Goal: Task Accomplishment & Management: Use online tool/utility

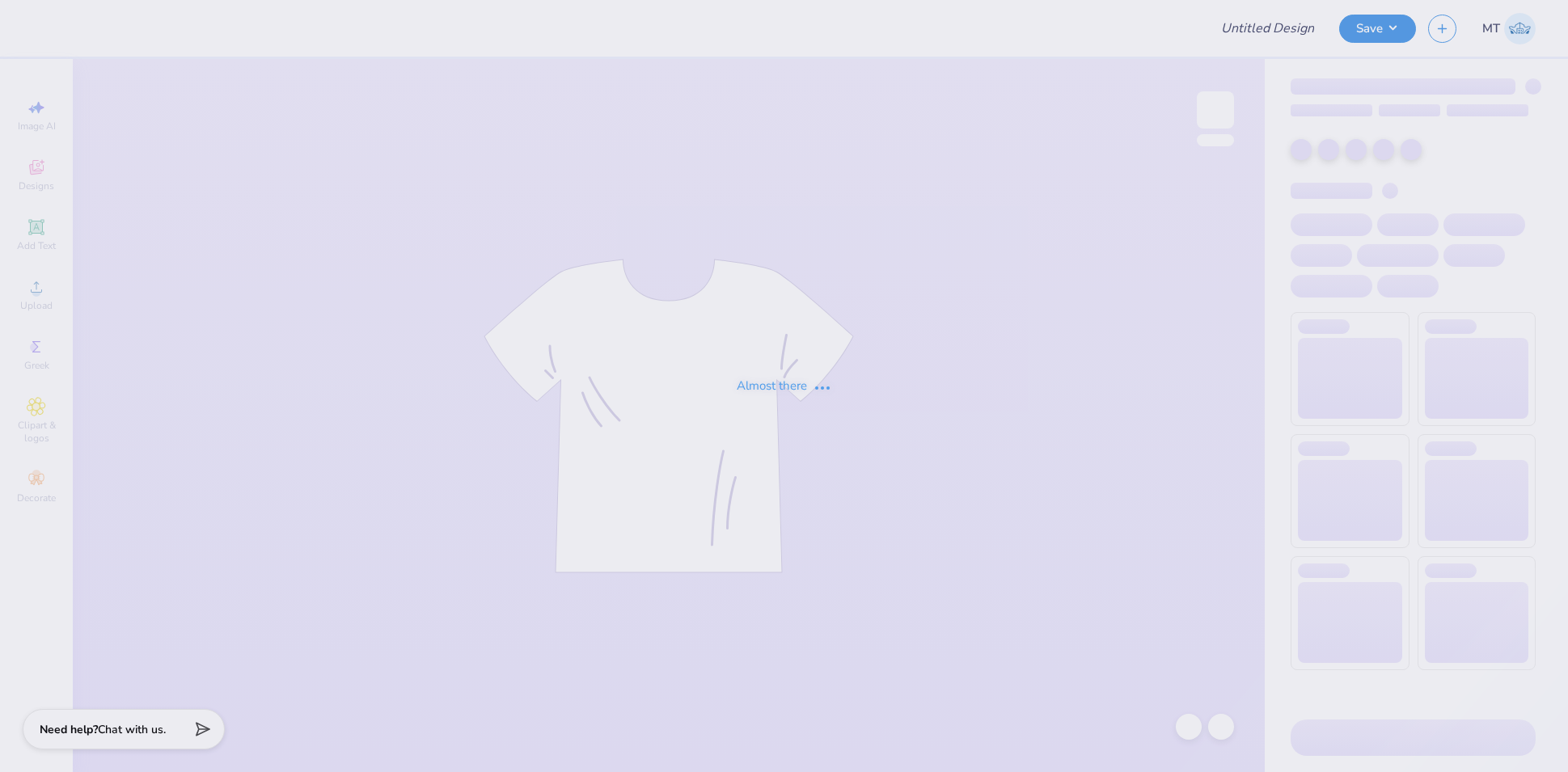
type input "FPS239832"
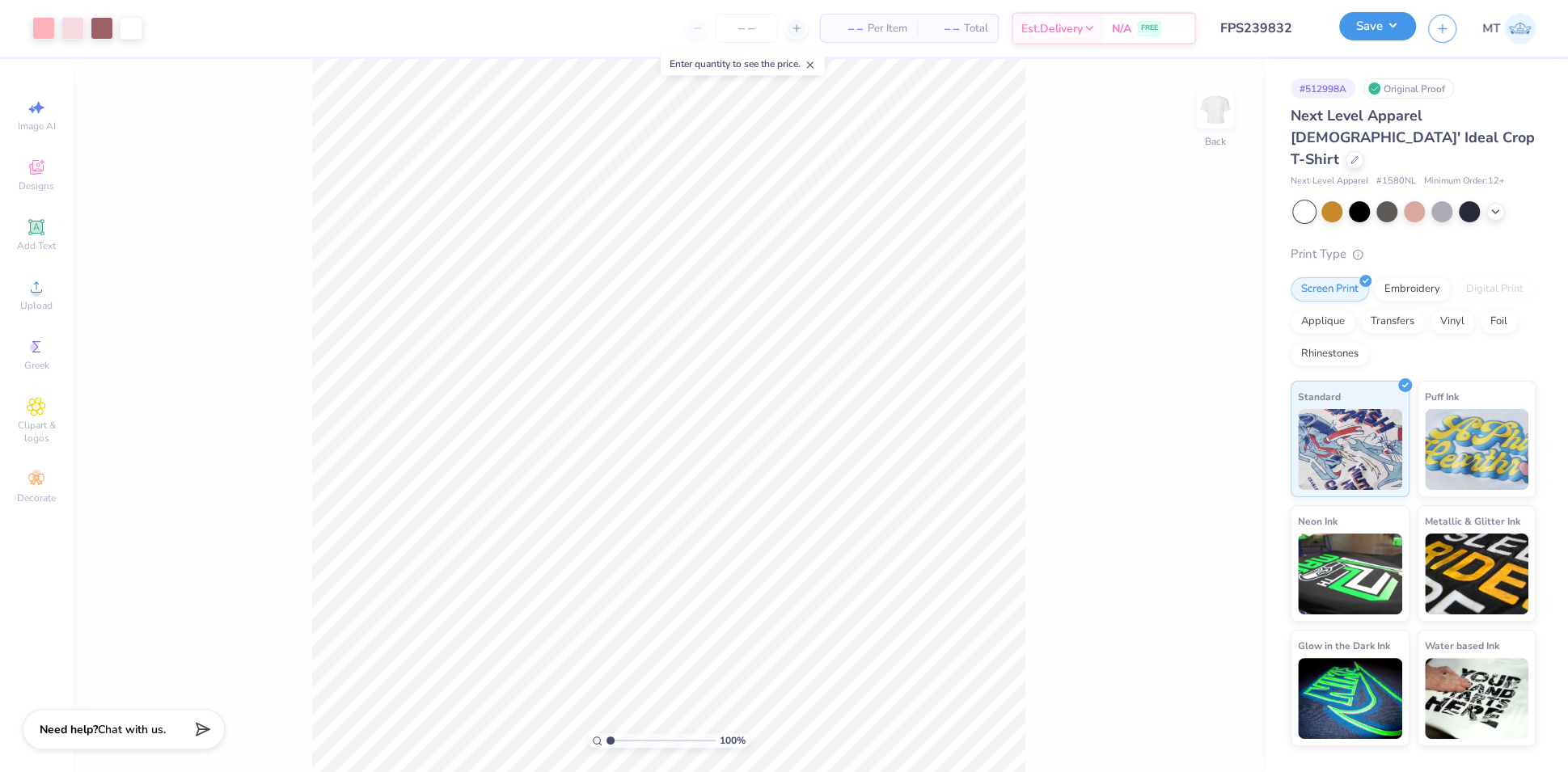
click at [1382, 28] on button "Save" at bounding box center [1378, 27] width 77 height 28
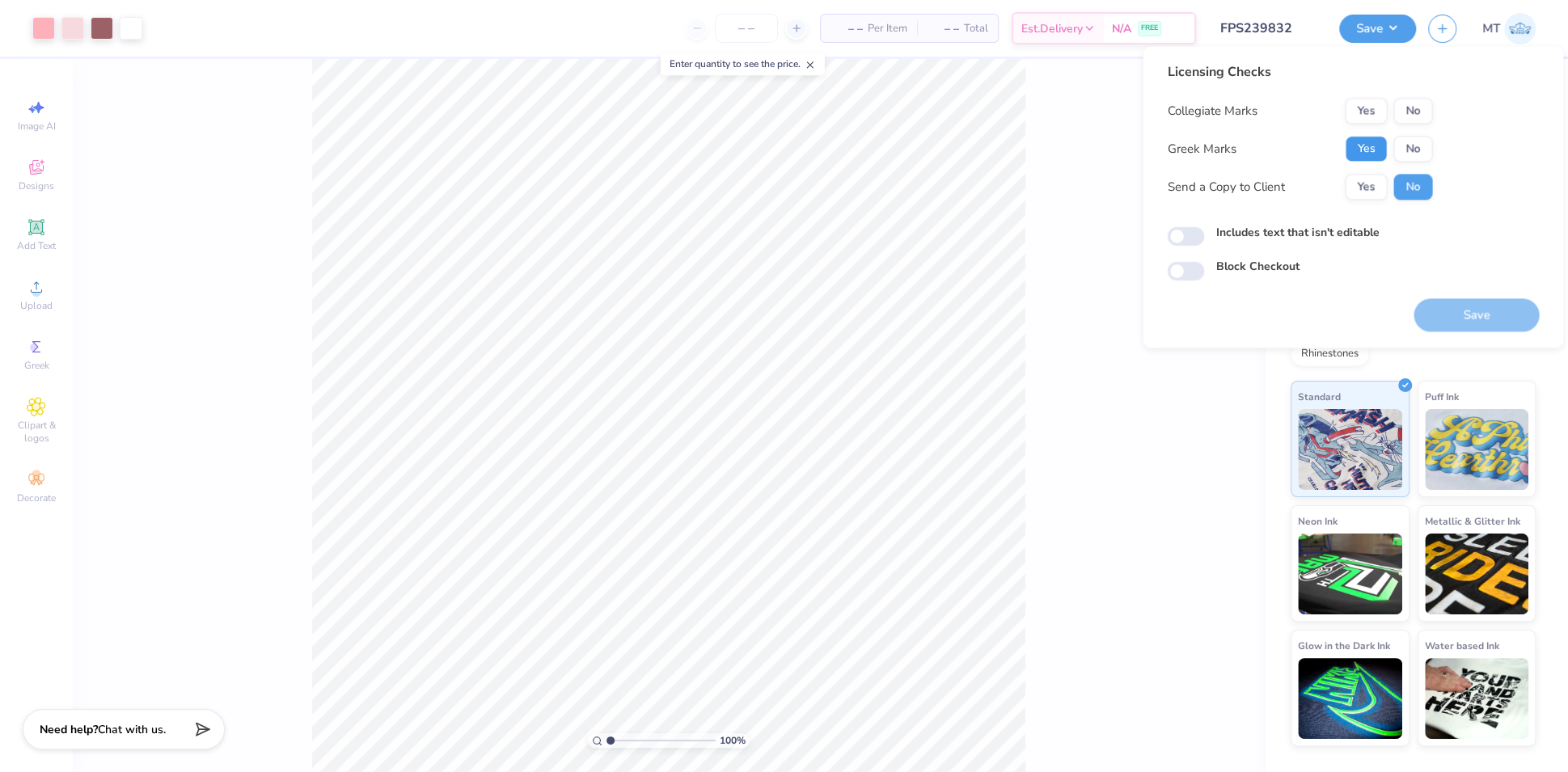
click at [1366, 148] on button "Yes" at bounding box center [1366, 149] width 42 height 26
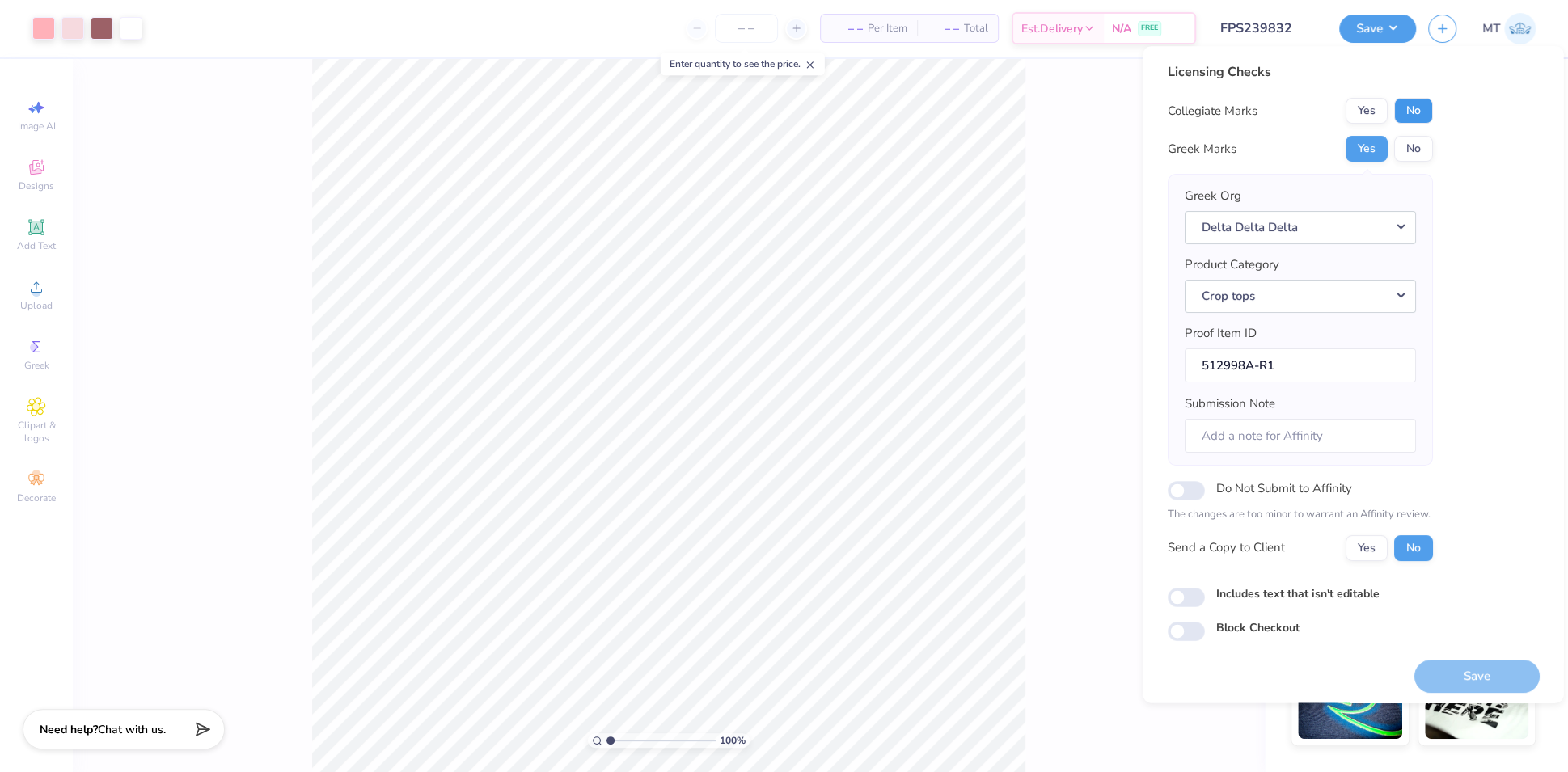
click at [1410, 108] on button "No" at bounding box center [1413, 111] width 39 height 26
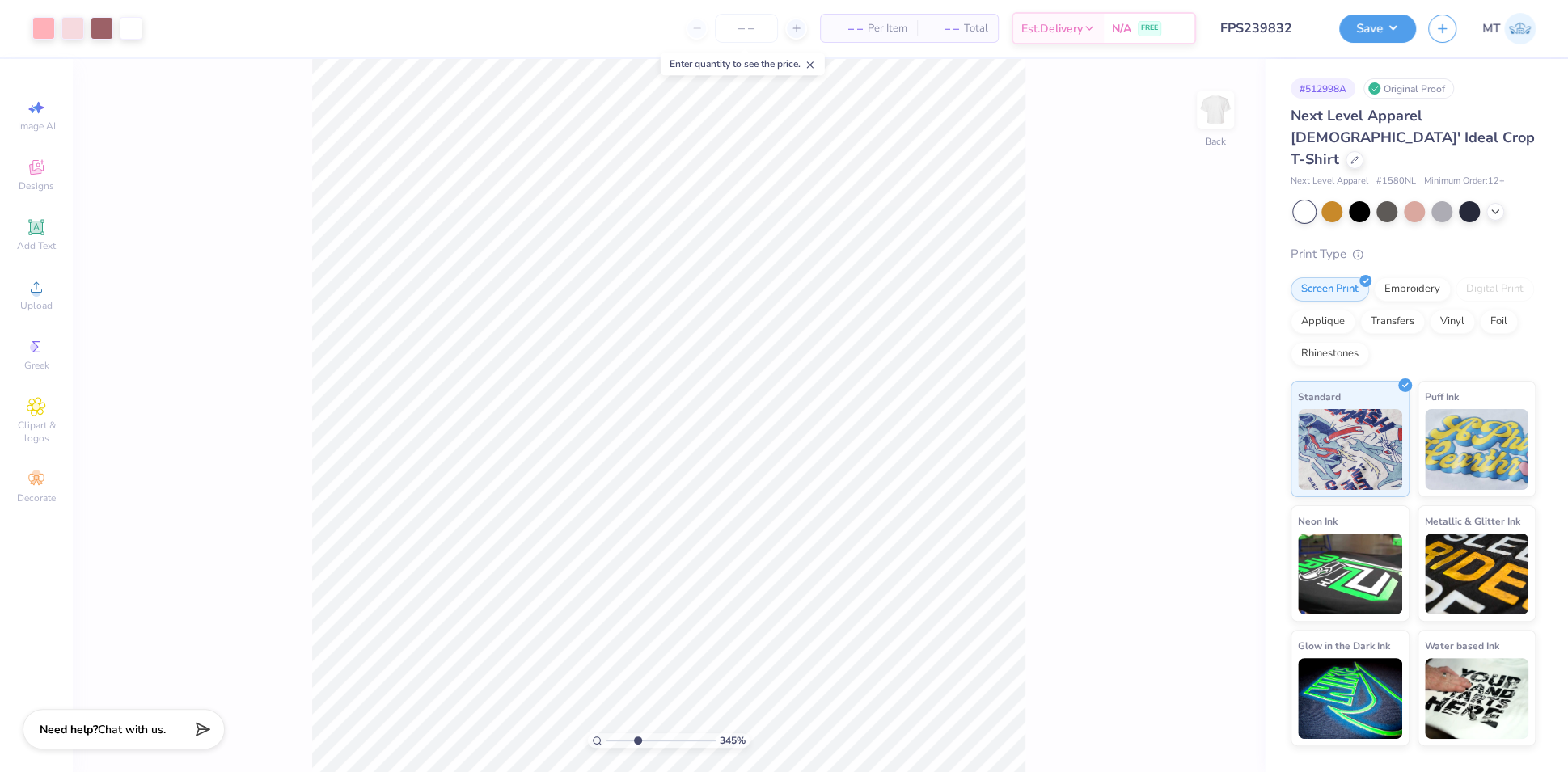
type input "1"
click at [1409, 27] on button "Save" at bounding box center [1378, 27] width 77 height 28
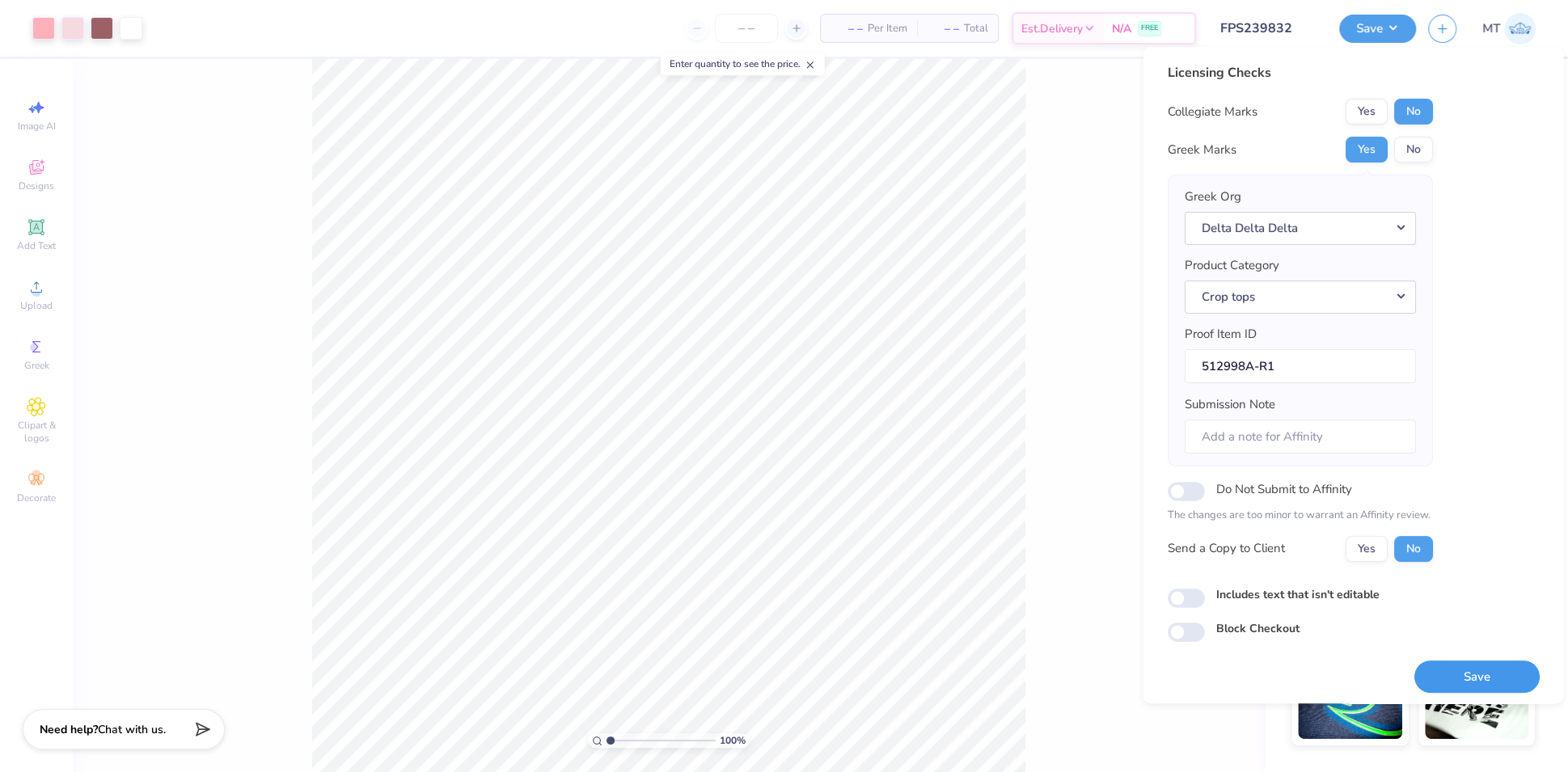
click at [1463, 672] on button "Save" at bounding box center [1477, 676] width 126 height 33
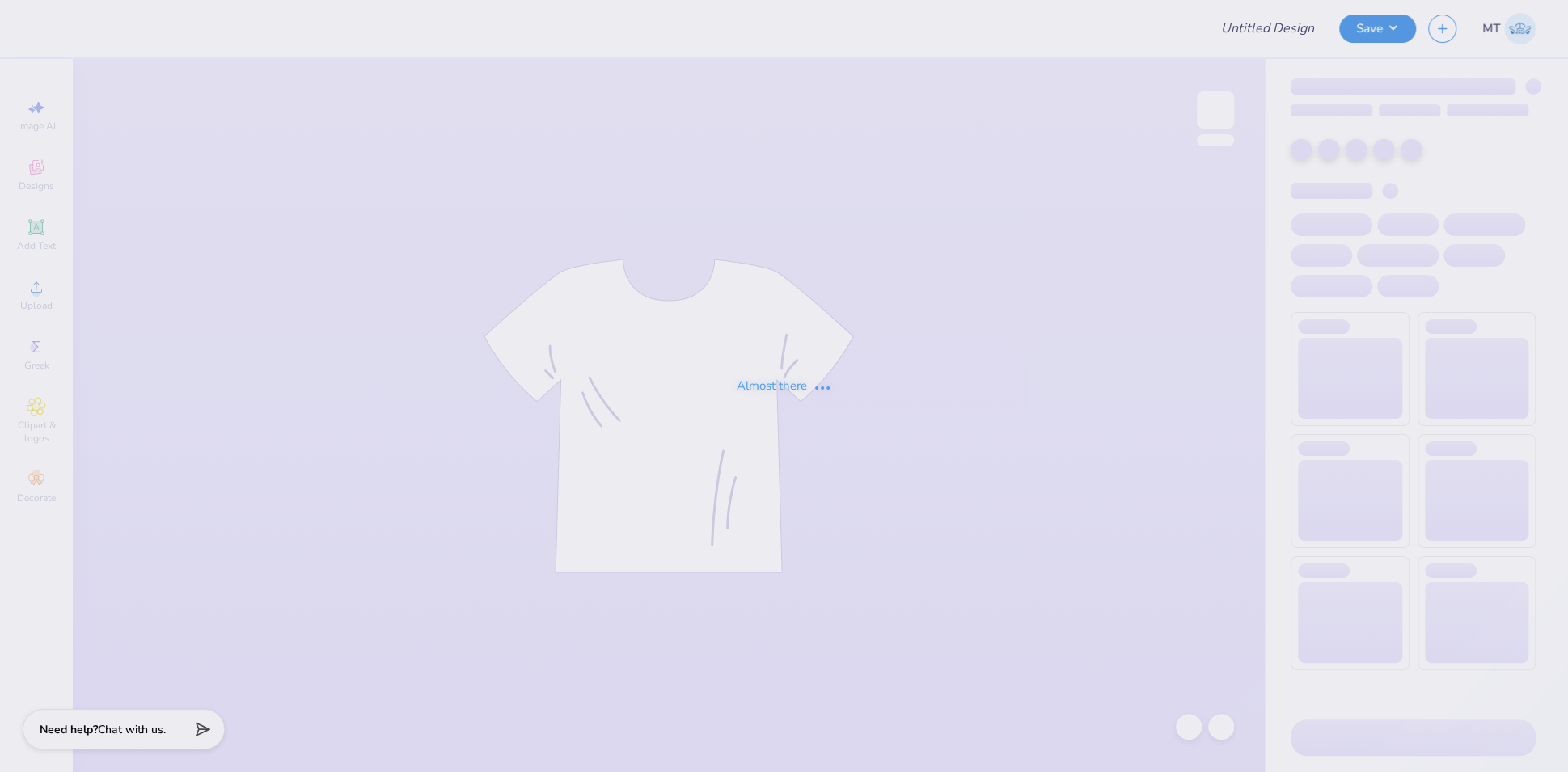
type input "FPS239843"
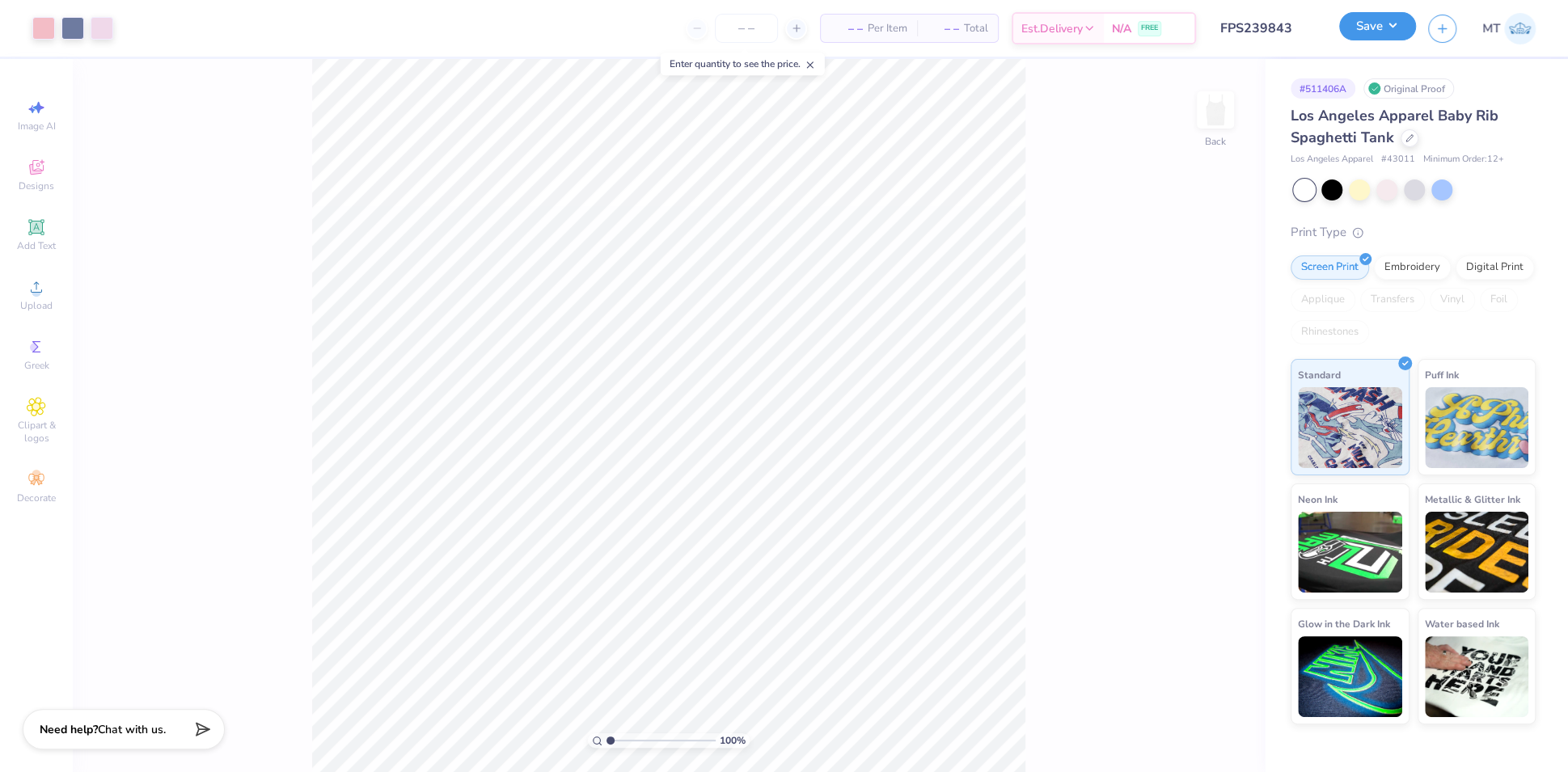
click at [1403, 18] on button "Save" at bounding box center [1378, 27] width 77 height 28
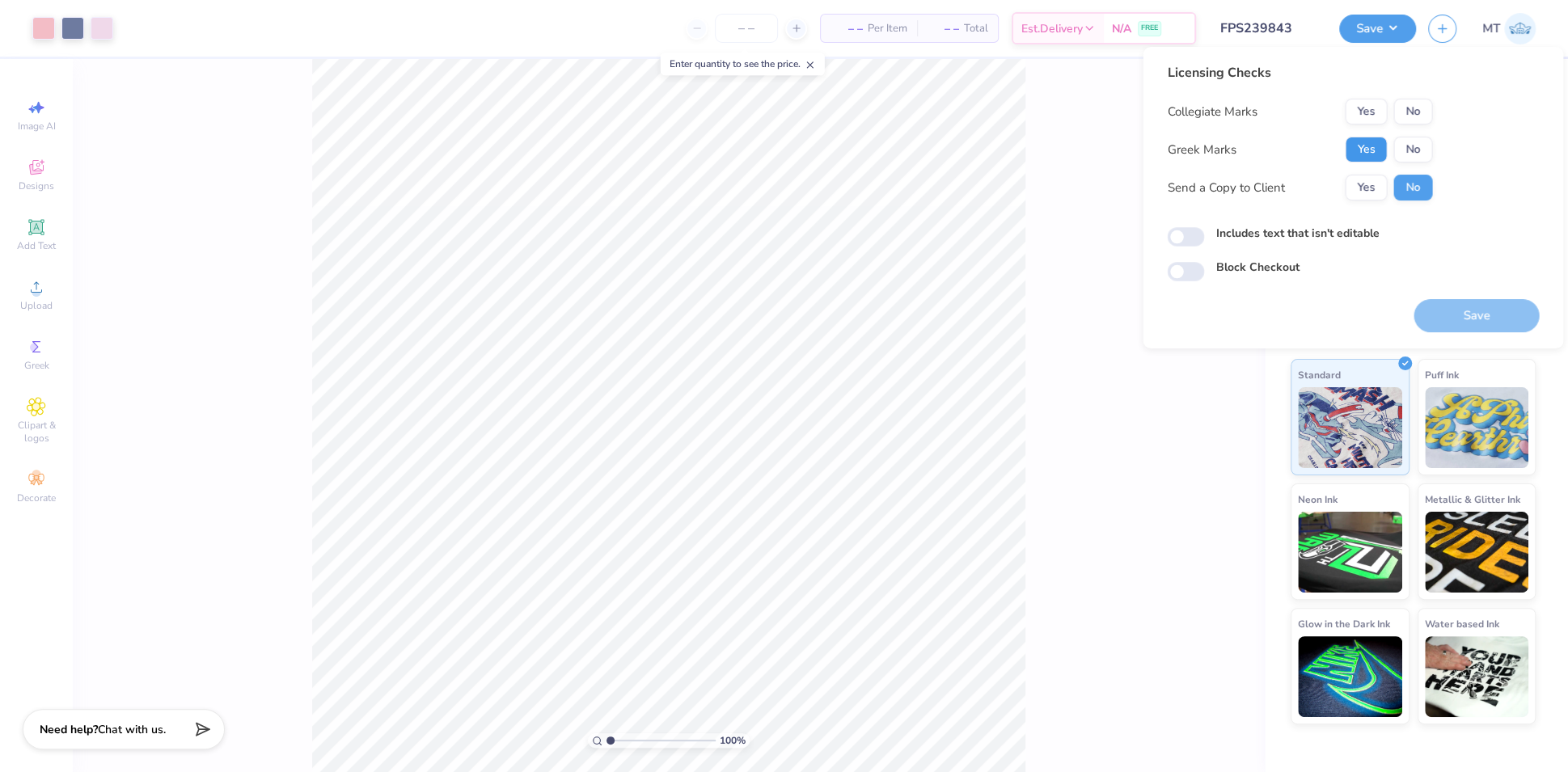
click at [1358, 144] on button "Yes" at bounding box center [1366, 149] width 42 height 26
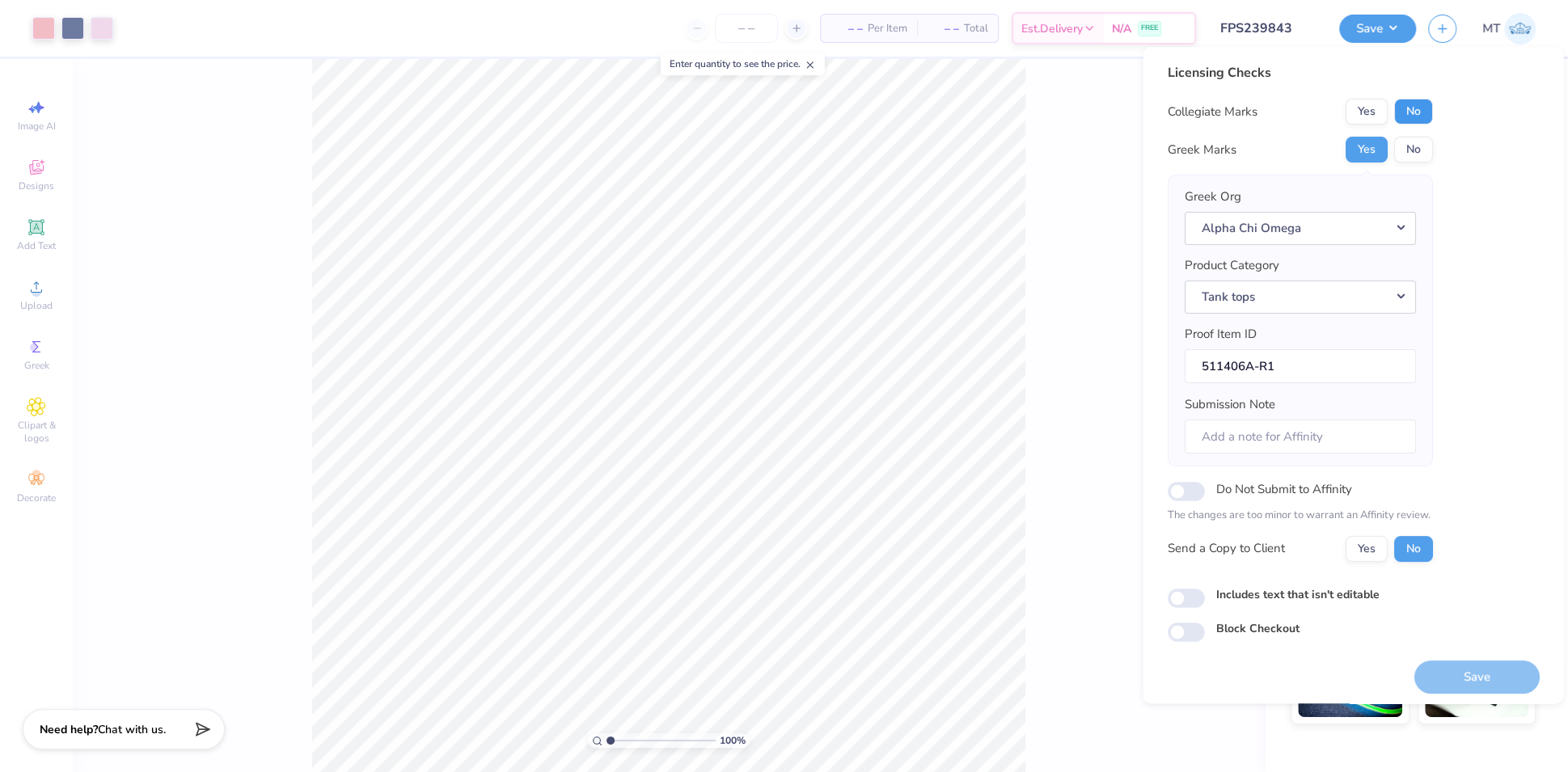
click at [1406, 115] on button "No" at bounding box center [1413, 111] width 39 height 26
click at [1477, 663] on button "Save" at bounding box center [1477, 676] width 126 height 33
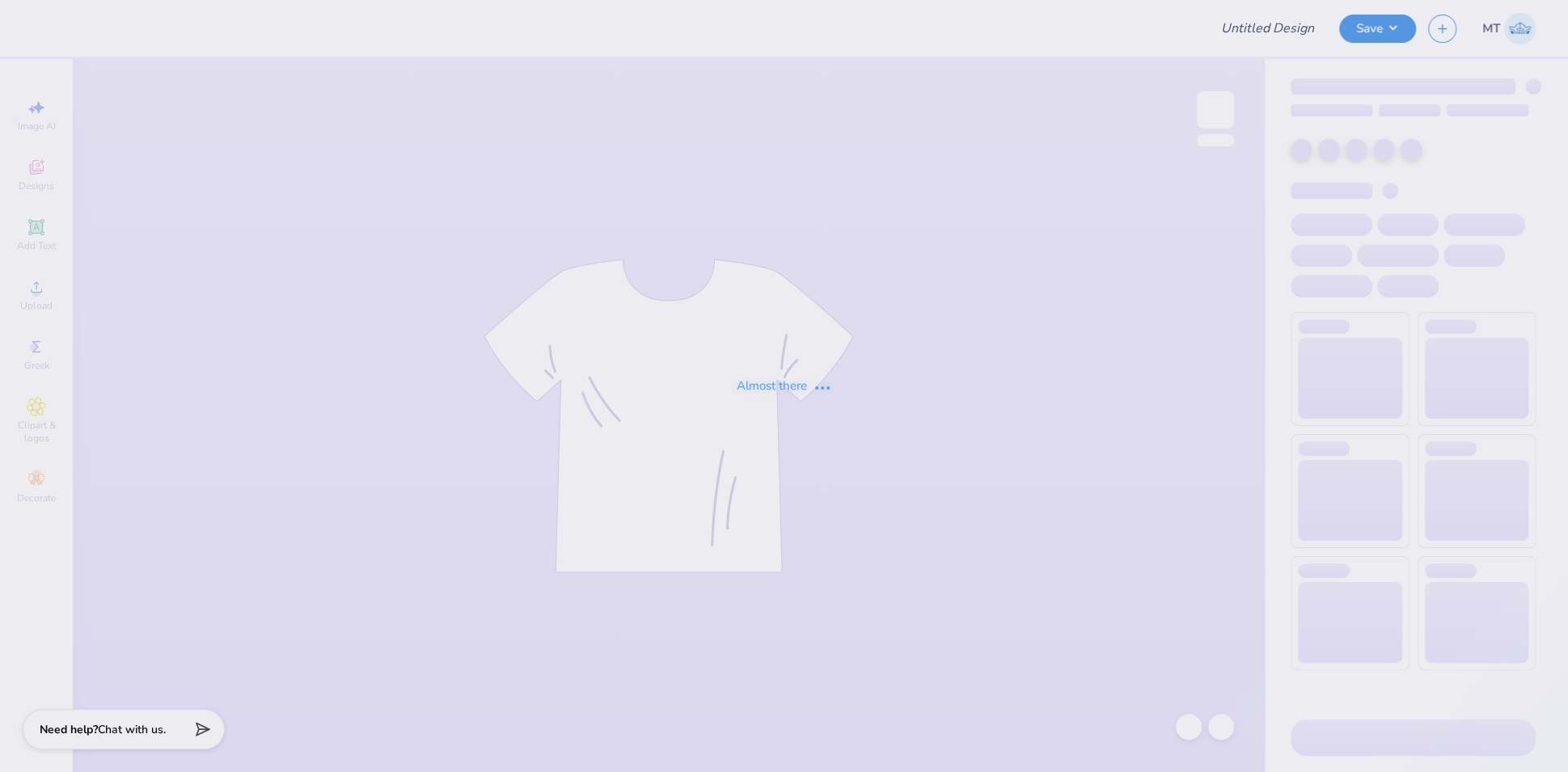
type input "FPS239844"
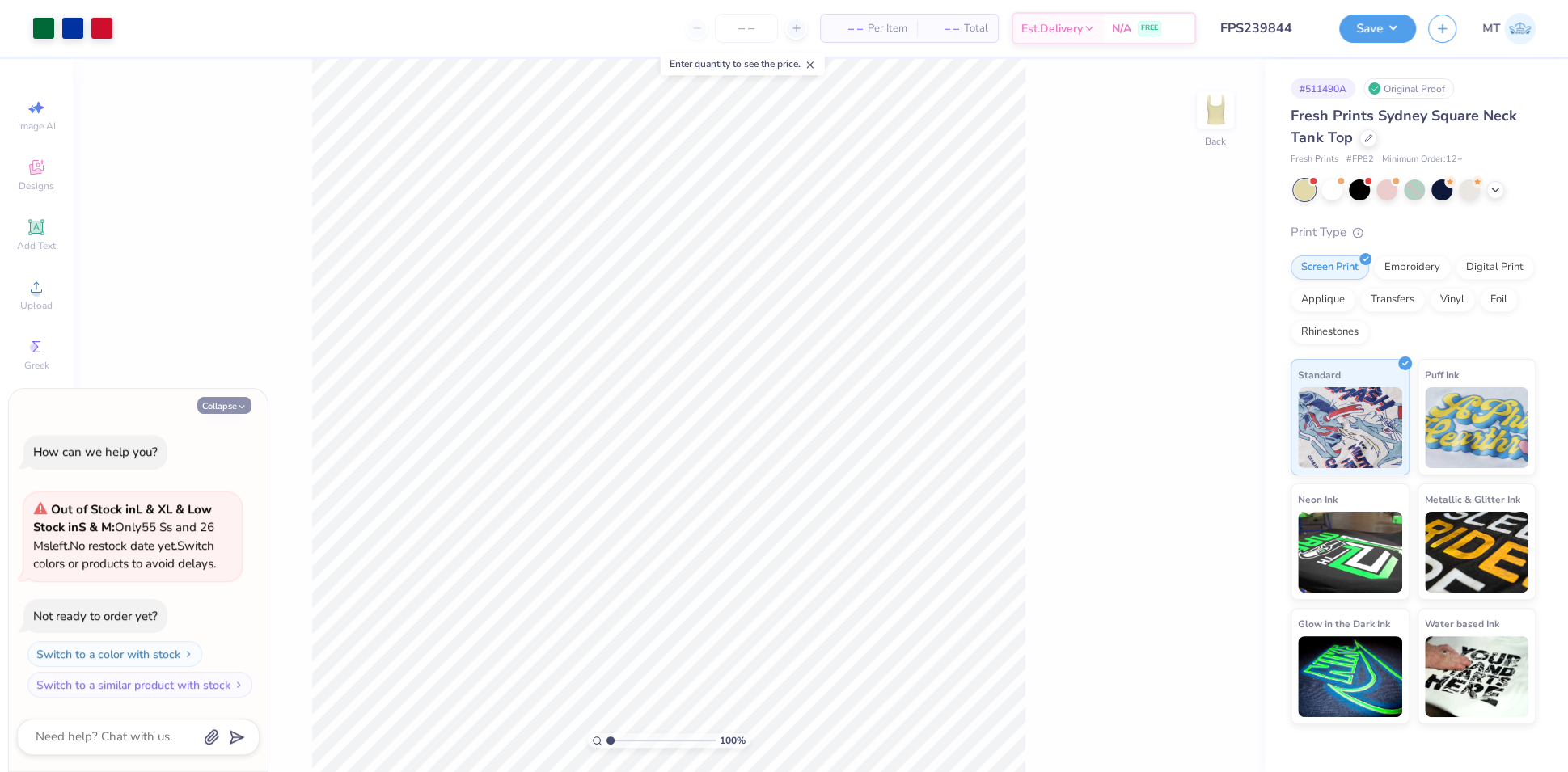
click at [229, 403] on button "Collapse" at bounding box center [224, 405] width 54 height 17
type textarea "x"
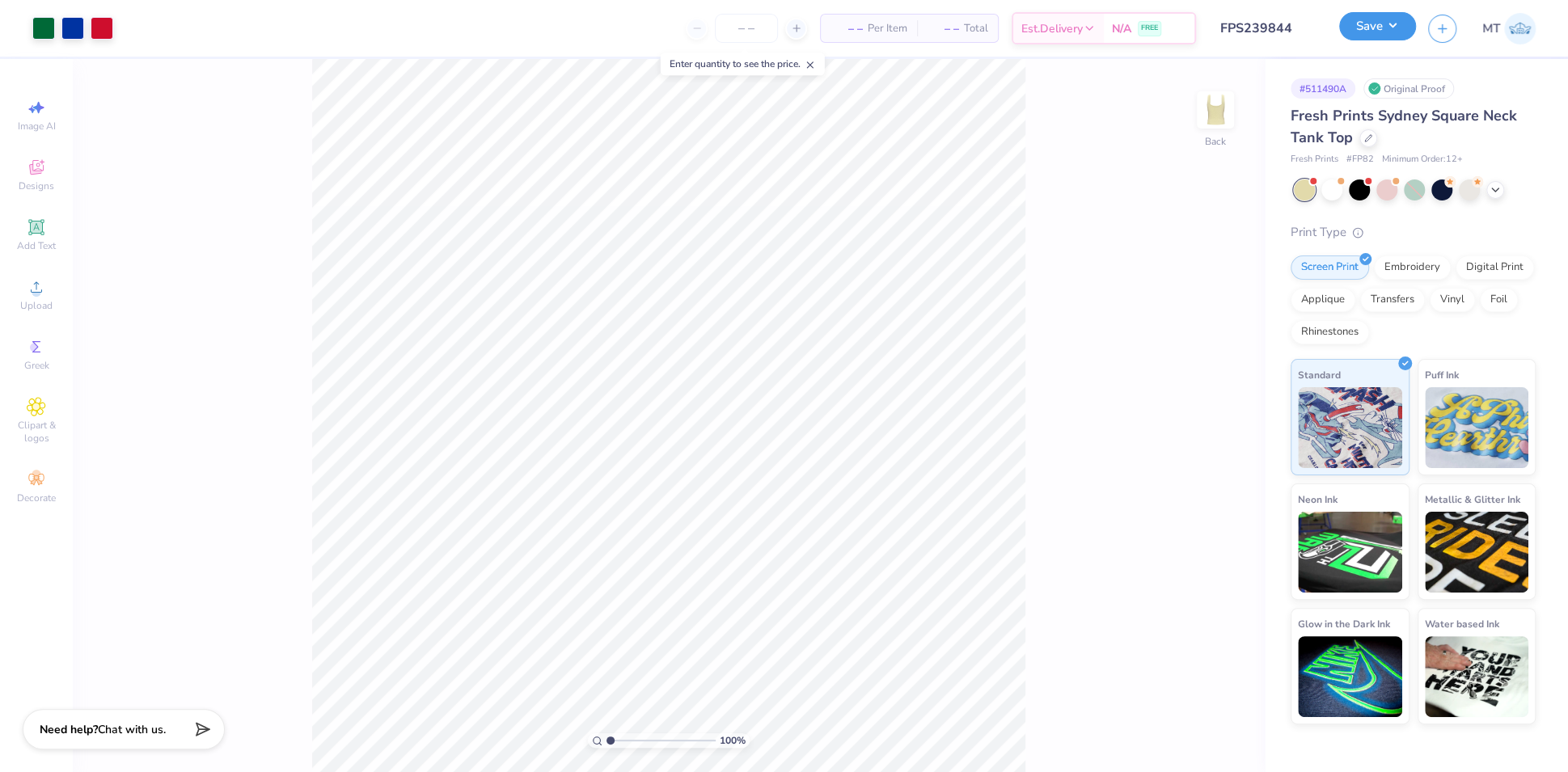
click at [1384, 23] on button "Save" at bounding box center [1378, 27] width 77 height 28
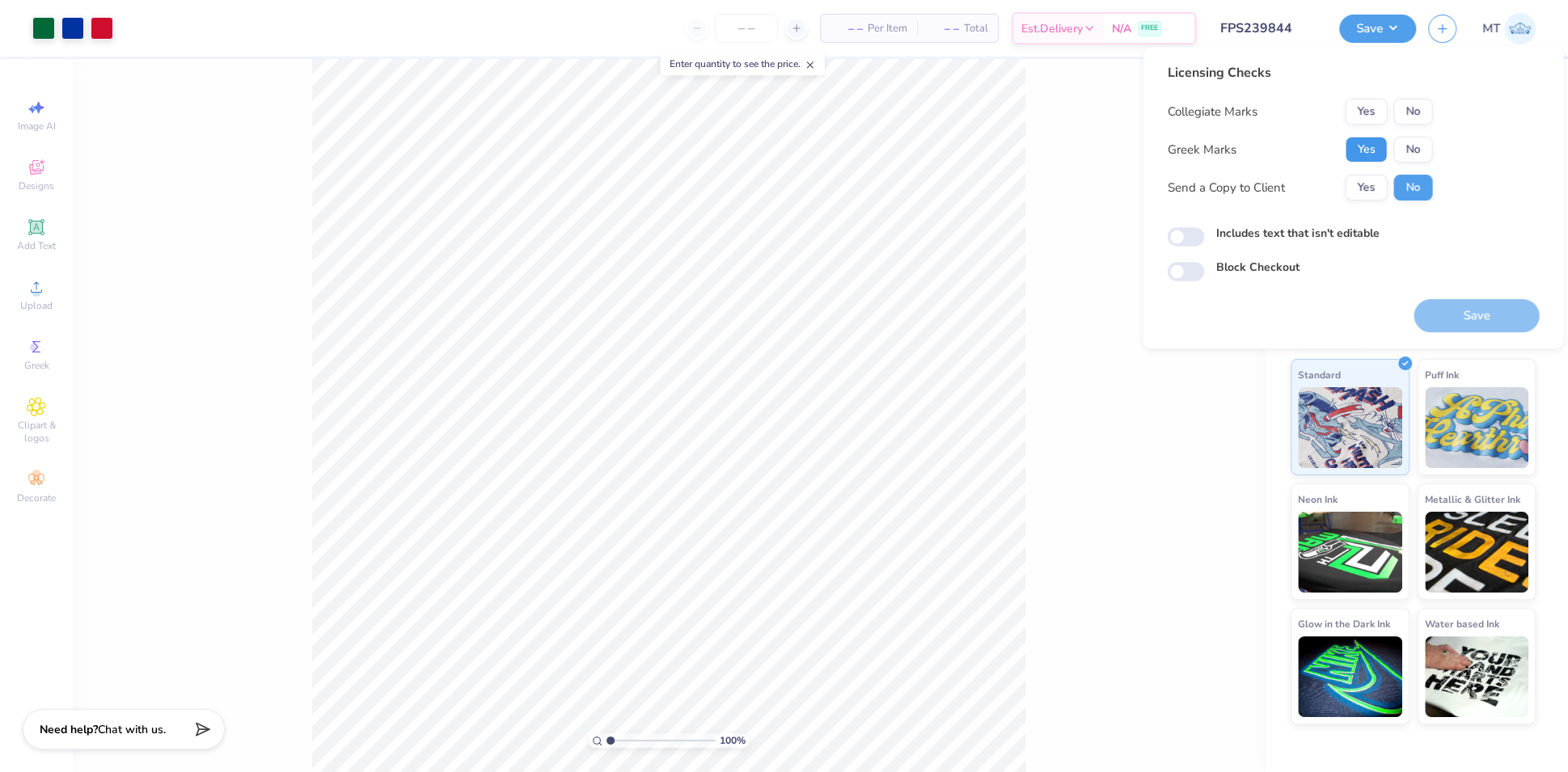
click at [1380, 148] on button "Yes" at bounding box center [1366, 149] width 42 height 26
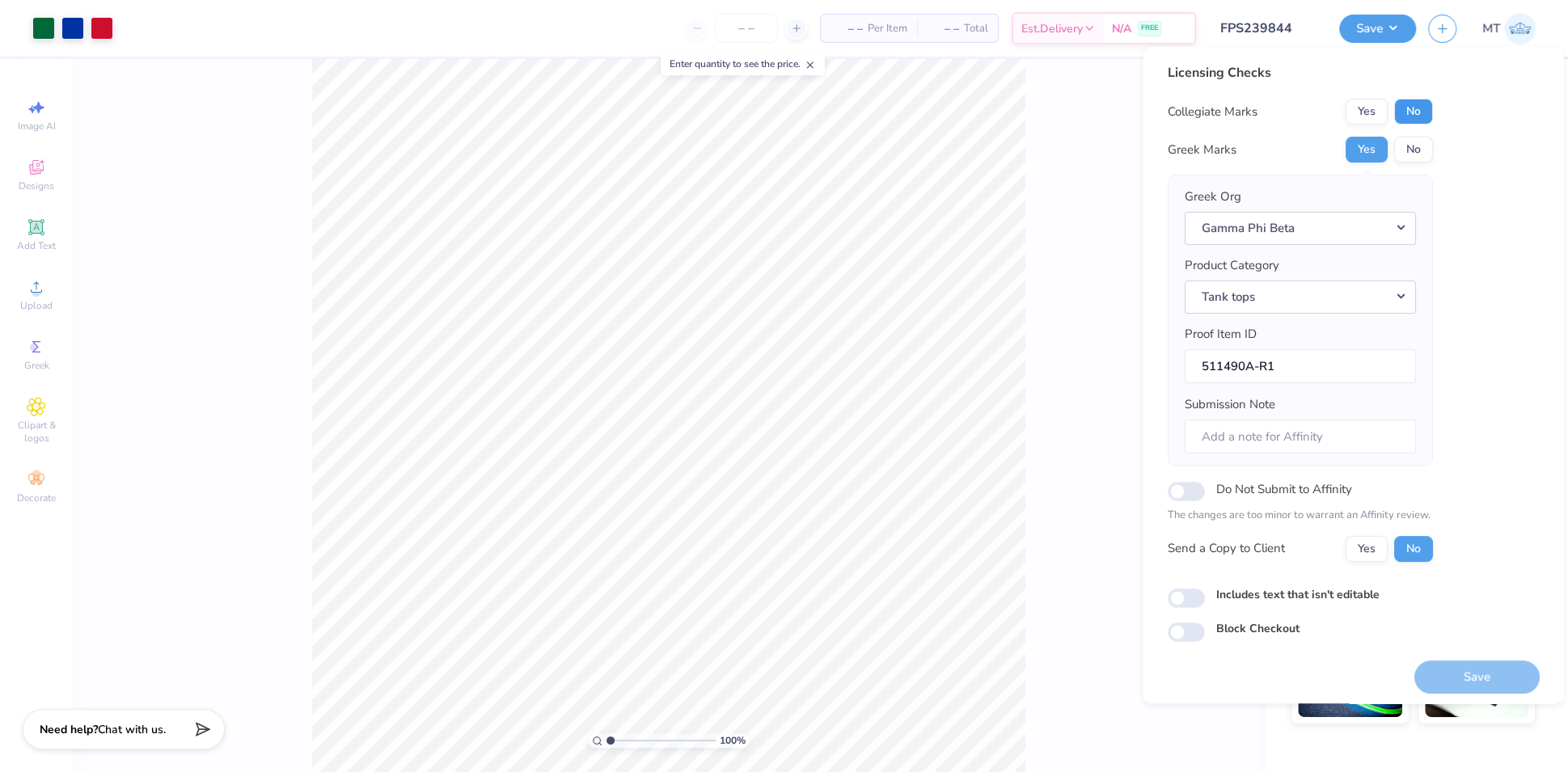
click at [1422, 112] on button "No" at bounding box center [1413, 111] width 39 height 26
click at [1483, 679] on button "Save" at bounding box center [1477, 676] width 126 height 33
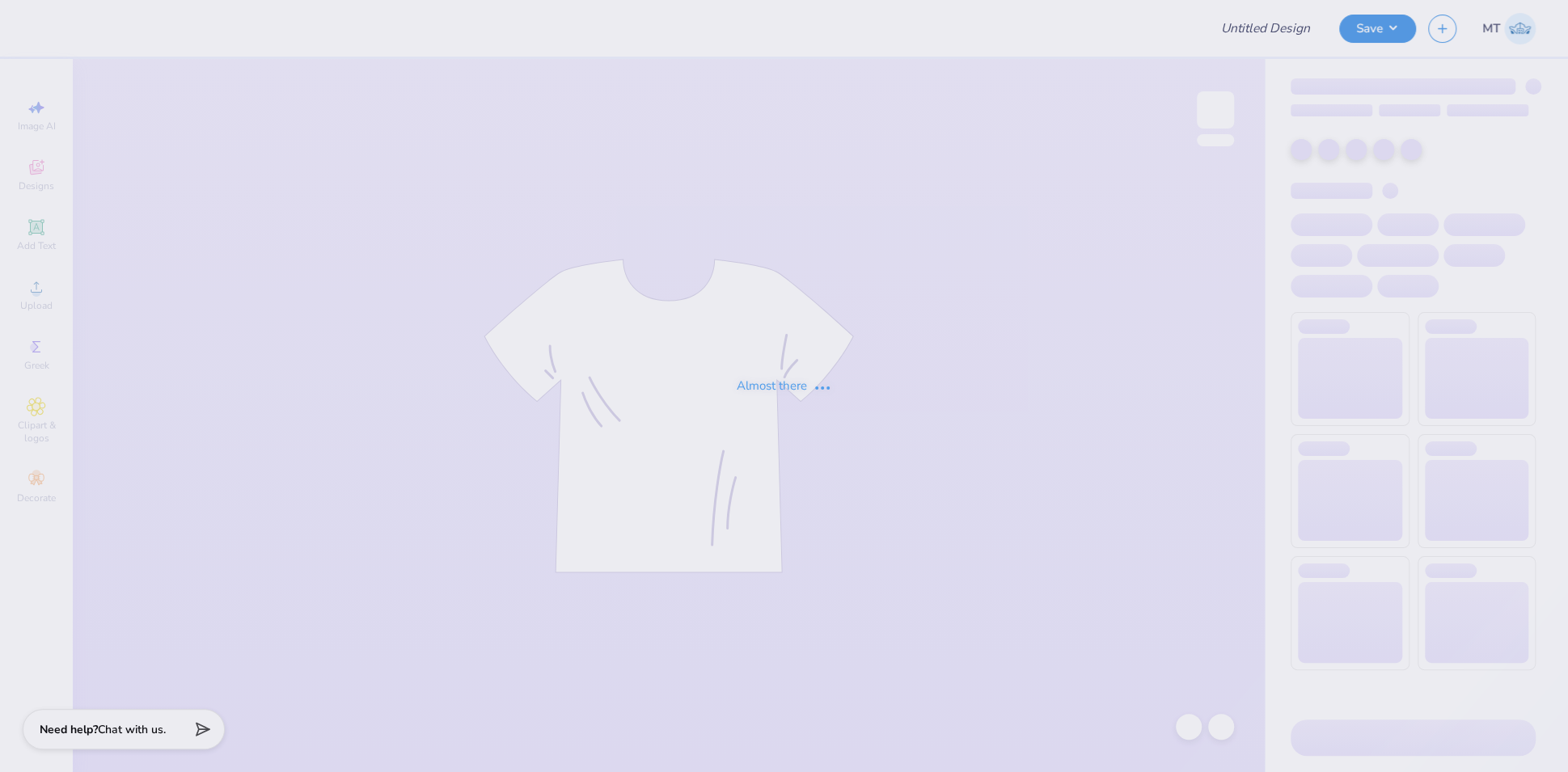
type input "FPS239846"
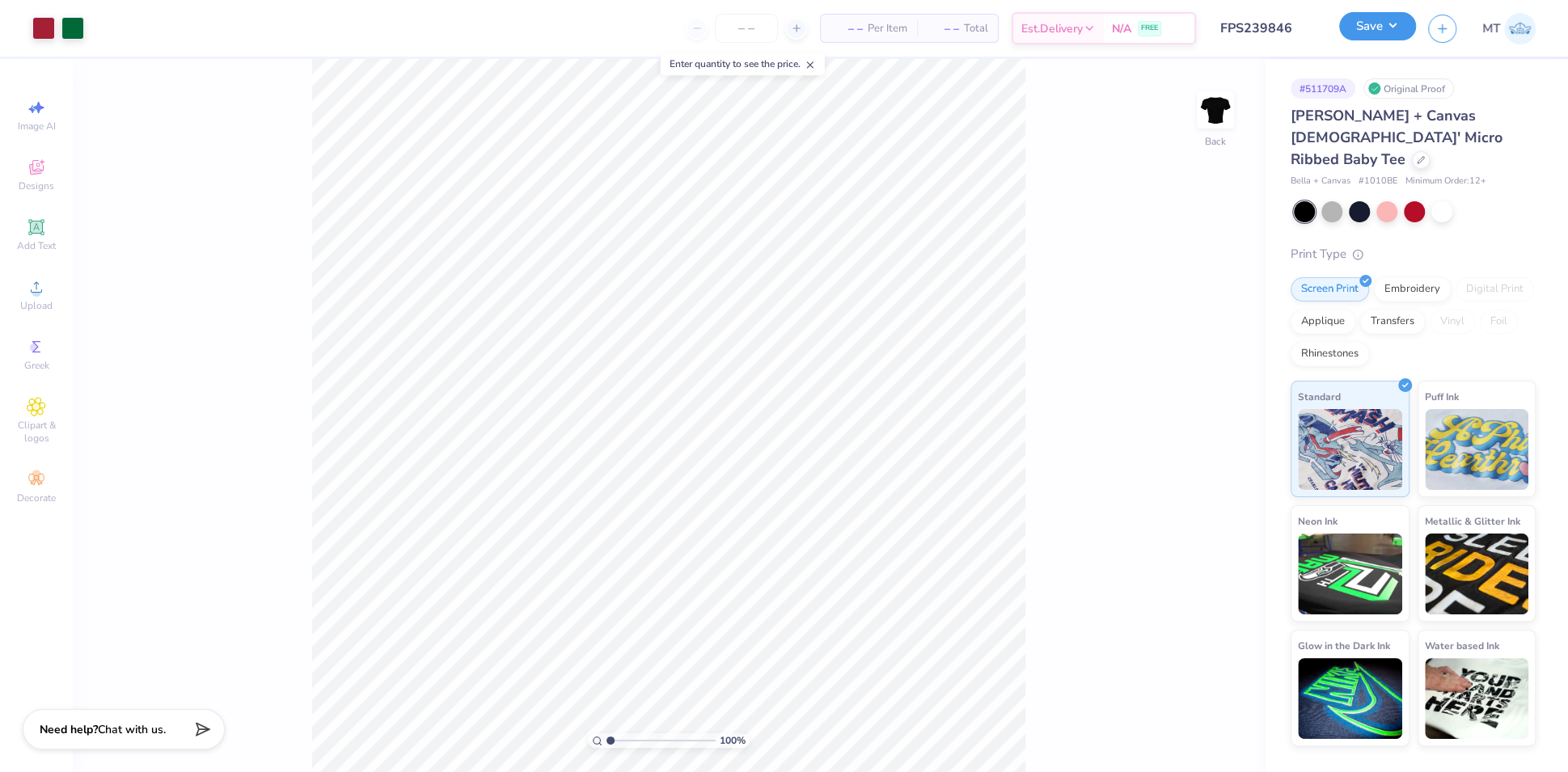
click at [1373, 27] on button "Save" at bounding box center [1378, 27] width 77 height 28
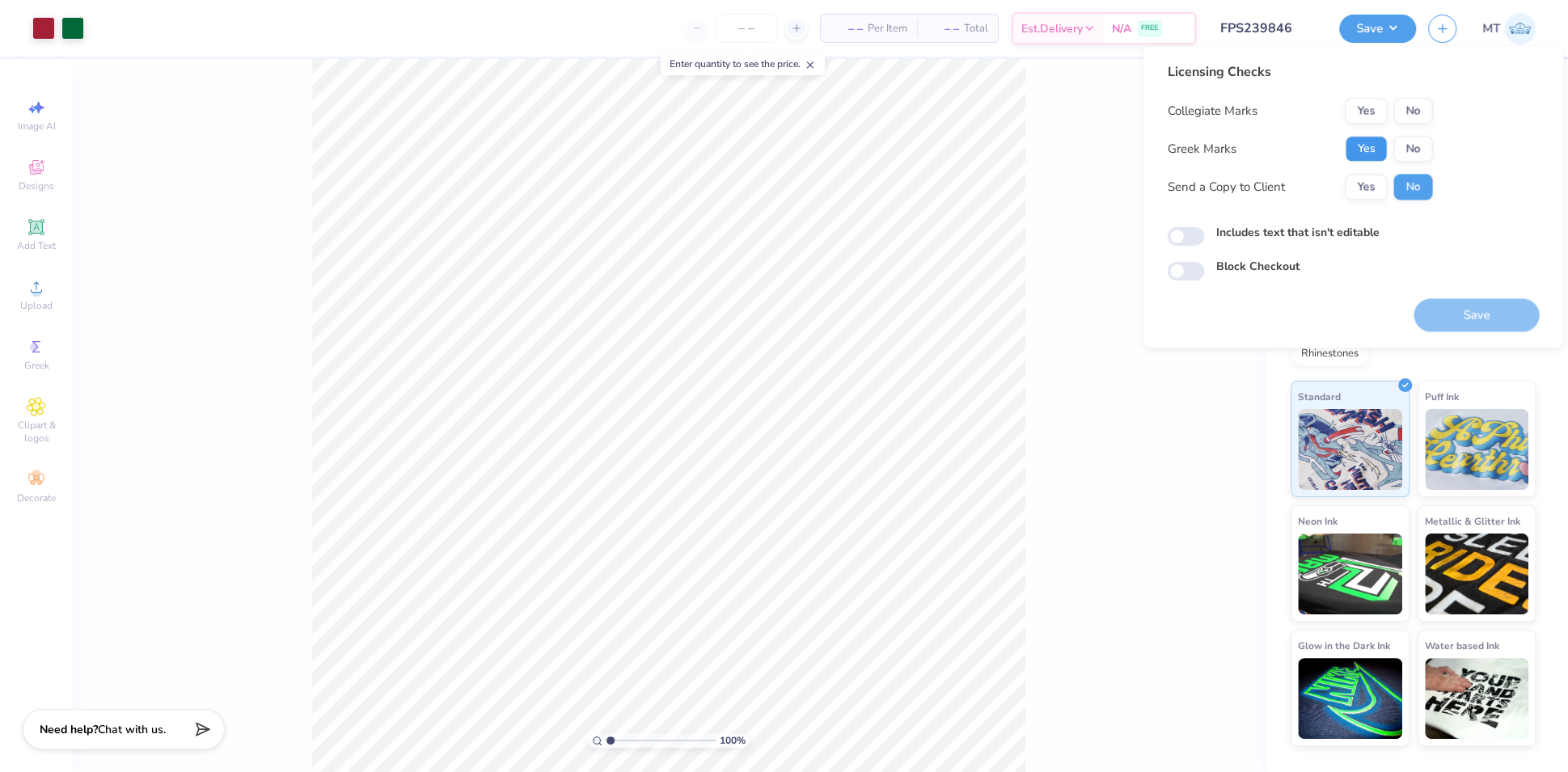
click at [1369, 148] on button "Yes" at bounding box center [1366, 149] width 42 height 26
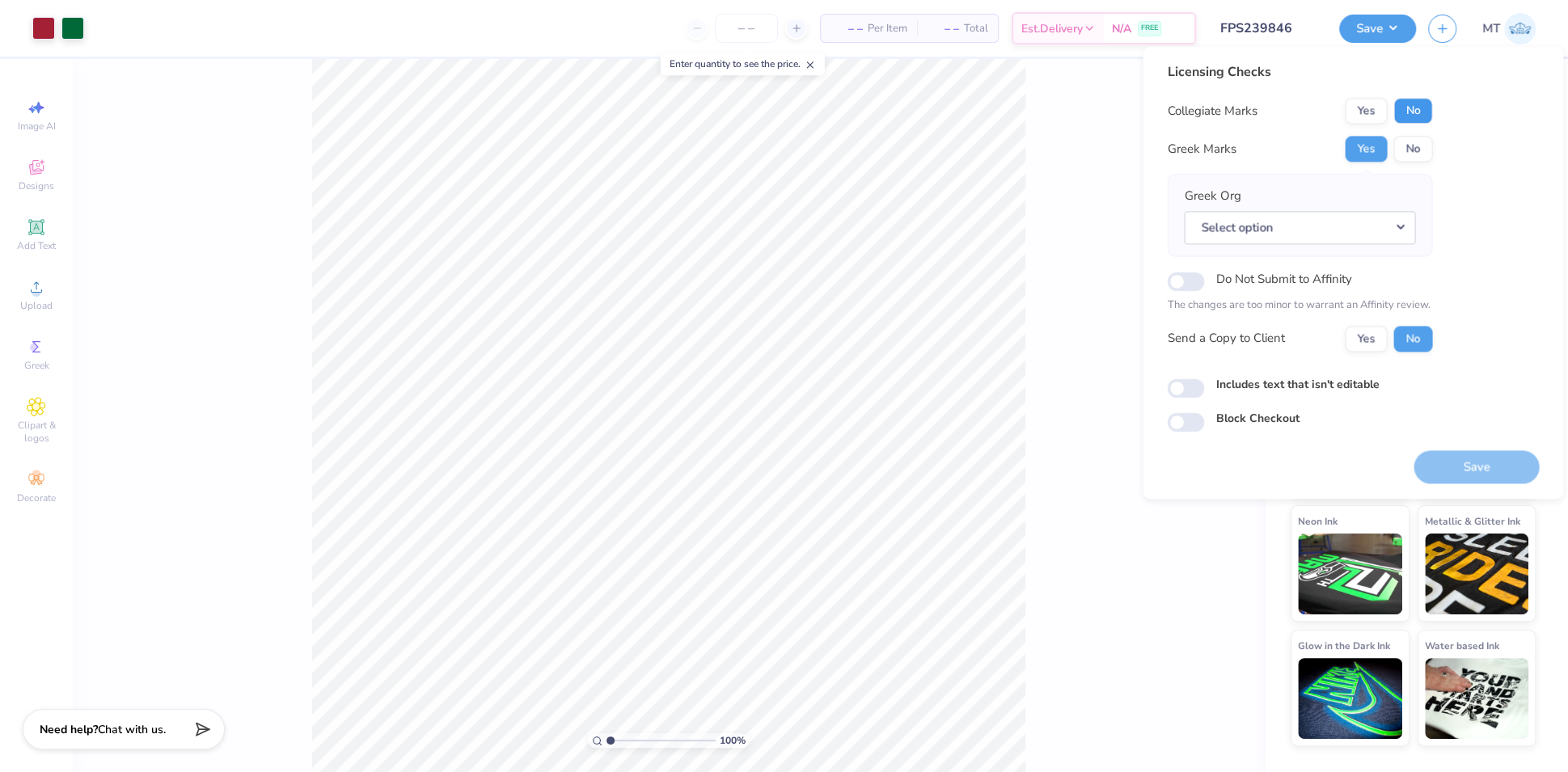
click at [1408, 116] on button "No" at bounding box center [1413, 111] width 39 height 26
click at [1387, 221] on button "Select option" at bounding box center [1299, 227] width 231 height 33
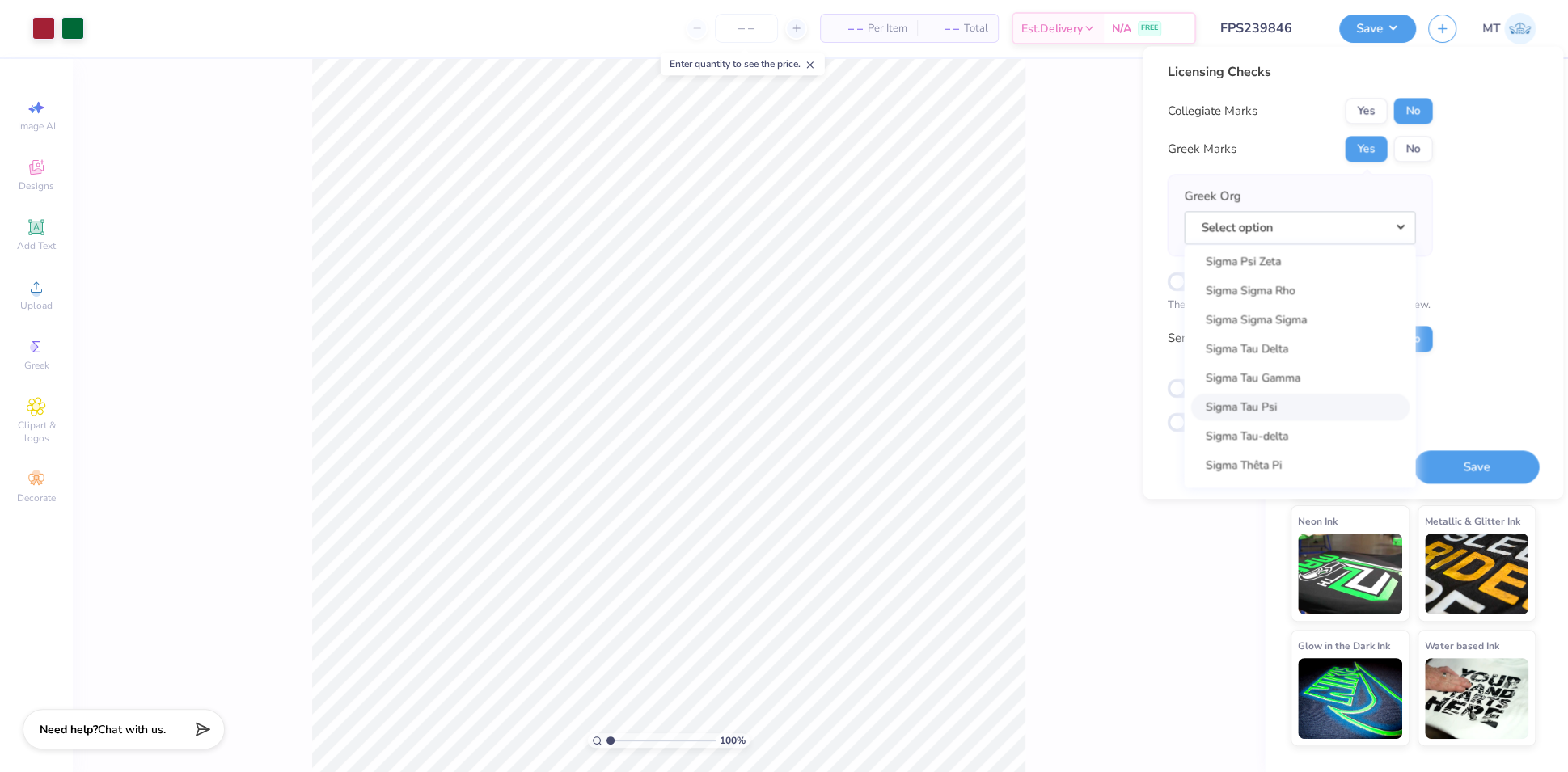
scroll to position [10786, 0]
click at [1287, 447] on link "Sigma Sigma Sigma" at bounding box center [1300, 450] width 219 height 27
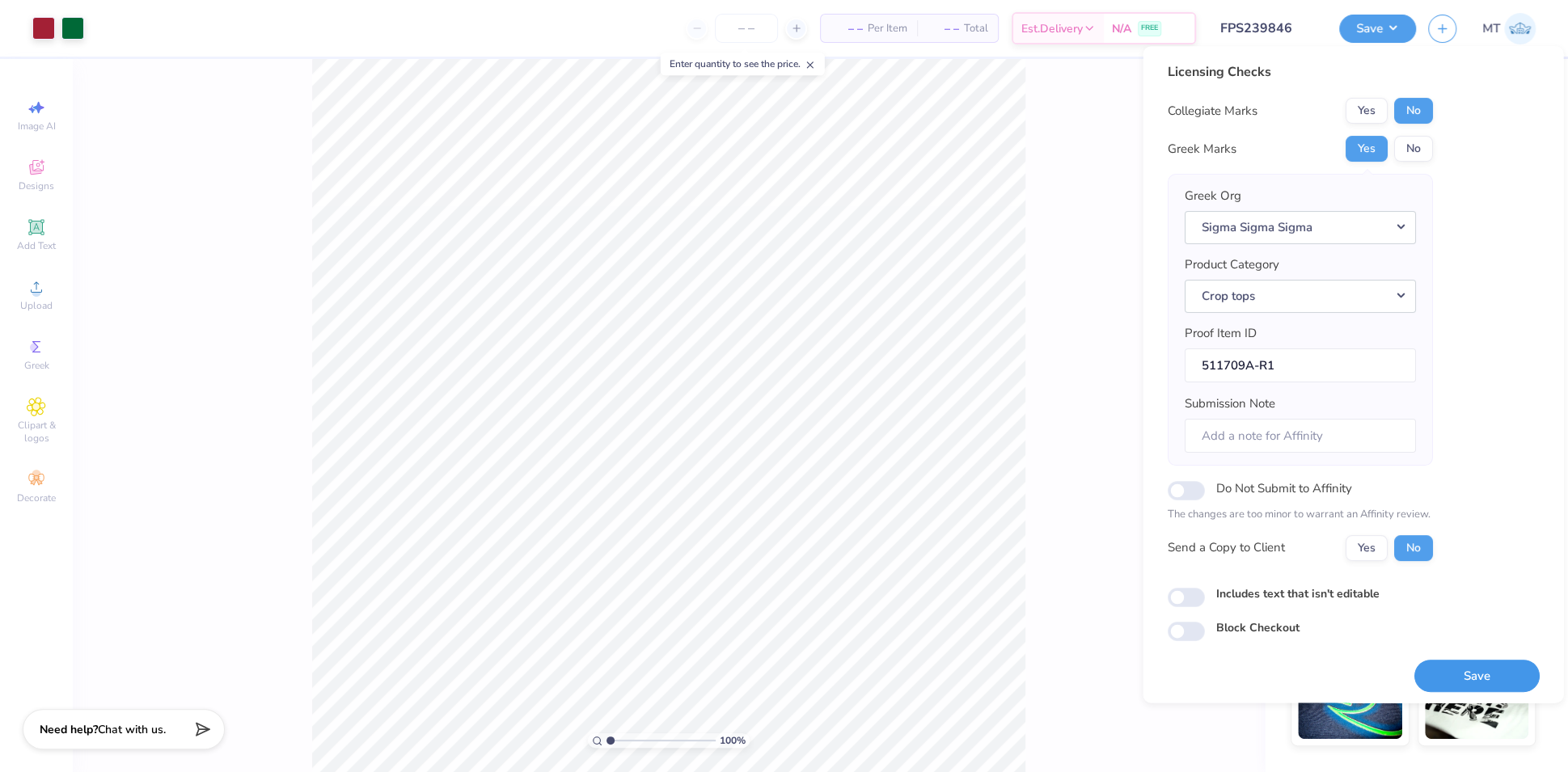
click at [1464, 664] on button "Save" at bounding box center [1477, 676] width 126 height 33
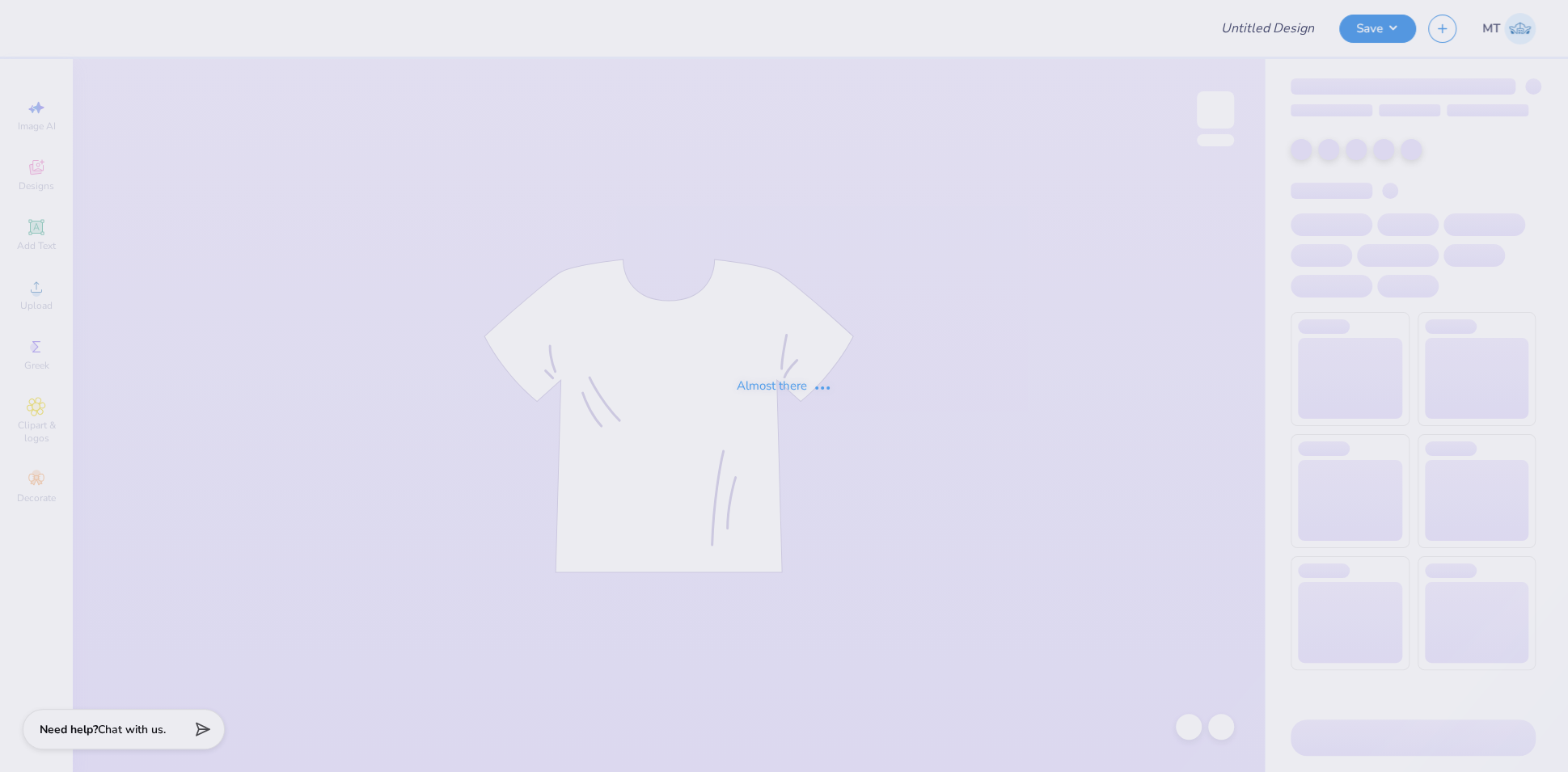
type input "FPS239861"
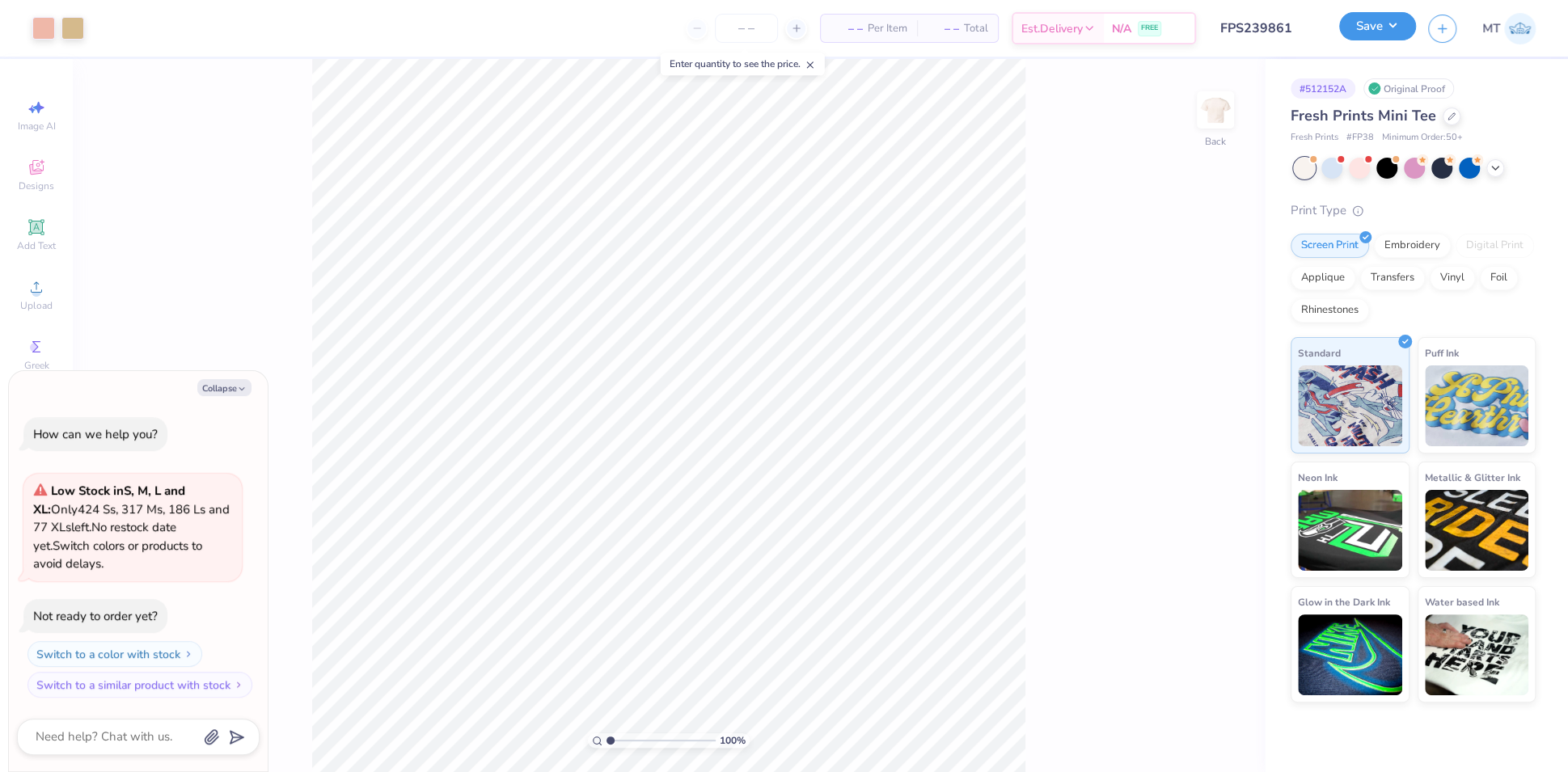
click at [1380, 32] on button "Save" at bounding box center [1378, 27] width 77 height 28
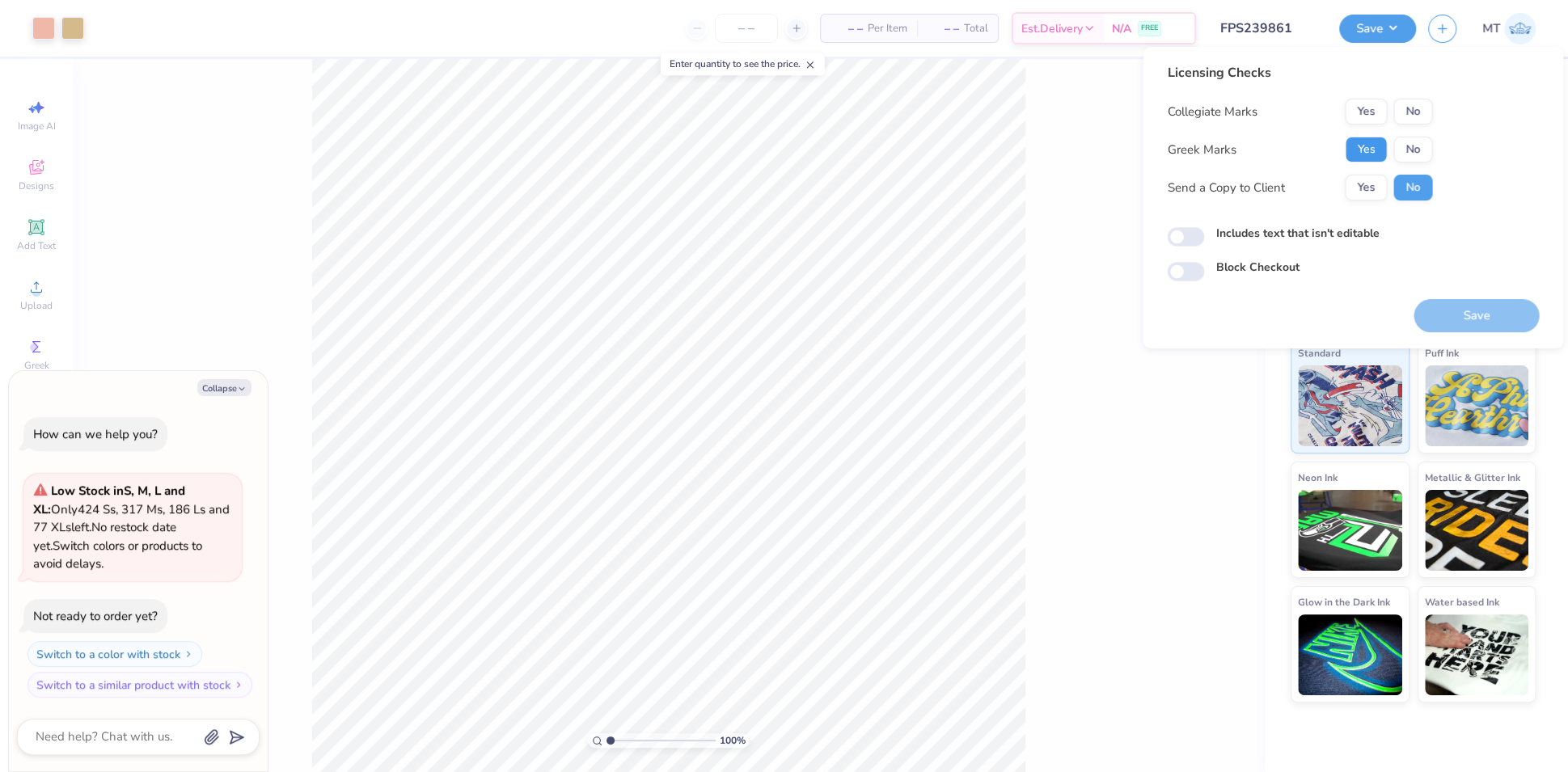
click at [1364, 150] on button "Yes" at bounding box center [1366, 149] width 42 height 26
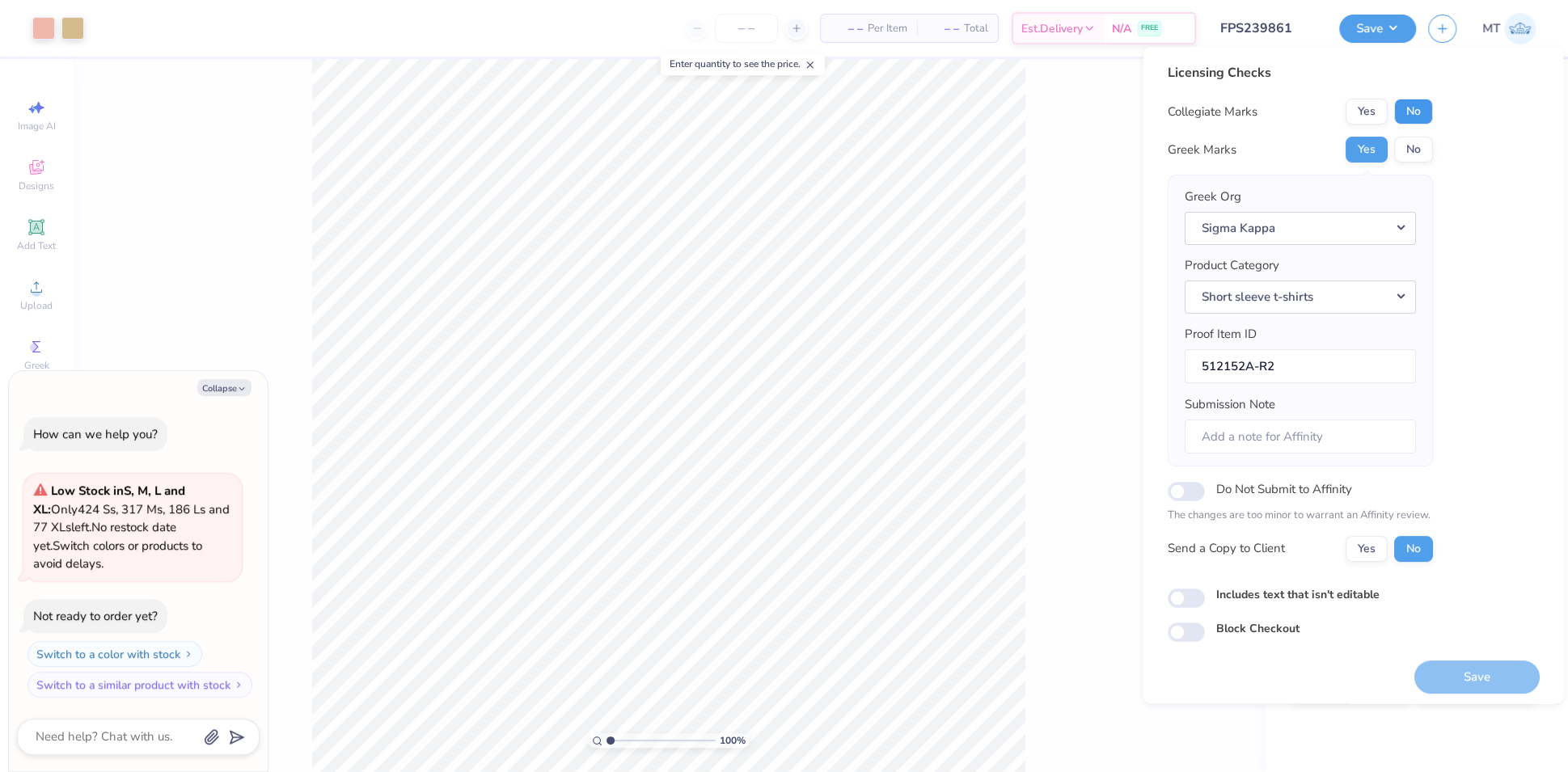
click at [1421, 112] on button "No" at bounding box center [1413, 111] width 39 height 26
click at [1474, 677] on button "Save" at bounding box center [1477, 676] width 126 height 33
type textarea "x"
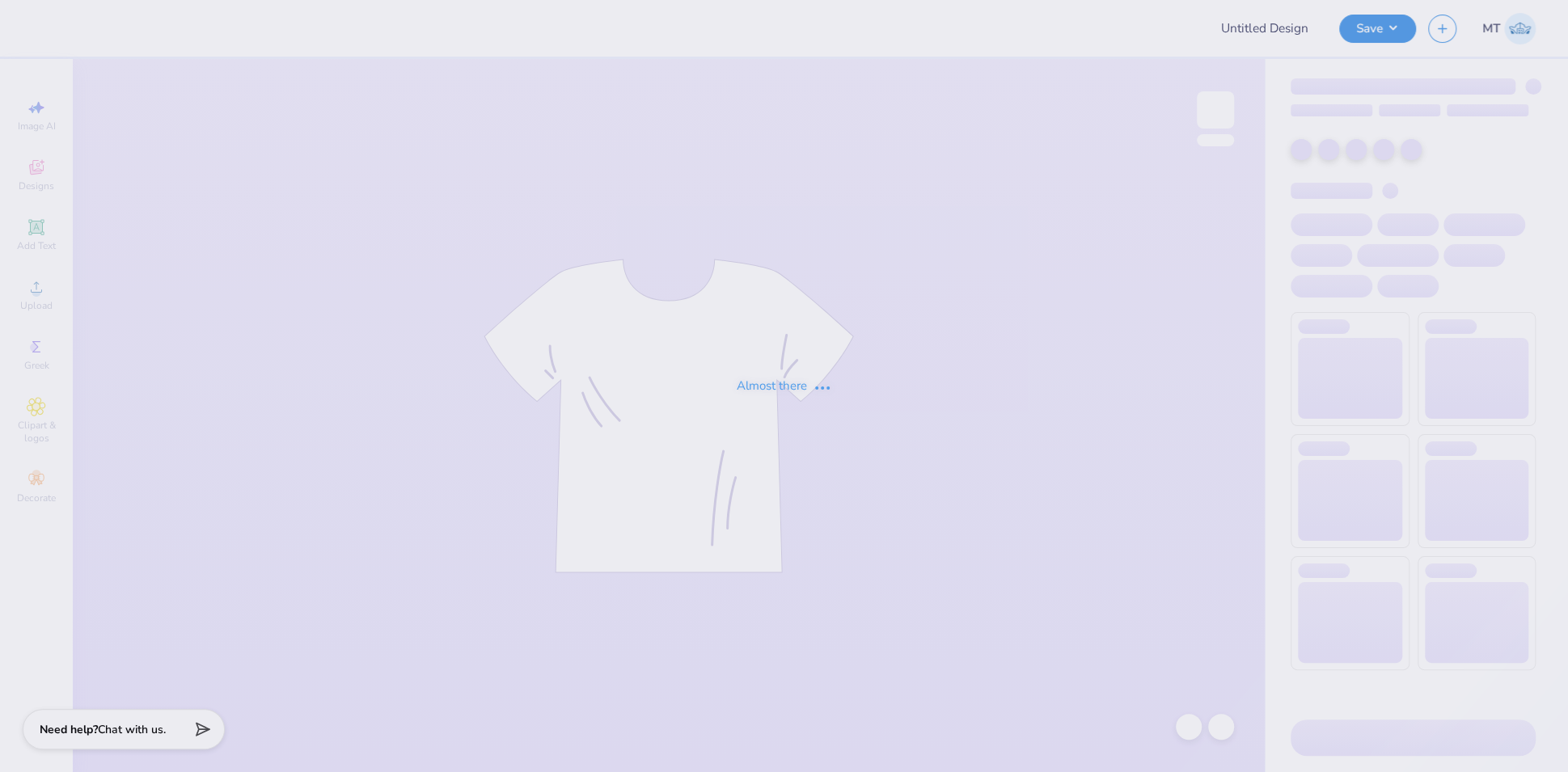
type input "FPS239862"
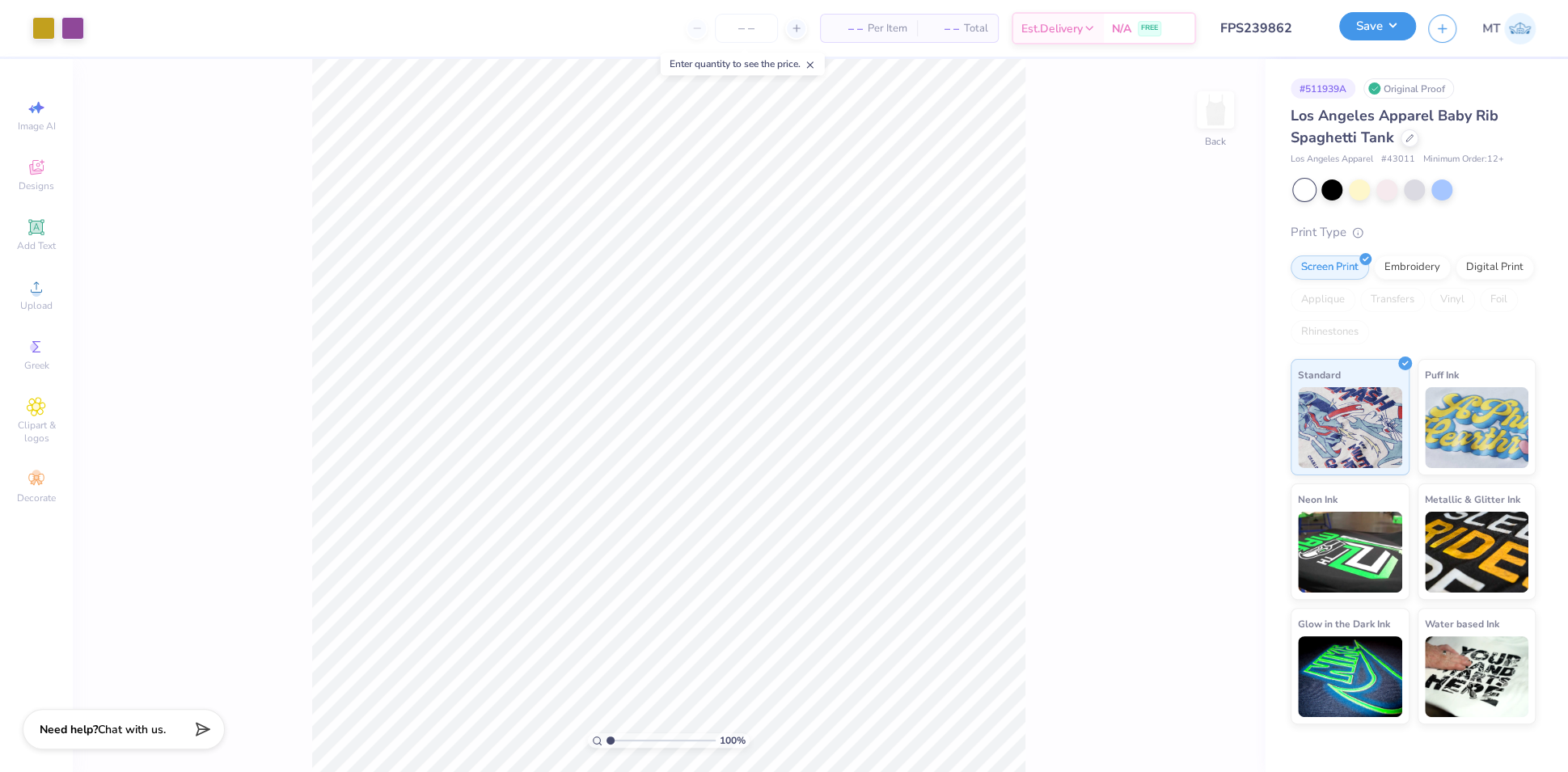
click at [1388, 33] on button "Save" at bounding box center [1378, 27] width 77 height 28
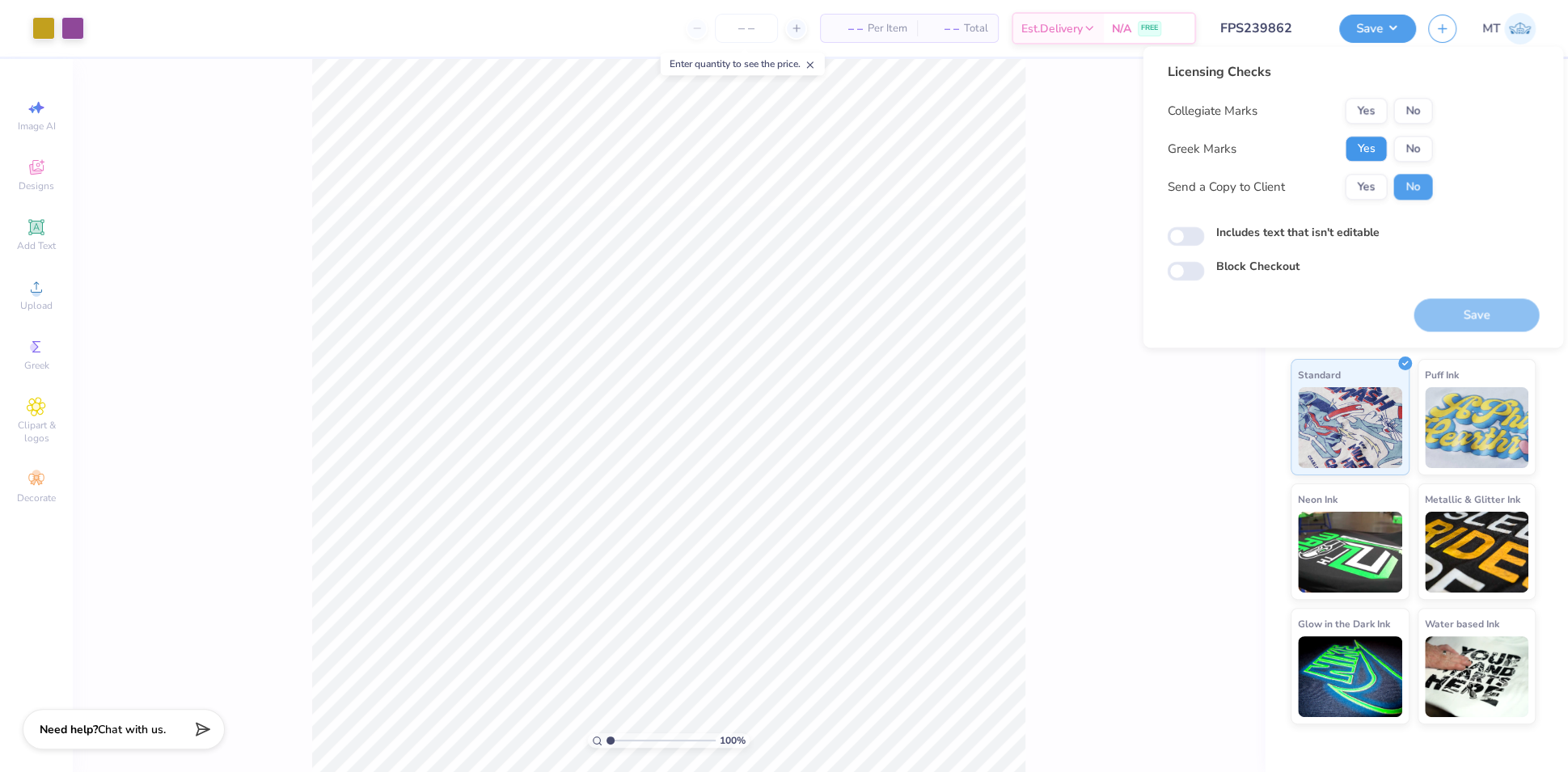
click at [1380, 150] on button "Yes" at bounding box center [1366, 149] width 42 height 26
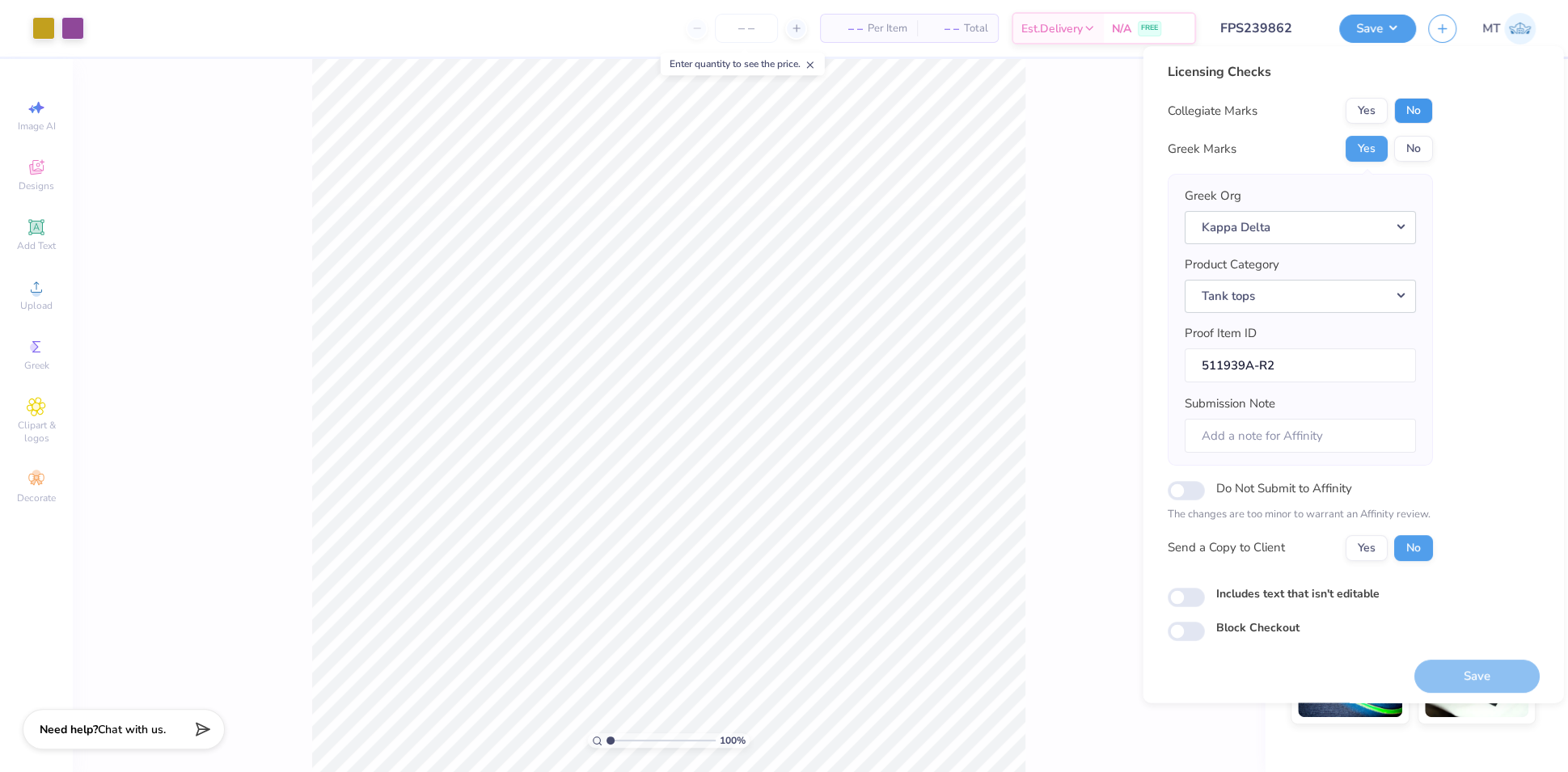
click at [1419, 119] on button "No" at bounding box center [1413, 111] width 39 height 26
click at [1418, 112] on button "No" at bounding box center [1413, 111] width 39 height 26
click at [1463, 660] on button "Save" at bounding box center [1477, 676] width 126 height 33
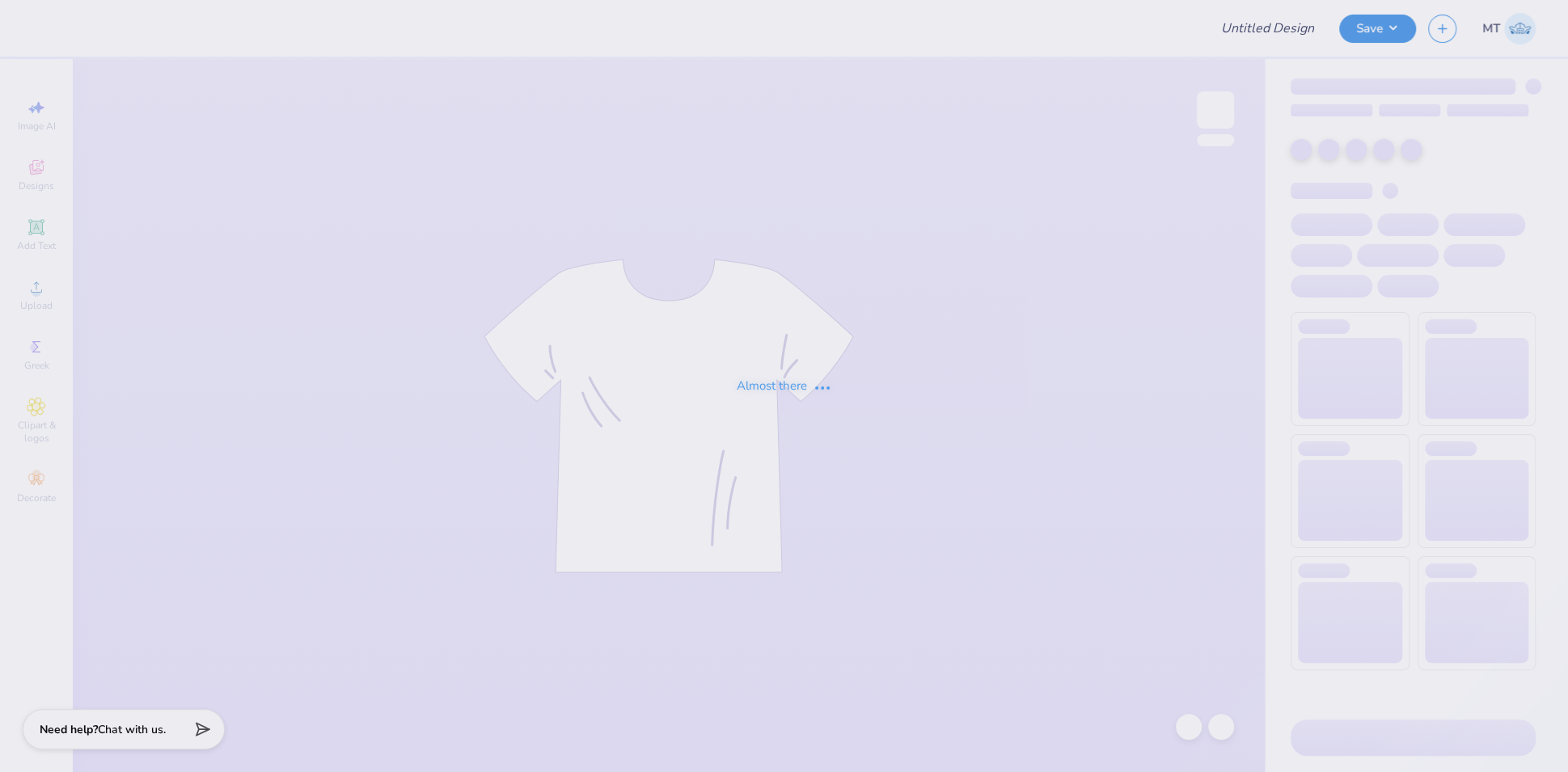
type input "FPS239864"
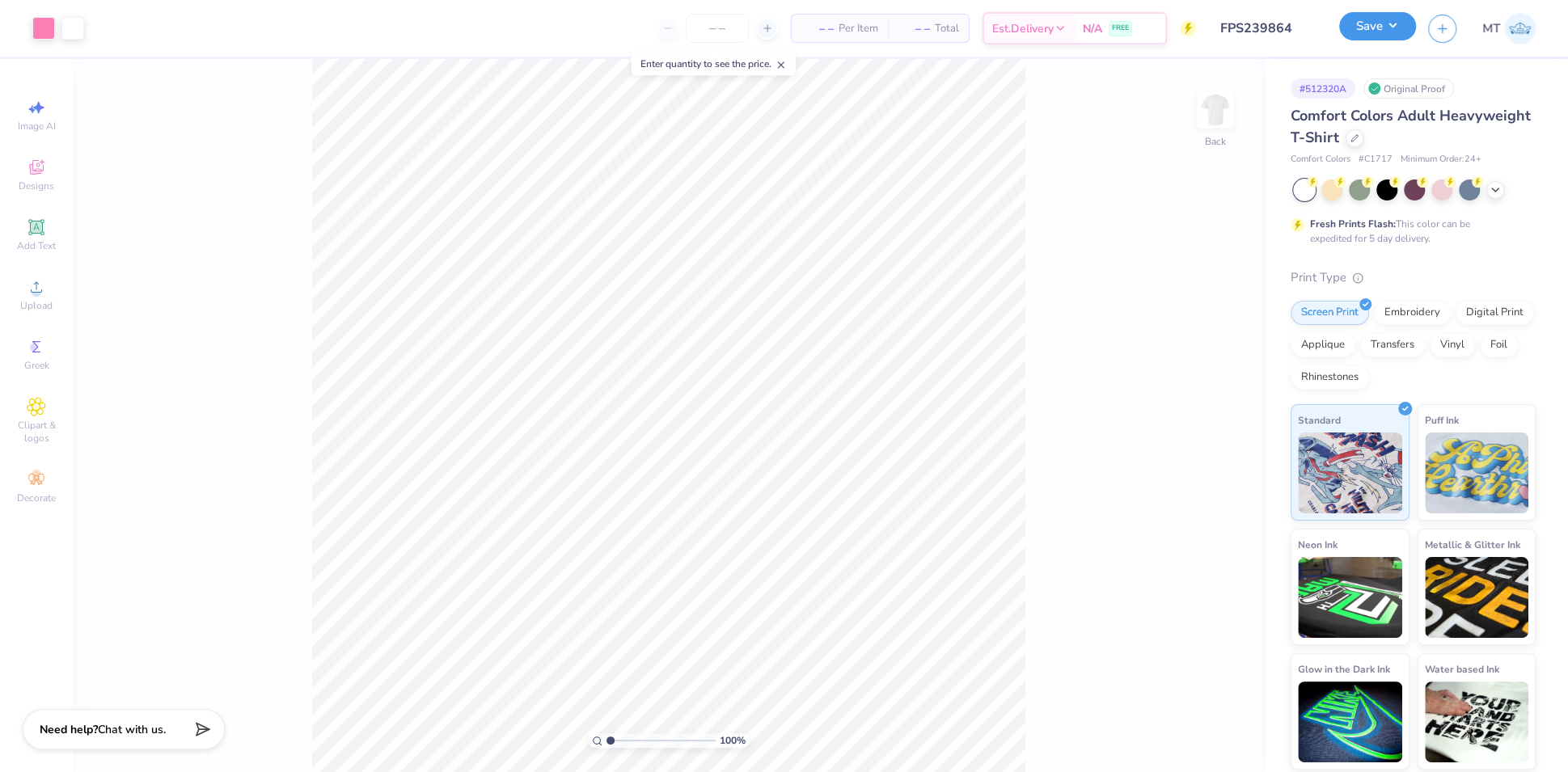
click at [1396, 32] on button "Save" at bounding box center [1378, 27] width 77 height 28
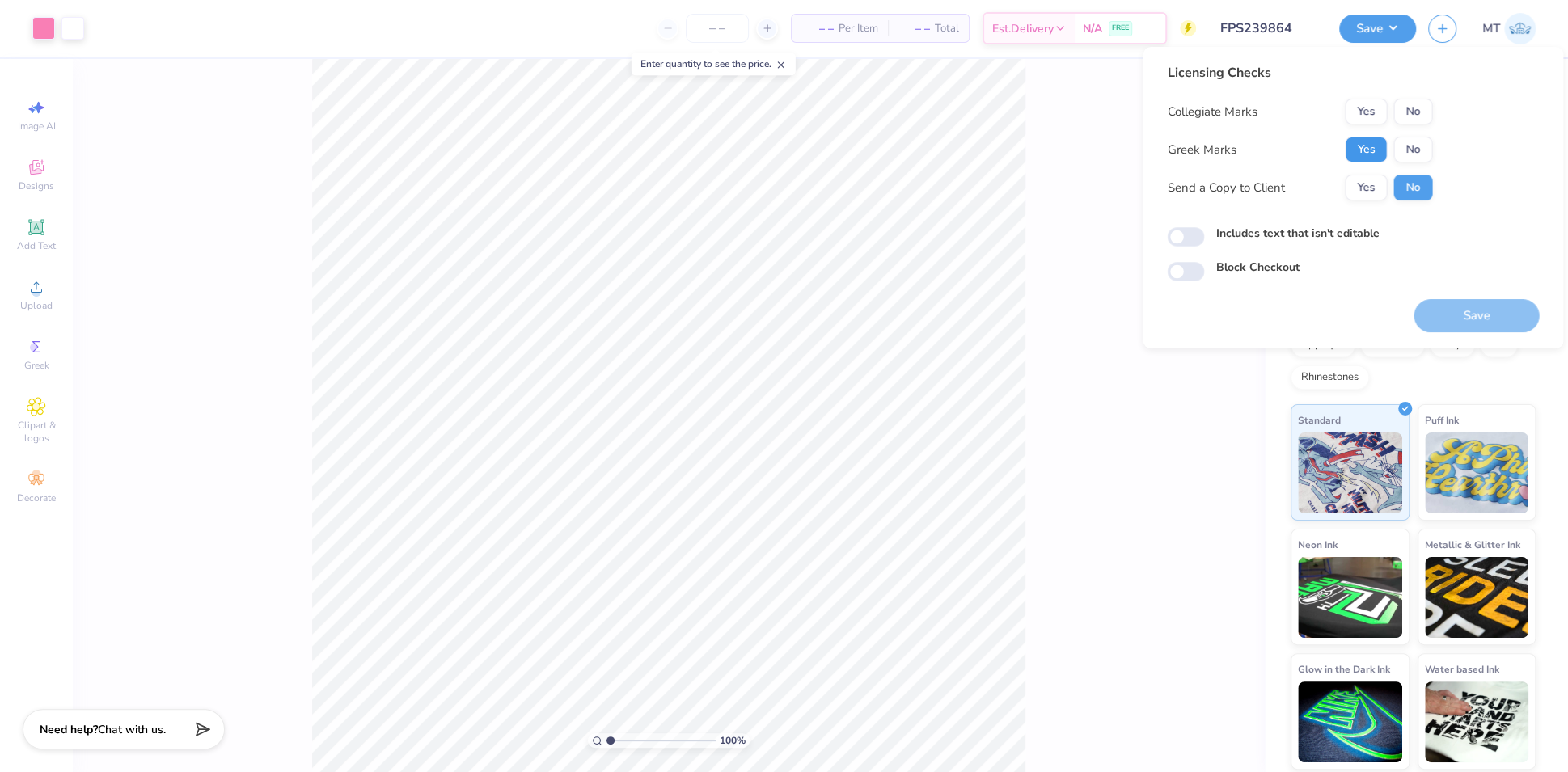
click at [1368, 151] on button "Yes" at bounding box center [1366, 149] width 42 height 26
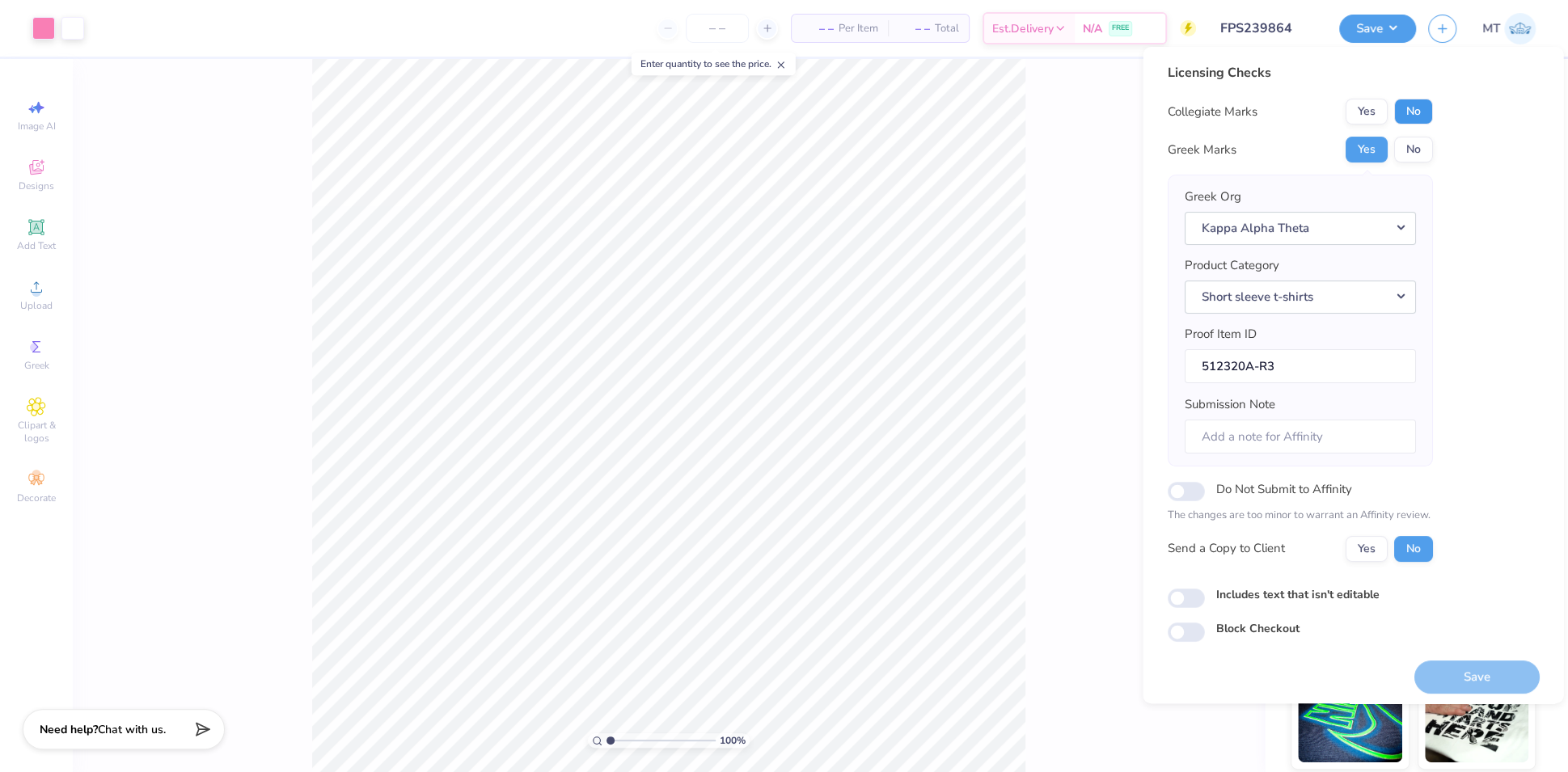
click at [1407, 115] on button "No" at bounding box center [1413, 111] width 39 height 26
click at [1457, 661] on button "Save" at bounding box center [1477, 676] width 126 height 33
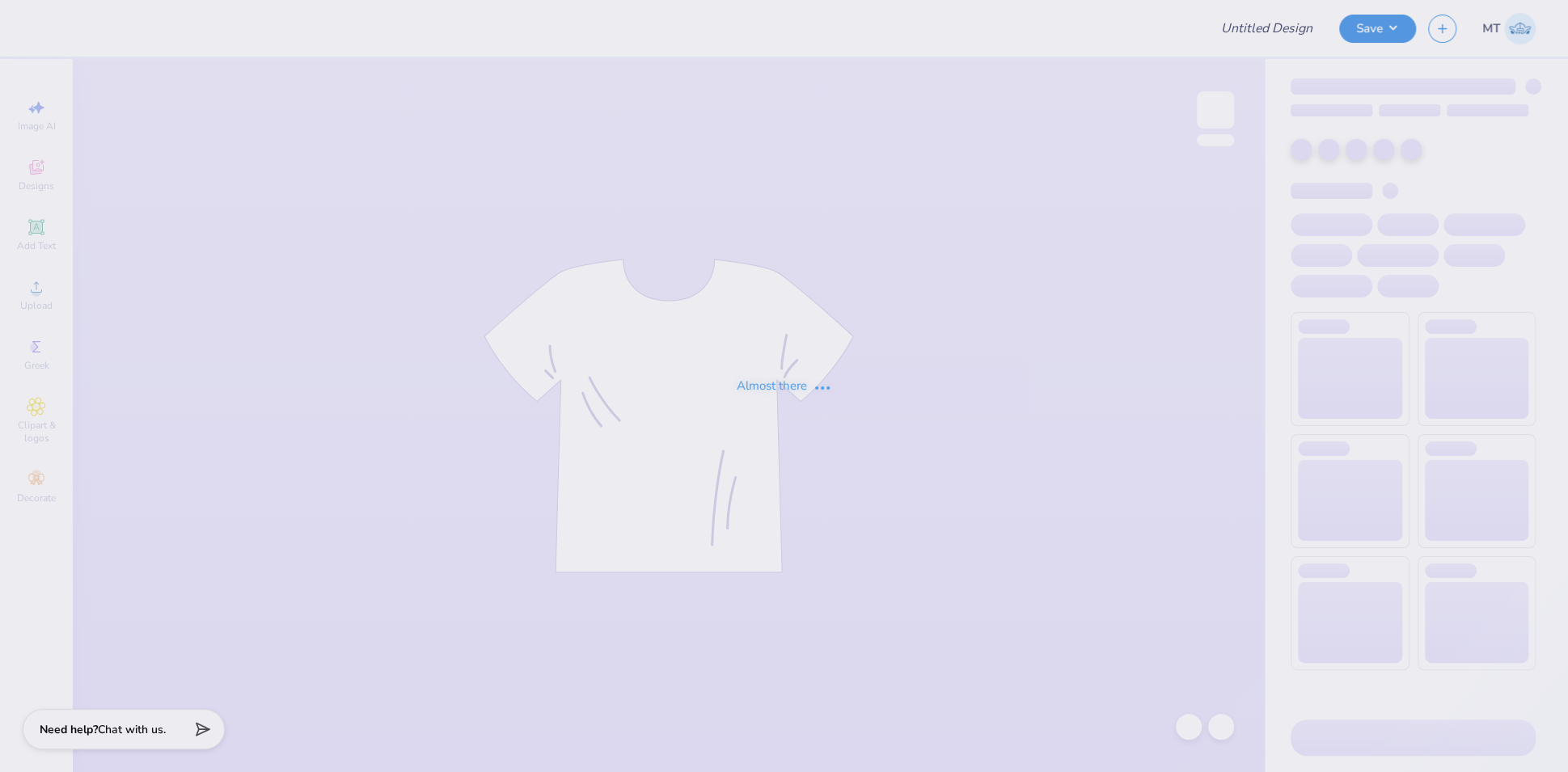
type input "FPS239867"
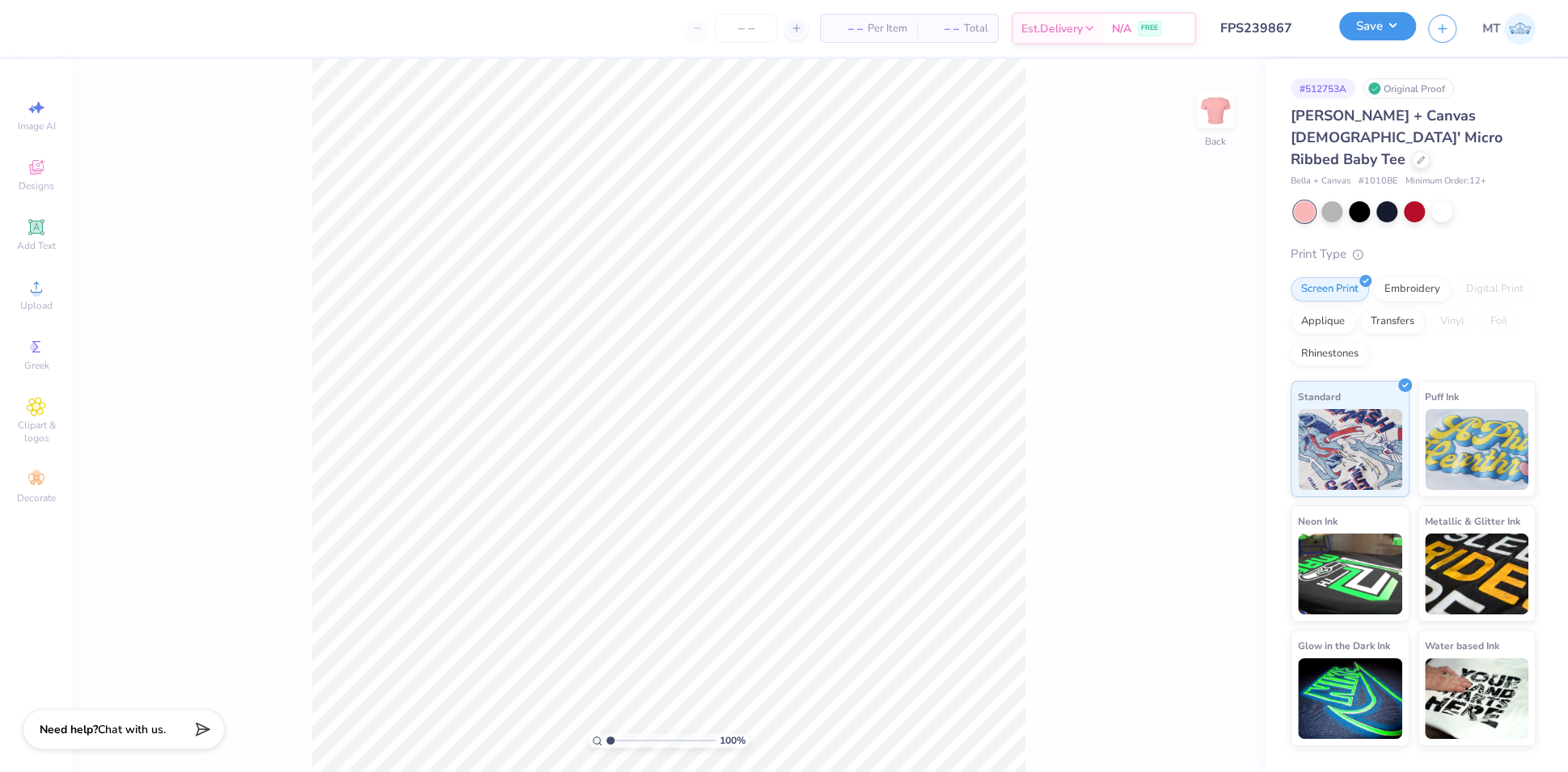
click at [1403, 27] on button "Save" at bounding box center [1378, 27] width 77 height 28
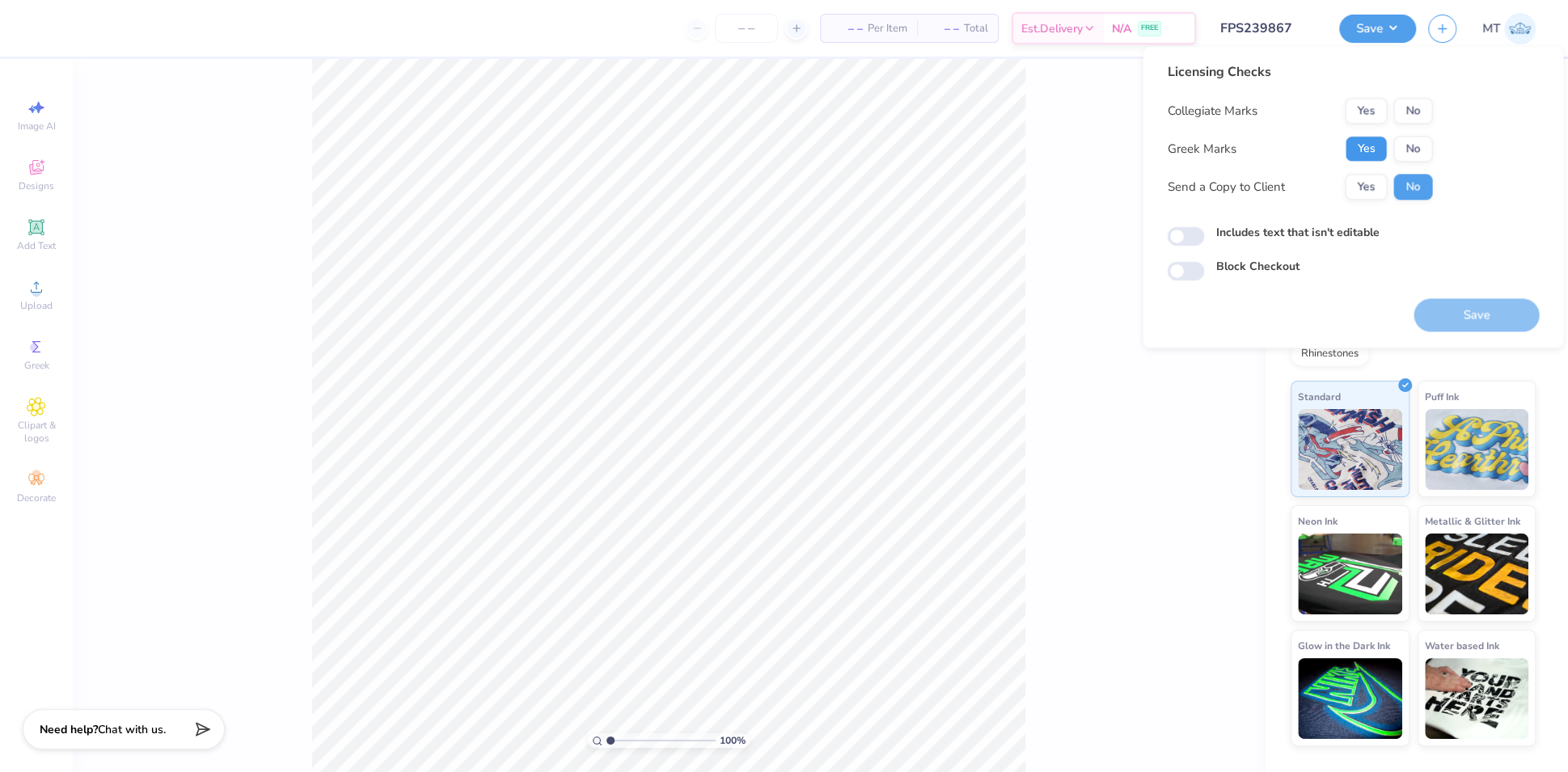
click at [1372, 148] on button "Yes" at bounding box center [1366, 149] width 42 height 26
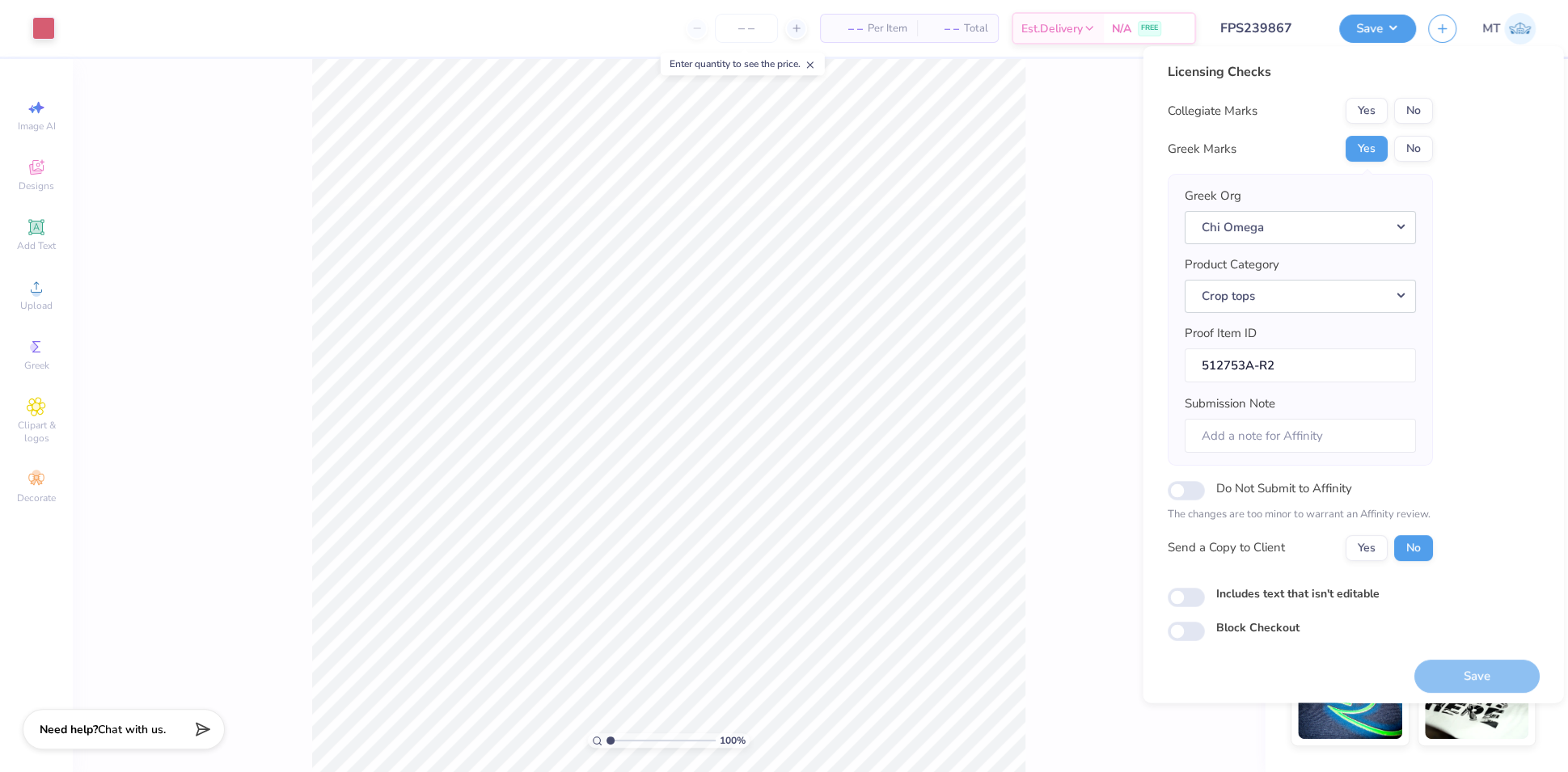
click at [1410, 125] on div "Collegiate Marks Yes No Greek Marks Yes No Greek Org Chi Omega Product Category…" at bounding box center [1300, 330] width 265 height 463
click at [1409, 115] on button "No" at bounding box center [1413, 111] width 39 height 26
click at [1441, 661] on button "Save" at bounding box center [1477, 676] width 126 height 33
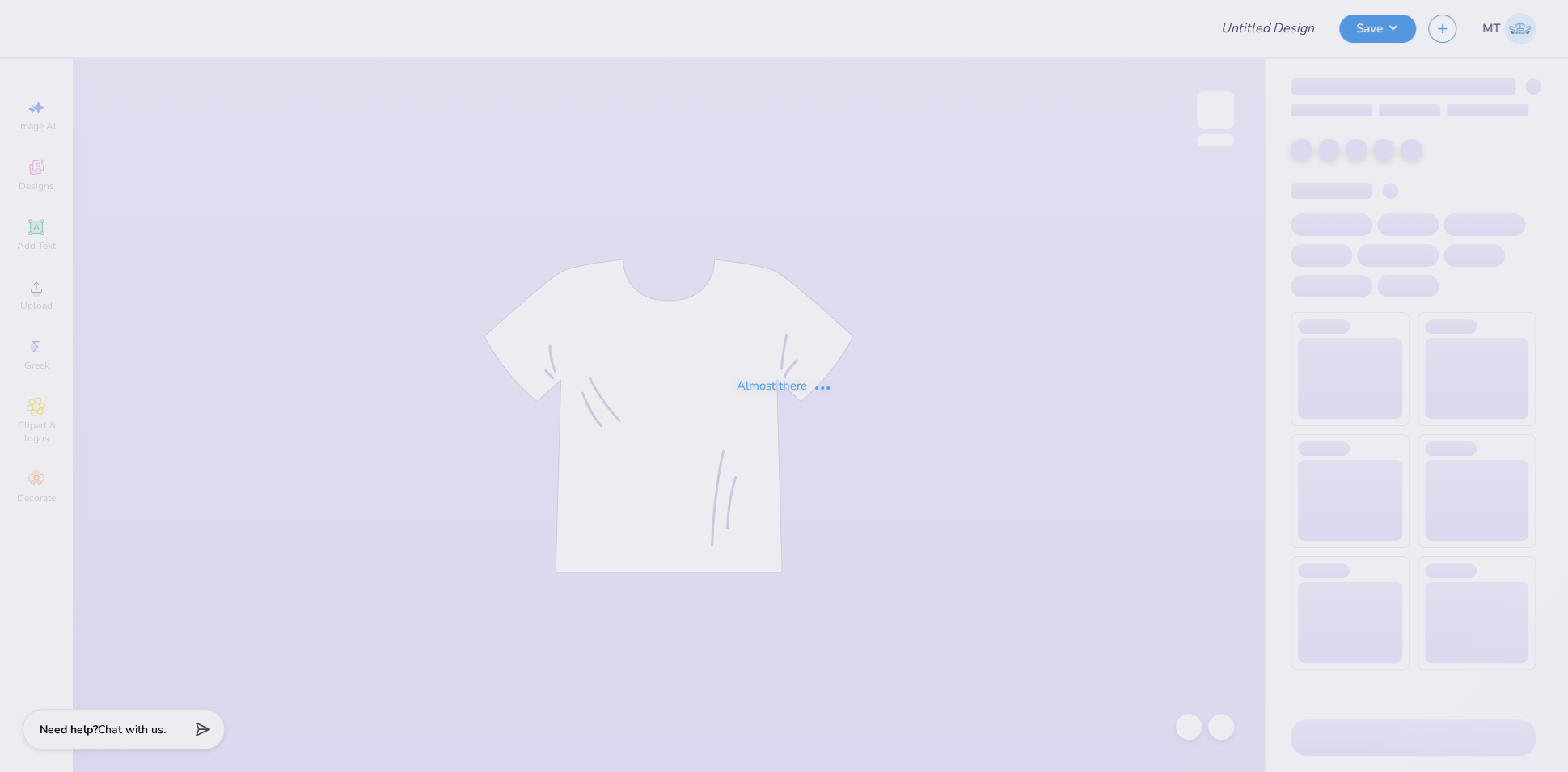
type input "FPS239887"
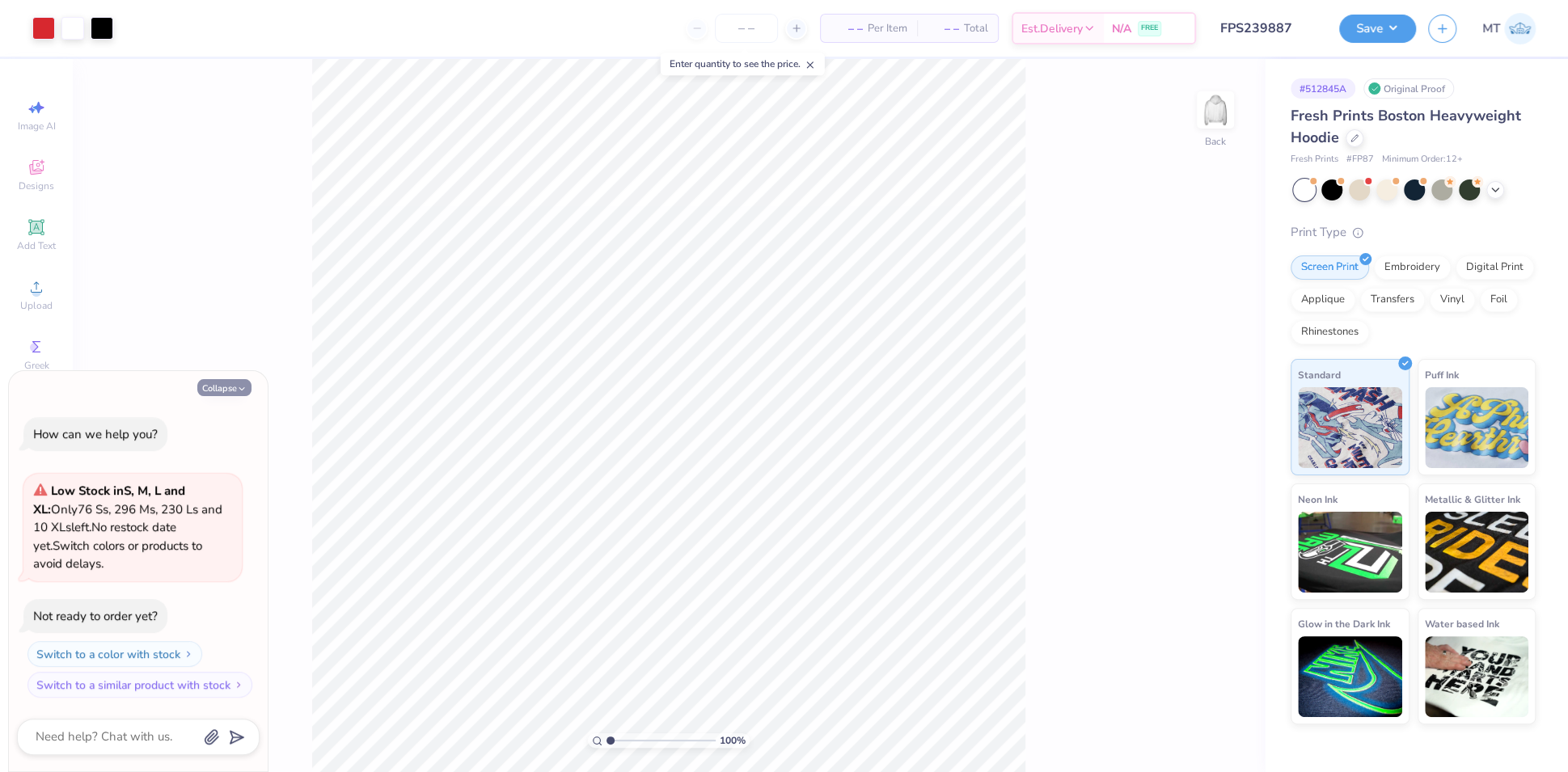
click at [208, 384] on button "Collapse" at bounding box center [224, 387] width 54 height 17
type textarea "x"
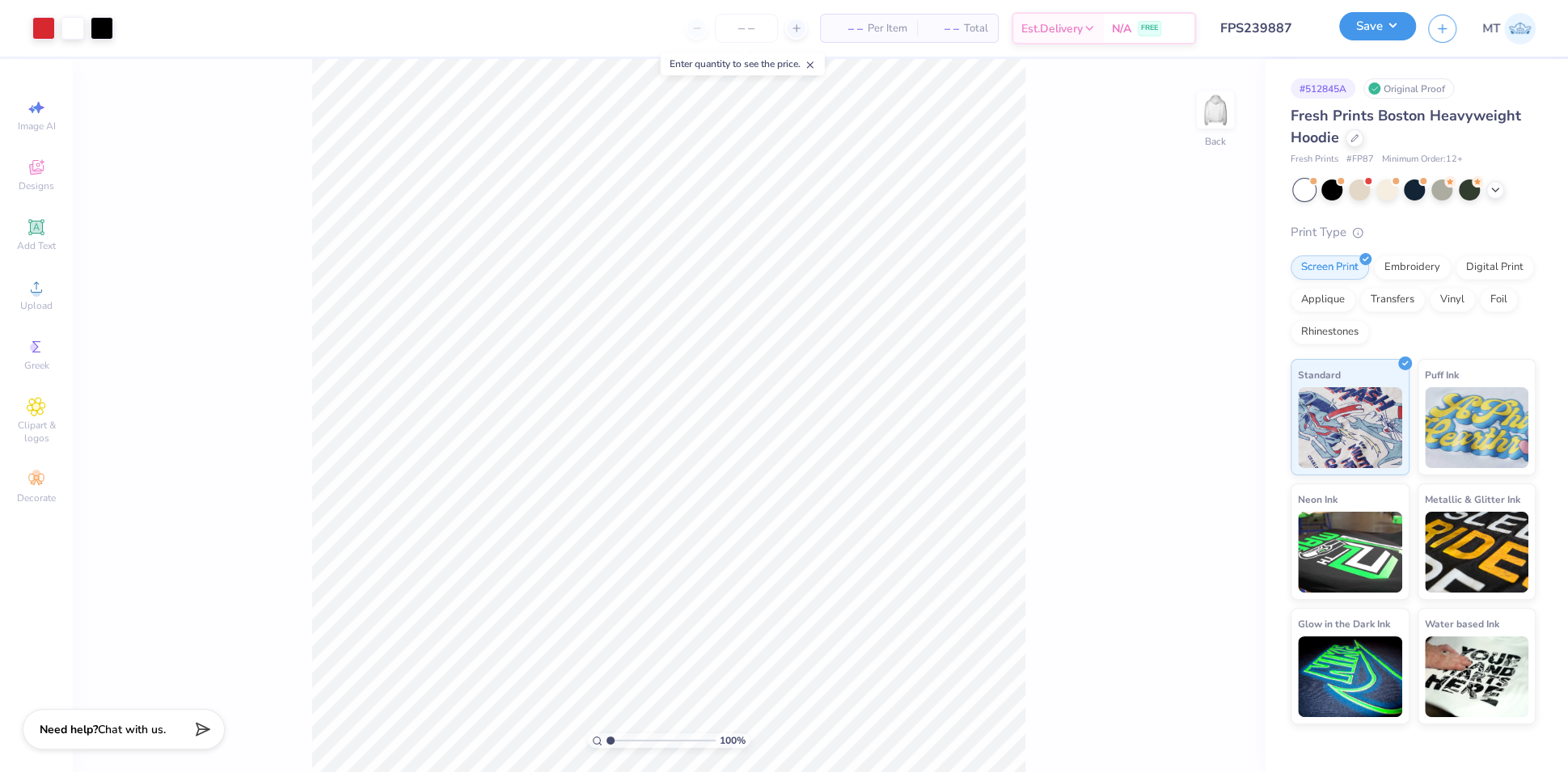
click at [1395, 27] on button "Save" at bounding box center [1378, 27] width 77 height 28
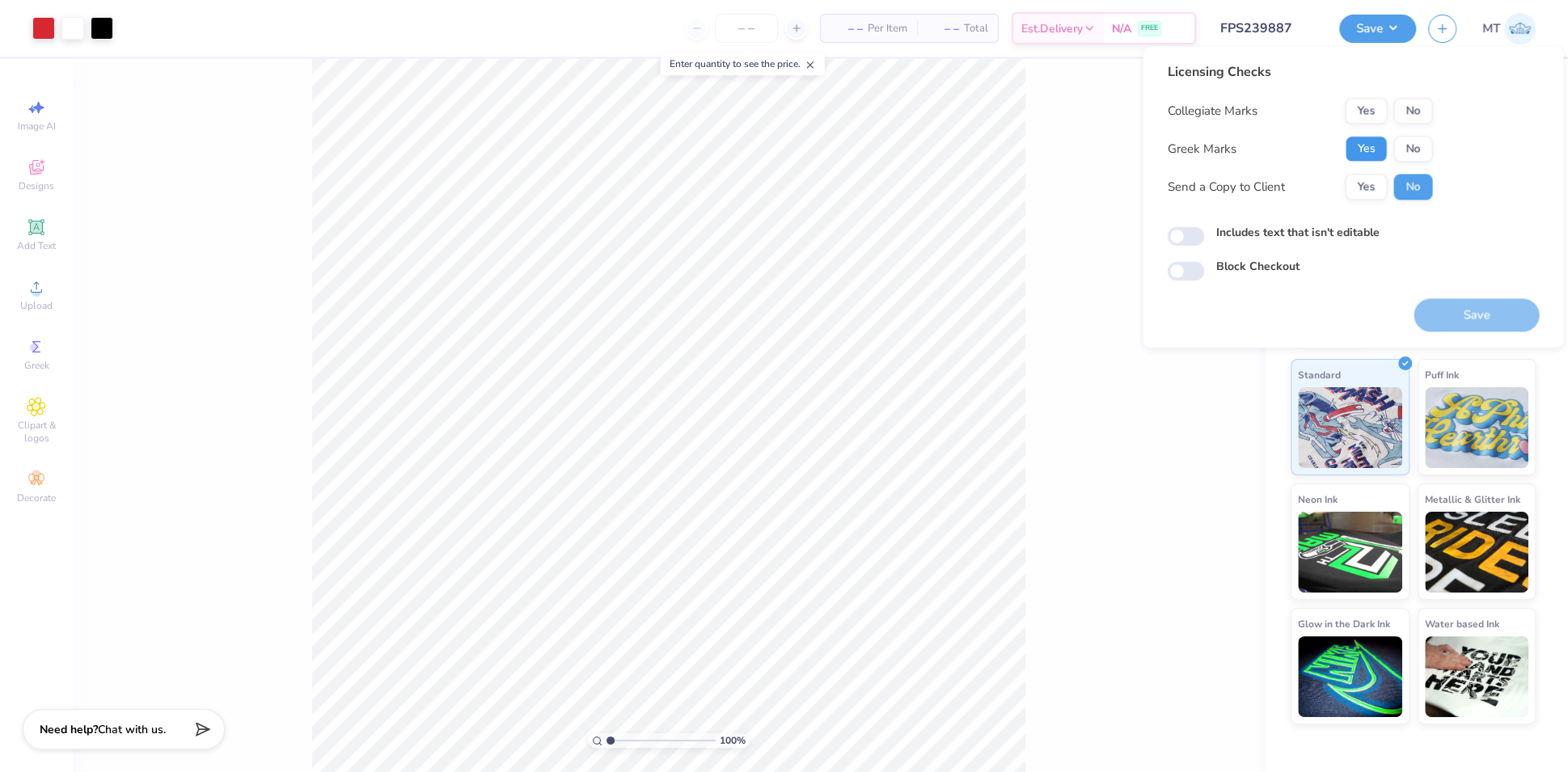
click at [1355, 156] on button "Yes" at bounding box center [1366, 149] width 42 height 26
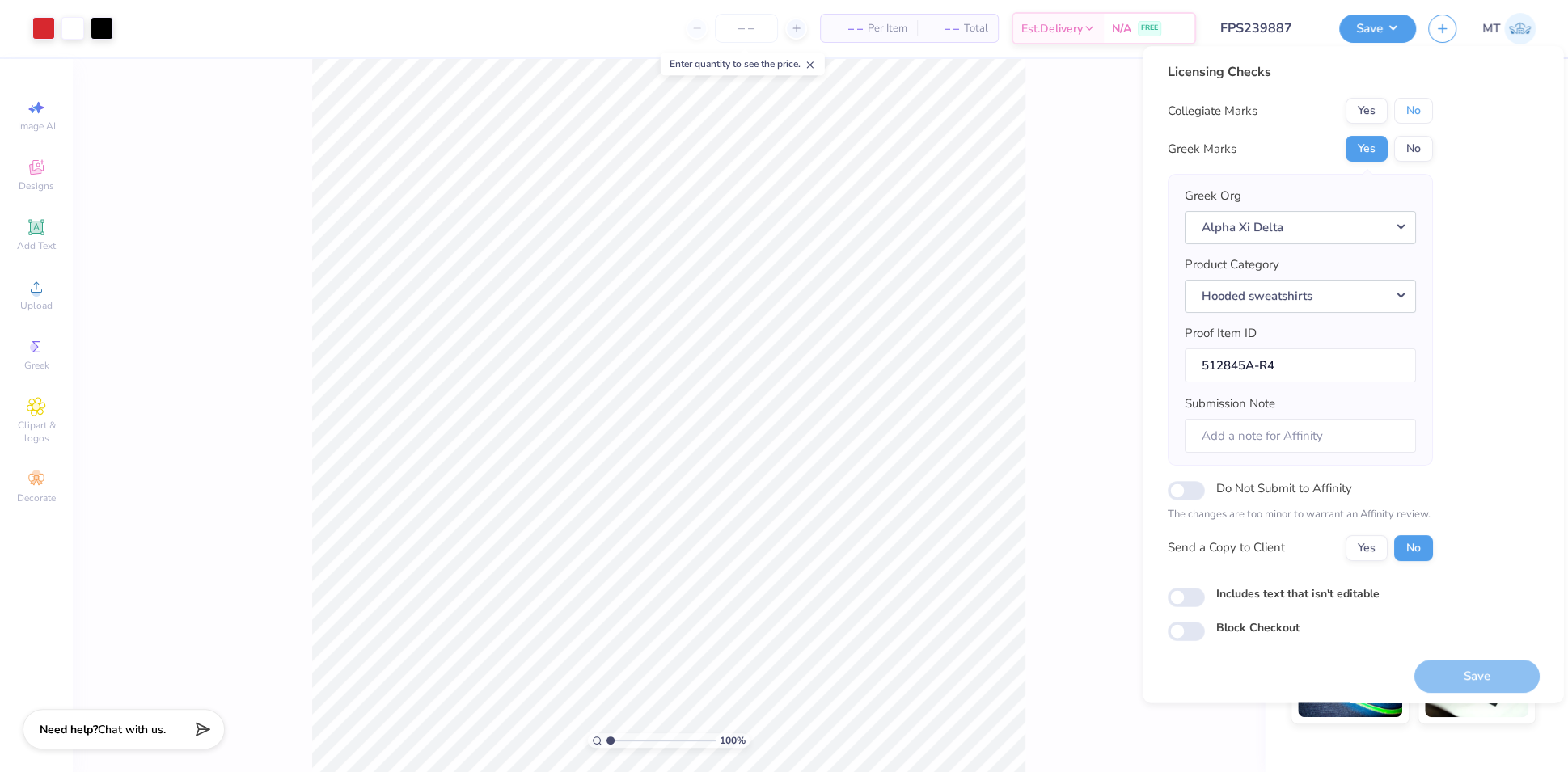
click at [1415, 101] on button "No" at bounding box center [1413, 111] width 39 height 26
click at [1484, 676] on button "Save" at bounding box center [1477, 676] width 126 height 33
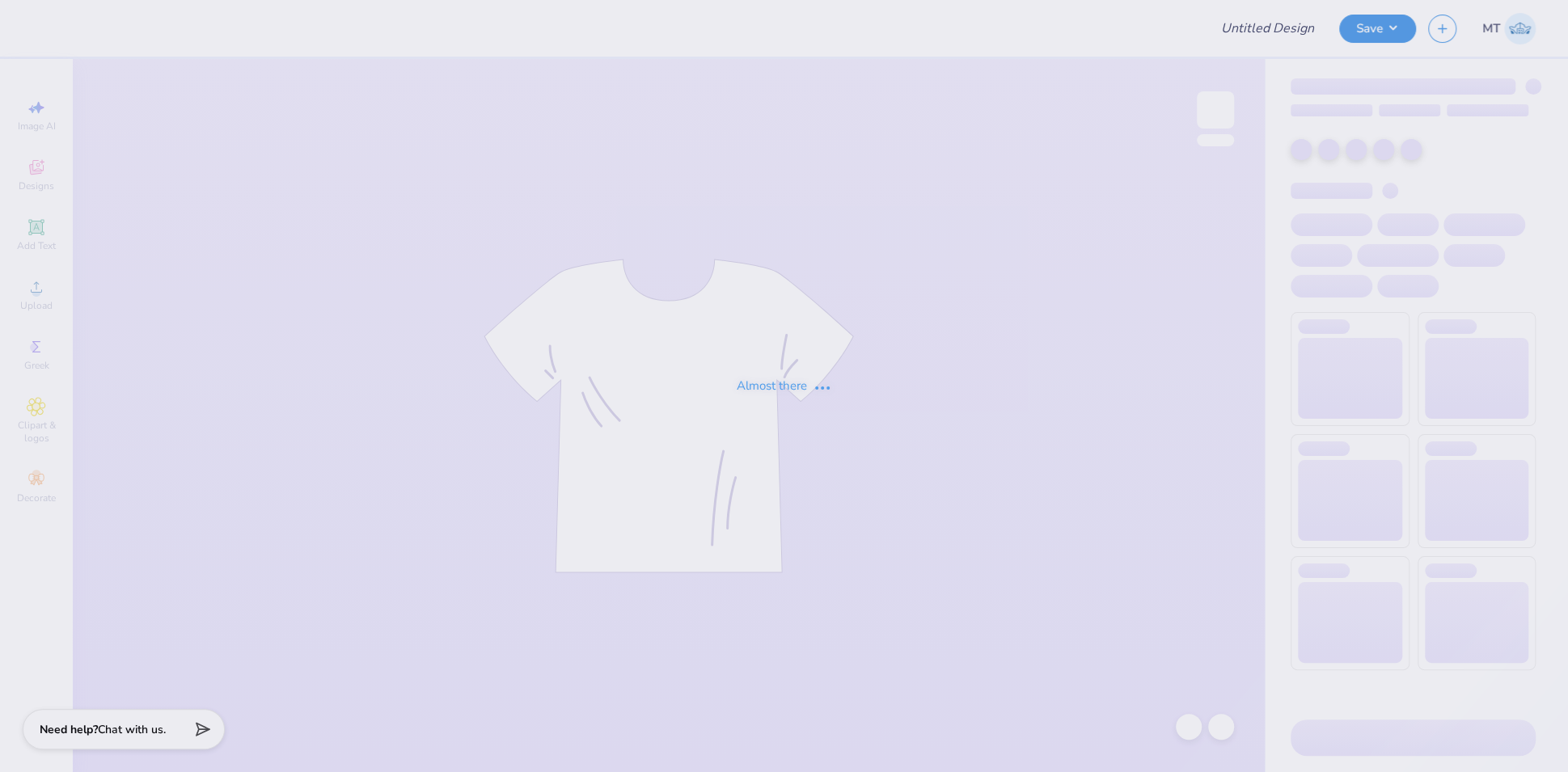
type input "FPS239910"
type input "FPS239855"
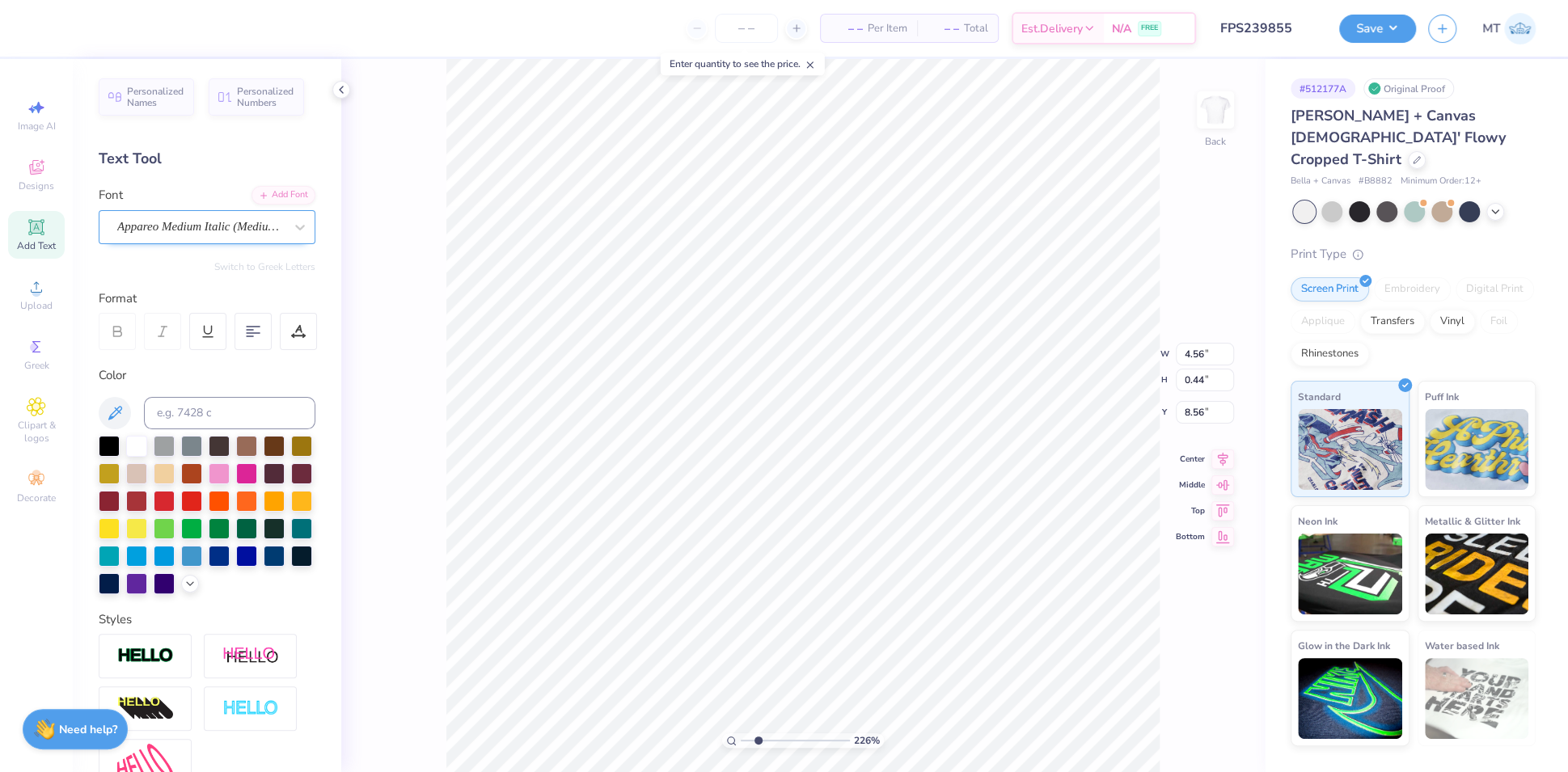
click at [231, 222] on div "Appareo Medium Italic (Medium Italic)" at bounding box center [201, 226] width 170 height 25
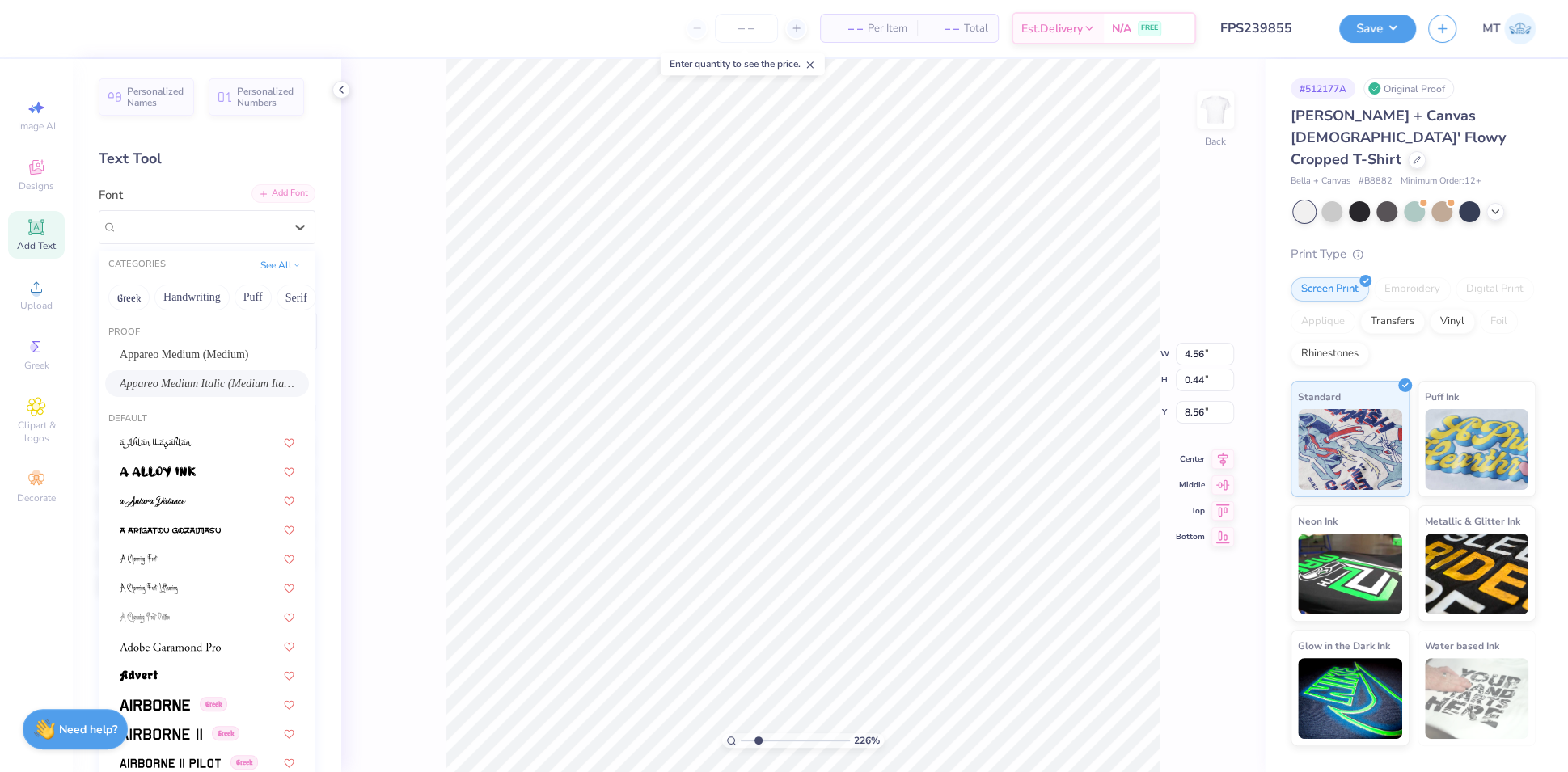
click at [273, 195] on div "Add Font" at bounding box center [283, 193] width 64 height 19
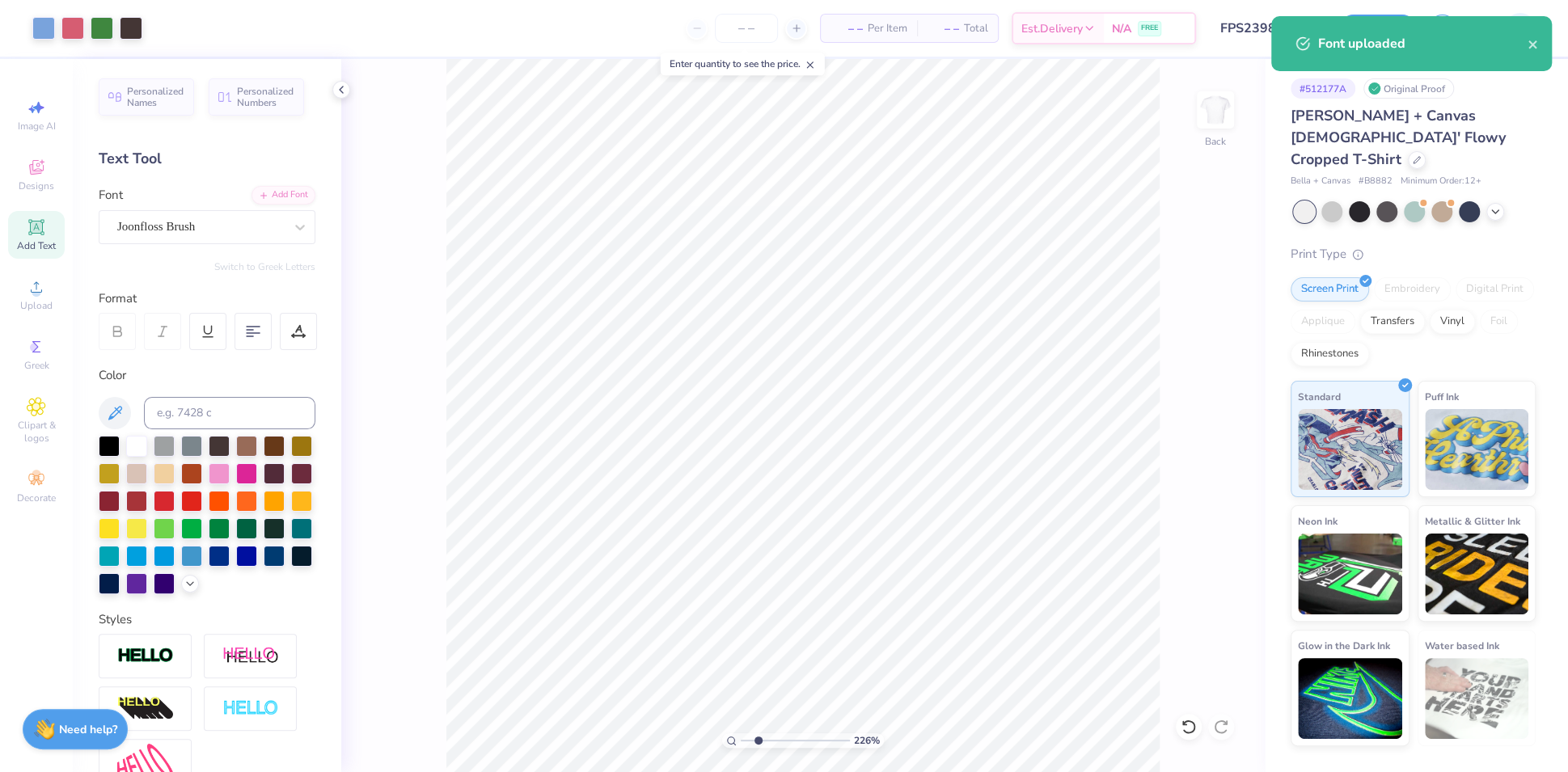
type input "3.58600063058691"
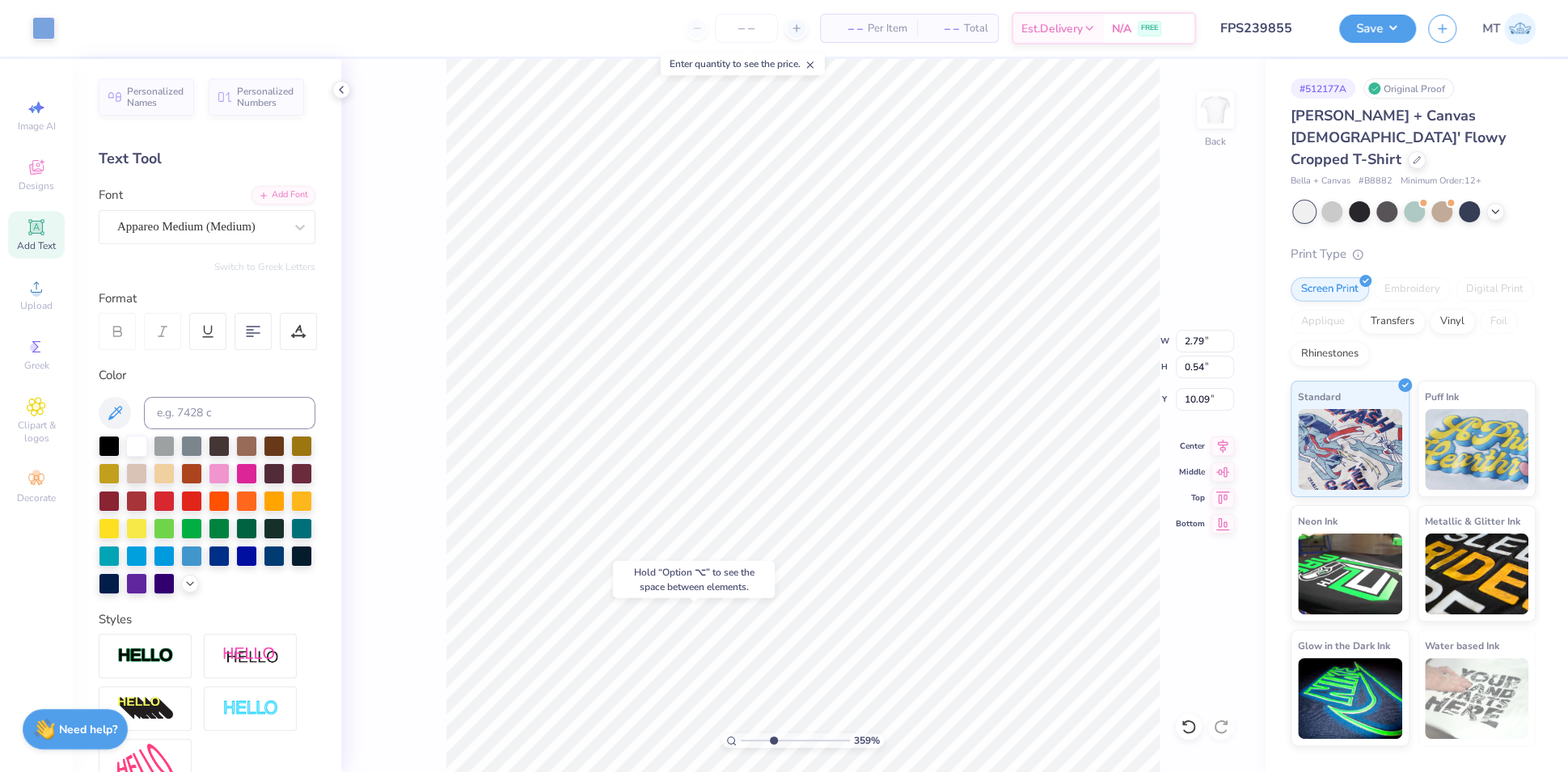
type input "10.09"
type input "7.97"
click at [264, 193] on div "Add Font" at bounding box center [283, 193] width 64 height 19
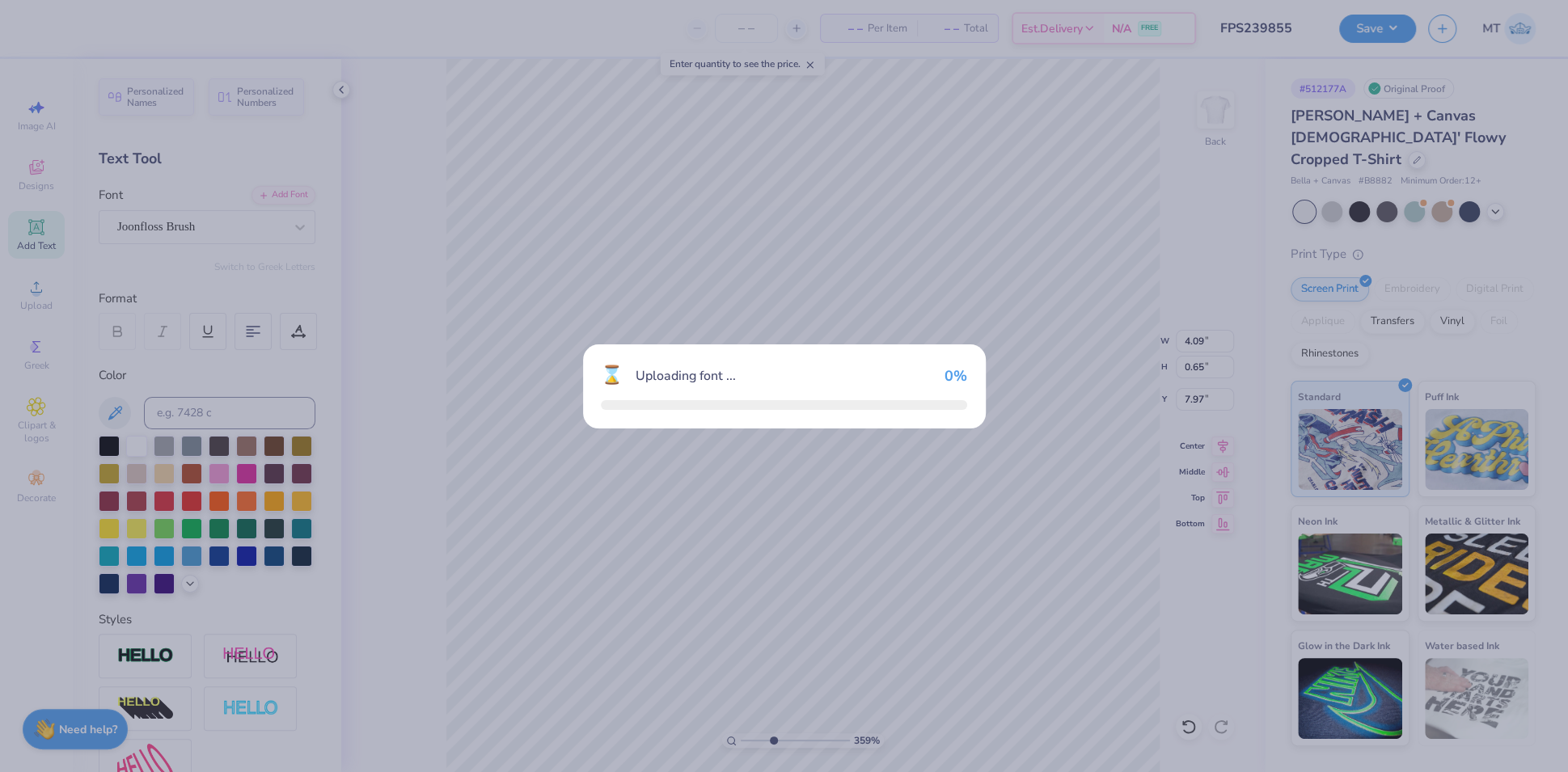
type input "3.98"
type input "0.52"
type input "8.03"
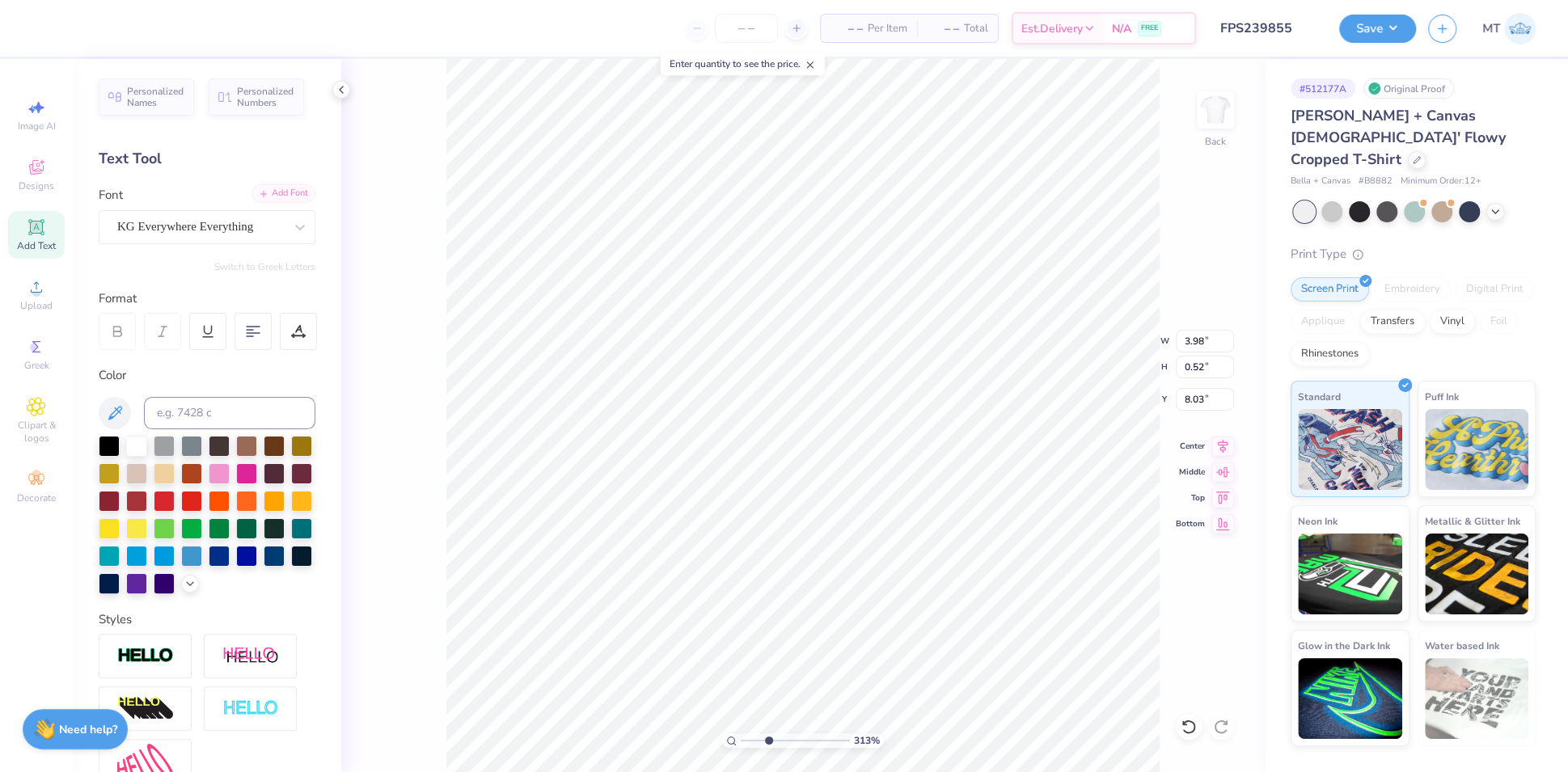
click at [274, 199] on div "Add Font" at bounding box center [283, 193] width 64 height 19
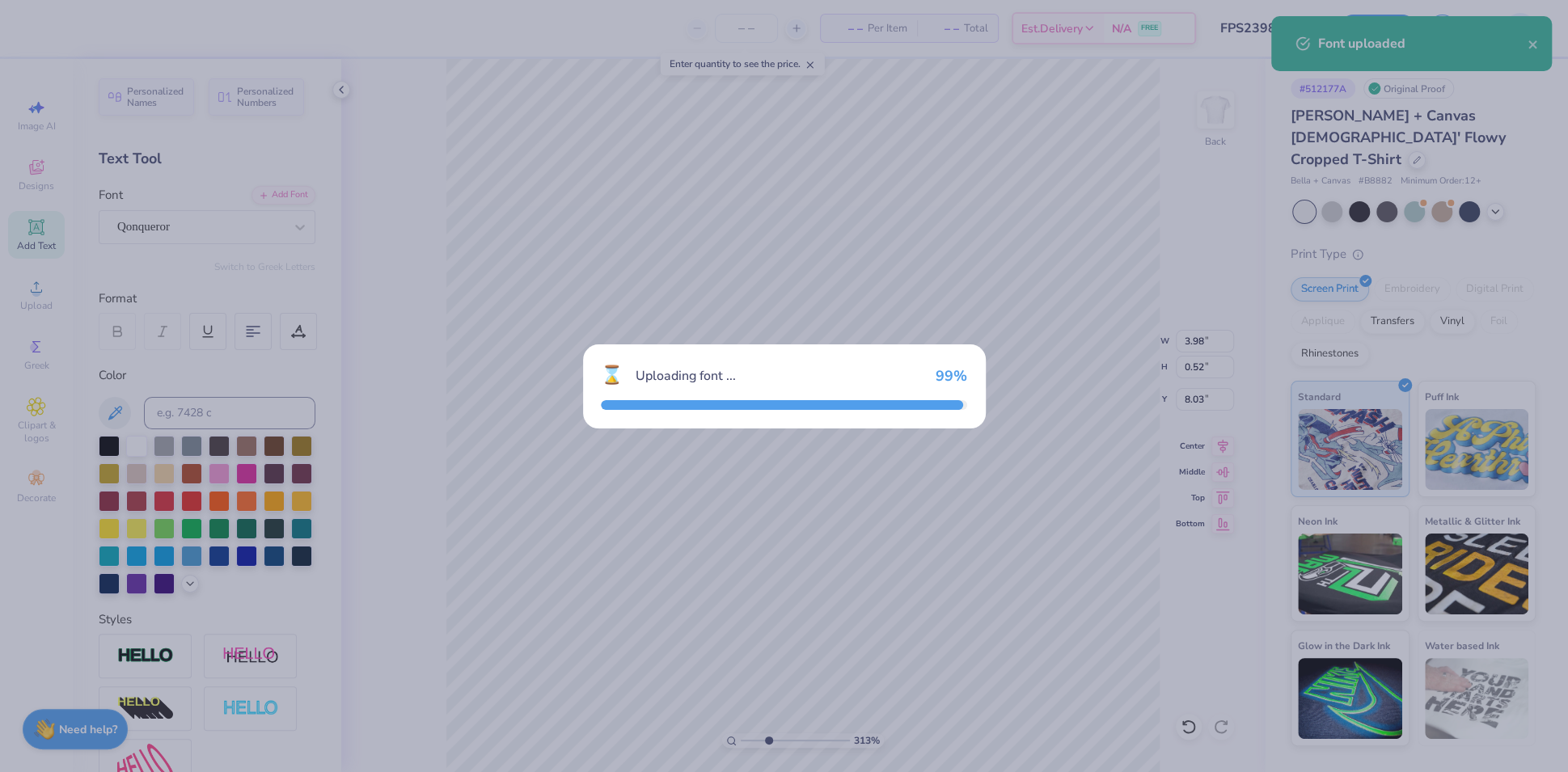
type input "3.13382711860419"
type input "3.95"
type input "0.57"
type input "8.01"
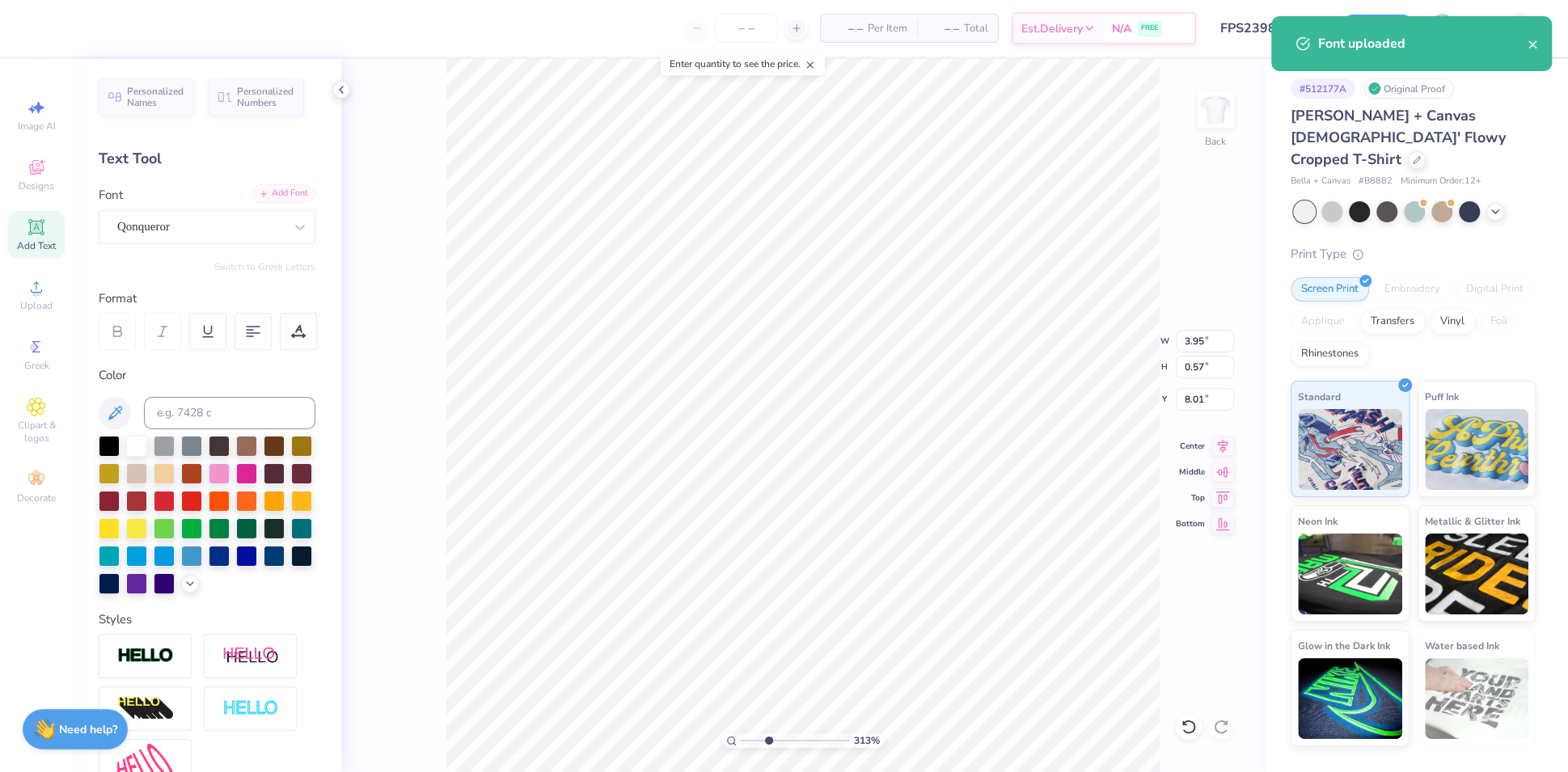
click at [265, 190] on div "Add Font" at bounding box center [283, 193] width 64 height 19
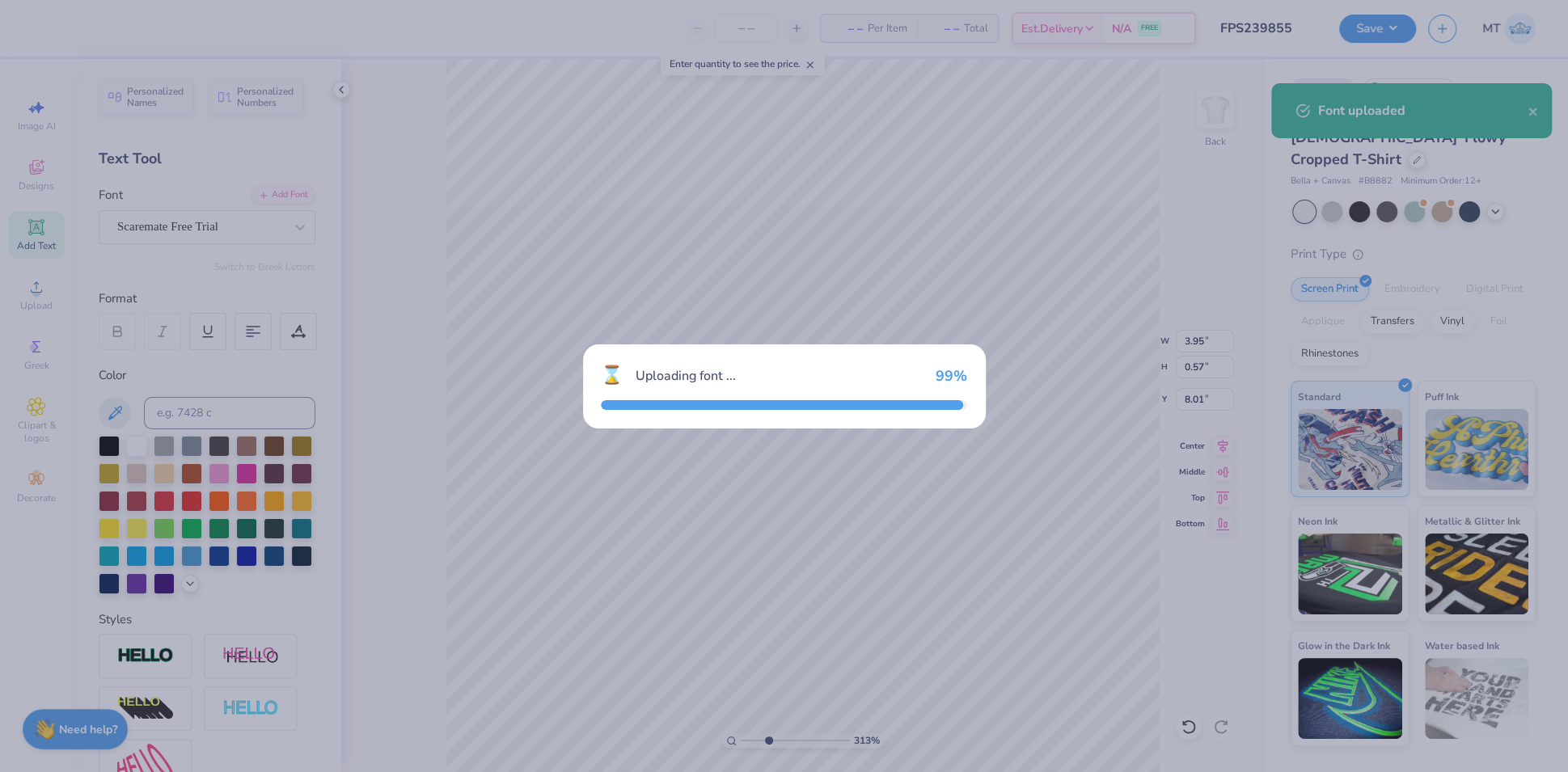
type input "3.13382711860419"
type input "4.44"
type input "0.72"
type input "7.93"
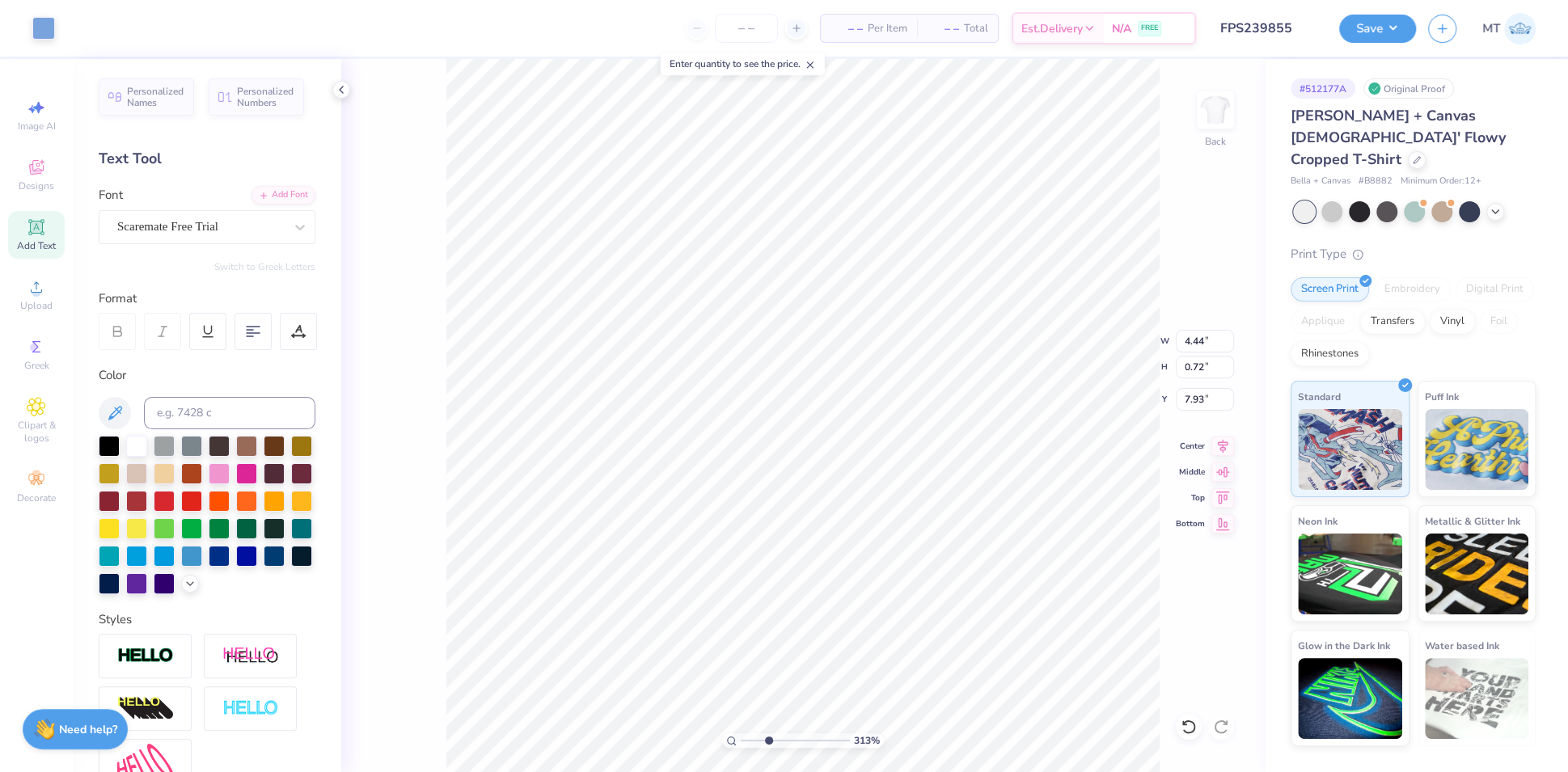
type input "3.13382711860419"
type textarea "Parents Weekend"
click at [286, 232] on div at bounding box center [300, 226] width 29 height 29
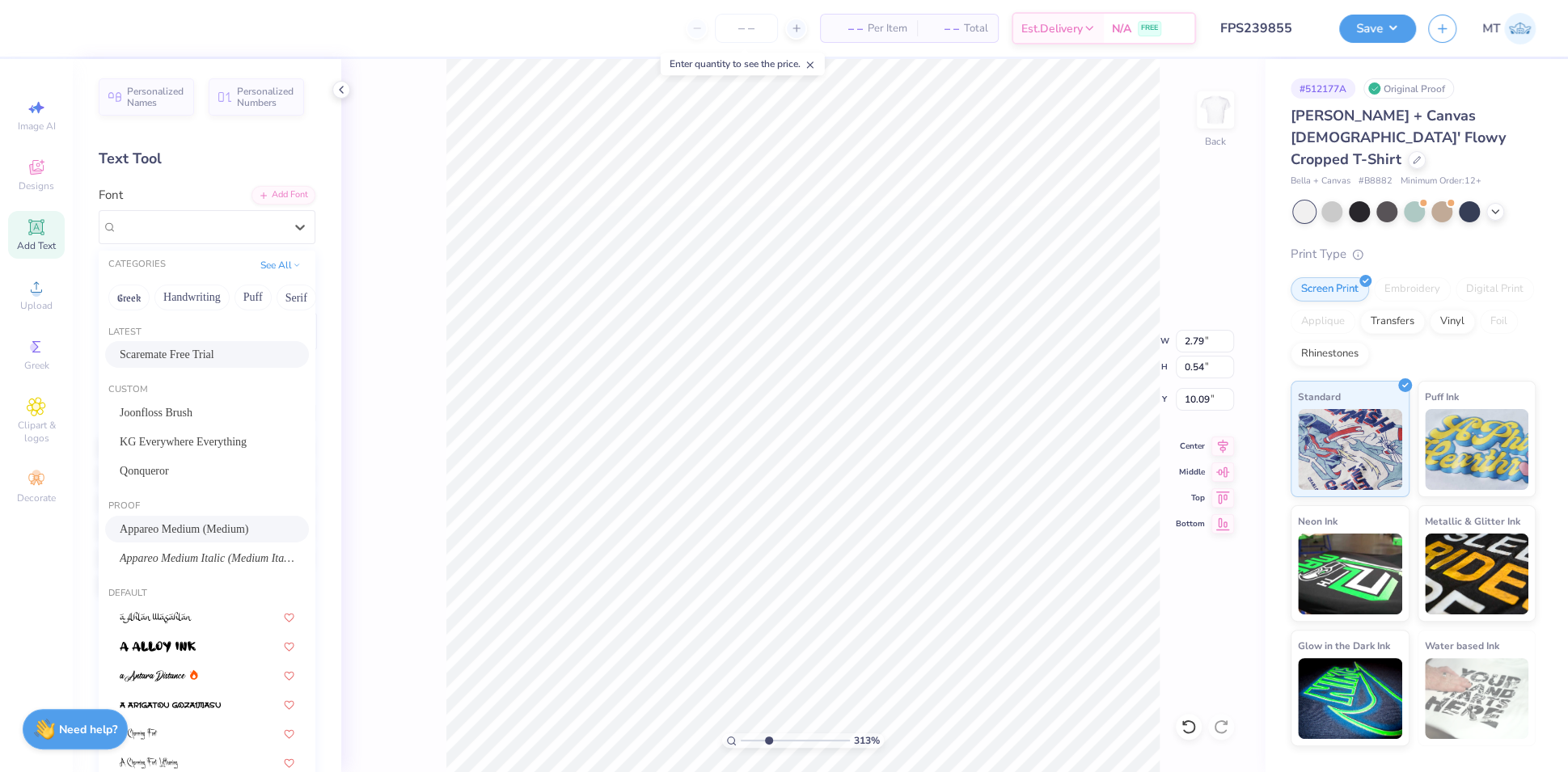
click at [178, 344] on div "Scaremate Free Trial" at bounding box center [207, 355] width 204 height 27
type input "3.13382711860419"
type input "2.12"
type input "0.65"
type input "10.03"
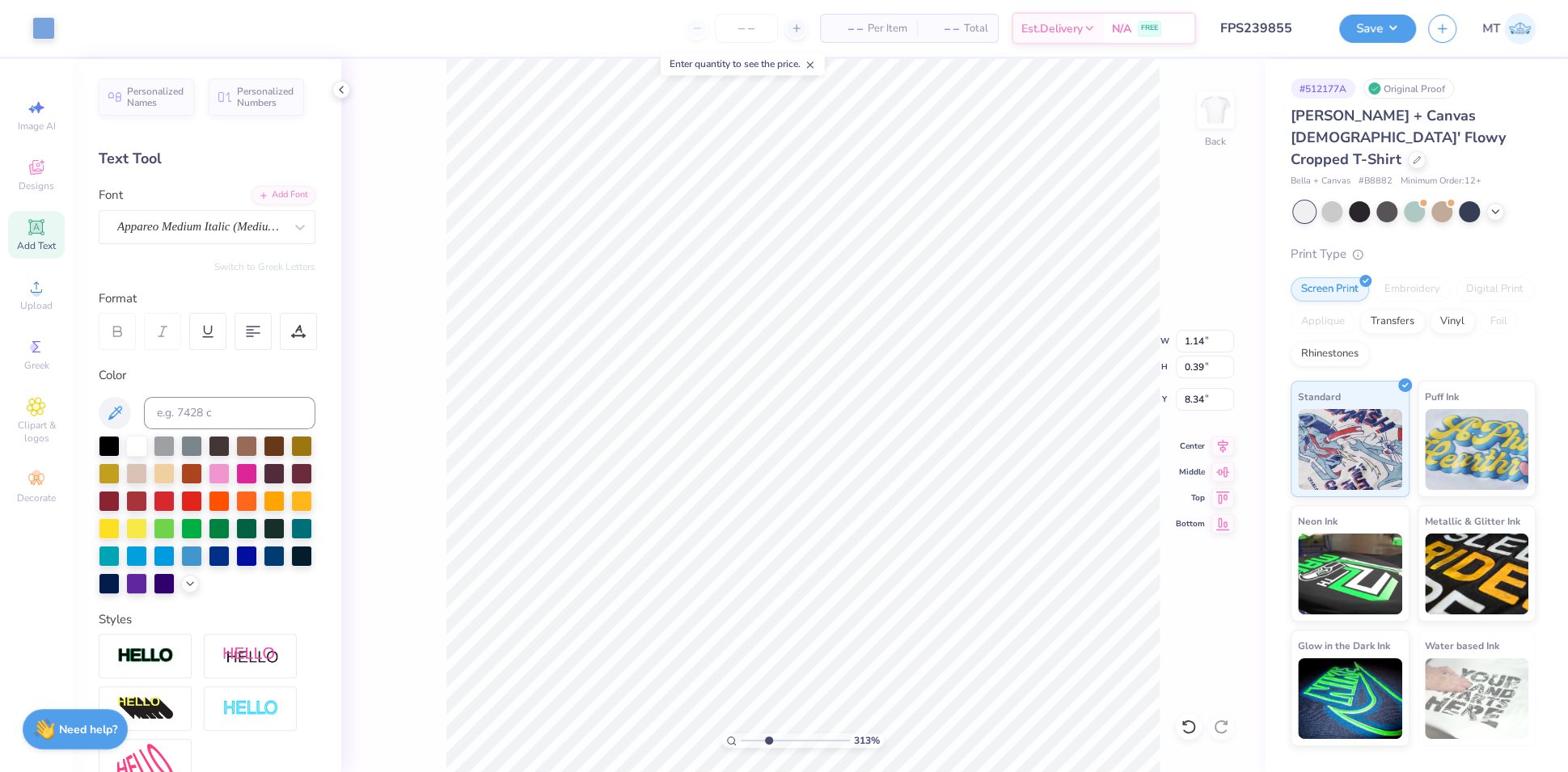
type input "3.13382711860419"
type input "8.34"
click at [180, 212] on div "Appareo Medium Italic (Medium Italic)" at bounding box center [207, 227] width 217 height 34
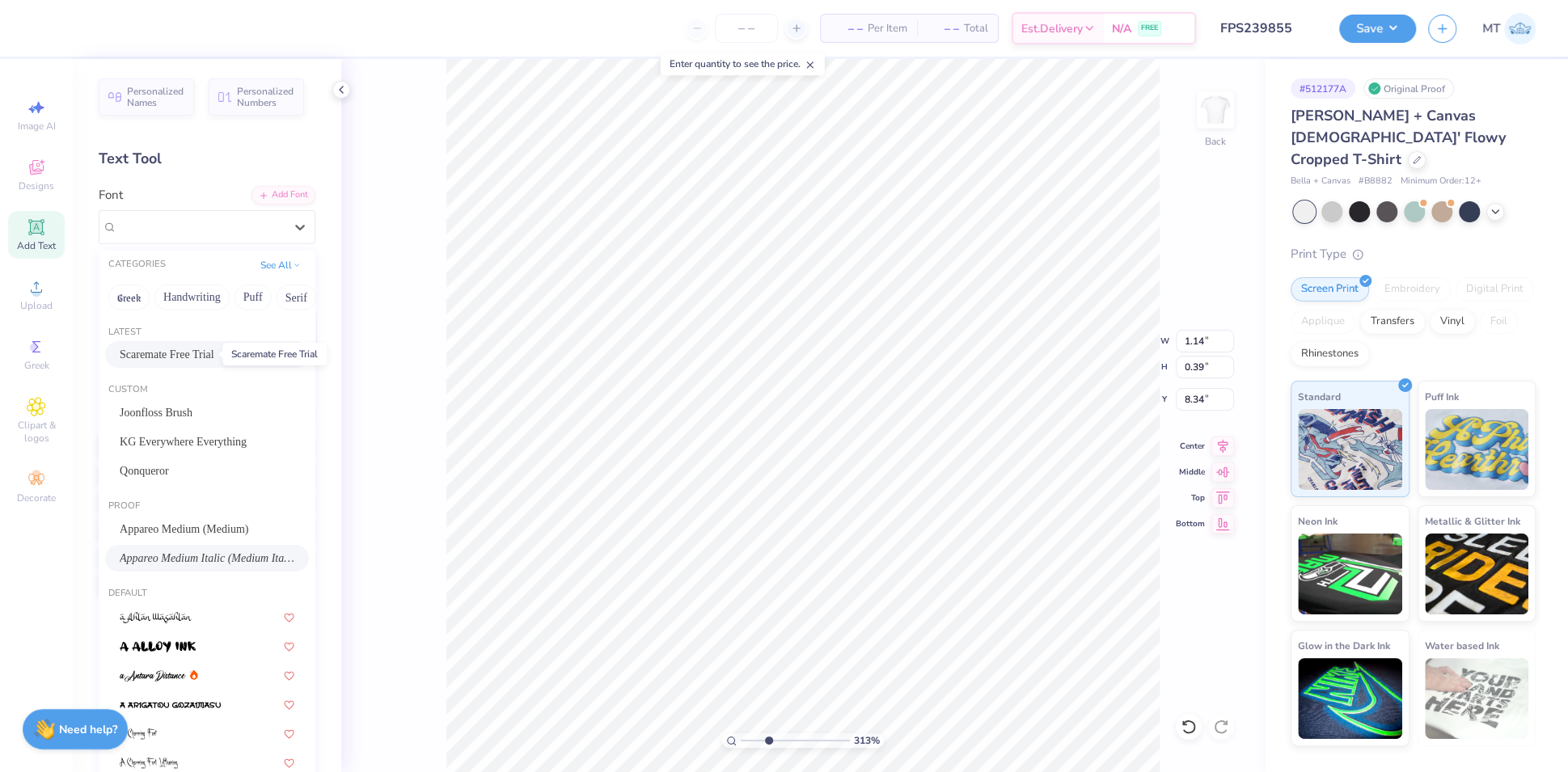
click at [211, 349] on span "Scaremate Free Trial" at bounding box center [166, 354] width 95 height 17
type input "3.13382711860419"
type input "1.16"
type input "0.47"
type input "8.30"
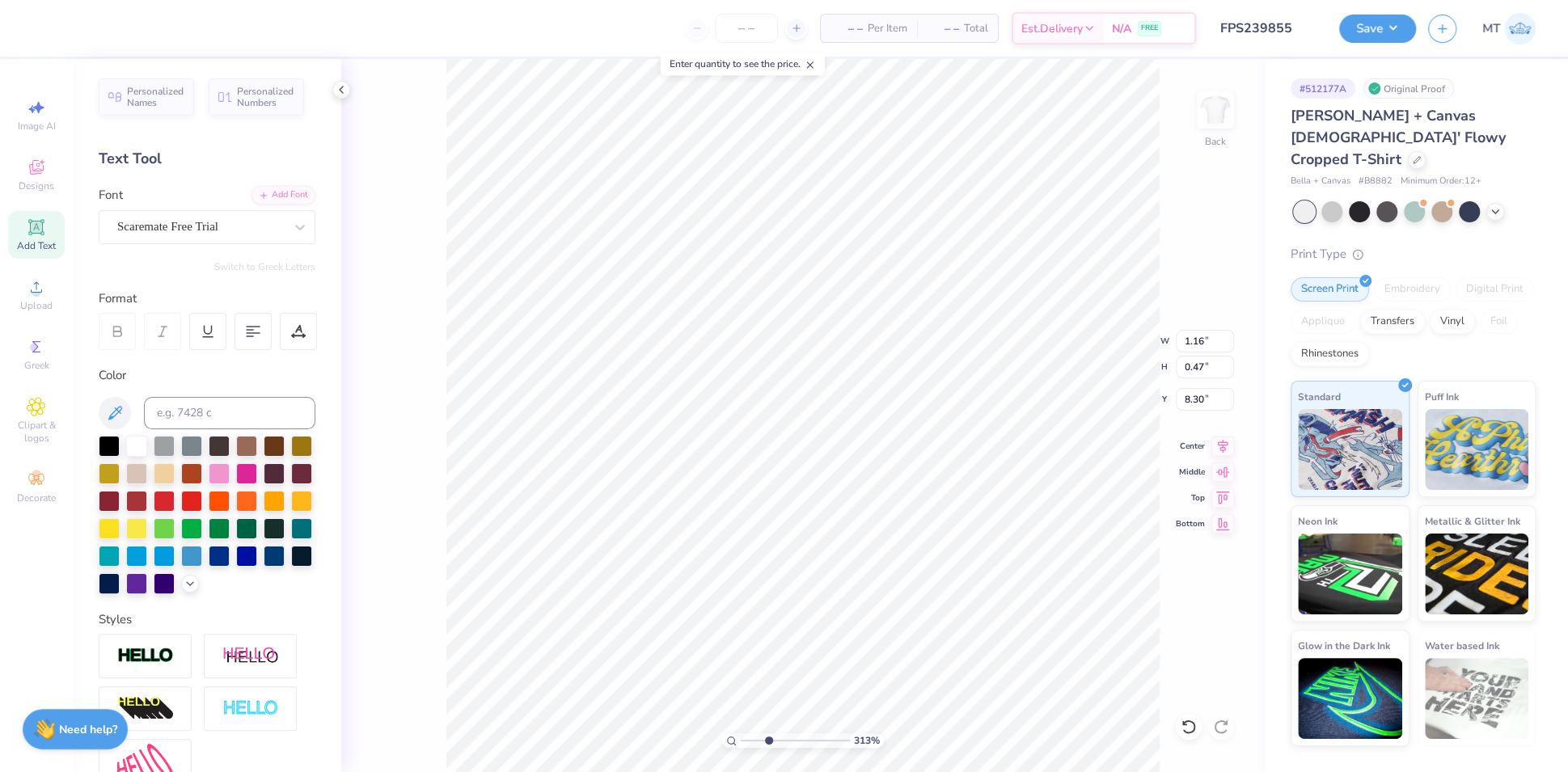
type input "3.13382711860419"
type input "8.65"
type input "3.13382711860419"
type input "3.65"
type input "0.48"
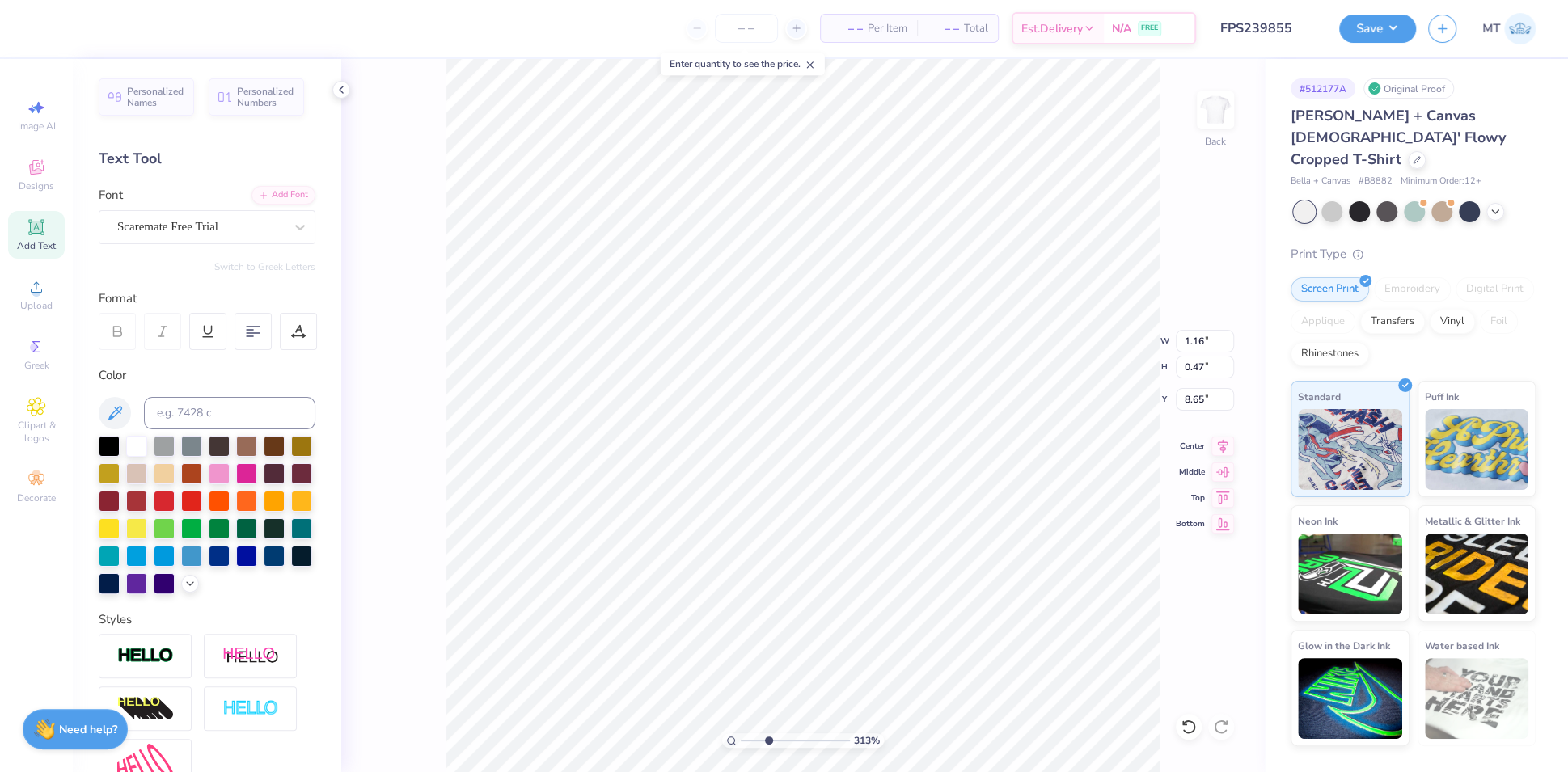
type input "8.05"
type input "3.13382711860419"
type textarea "PA Weekend"
type input "3.13382711860419"
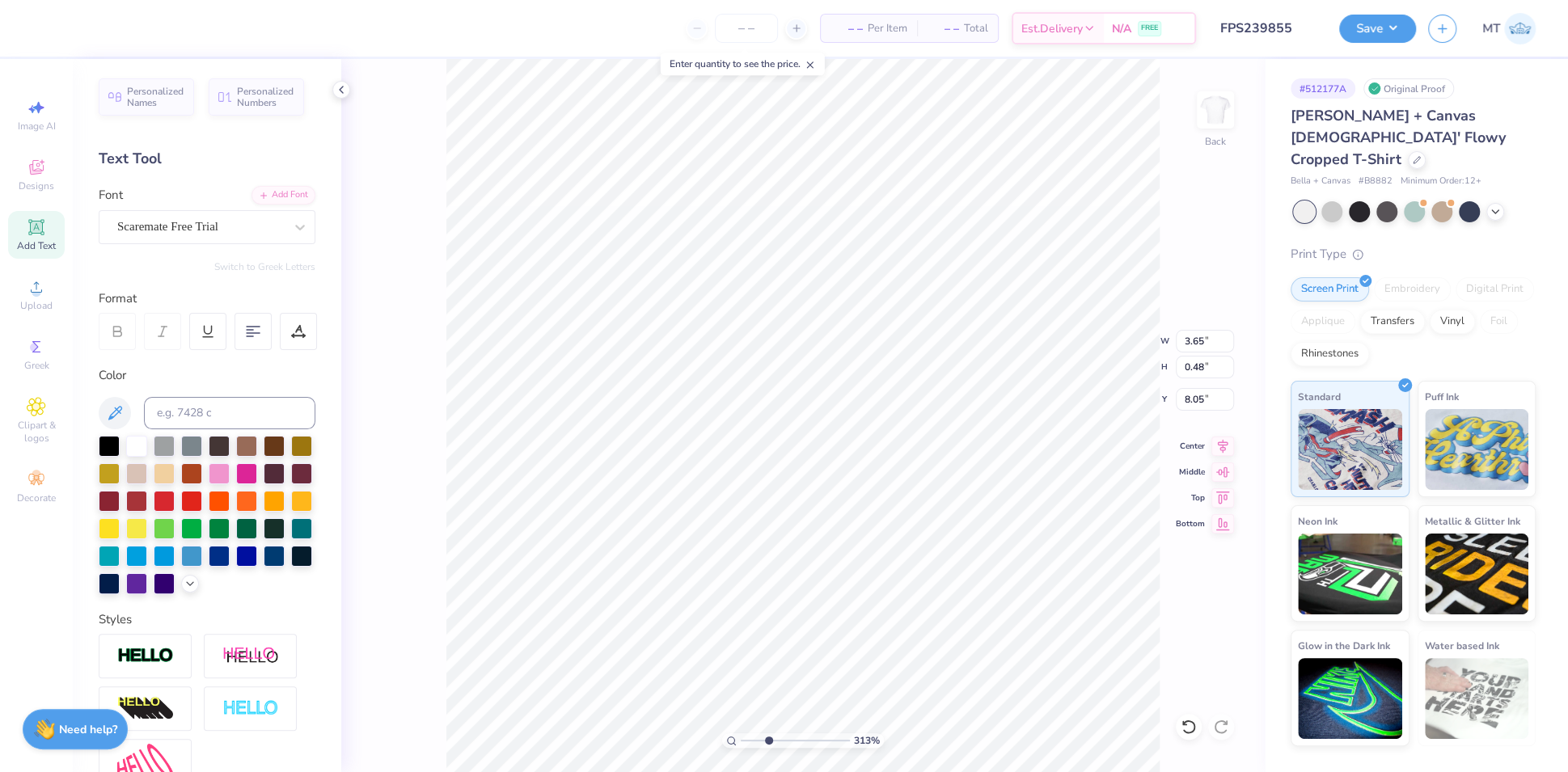
type textarea "PARE Weekend"
type input "3.13382711860419"
type textarea "PARENTS Weekend"
type input "3.13382711860419"
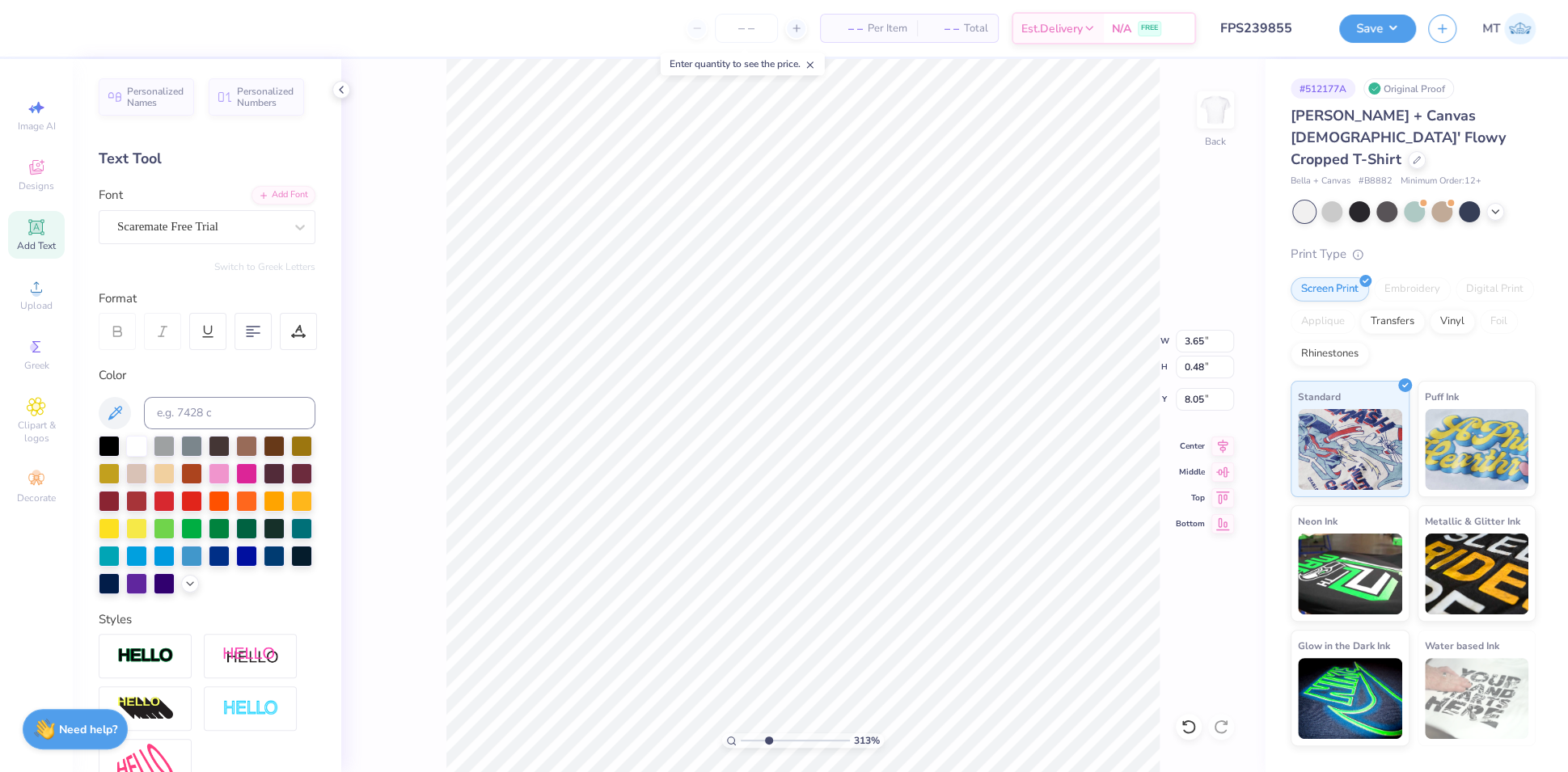
type textarea "PARENTS Weekend"
type input "3.13382711860419"
type textarea "PARENTS WE"
type input "3.13382711860419"
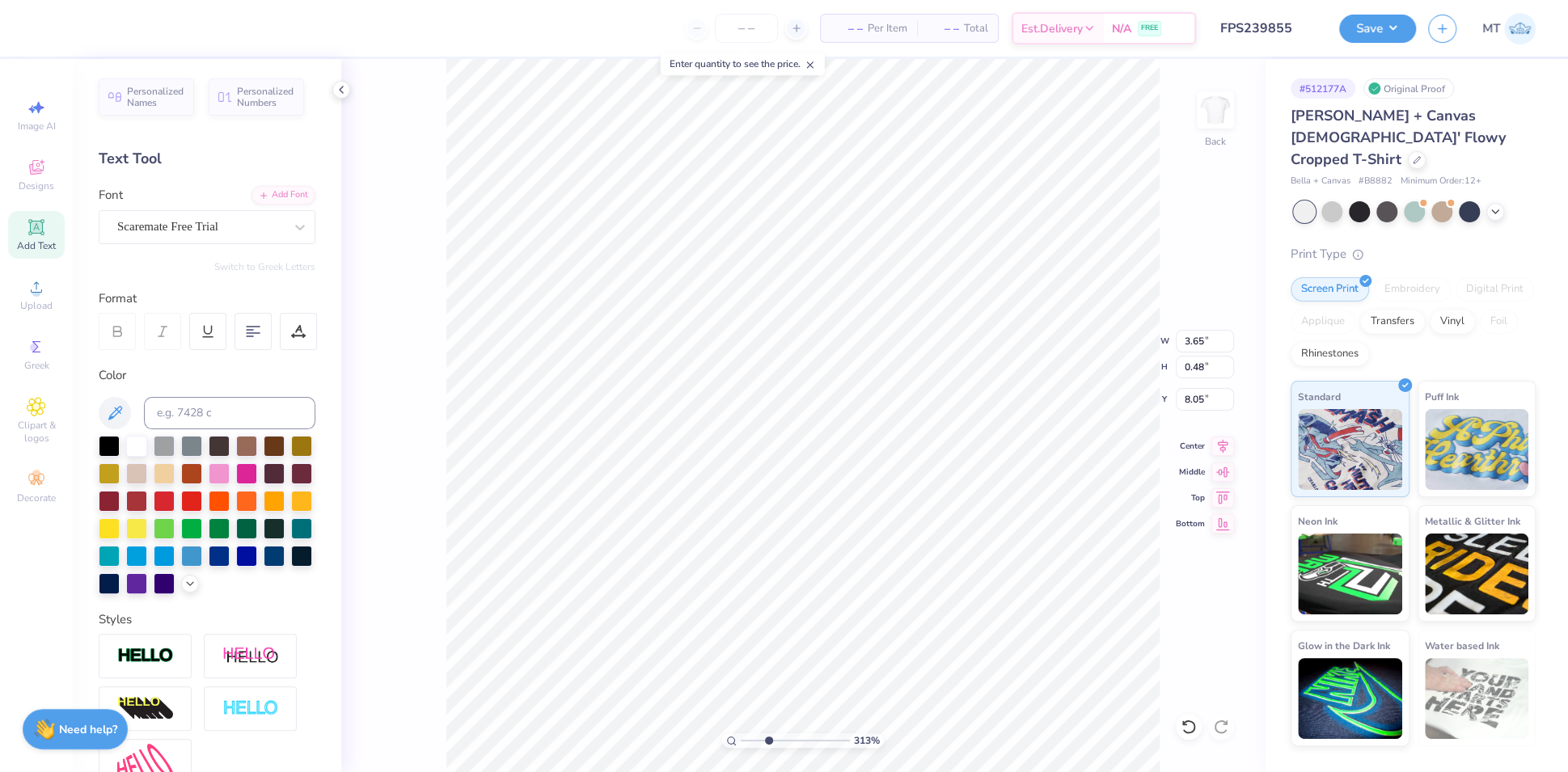
type textarea "PARENTS WEEKE"
type input "3.13382711860419"
type textarea "PARENTS WEEKEND"
type input "3.13382711860419"
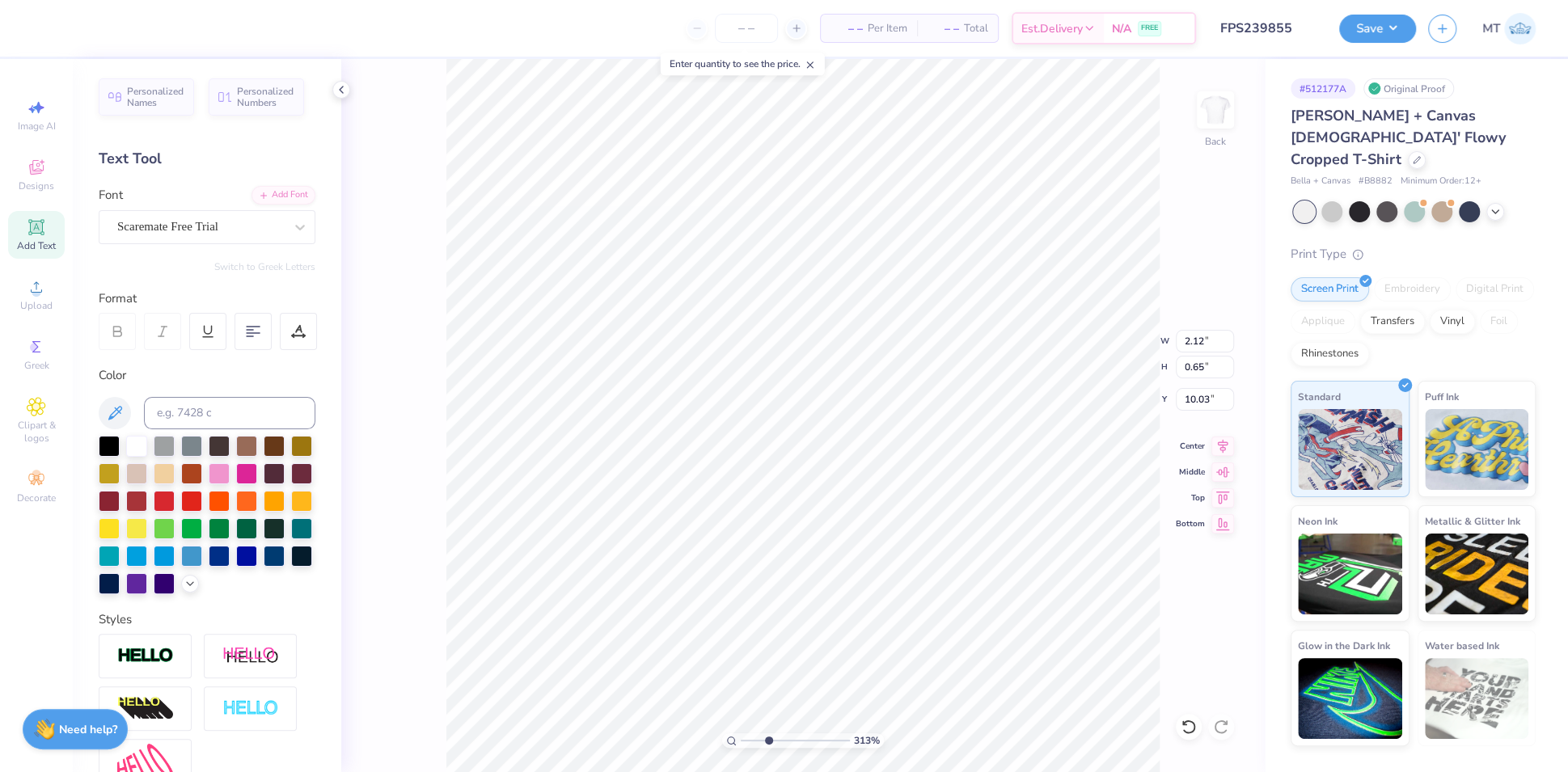
type textarea "Ph"
type input "3.13382711860419"
type textarea "Phi M"
type input "3.13382711860419"
type textarea "Phi Mu"
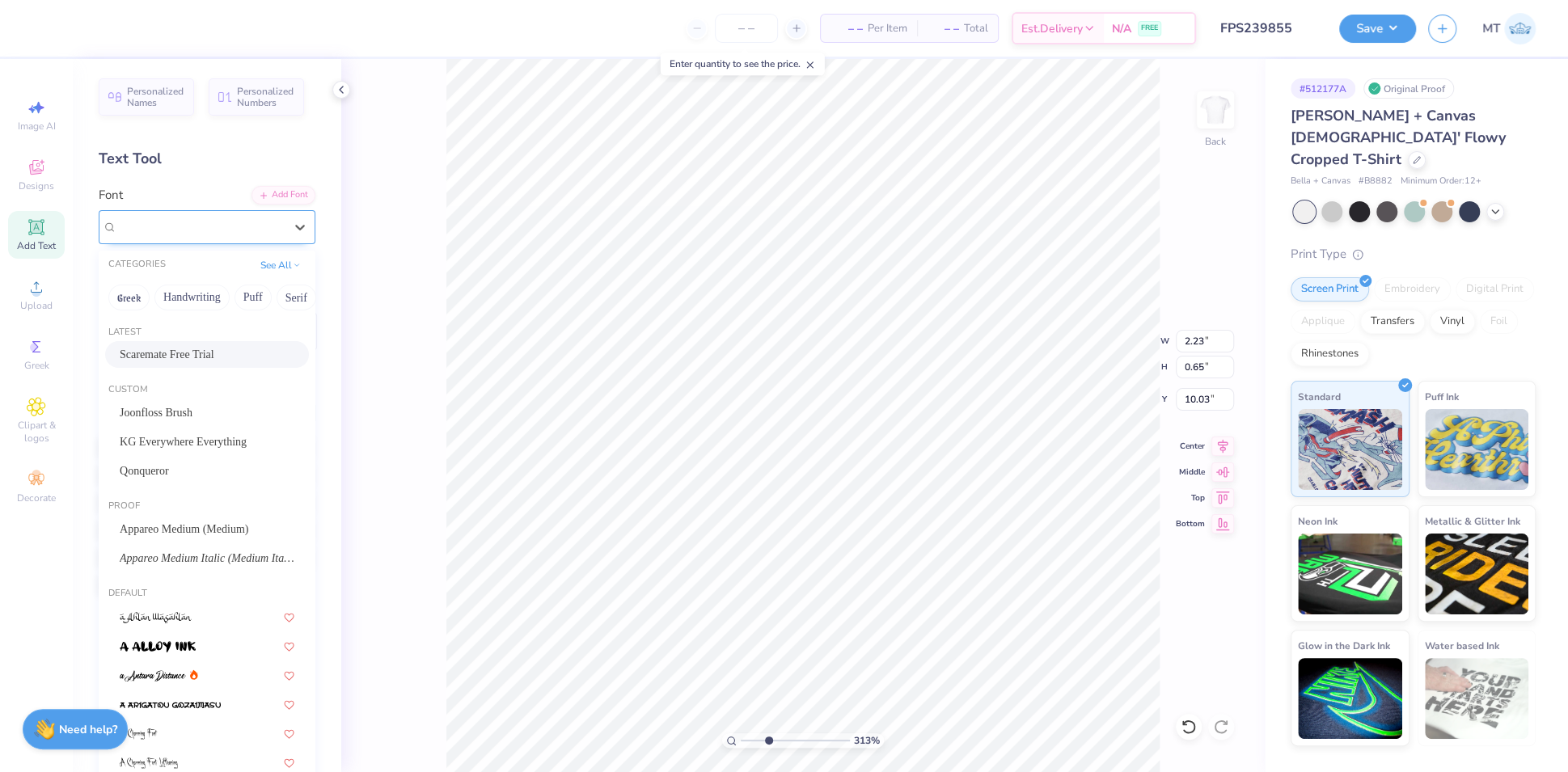
click at [258, 222] on div "Scaremate Free Trial" at bounding box center [201, 226] width 170 height 25
click at [221, 411] on div "Joonfloss Brush" at bounding box center [206, 412] width 174 height 17
type input "3.13382711860419"
type input "3.03"
type input "0.87"
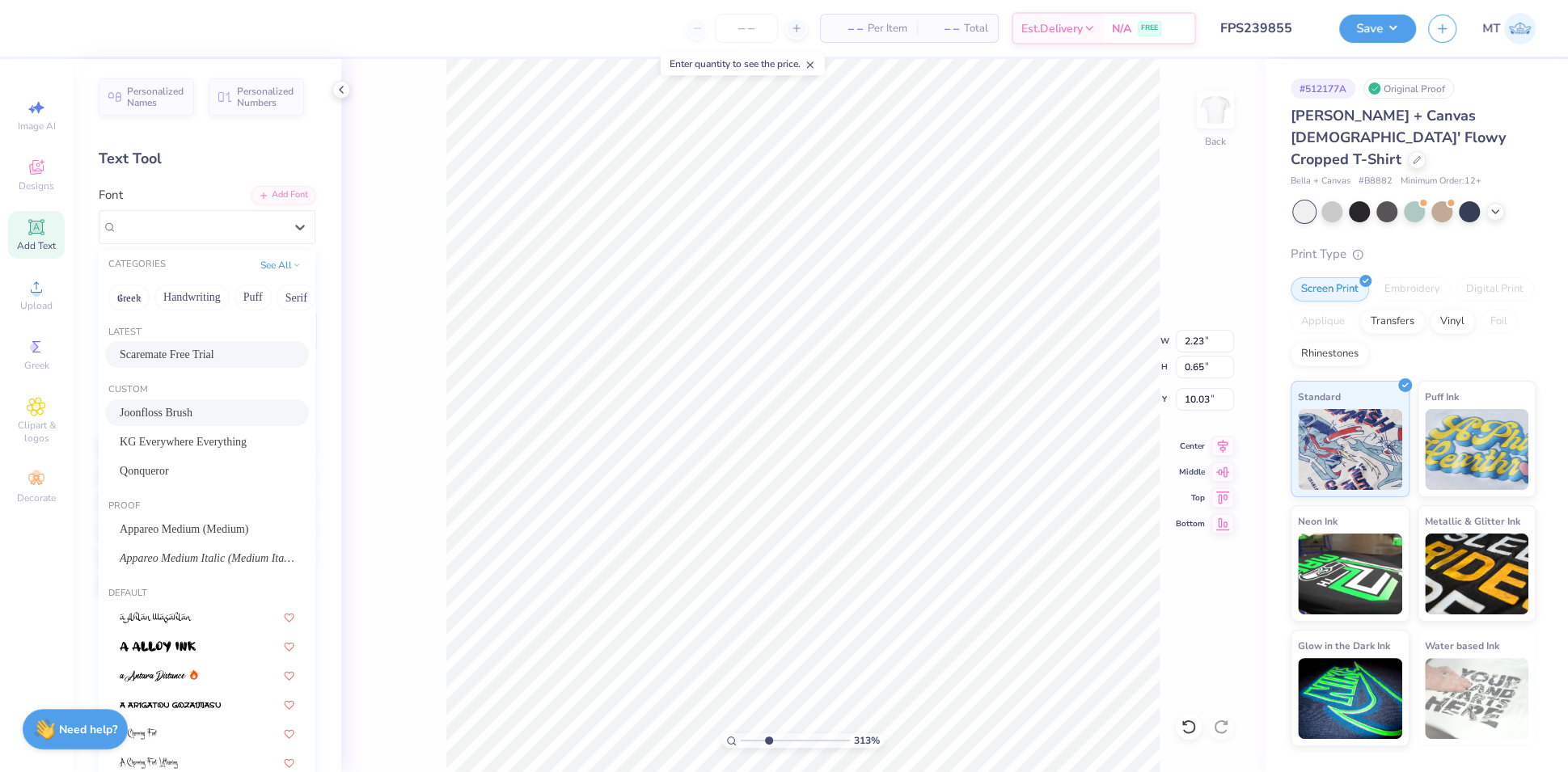
type input "9.92"
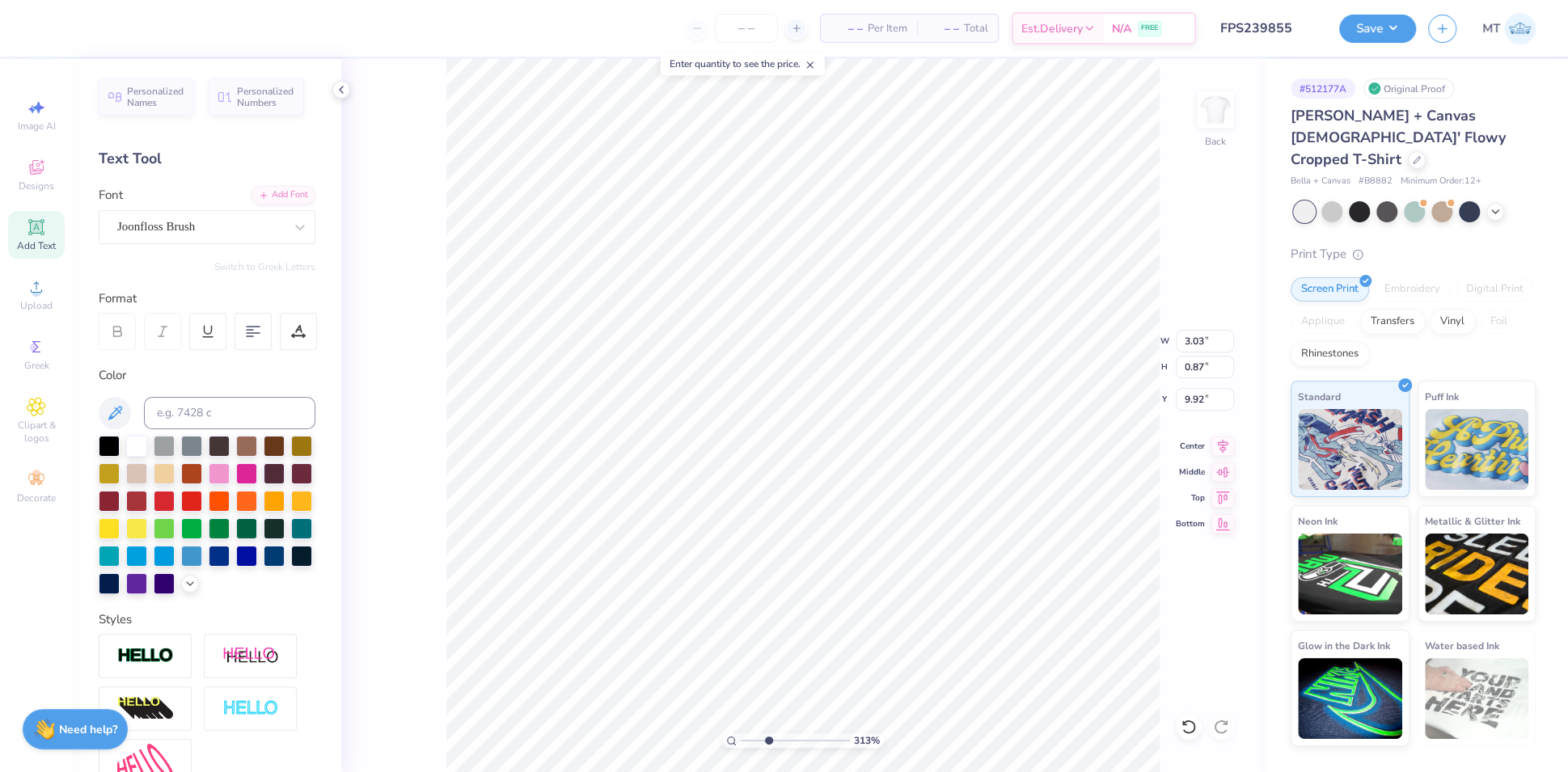
type input "3.13382711860419"
type input "4.57"
type input "1.31"
type input "9.48"
type input "3.13382711860419"
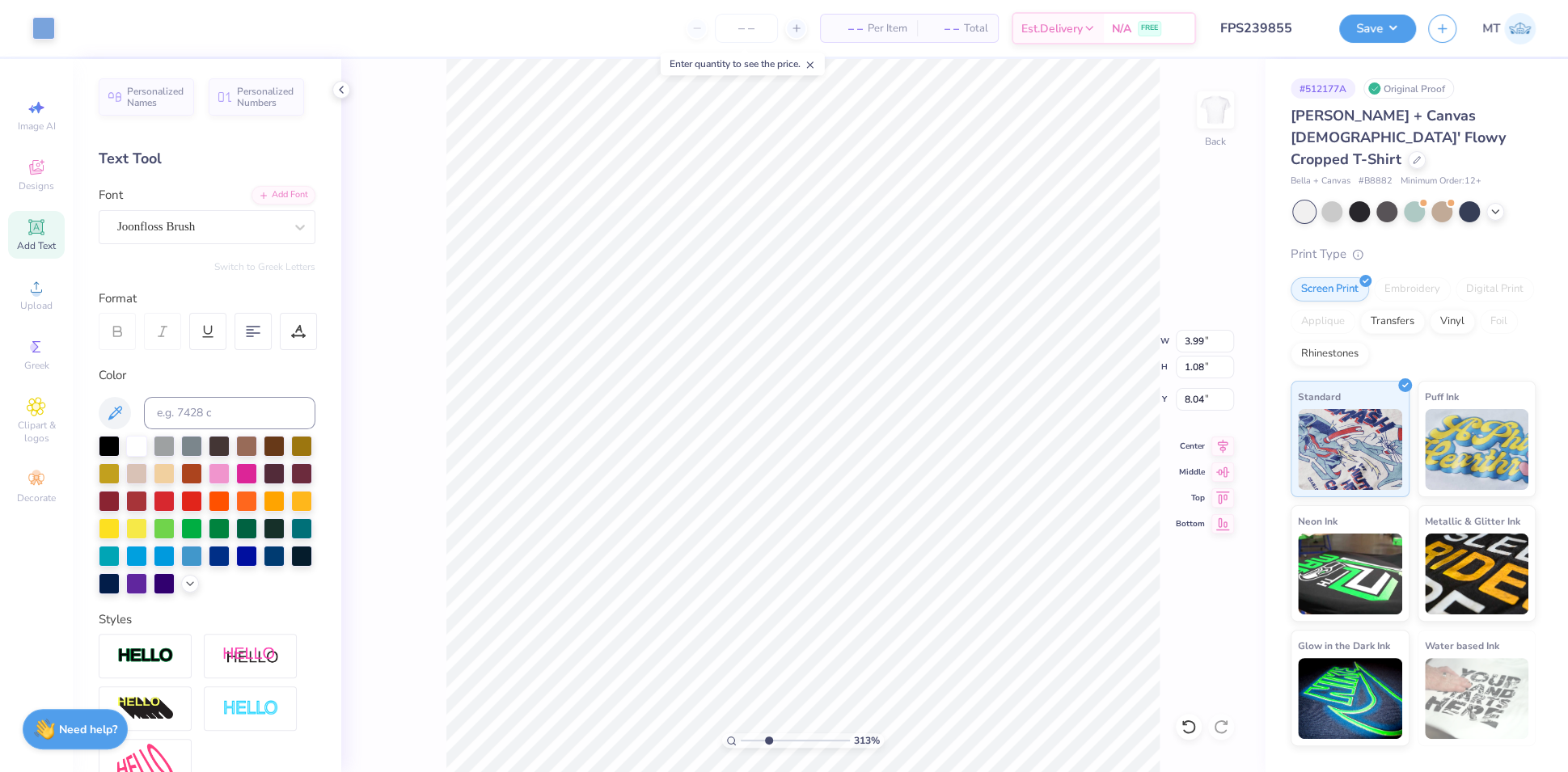
type input "10.56"
type input "3.13382711860419"
type input "9.16"
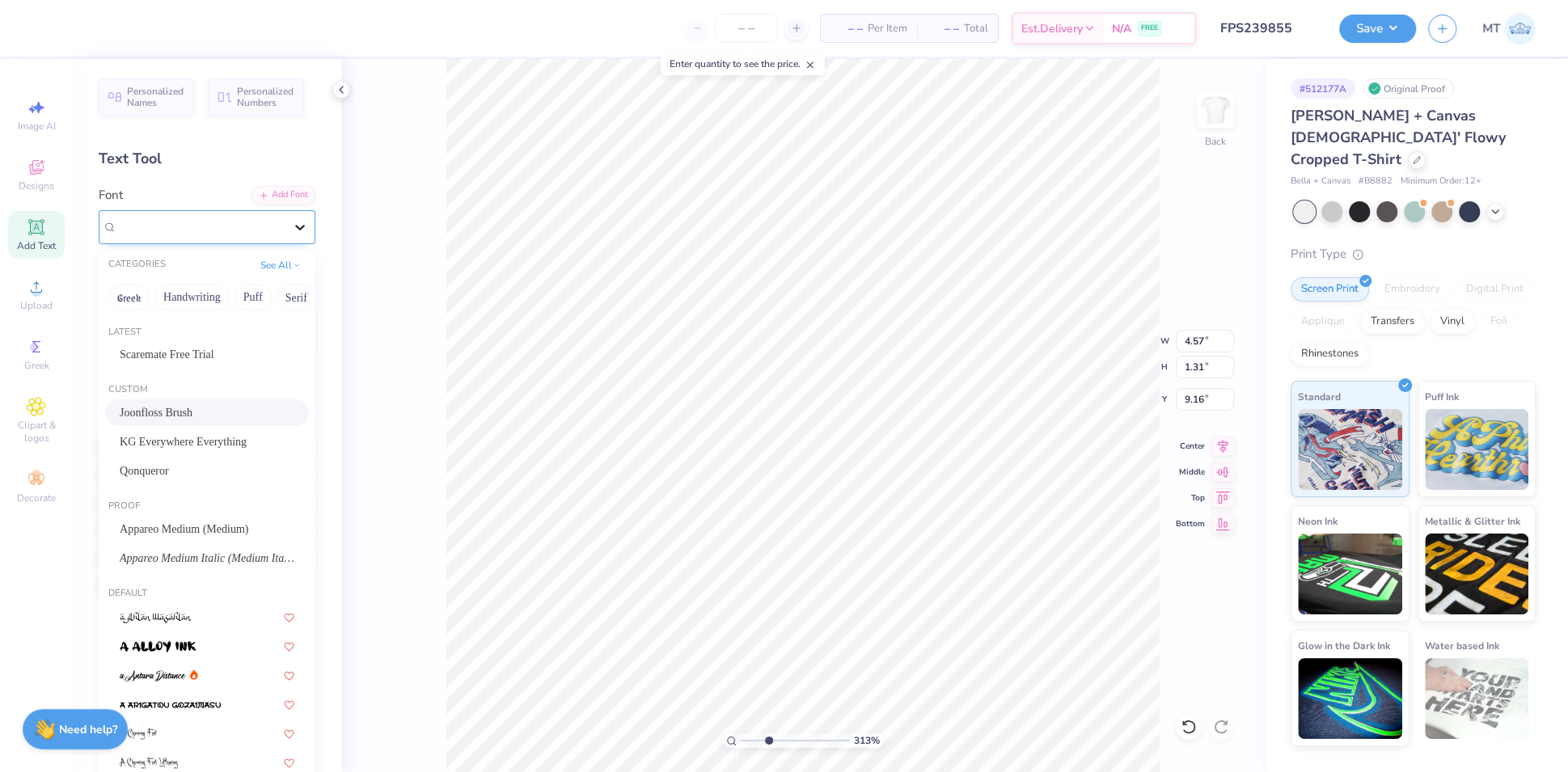
click at [292, 225] on icon at bounding box center [300, 227] width 16 height 16
click at [220, 445] on span "KG Everywhere Everything" at bounding box center [183, 441] width 127 height 17
type input "3.13382711860419"
type input "3.41"
type input "1.03"
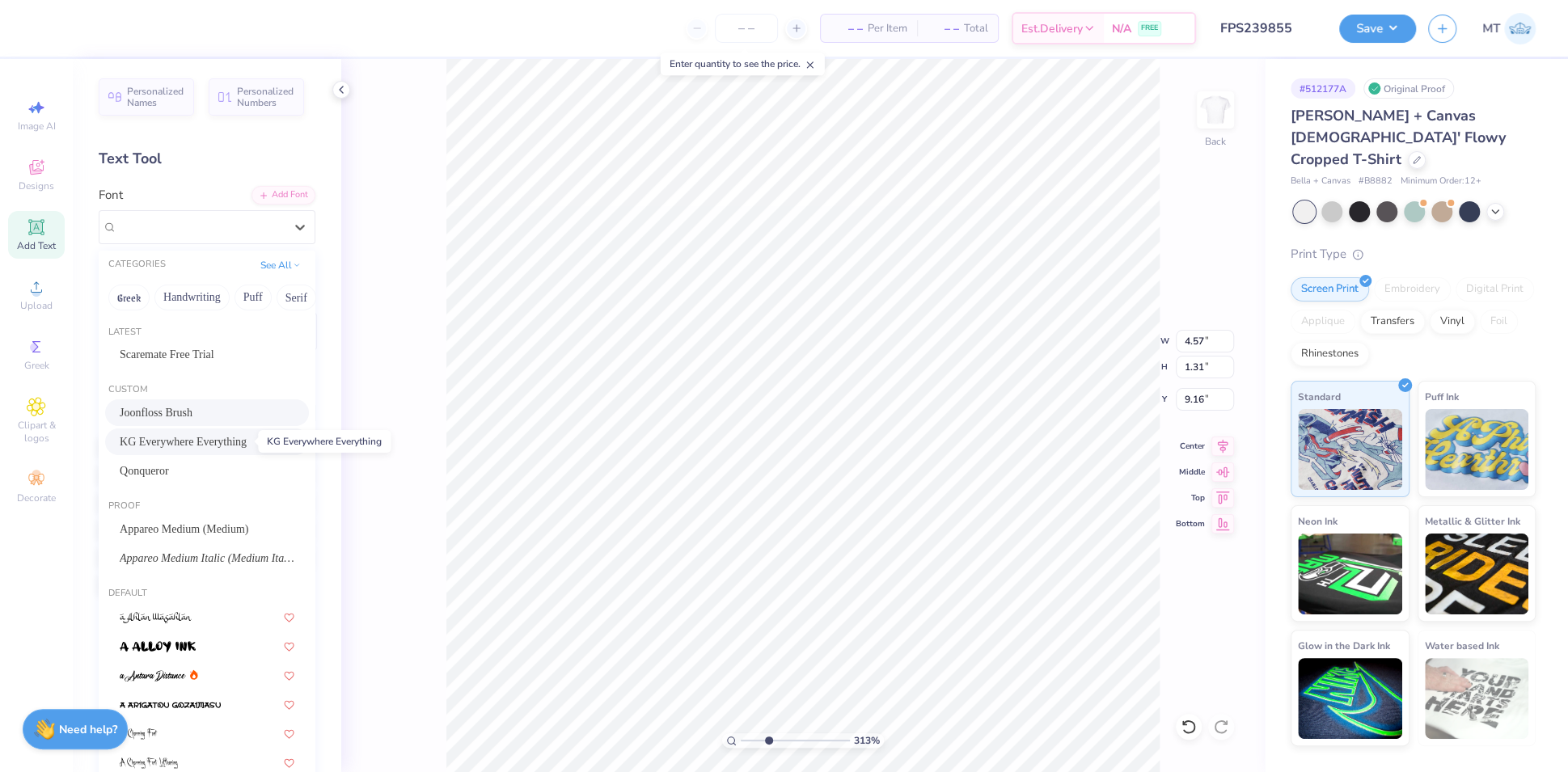
type input "9.29"
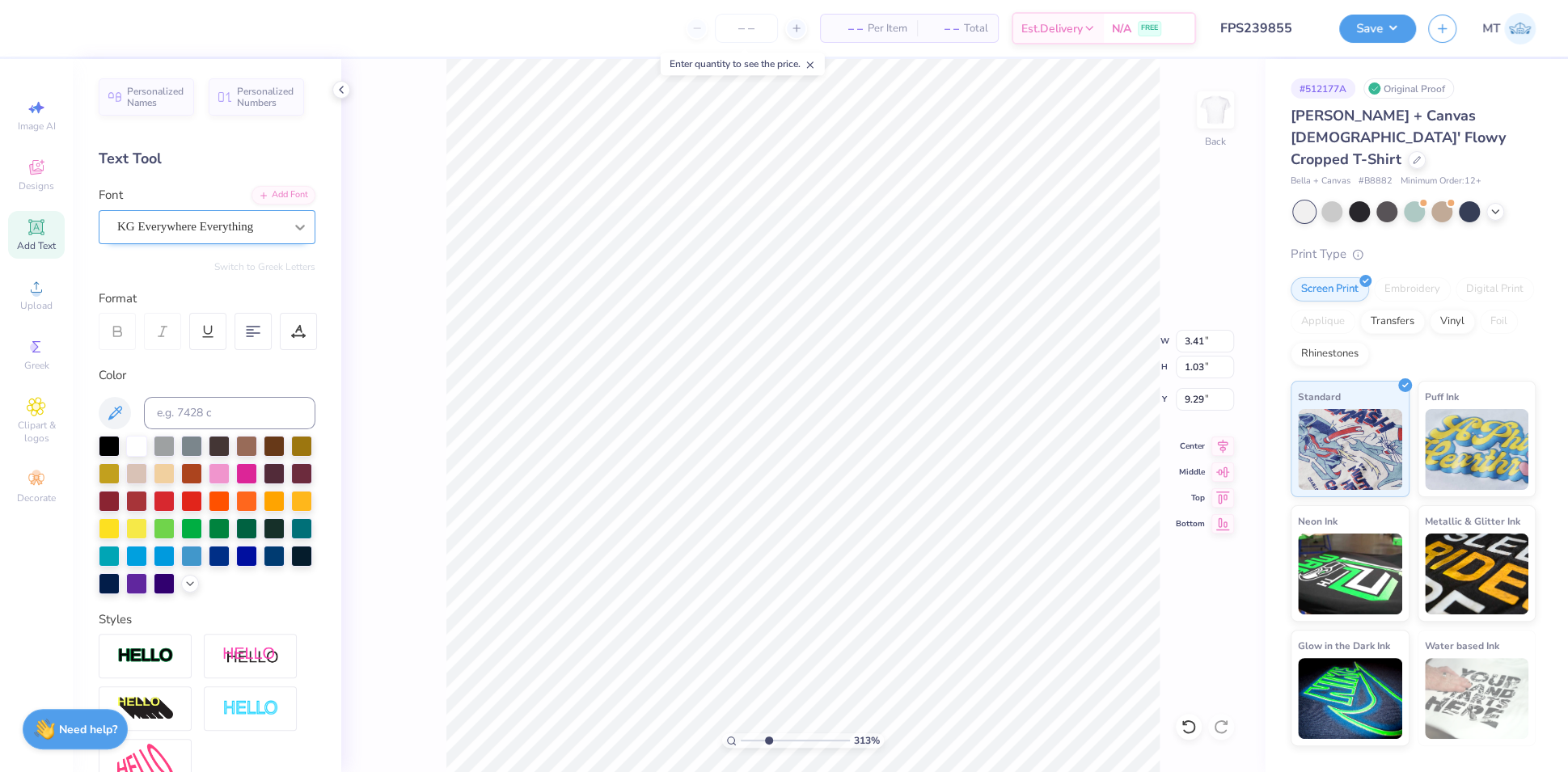
click at [296, 226] on icon at bounding box center [300, 227] width 10 height 5
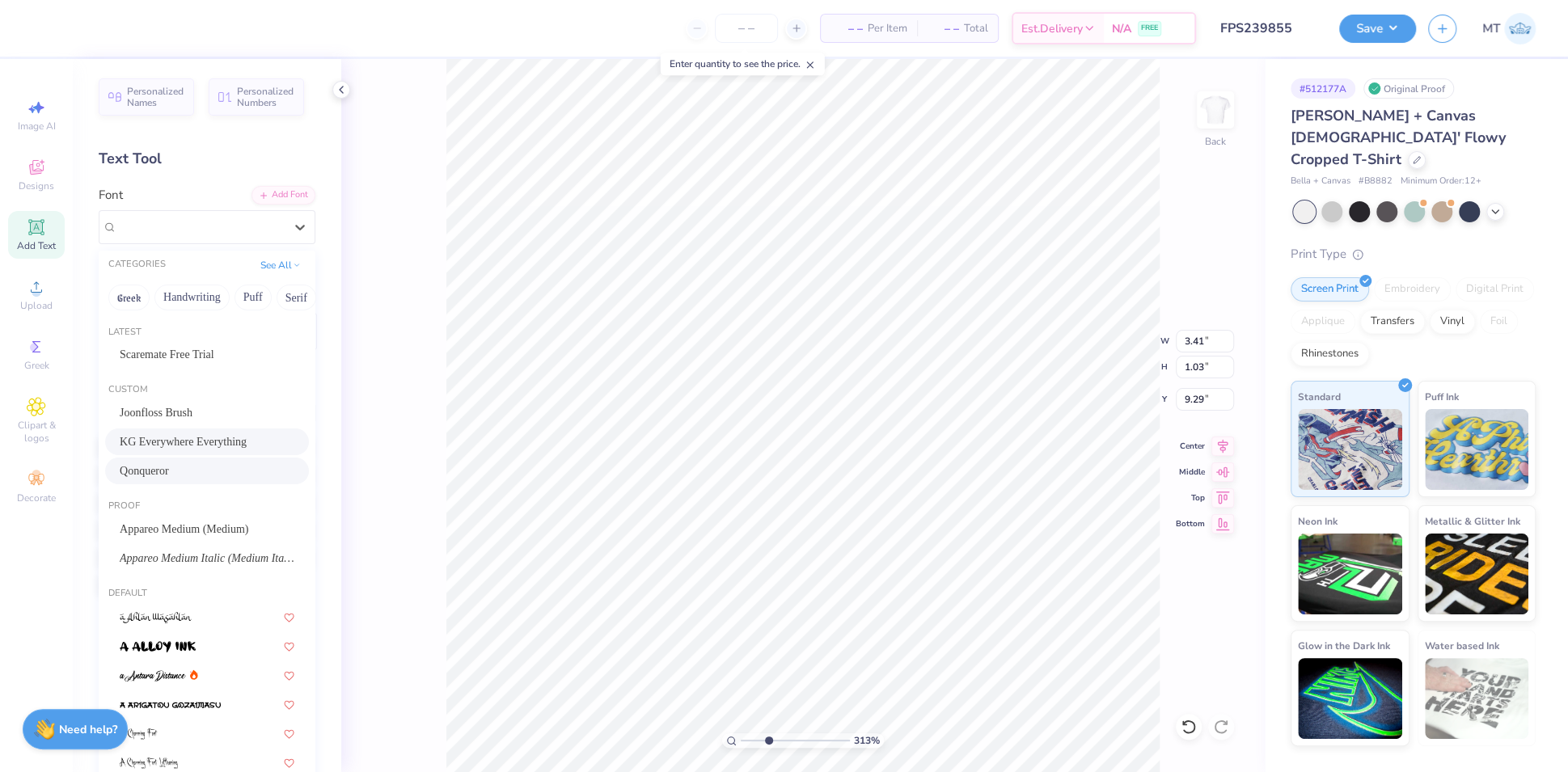
click at [215, 468] on div "Qonqueror" at bounding box center [206, 470] width 174 height 17
type input "3.13382711860419"
type input "3.57"
type input "1.06"
type input "9.28"
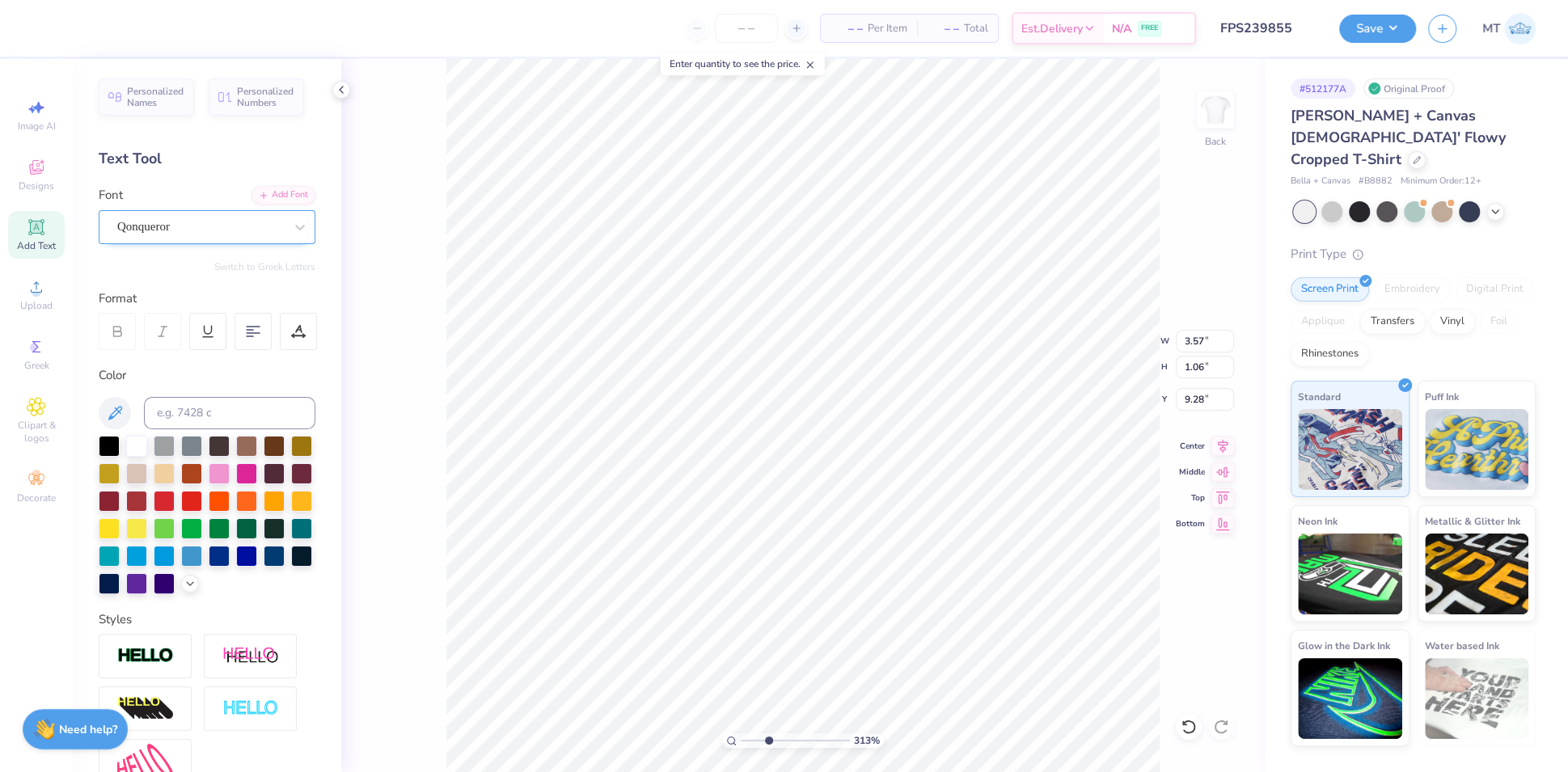
click at [264, 241] on div "Qonqueror" at bounding box center [207, 227] width 217 height 34
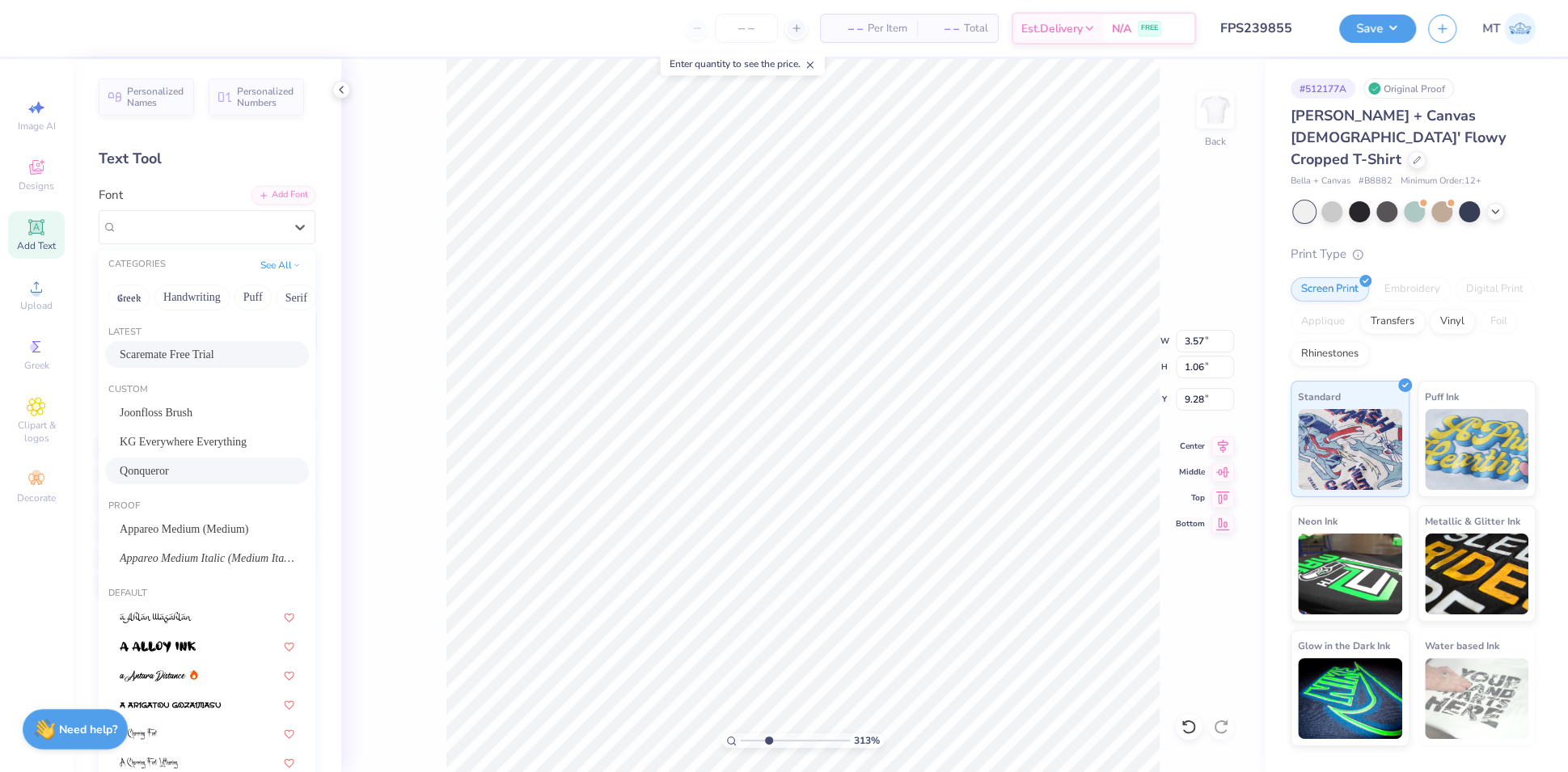
click at [197, 351] on span "Scaremate Free Trial" at bounding box center [166, 354] width 95 height 17
type input "3.13382711860419"
type input "3.37"
type input "0.97"
type input "9.32"
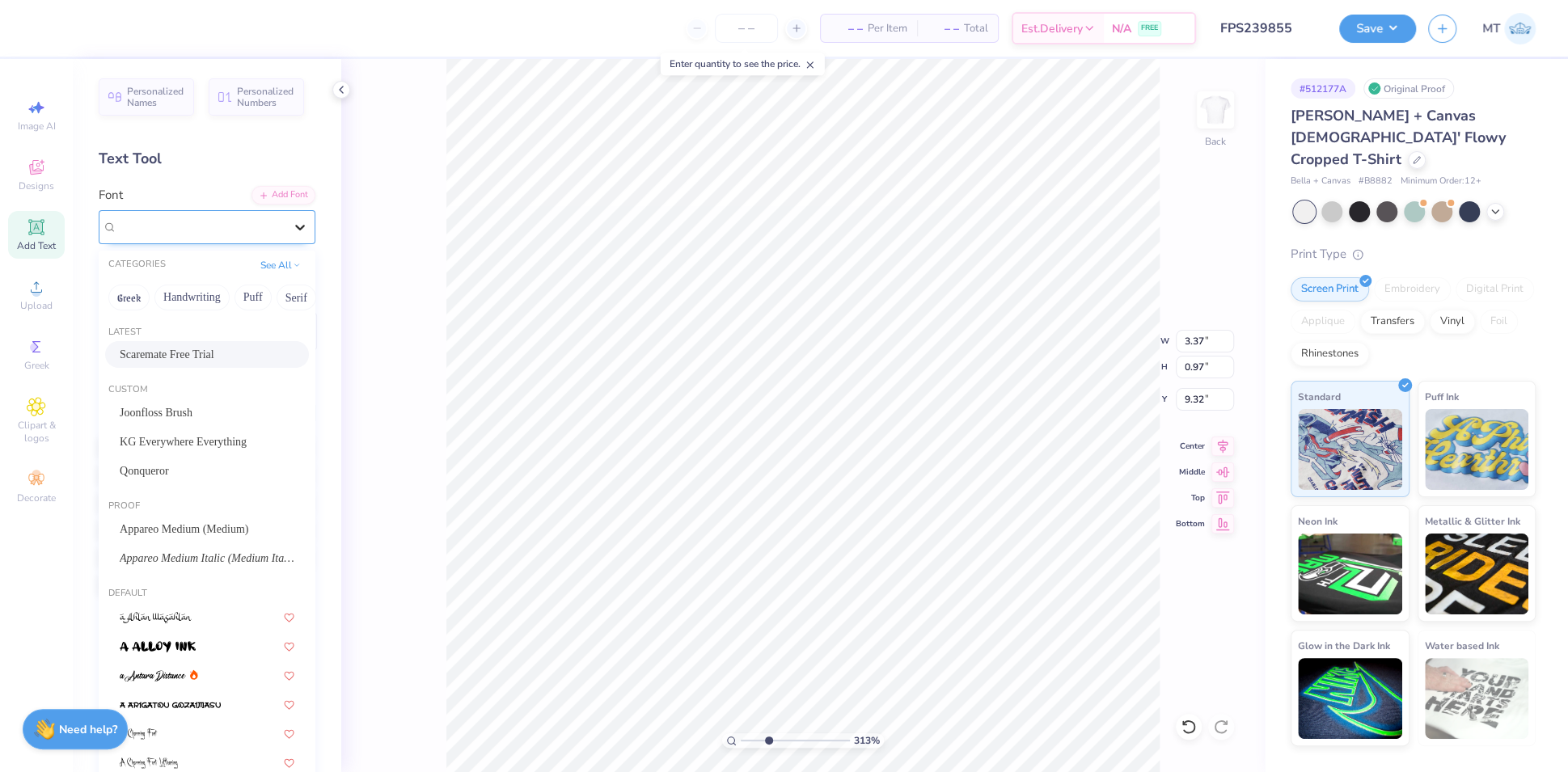
click at [292, 231] on icon at bounding box center [300, 227] width 16 height 16
click at [181, 412] on span "Joonfloss Brush" at bounding box center [156, 412] width 73 height 17
type input "3.13382711860419"
type input "4.57"
type input "1.31"
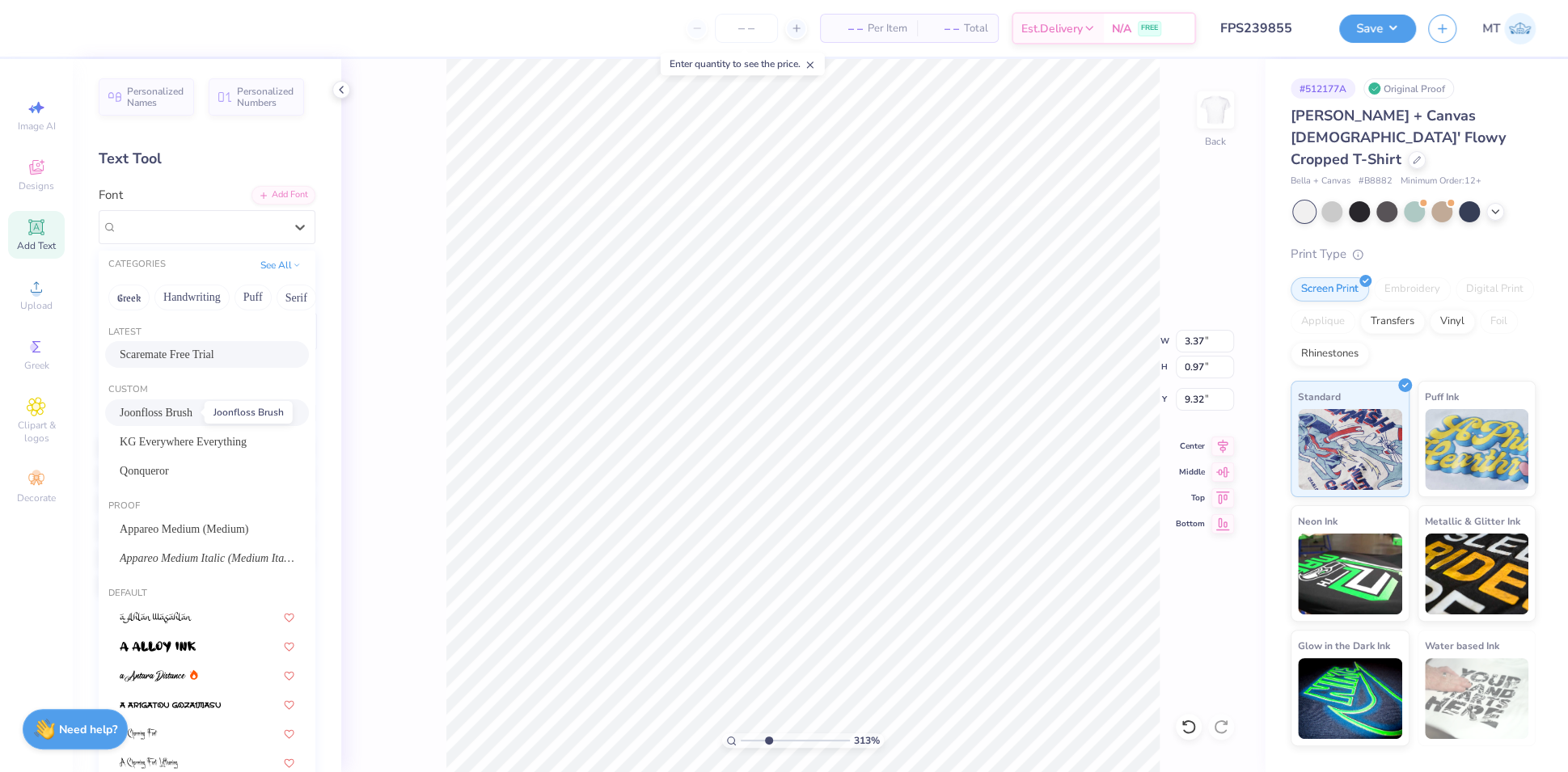
type input "9.16"
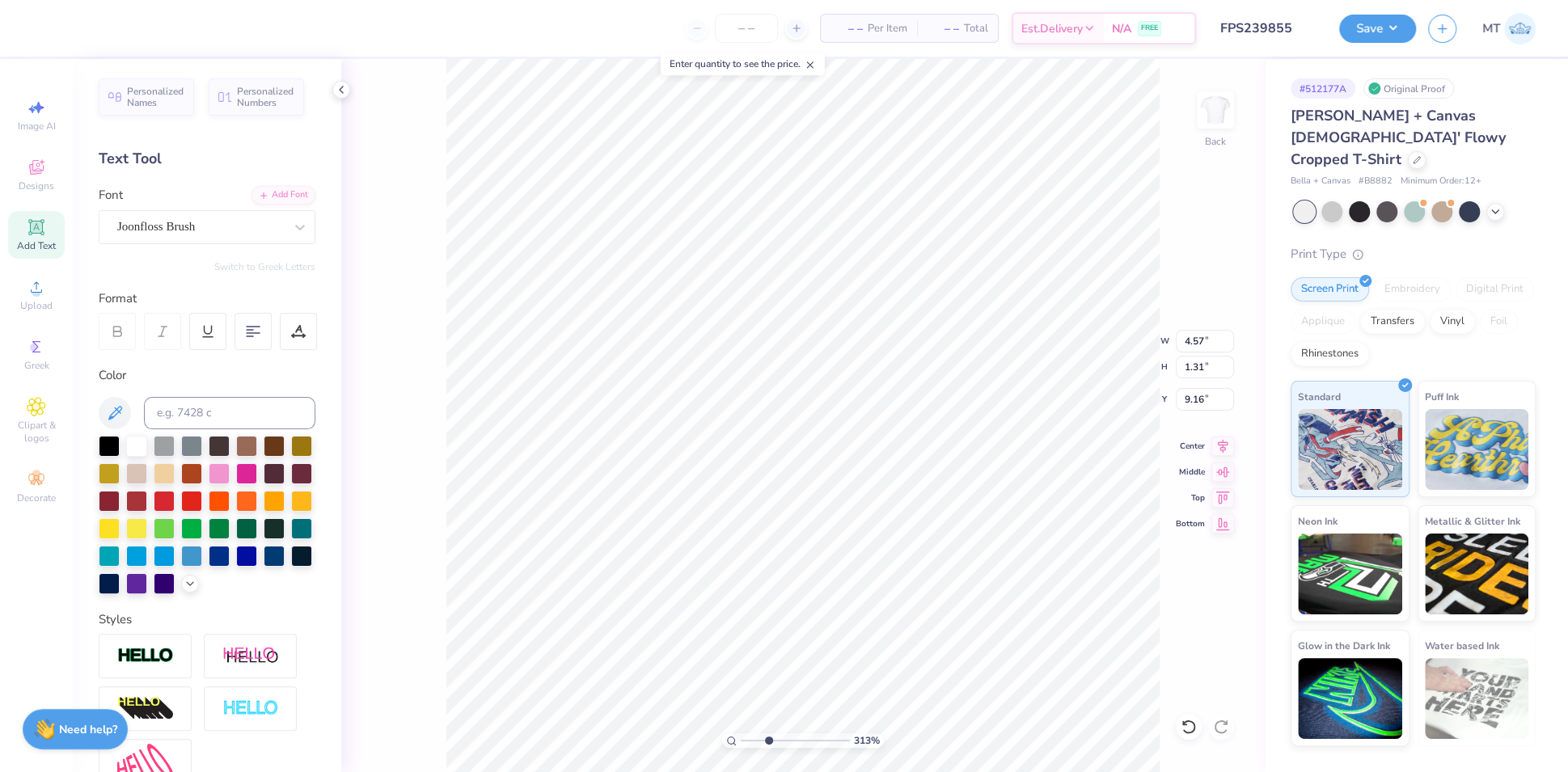
scroll to position [17, 4]
type input "3.13382711860419"
type textarea "Phi"
type input "3.13382711860419"
type textarea "Phi"
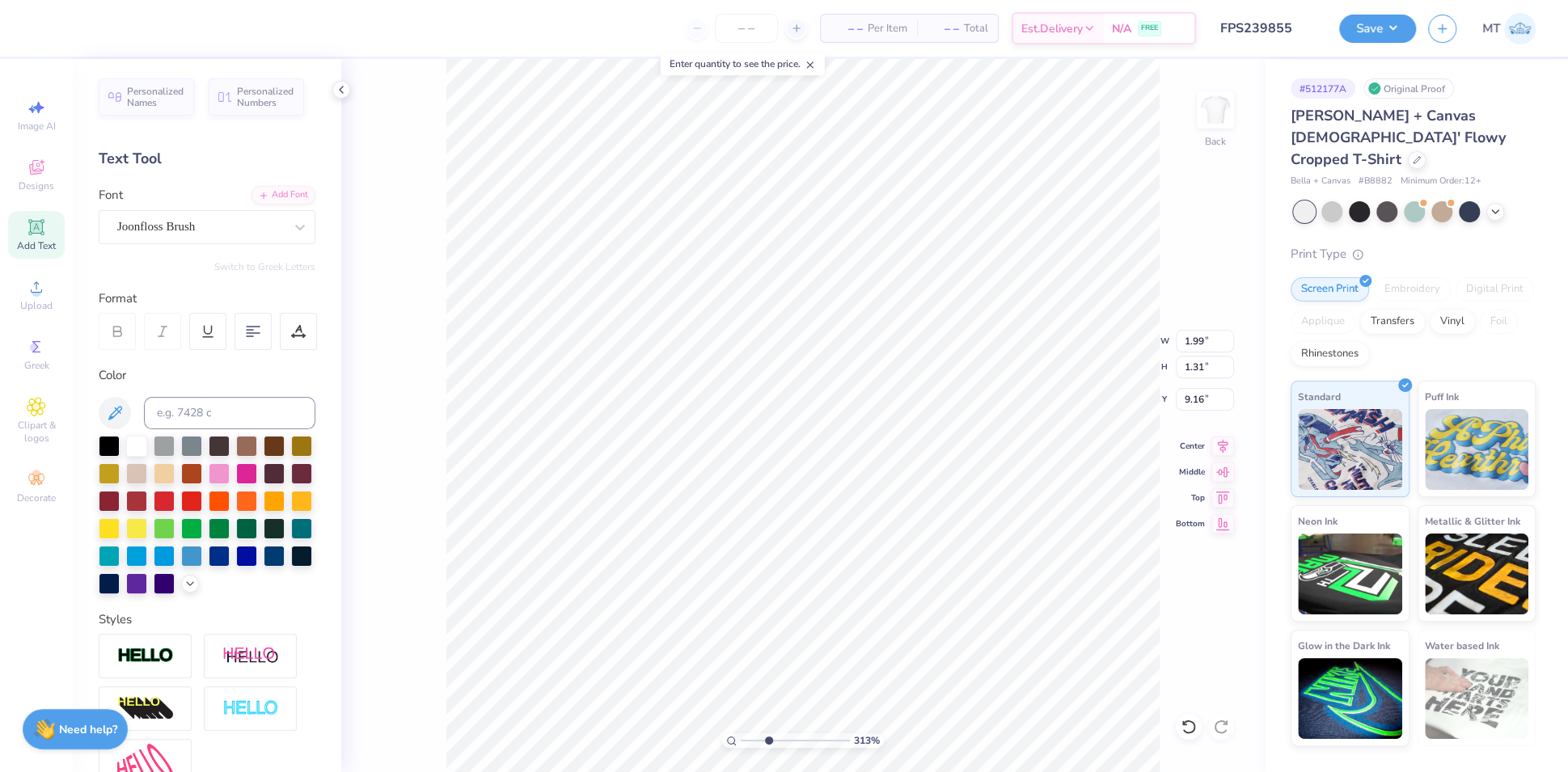
scroll to position [17, 2]
type input "3.13382711860419"
type textarea "M"
type input "3.13382711860419"
type textarea "Mu"
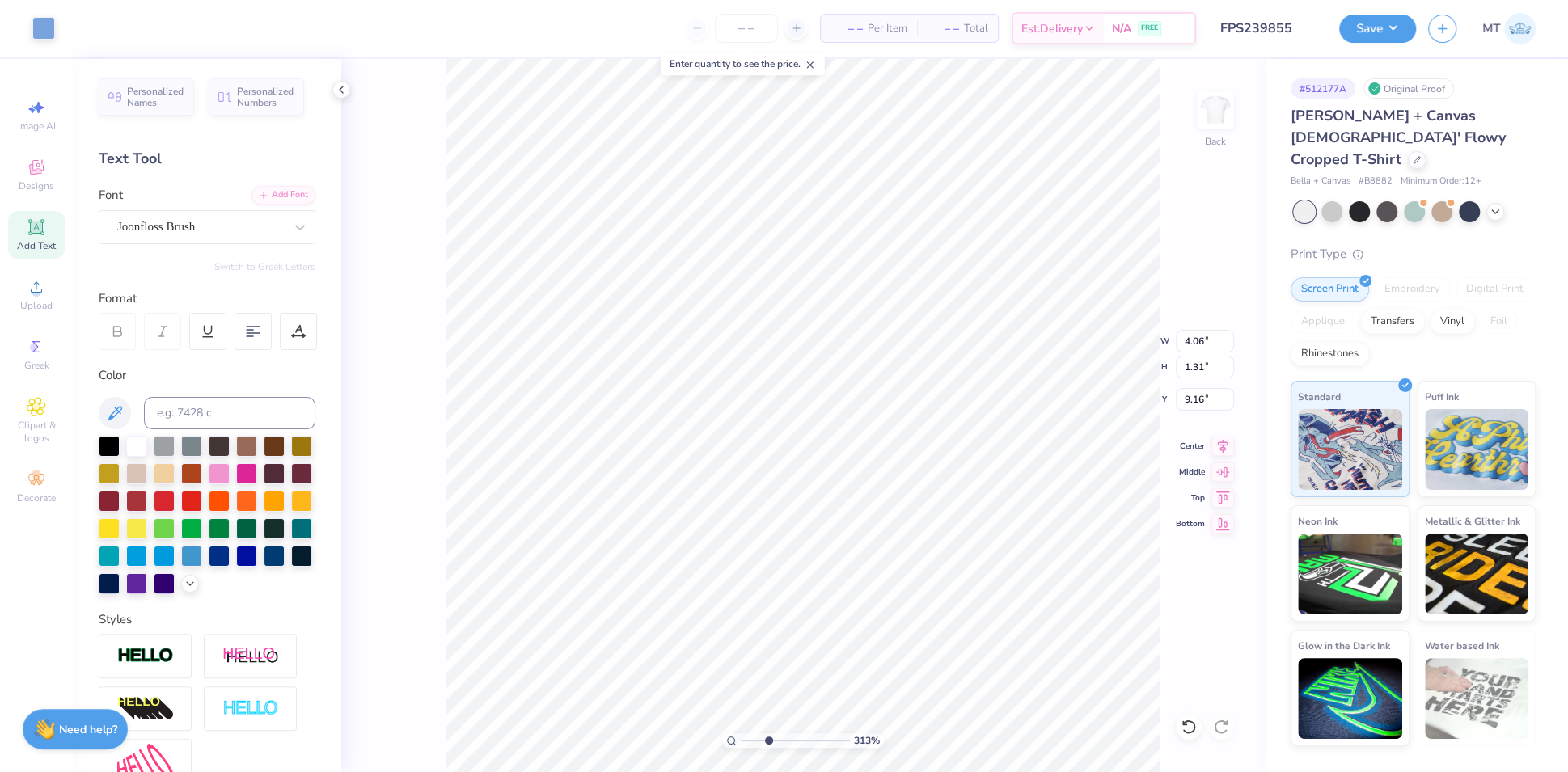
type input "3.13382711860419"
type input "7.93"
type input "3.13382711860419"
type input "9.46"
type input "3.13382711860419"
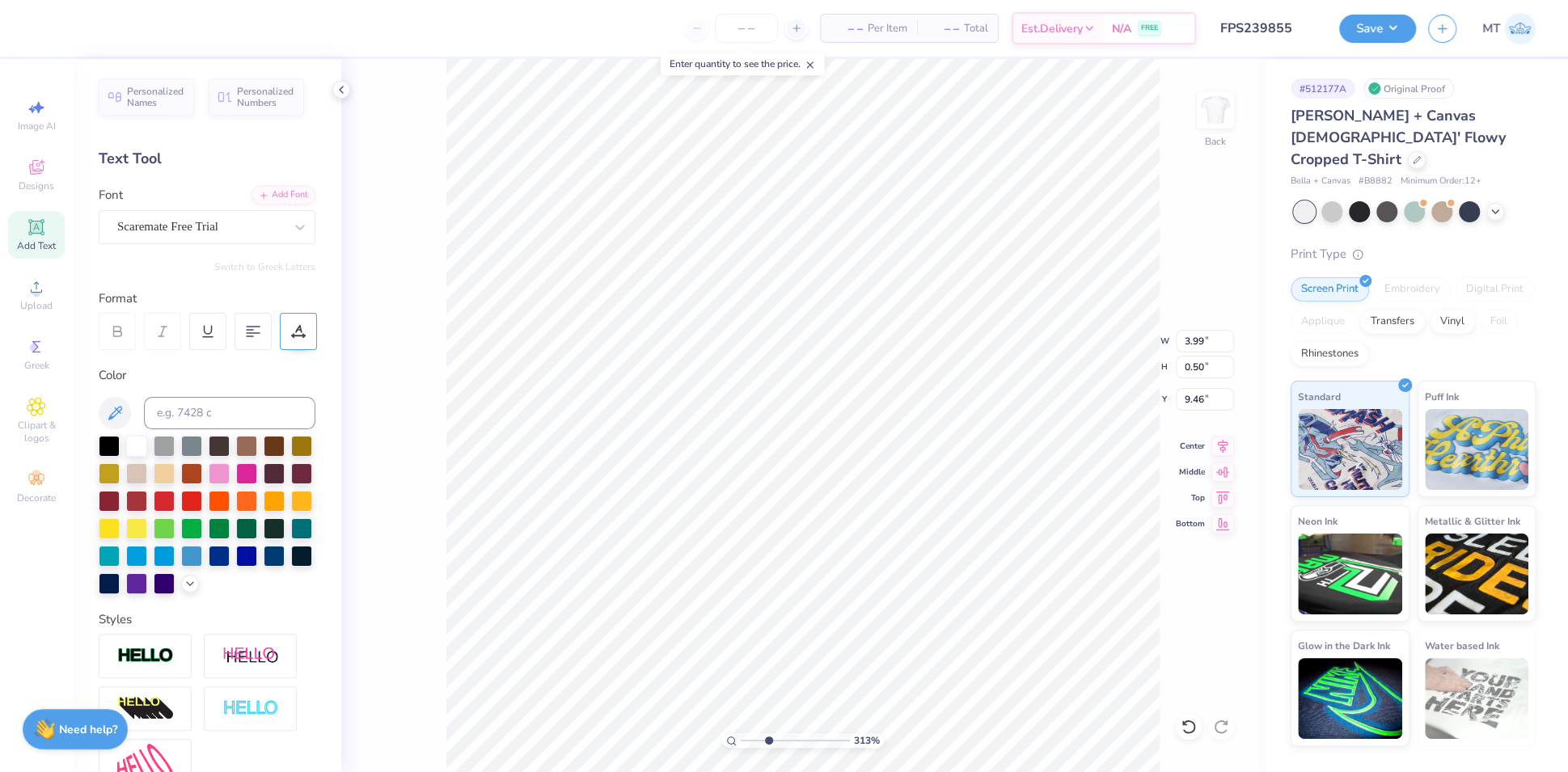
click at [303, 341] on div at bounding box center [298, 332] width 37 height 37
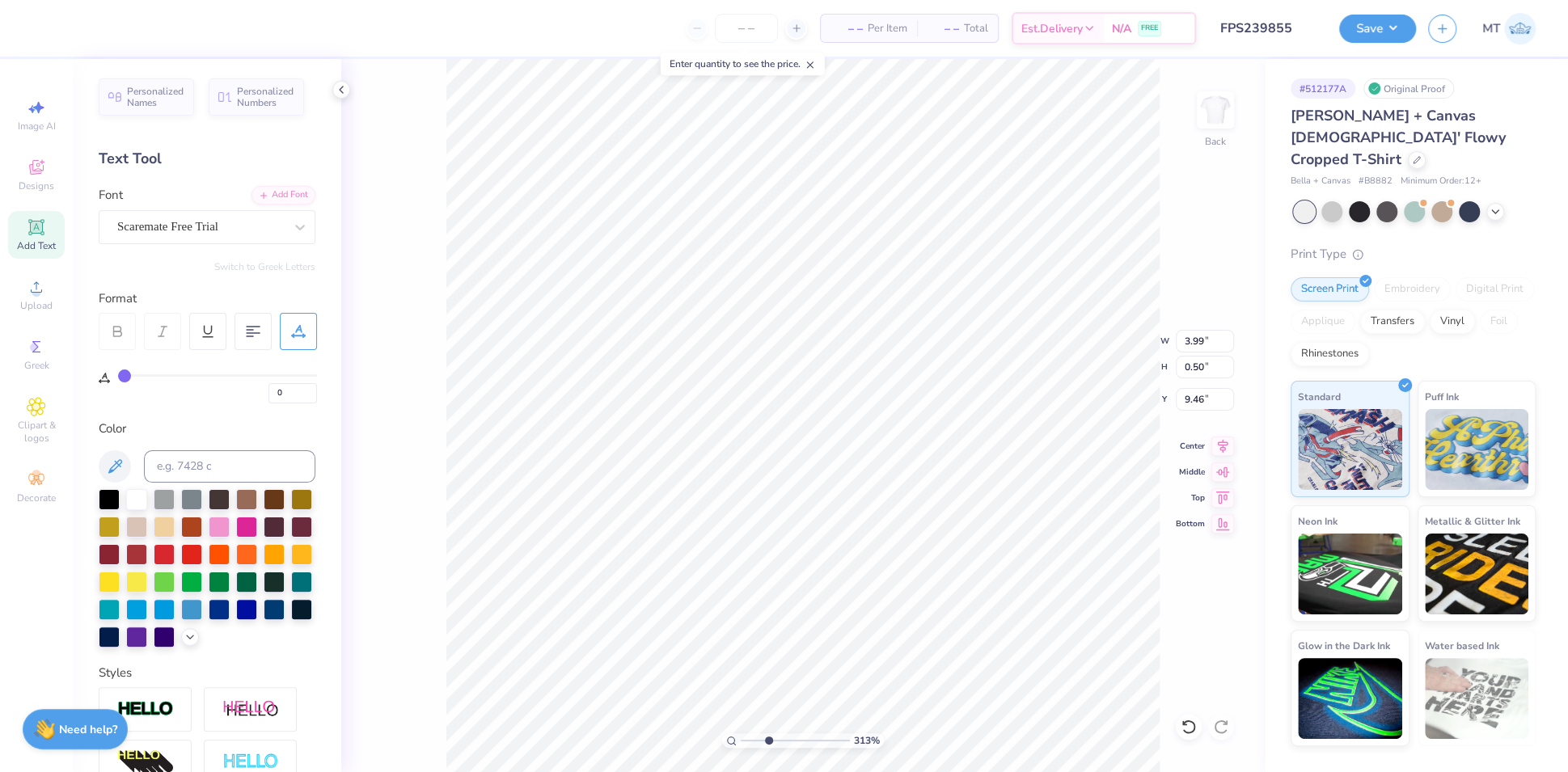
type input "1"
type input "3"
type input "4"
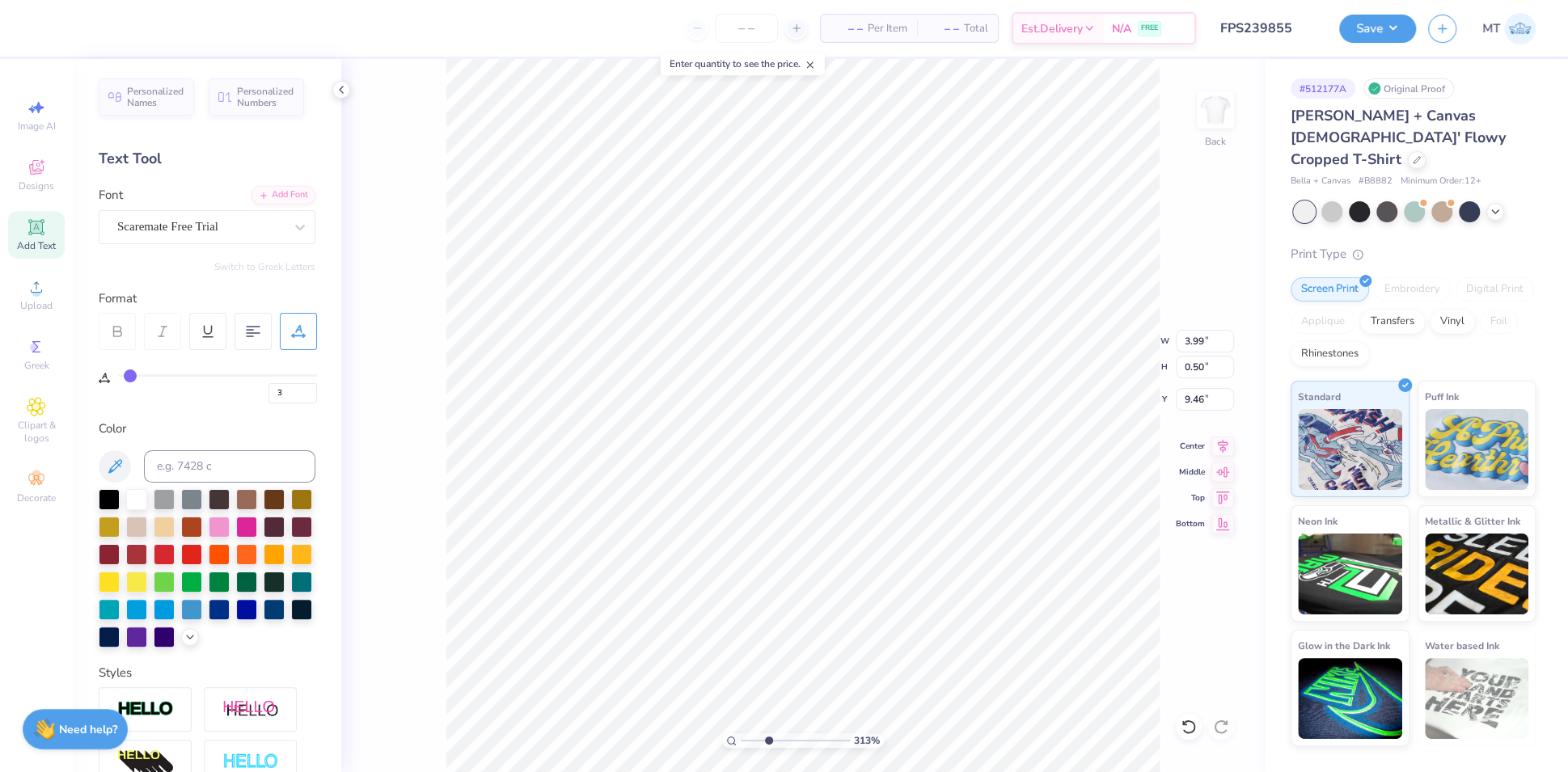
type input "4"
type input "5"
type input "6"
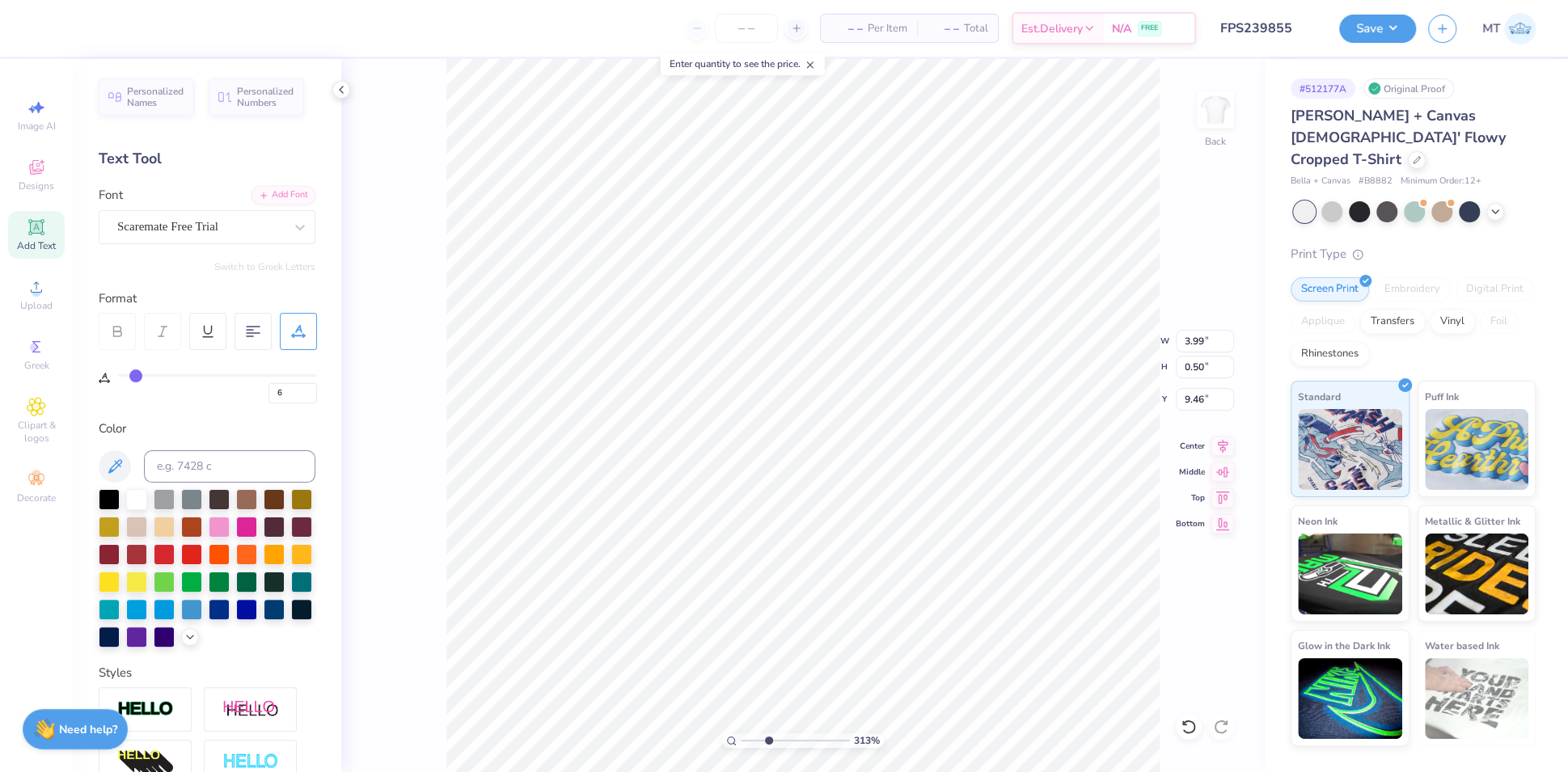
type input "7"
type input "8"
type input "9"
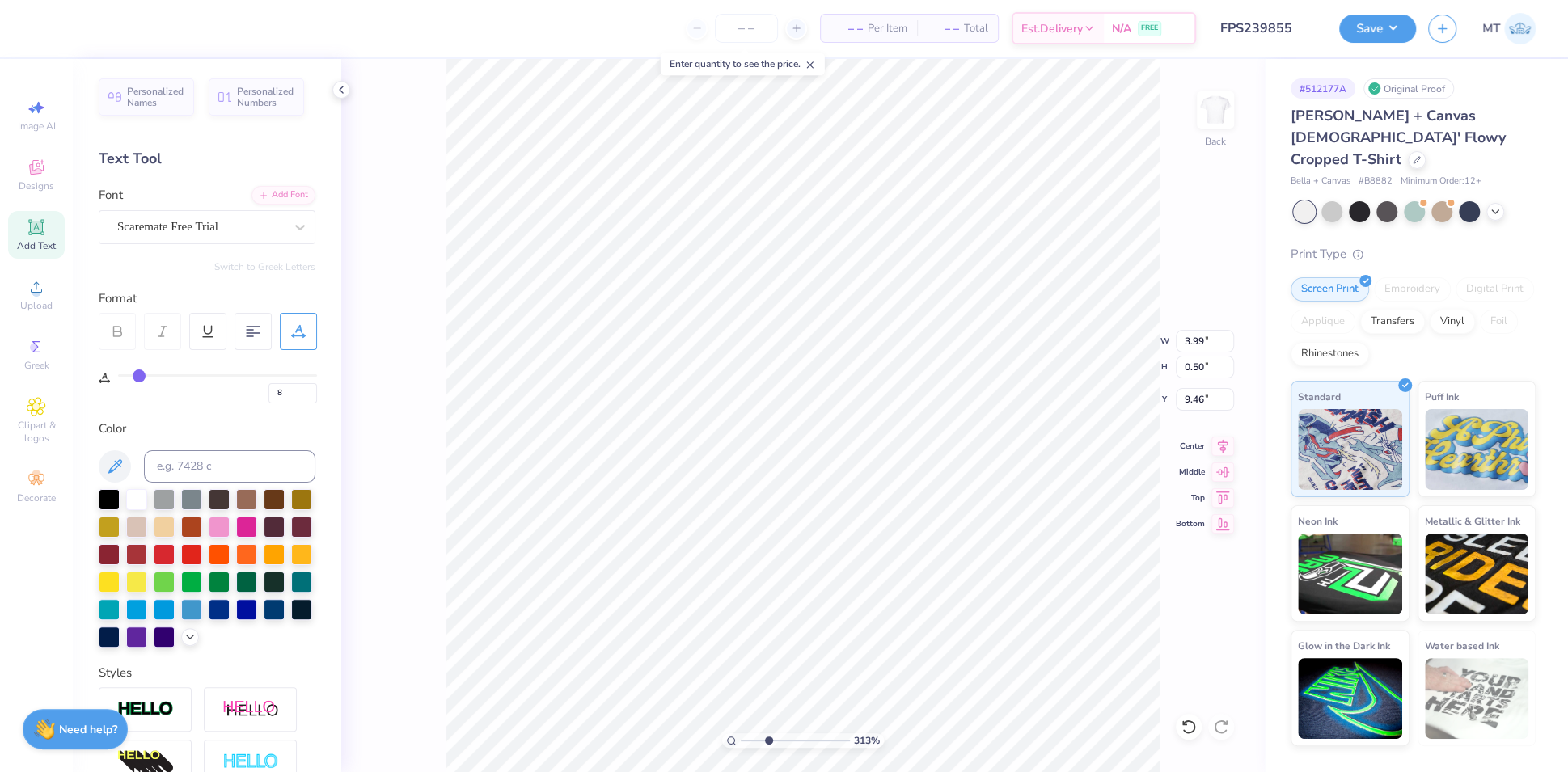
type input "9"
type input "10"
type input "11"
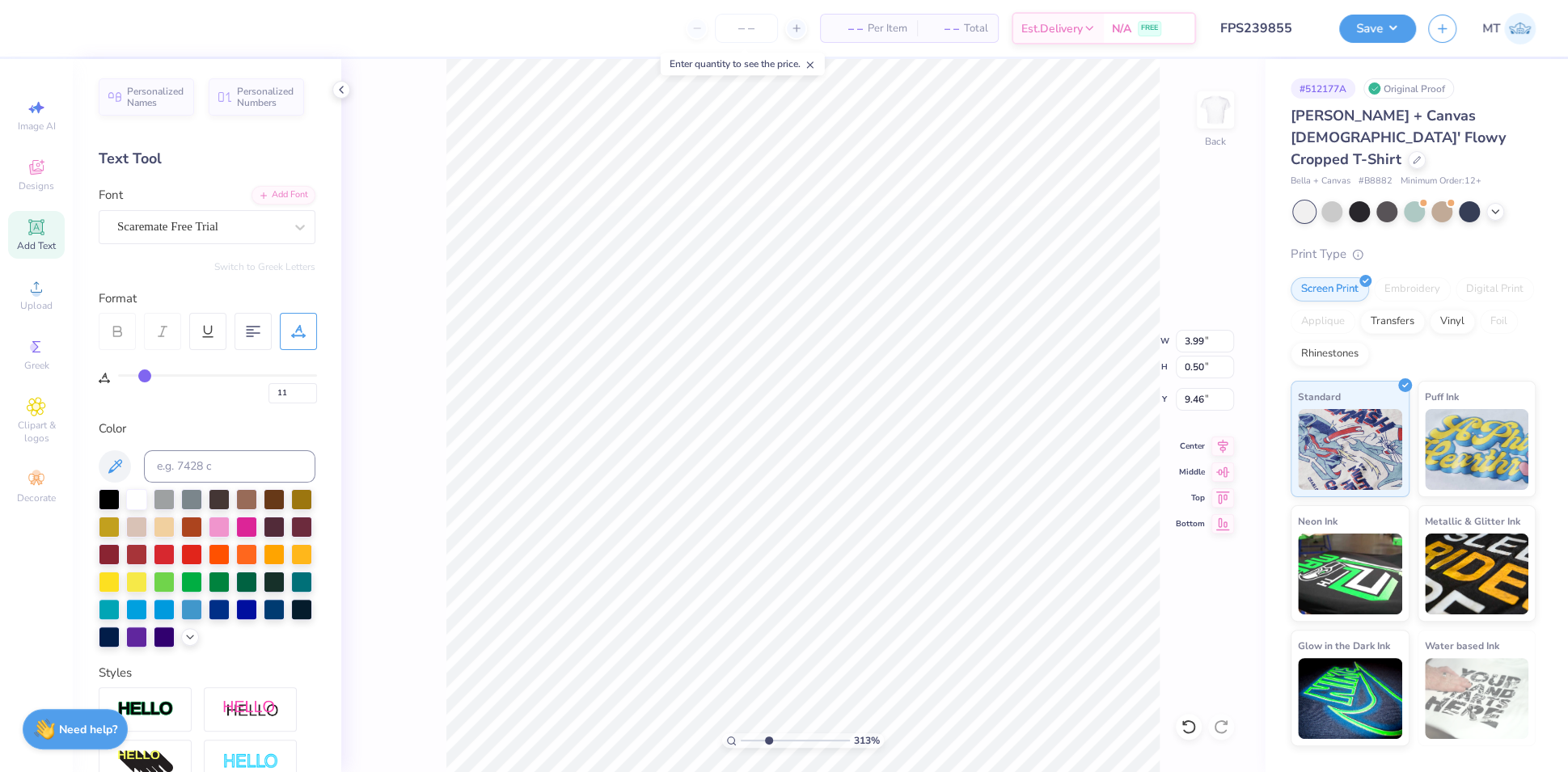
type input "12"
type input "13"
type input "14"
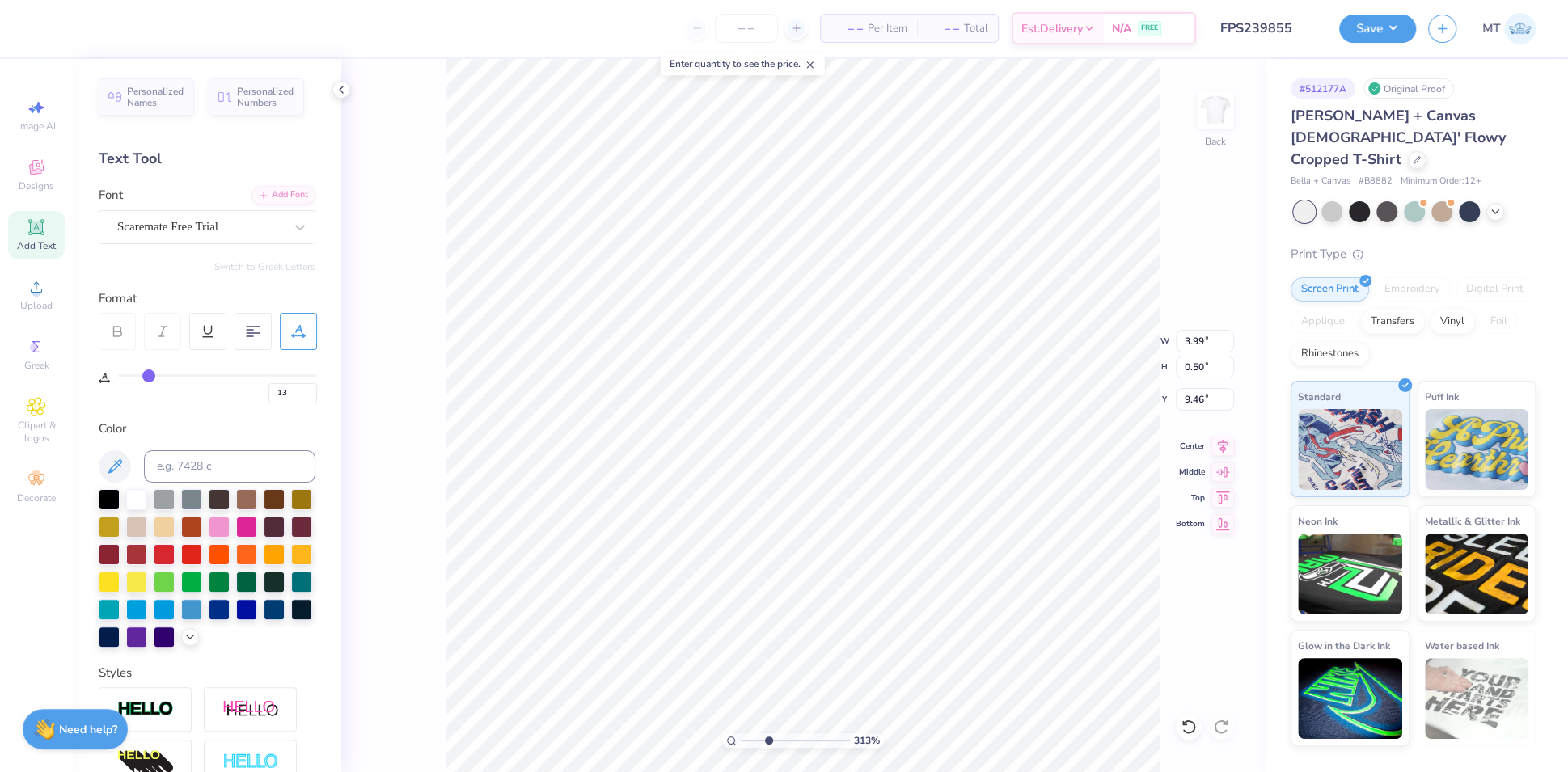
type input "14"
type input "15"
type input "16"
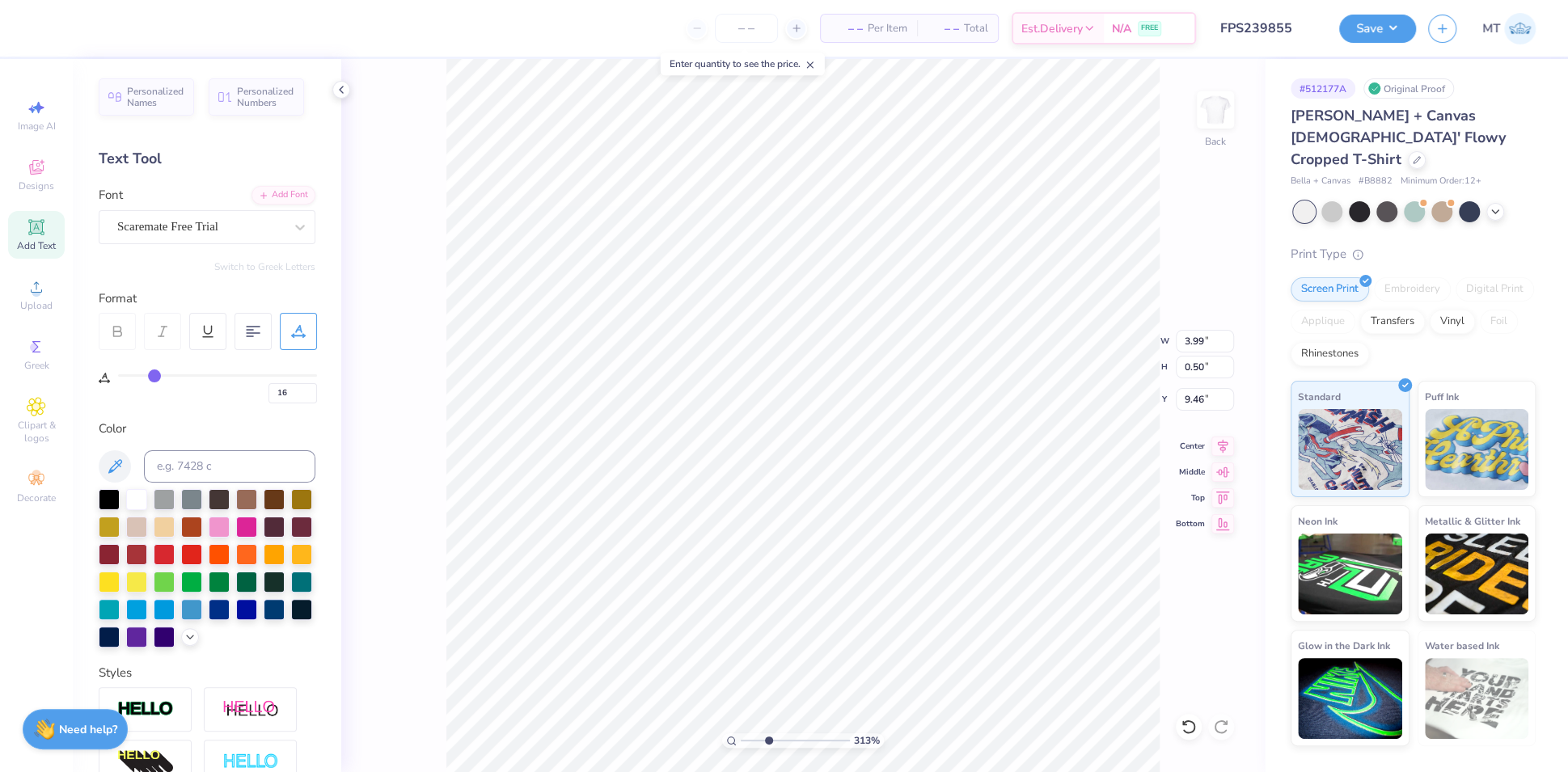
type input "17"
drag, startPoint x: 124, startPoint y: 374, endPoint x: 152, endPoint y: 374, distance: 28.0
type input "15"
click at [152, 374] on input "range" at bounding box center [217, 375] width 199 height 3
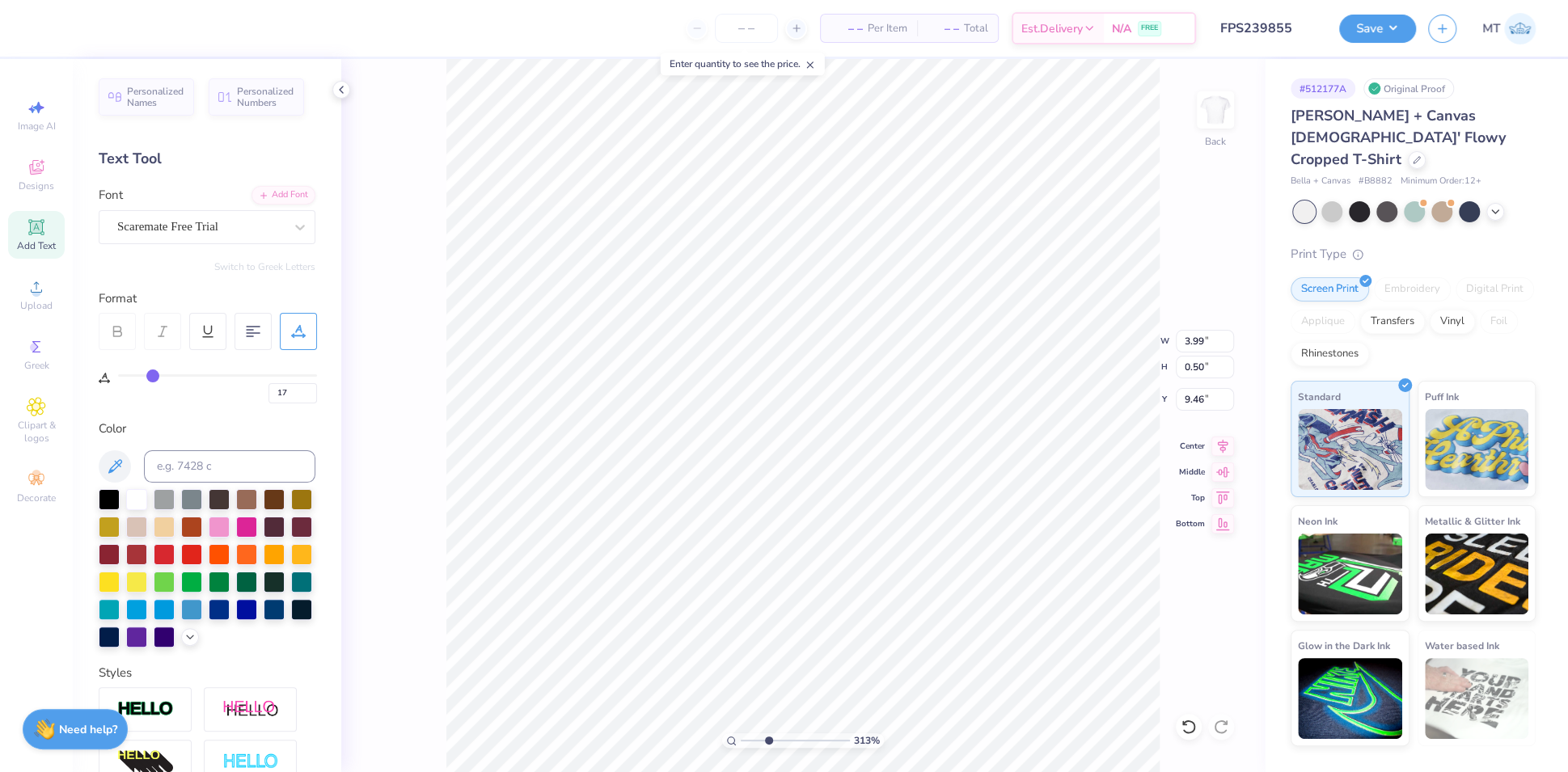
type input "3.13382711860419"
type input "5.29"
type input "15"
type input "3.13382711860419"
type input "0"
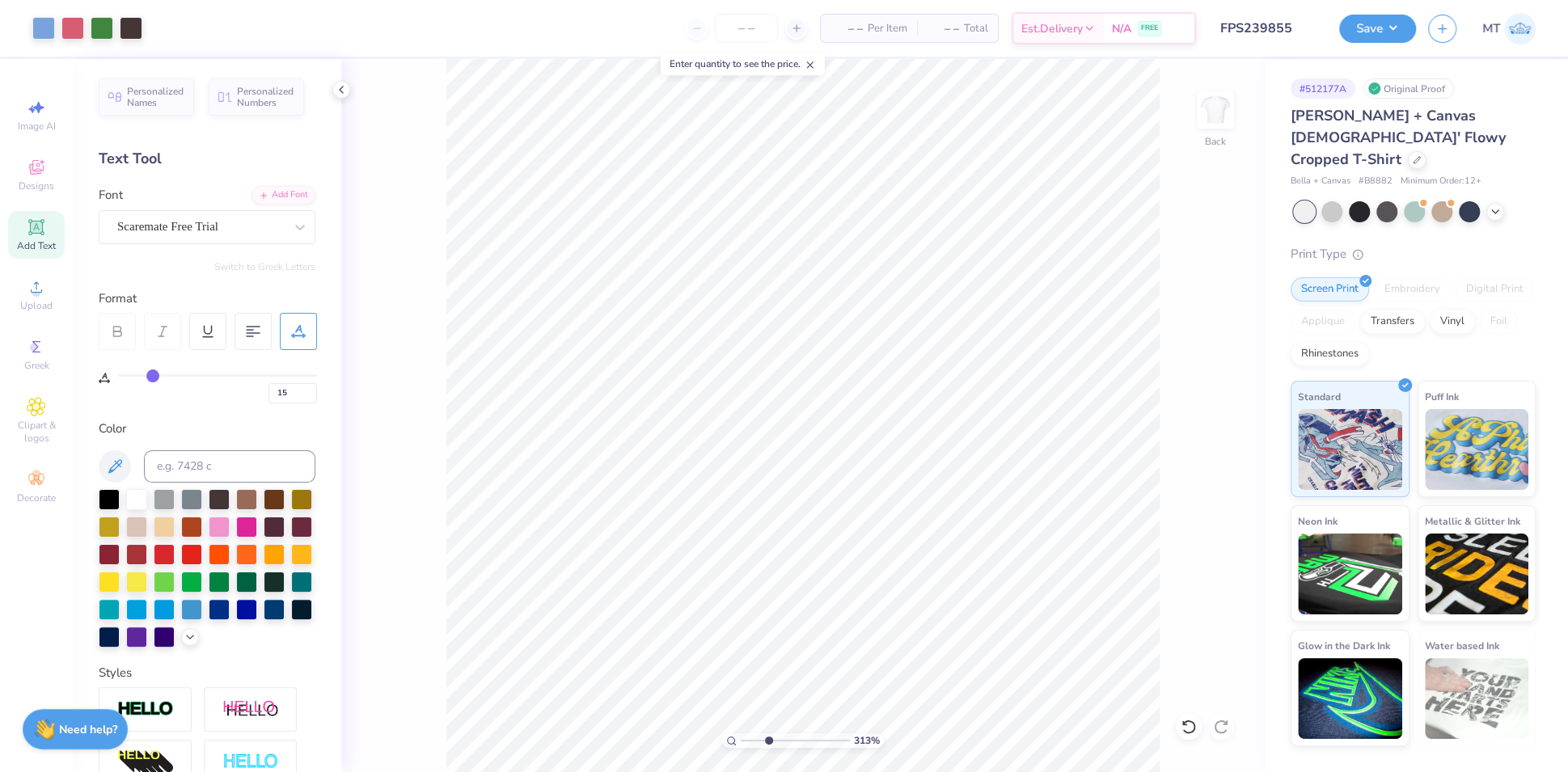
type input "0"
type input "1"
type input "2"
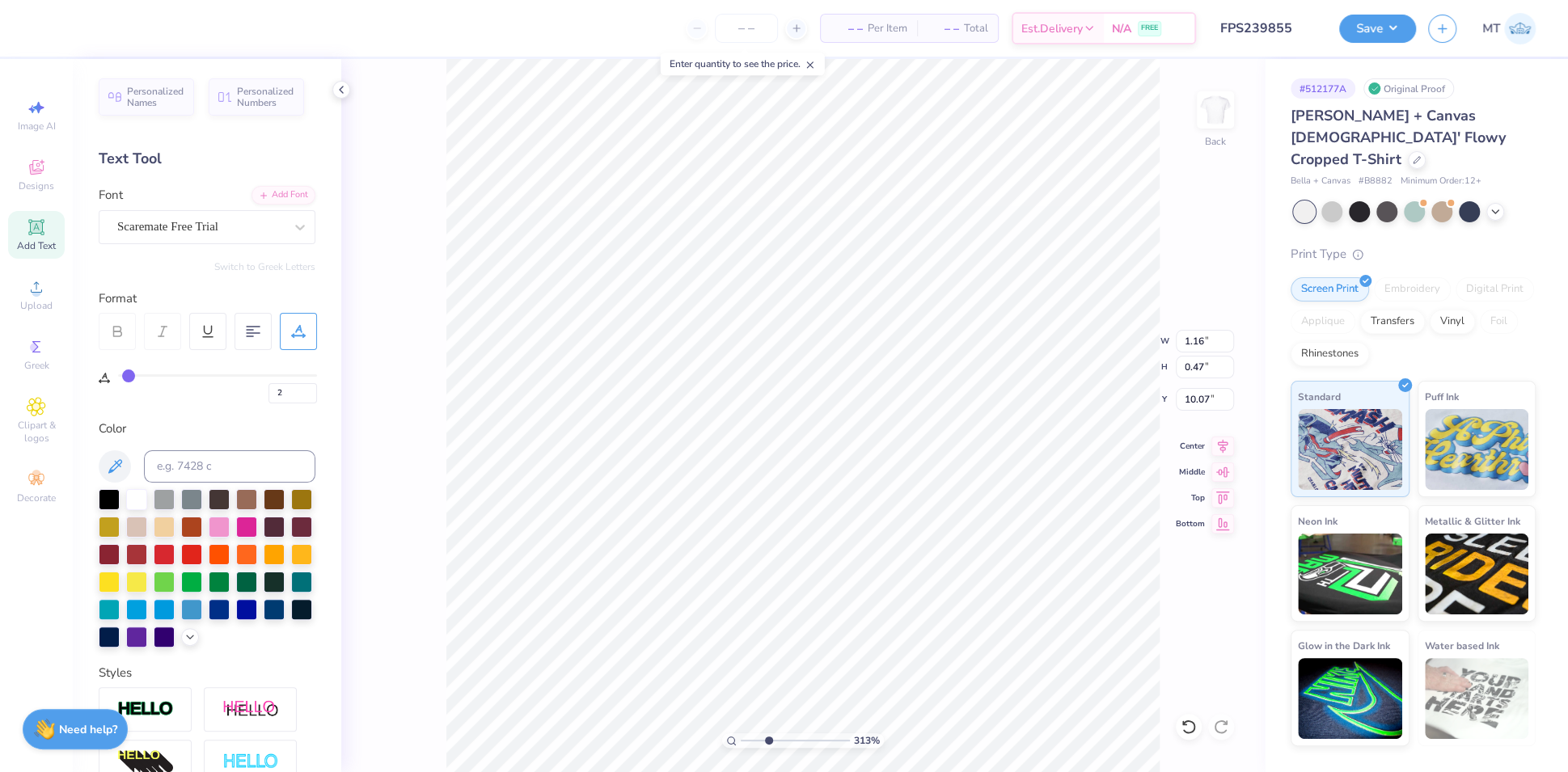
type input "5"
type input "6"
type input "7"
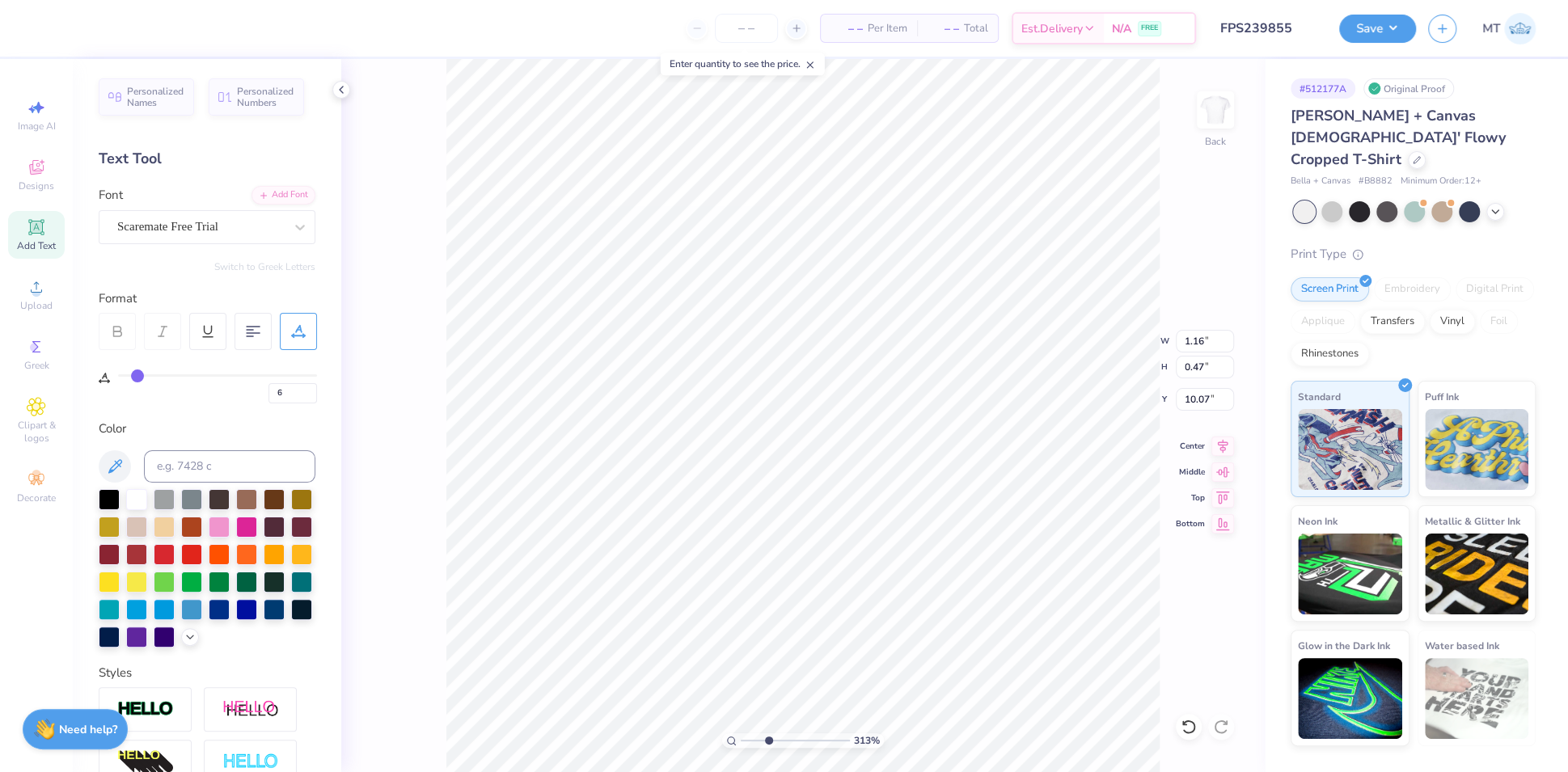
type input "7"
type input "8"
type input "9"
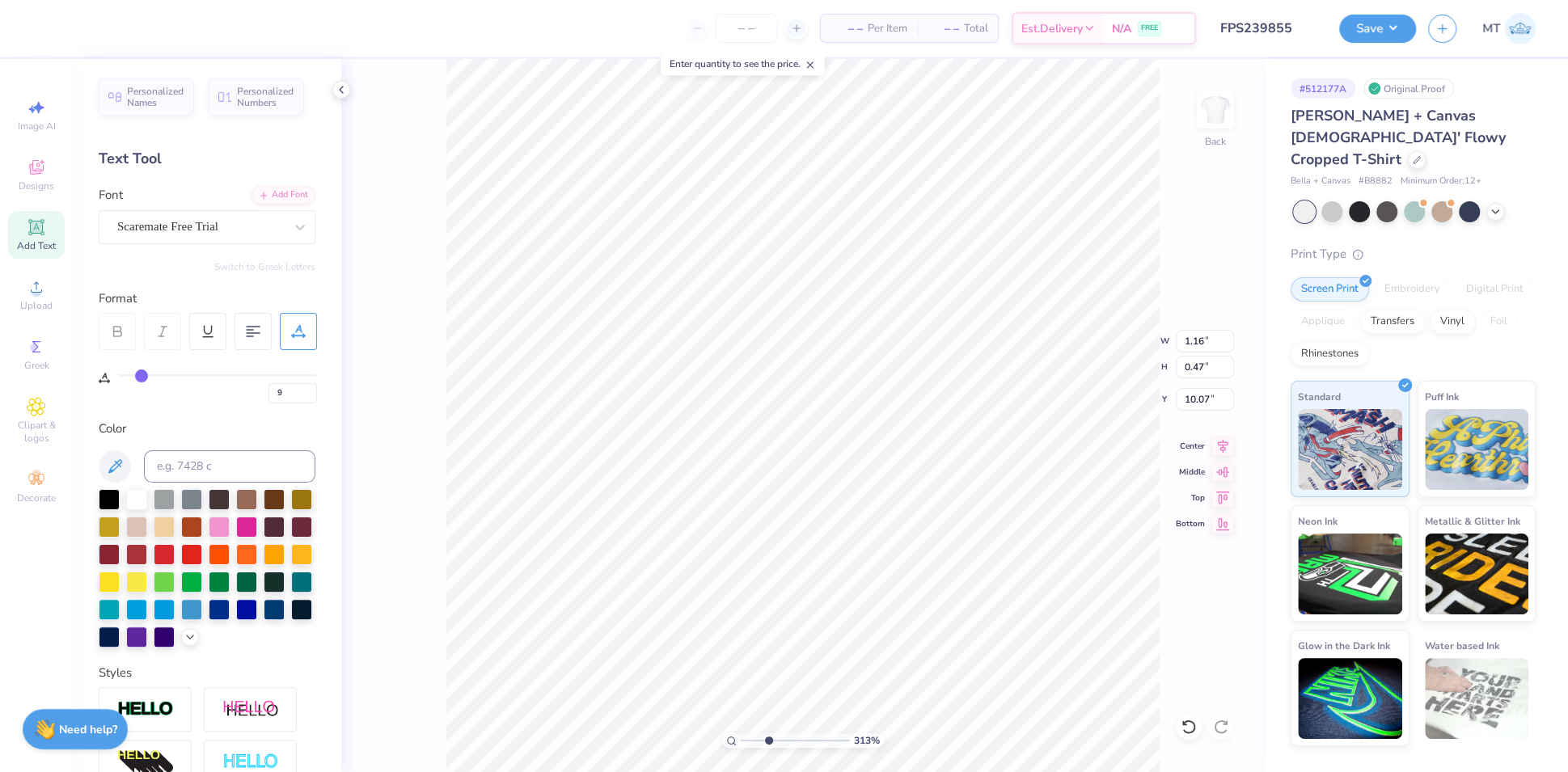
type input "10"
type input "11"
type input "12"
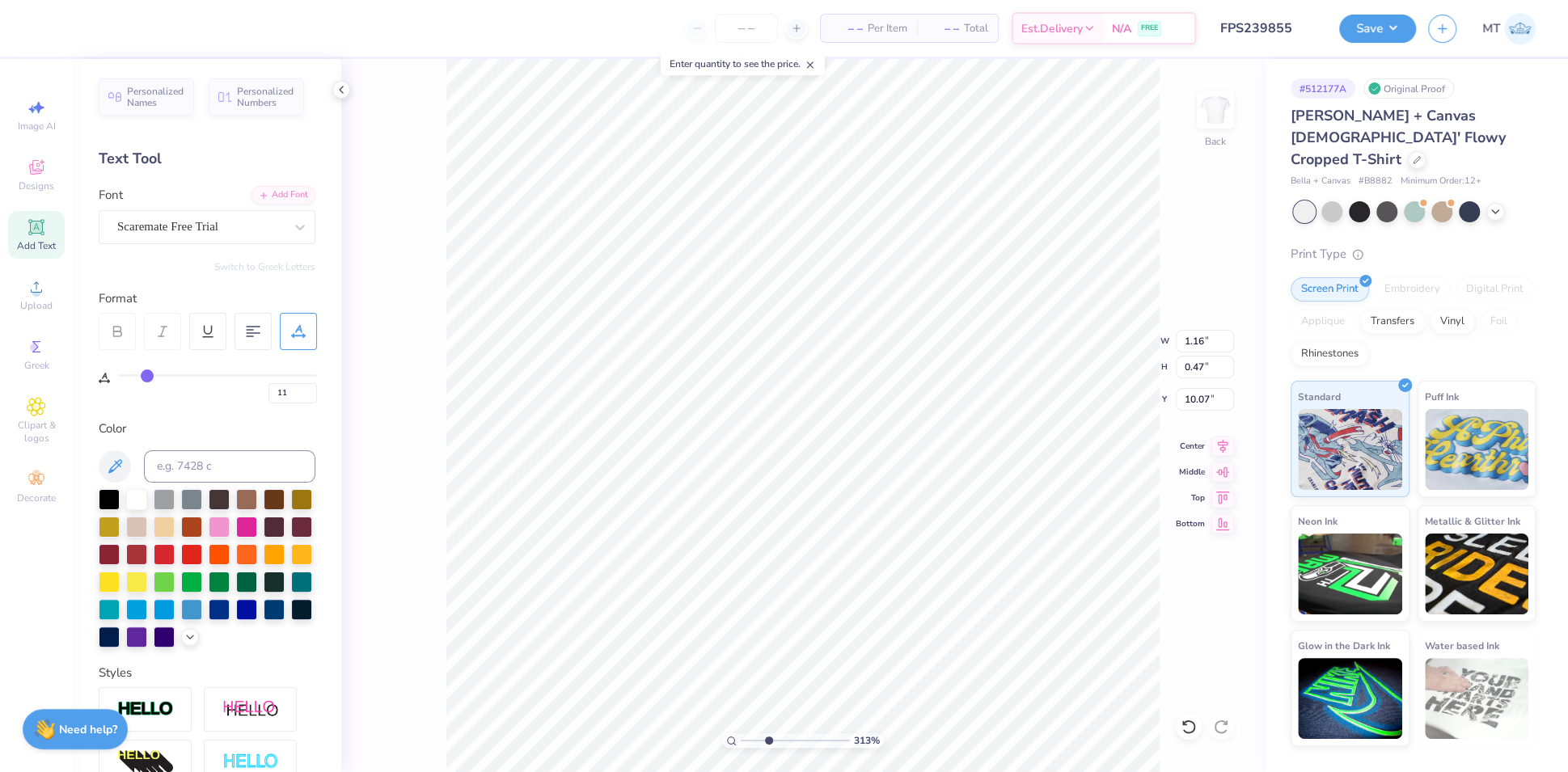
type input "12"
type input "13"
type input "14"
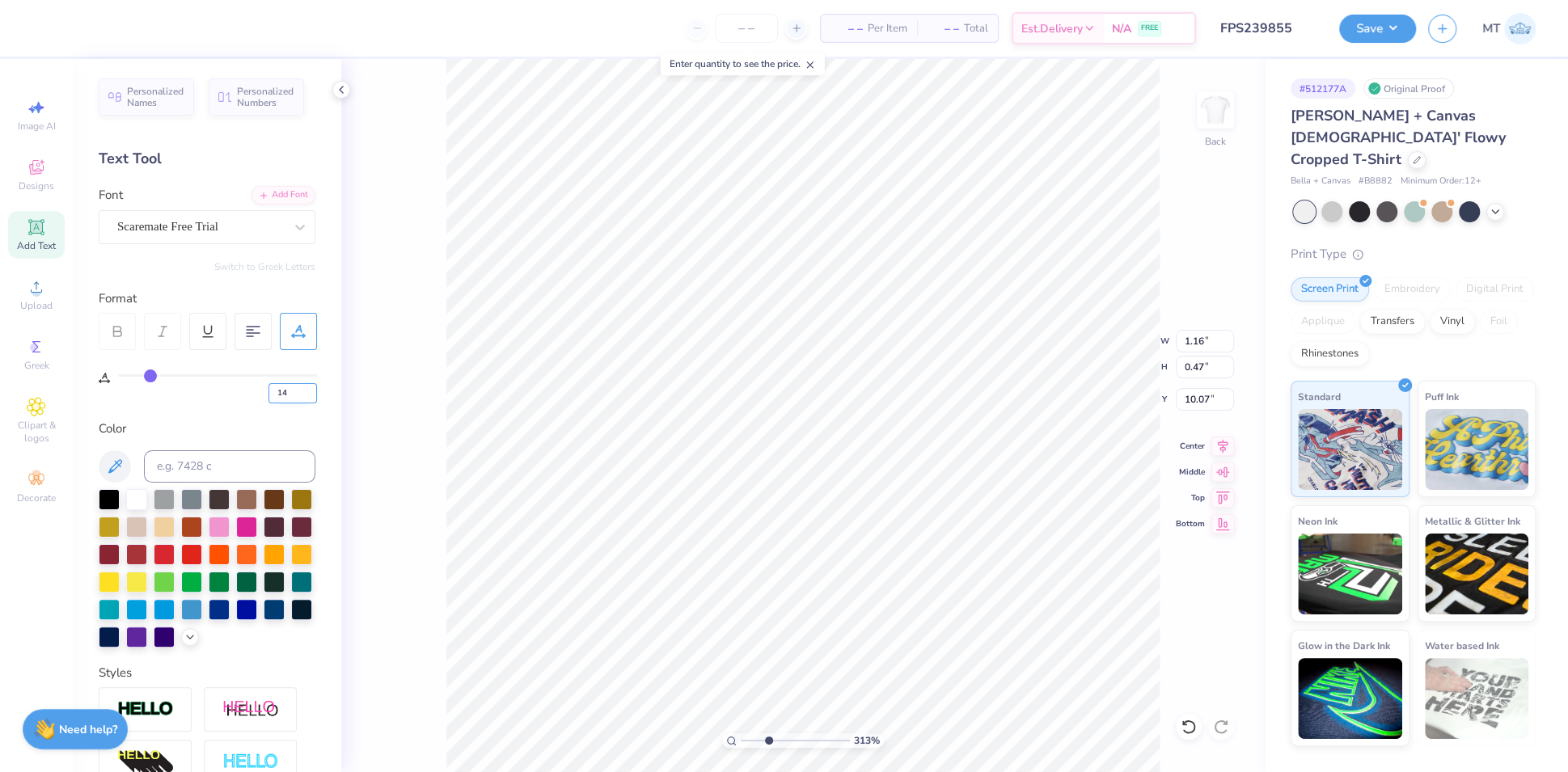
drag, startPoint x: 122, startPoint y: 375, endPoint x: 307, endPoint y: 387, distance: 185.4
type input "15"
click at [152, 377] on input "range" at bounding box center [217, 375] width 199 height 3
type input "3.13382711860419"
type input "15"
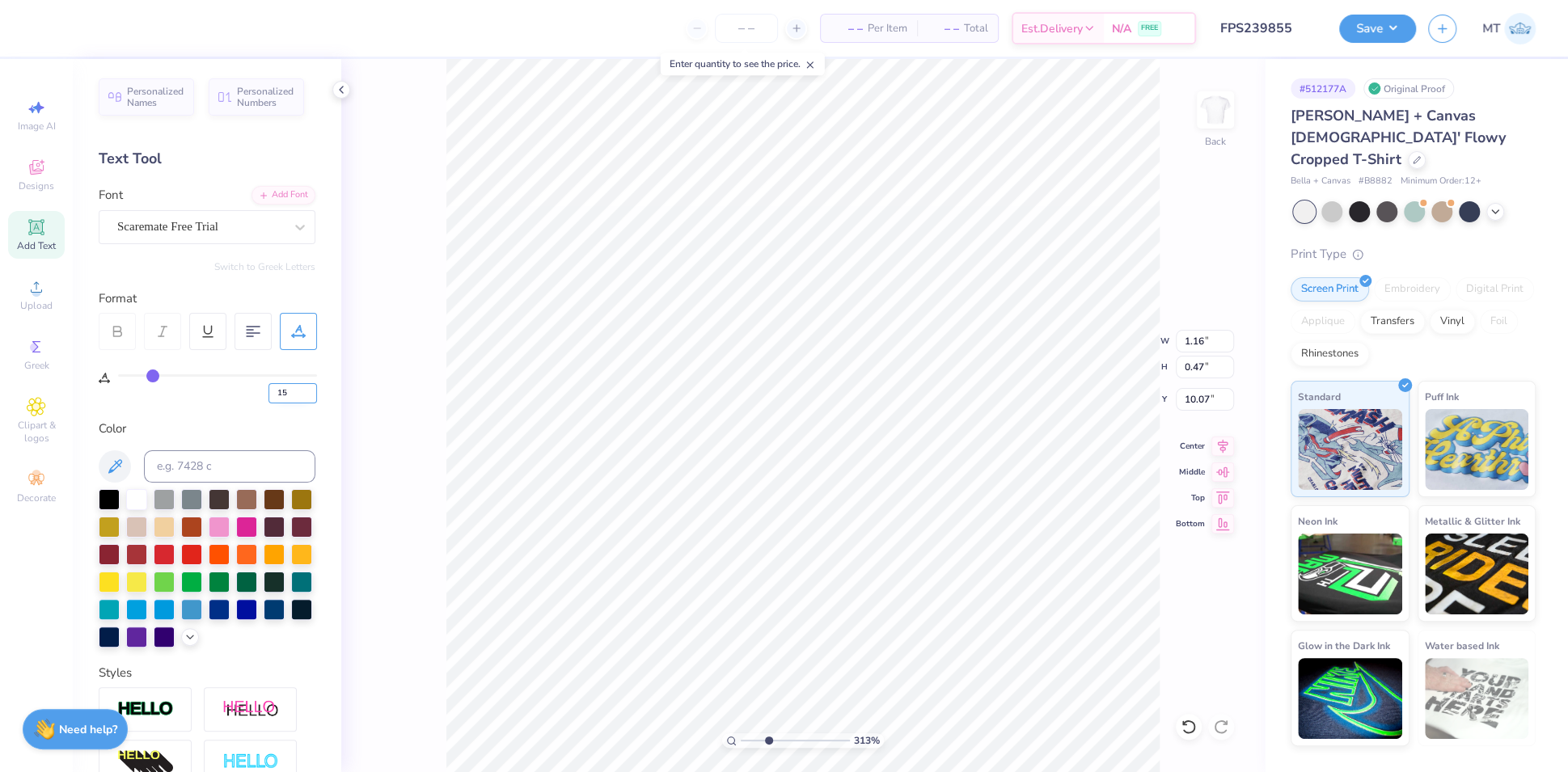
type input "3.13382711860419"
type input "1.38"
type input "3.65533205471367"
type input "3.49"
type input "0.74"
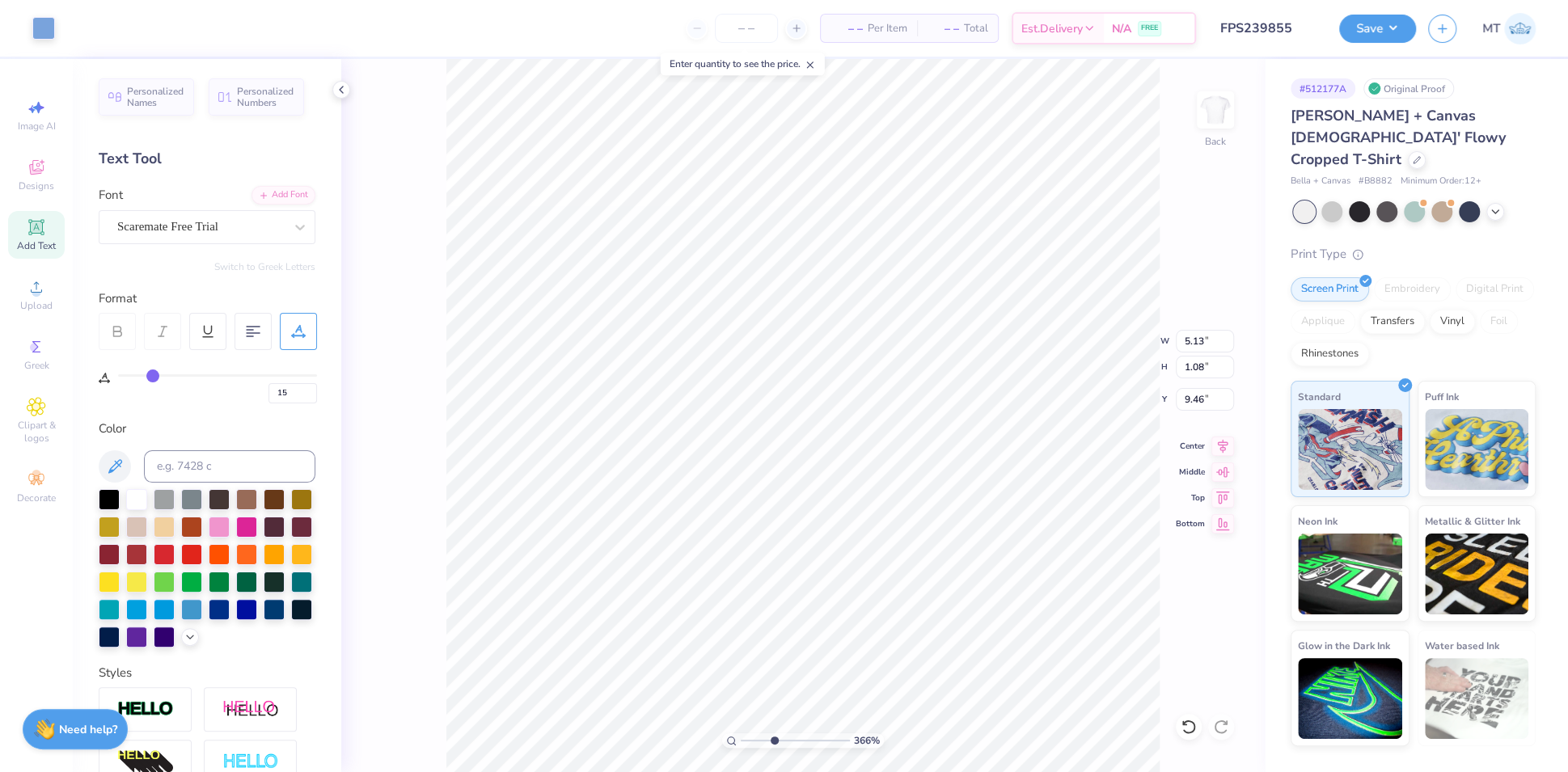
type input "9.80"
type input "3.65533205471367"
type input "9.38"
type input "3.2583197072968"
type input "7.82"
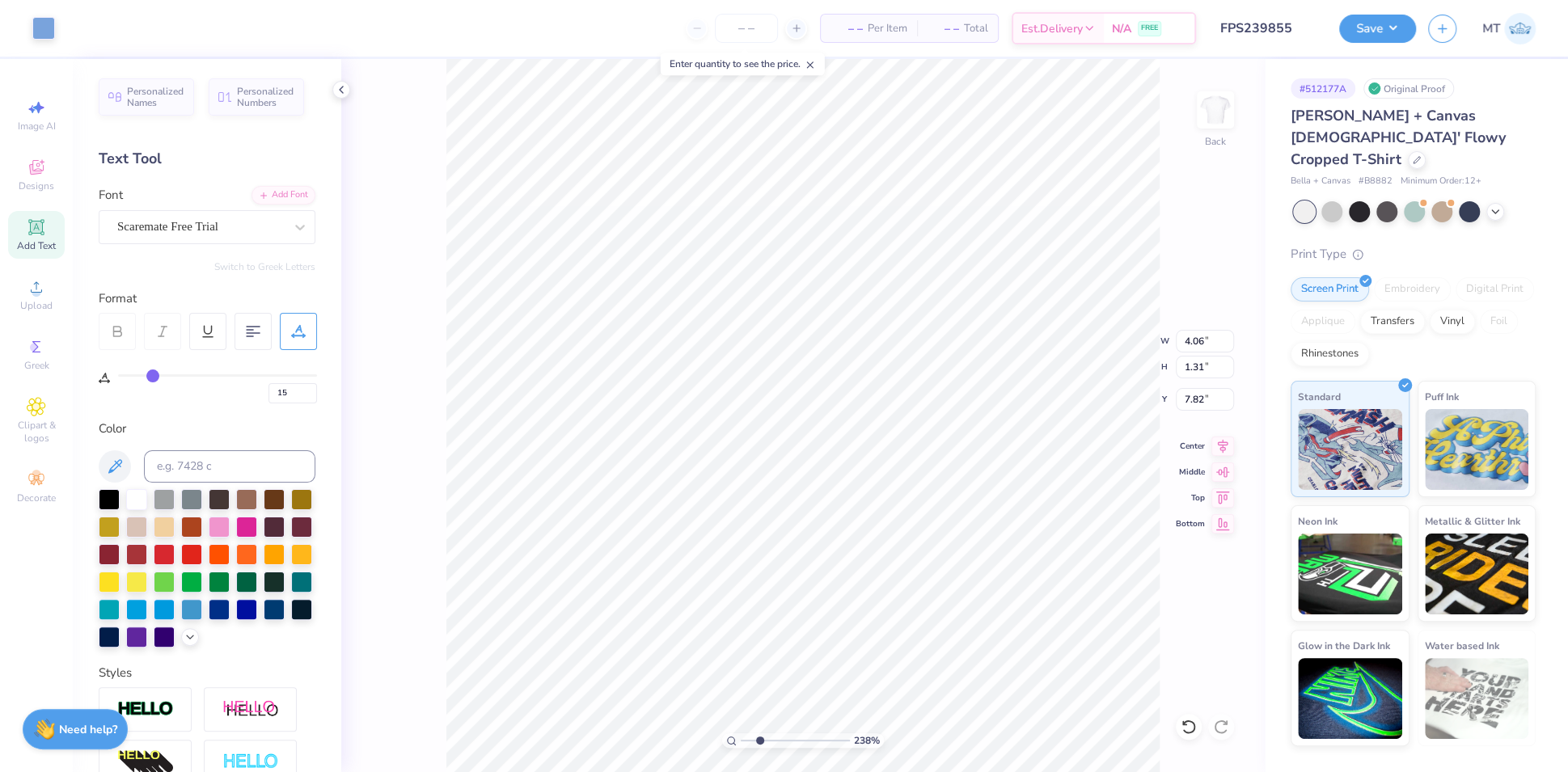
type input "2.38164530333209"
type input "2.48"
type input "0.80"
type input "8.33"
type input "2.38164530333209"
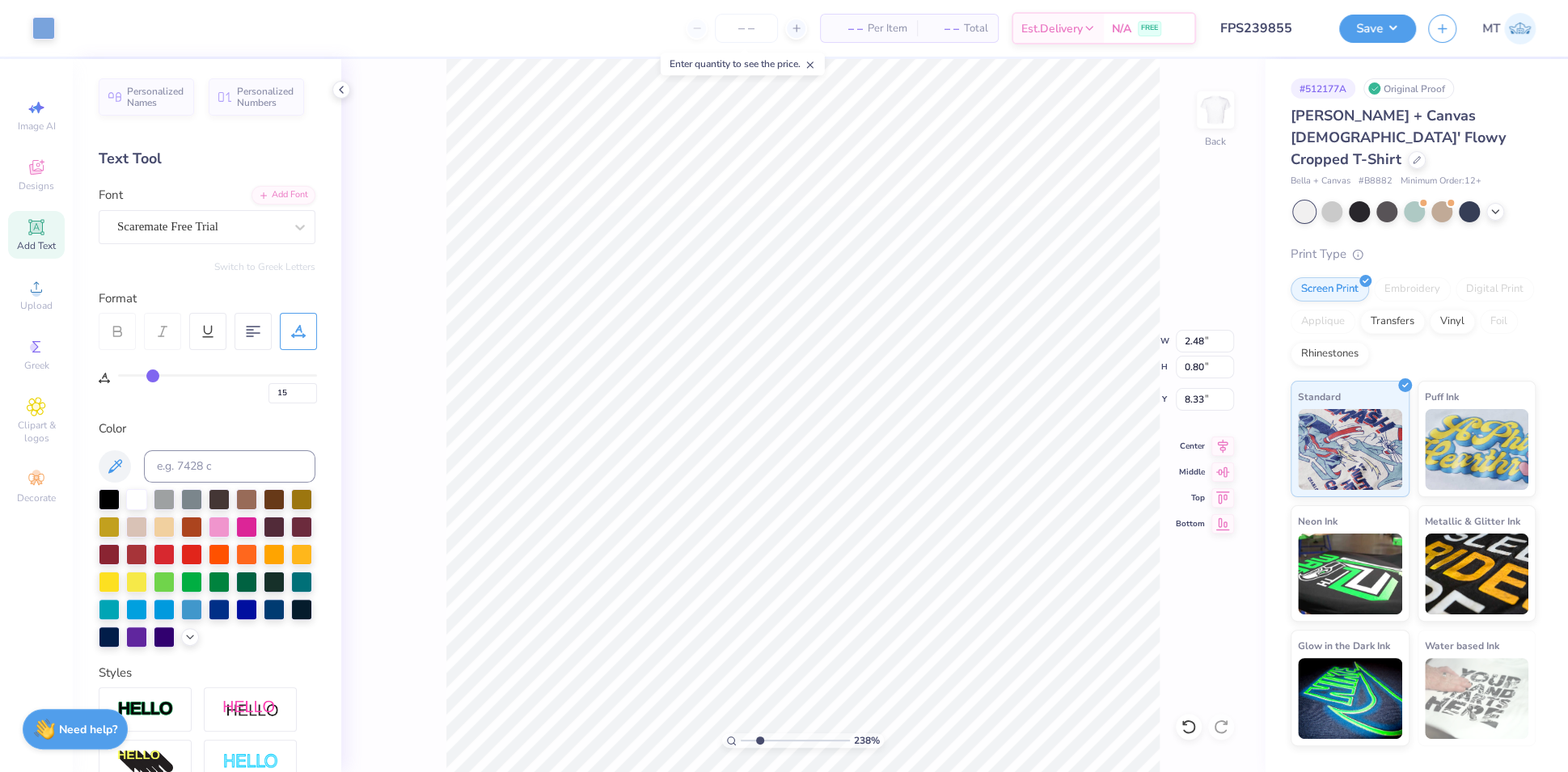
type input "8.37"
type input "2.38164530333209"
type input "7.93"
type input "2.38164530333209"
type input "2.01"
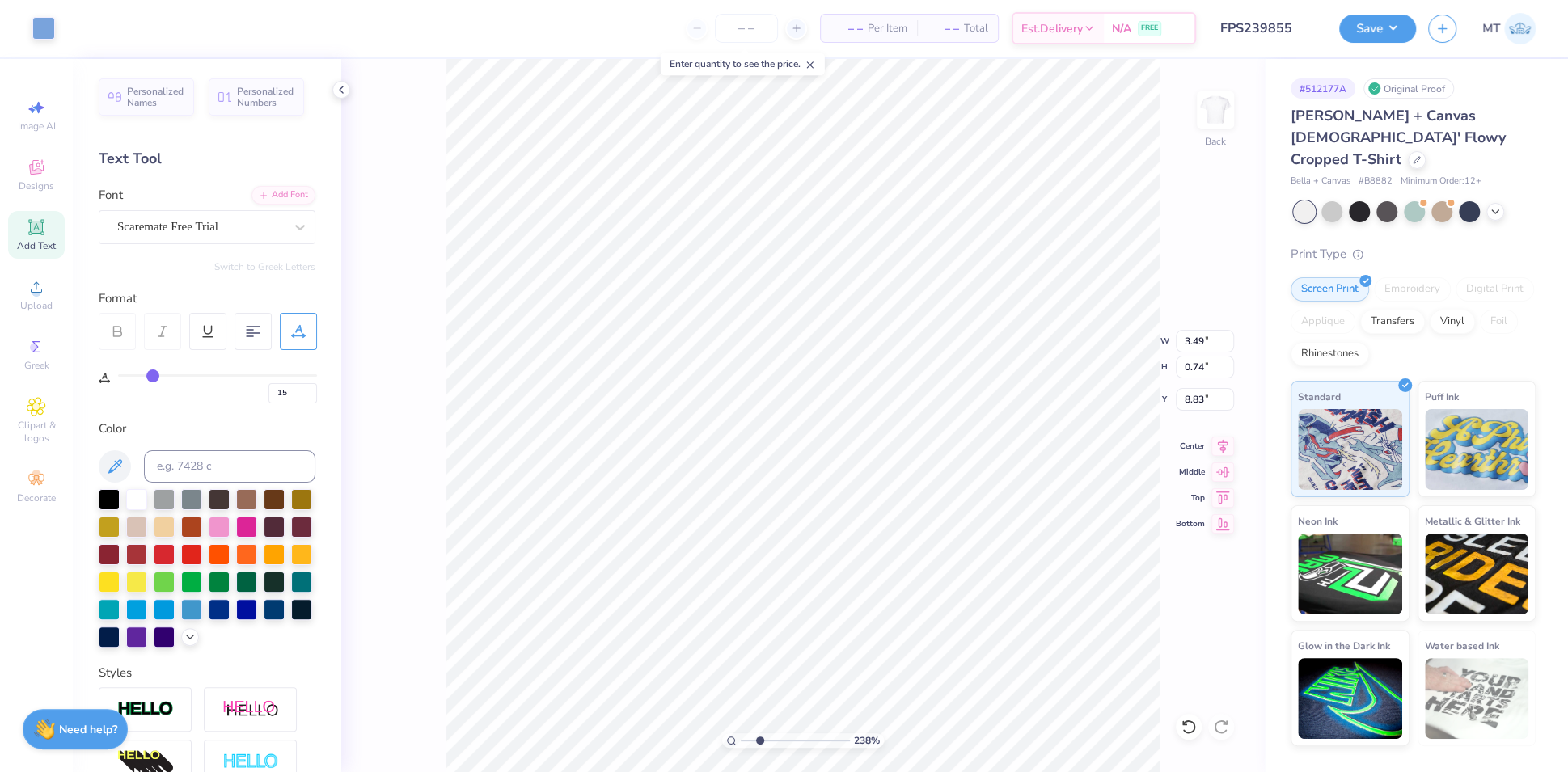
type input "2.38164530333209"
type input "7.94"
type input "1.38256051206389"
type input "5.09"
type input "3.01"
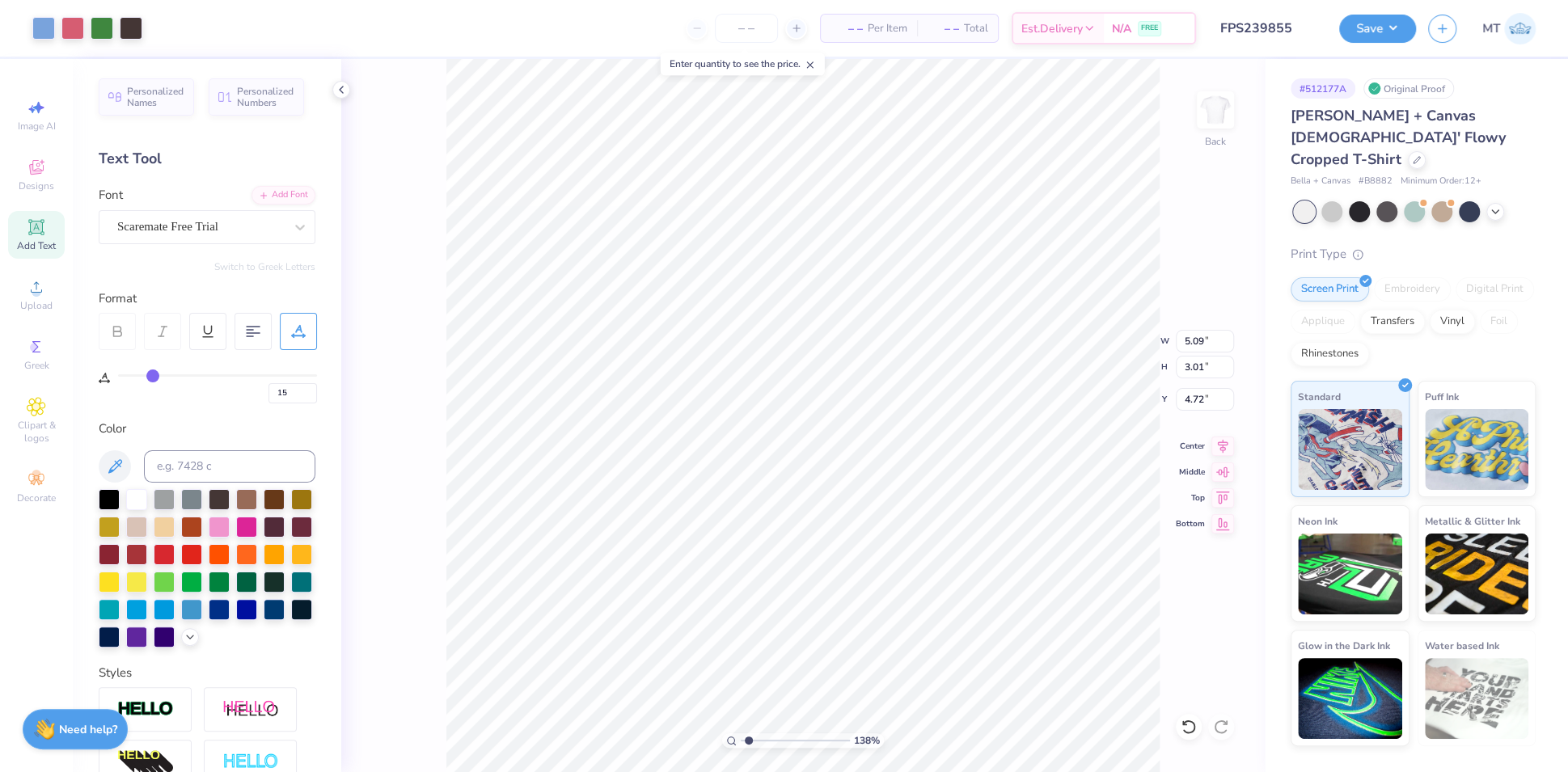
type input "4.72"
type input "1.61034622397559"
type input "3.91"
type input "1.61034622397559"
type input "4.51"
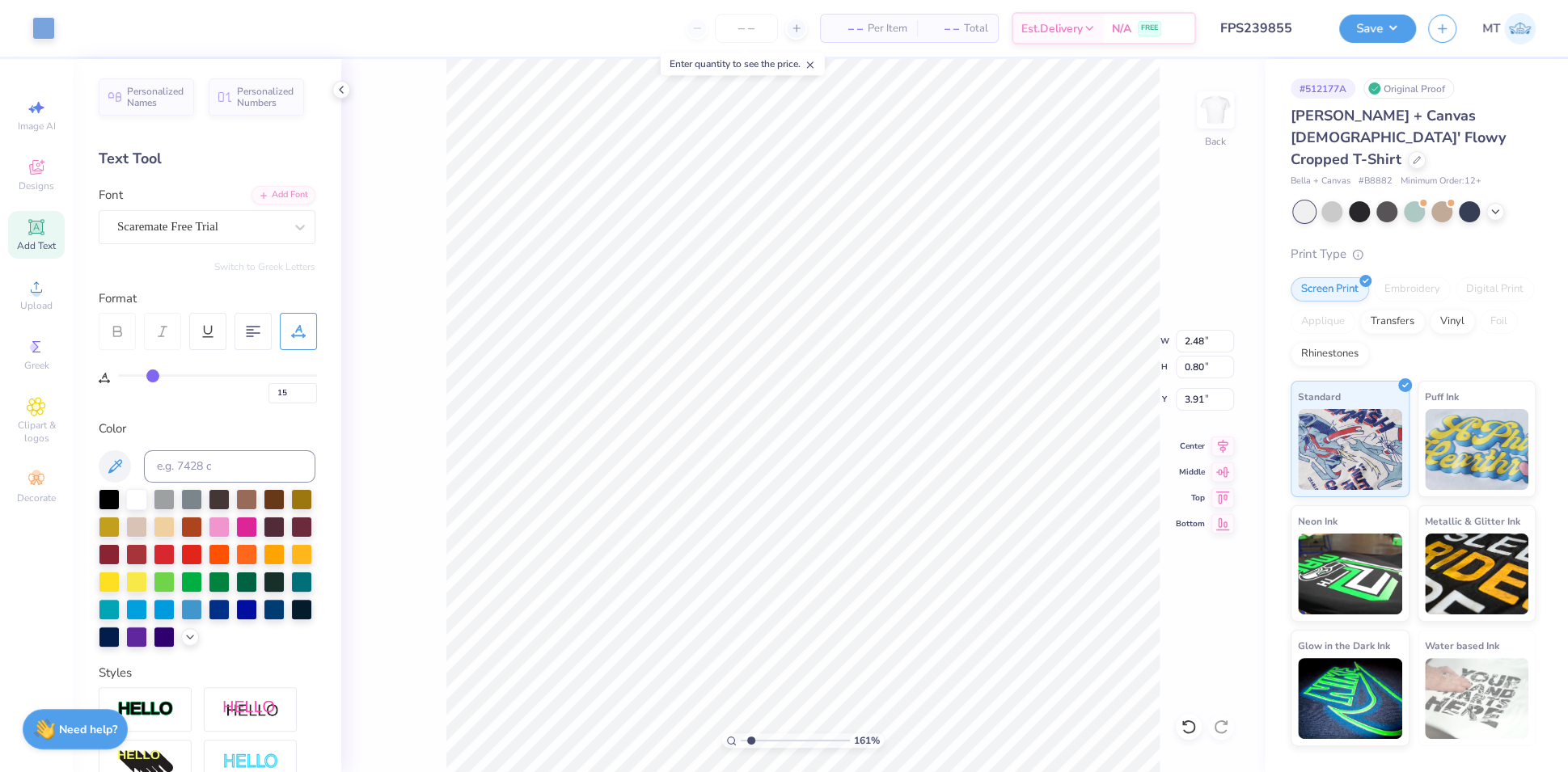
type input "1.46"
type input "3.26"
type input "2.35738864438407"
type input "4.98"
type input "1.61"
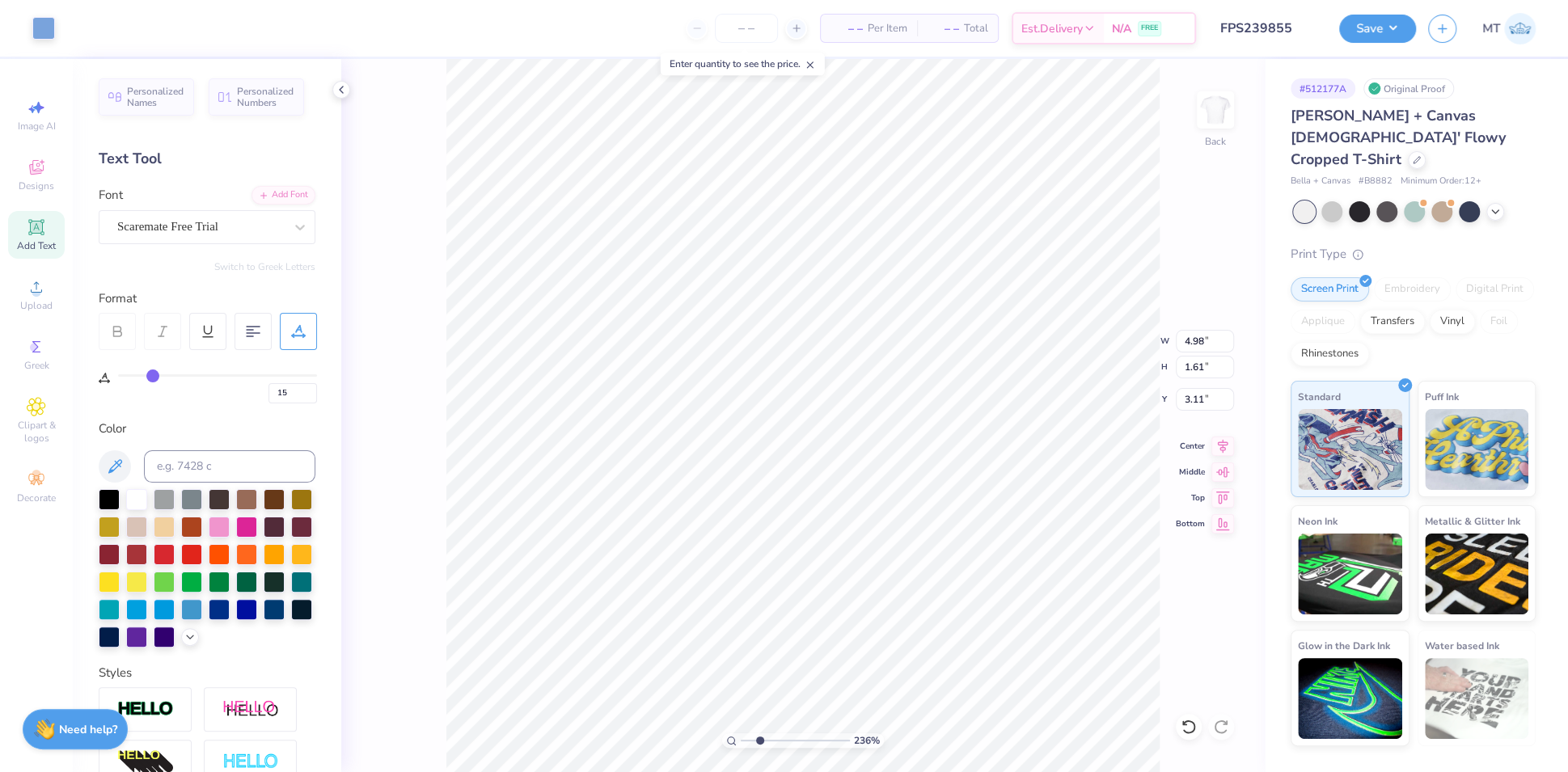
type input "3.11"
type input "2.35738864438407"
type input "3.45"
type input "2.29492146227352"
type input "3.54"
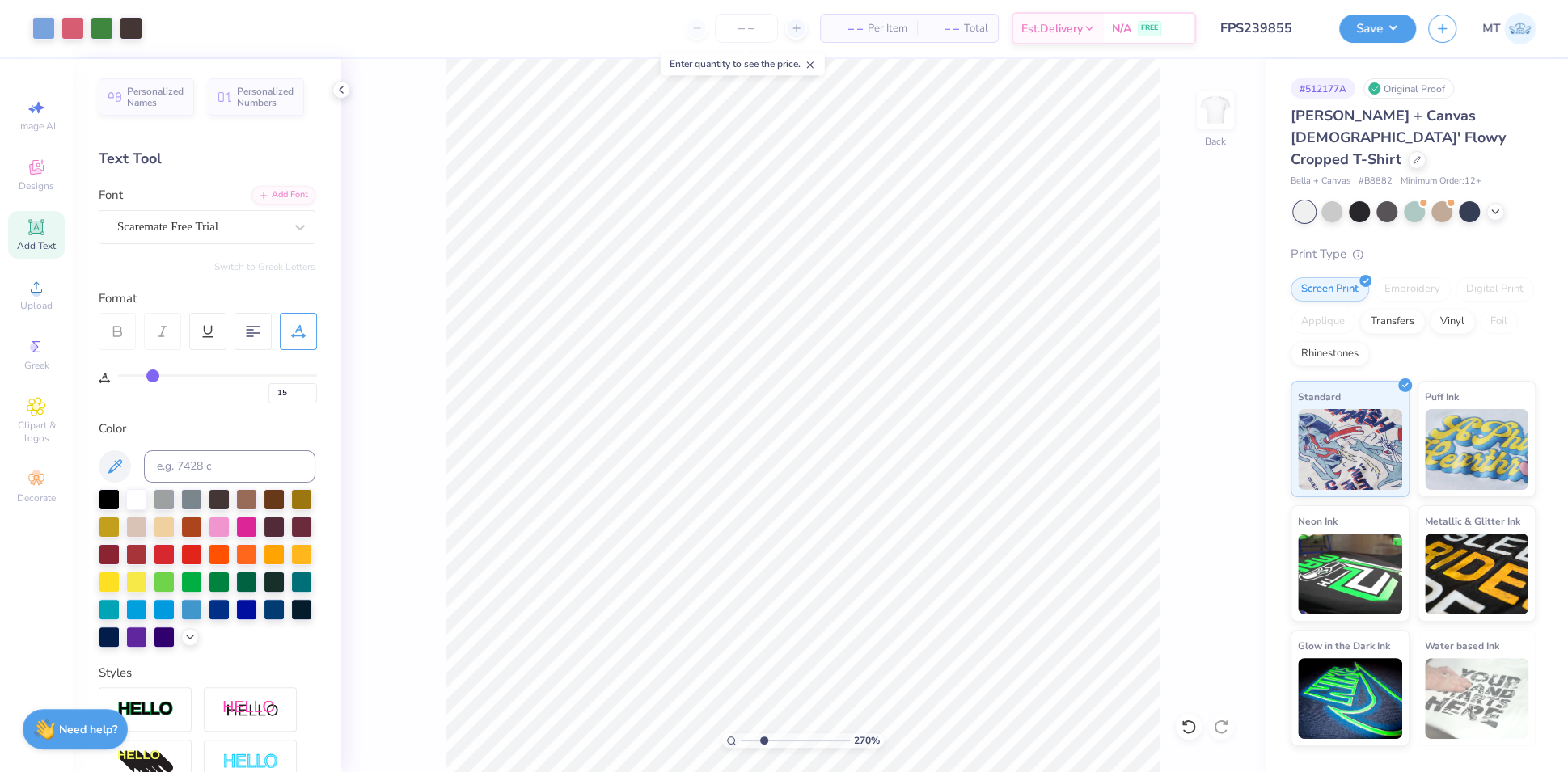
click at [763, 738] on input "range" at bounding box center [795, 740] width 109 height 14
click at [1222, 441] on icon at bounding box center [1224, 444] width 11 height 14
click at [1190, 726] on icon at bounding box center [1189, 727] width 16 height 16
click at [1194, 721] on icon at bounding box center [1189, 727] width 16 height 16
click at [788, 740] on input "range" at bounding box center [795, 740] width 109 height 14
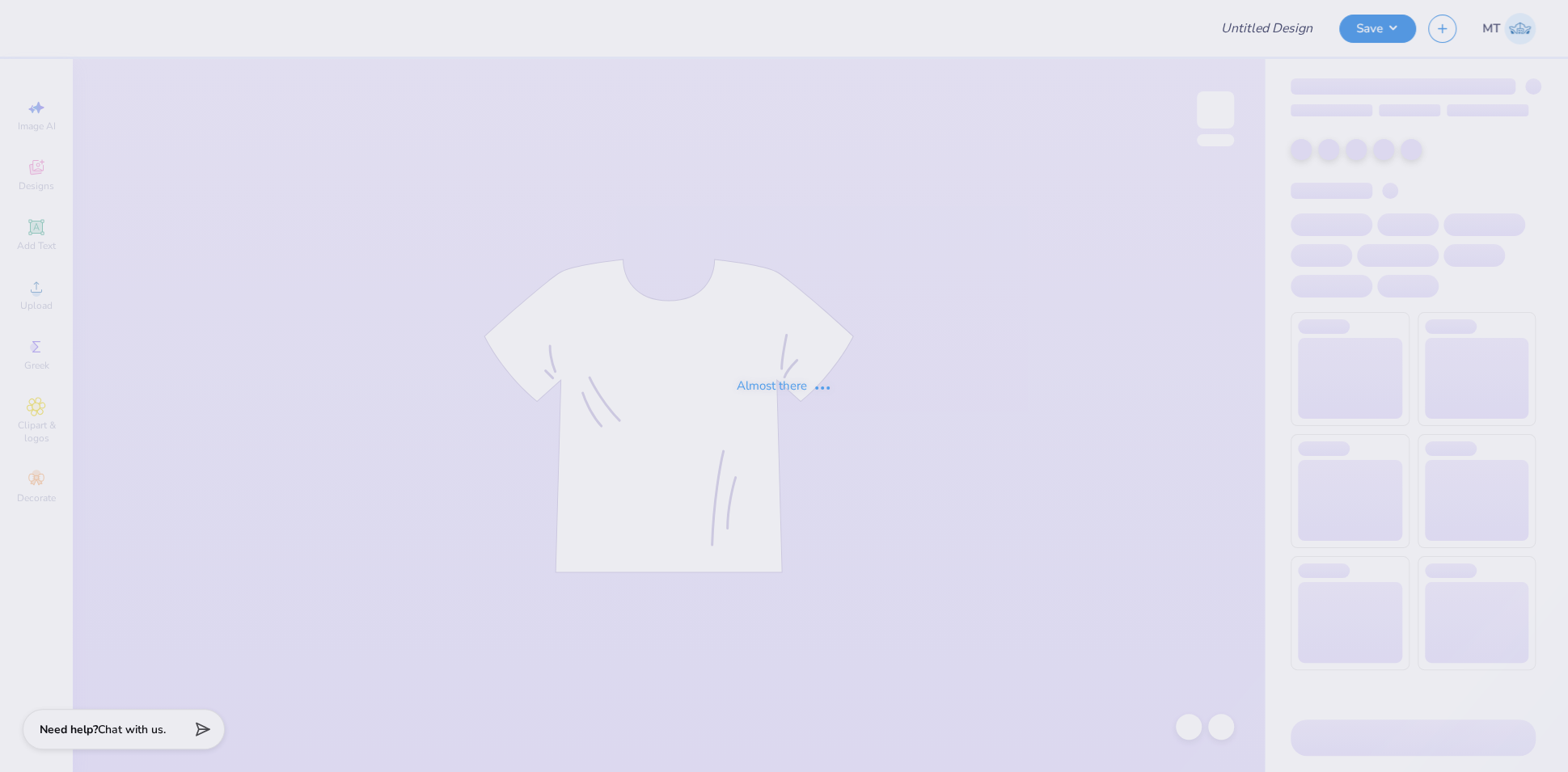
type input "FPS239859"
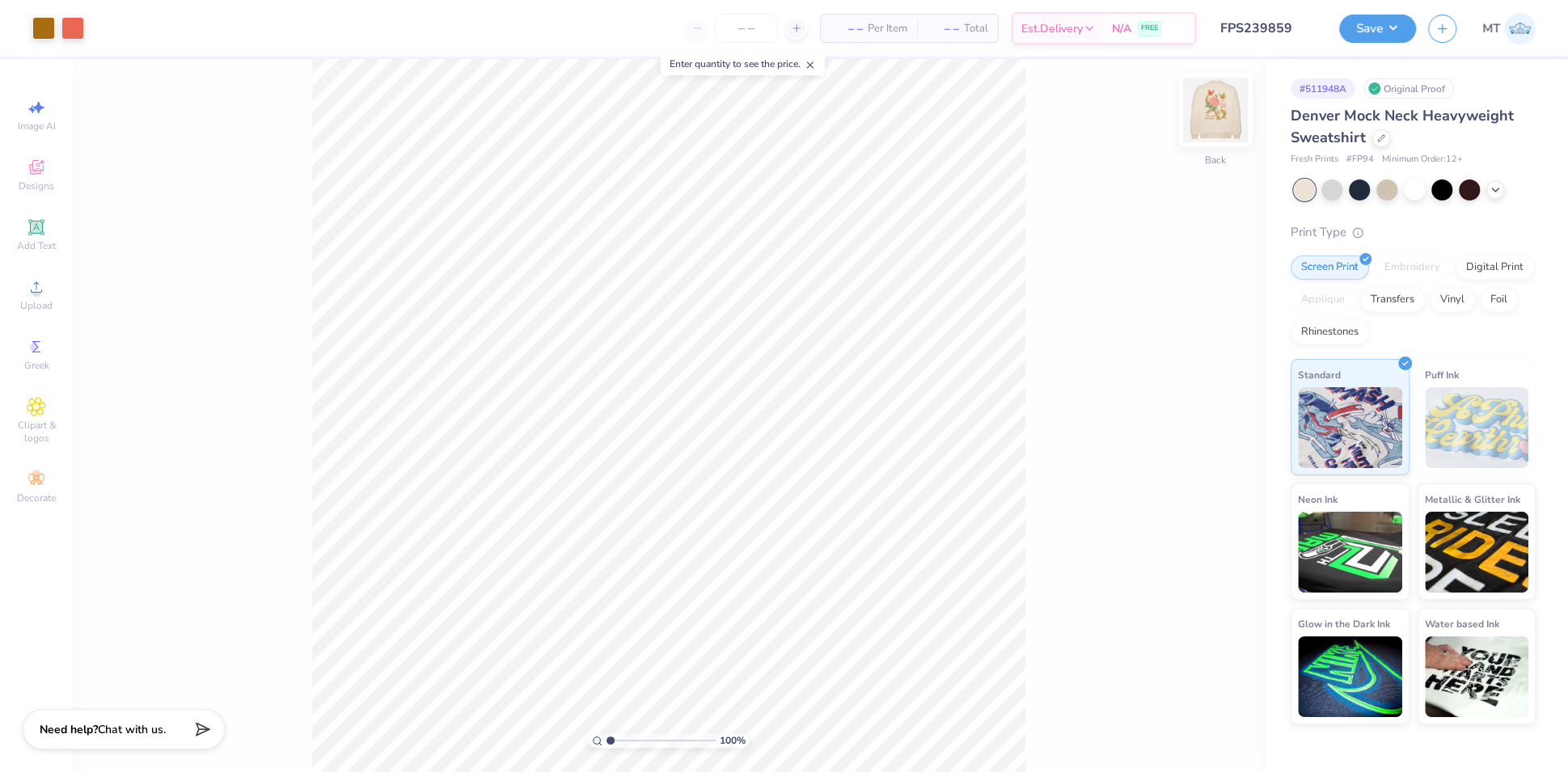
click at [1217, 108] on img at bounding box center [1215, 110] width 65 height 65
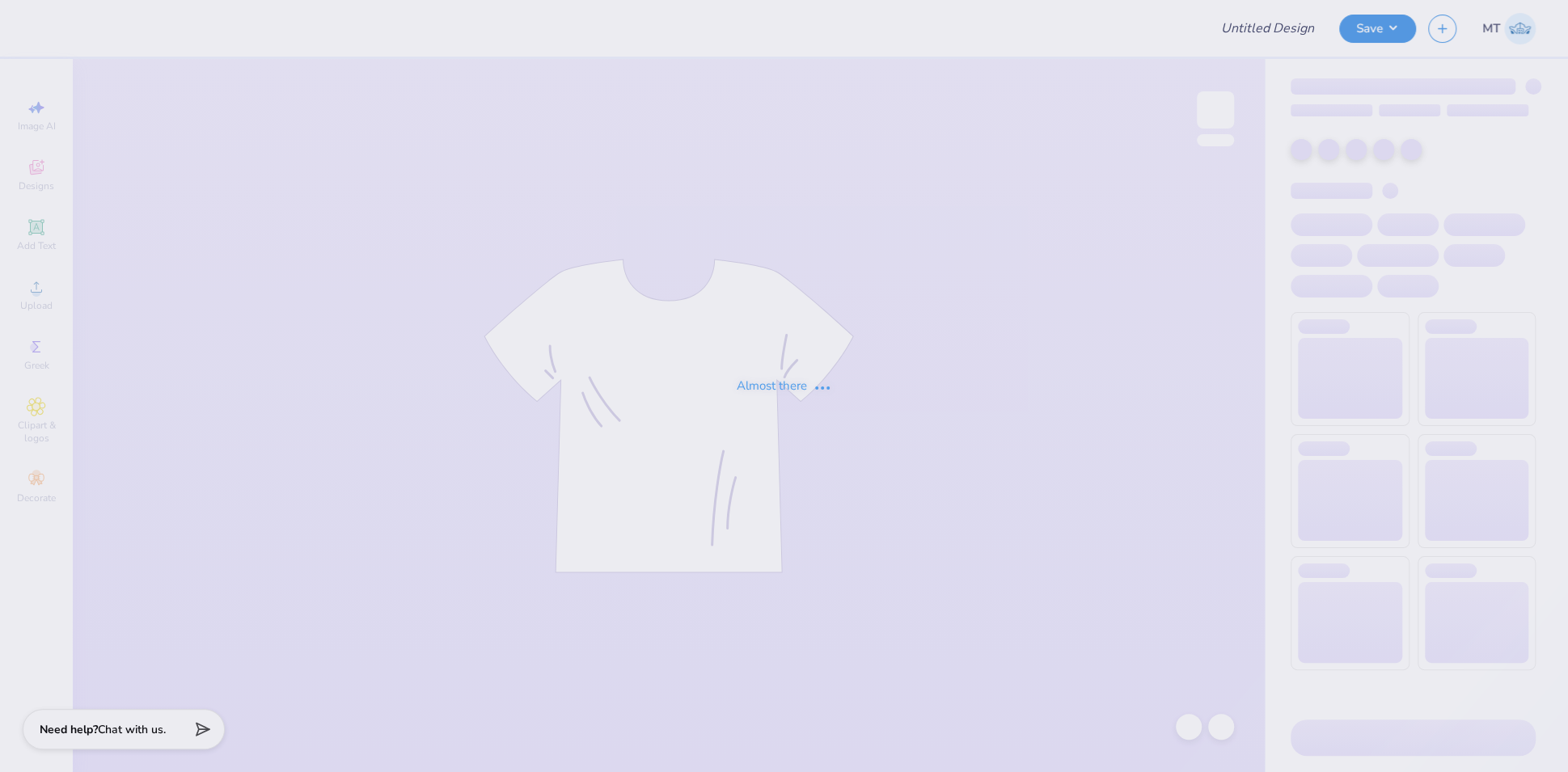
type input "FPS239860"
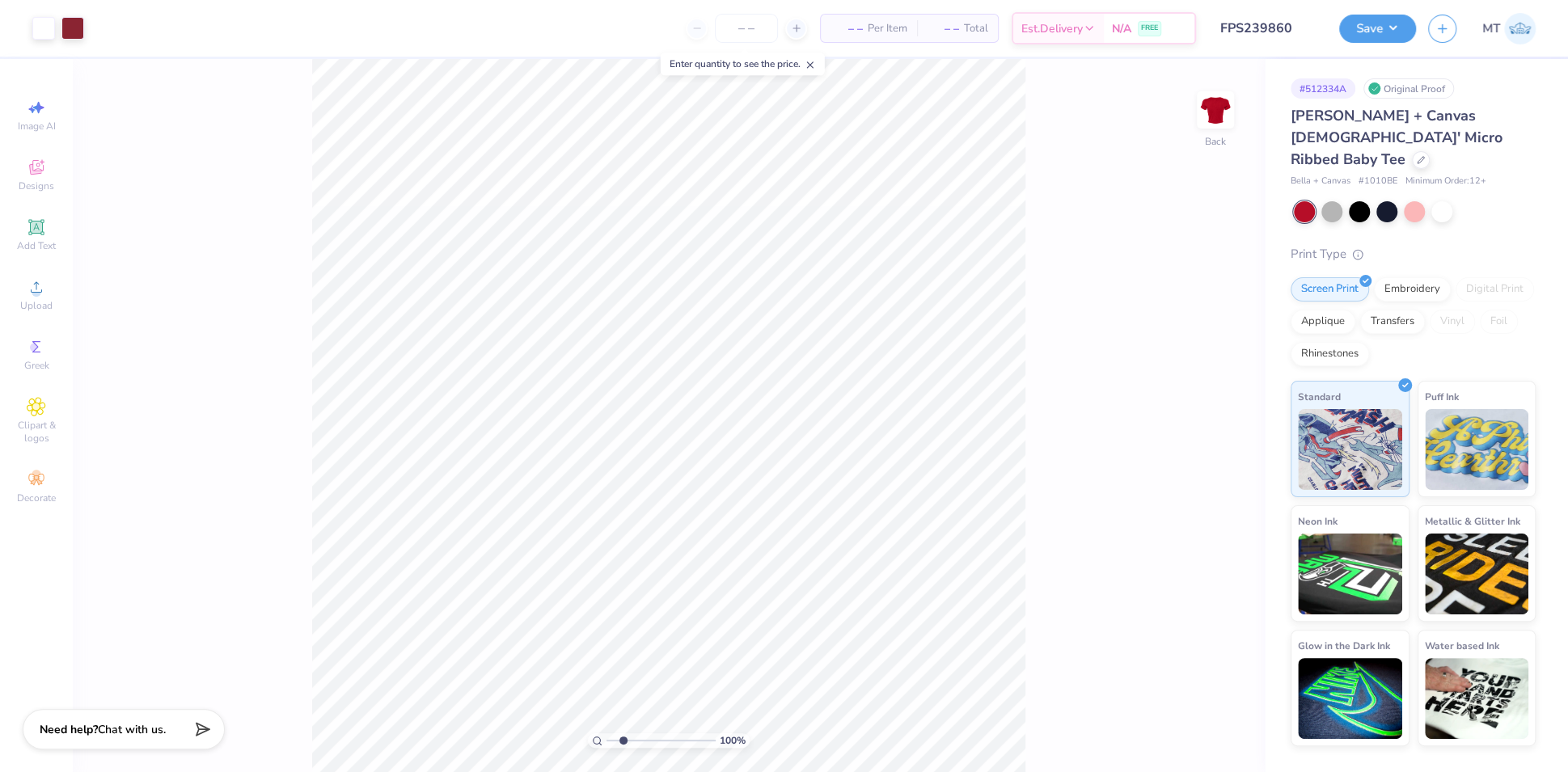
type input "1"
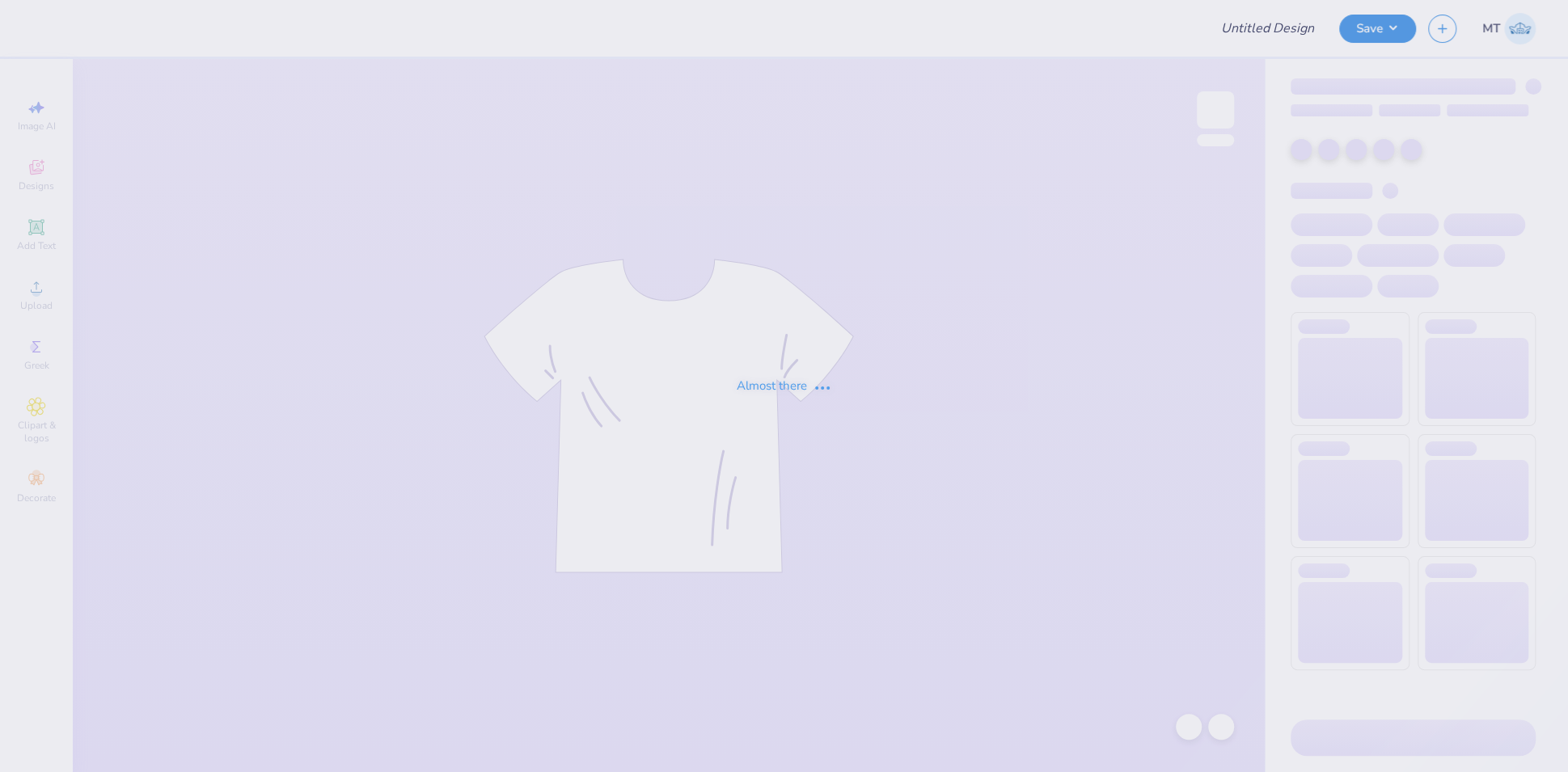
type input "FPS239875"
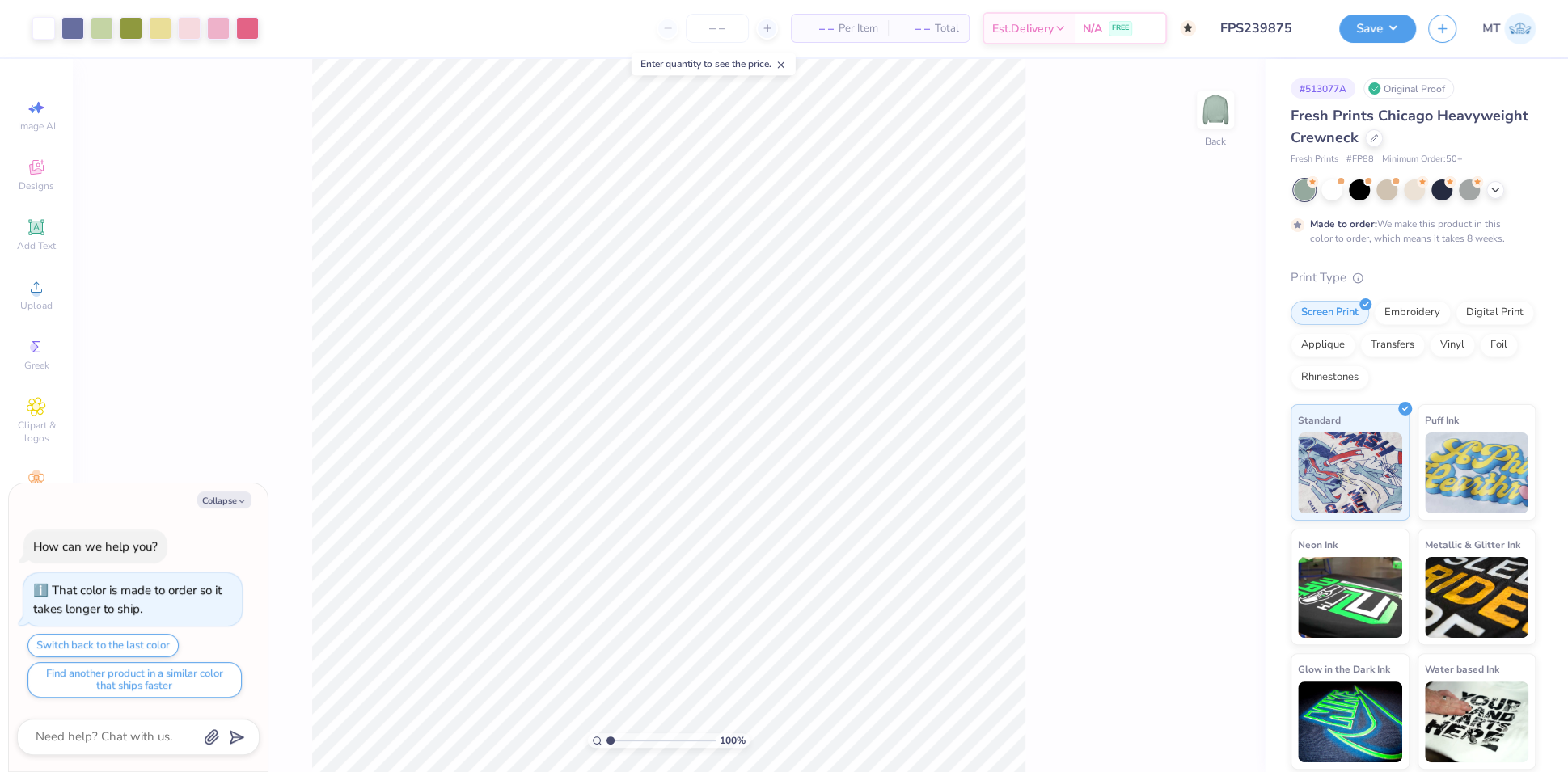
type textarea "x"
type input "3.24706942566497"
click at [227, 501] on button "Collapse" at bounding box center [224, 500] width 54 height 17
type textarea "x"
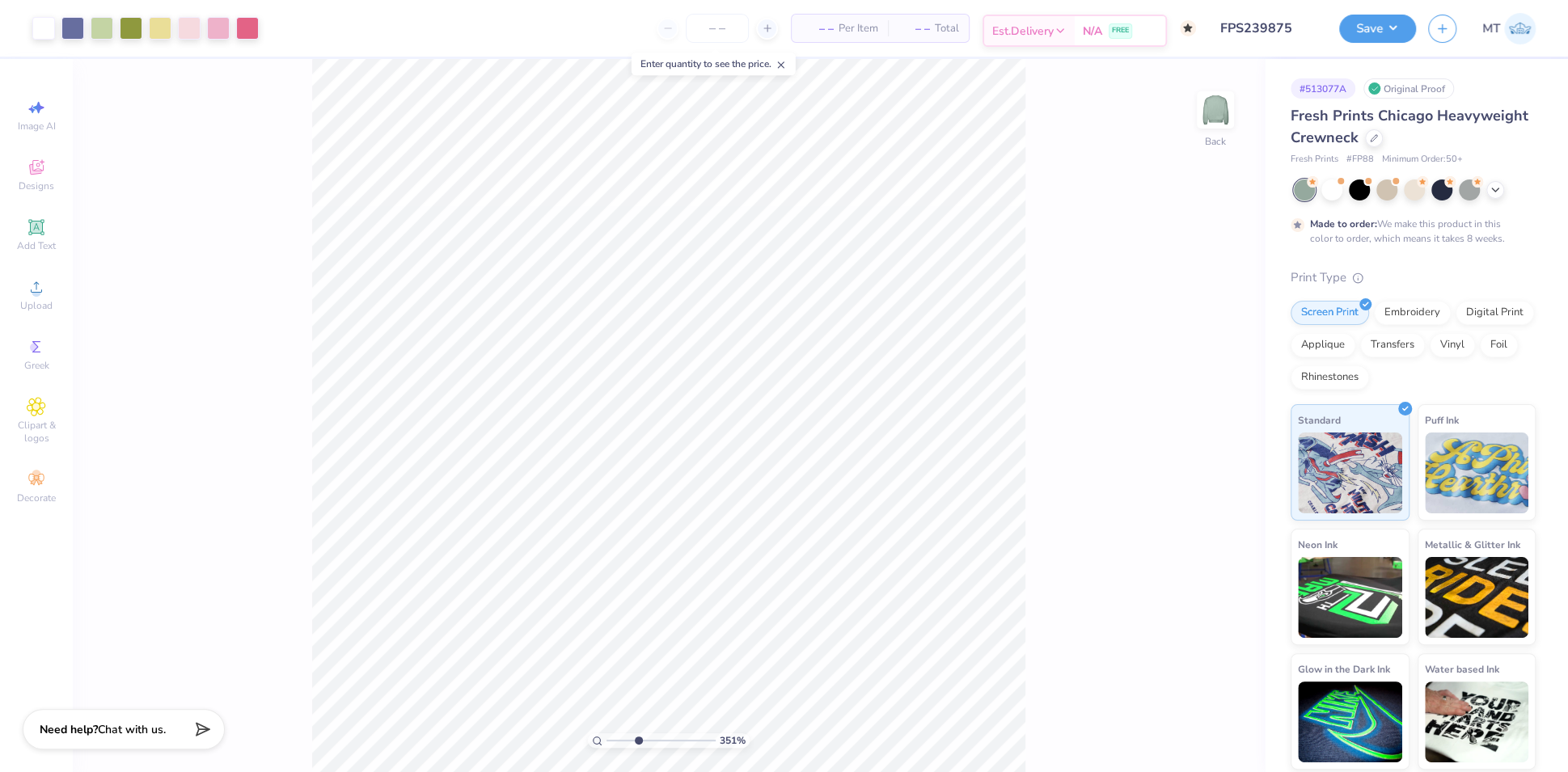
type input "1"
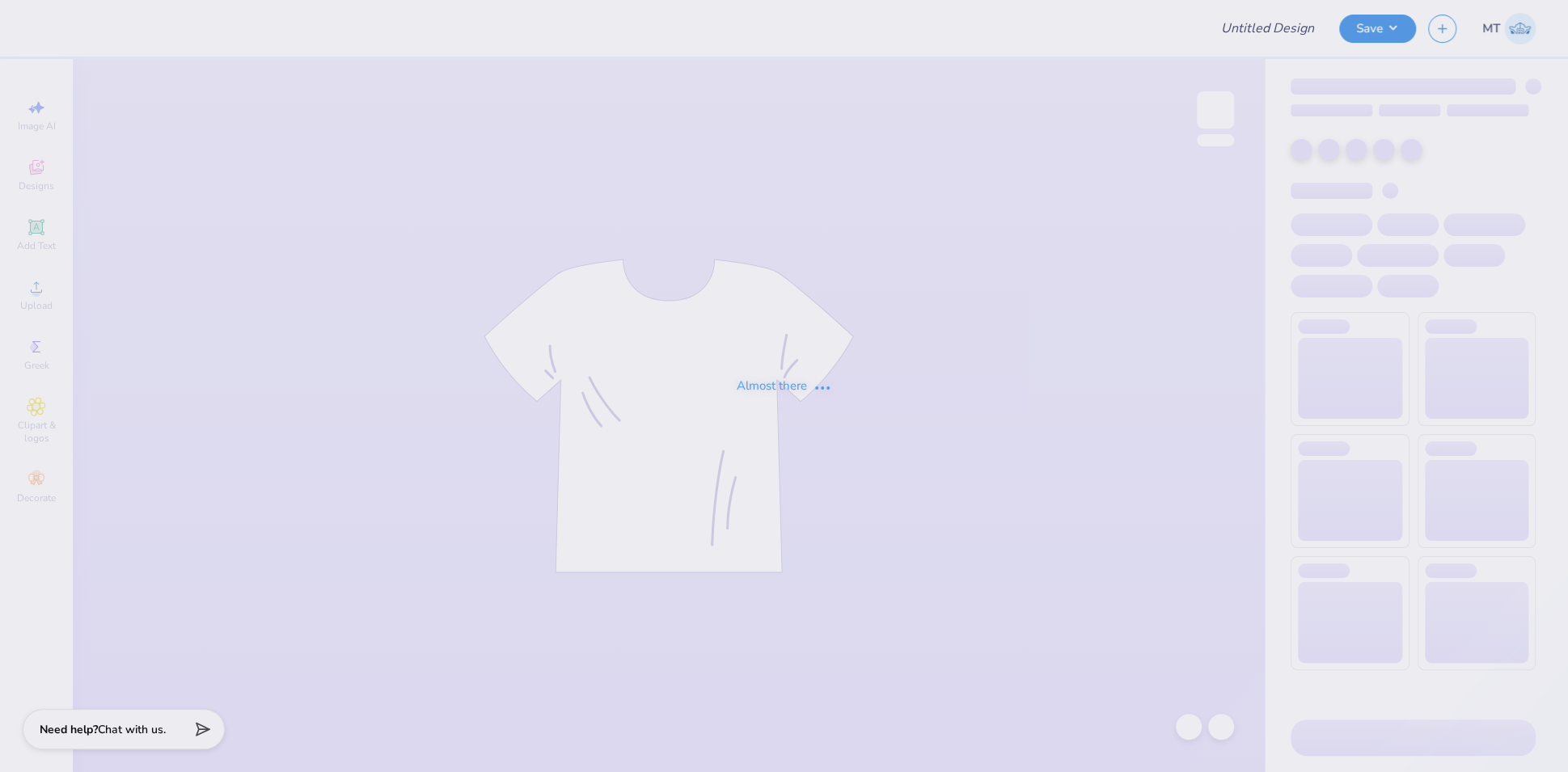
type input "FPS239879"
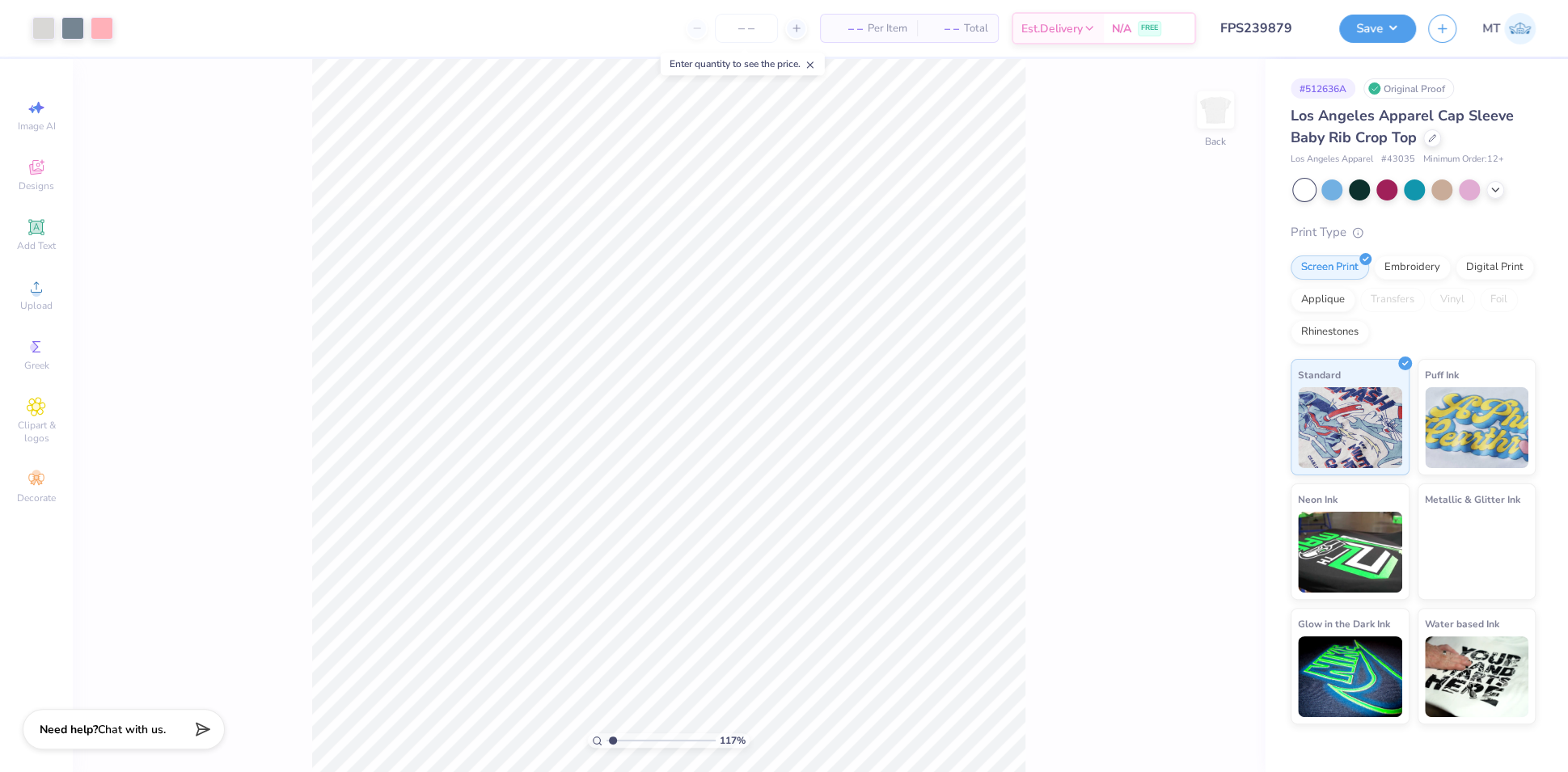
type input "1.43840354318586"
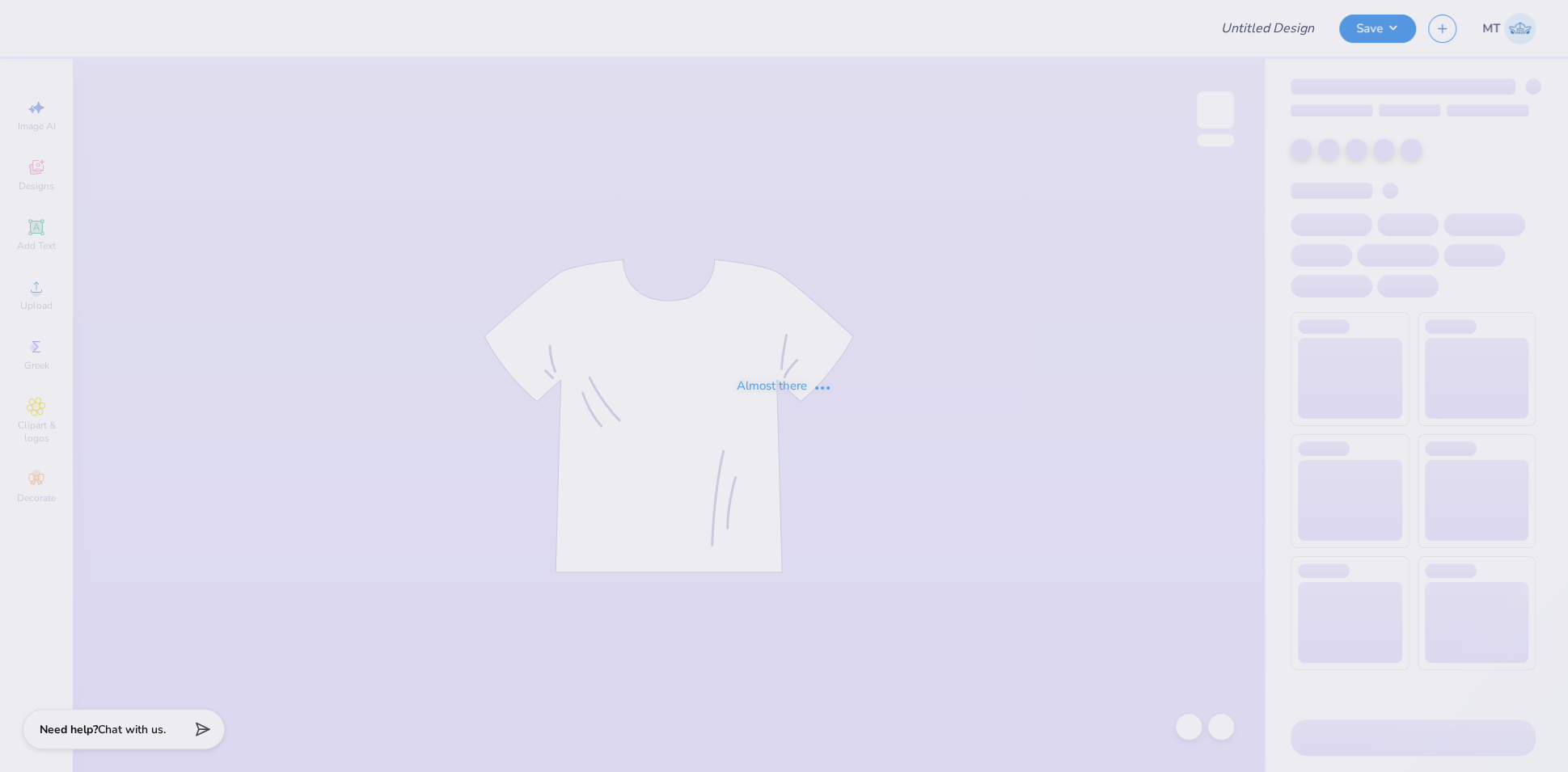
type input "FPS239880"
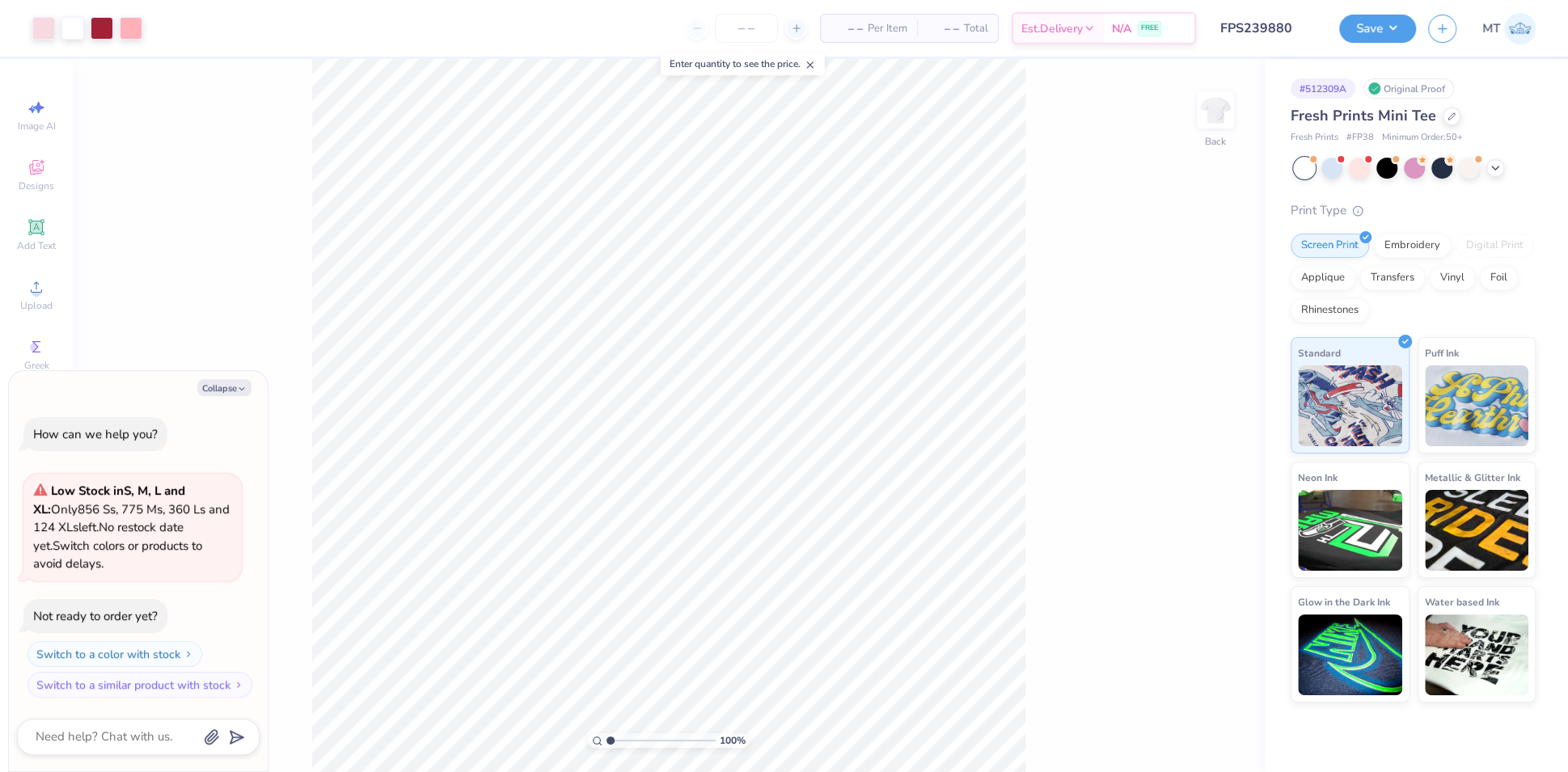
type textarea "x"
type input "1.04427456281356"
click at [234, 394] on button "Collapse" at bounding box center [224, 387] width 54 height 17
type textarea "x"
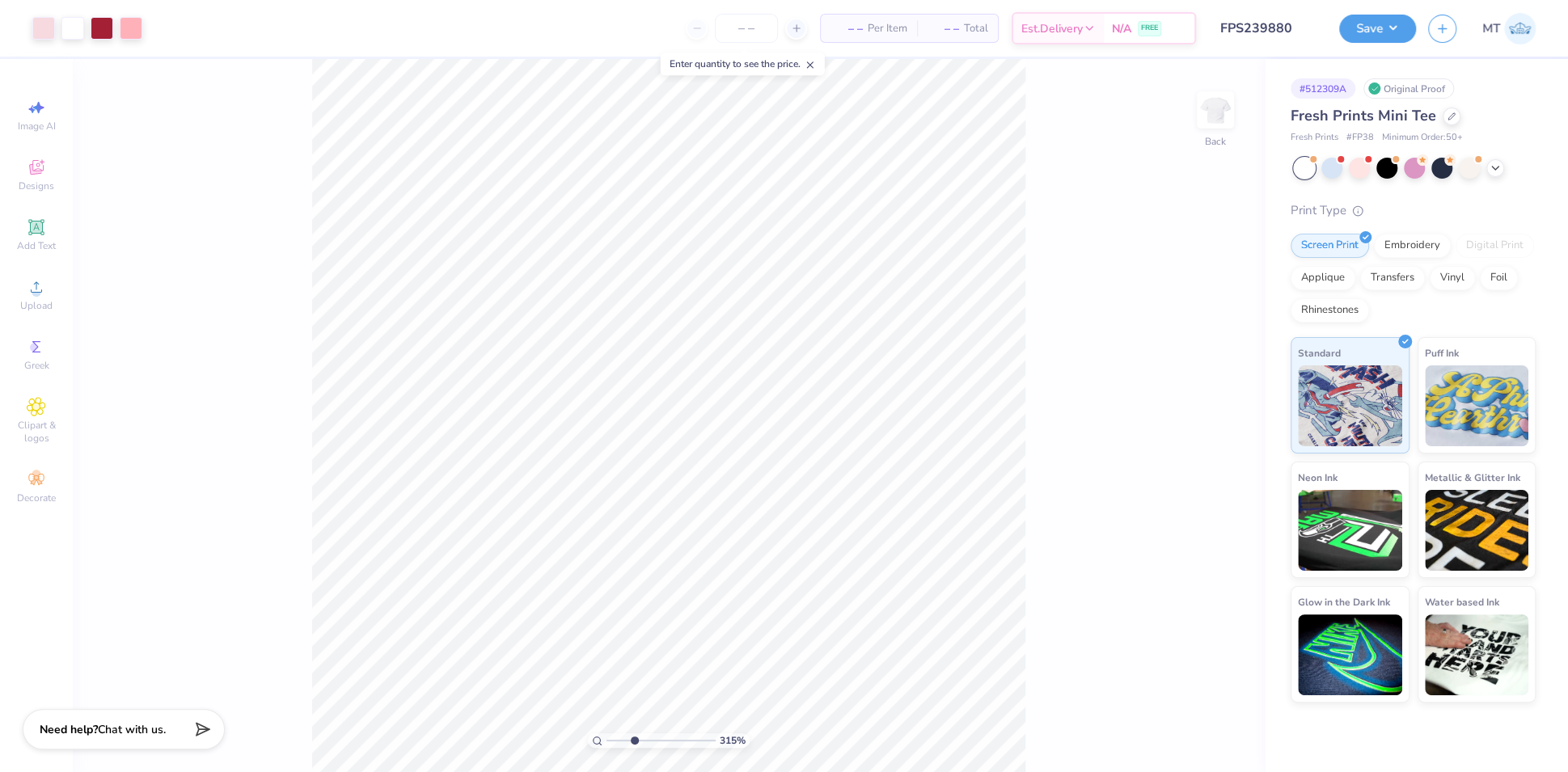
type input "4.22304665743159"
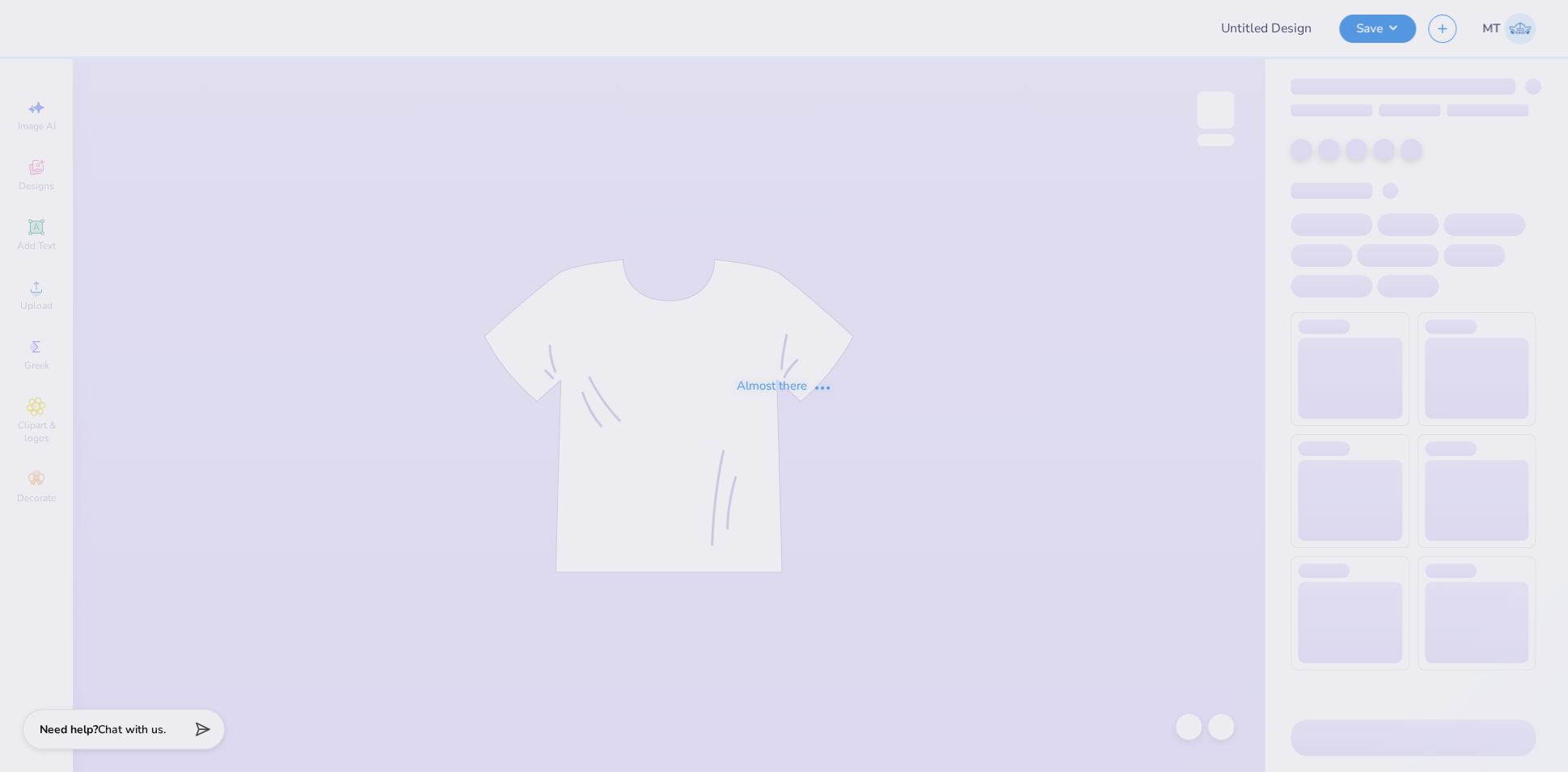
type input "FPS239880"
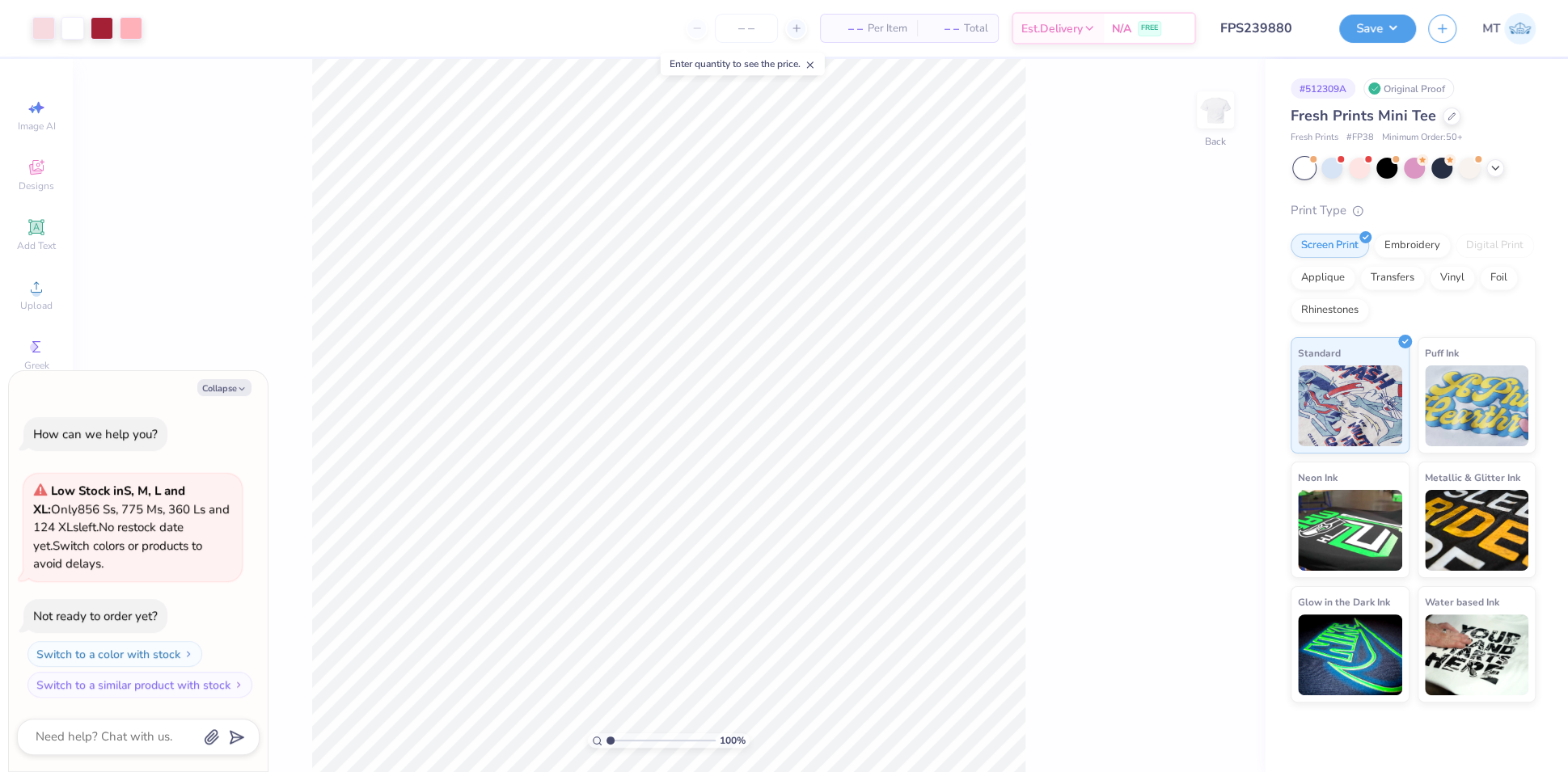
type textarea "x"
click at [235, 378] on div "Collapse How can we help you? Low Stock in S, M, L and XL : Only 856 Ss, 775 Ms…" at bounding box center [138, 571] width 259 height 401
type input "2.40334578562518"
click at [208, 386] on button "Collapse" at bounding box center [224, 387] width 54 height 17
type textarea "x"
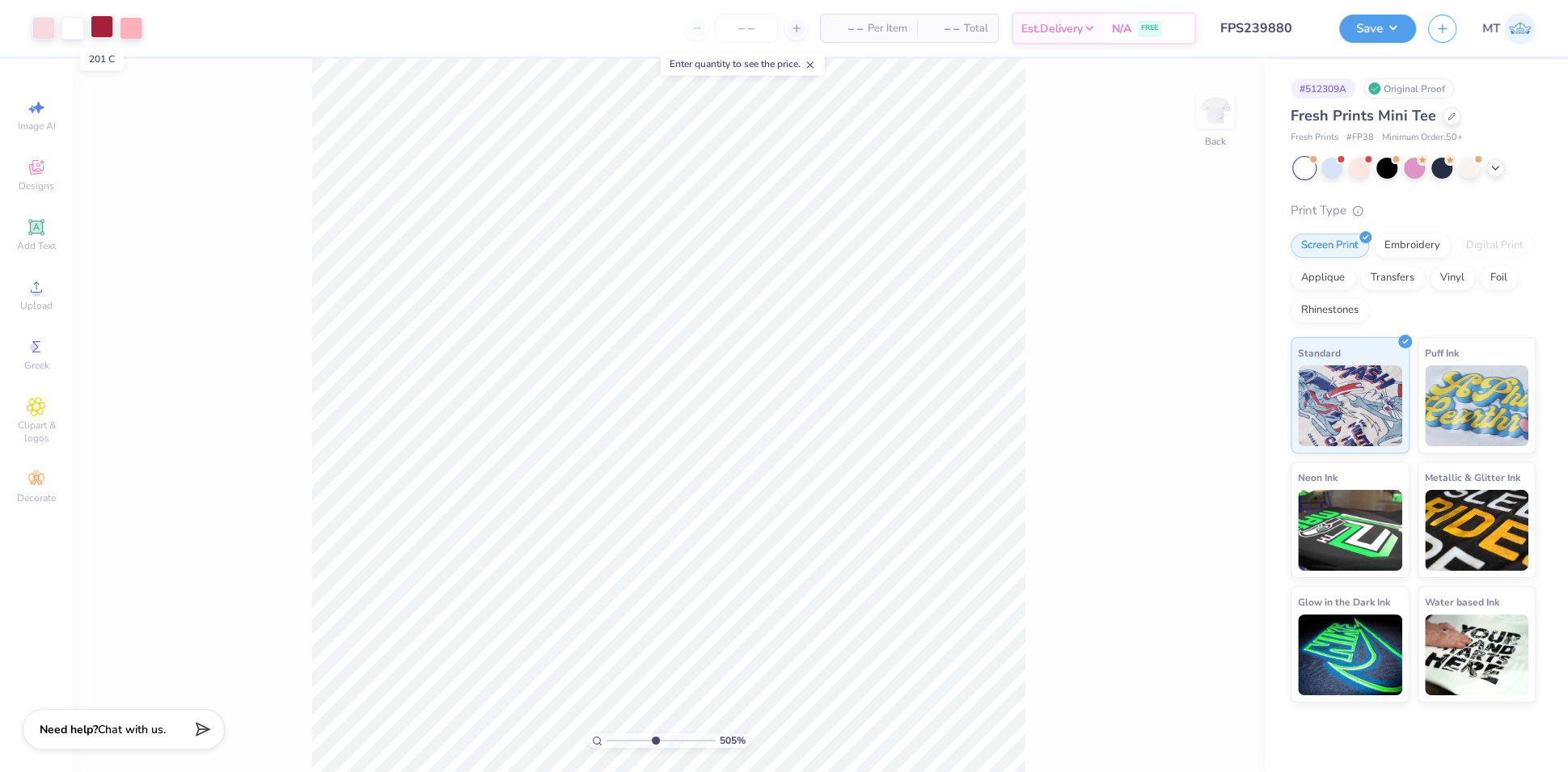
click at [93, 30] on div at bounding box center [102, 27] width 23 height 23
type input "5.054335012587"
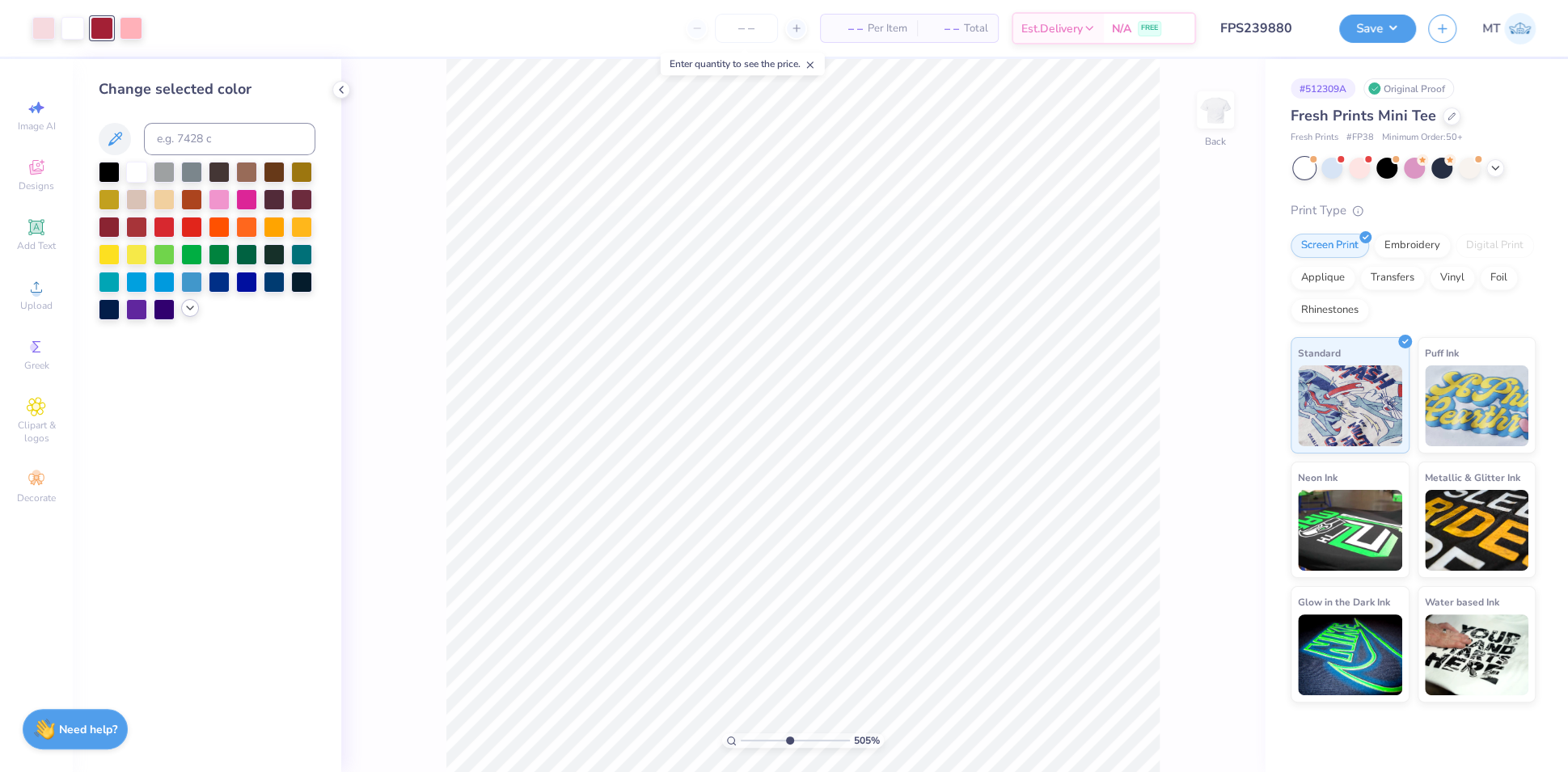
click at [193, 311] on icon at bounding box center [190, 308] width 13 height 13
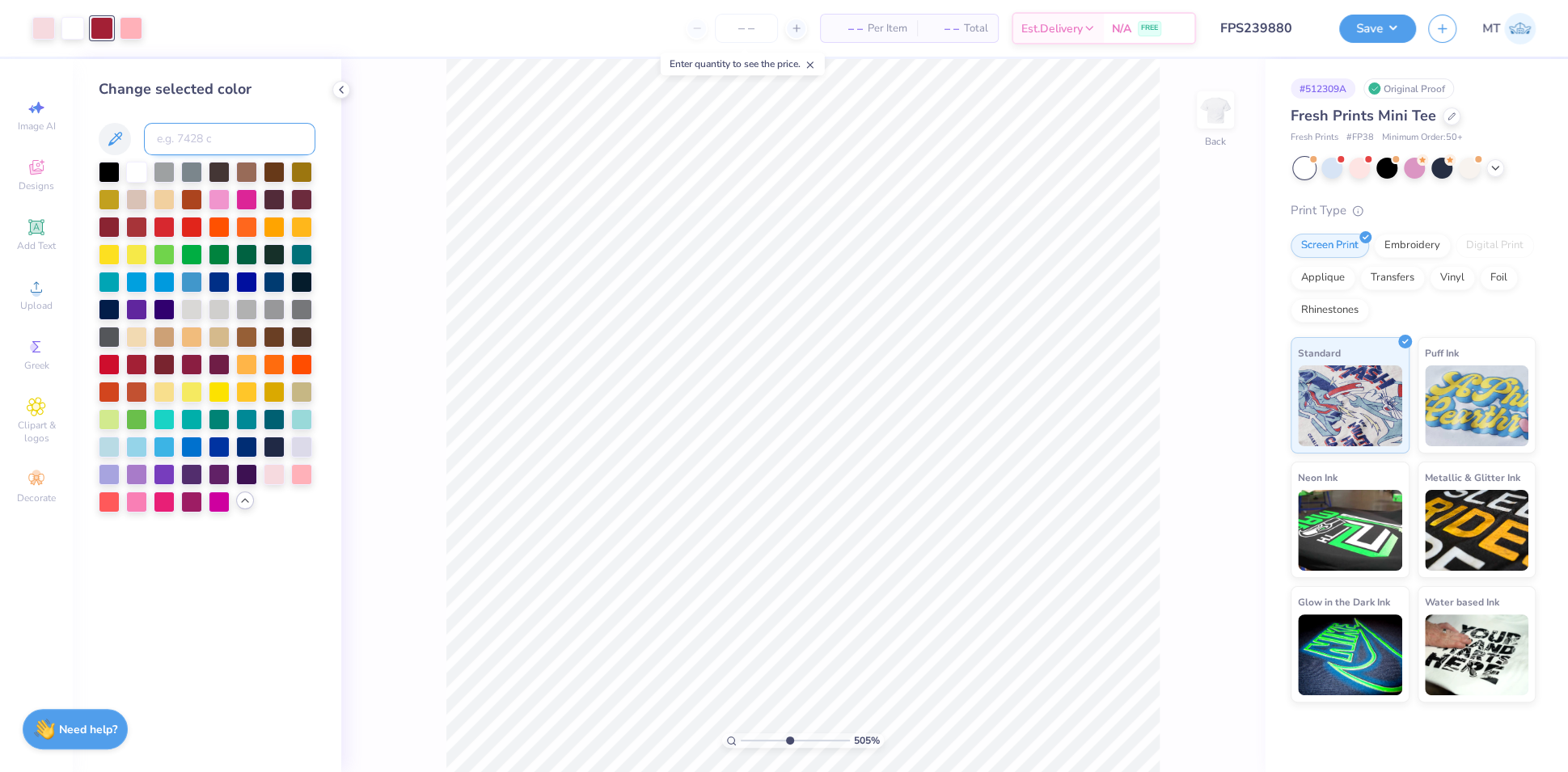
click at [189, 141] on input at bounding box center [230, 139] width 172 height 33
type input "695"
type input "3.75828857395678"
click at [191, 137] on input at bounding box center [230, 139] width 172 height 33
type input "694"
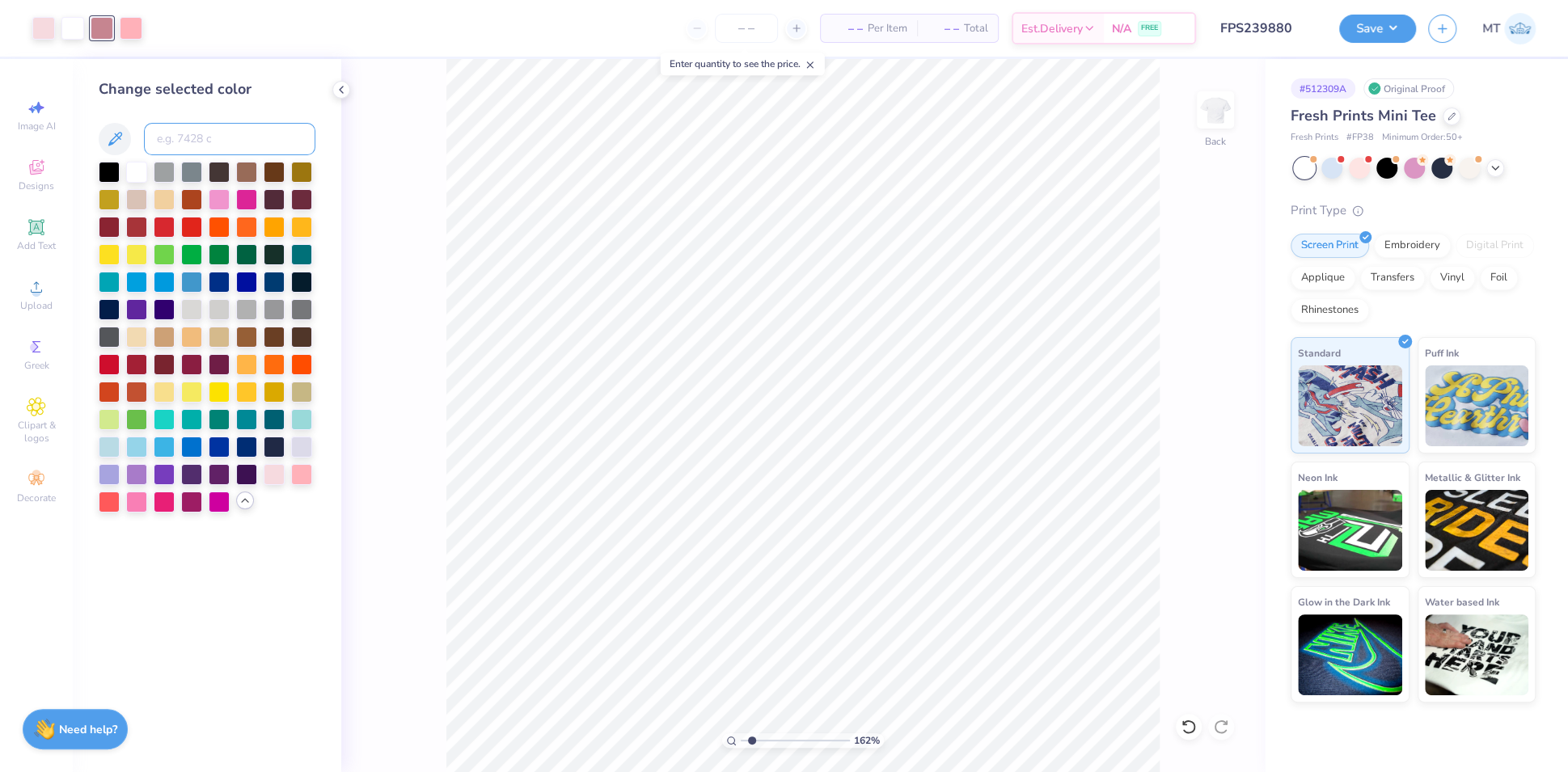
type input "2.71977951009583"
click at [217, 140] on input at bounding box center [230, 139] width 172 height 33
type input "693"
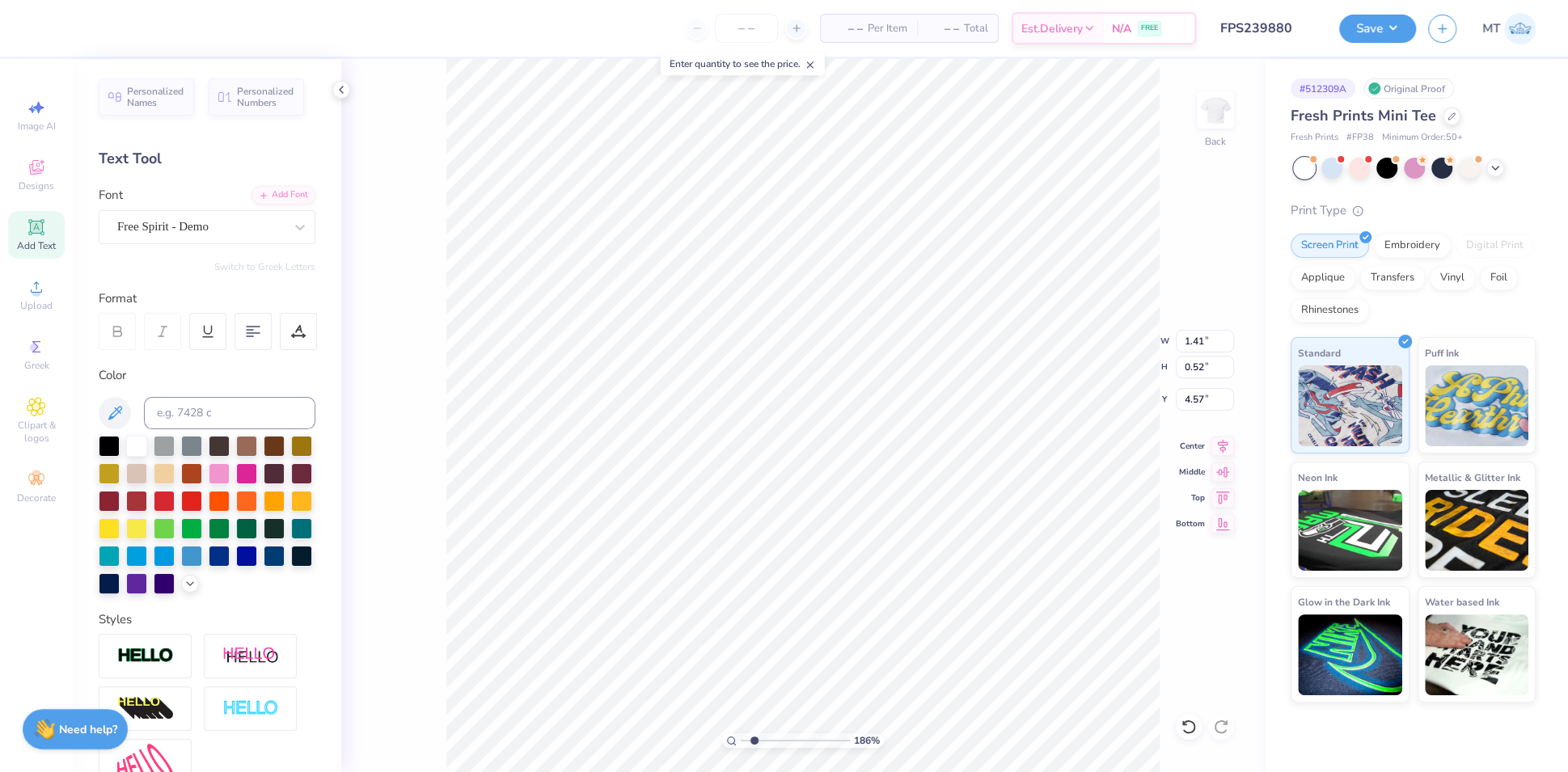
type input "1"
click at [1410, 27] on button "Save" at bounding box center [1378, 27] width 77 height 28
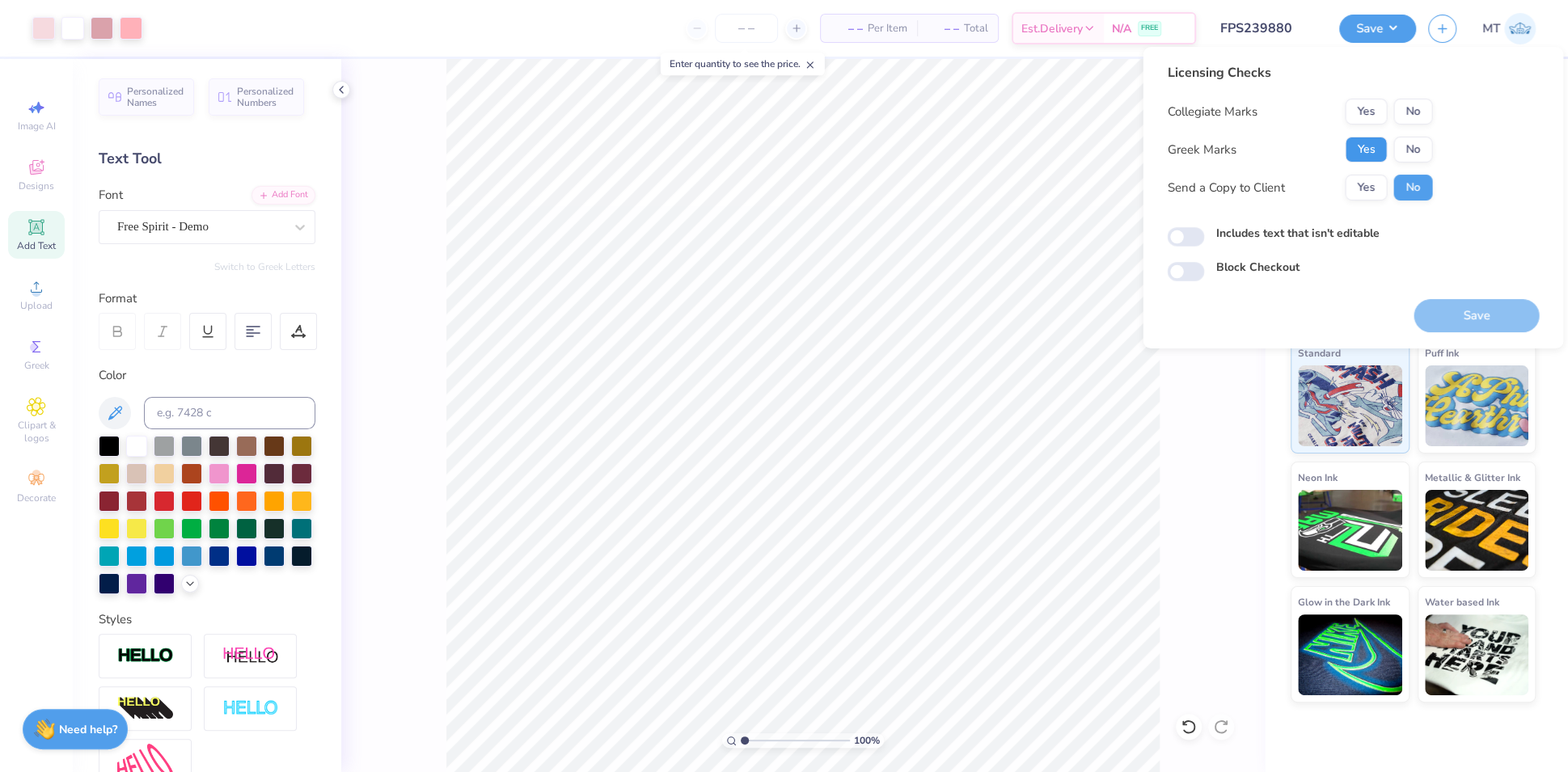
click at [1364, 154] on button "Yes" at bounding box center [1366, 149] width 42 height 26
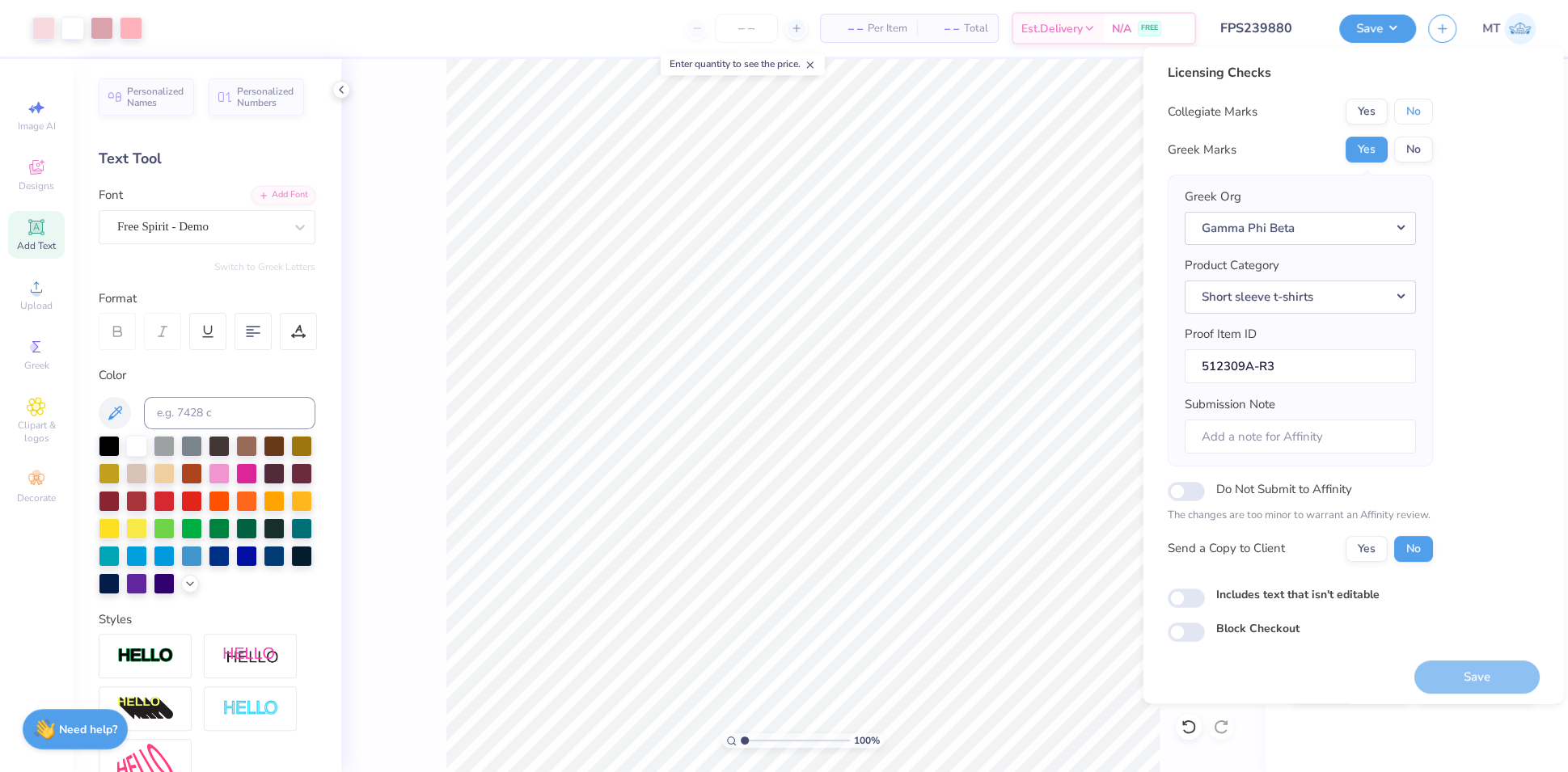
click at [1418, 111] on button "No" at bounding box center [1413, 111] width 39 height 26
click at [1480, 677] on button "Save" at bounding box center [1477, 676] width 126 height 33
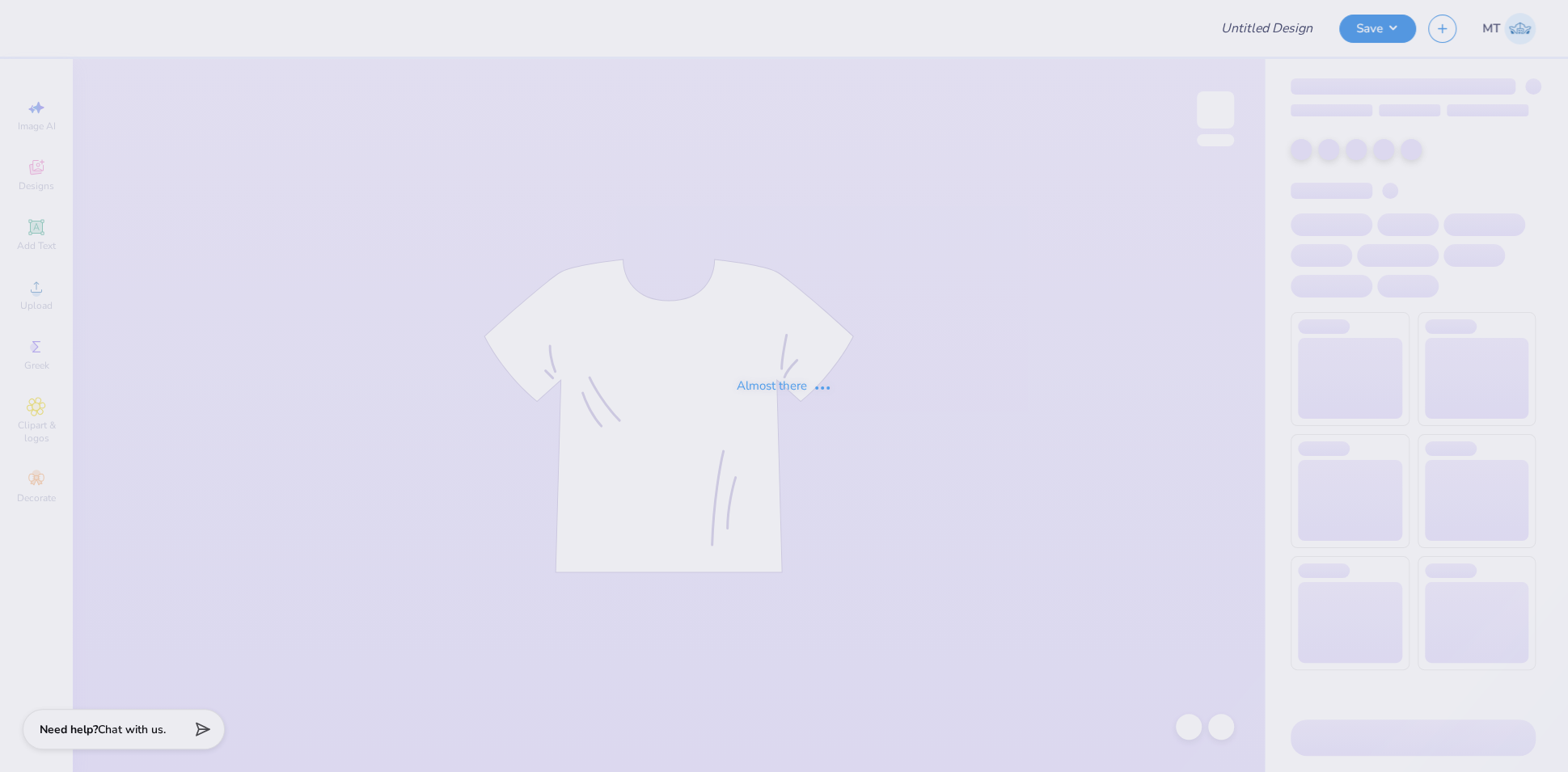
type input "FPS239885"
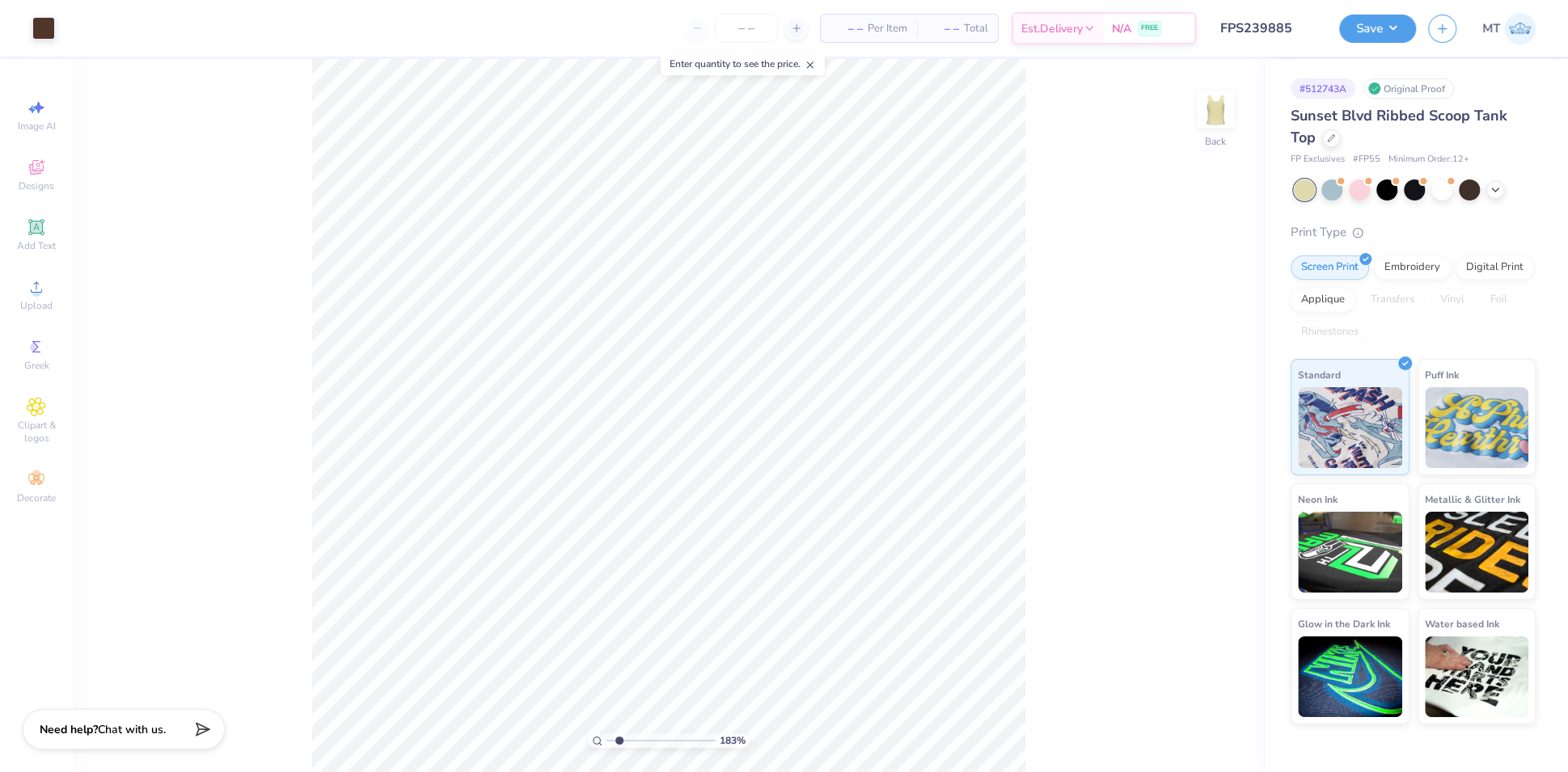
type input "1"
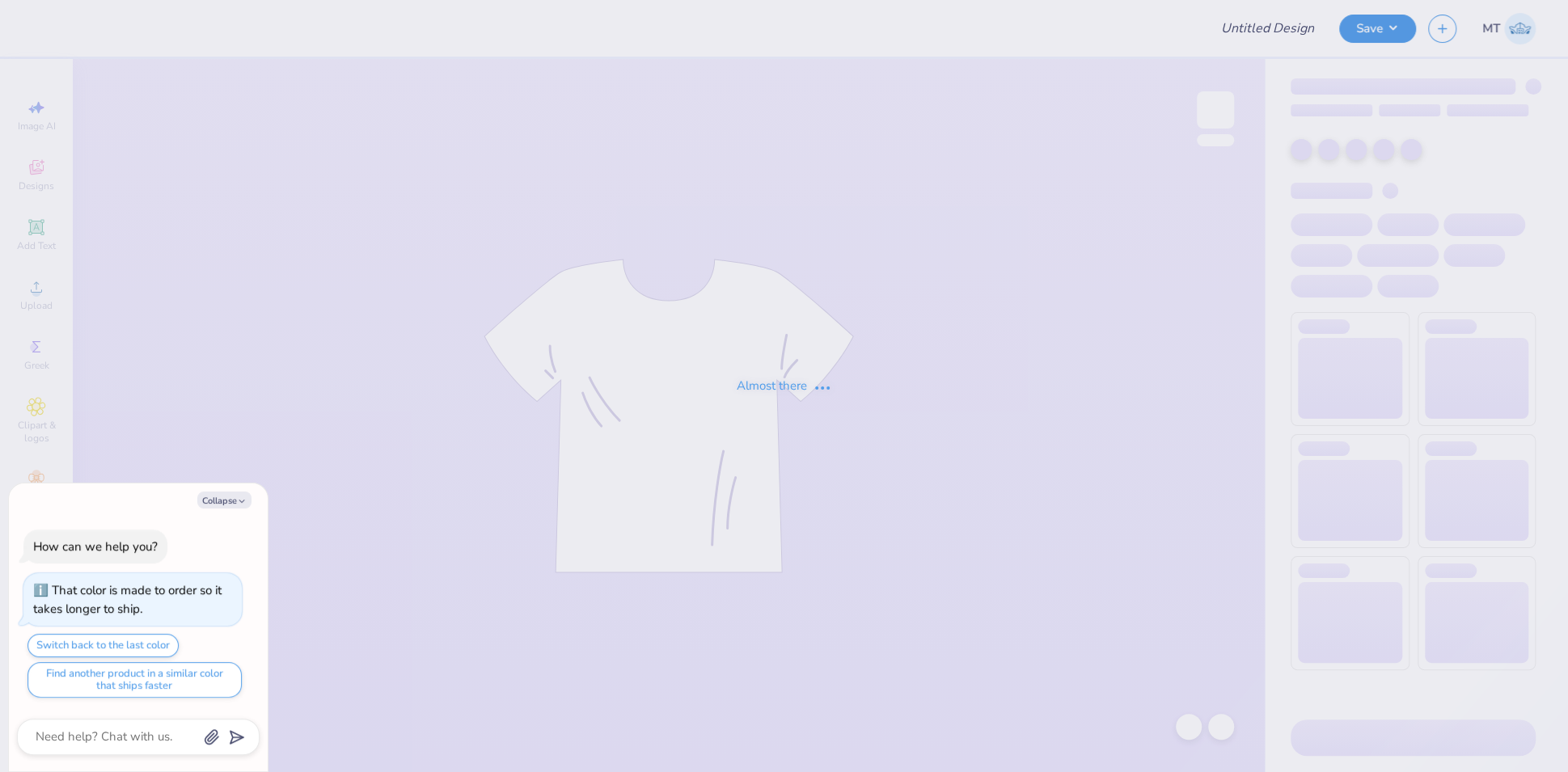
type textarea "x"
type input "FPS240003"
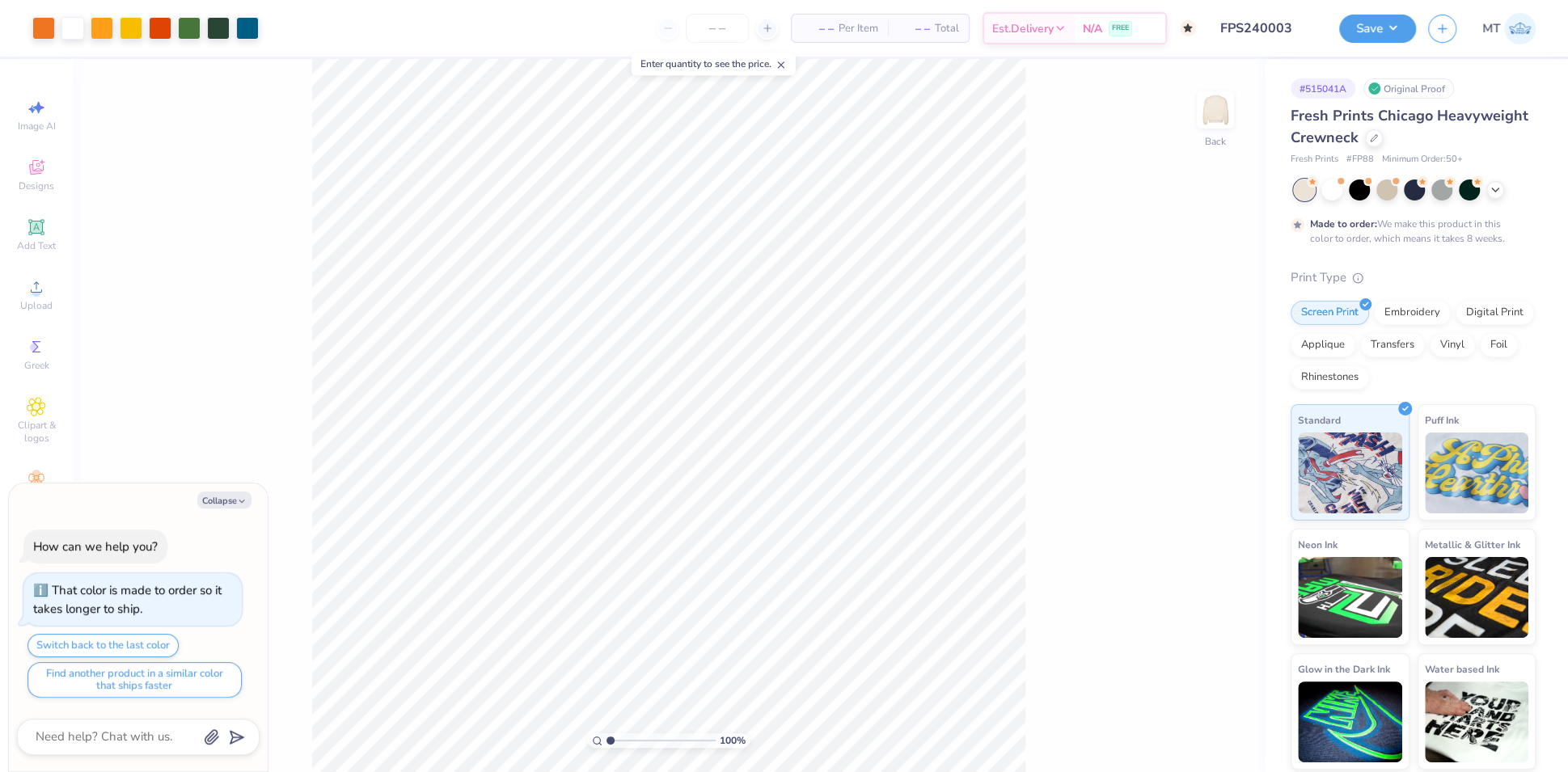
type textarea "x"
type input "1"
type textarea "x"
type input "1.4556649809867"
type textarea "x"
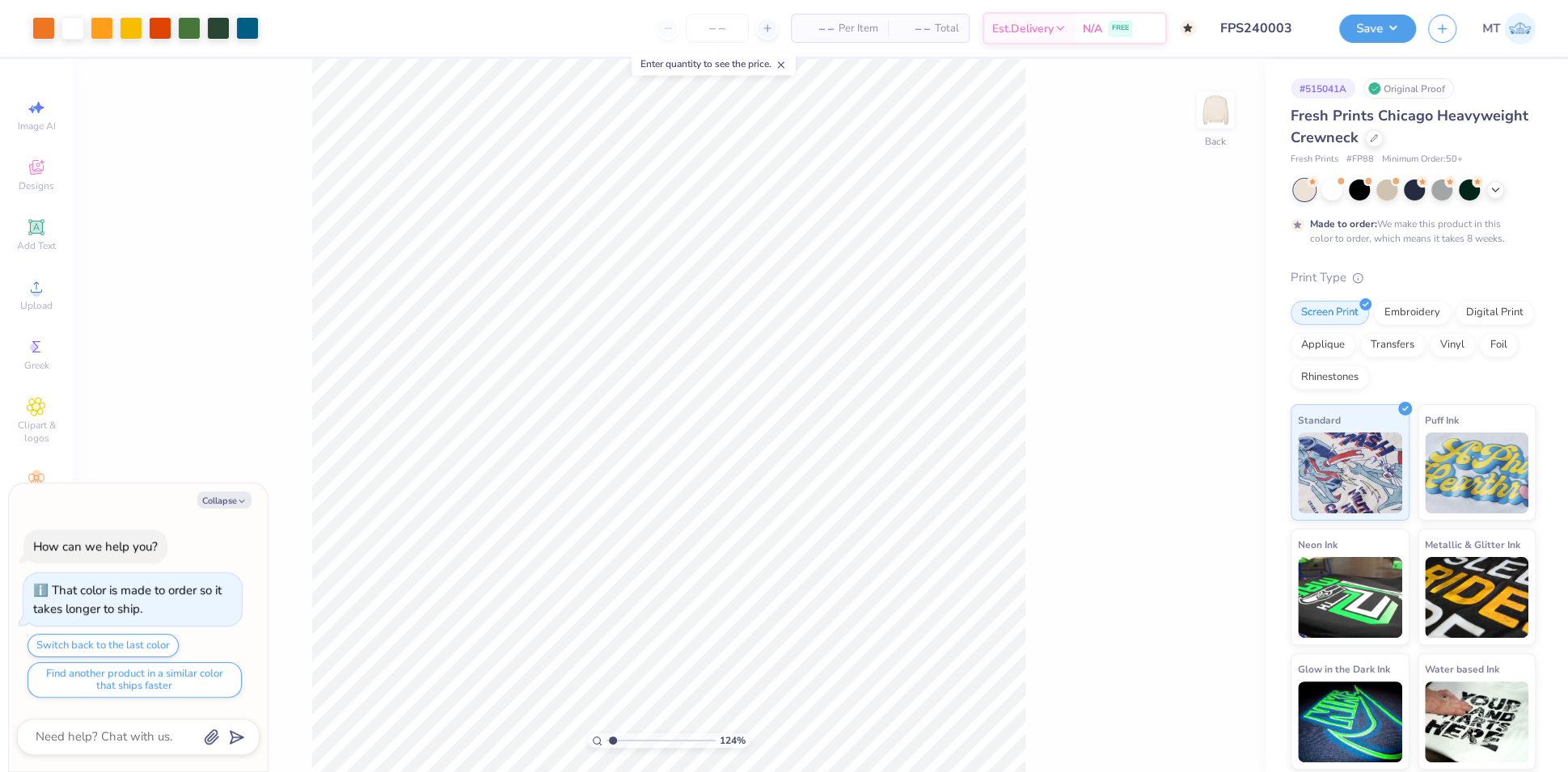
type input "1.24253503972932"
type textarea "x"
type input "1"
type textarea "x"
type input "2.26010628946918"
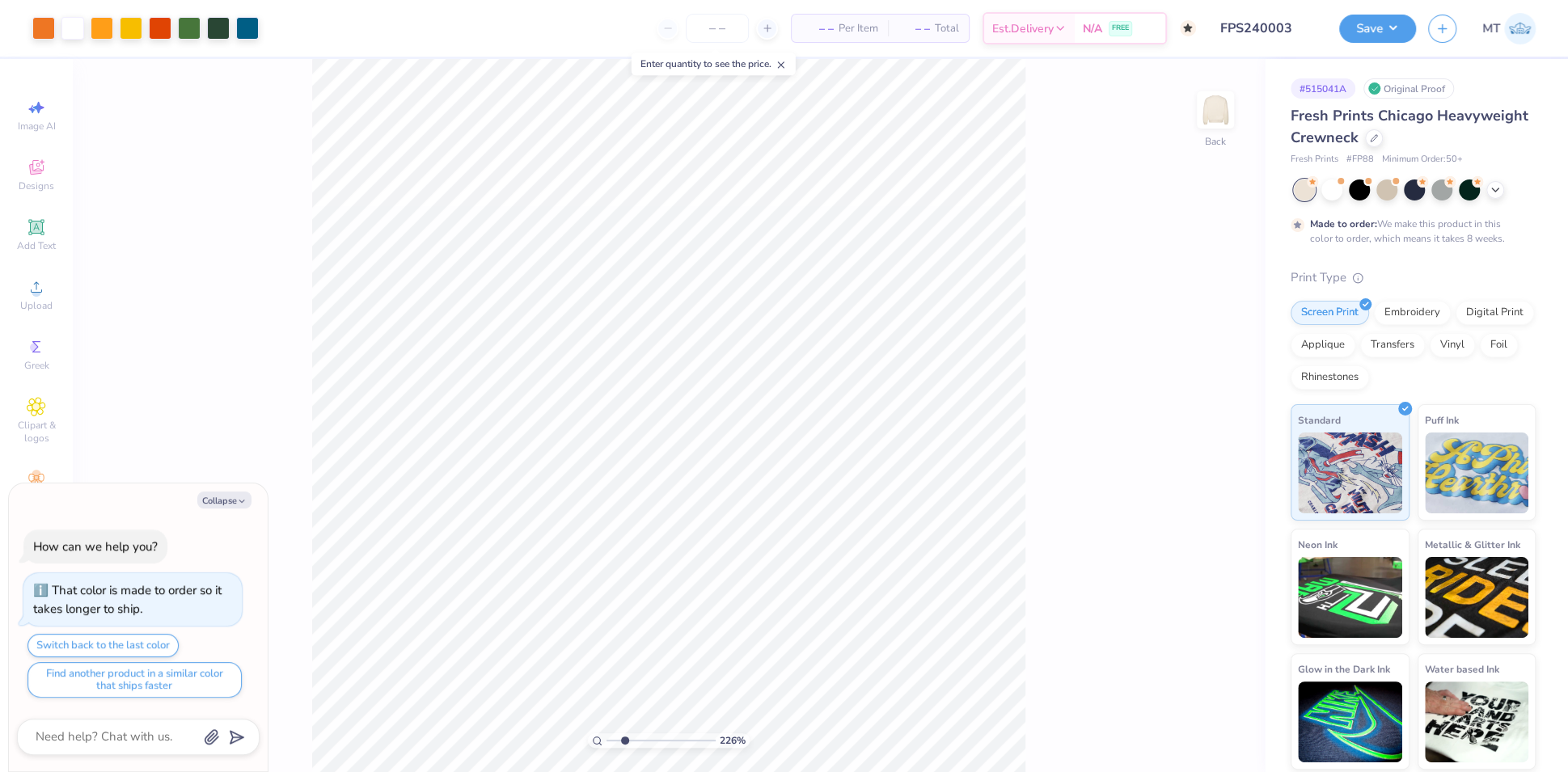
type textarea "x"
type input "1.64555523558337"
type textarea "x"
type input "1.64555523558337"
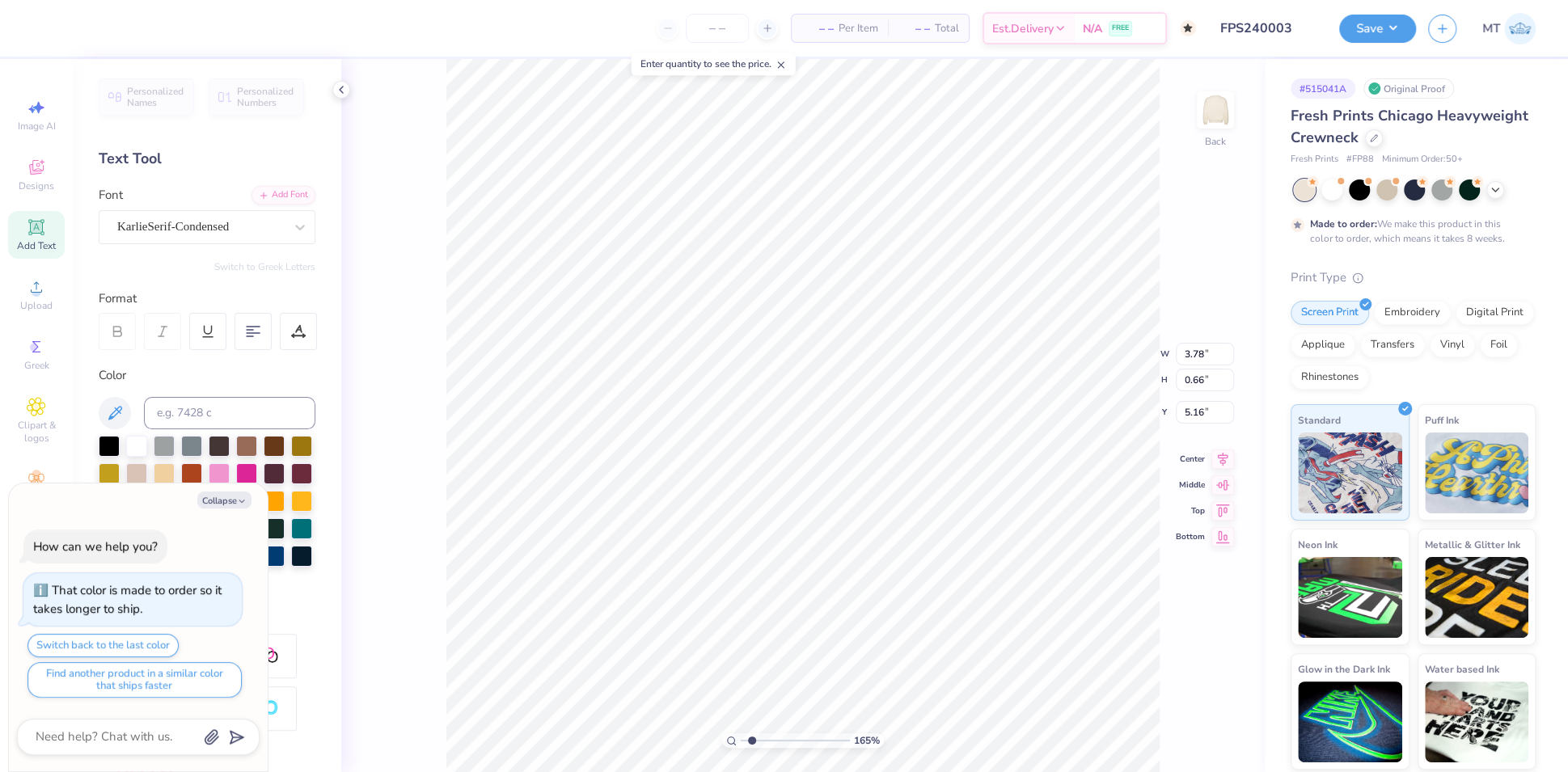
type textarea "x"
type input "1.64555523558337"
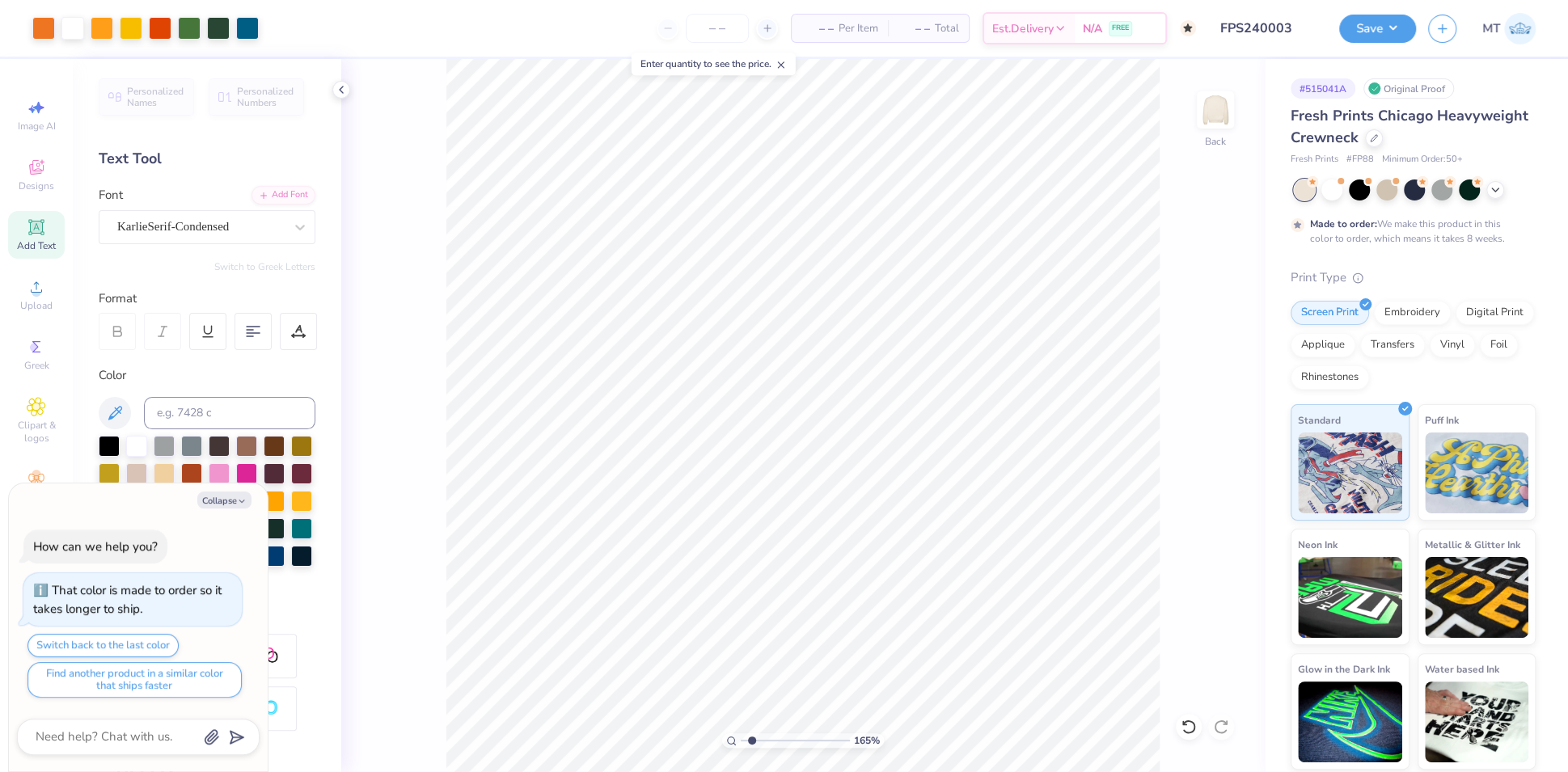
type textarea "x"
type input "1.65482066513965"
type textarea "x"
type input "1.65482066513965"
type textarea "x"
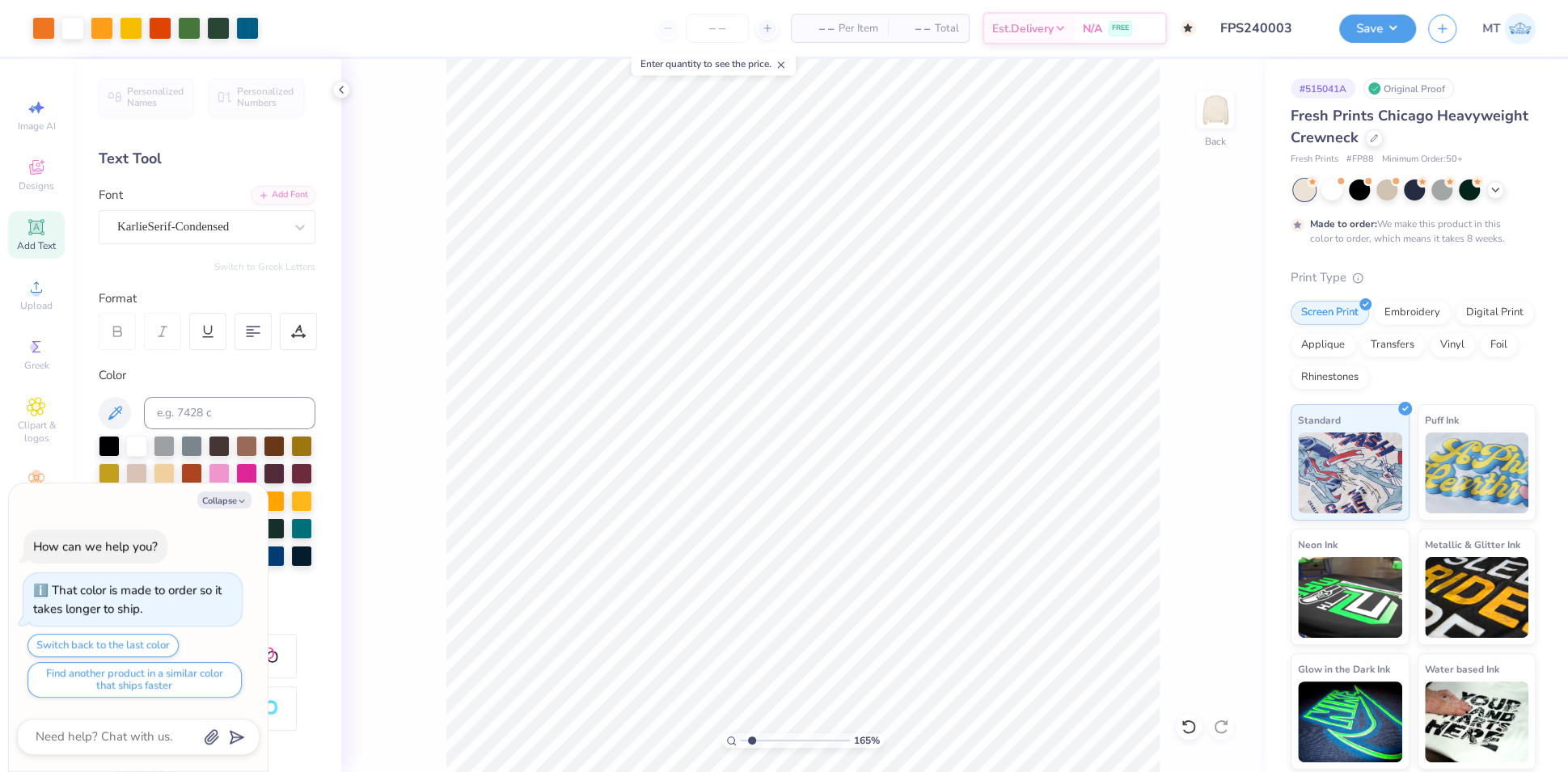
type input "1.65482066513965"
type textarea "x"
type input "2.41262727783515"
click at [212, 499] on button "Collapse" at bounding box center [224, 500] width 54 height 17
type textarea "x"
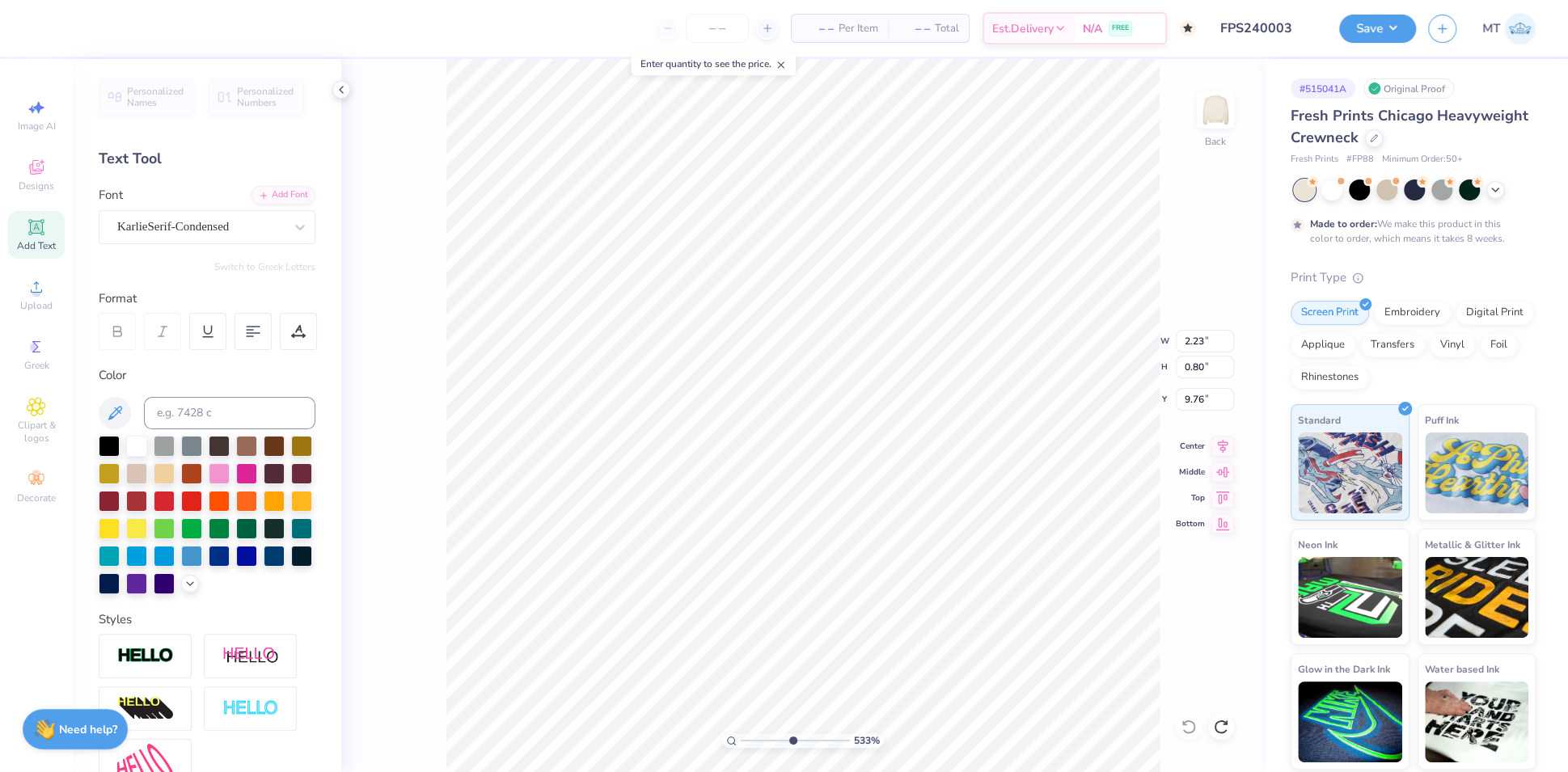
type input "10"
type input "9.77"
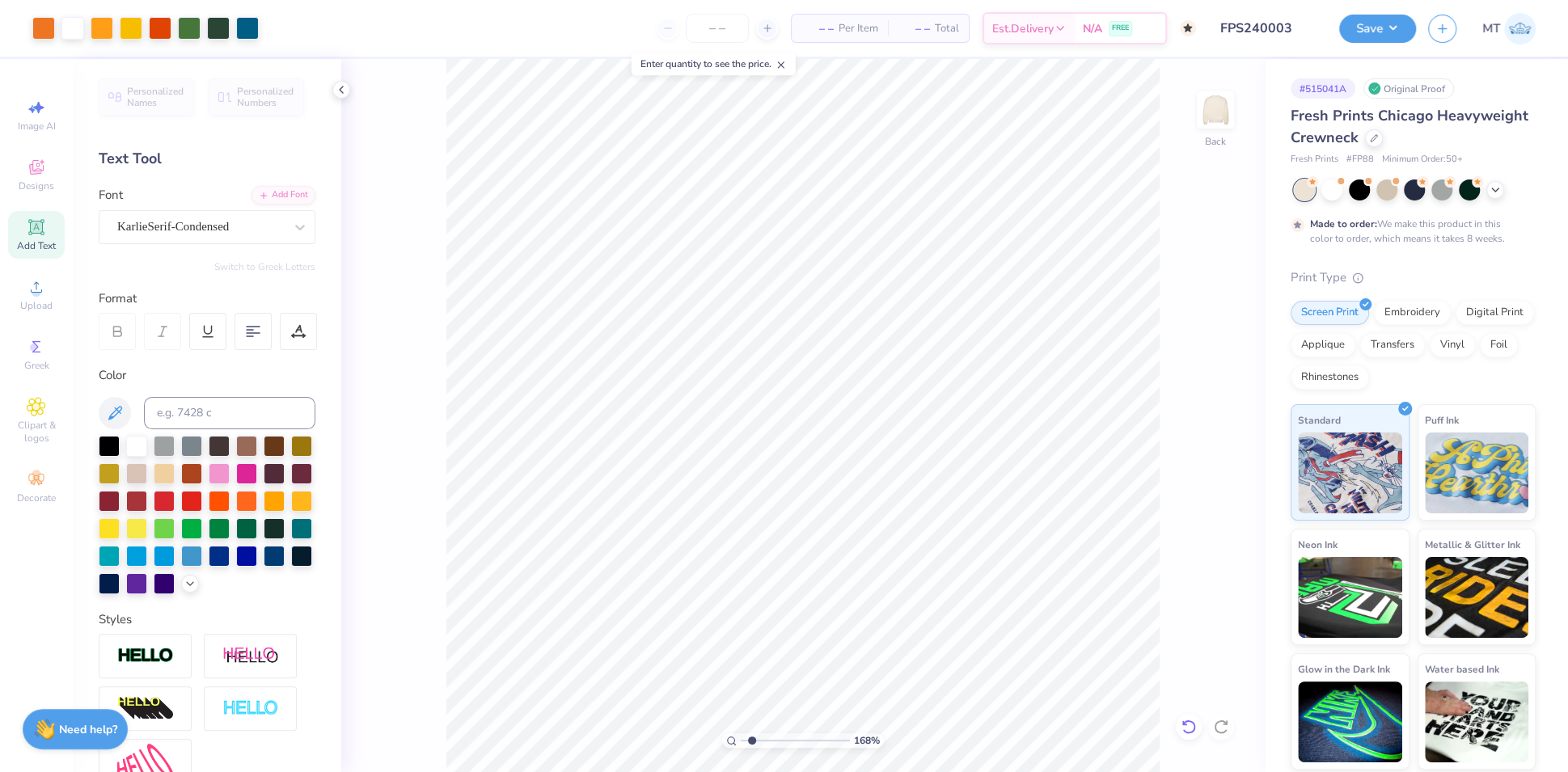
click at [1184, 715] on div at bounding box center [1188, 726] width 26 height 26
type input "1.21018999838117"
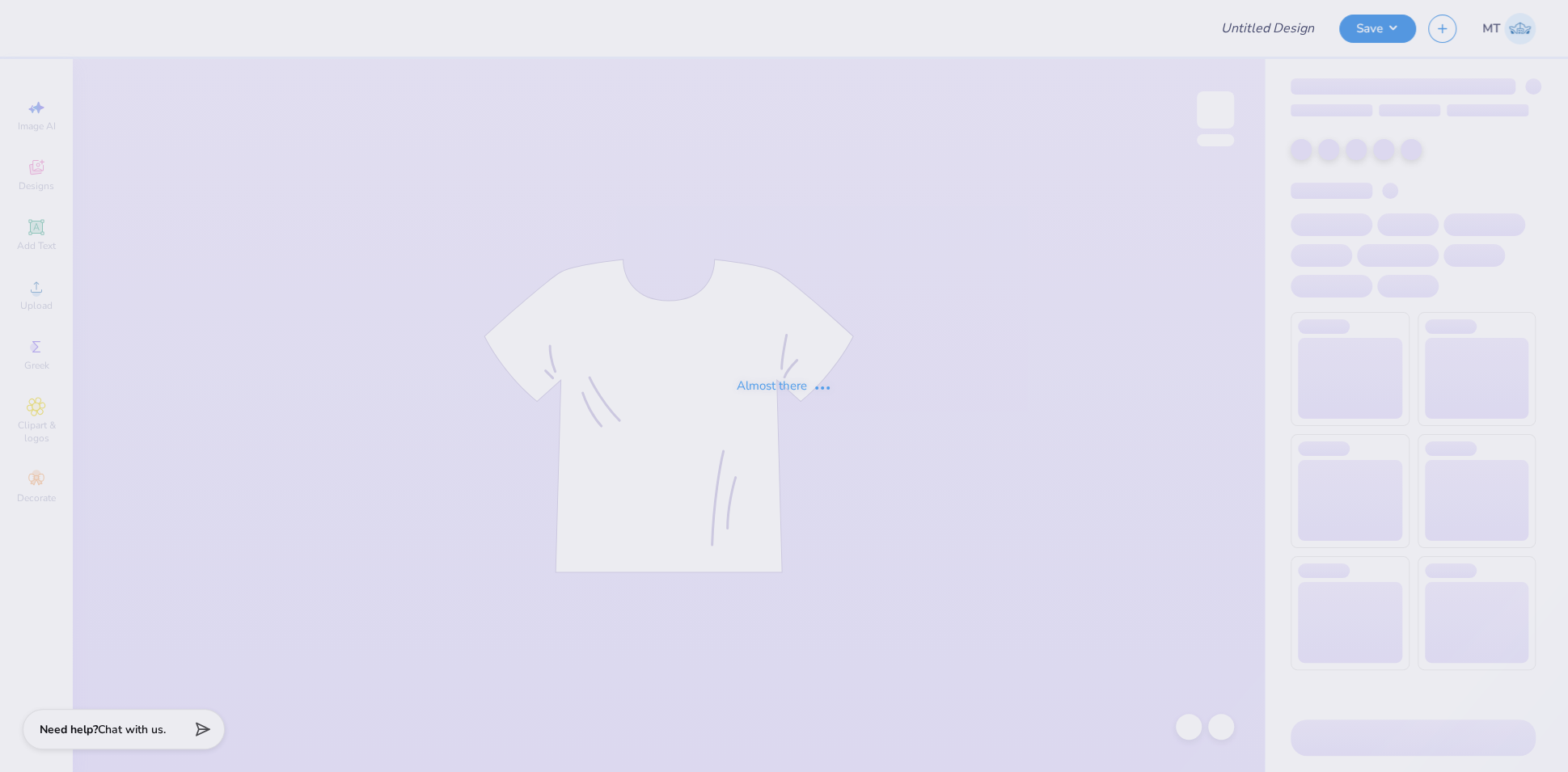
type input "FPS240000"
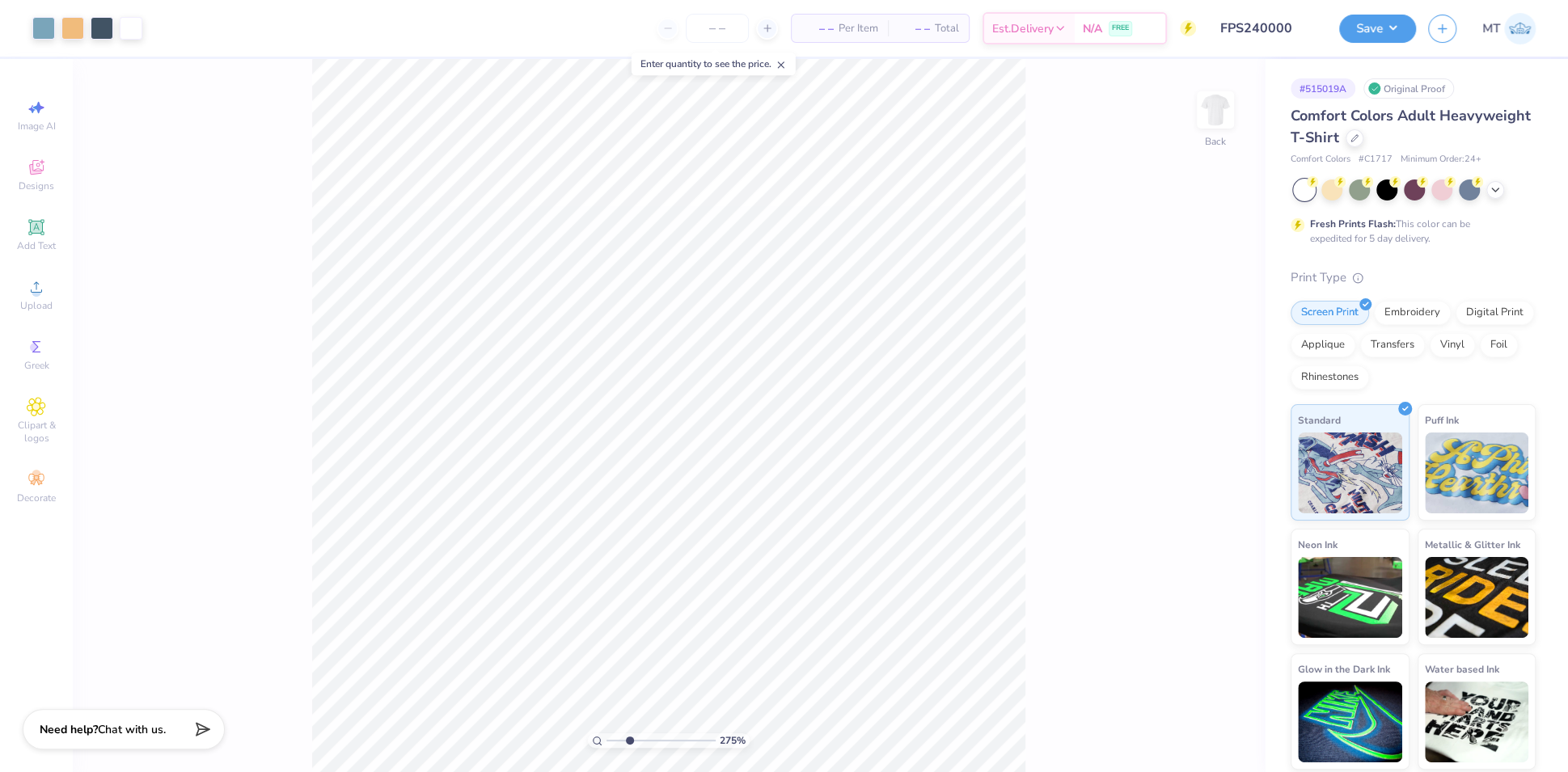
type input "1"
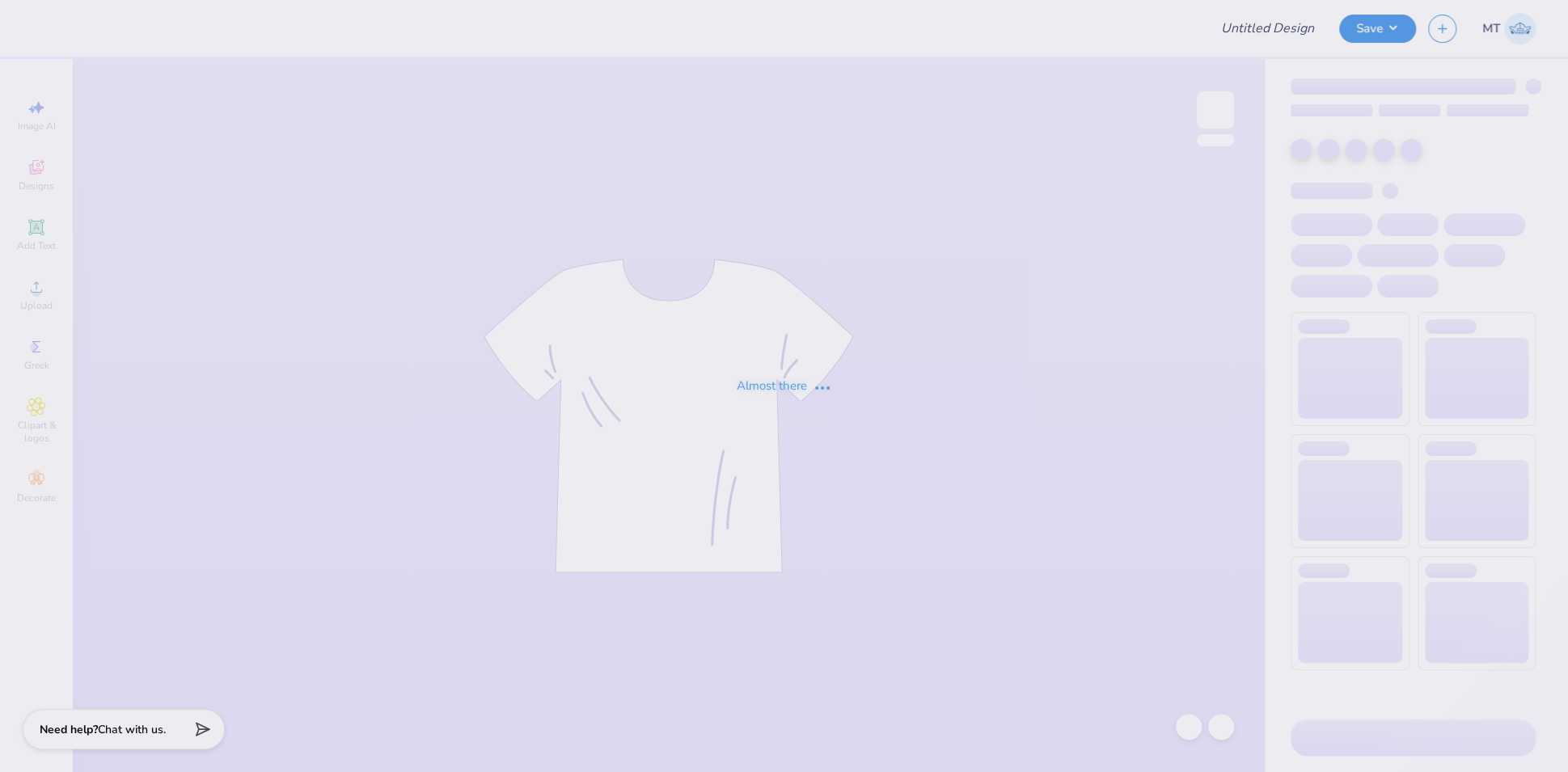
type input "FPS240002"
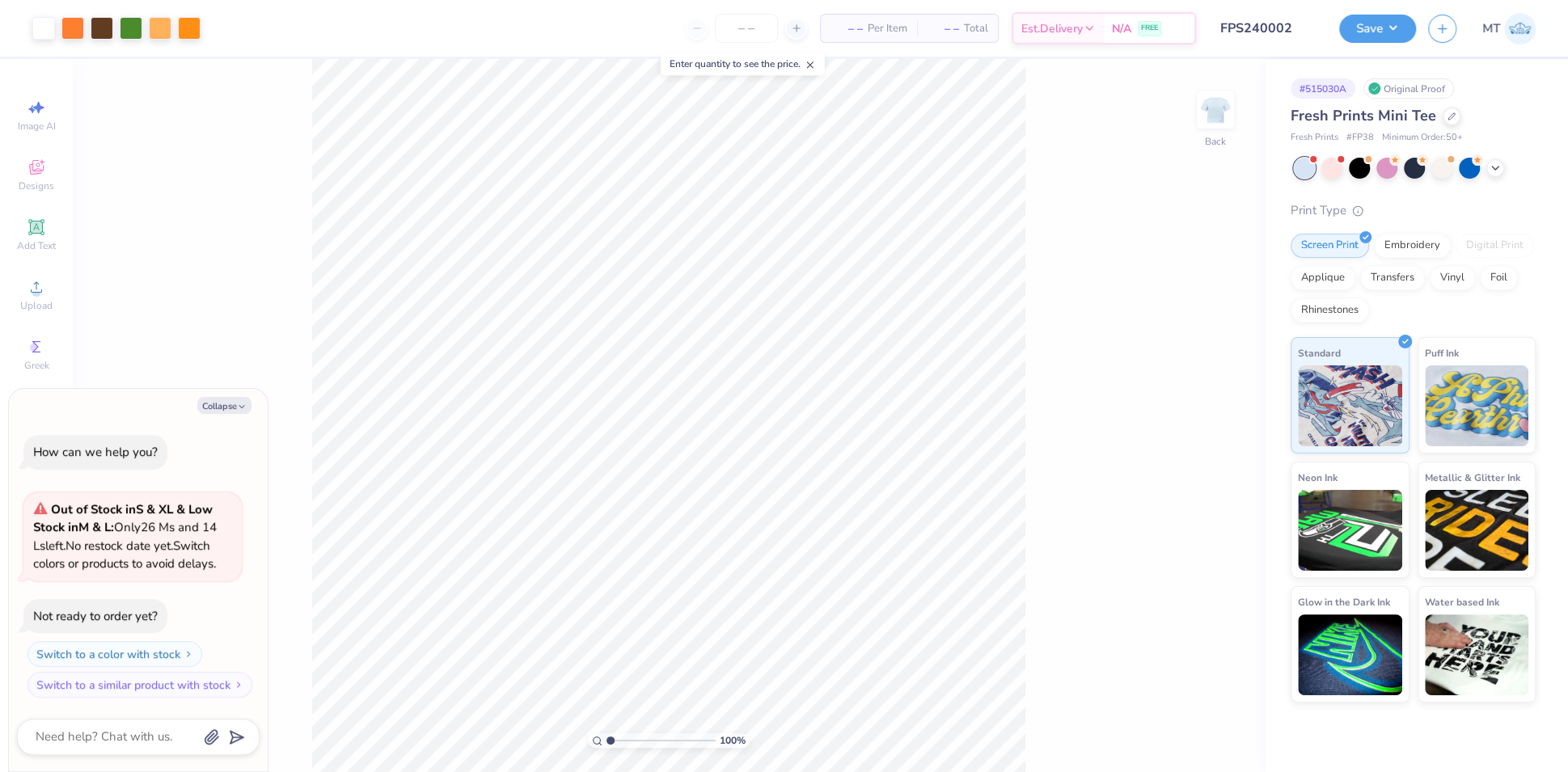
type textarea "x"
type input "3.66094948966497"
click at [226, 409] on button "Collapse" at bounding box center [224, 405] width 54 height 17
type textarea "x"
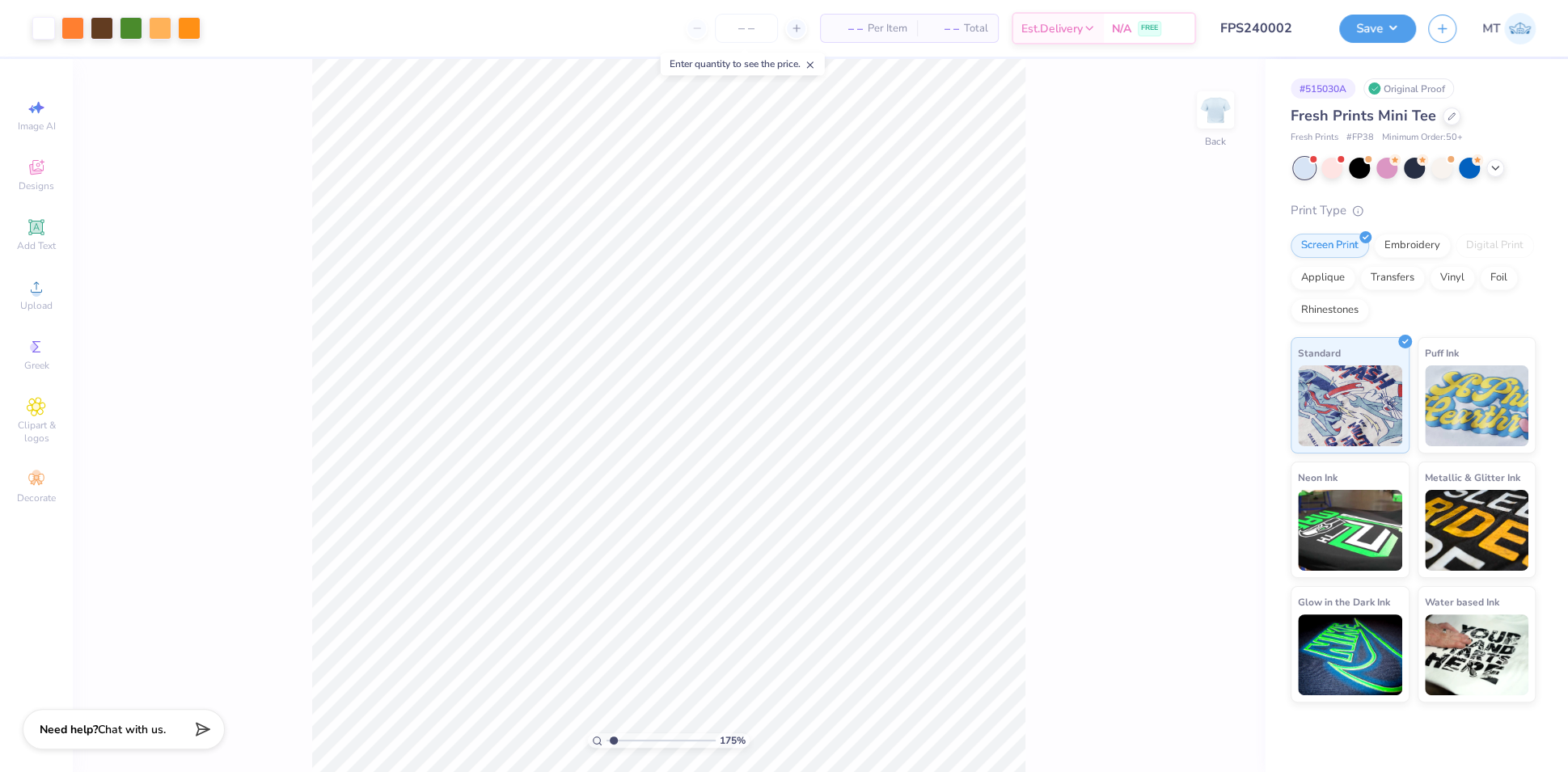
type input "1"
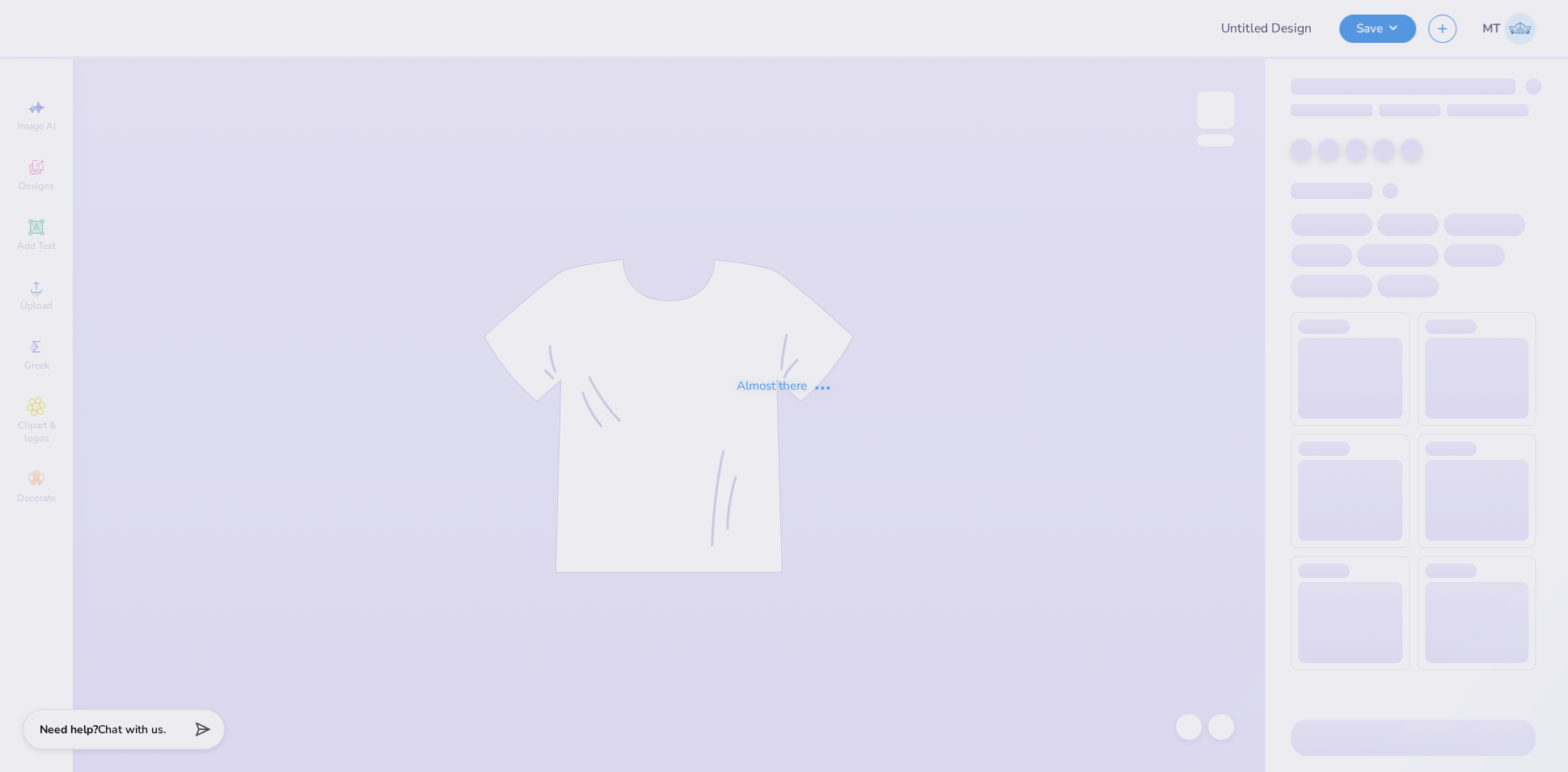
type input "FPS240003"
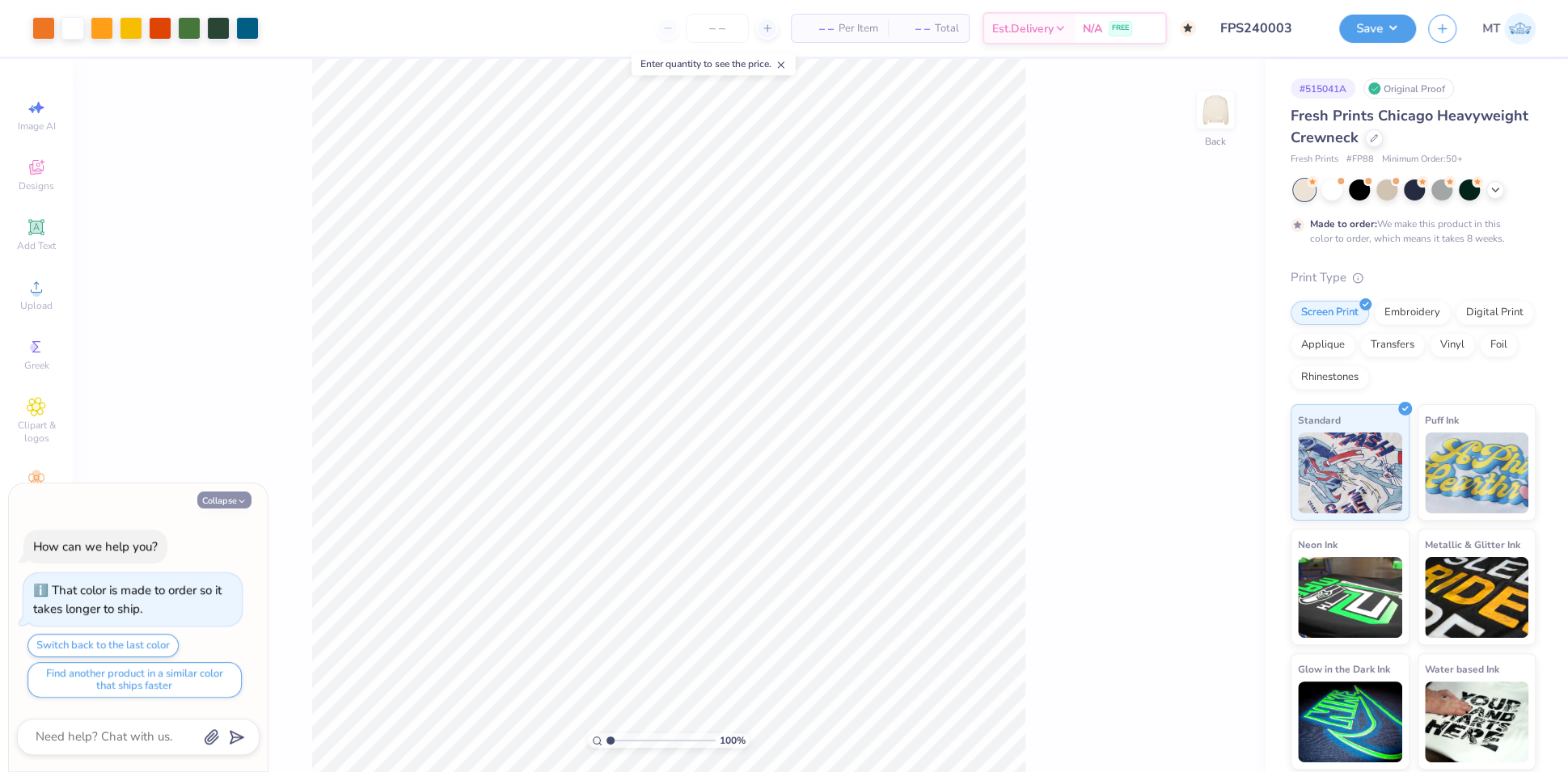
click at [237, 508] on button "Collapse" at bounding box center [224, 500] width 54 height 17
type textarea "x"
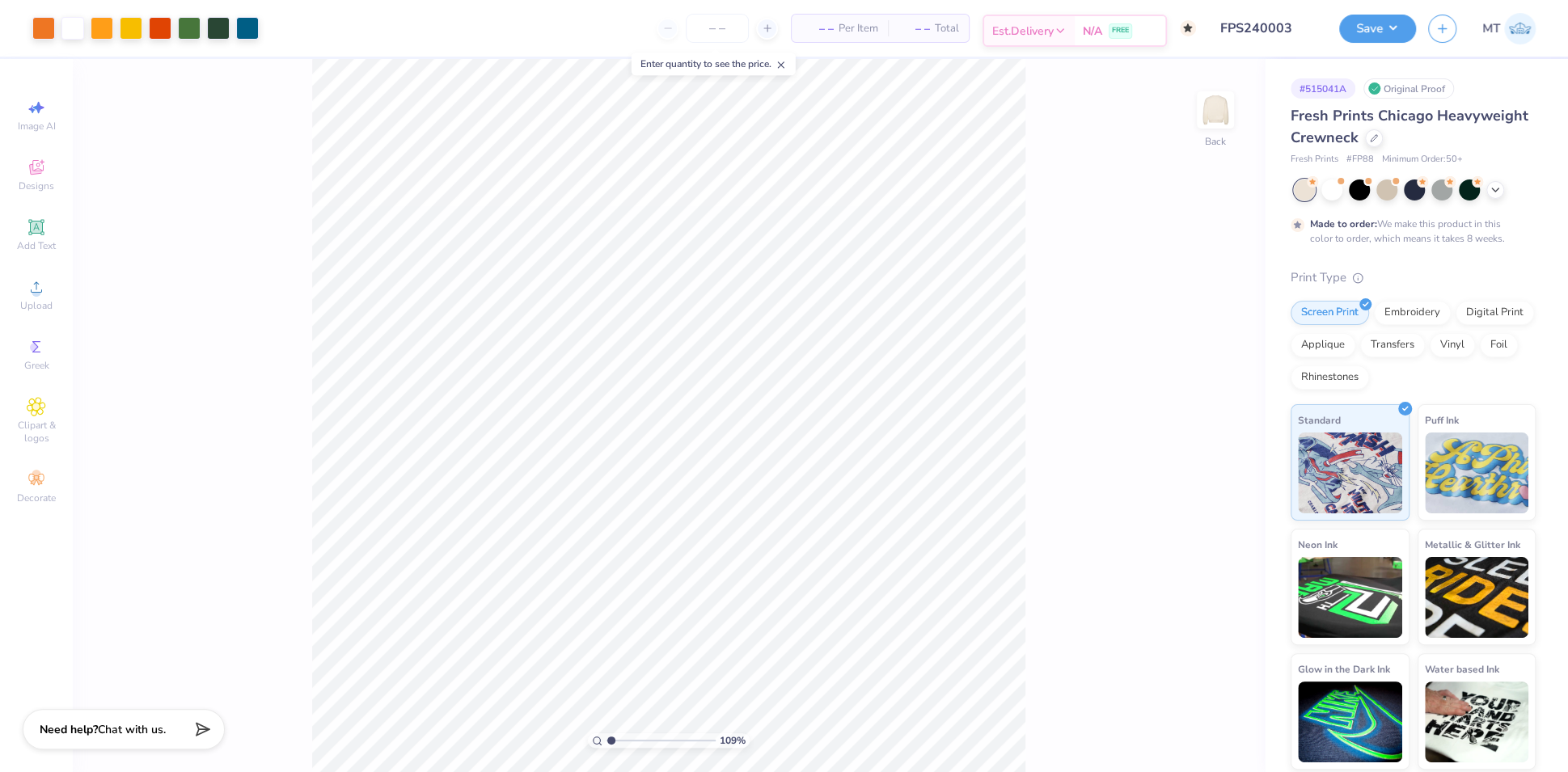
type input "1.28881799672858"
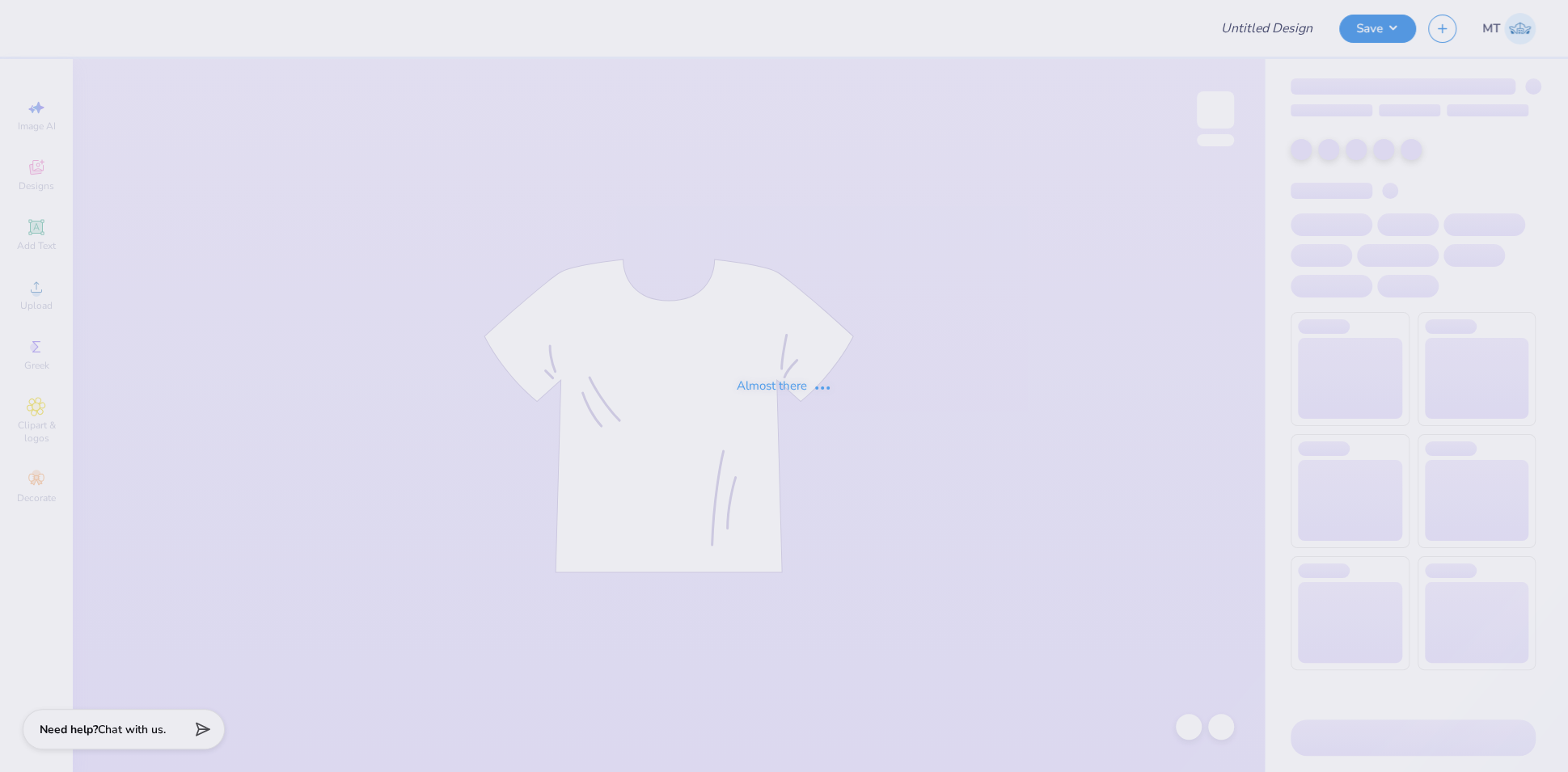
type input "FPS240005"
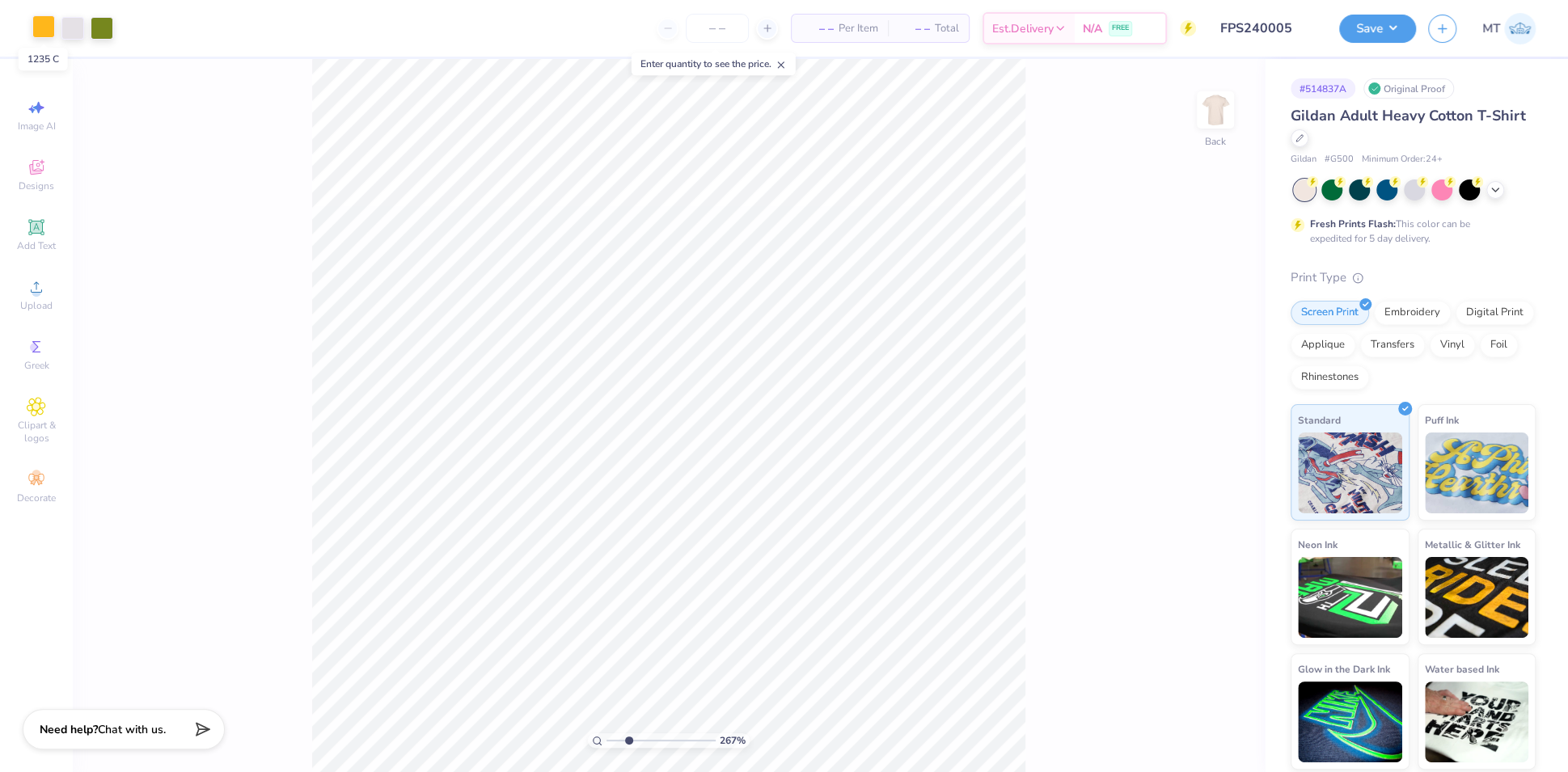
click at [45, 20] on div at bounding box center [44, 27] width 23 height 23
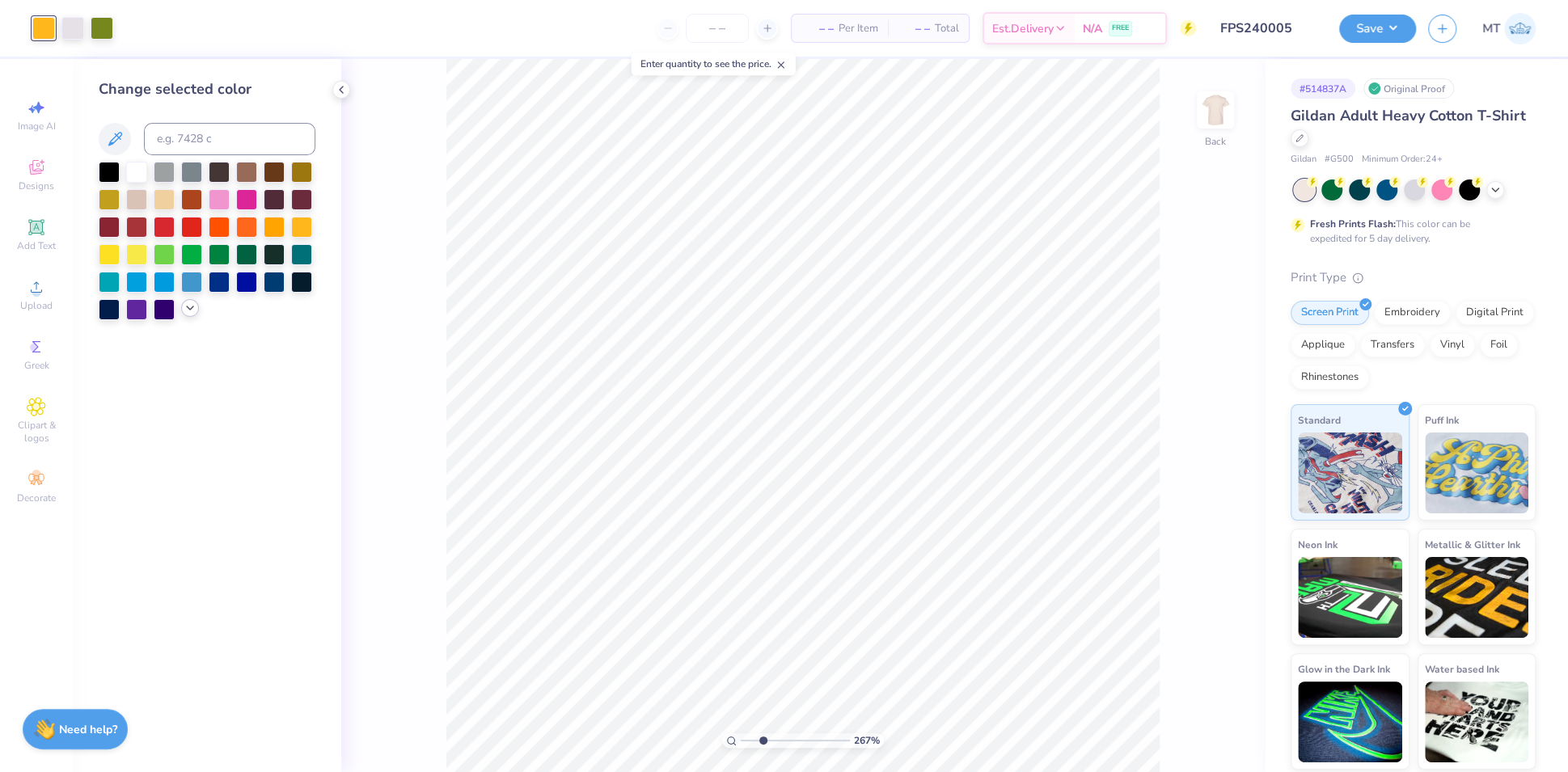
click at [191, 307] on icon at bounding box center [190, 308] width 13 height 13
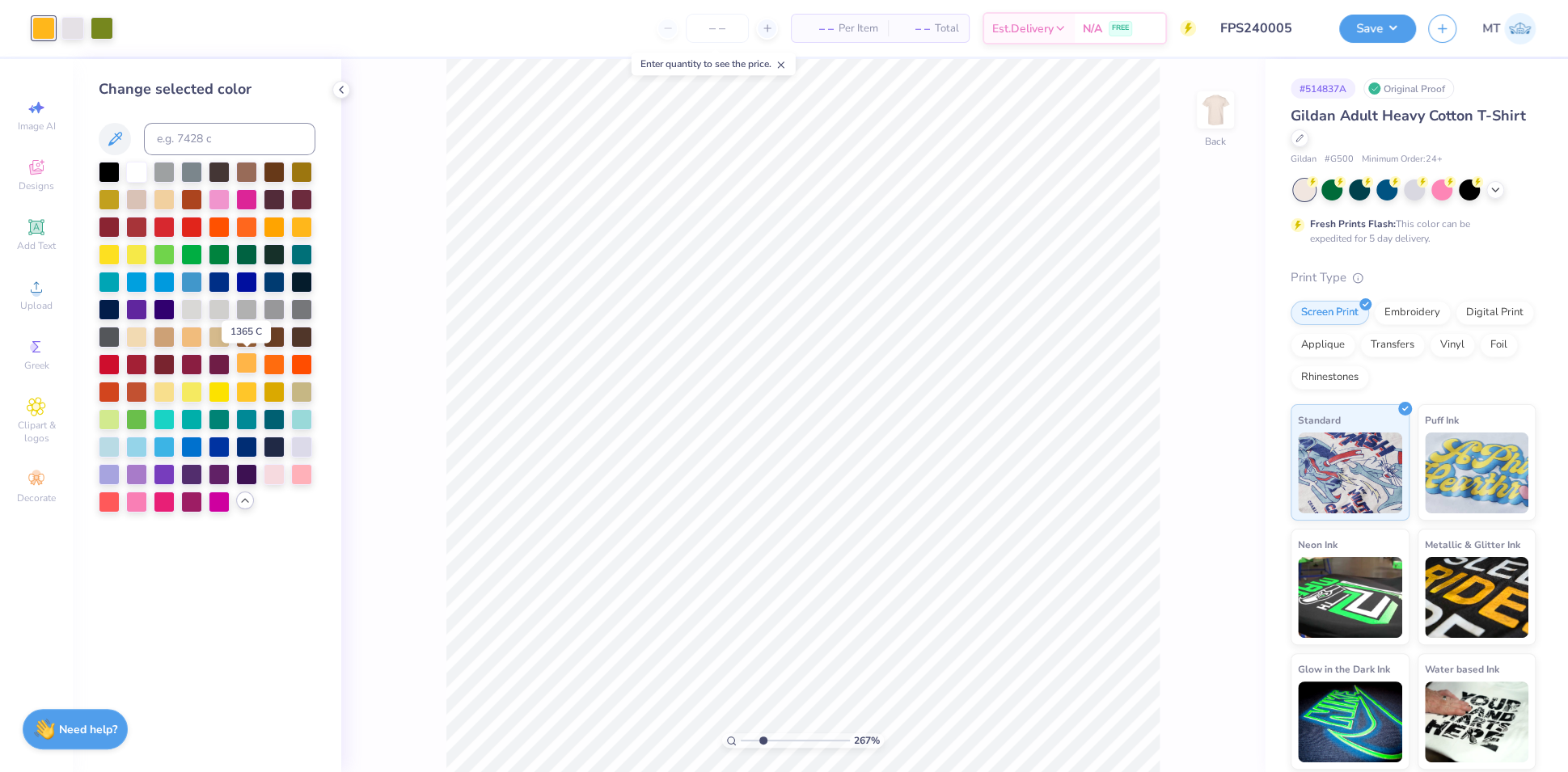
click at [252, 368] on div at bounding box center [247, 363] width 21 height 21
type input "1"
click at [296, 232] on div at bounding box center [302, 225] width 21 height 21
click at [247, 393] on div at bounding box center [247, 391] width 21 height 21
click at [250, 365] on div at bounding box center [247, 363] width 21 height 21
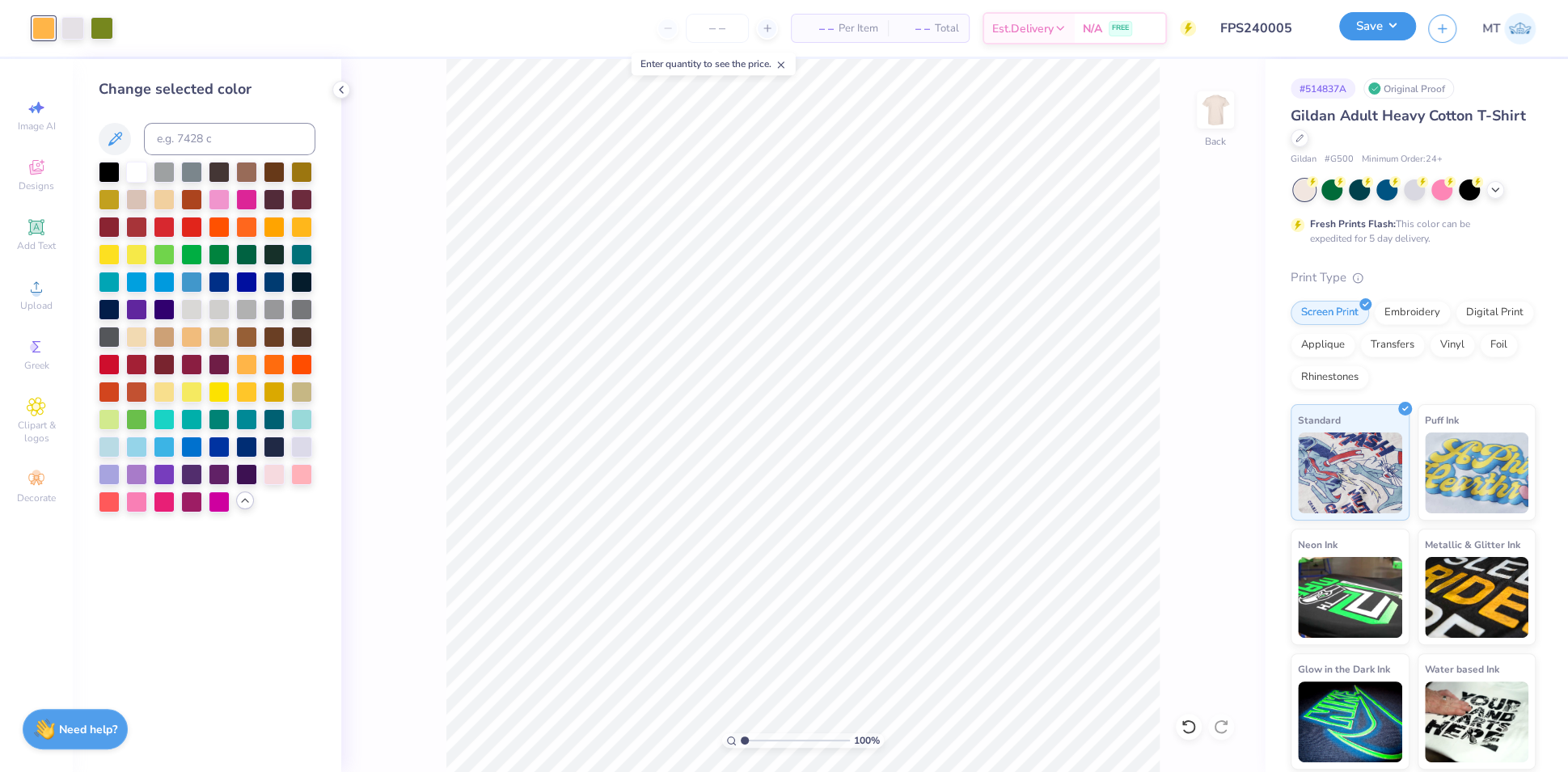
click at [1400, 22] on button "Save" at bounding box center [1378, 27] width 77 height 28
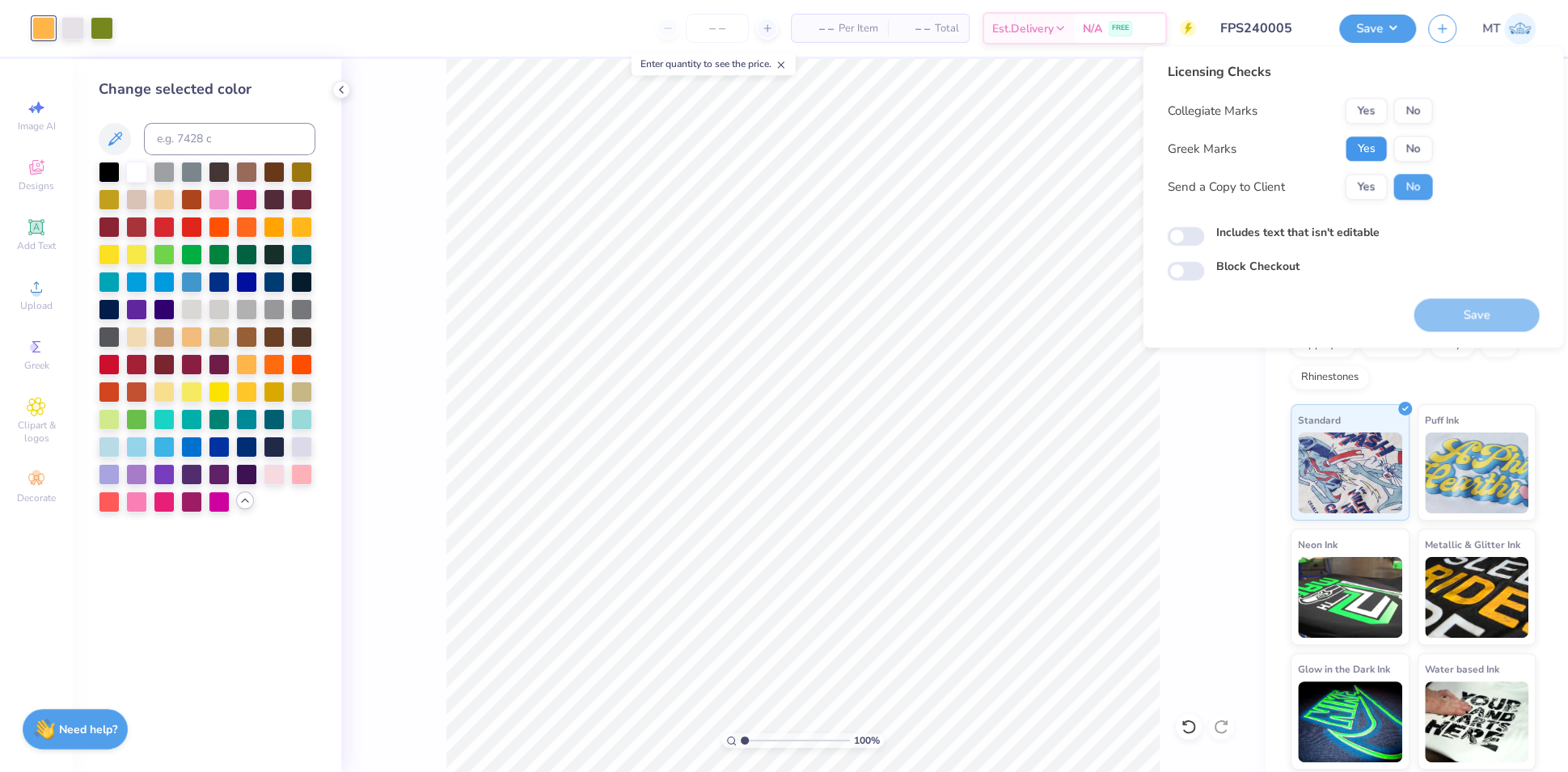
click at [1363, 156] on button "Yes" at bounding box center [1366, 149] width 42 height 26
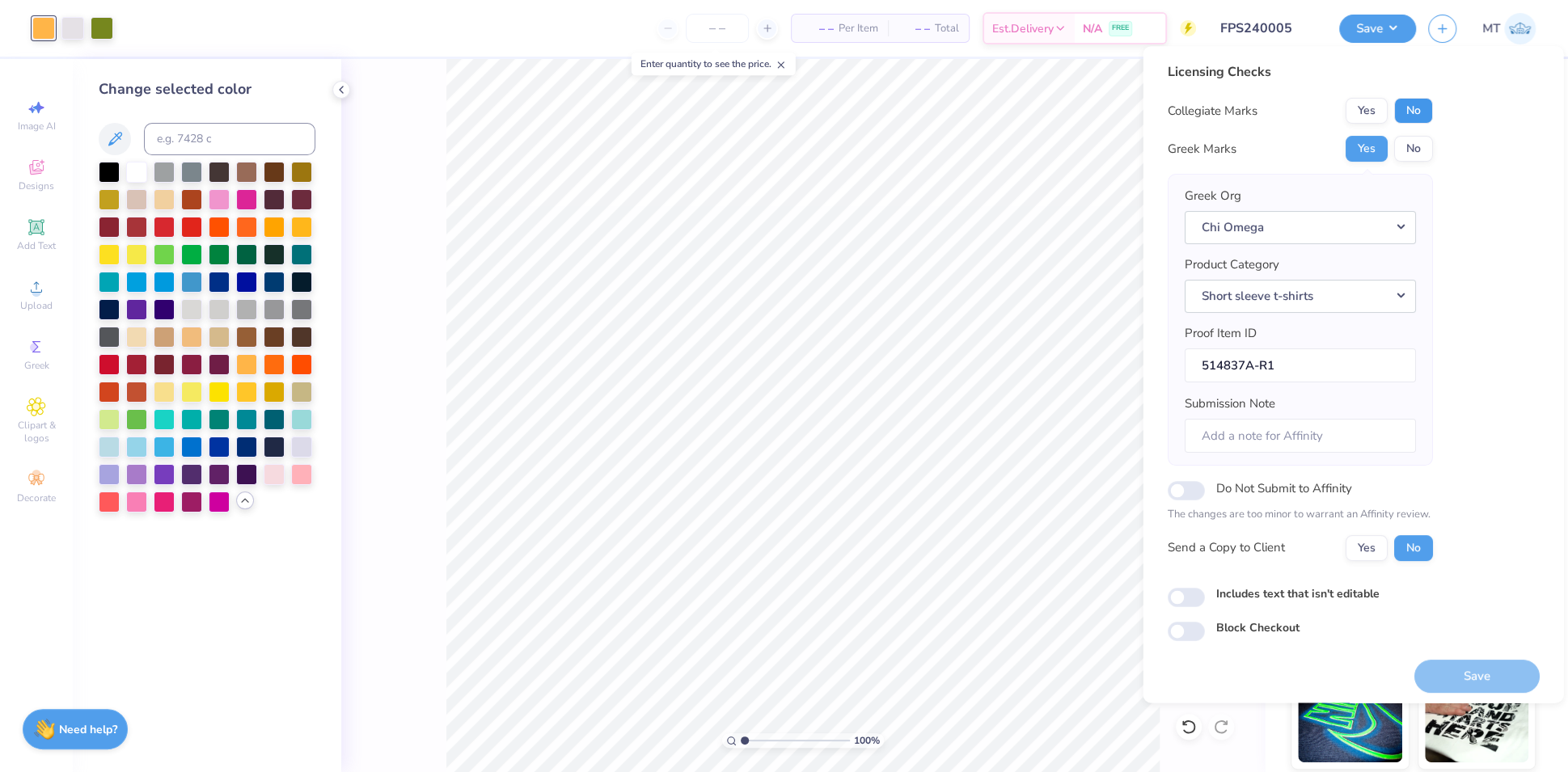
click at [1410, 114] on button "No" at bounding box center [1413, 111] width 39 height 26
click at [1464, 676] on button "Save" at bounding box center [1477, 676] width 126 height 33
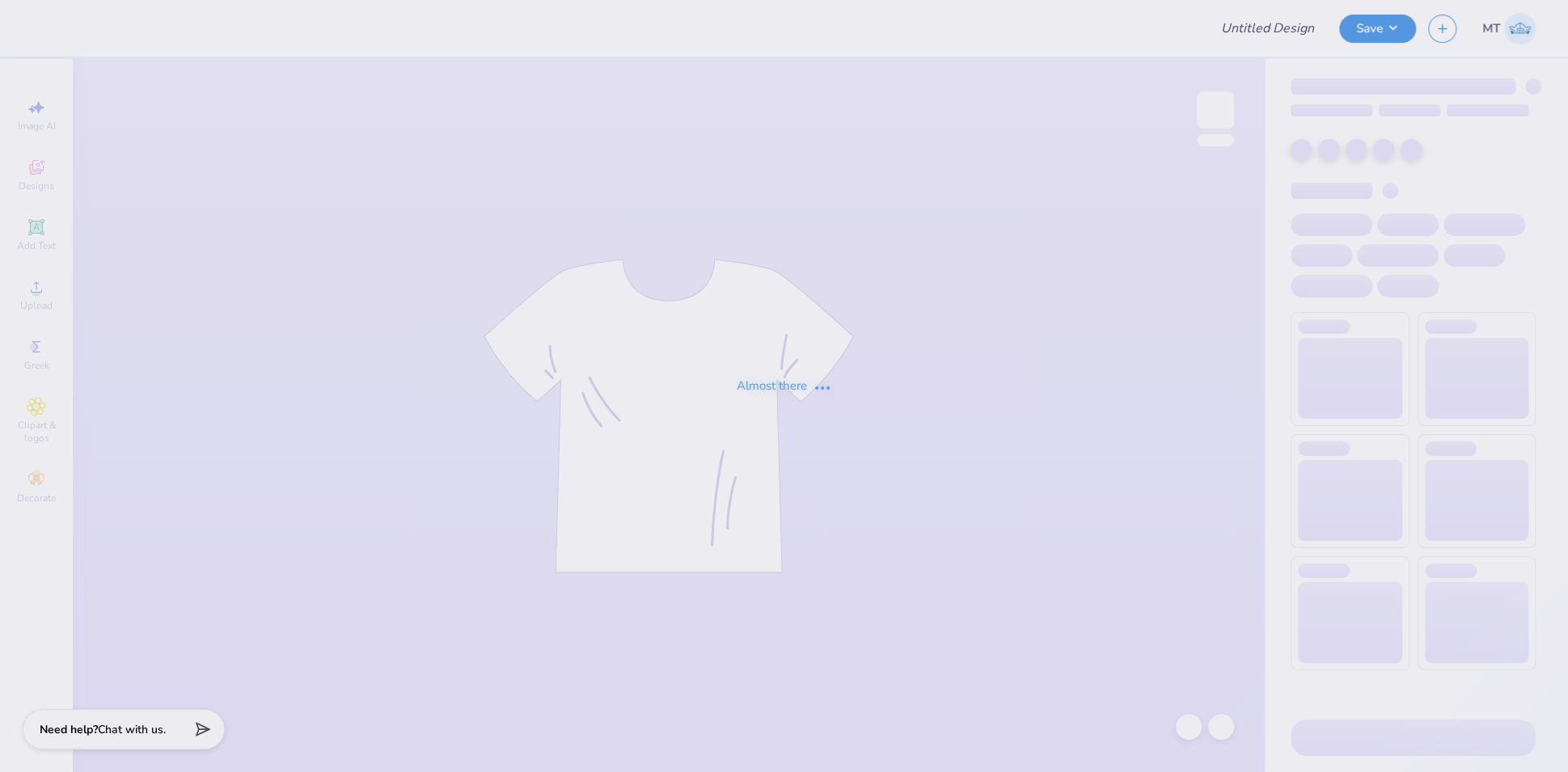
type input "FPS240006"
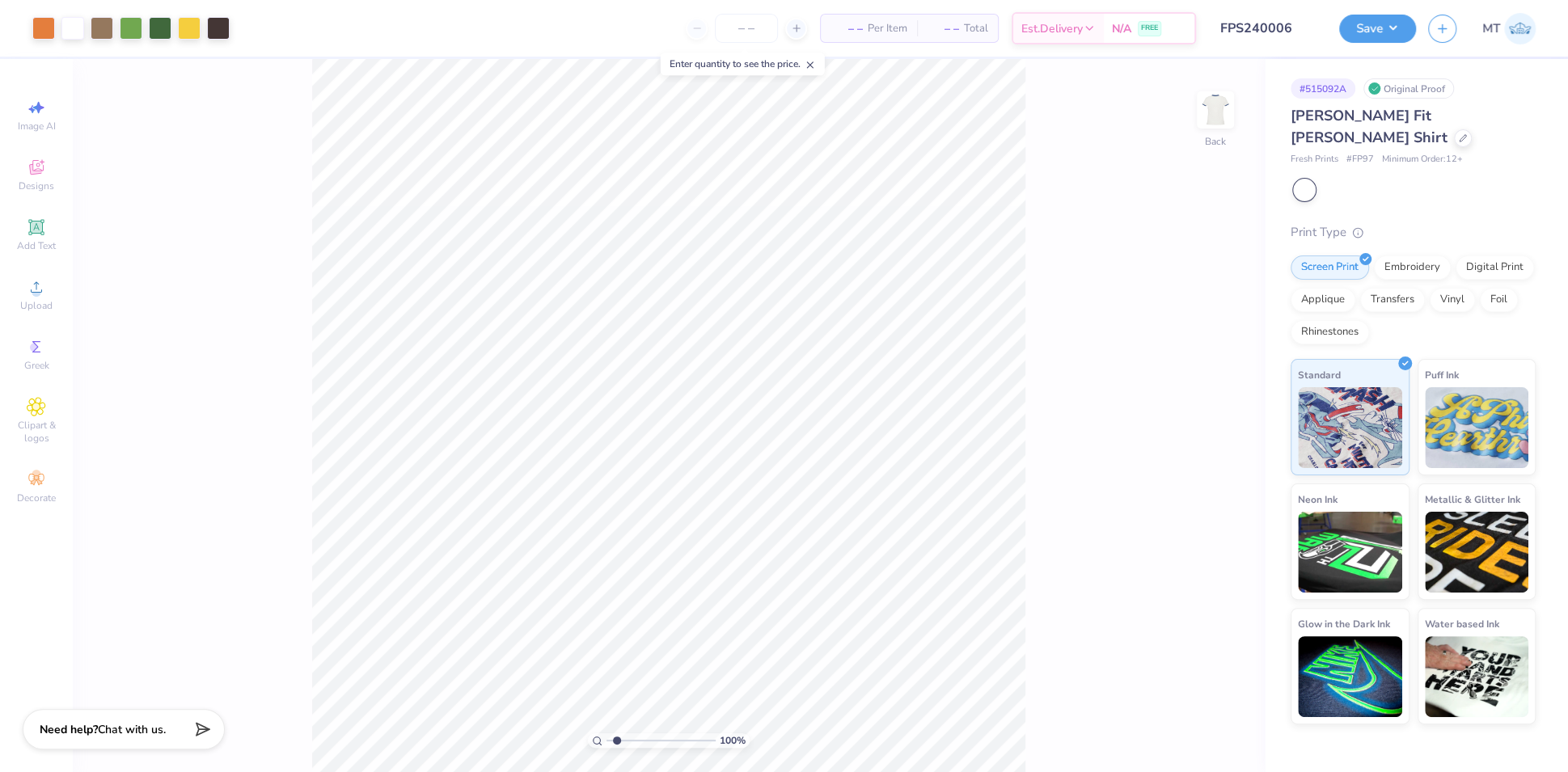
type input "1"
click at [1467, 133] on icon at bounding box center [1463, 136] width 8 height 8
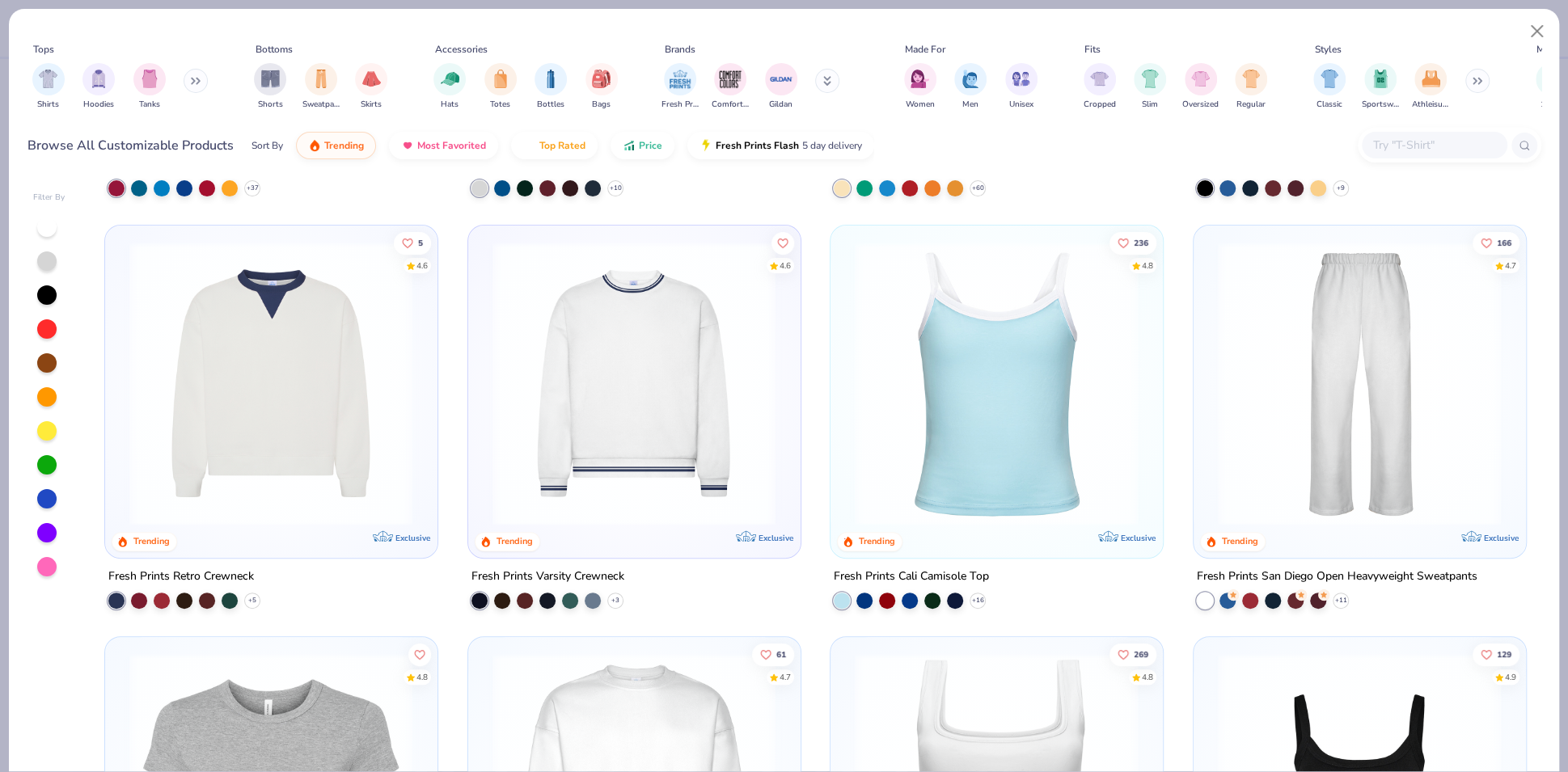
scroll to position [452, 0]
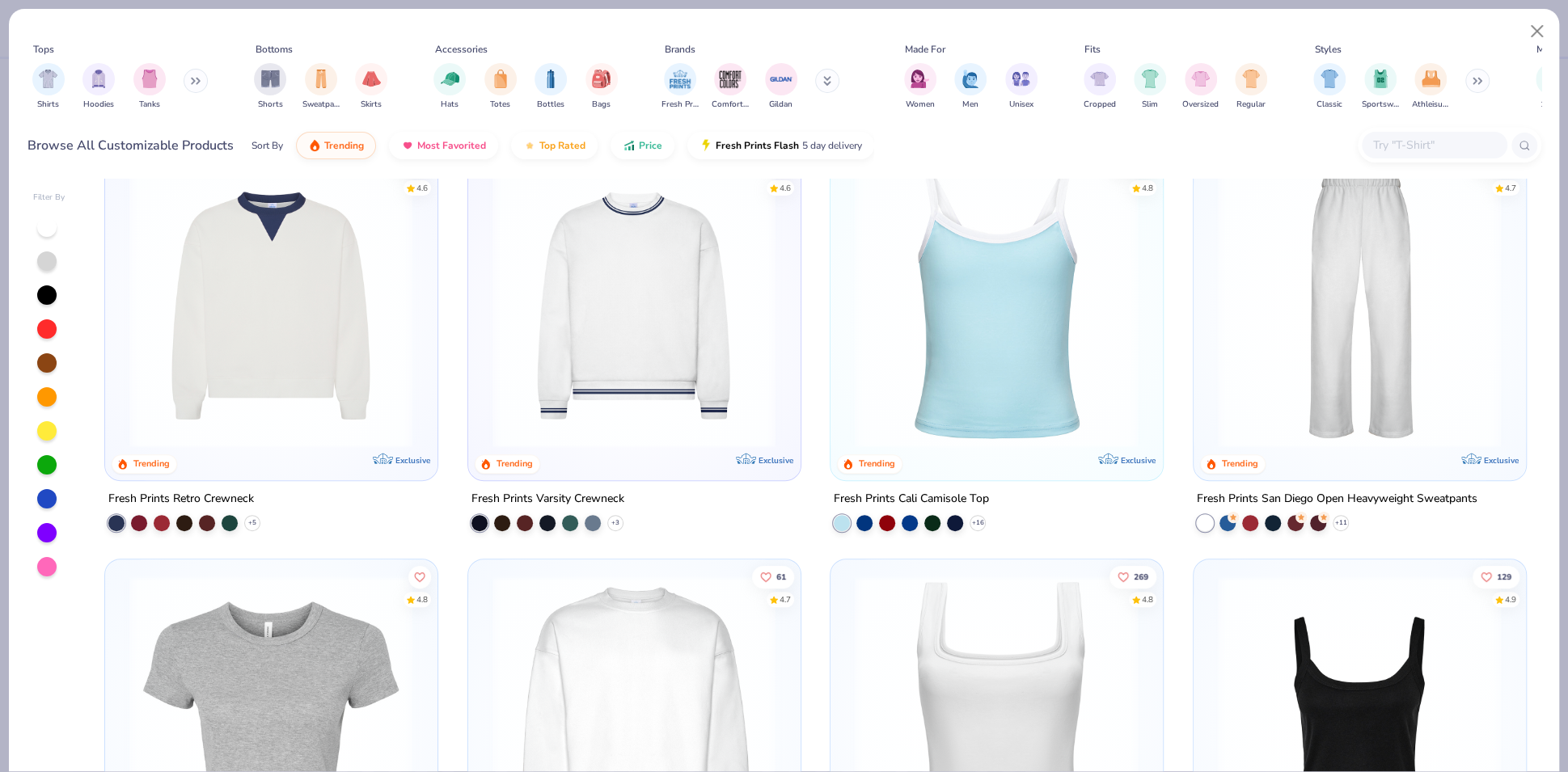
click at [616, 371] on img at bounding box center [634, 305] width 299 height 284
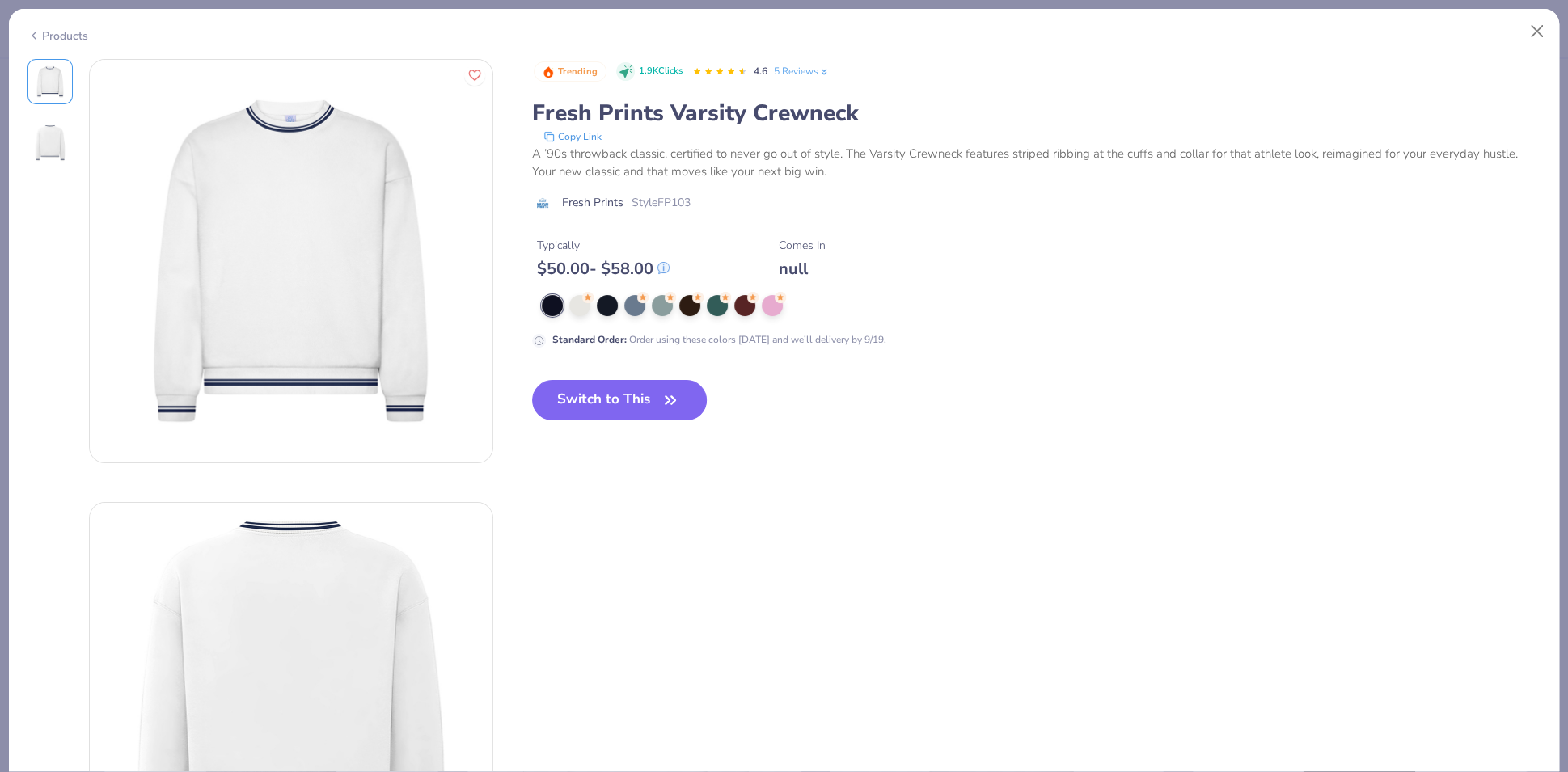
click at [65, 38] on div "Products" at bounding box center [58, 35] width 61 height 17
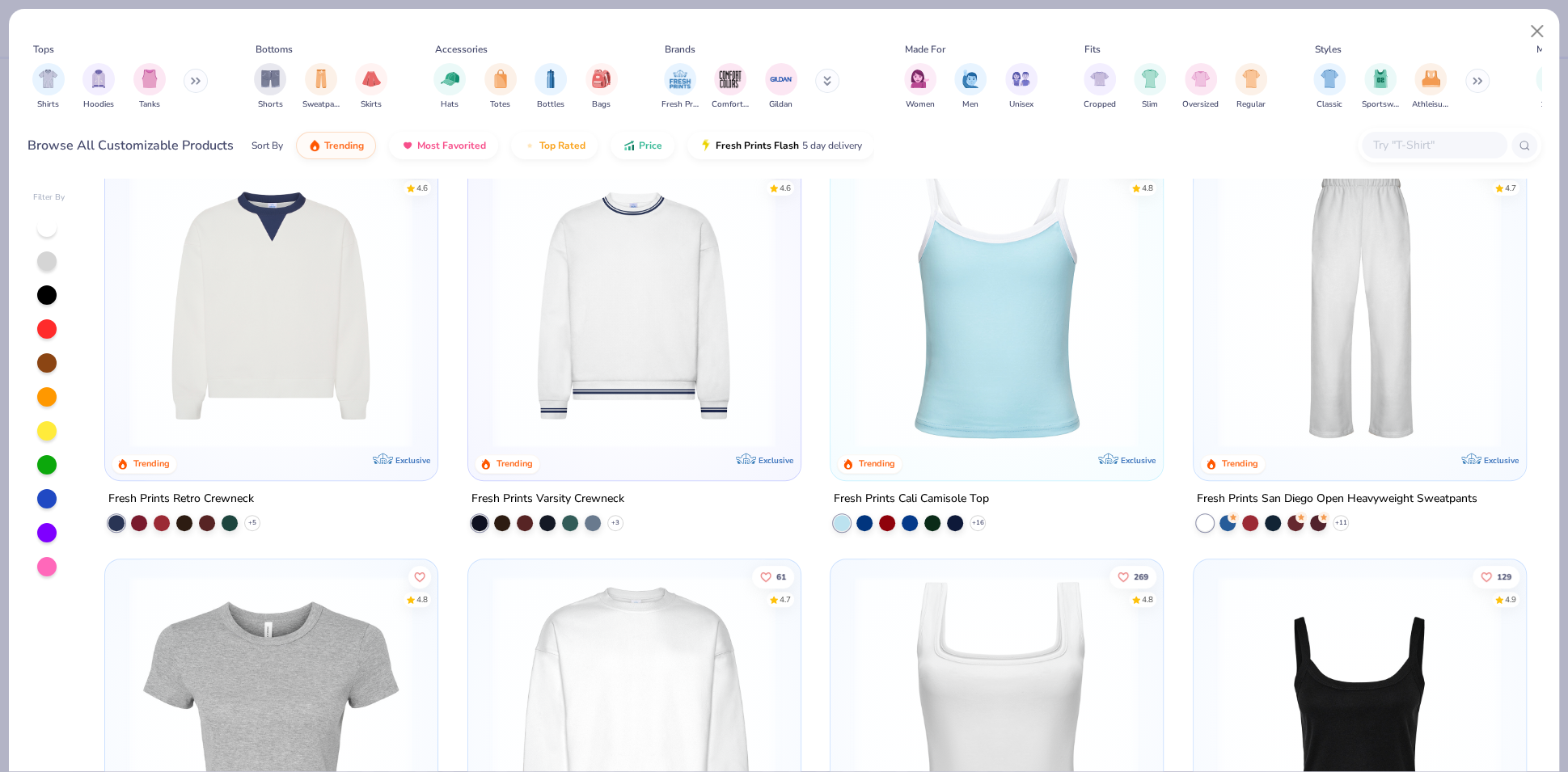
click at [717, 651] on img at bounding box center [634, 717] width 299 height 284
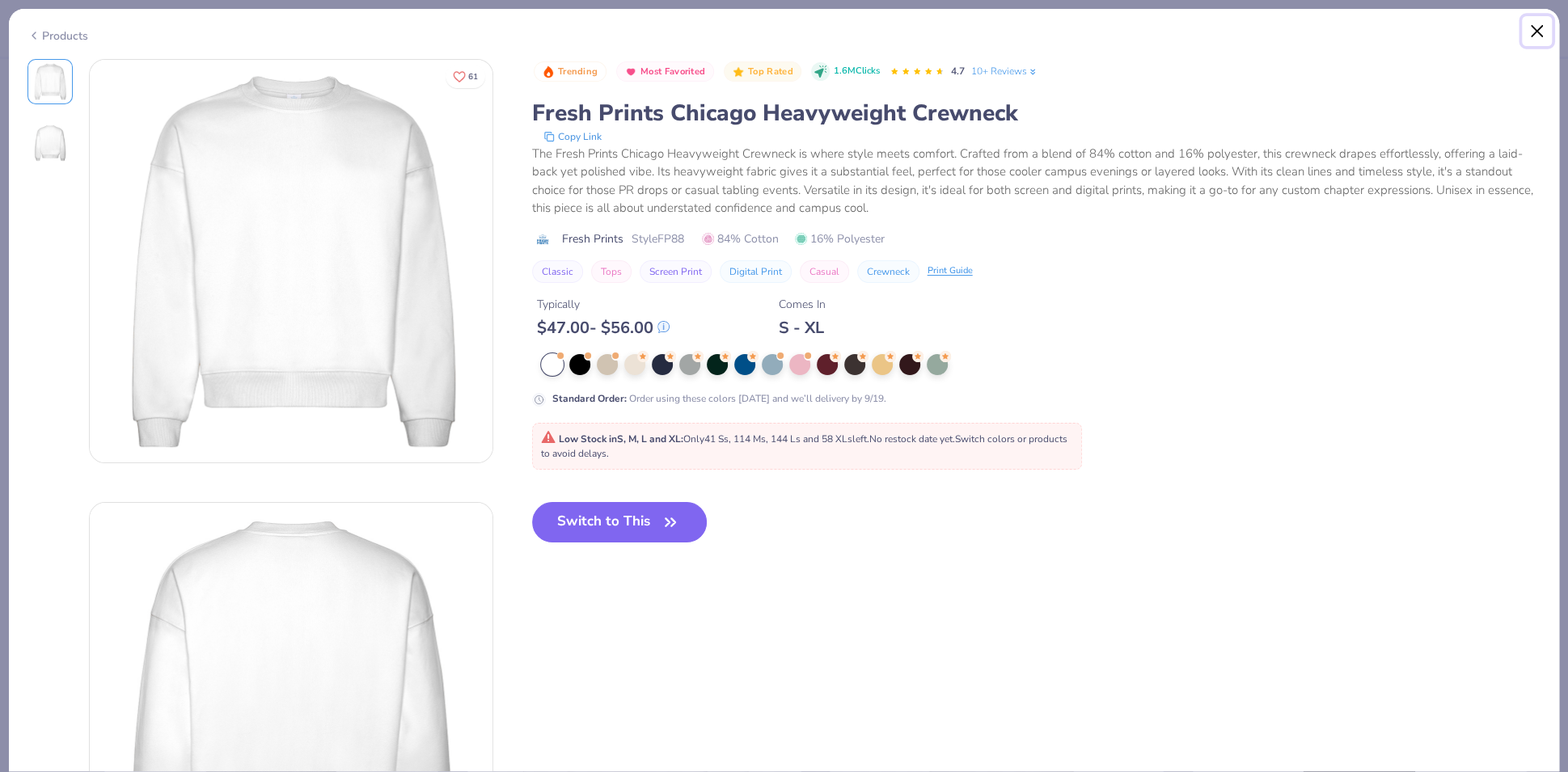
click at [1537, 33] on button "Close" at bounding box center [1537, 31] width 31 height 31
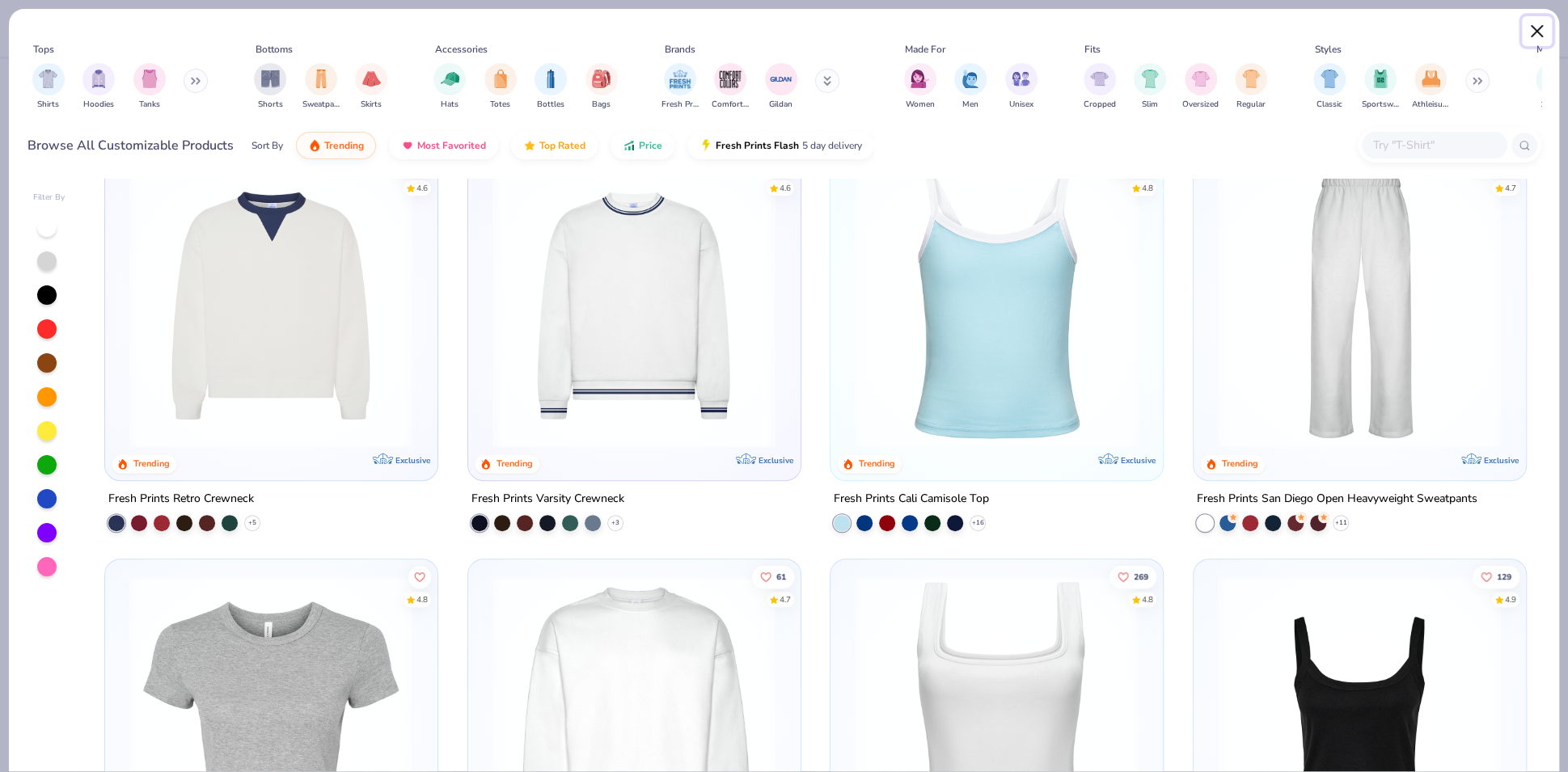
click at [1536, 33] on button "Close" at bounding box center [1537, 31] width 31 height 31
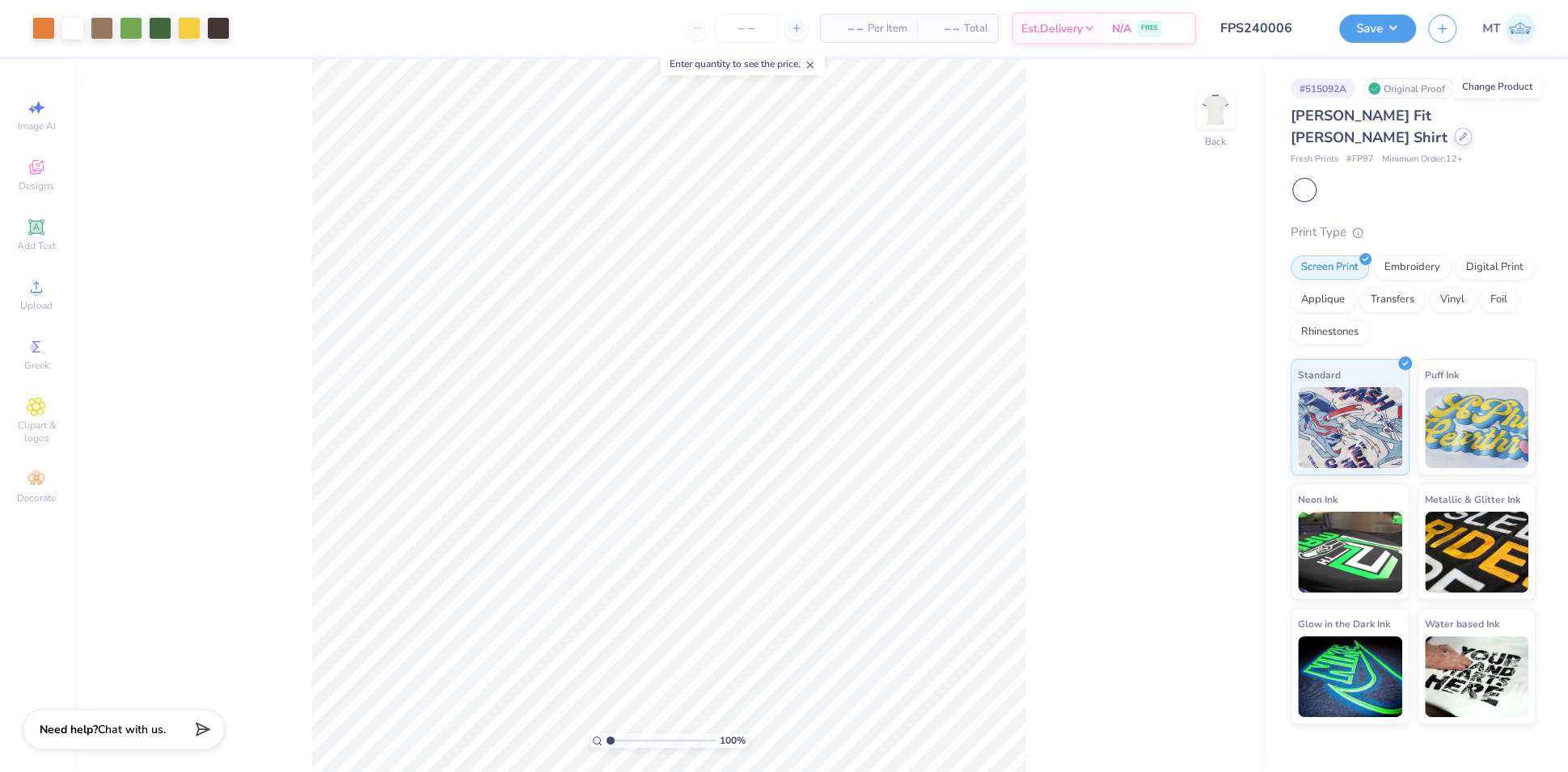
click at [1467, 133] on icon at bounding box center [1463, 136] width 8 height 8
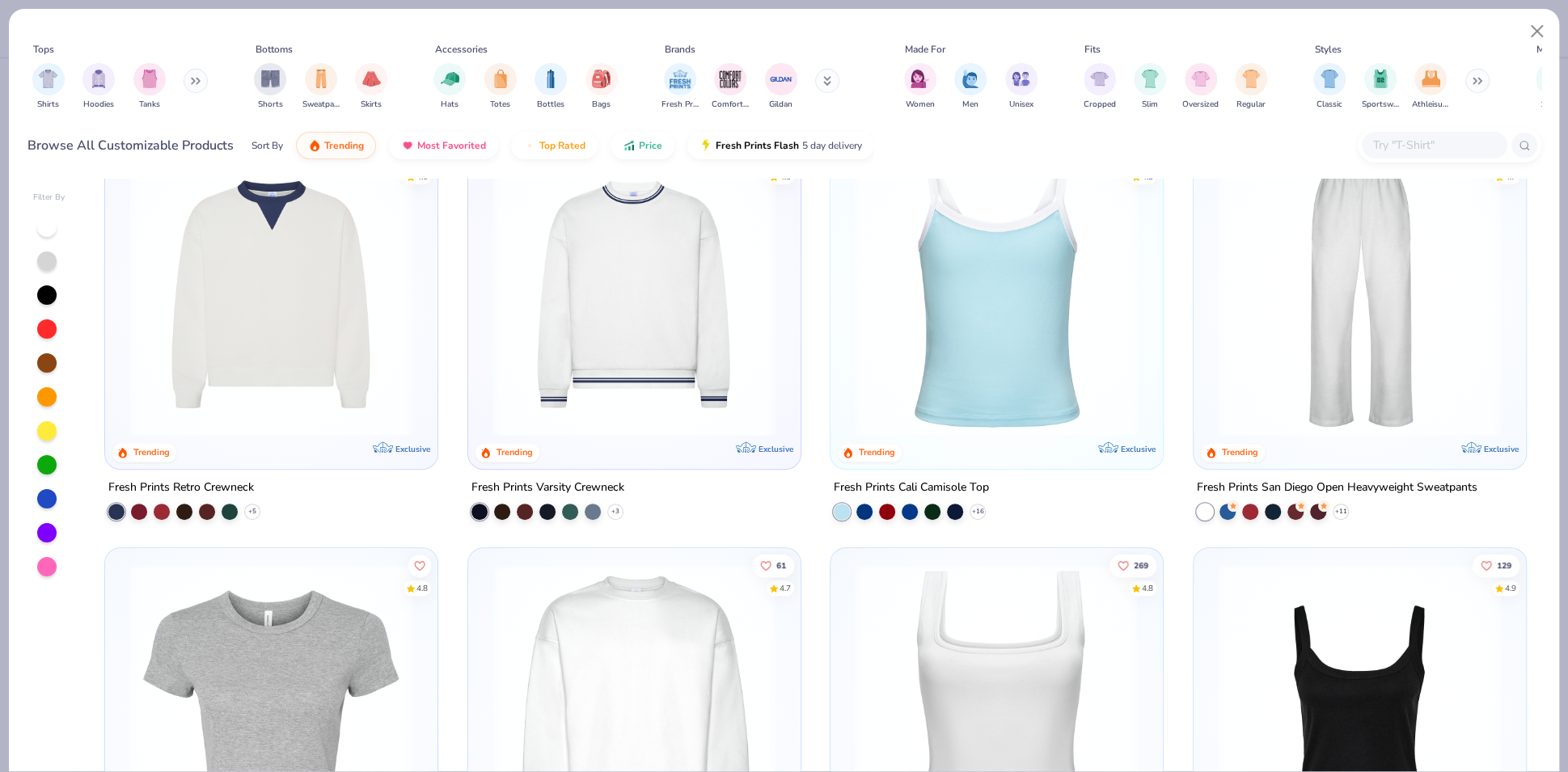
scroll to position [554, 0]
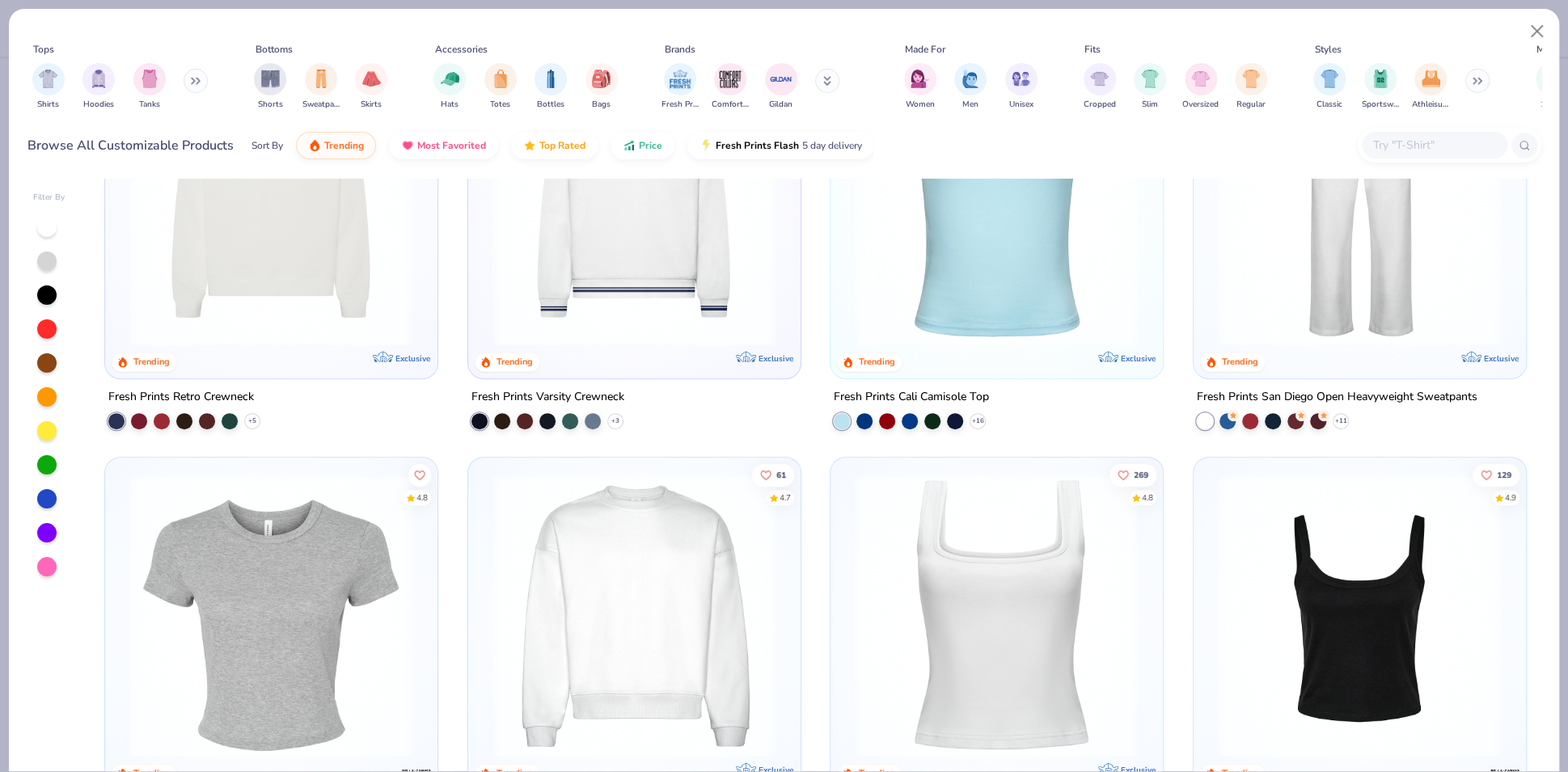
click at [681, 558] on img at bounding box center [634, 615] width 299 height 284
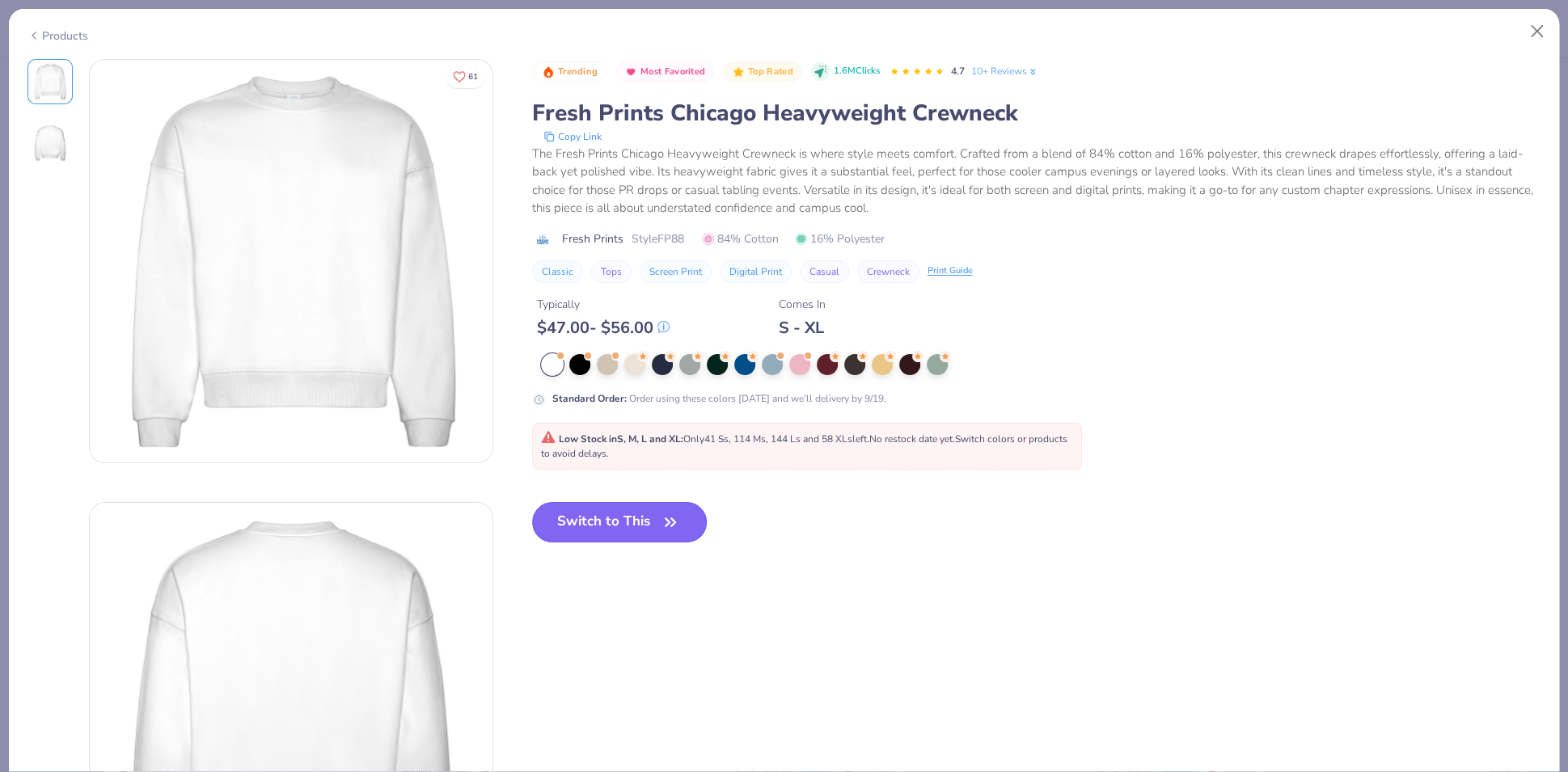
click at [632, 528] on button "Switch to This" at bounding box center [619, 523] width 175 height 41
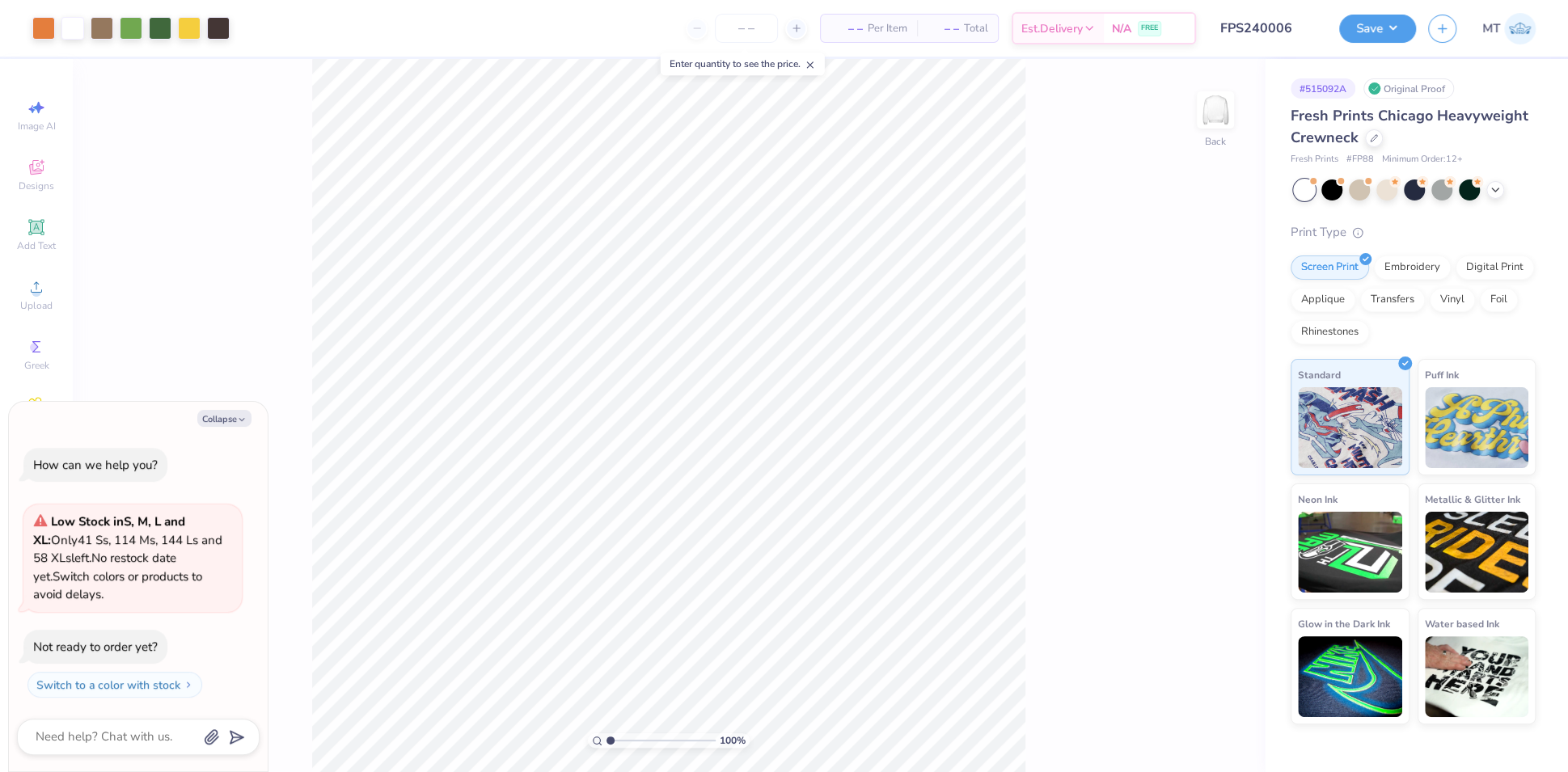
type textarea "x"
click at [1195, 409] on input "4.19" at bounding box center [1205, 412] width 58 height 23
type input "3"
type textarea "x"
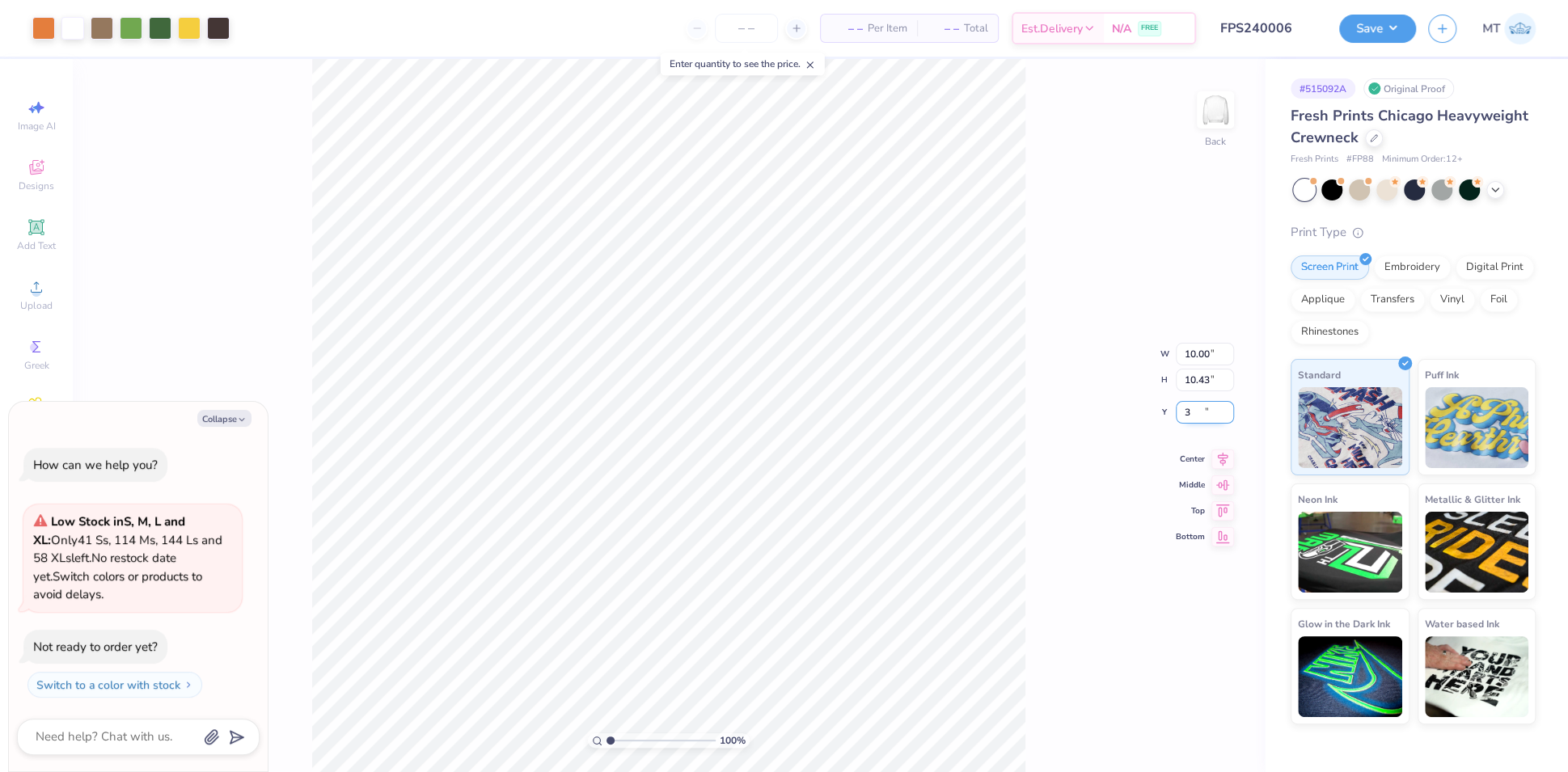
type input "3.00"
click at [1190, 396] on input "3.00" at bounding box center [1205, 400] width 58 height 23
click at [1082, 306] on div "100 % Back W 10.00 10.00 " H 10.43 10.43 " Y 3.00 3.00 " Center Middle Top Bott…" at bounding box center [668, 416] width 1192 height 713
type textarea "x"
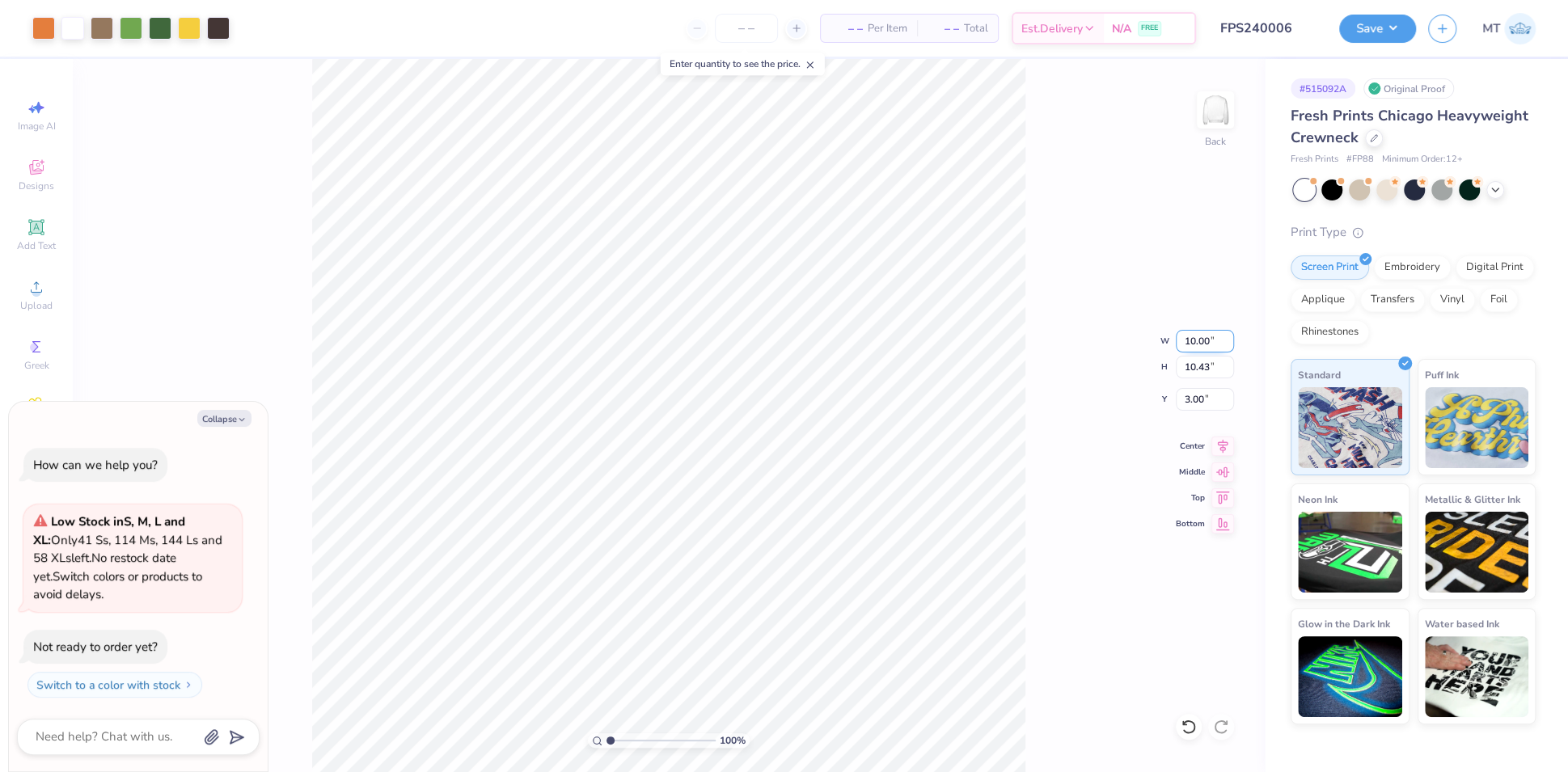
click at [1192, 335] on input "10.00" at bounding box center [1205, 341] width 58 height 23
type input "11"
type textarea "x"
type input "11.00"
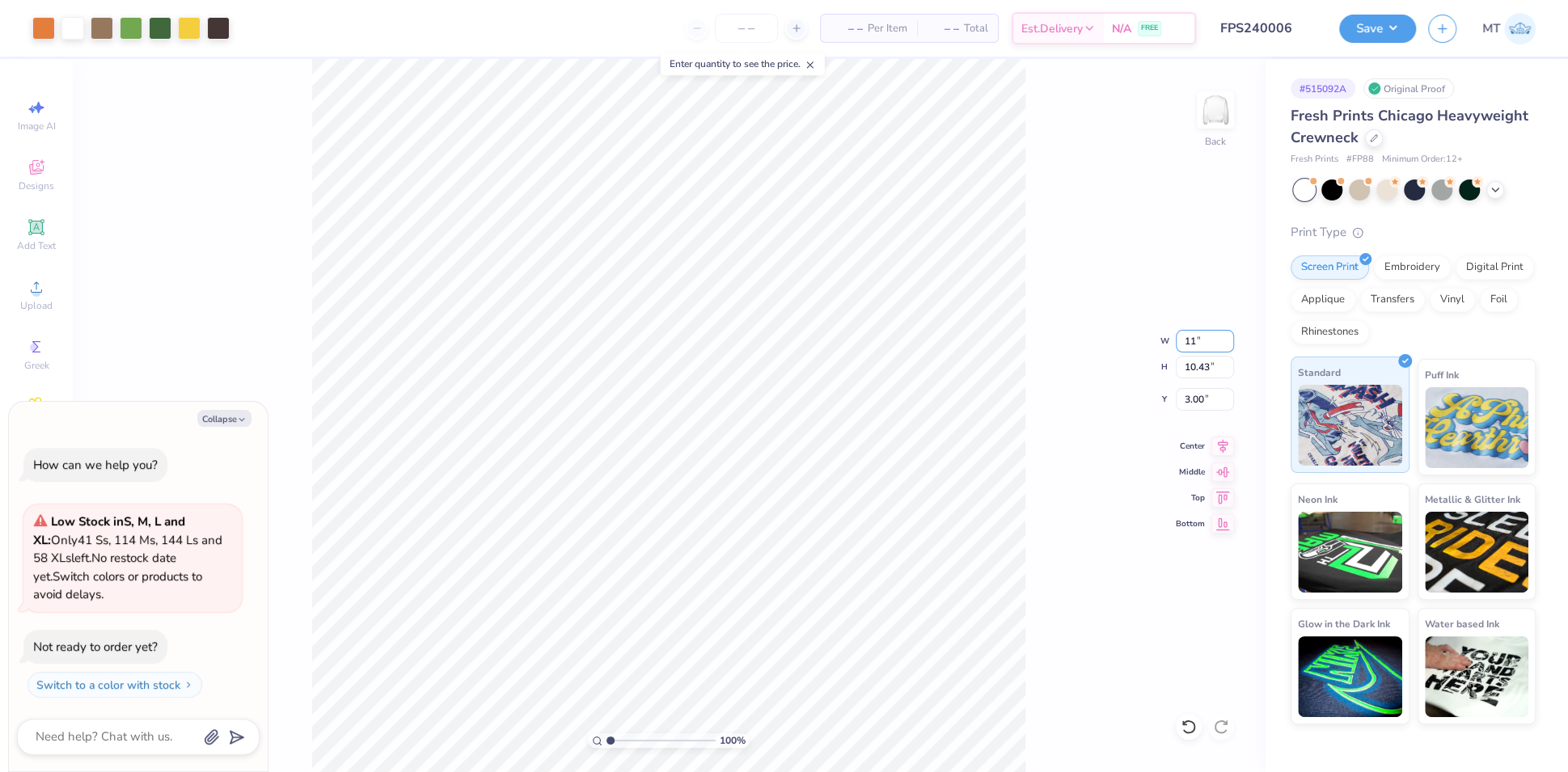
type input "11.48"
click at [1190, 393] on input "2.48" at bounding box center [1205, 400] width 58 height 23
click at [1191, 393] on input "2.48" at bounding box center [1205, 400] width 58 height 23
type input "3"
type textarea "x"
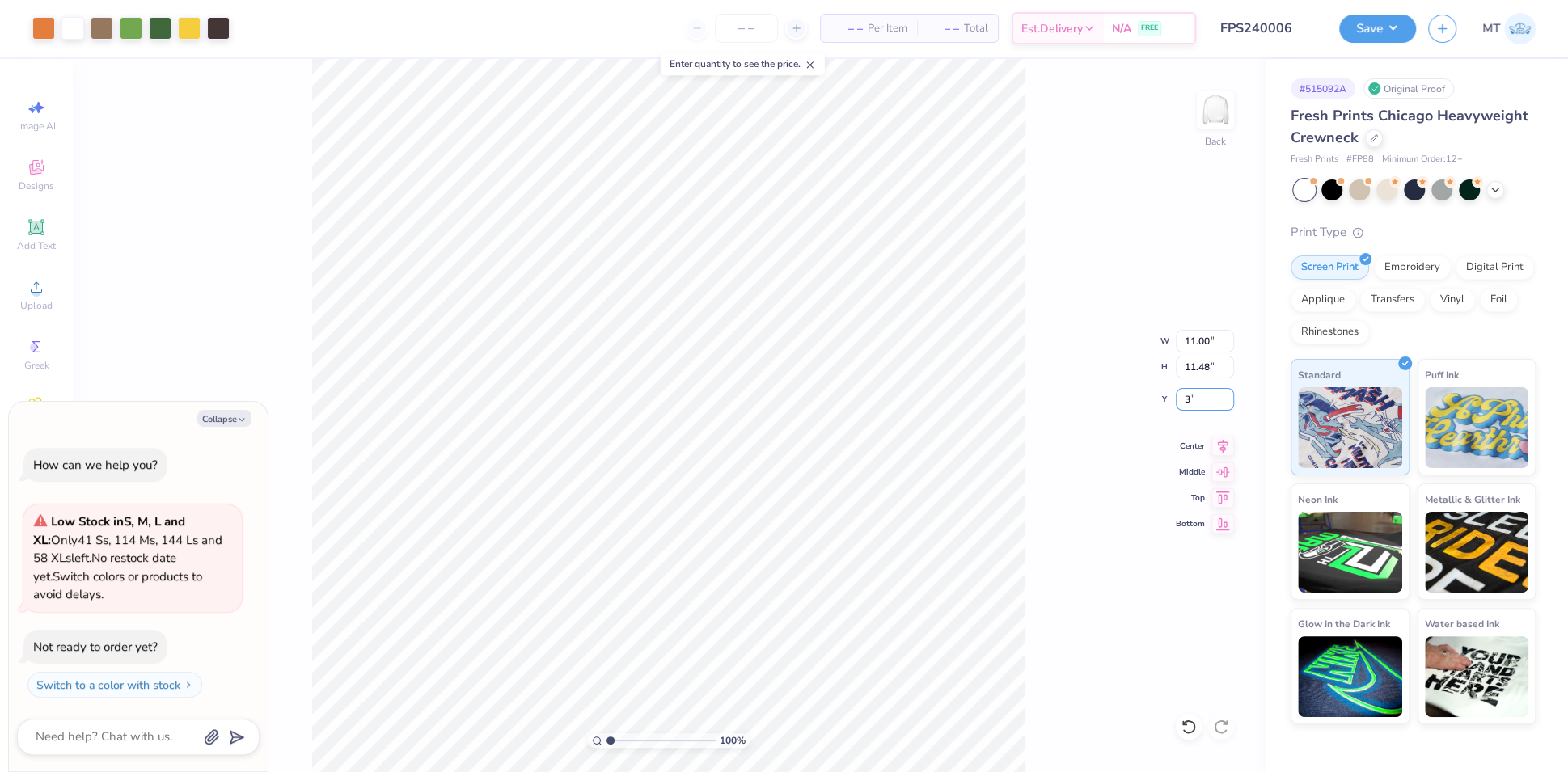
type input "3.00"
type textarea "x"
type input "1"
click at [231, 417] on button "Collapse" at bounding box center [224, 417] width 54 height 17
type textarea "x"
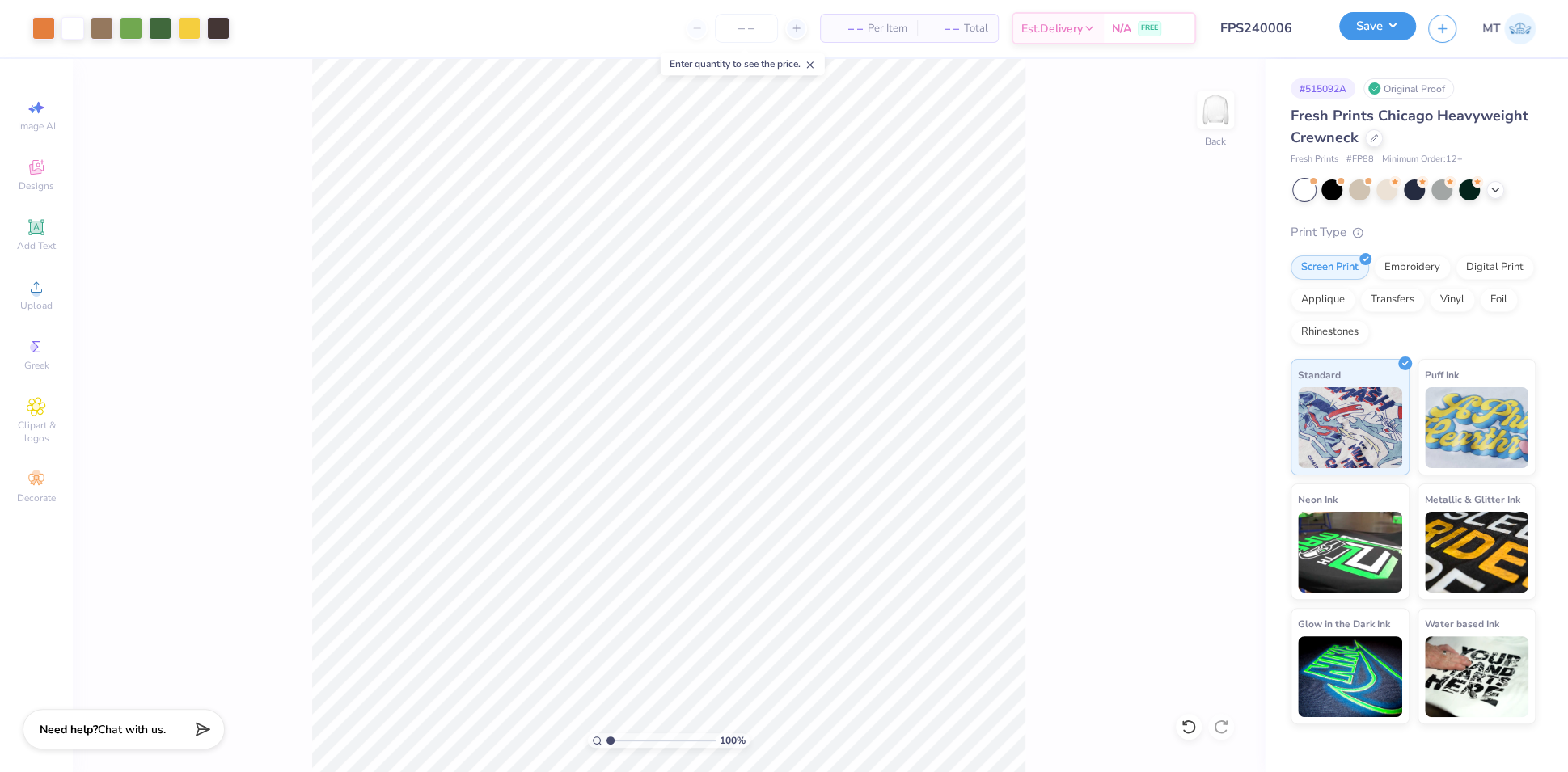
click at [1402, 34] on button "Save" at bounding box center [1378, 27] width 77 height 28
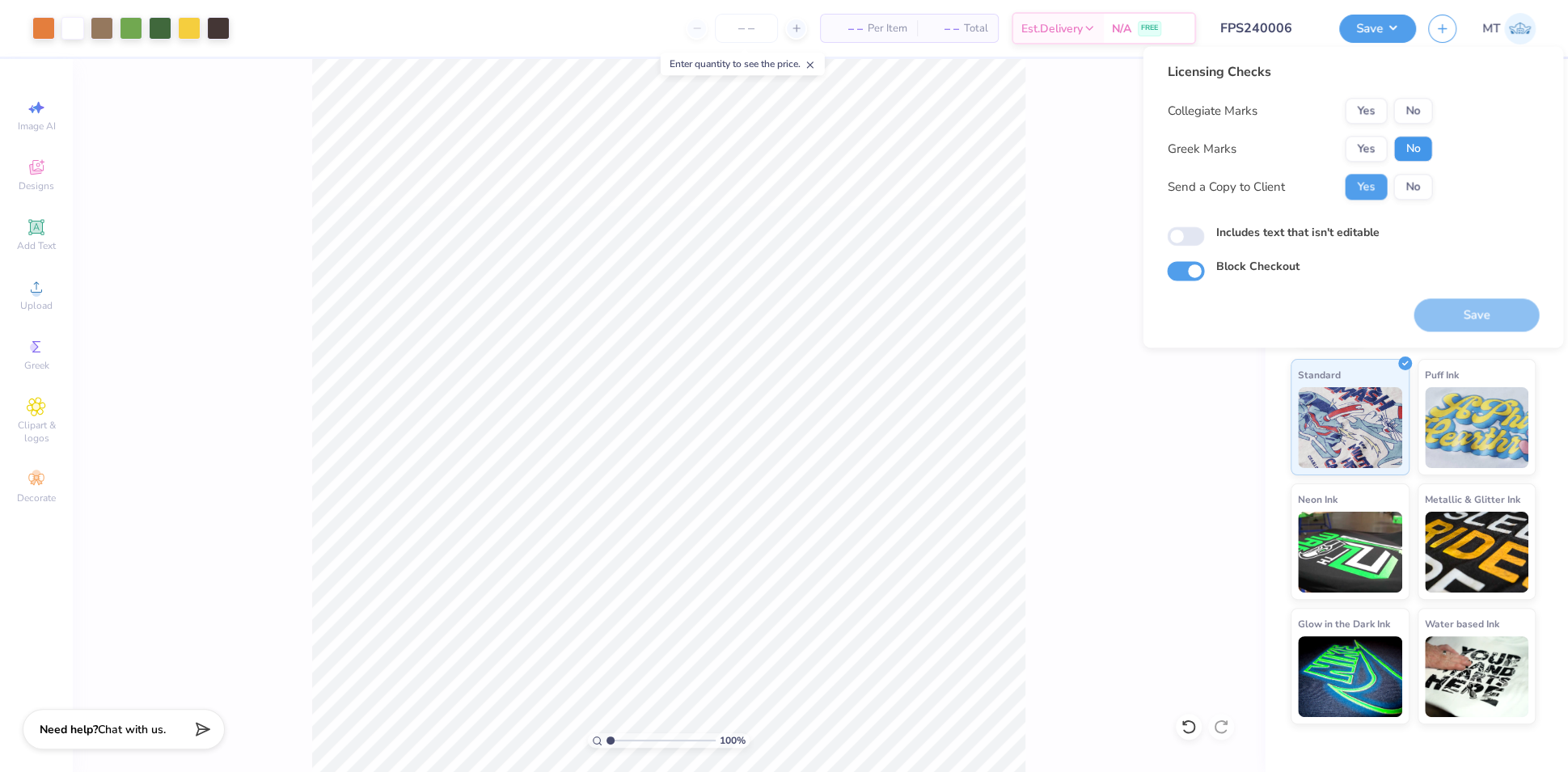
click at [1422, 146] on button "No" at bounding box center [1413, 149] width 39 height 26
click at [1425, 111] on button "No" at bounding box center [1413, 111] width 39 height 26
click at [1465, 317] on button "Save" at bounding box center [1477, 314] width 126 height 33
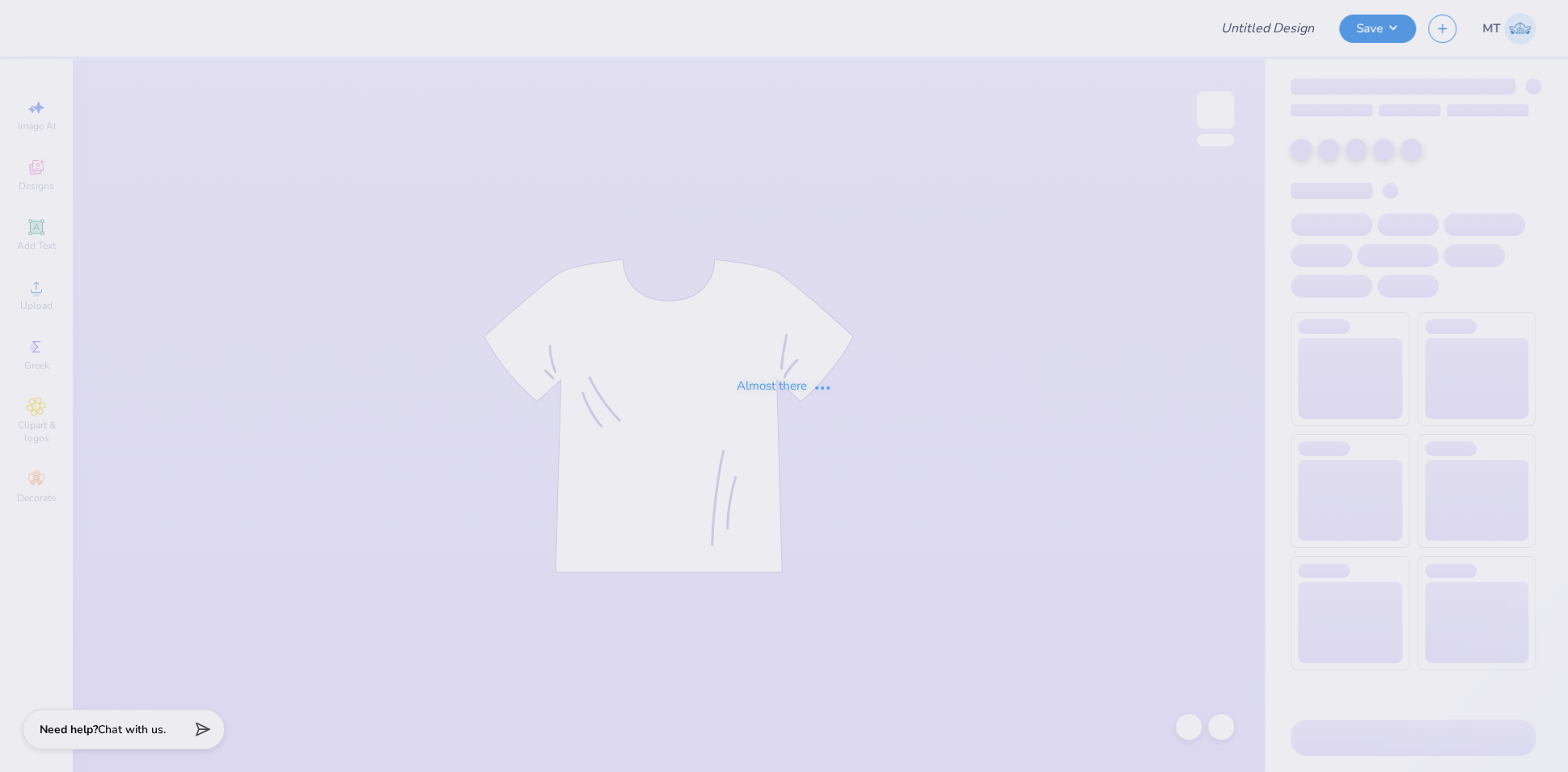
type input "FPS240007"
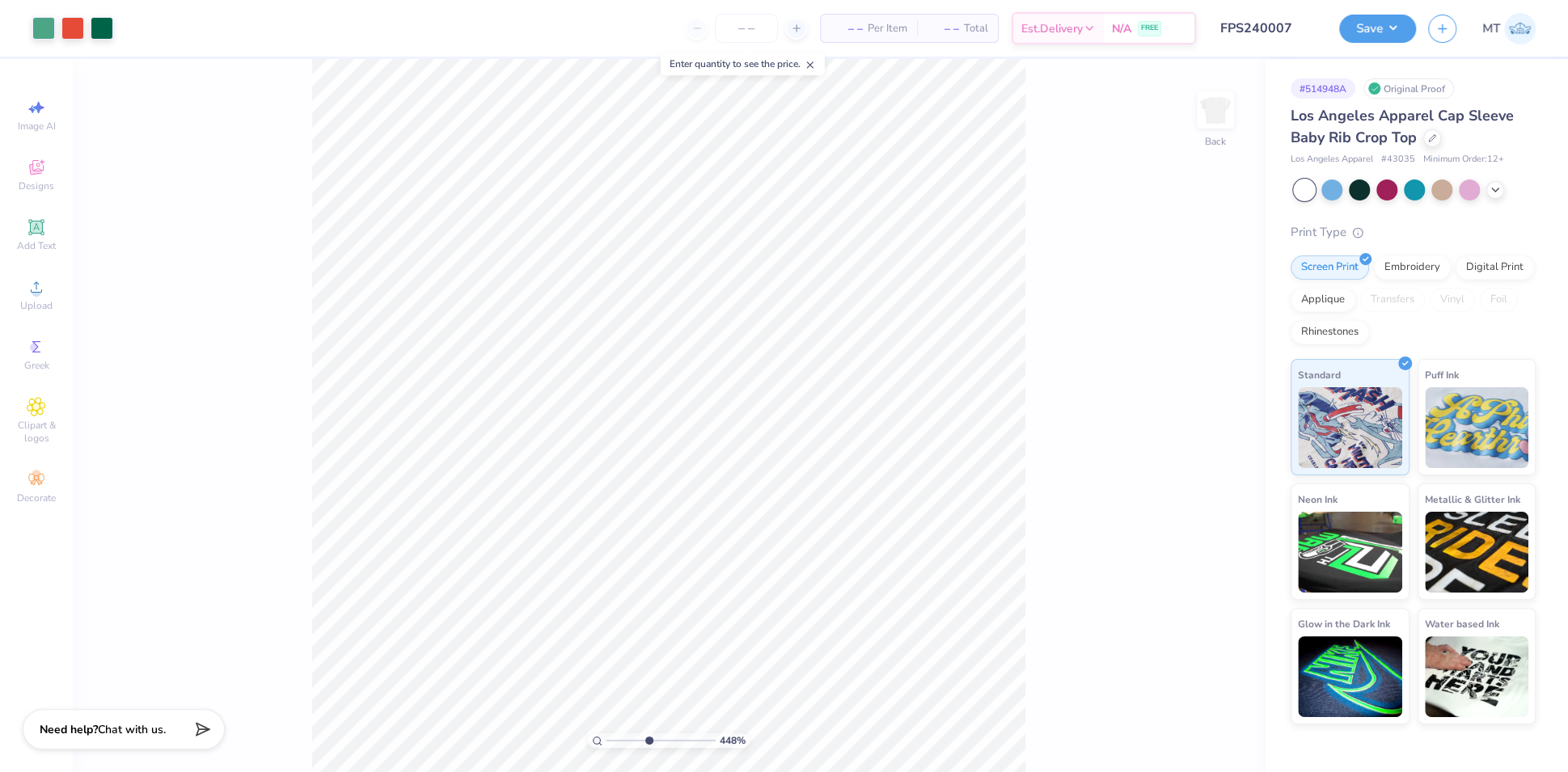
type input "4.71661907118321"
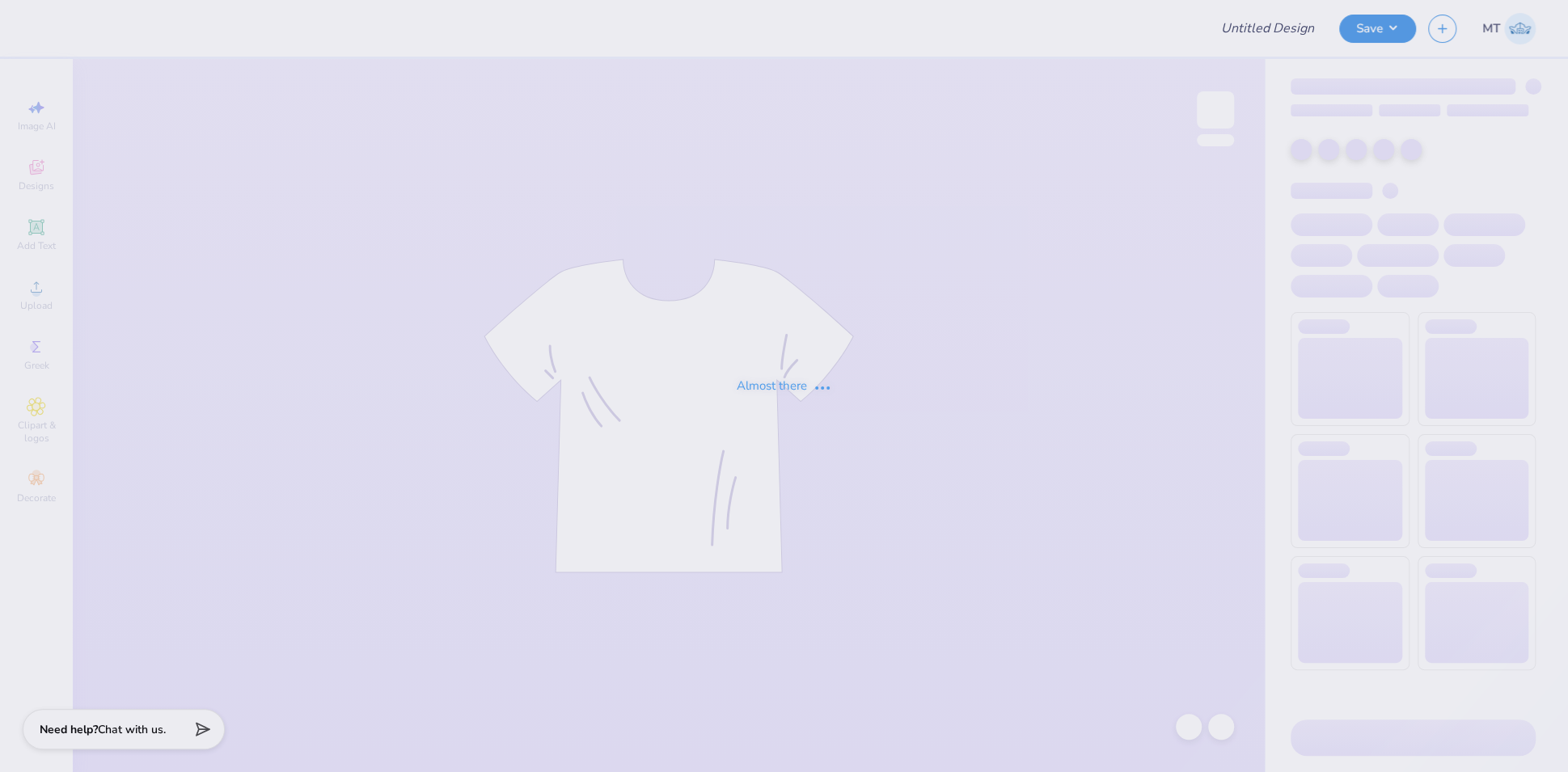
type input "FPS240007"
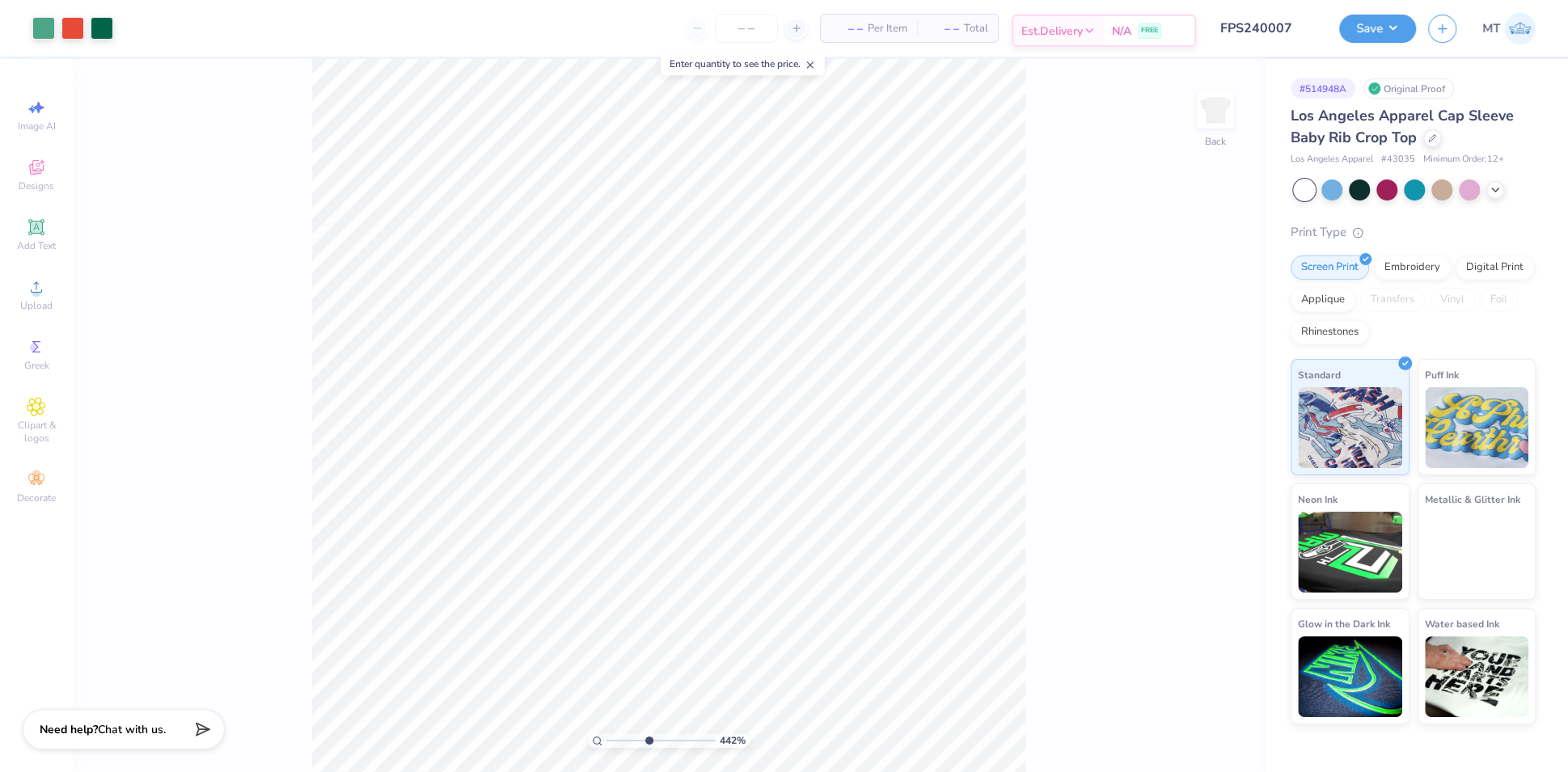
type input "1"
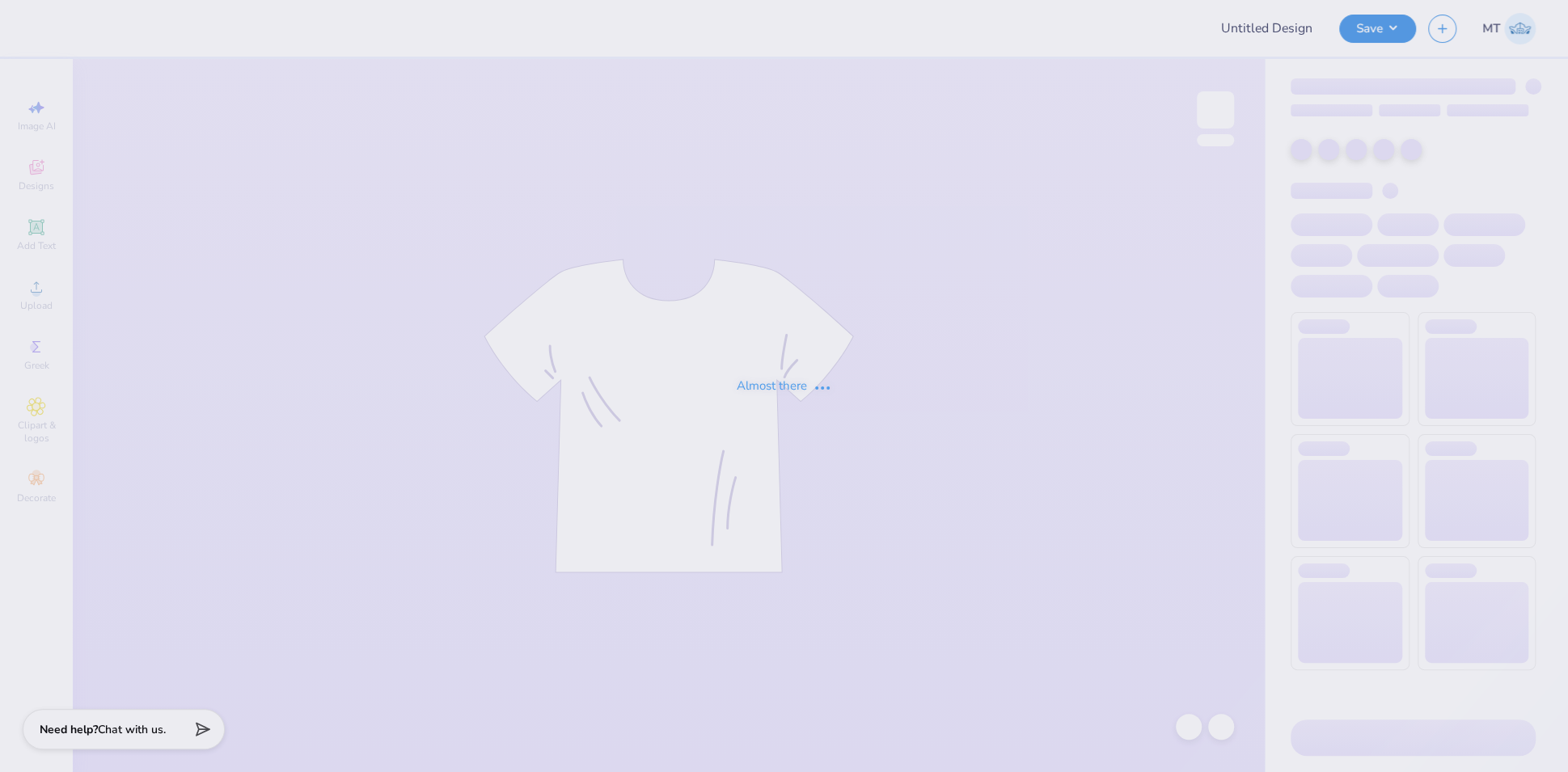
type input "FPS240008"
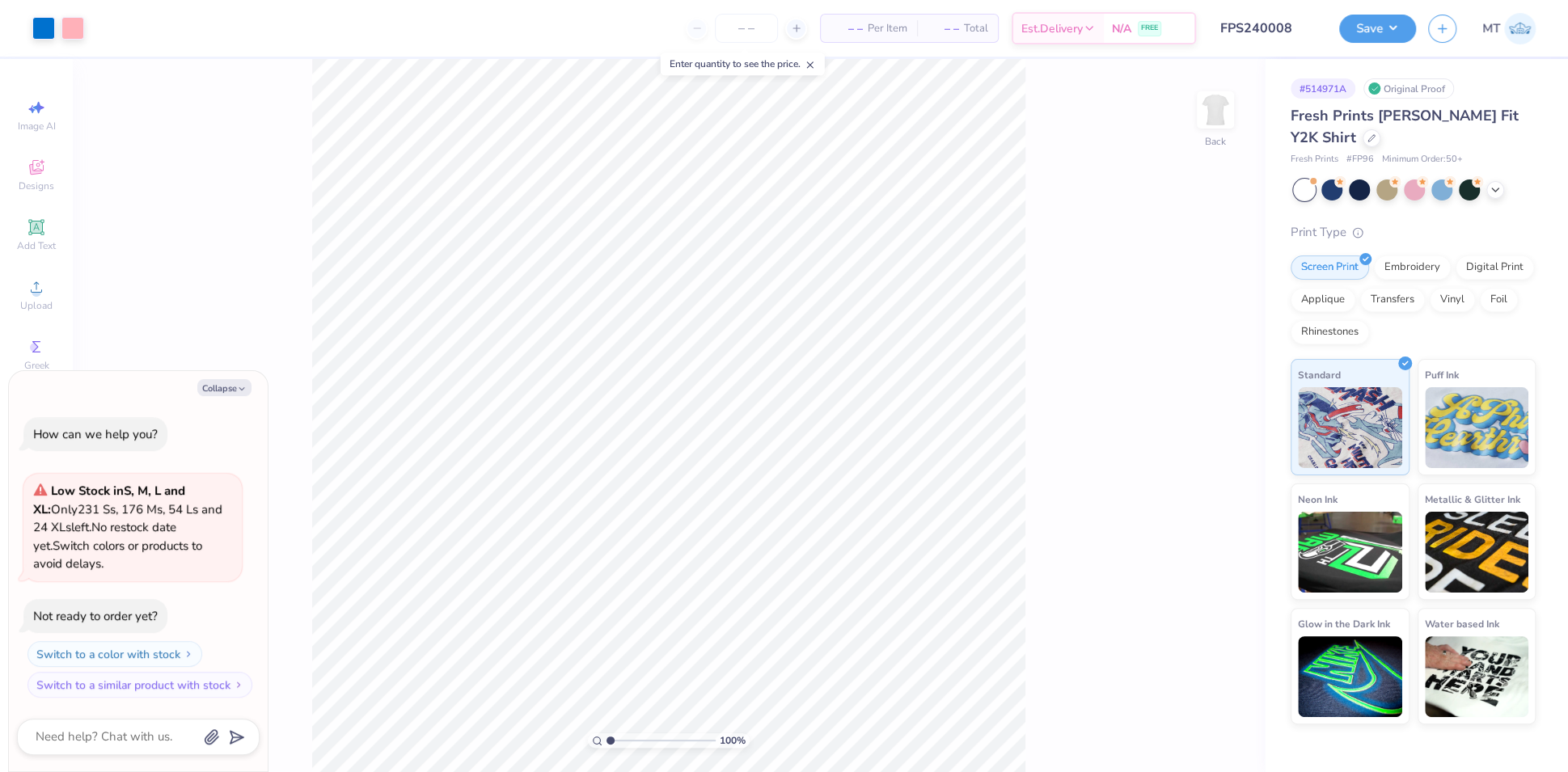
type textarea "x"
drag, startPoint x: 608, startPoint y: 739, endPoint x: 618, endPoint y: 739, distance: 10.0
click at [618, 739] on input "range" at bounding box center [661, 740] width 109 height 14
drag, startPoint x: 619, startPoint y: 741, endPoint x: 627, endPoint y: 737, distance: 8.9
click at [627, 737] on input "range" at bounding box center [661, 740] width 109 height 14
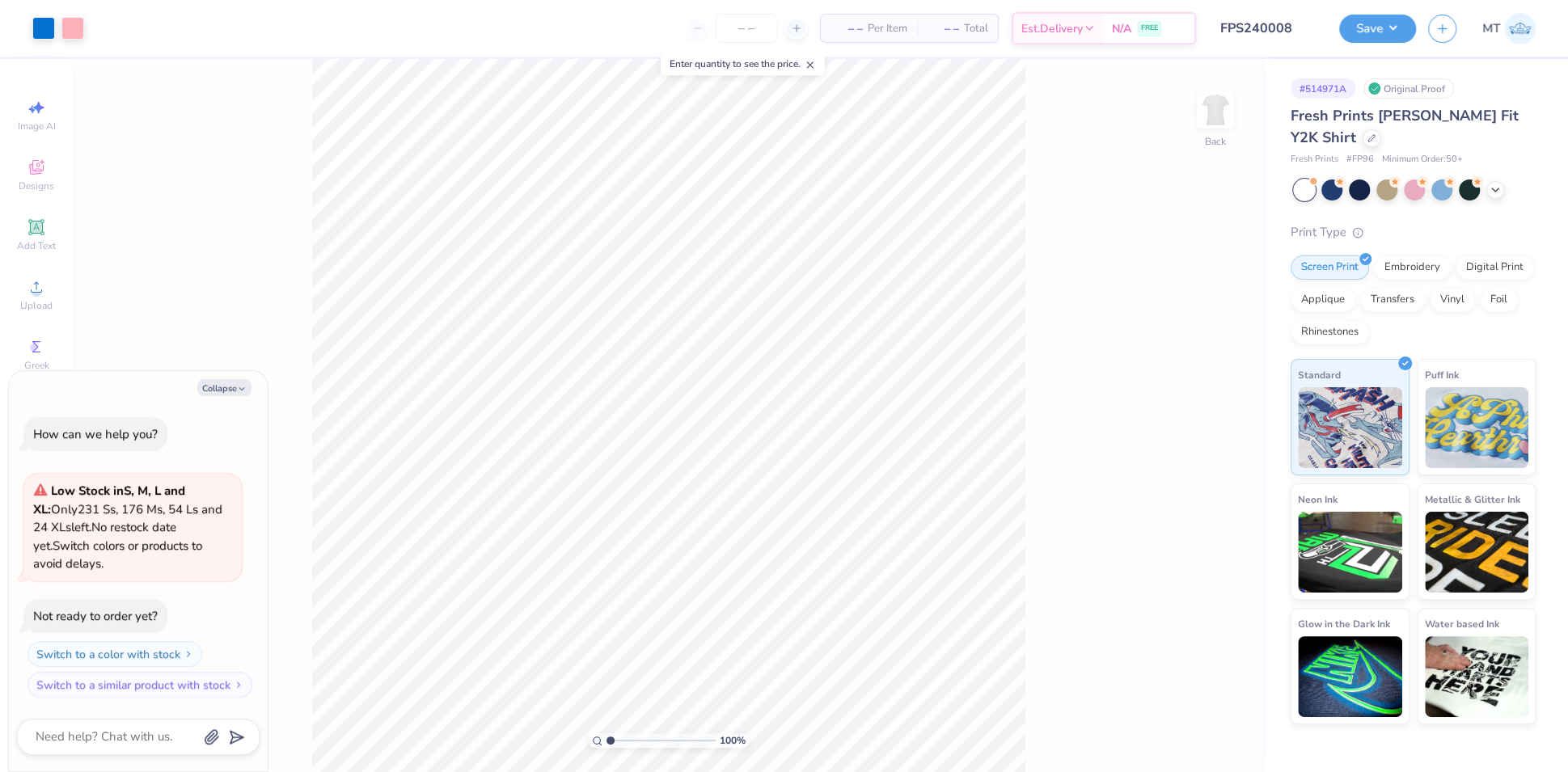
drag, startPoint x: 626, startPoint y: 741, endPoint x: 603, endPoint y: 738, distance: 23.2
click at [607, 738] on input "range" at bounding box center [661, 740] width 109 height 14
click at [68, 21] on div at bounding box center [73, 27] width 23 height 23
type input "3.24198674819068"
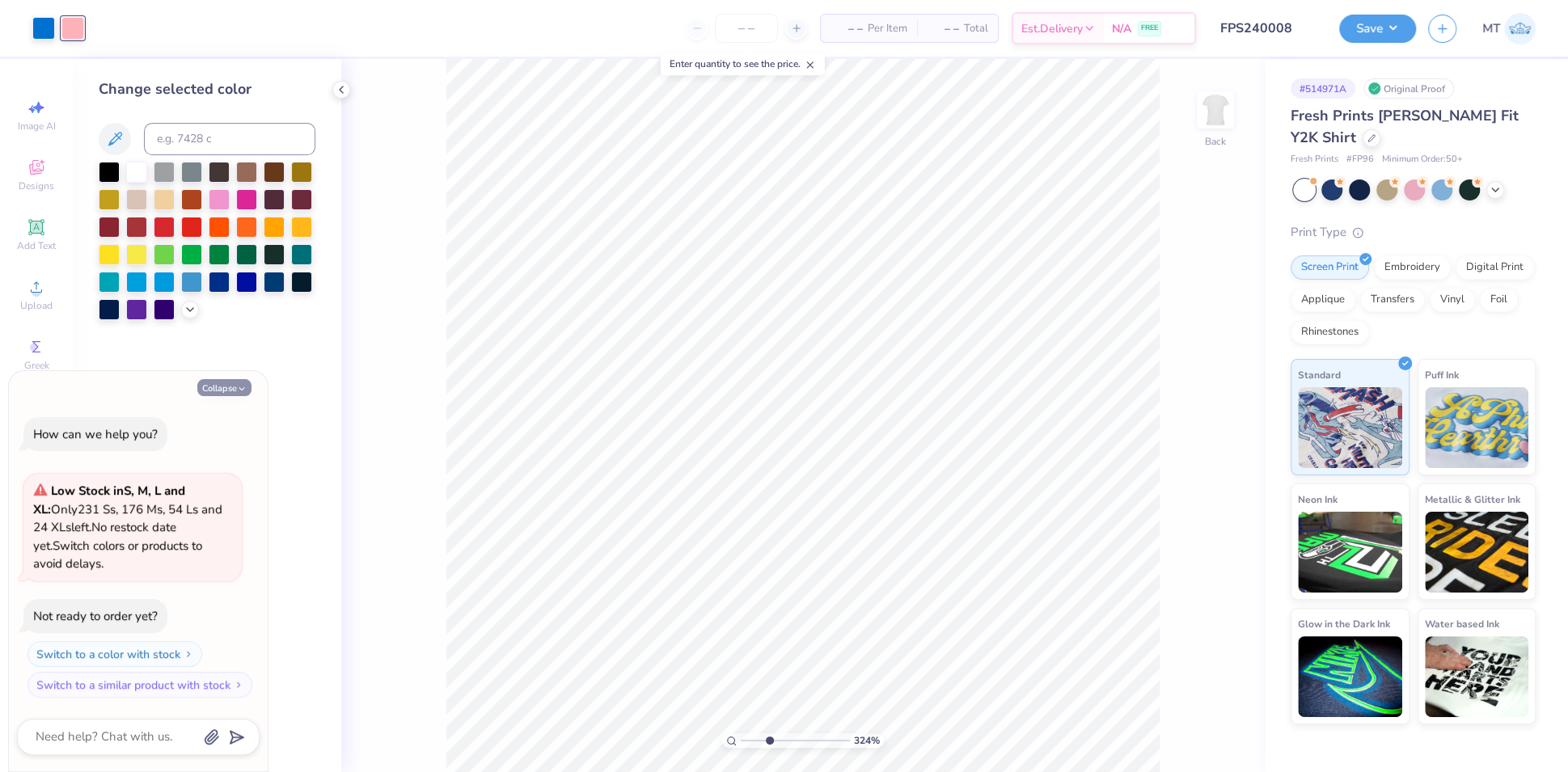
click at [225, 390] on button "Collapse" at bounding box center [224, 387] width 54 height 17
type textarea "x"
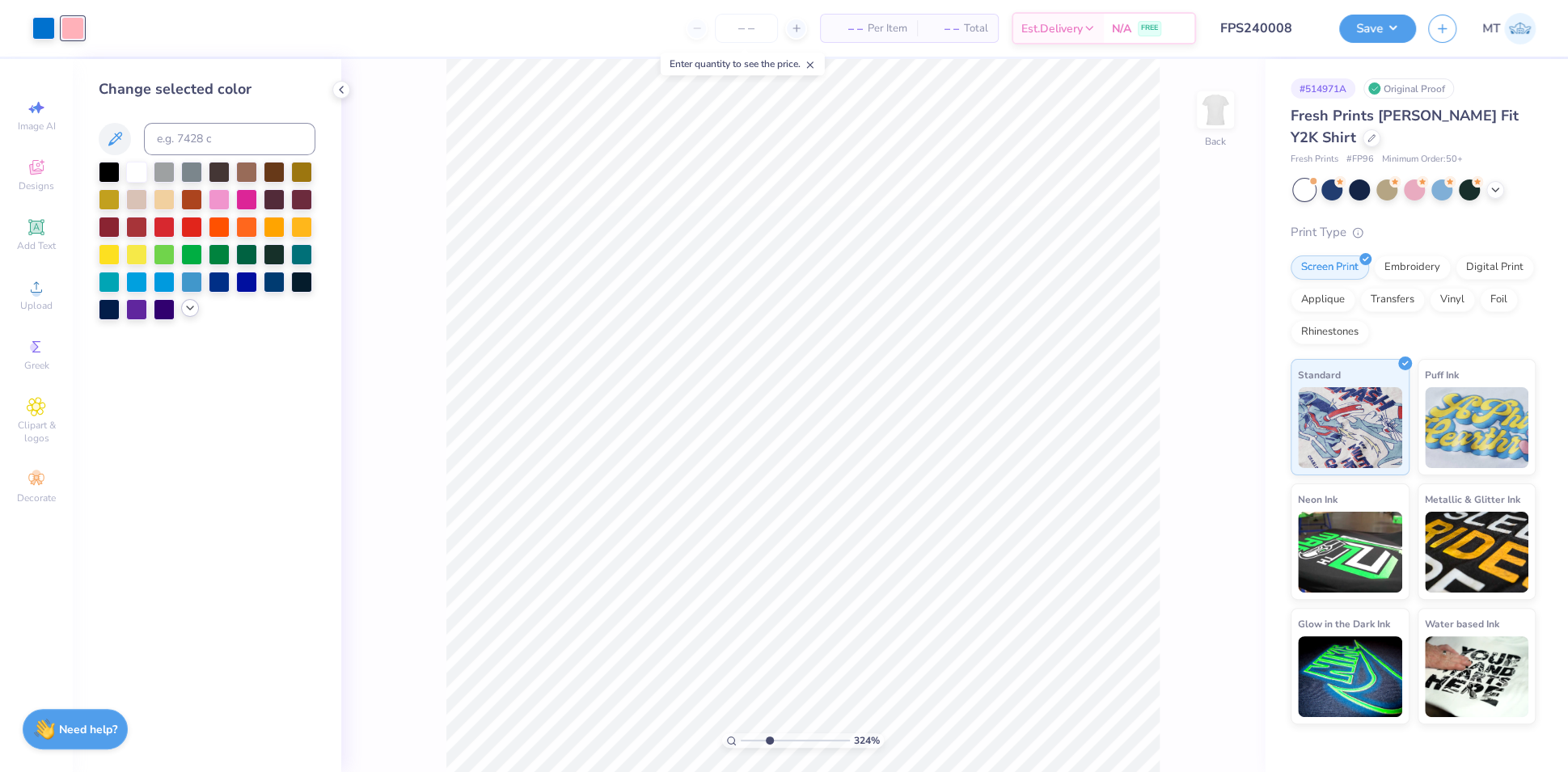
click at [193, 313] on icon at bounding box center [190, 308] width 13 height 13
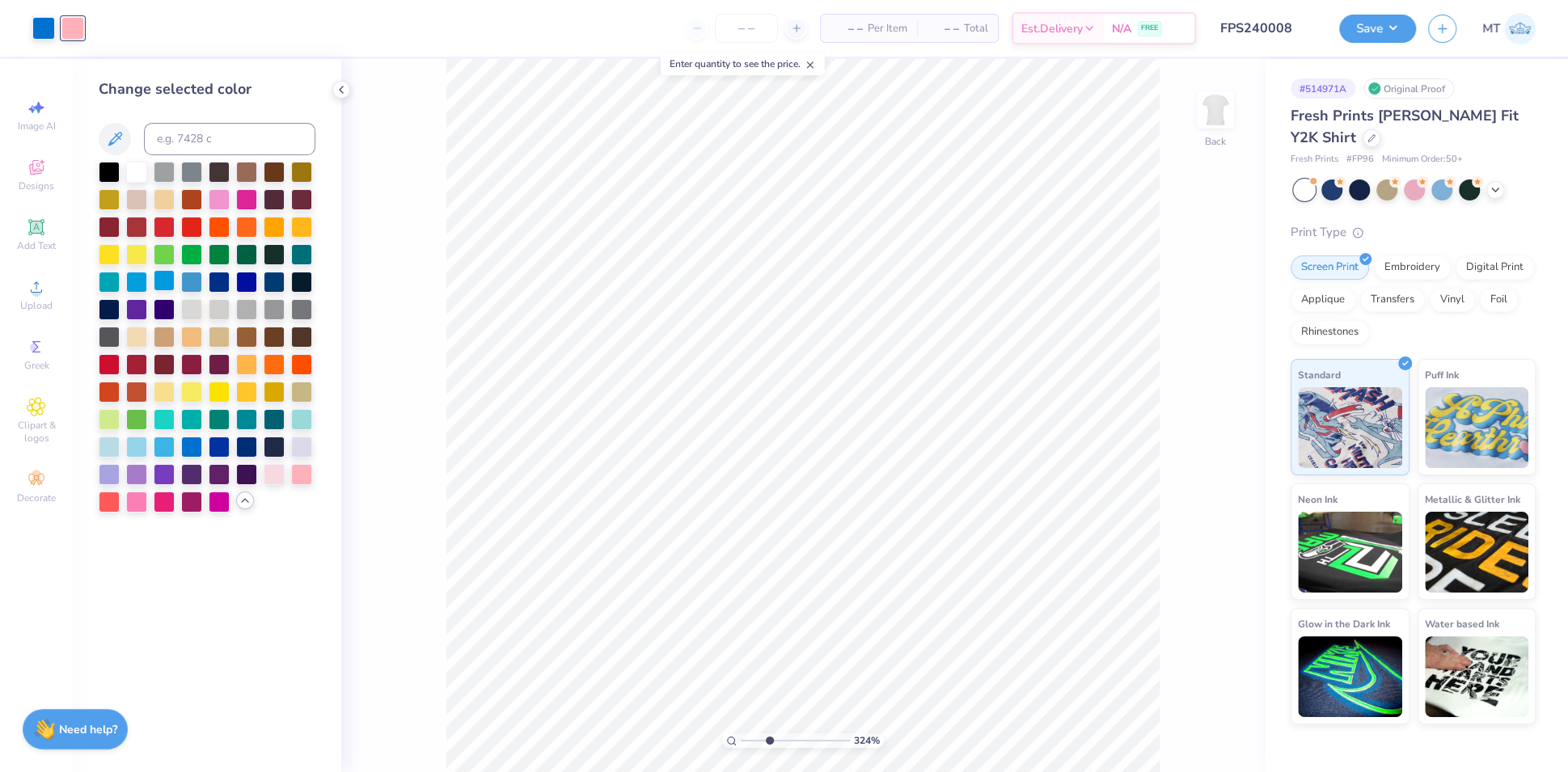
click at [165, 287] on div at bounding box center [165, 280] width 21 height 21
click at [1188, 727] on icon at bounding box center [1189, 727] width 16 height 16
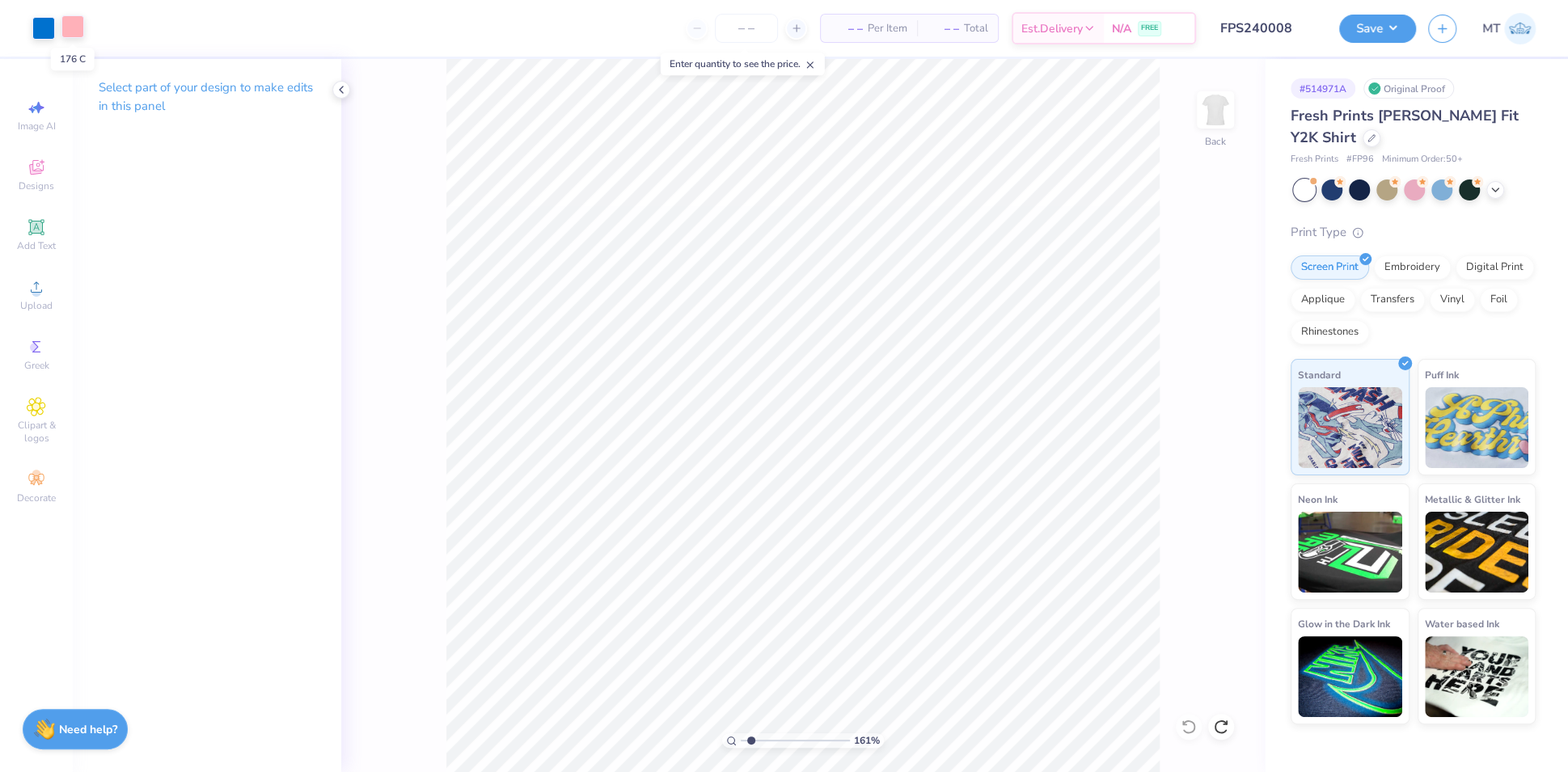
click at [68, 27] on div at bounding box center [73, 27] width 23 height 23
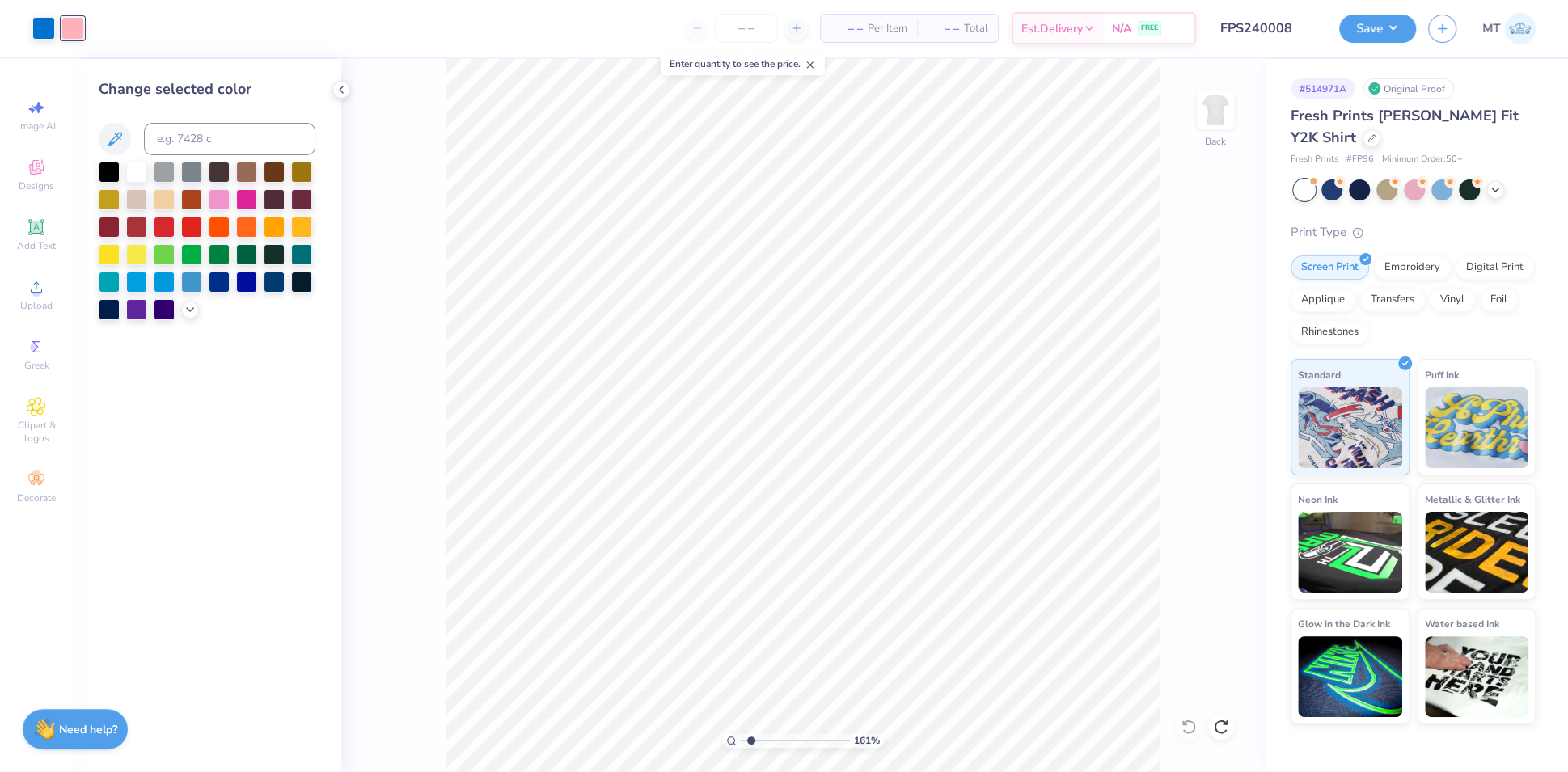
click at [181, 304] on div at bounding box center [207, 241] width 217 height 158
click at [193, 308] on icon at bounding box center [190, 308] width 13 height 13
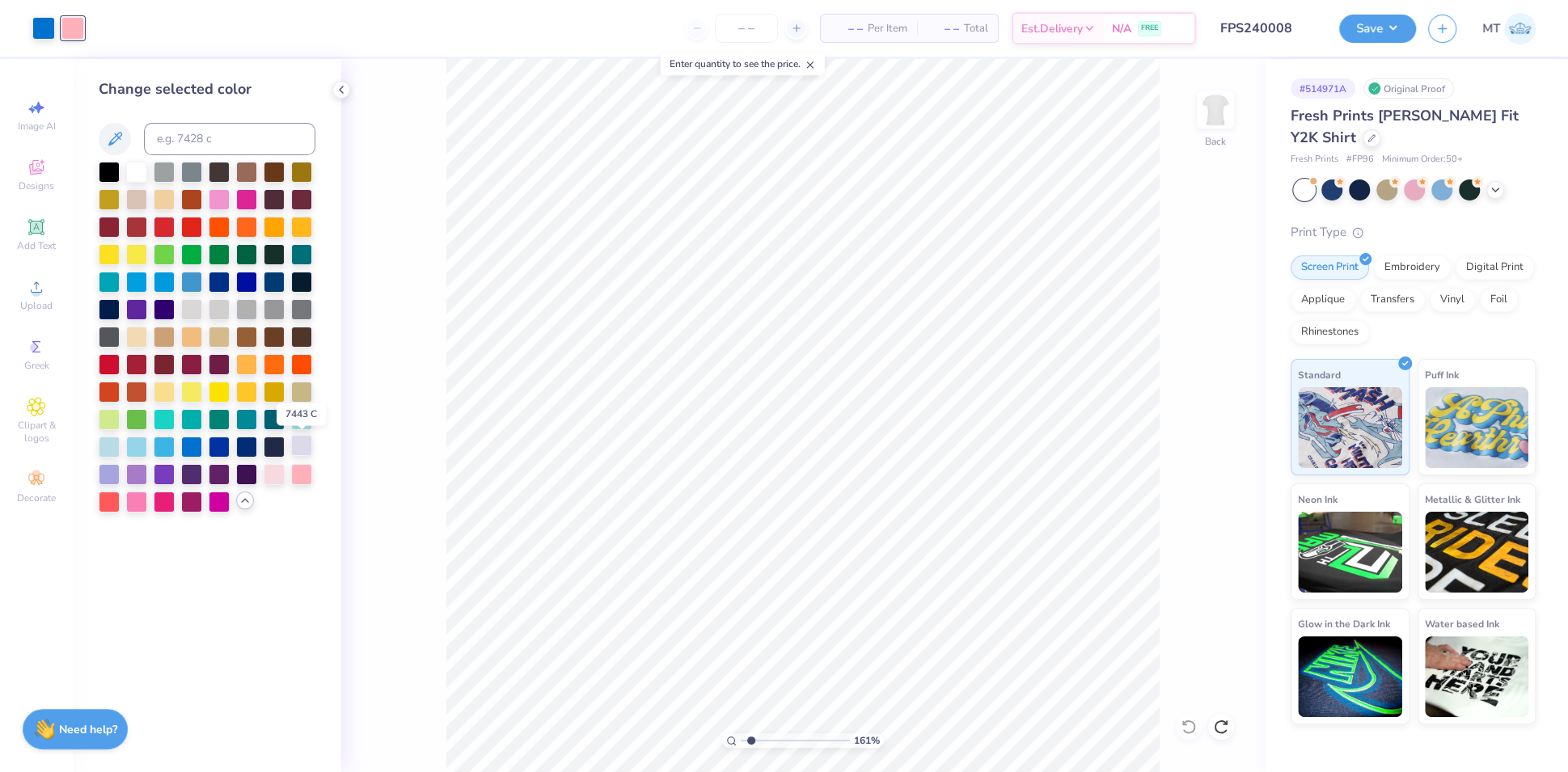
click at [302, 446] on div at bounding box center [302, 446] width 21 height 21
click at [1188, 732] on icon at bounding box center [1189, 727] width 14 height 14
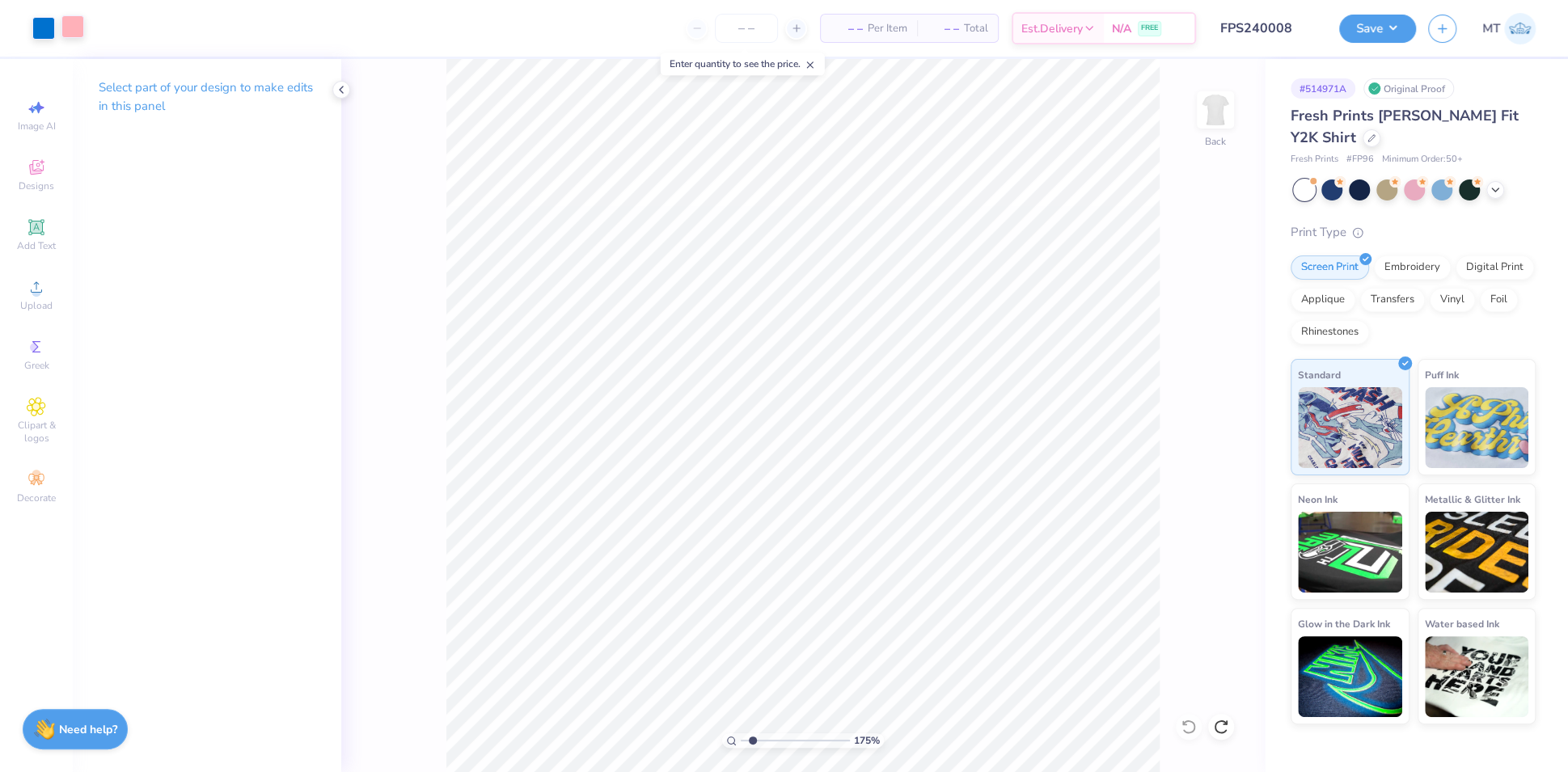
click at [77, 15] on div at bounding box center [73, 27] width 23 height 23
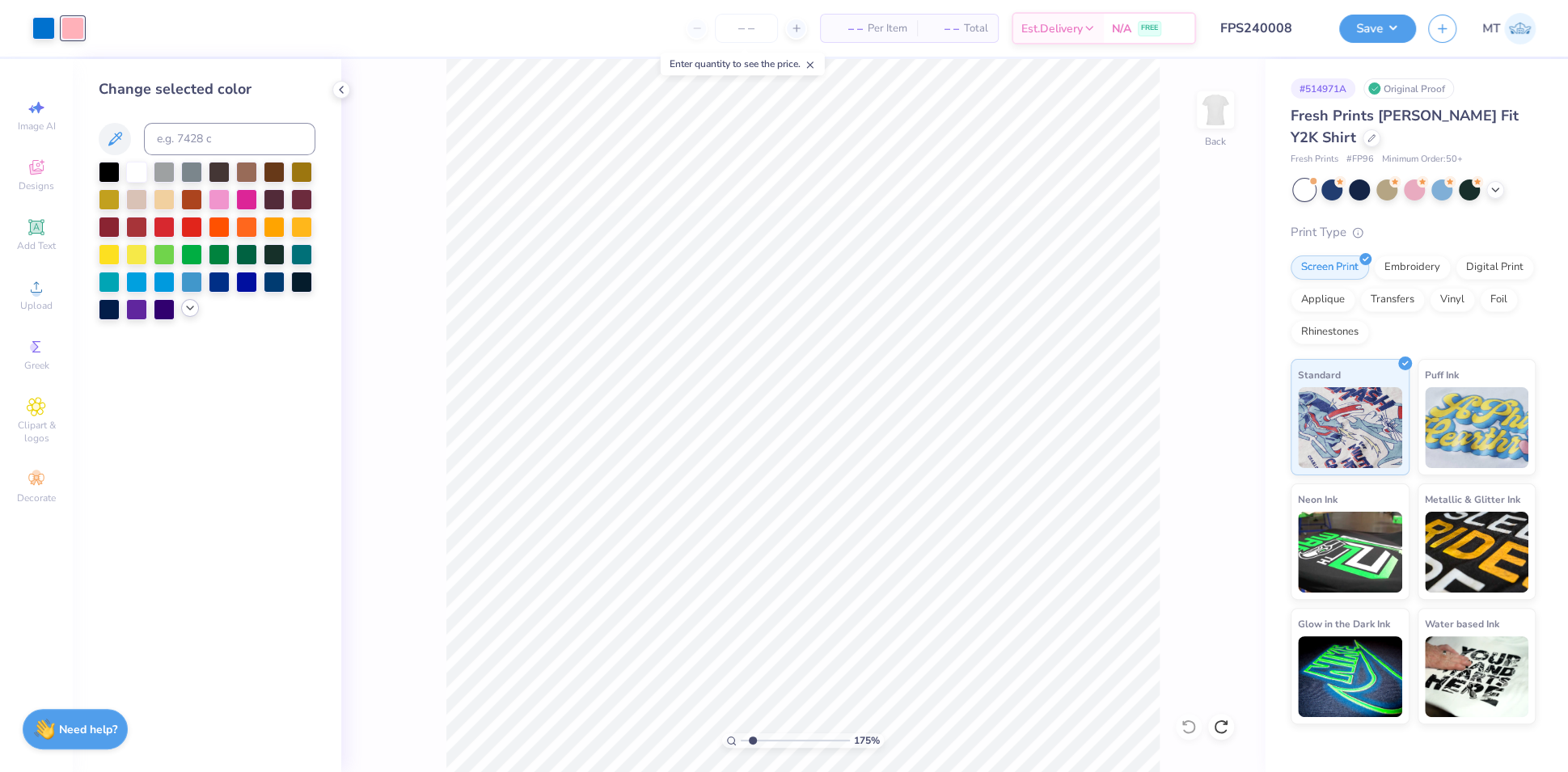
click at [194, 310] on icon at bounding box center [190, 308] width 13 height 13
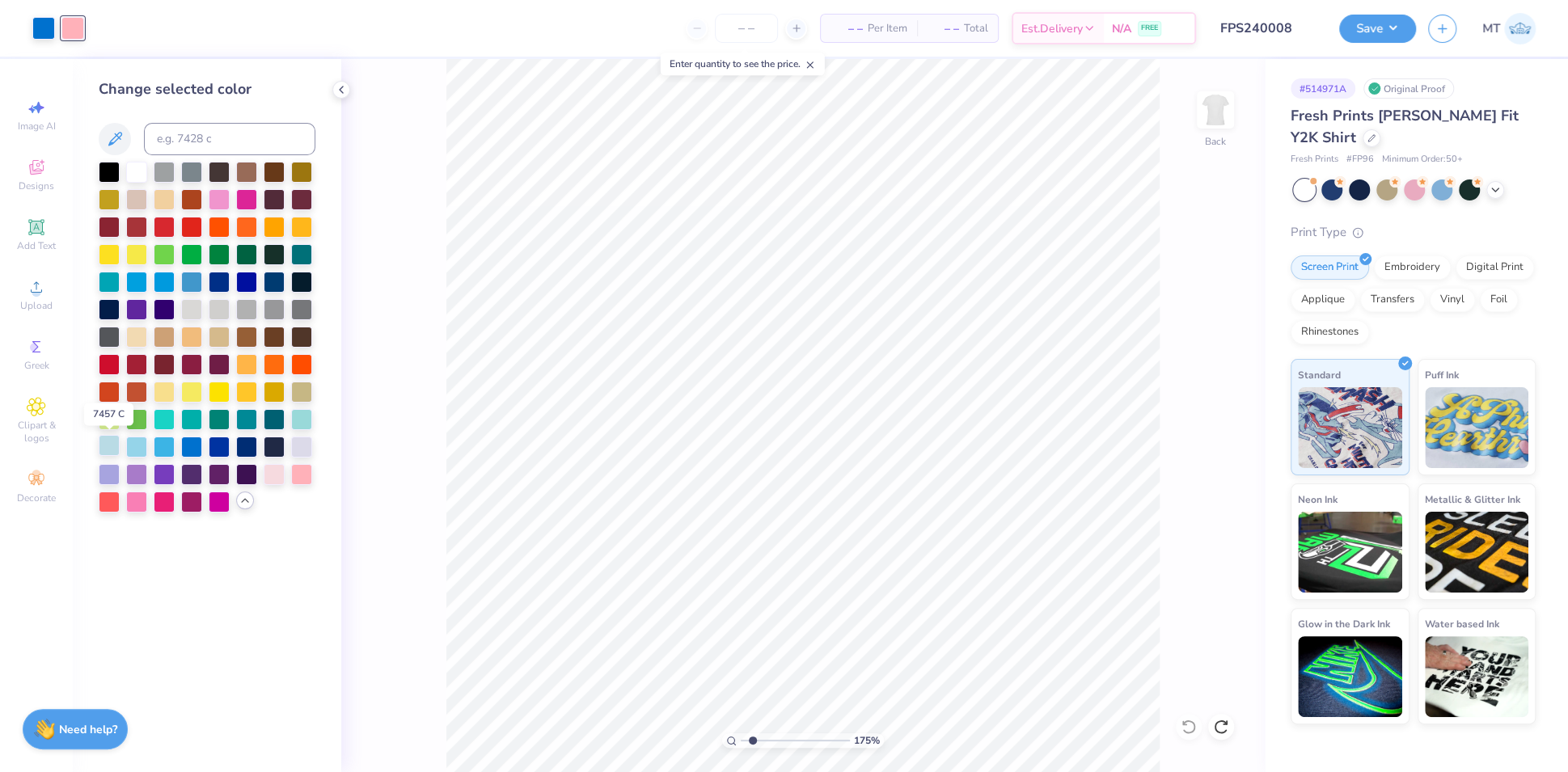
click at [109, 449] on div at bounding box center [110, 446] width 21 height 21
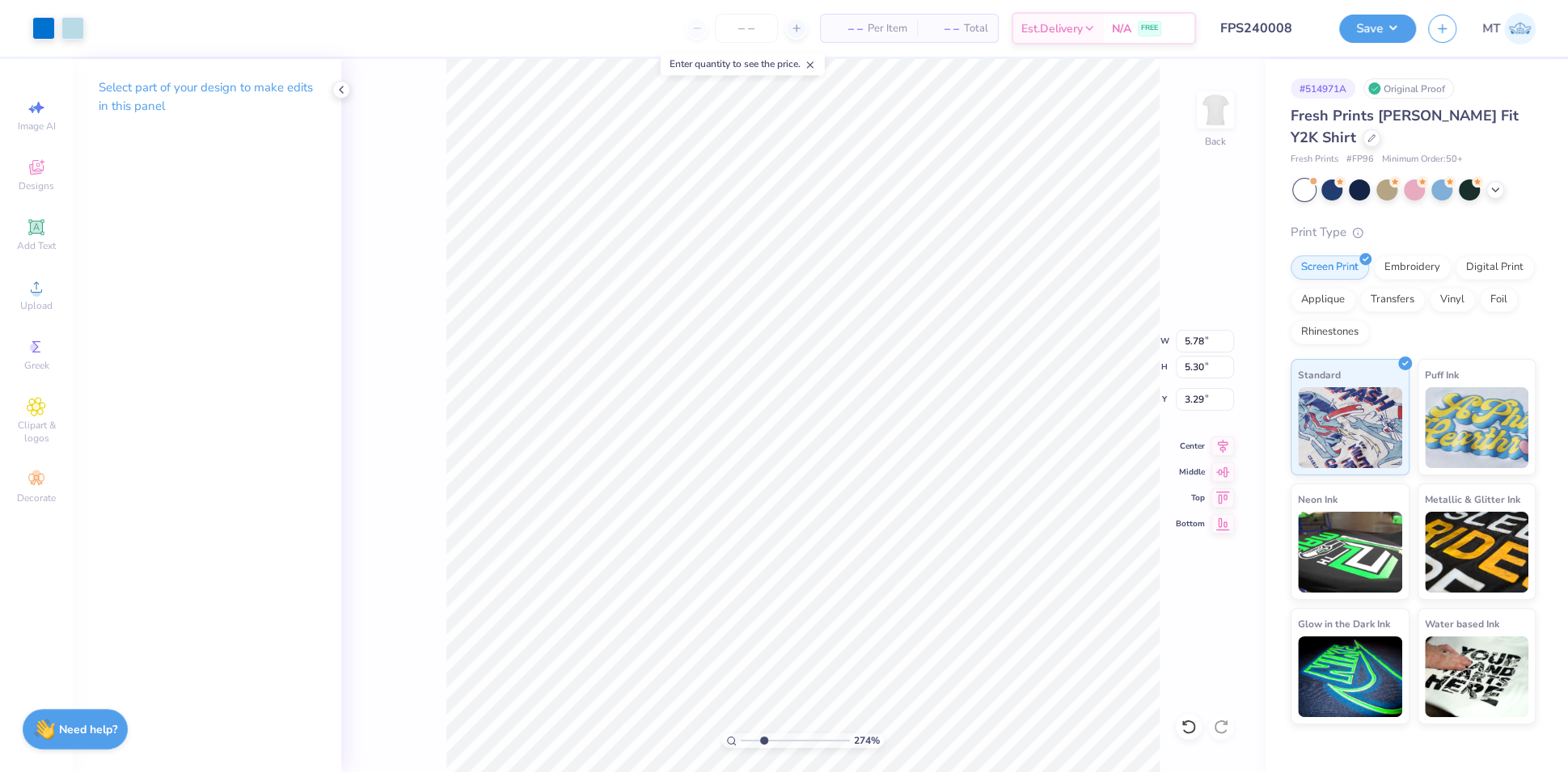
type input "2.73850724313403"
type input "3.64"
type input "2.73850724313403"
type input "3.29"
click at [702, 516] on li "Ungroup" at bounding box center [696, 520] width 127 height 32
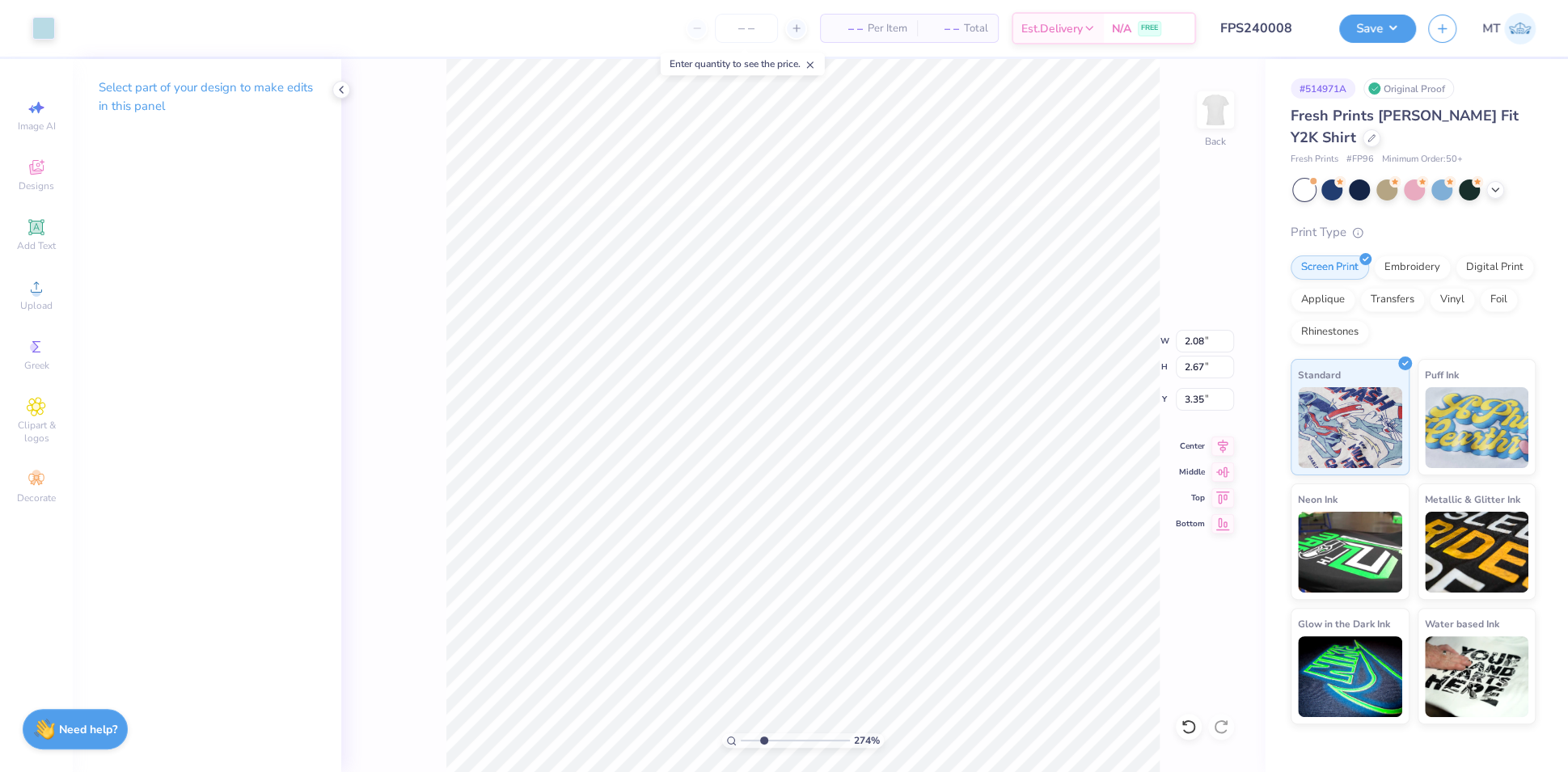
type input "2.73850724313403"
type input "4.42"
click at [47, 31] on div at bounding box center [44, 27] width 23 height 23
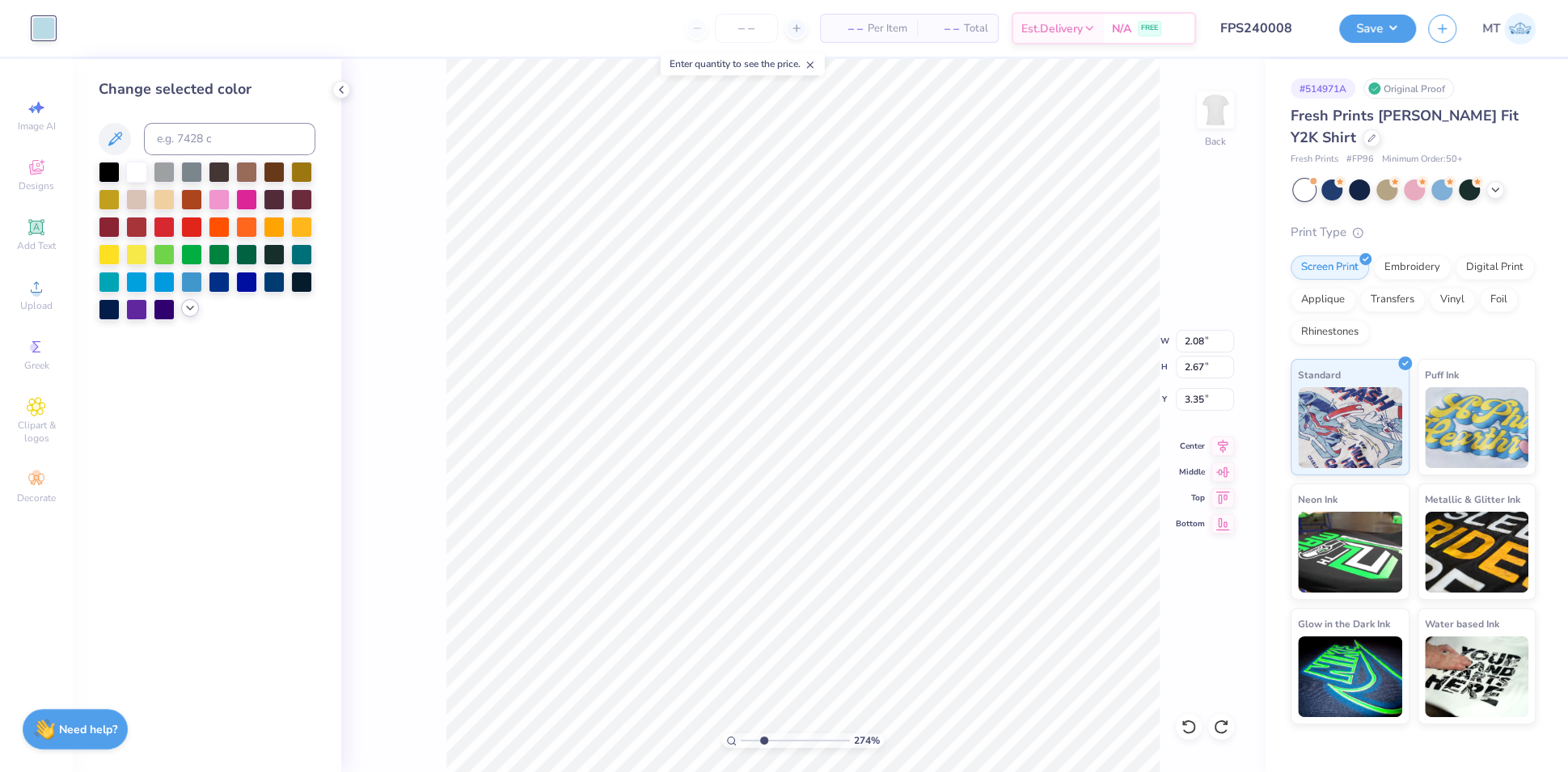
click at [188, 310] on icon at bounding box center [190, 308] width 13 height 13
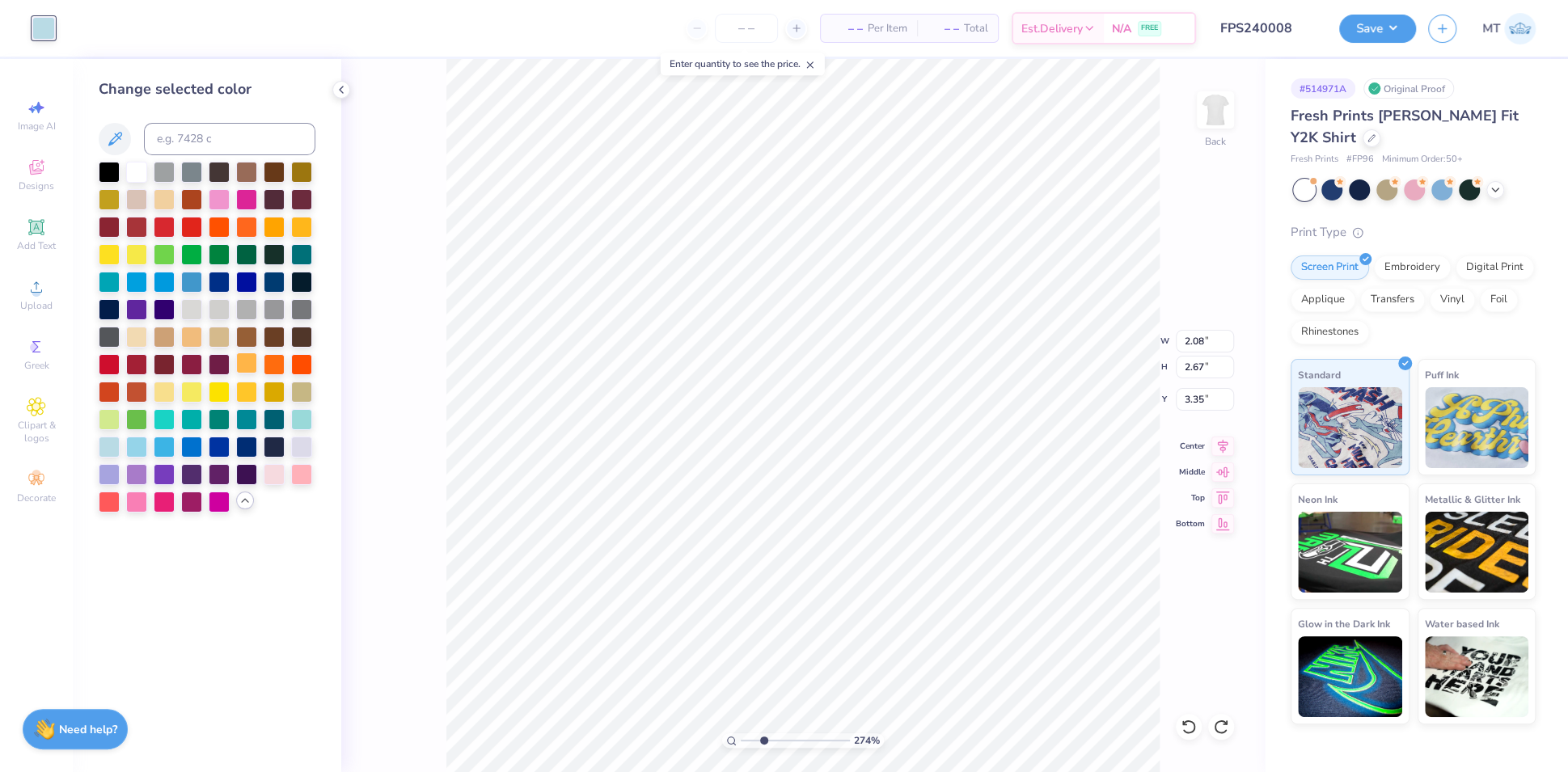
click at [247, 363] on div at bounding box center [247, 363] width 21 height 21
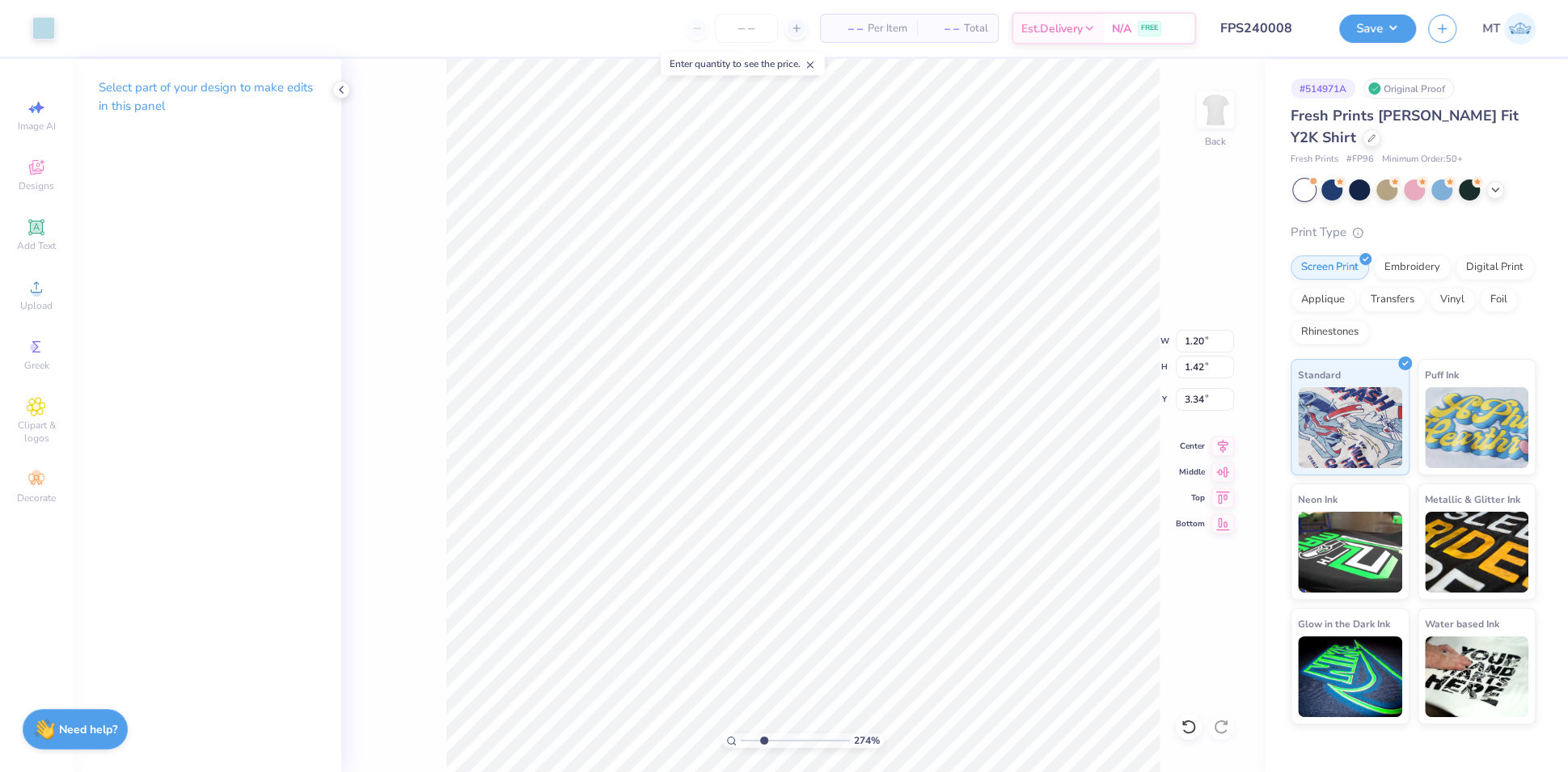
type input "2.73850724313403"
type input "4.09"
type input "2.73850724313403"
type input "3.34"
click at [42, 26] on div at bounding box center [44, 27] width 23 height 23
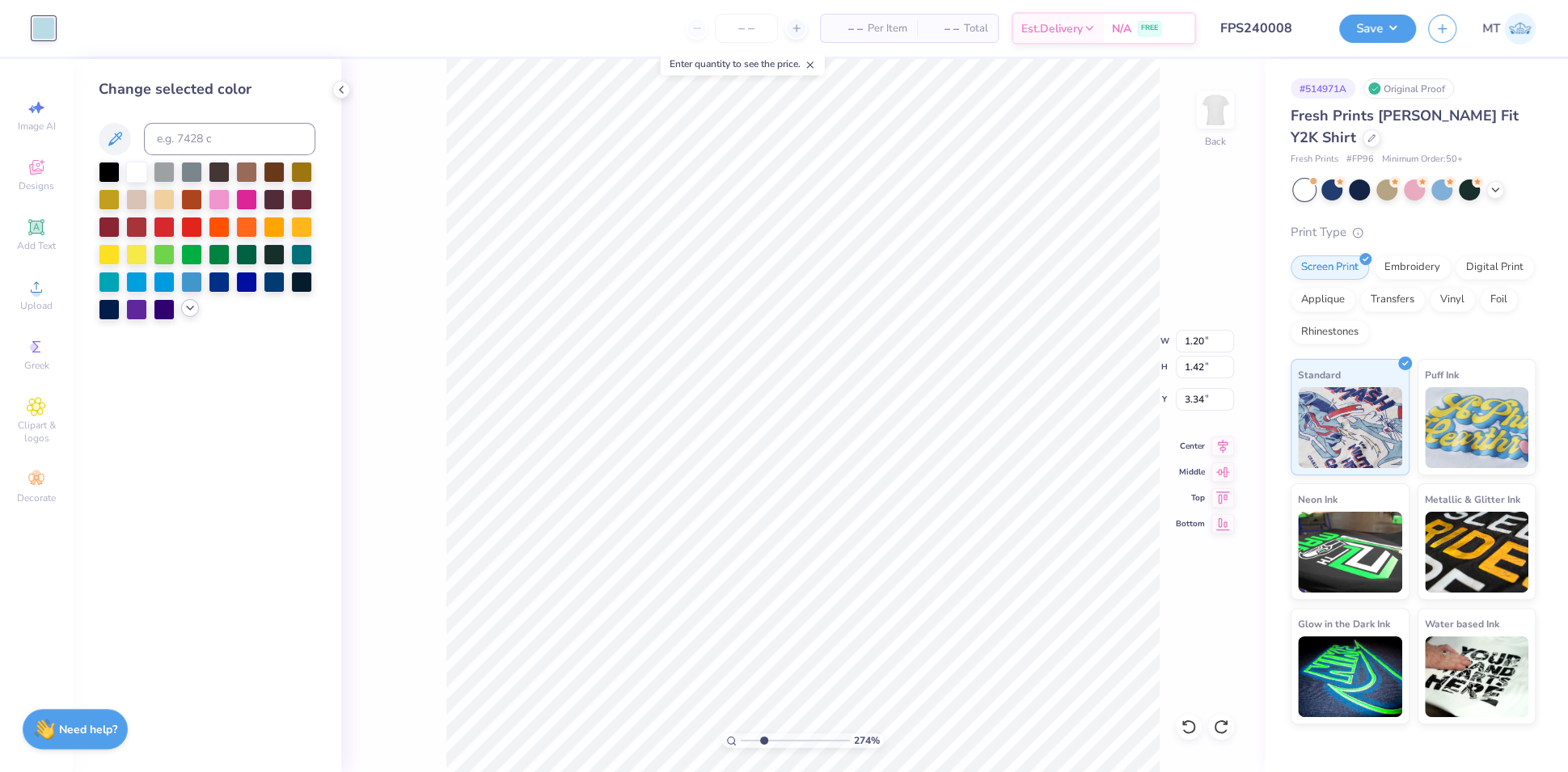
click at [184, 306] on icon at bounding box center [190, 308] width 13 height 13
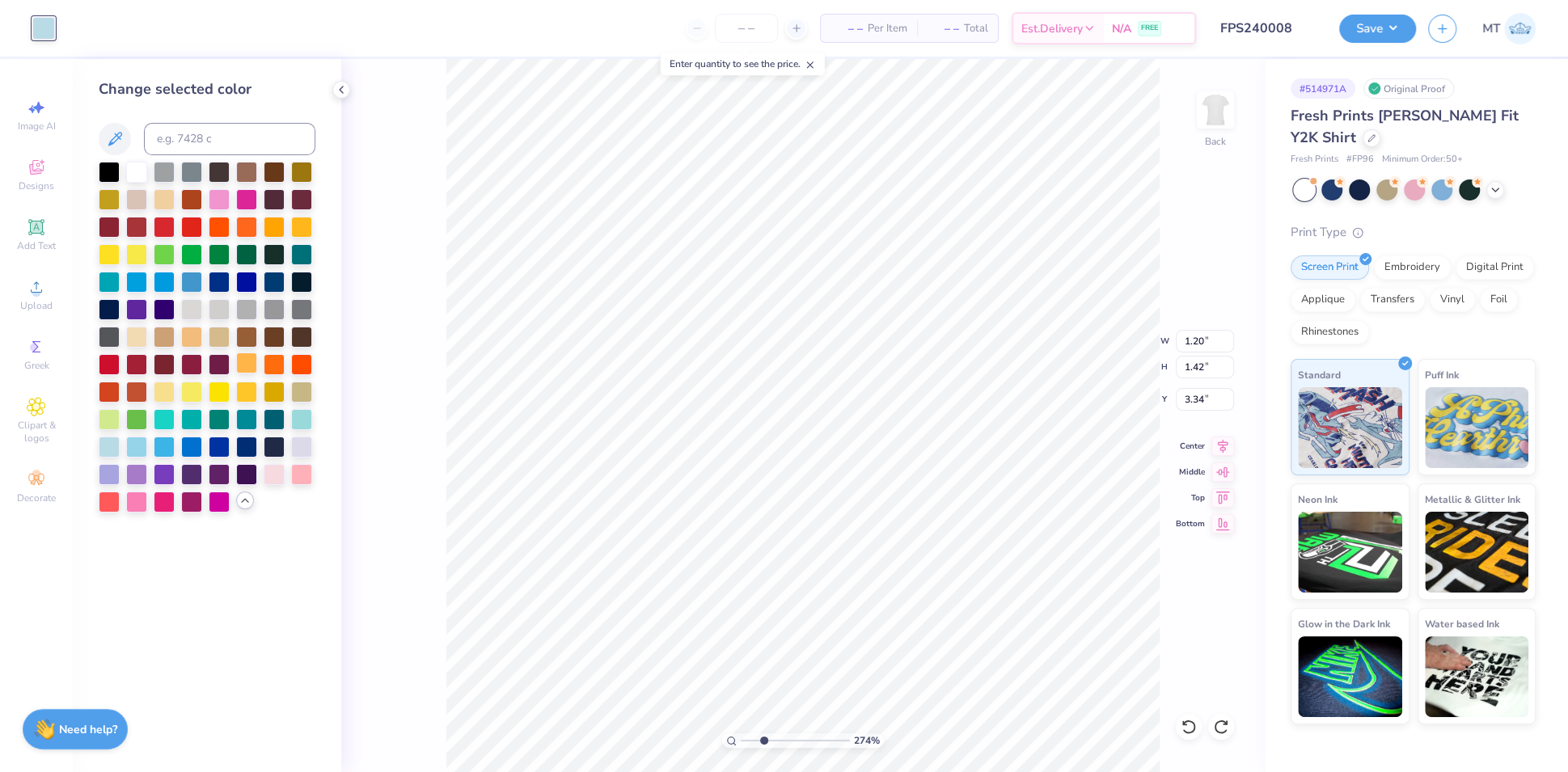
click at [250, 363] on div at bounding box center [247, 363] width 21 height 21
type input "2.73850724313403"
type input "1.50"
type input "1.87"
type input "3.49"
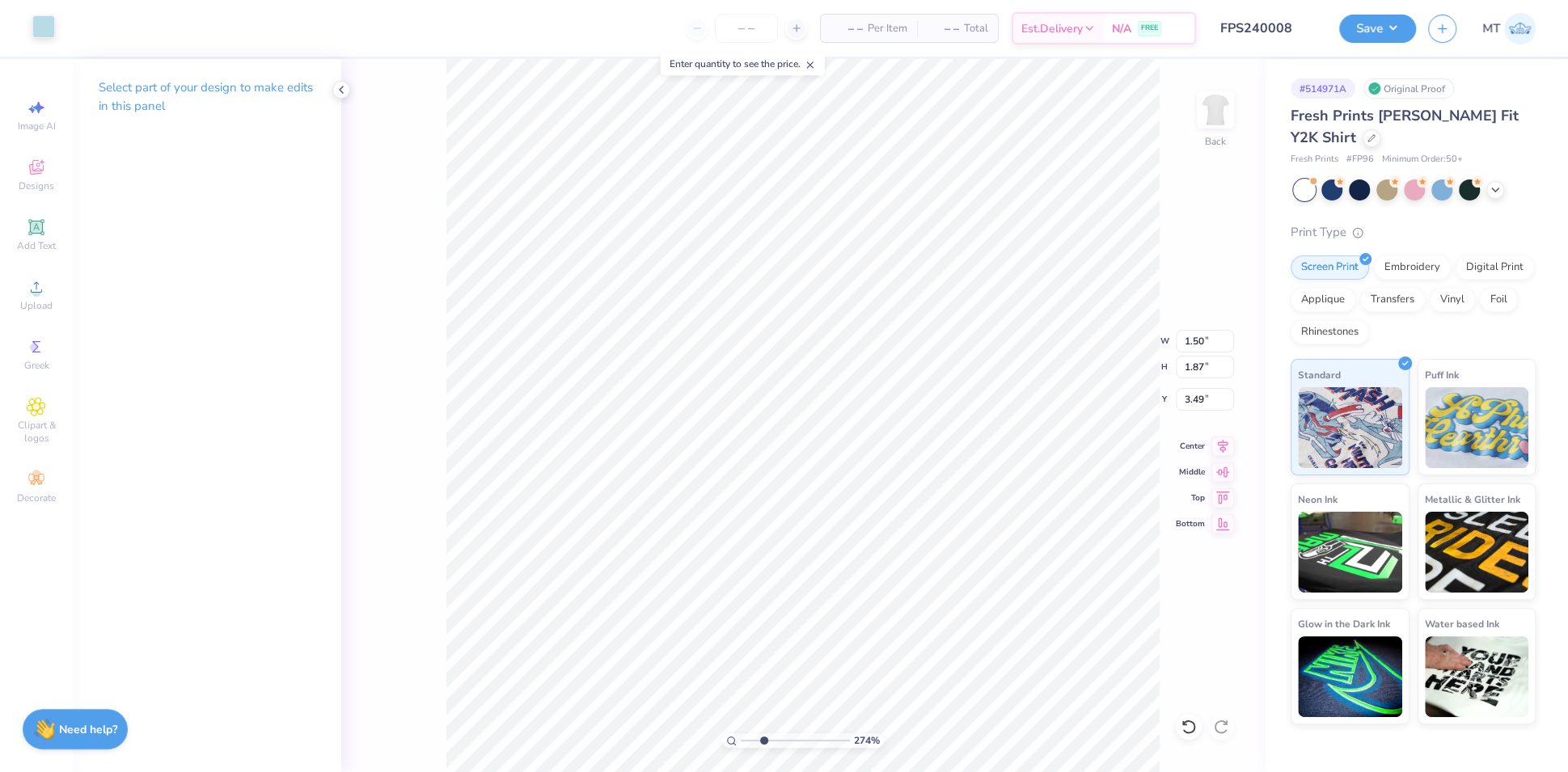
click at [47, 29] on div at bounding box center [44, 27] width 23 height 23
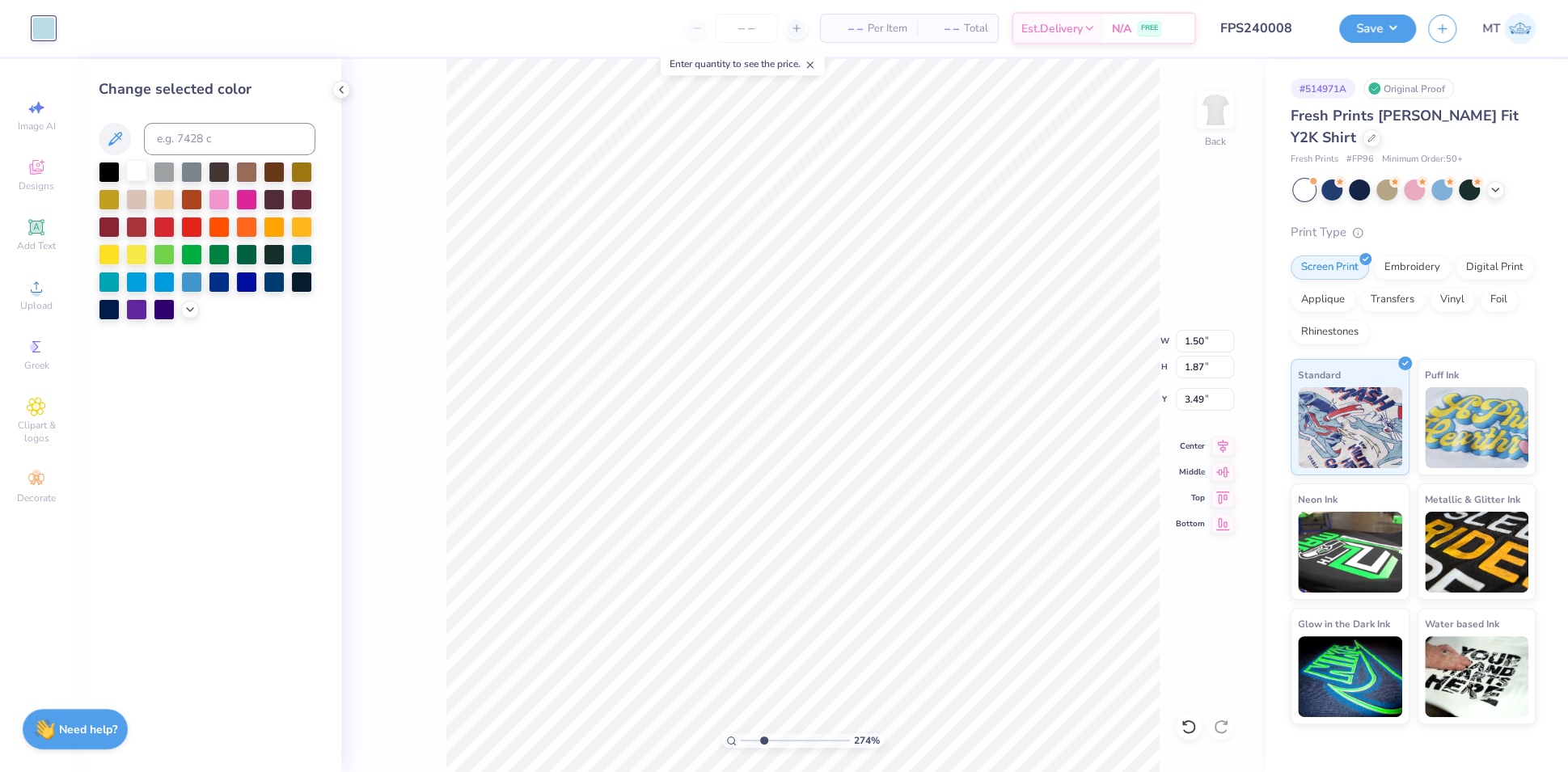
click at [135, 172] on div at bounding box center [137, 171] width 21 height 21
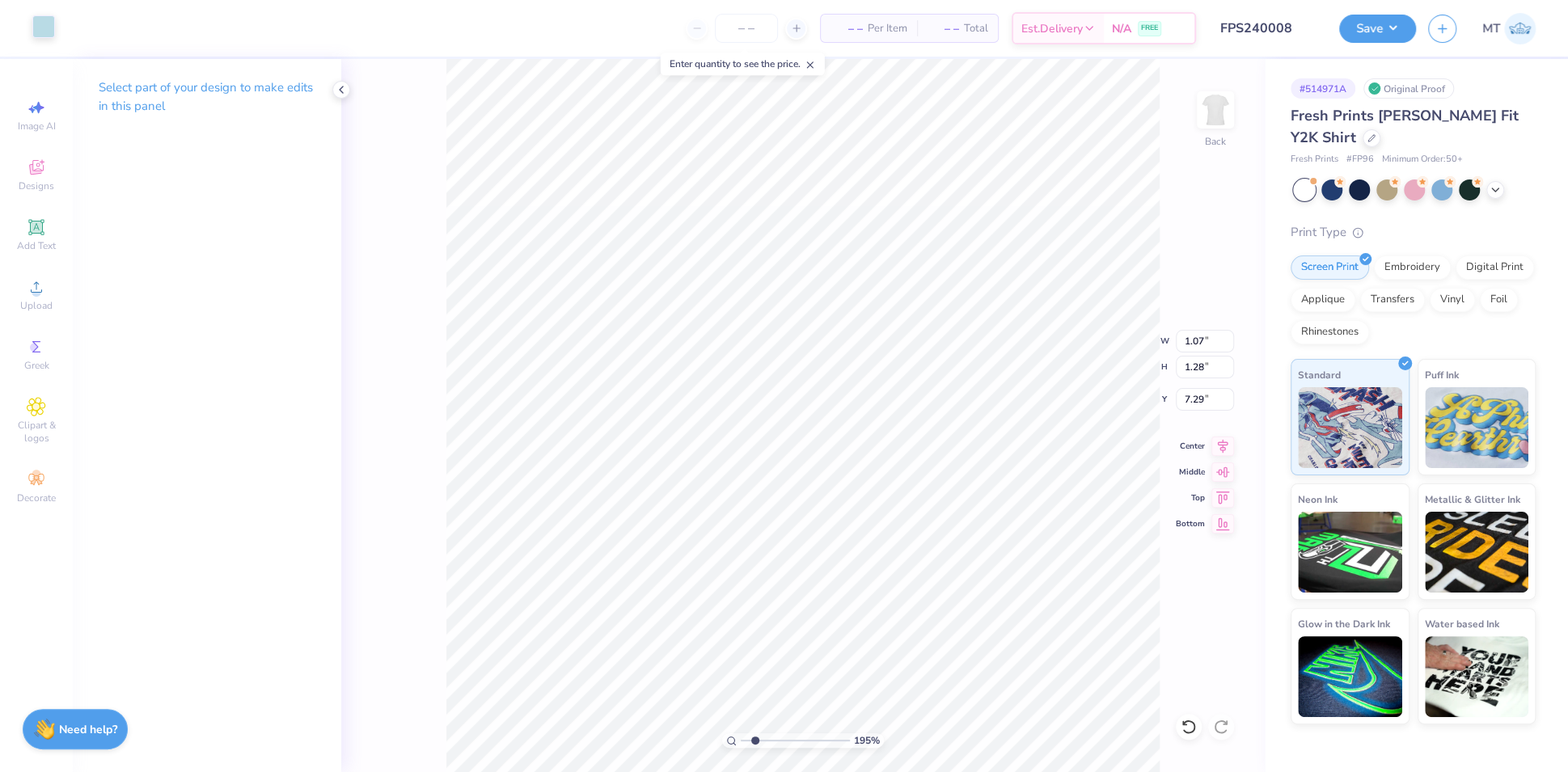
click at [42, 29] on div at bounding box center [44, 27] width 23 height 23
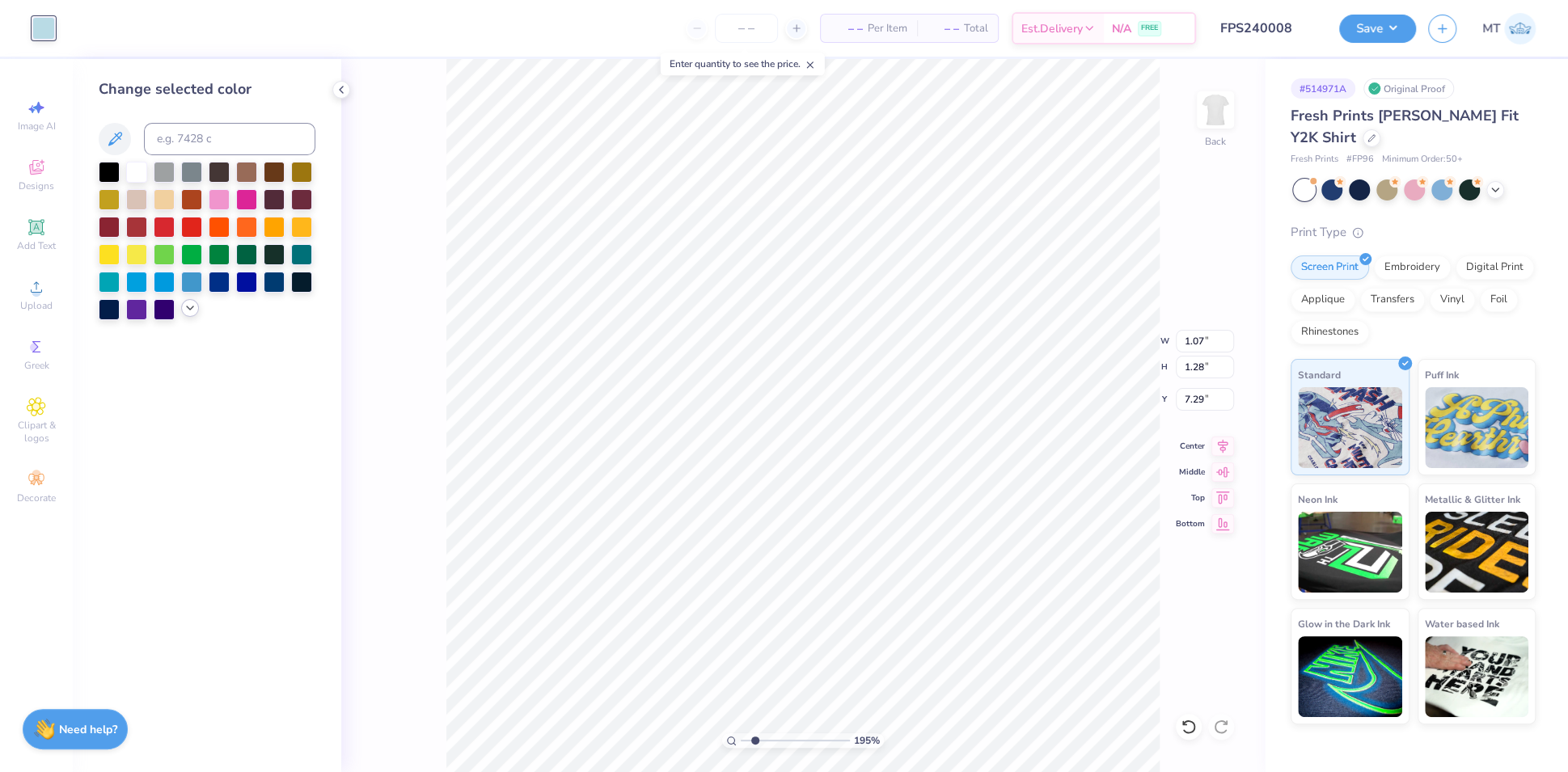
click at [193, 312] on icon at bounding box center [190, 308] width 13 height 13
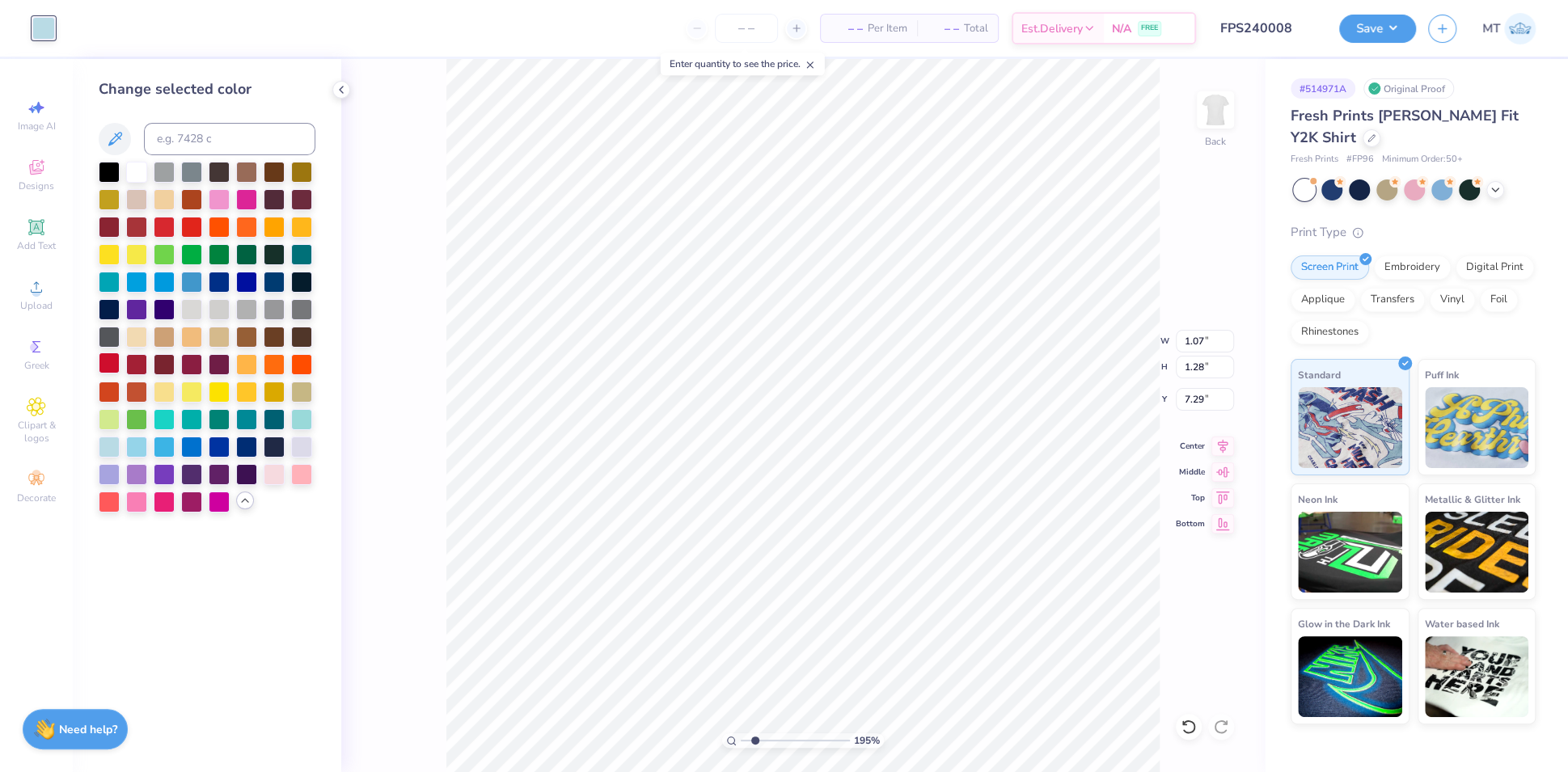
click at [111, 363] on div at bounding box center [110, 363] width 21 height 21
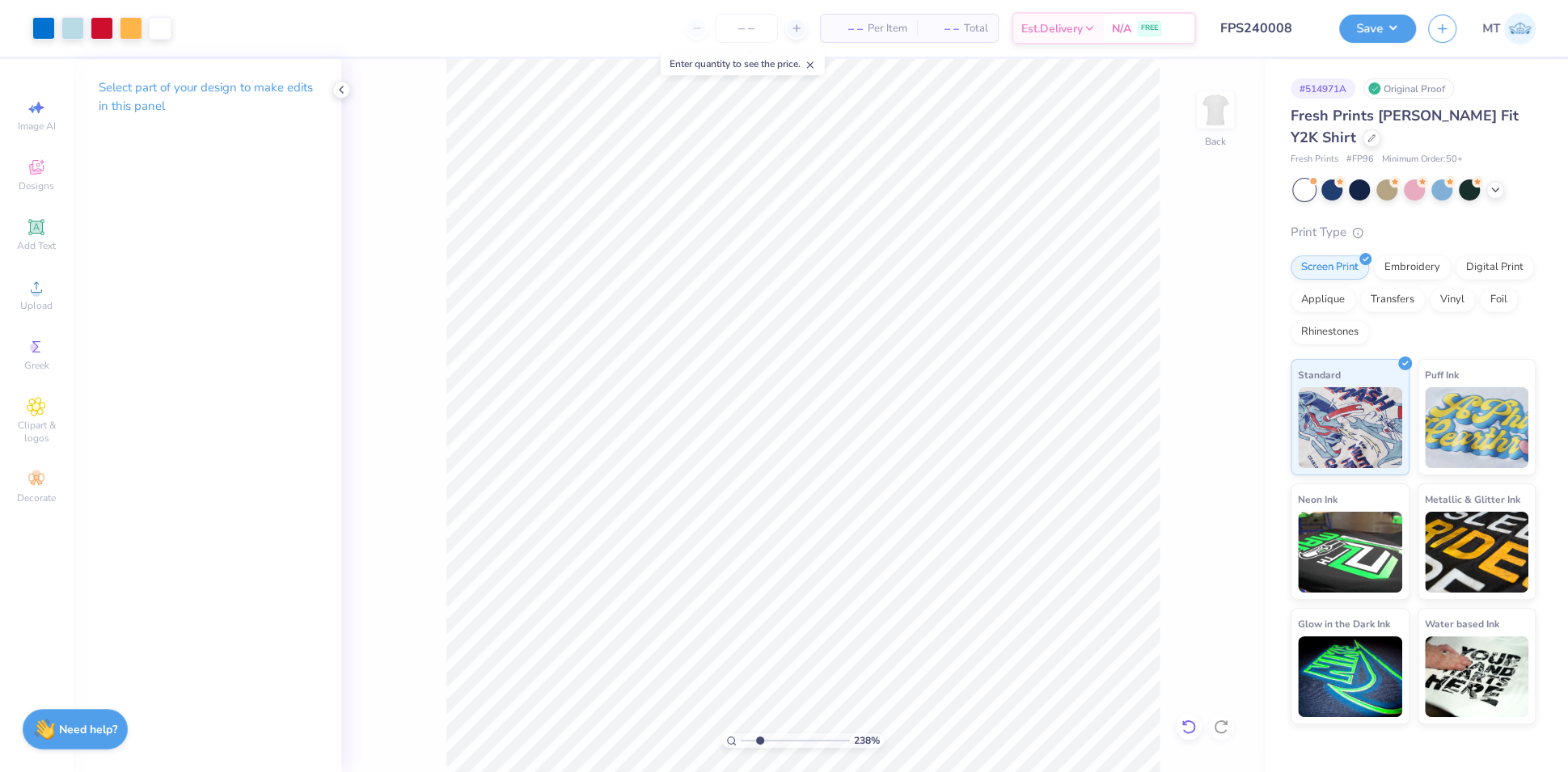
click at [1190, 727] on icon at bounding box center [1189, 727] width 16 height 16
type input "1"
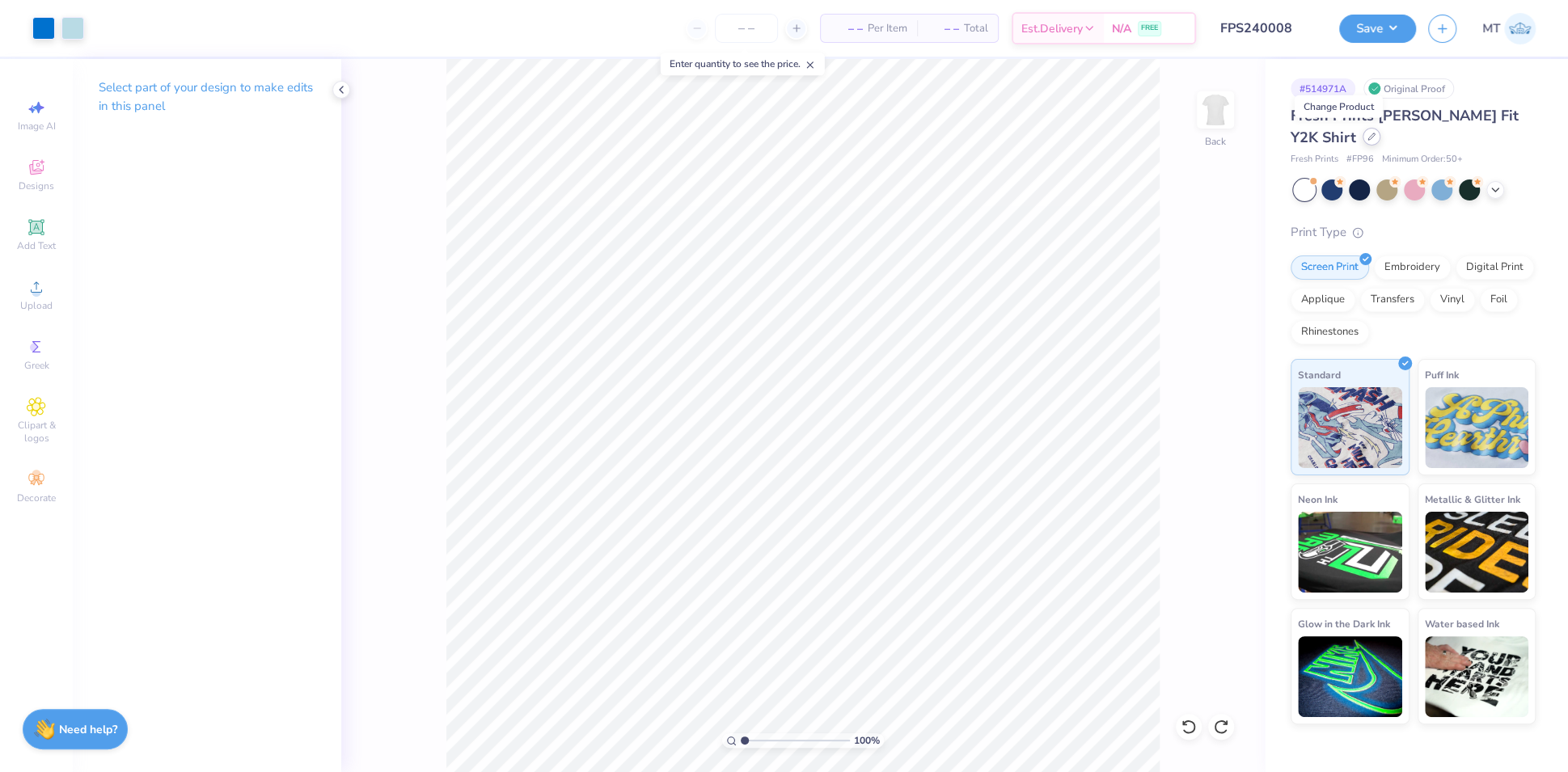
click at [1368, 140] on icon at bounding box center [1372, 136] width 8 height 8
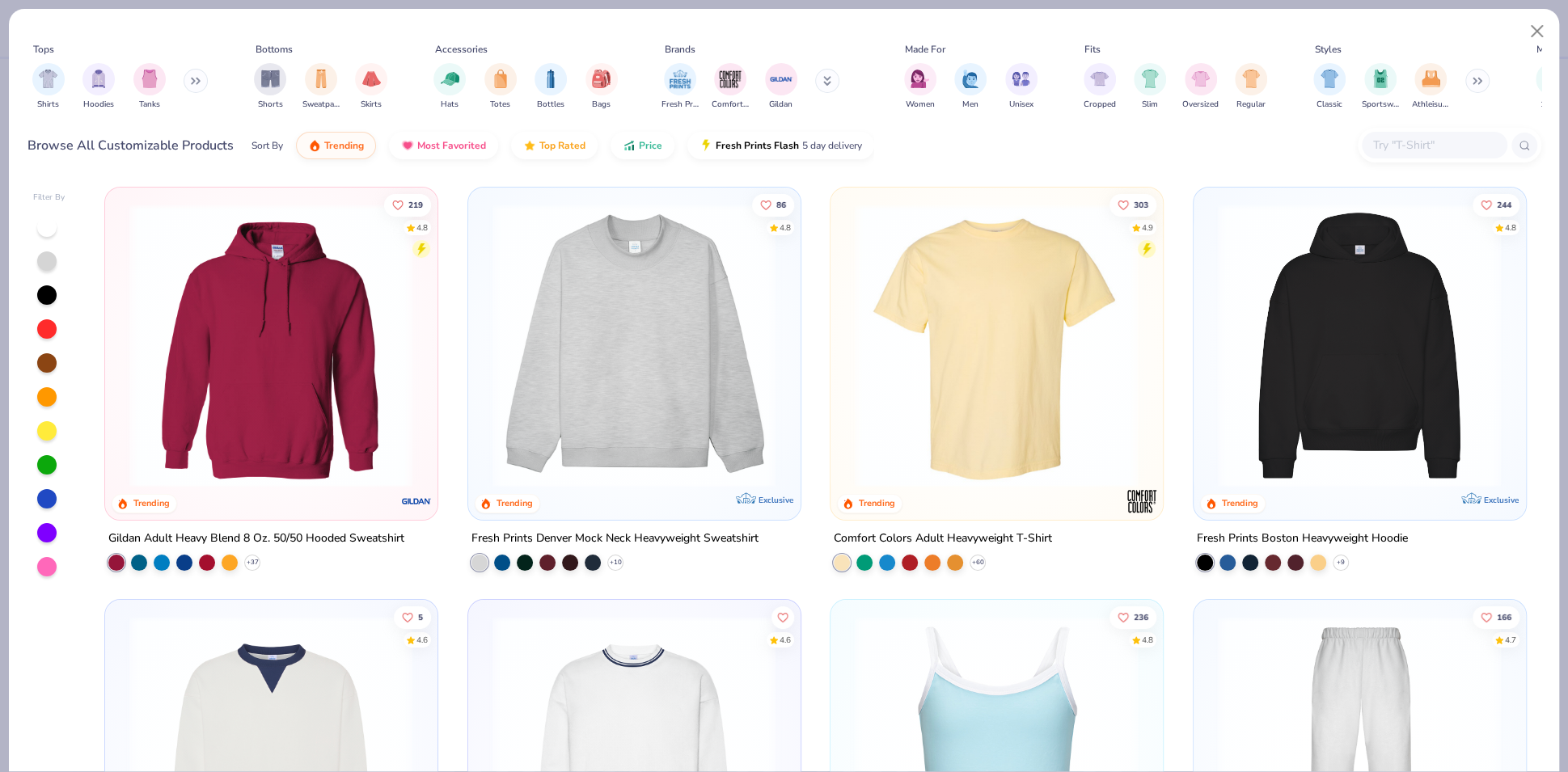
click at [1385, 353] on img at bounding box center [1360, 345] width 299 height 284
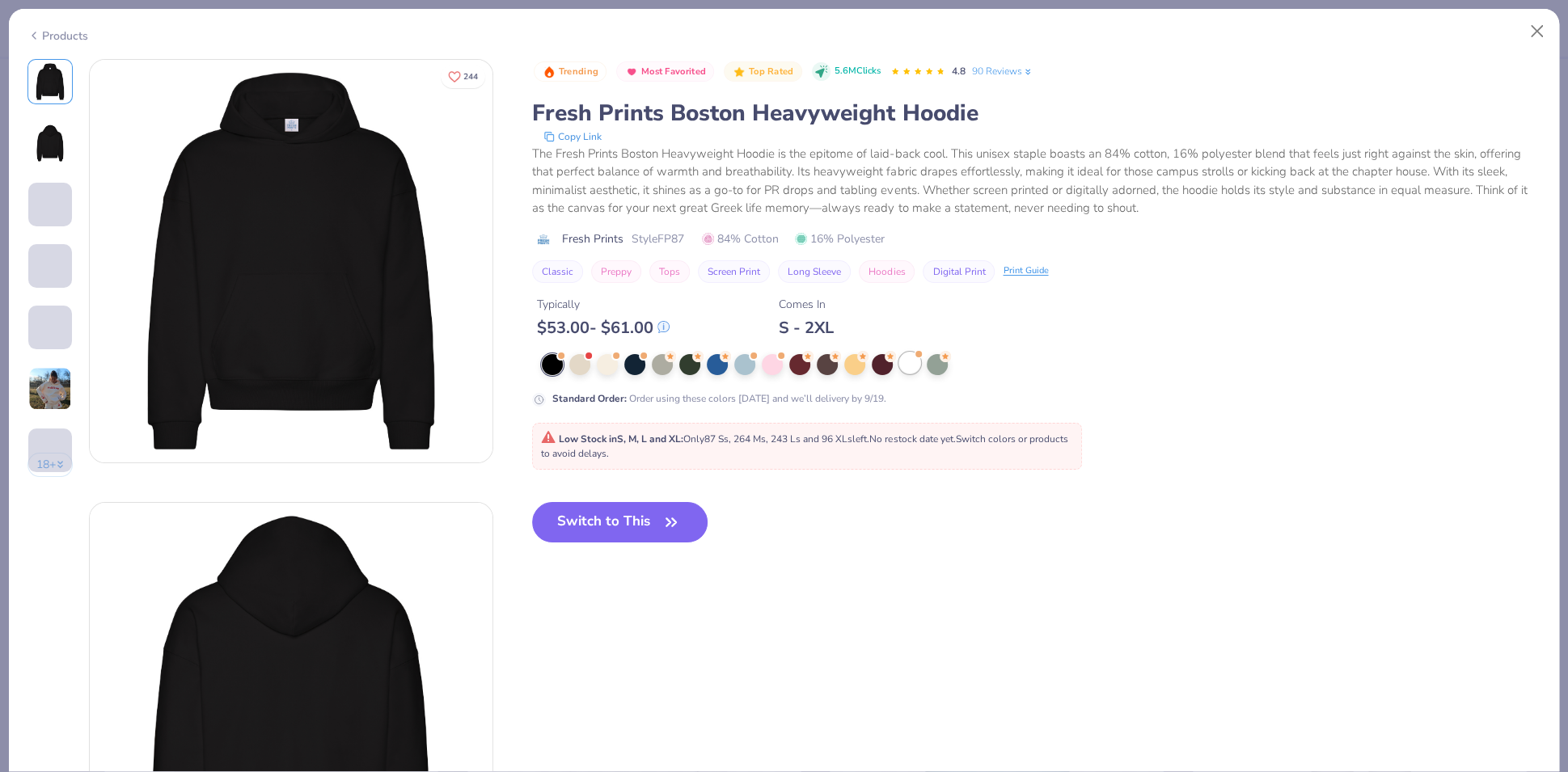
click at [908, 360] on div at bounding box center [911, 363] width 21 height 21
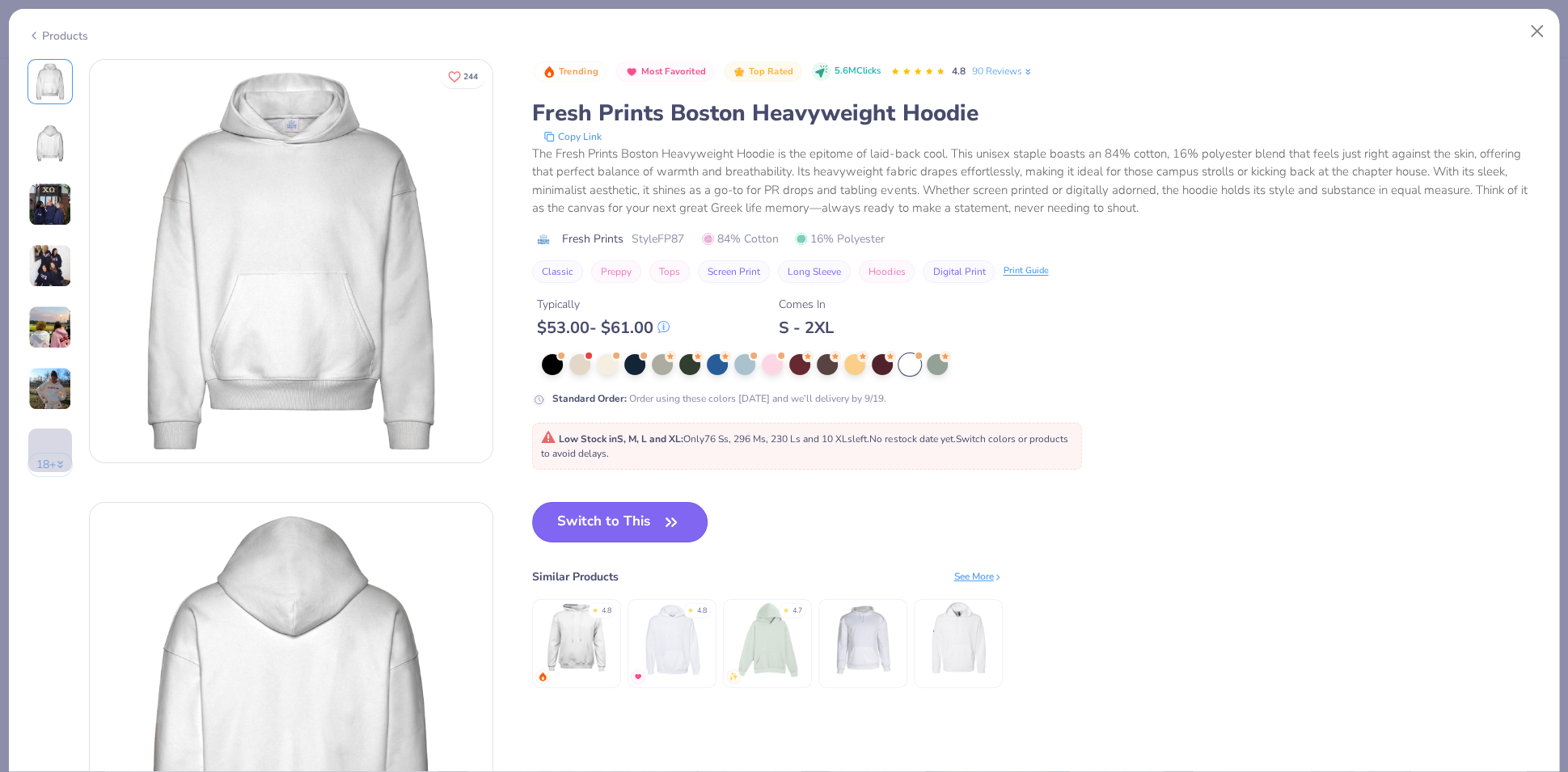
click at [673, 512] on icon "button" at bounding box center [672, 523] width 23 height 23
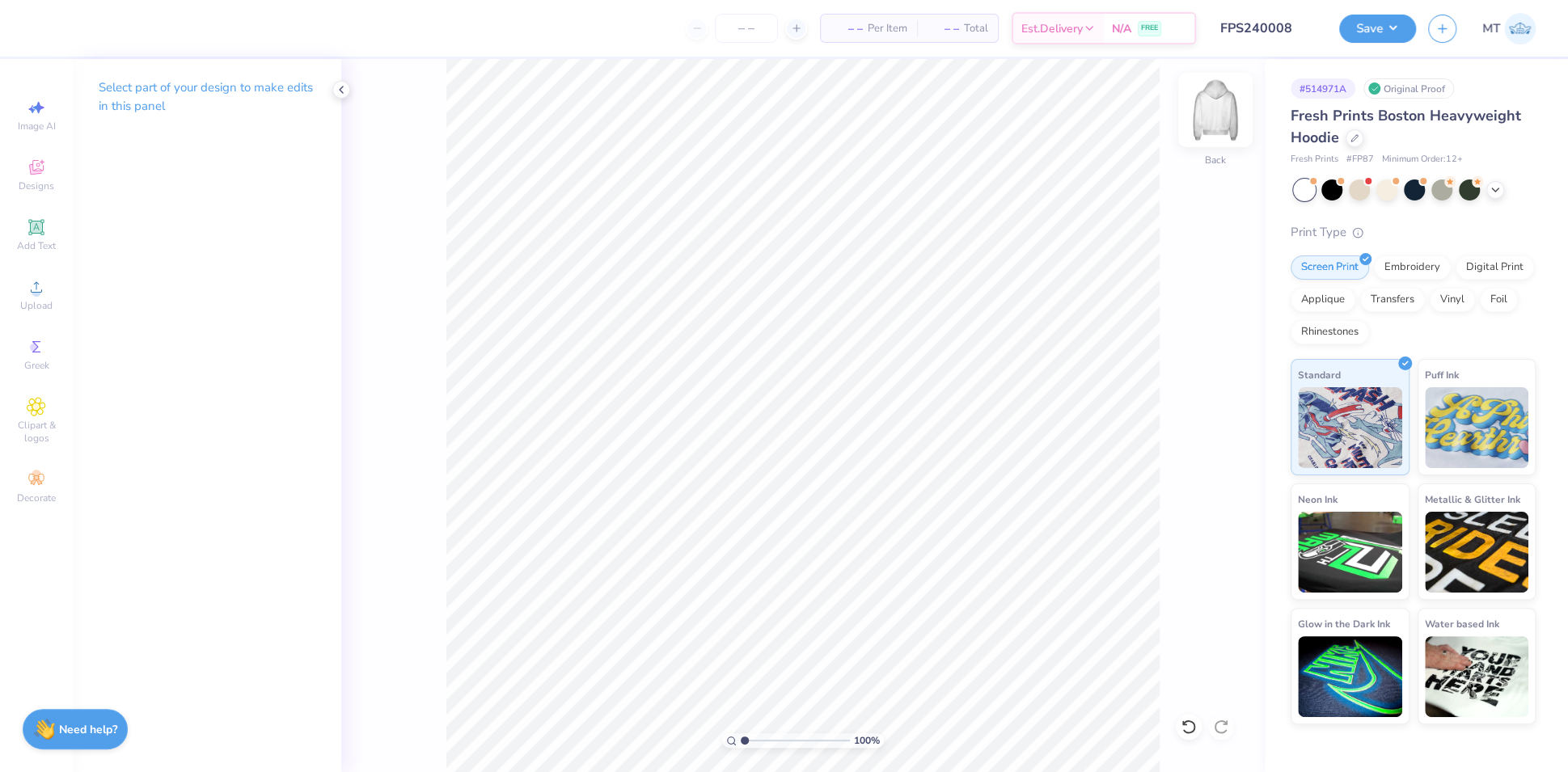
click at [1197, 112] on div "Back" at bounding box center [1216, 119] width 37 height 57
click at [1197, 378] on input "7.97" at bounding box center [1205, 367] width 58 height 23
click at [1197, 377] on input "7.97" at bounding box center [1205, 367] width 58 height 23
click at [1195, 369] on input "7.97" at bounding box center [1205, 367] width 58 height 23
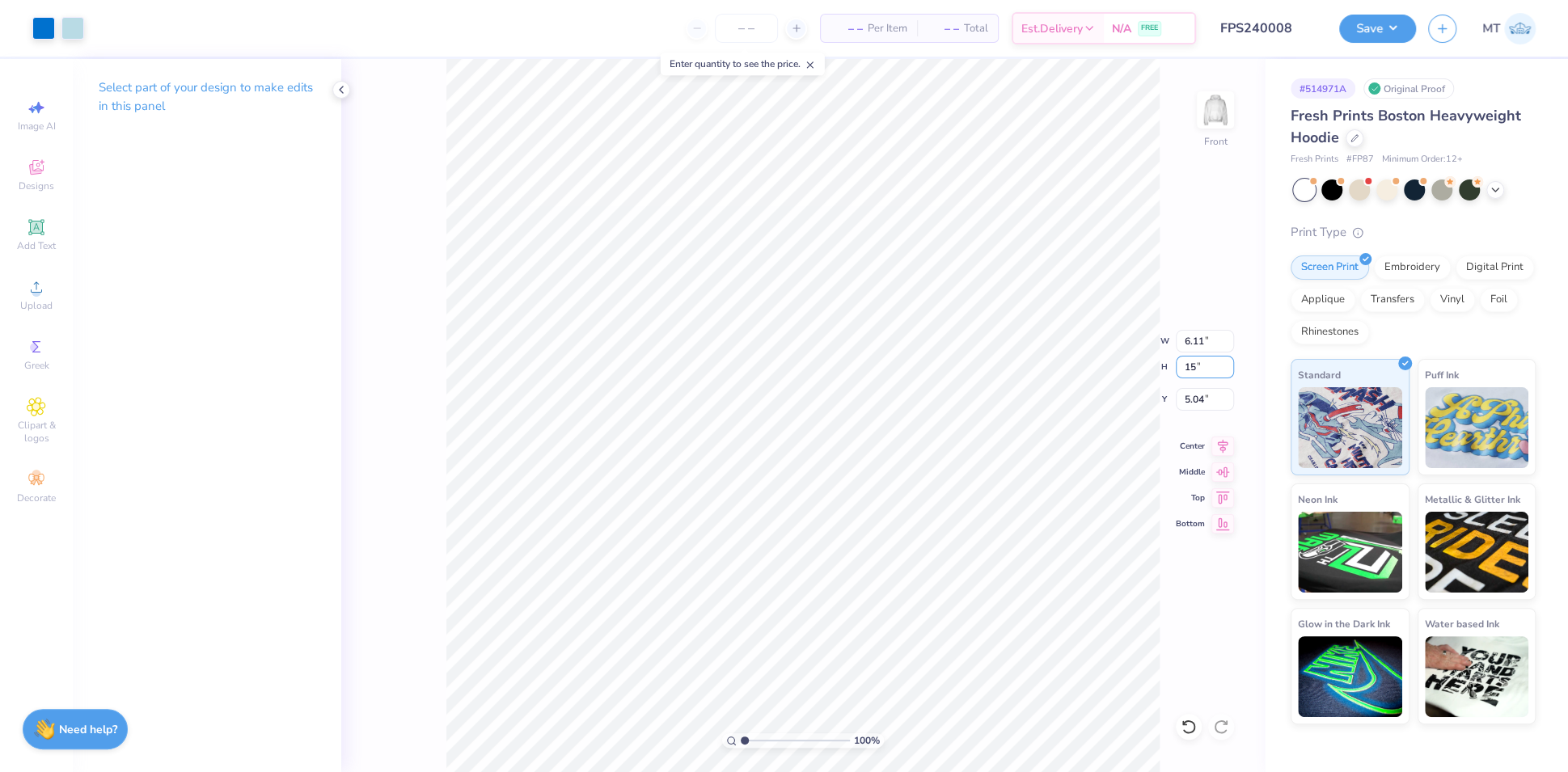
type input "15"
type input "11.51"
type input "15.00"
click at [1191, 395] on input "5.00" at bounding box center [1205, 400] width 58 height 23
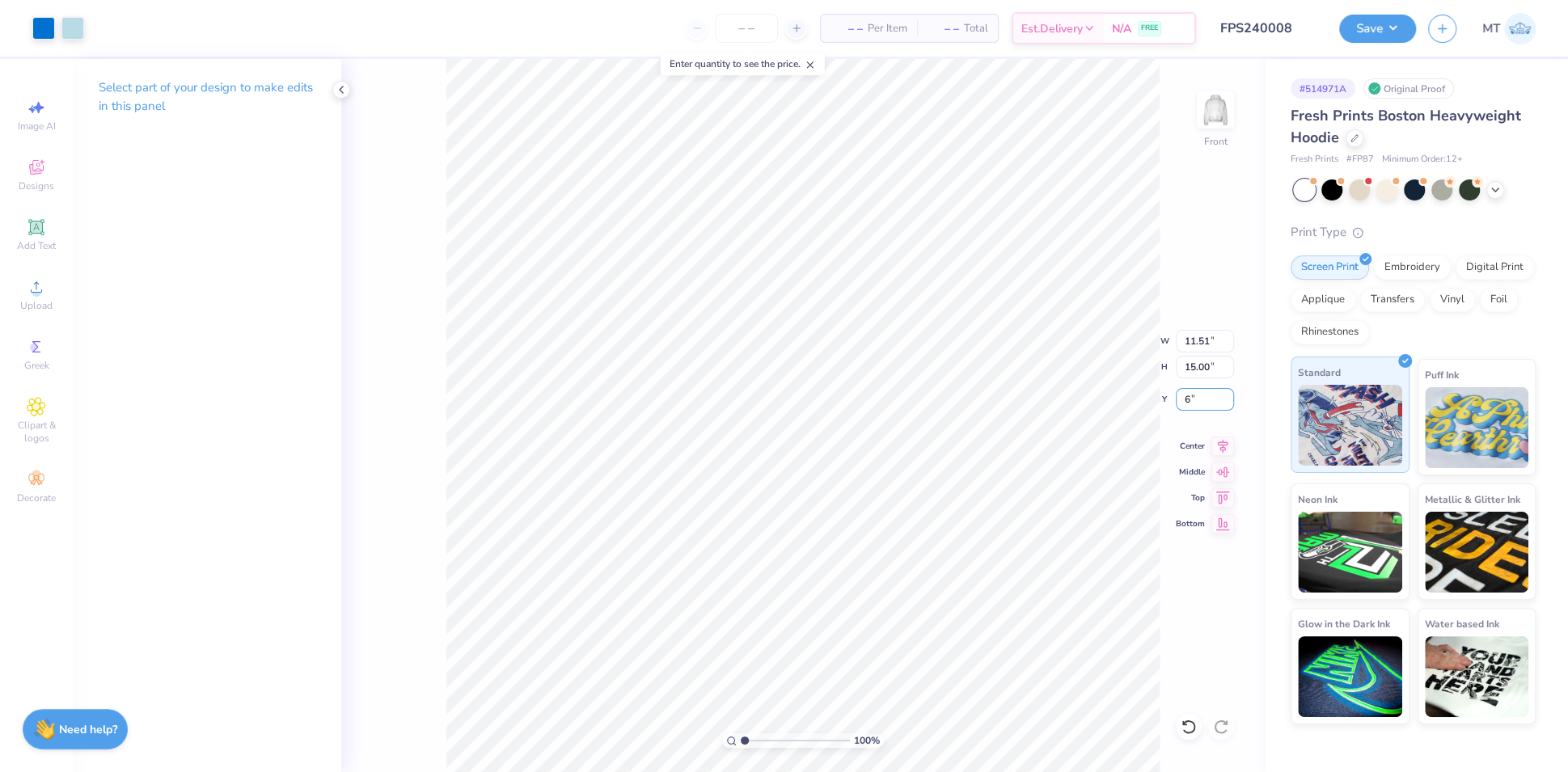
type input "6.00"
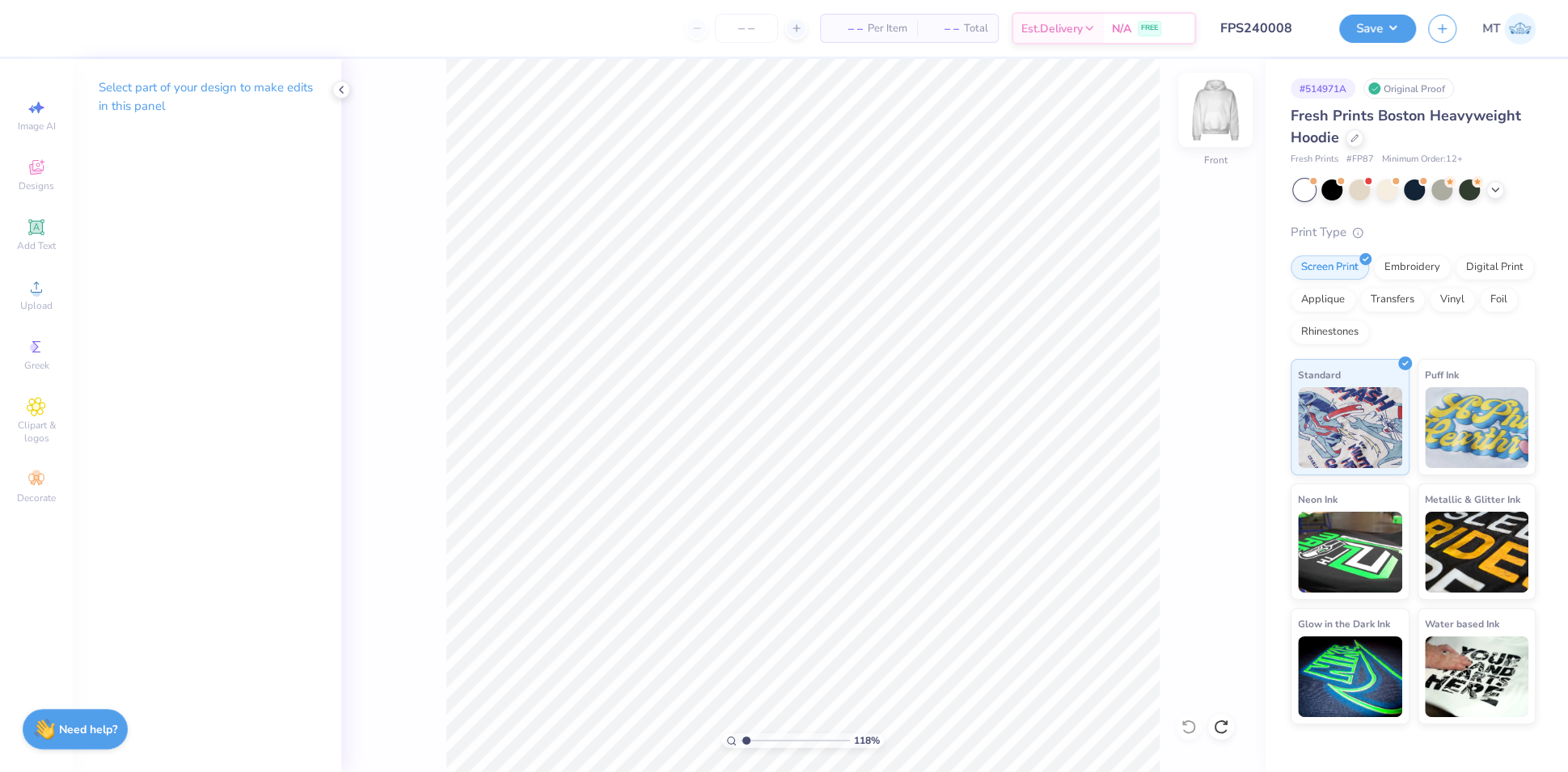
click at [1220, 114] on img at bounding box center [1215, 110] width 65 height 65
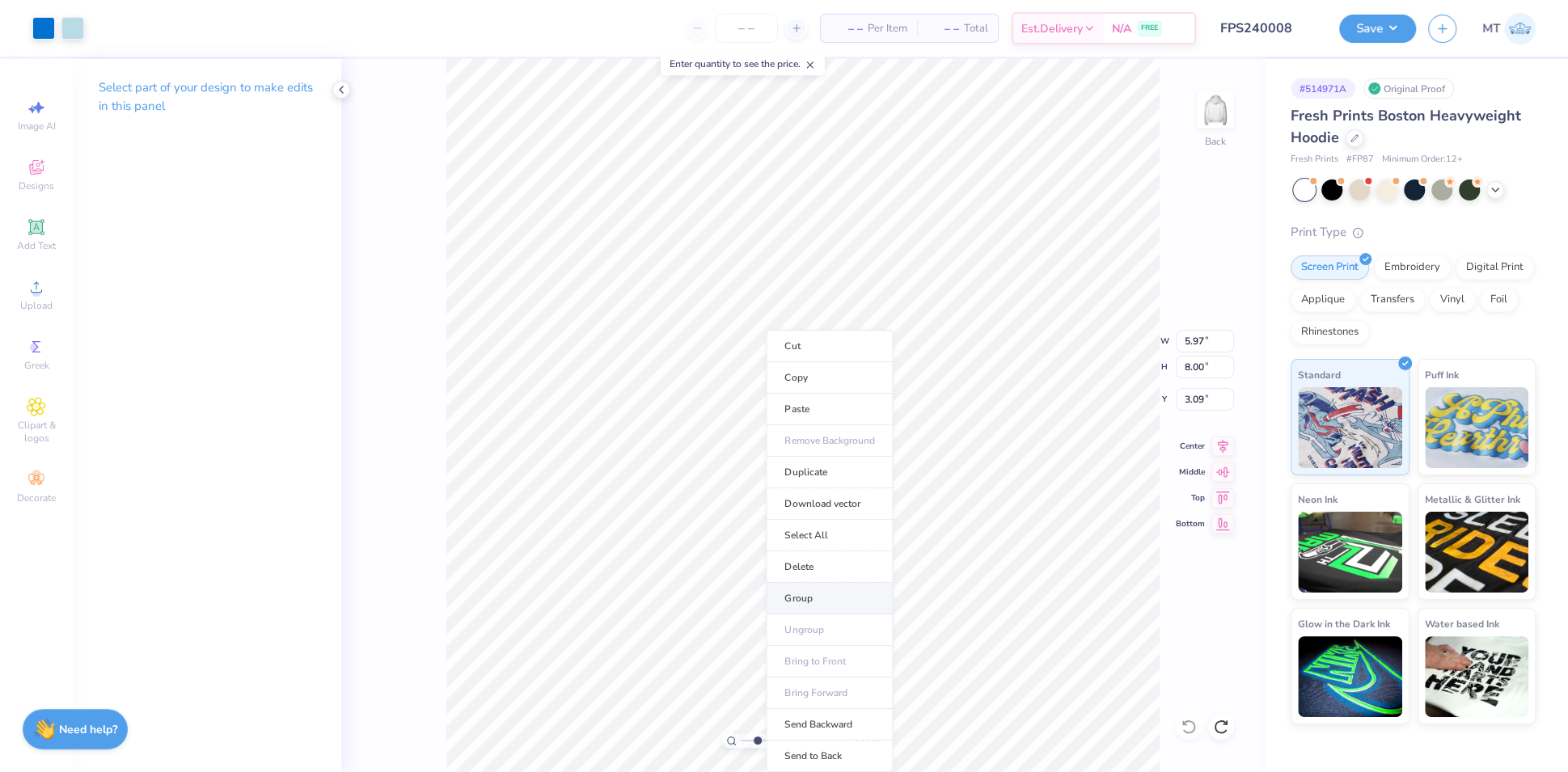
click at [841, 594] on li "Group" at bounding box center [830, 599] width 127 height 32
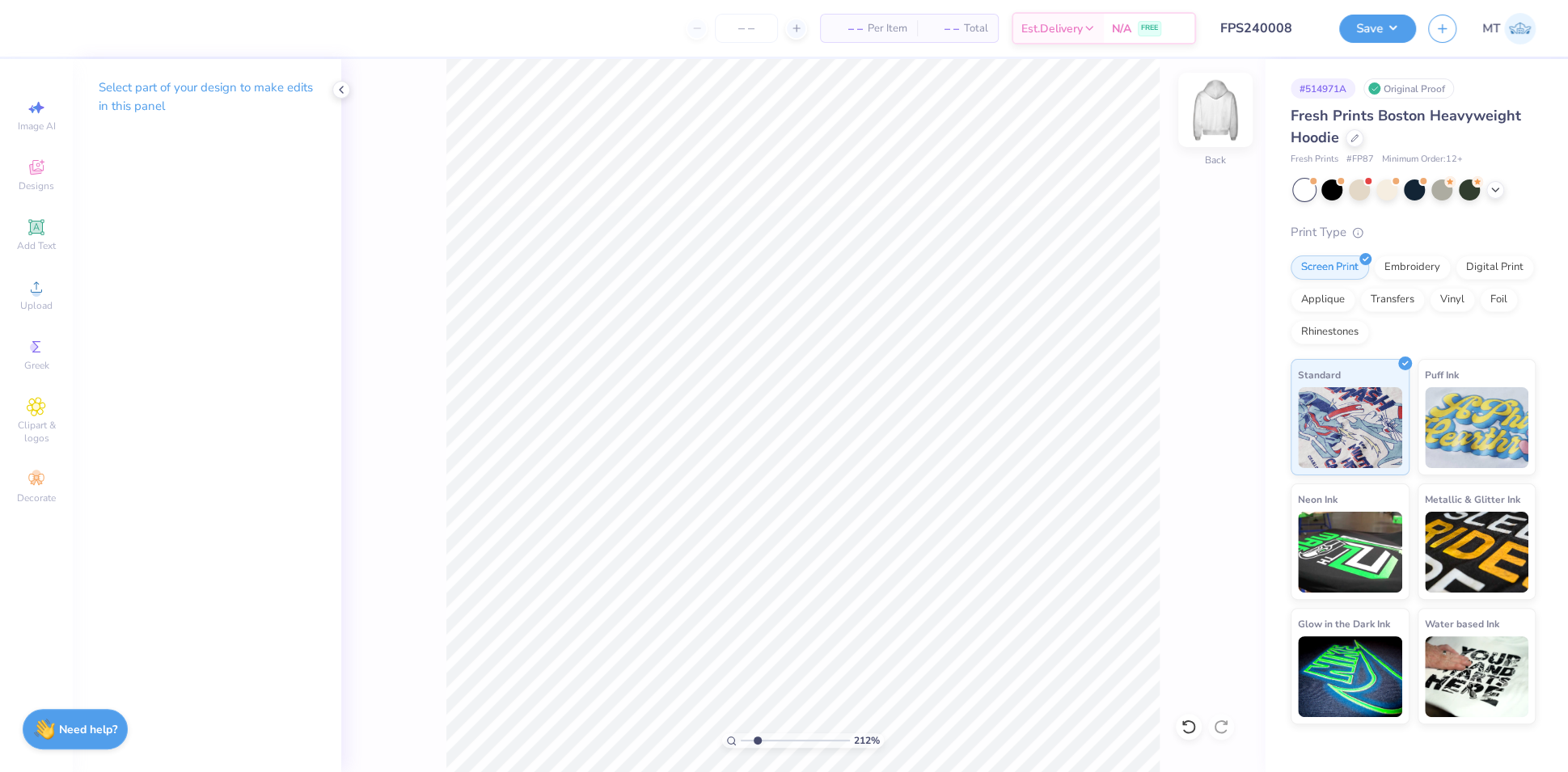
click at [1211, 111] on img at bounding box center [1215, 110] width 65 height 65
type input "2.12093344669738"
click at [1197, 370] on input "7.97" at bounding box center [1205, 367] width 58 height 23
type input "15"
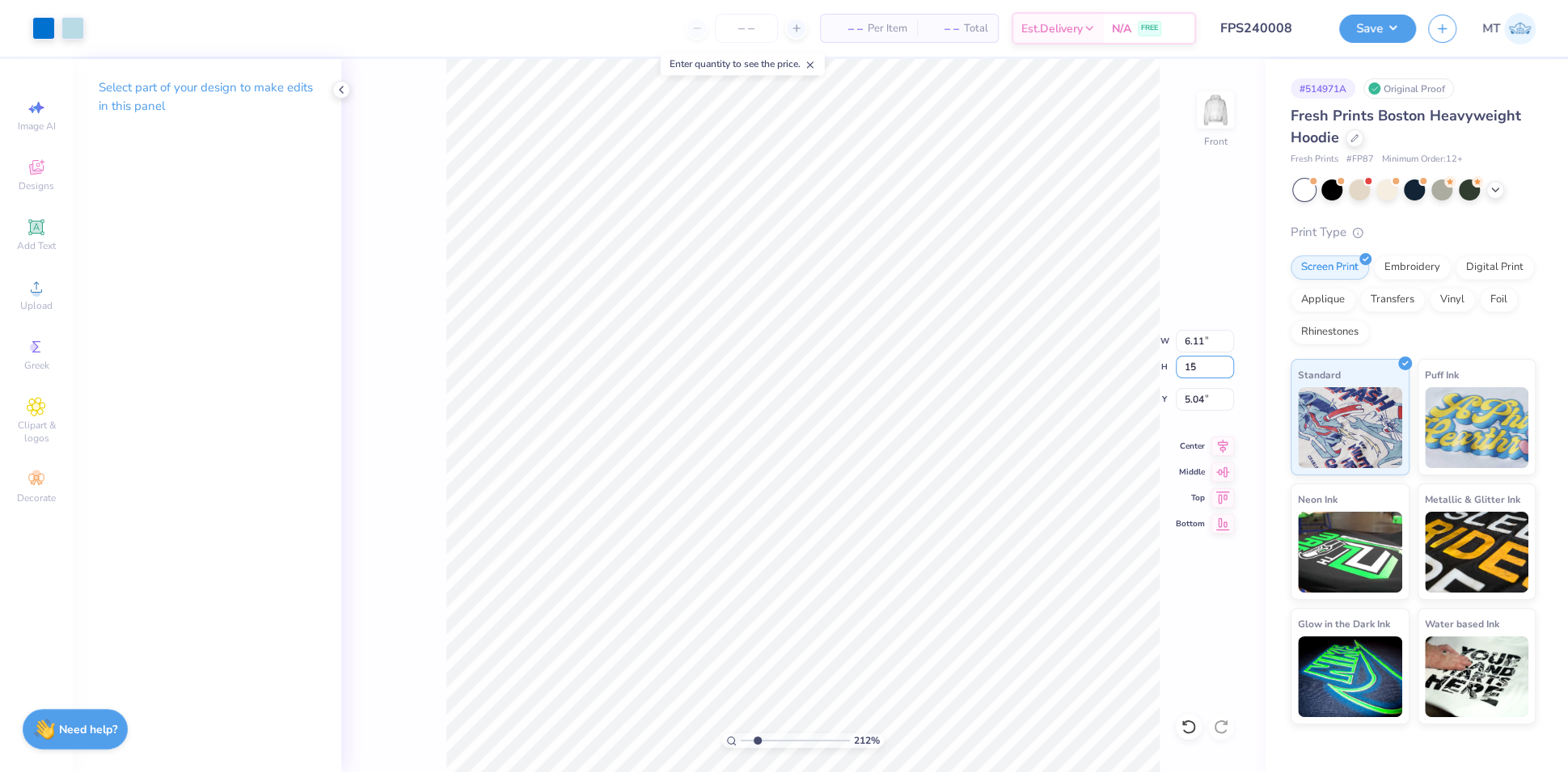
type input "2.12093344669738"
type input "11.51"
type input "15.00"
click at [1196, 394] on input "5.00" at bounding box center [1205, 400] width 58 height 23
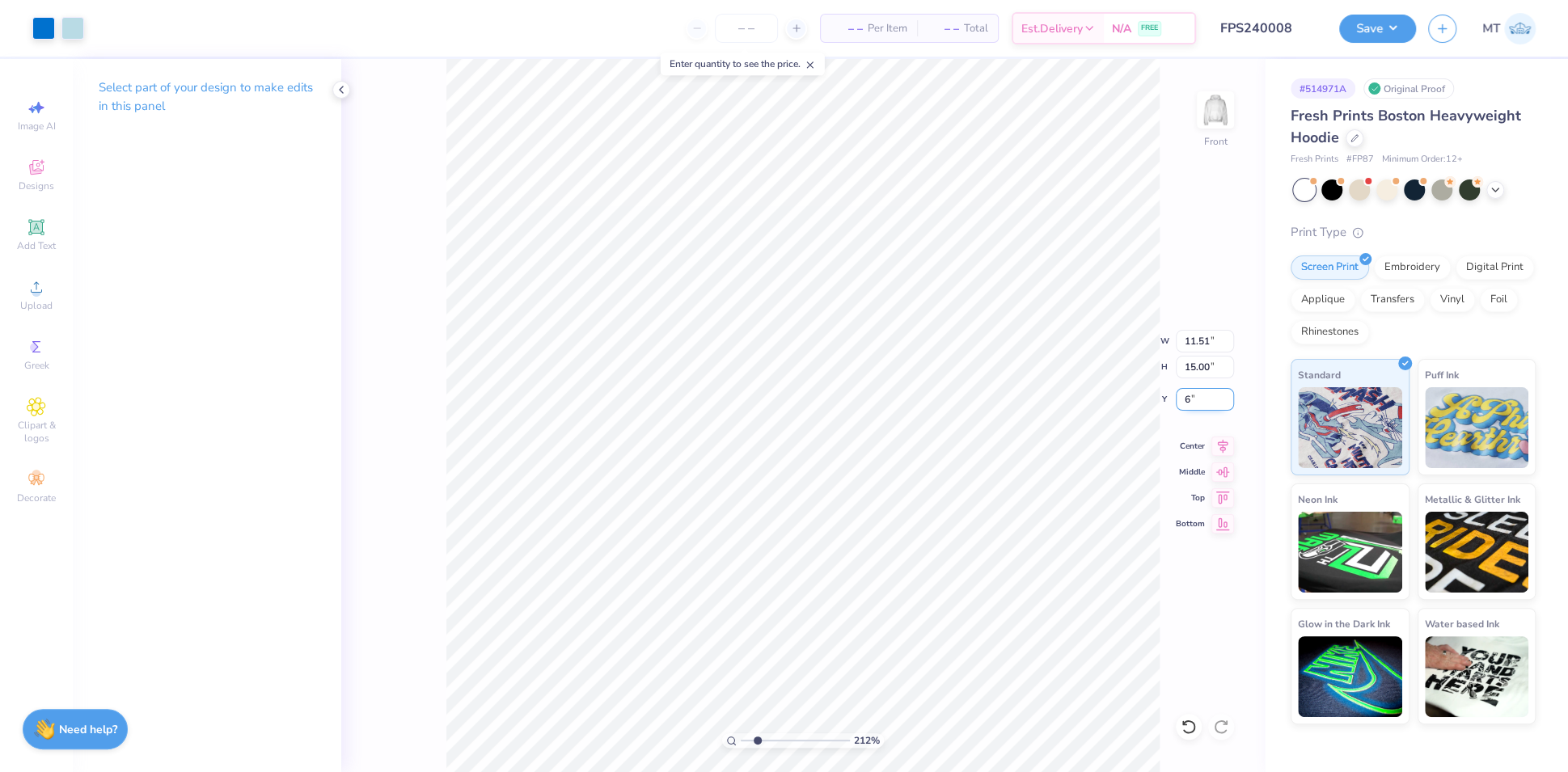
type input "6"
type input "2.12093344669738"
type input "6.00"
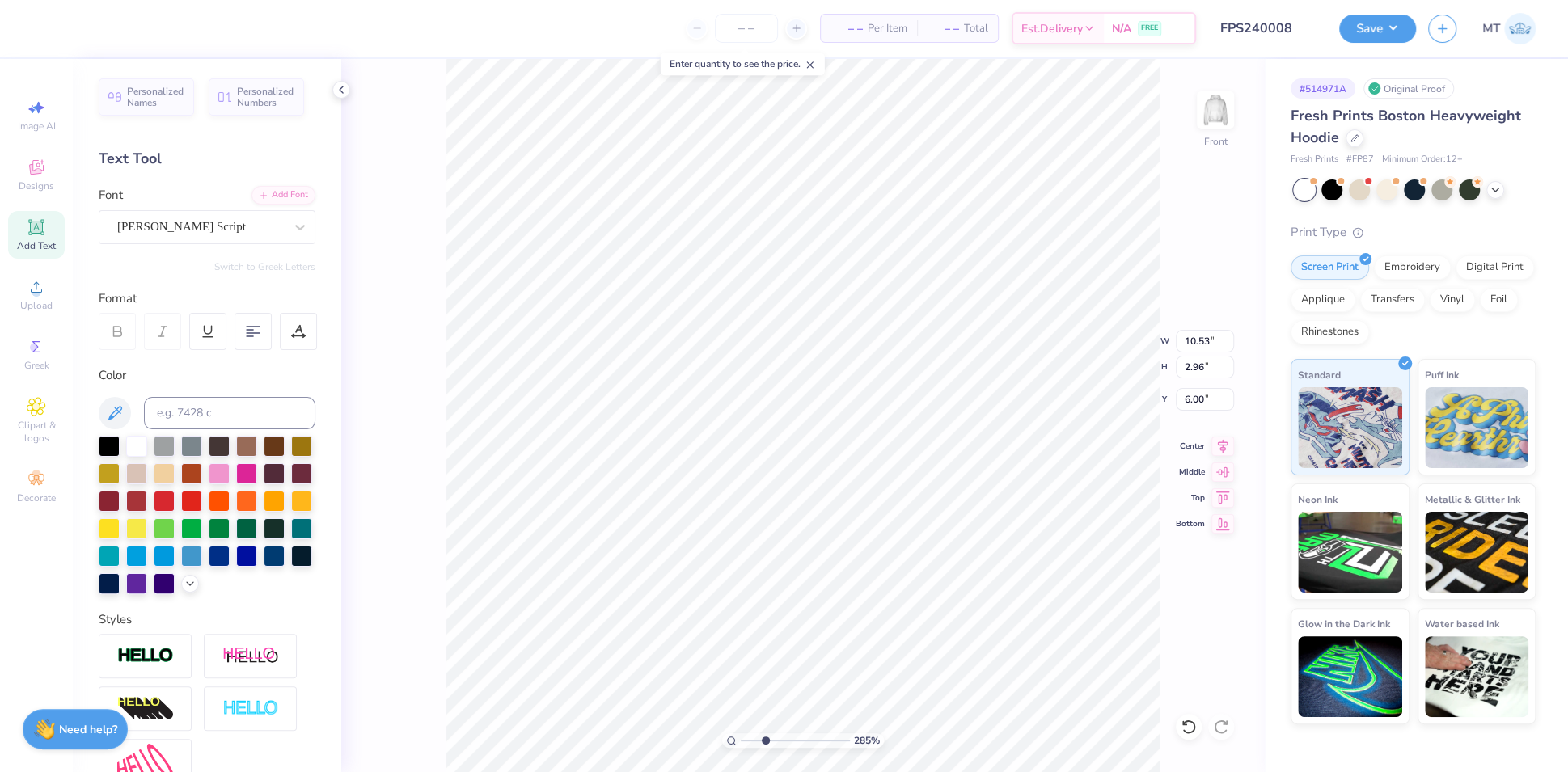
type input "2.85343408122457"
type input "5.84"
type input "2.85343408122457"
type input "5.33"
type input "1"
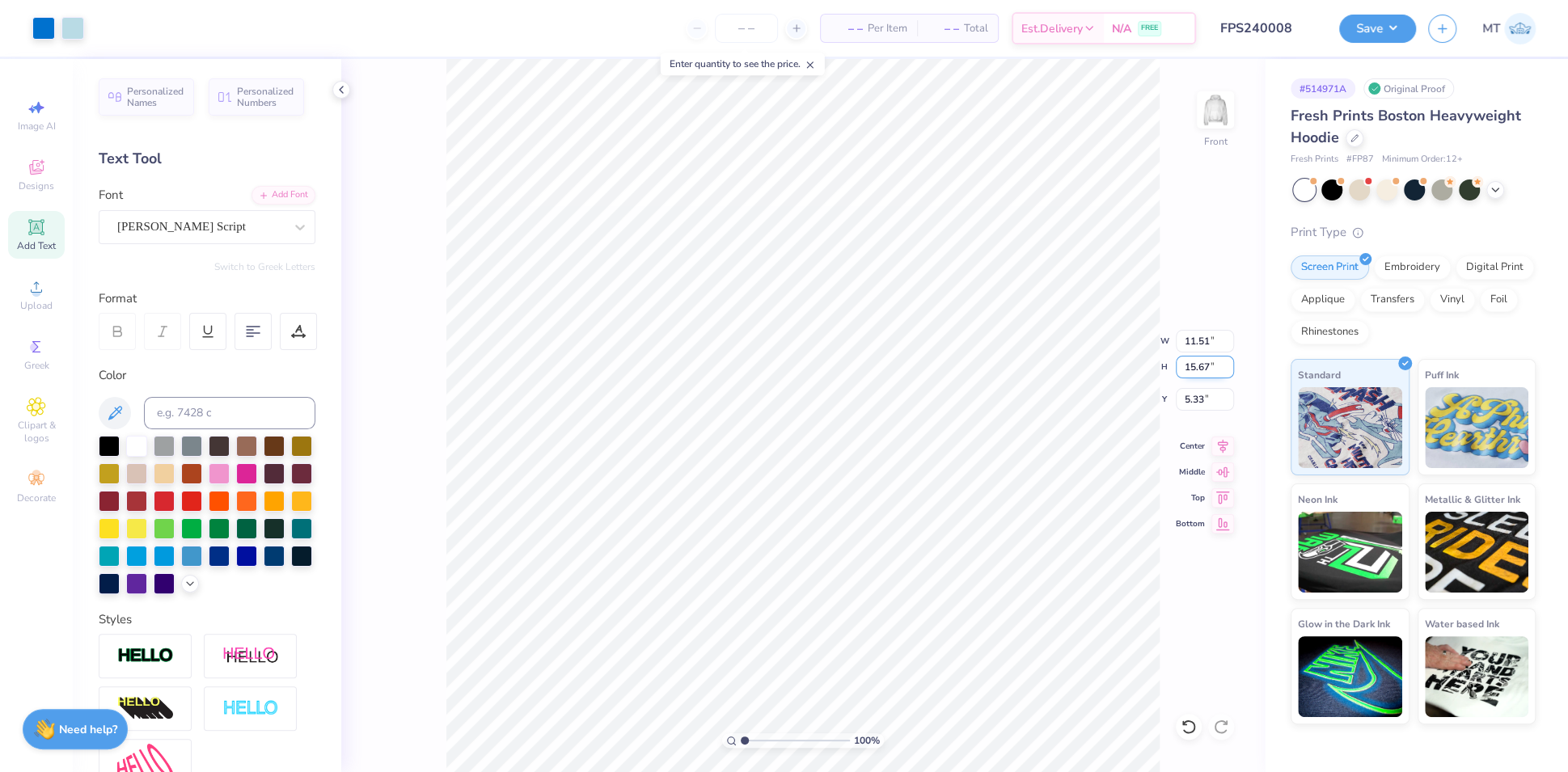
click at [1197, 366] on input "15.67" at bounding box center [1205, 367] width 58 height 23
click at [1197, 365] on input "15.67" at bounding box center [1205, 367] width 58 height 23
type input "14"
type input "10.28"
type input "14.00"
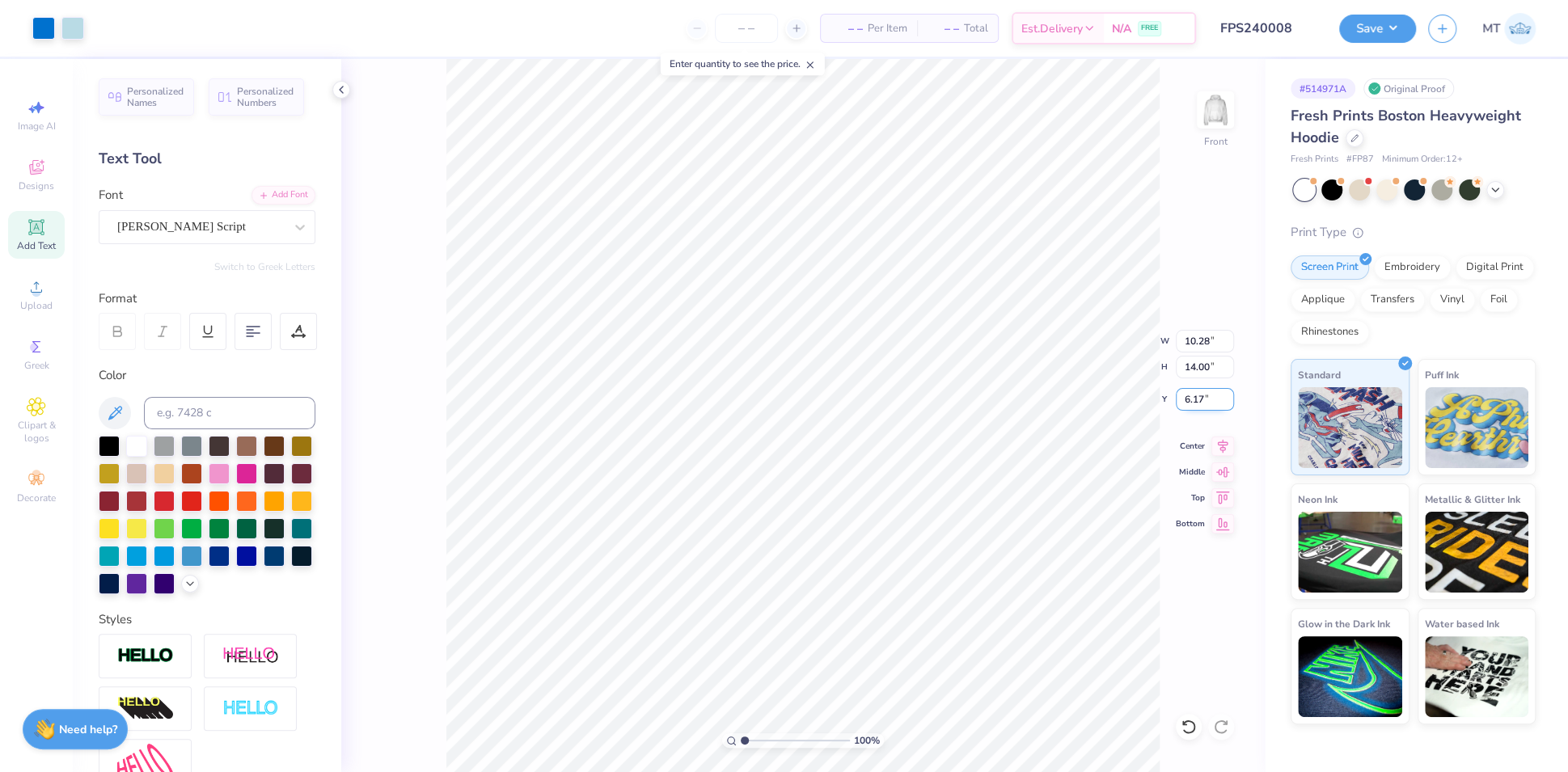
click at [1196, 397] on input "6.17" at bounding box center [1205, 400] width 58 height 23
type input "6.00"
click at [1215, 437] on icon at bounding box center [1223, 444] width 23 height 19
type input "1.75645226805384"
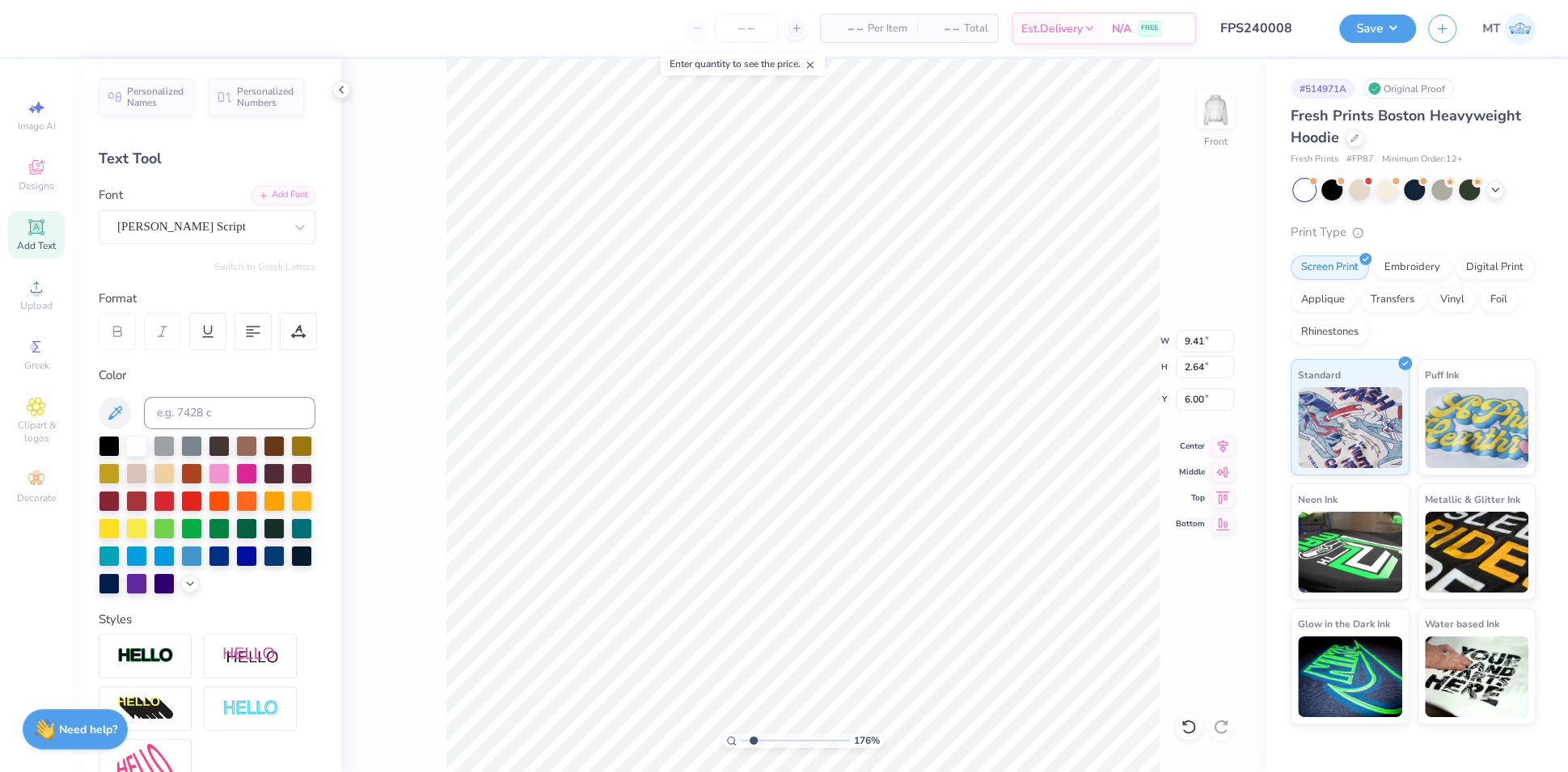
type input "6.01"
type input "1.75645226805384"
type input "6.00"
click at [1229, 441] on icon at bounding box center [1223, 444] width 23 height 19
type input "1.75645226805384"
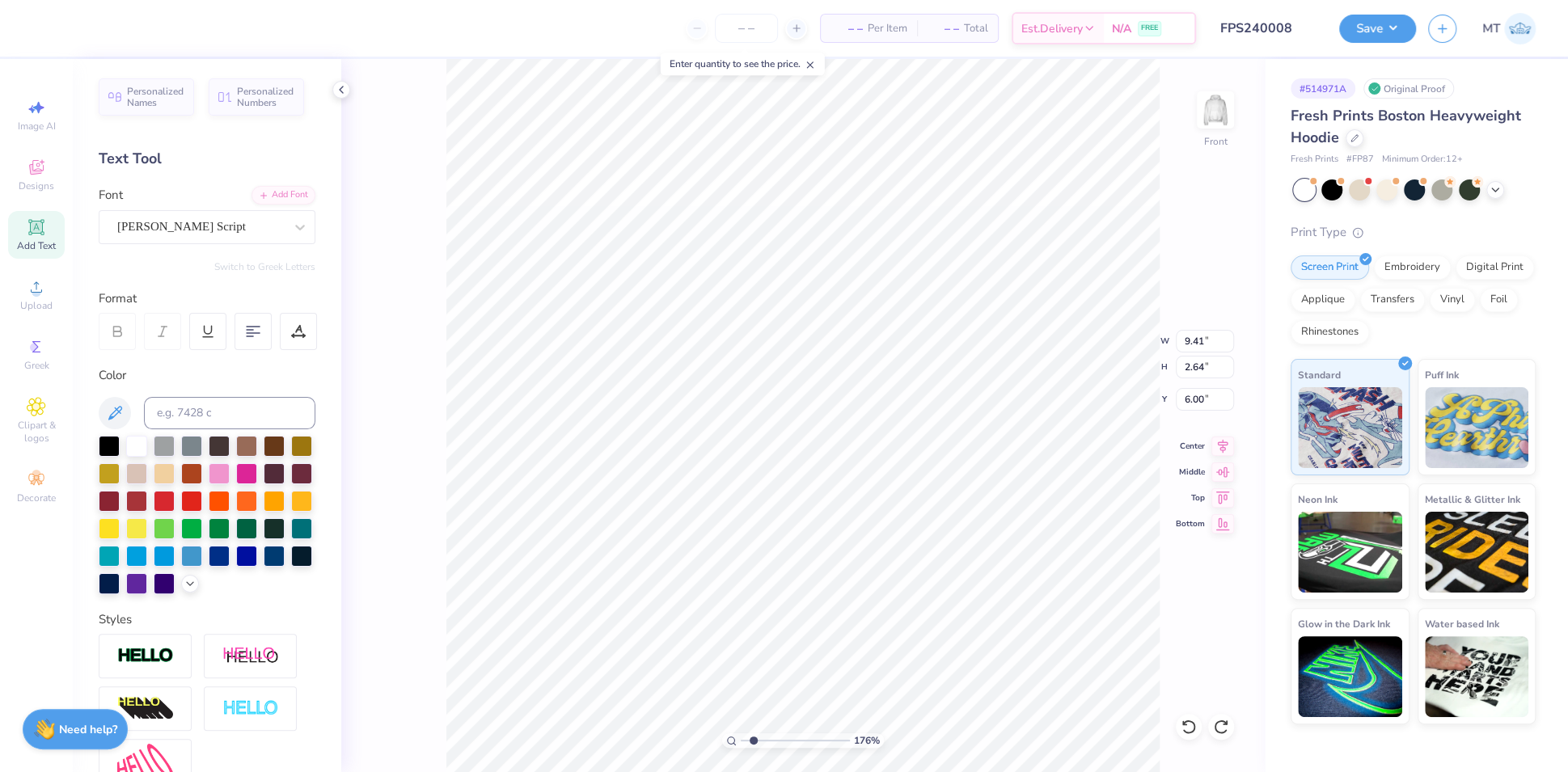
type input "5.81"
type input "1.75645226805384"
type input "9.42"
type input "2.26"
type input "17.74"
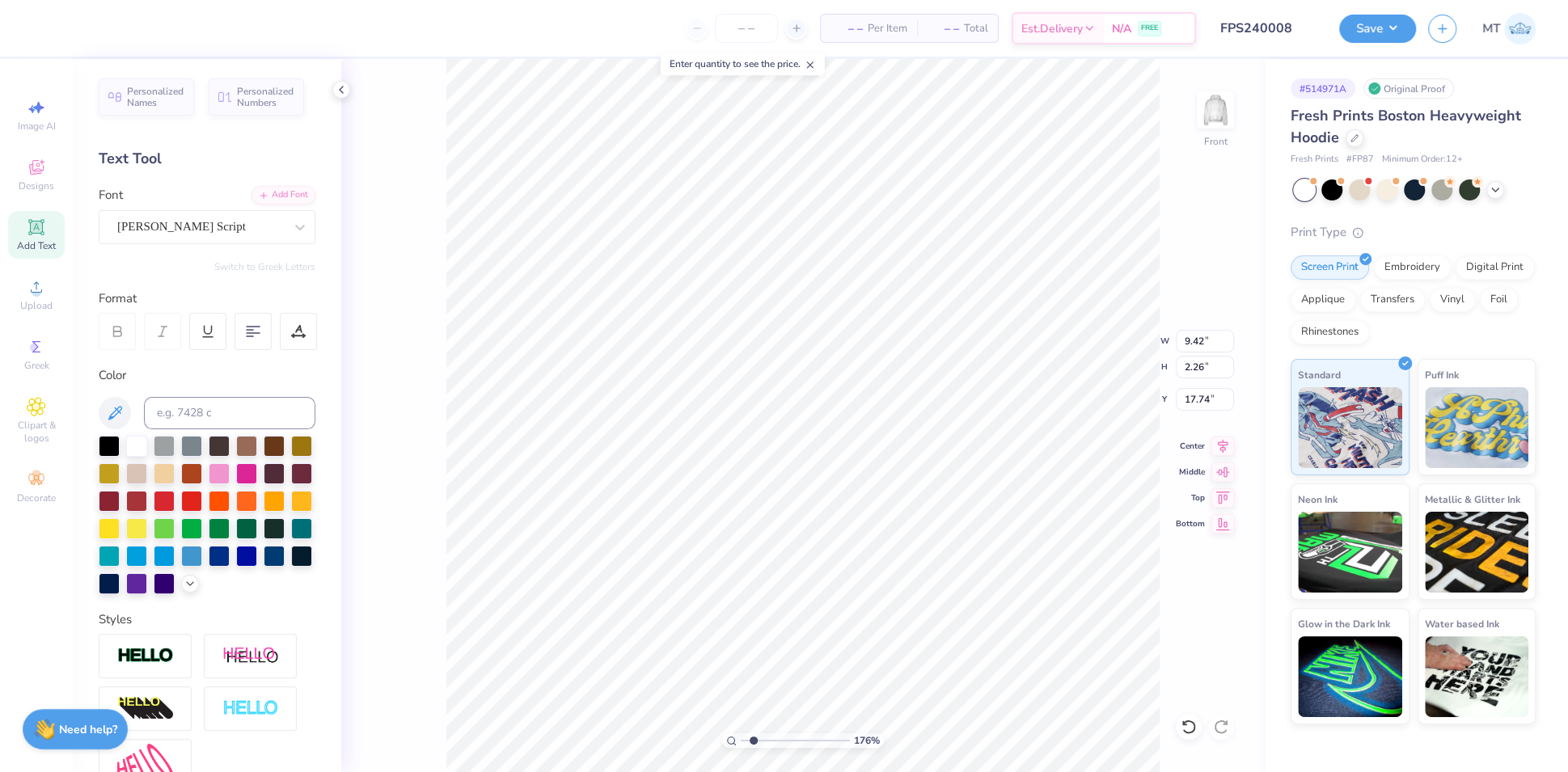
type input "1.75645226805384"
type input "17.75"
click at [1188, 719] on icon at bounding box center [1189, 727] width 16 height 16
click at [1188, 719] on icon at bounding box center [1189, 727] width 16 height 16
click at [1192, 729] on icon at bounding box center [1189, 727] width 16 height 16
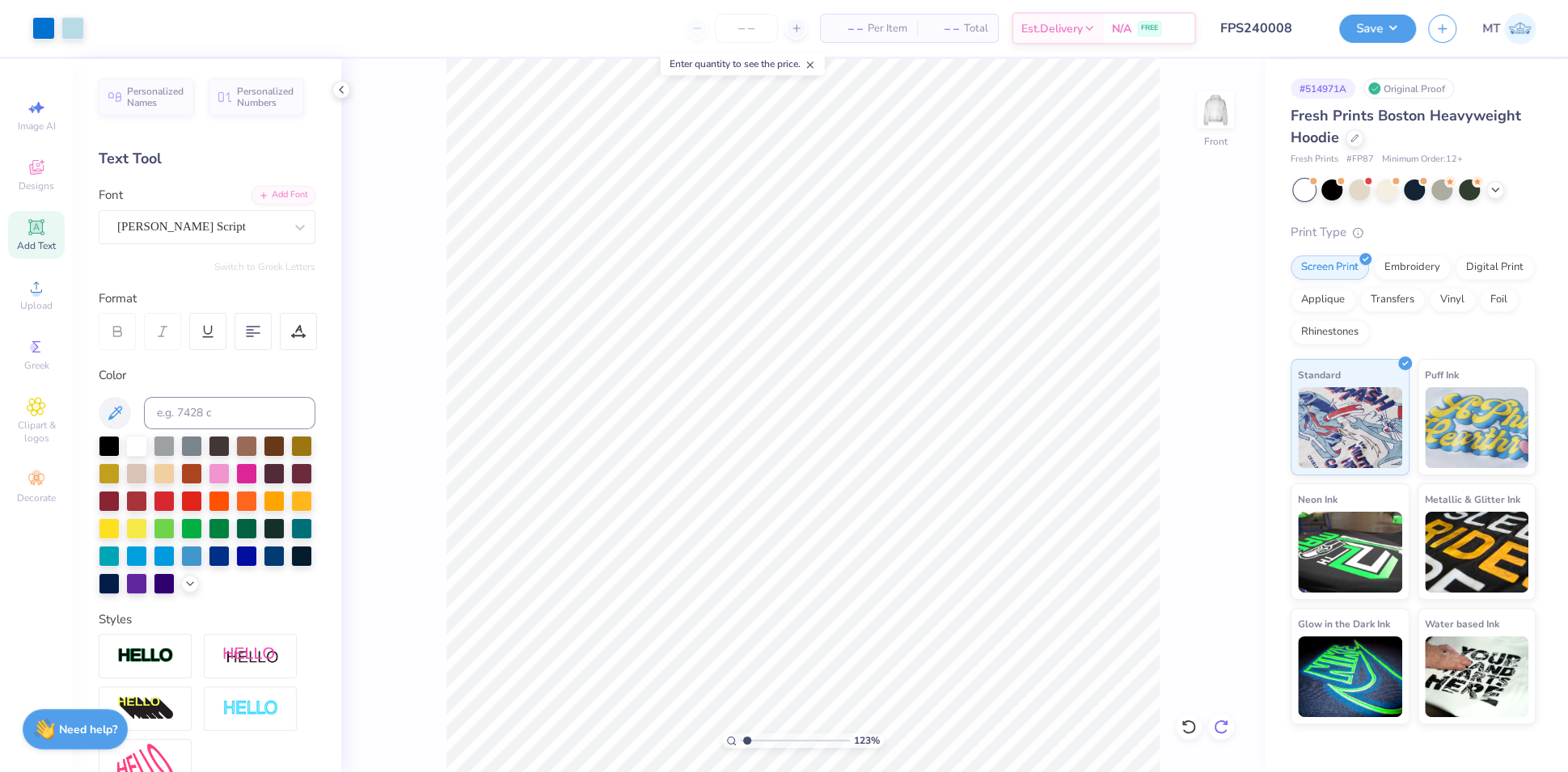
click at [1224, 722] on icon at bounding box center [1221, 727] width 16 height 16
click at [1224, 722] on icon at bounding box center [1226, 722] width 4 height 4
click at [1182, 727] on icon at bounding box center [1189, 727] width 16 height 16
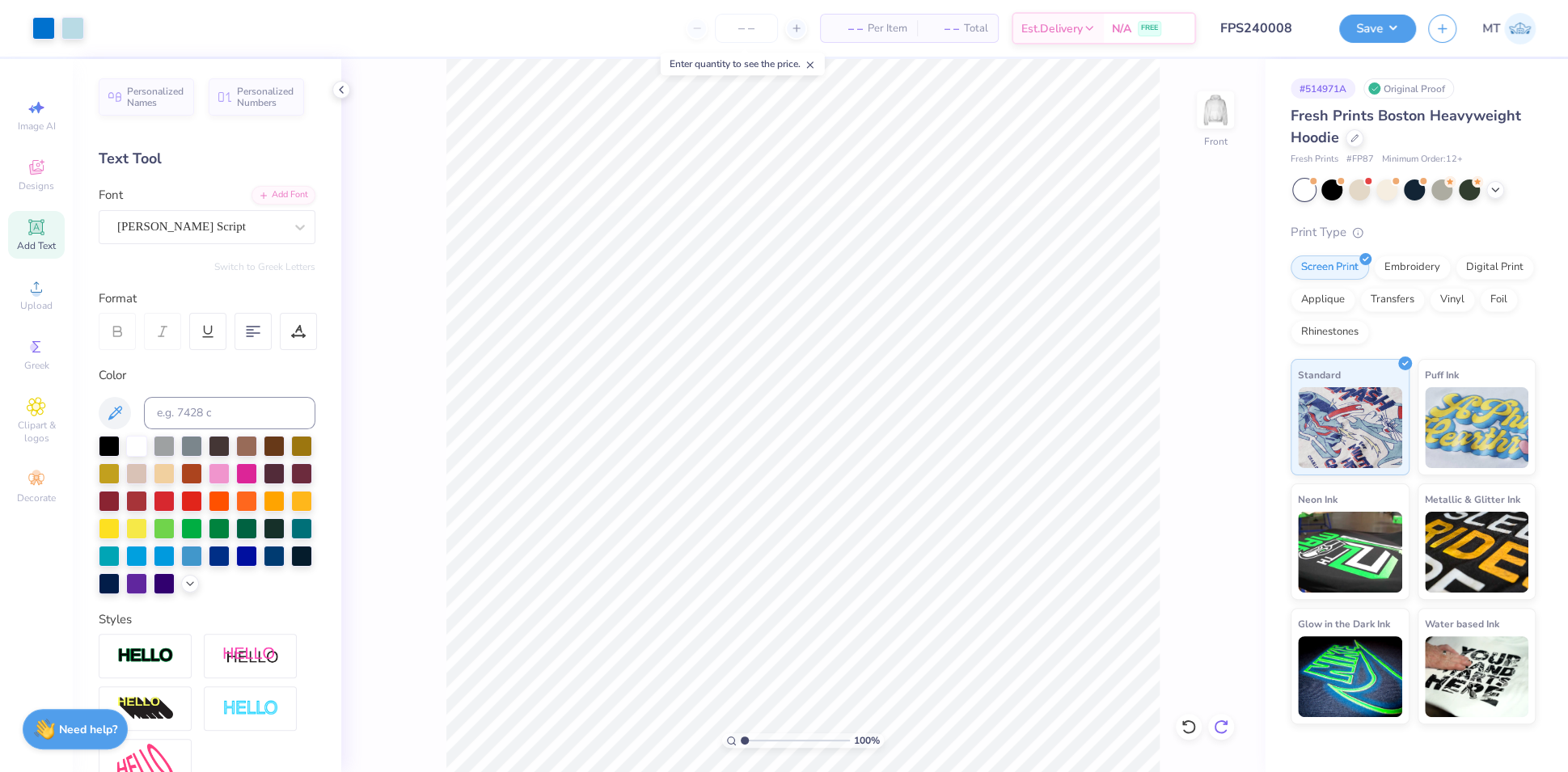
click at [1222, 717] on div at bounding box center [1221, 726] width 26 height 26
click at [1192, 725] on icon at bounding box center [1189, 727] width 16 height 16
type input "1.21649584587357"
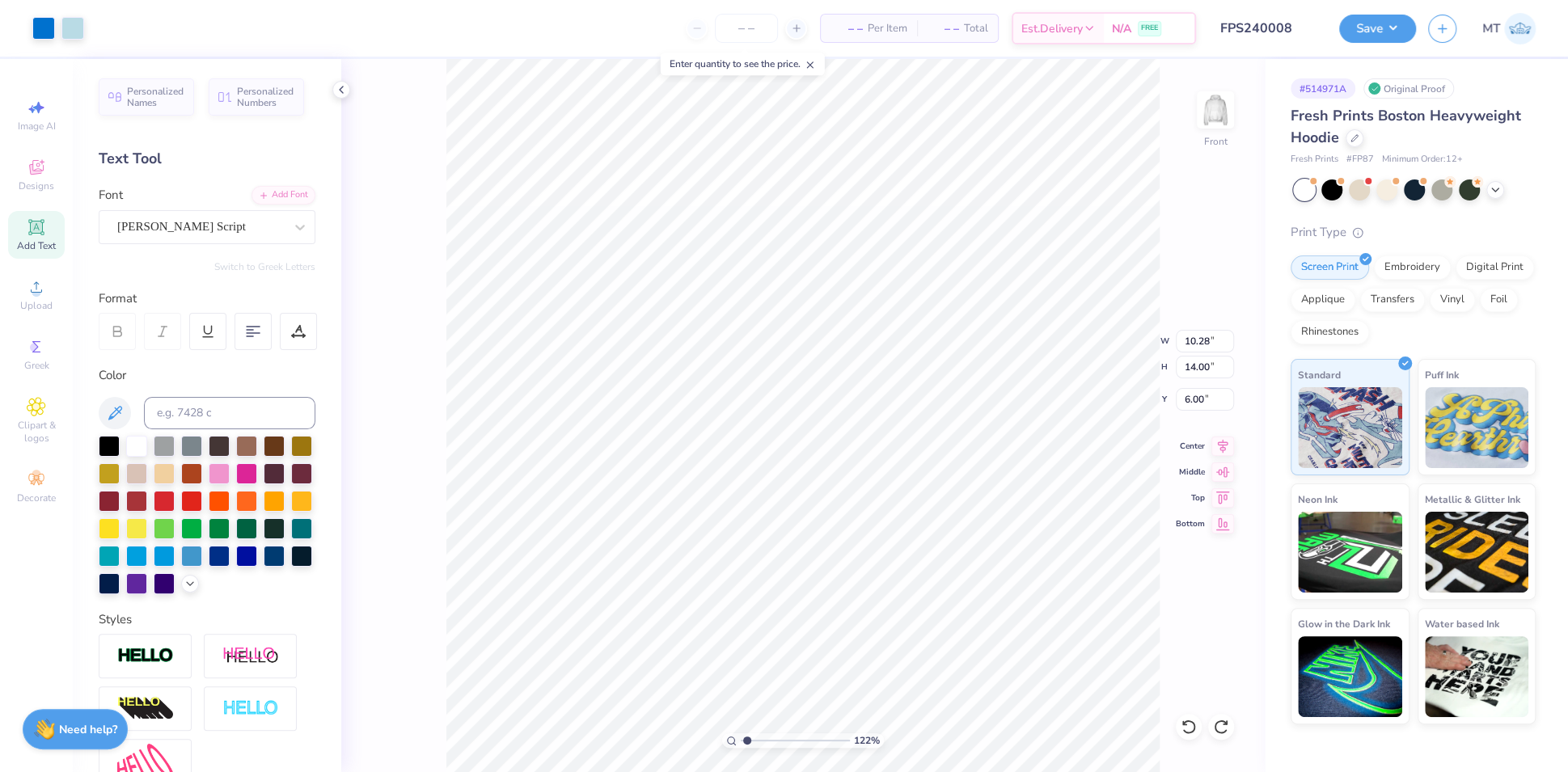
type input "6.99"
click at [1198, 361] on input "14.00" at bounding box center [1205, 367] width 58 height 23
type input "15"
type input "1.21649584587357"
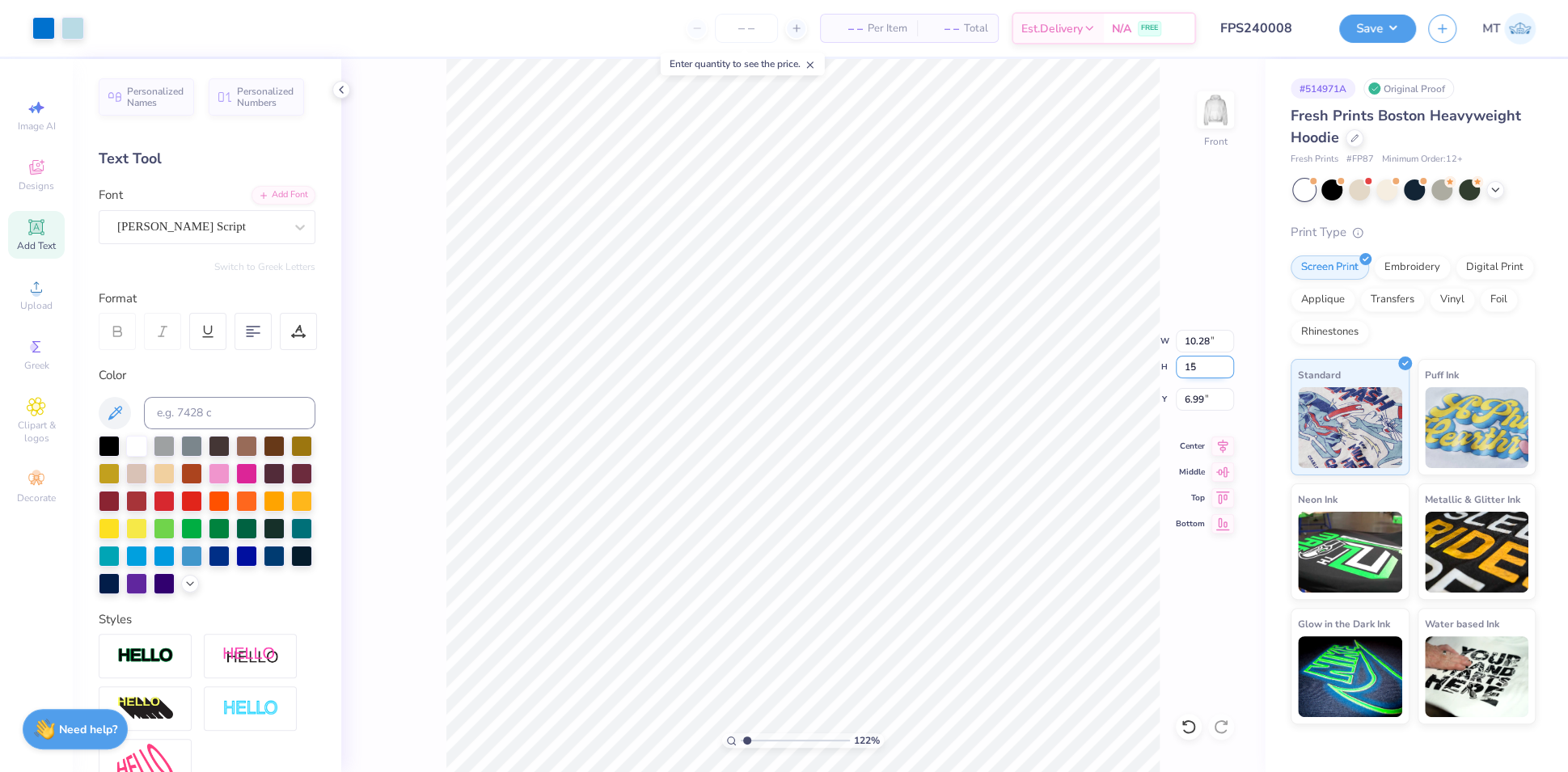
type input "11.02"
type input "15.00"
click at [1202, 400] on input "6.49" at bounding box center [1205, 400] width 58 height 23
click at [1201, 400] on input "6.49" at bounding box center [1205, 400] width 58 height 23
click at [1199, 400] on input "6.49" at bounding box center [1205, 400] width 58 height 23
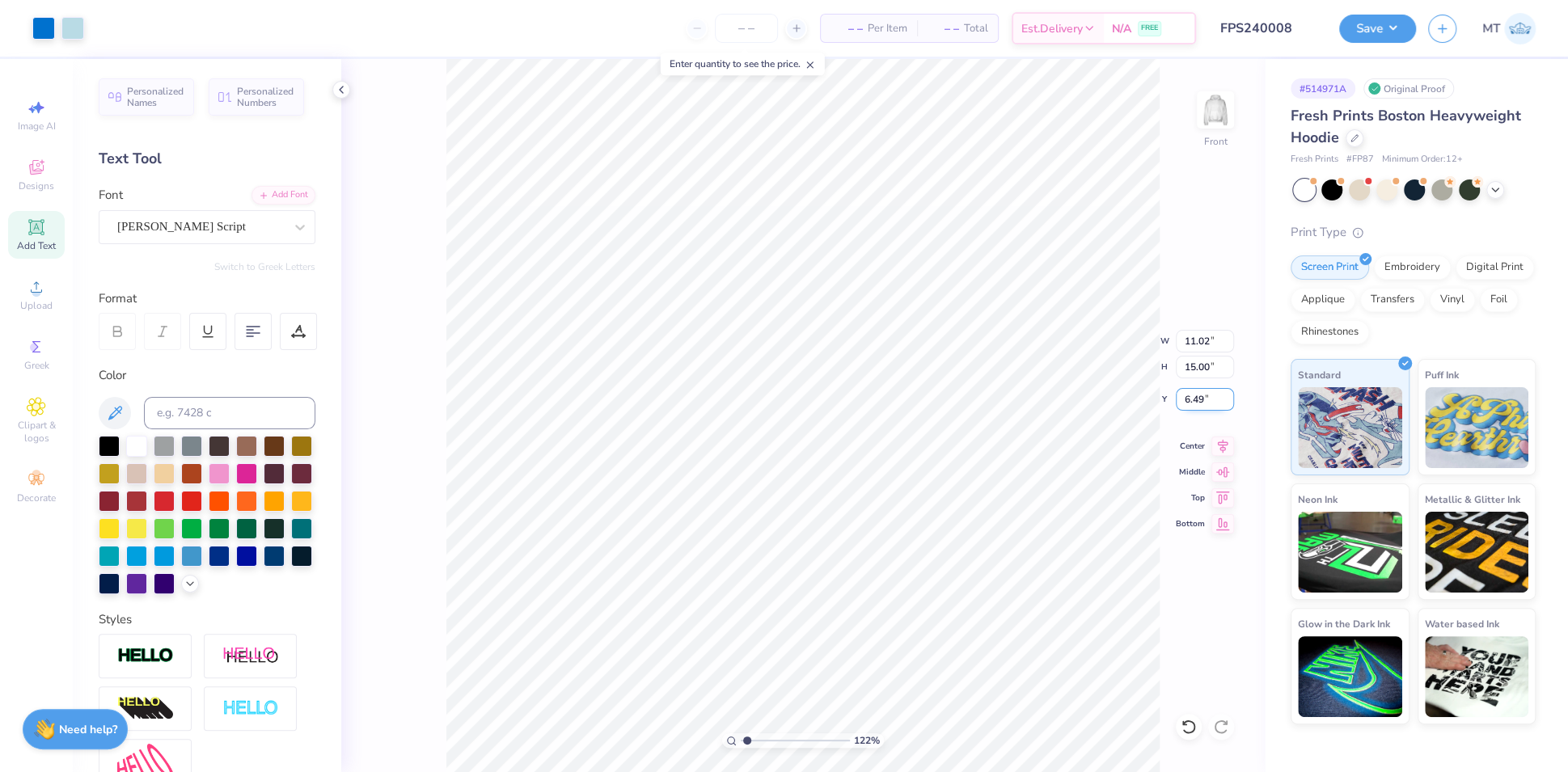
click at [1199, 400] on input "6.49" at bounding box center [1205, 400] width 58 height 23
type input "6"
type input "1.21649584587357"
type input "6.00"
click at [1201, 119] on img at bounding box center [1215, 110] width 65 height 65
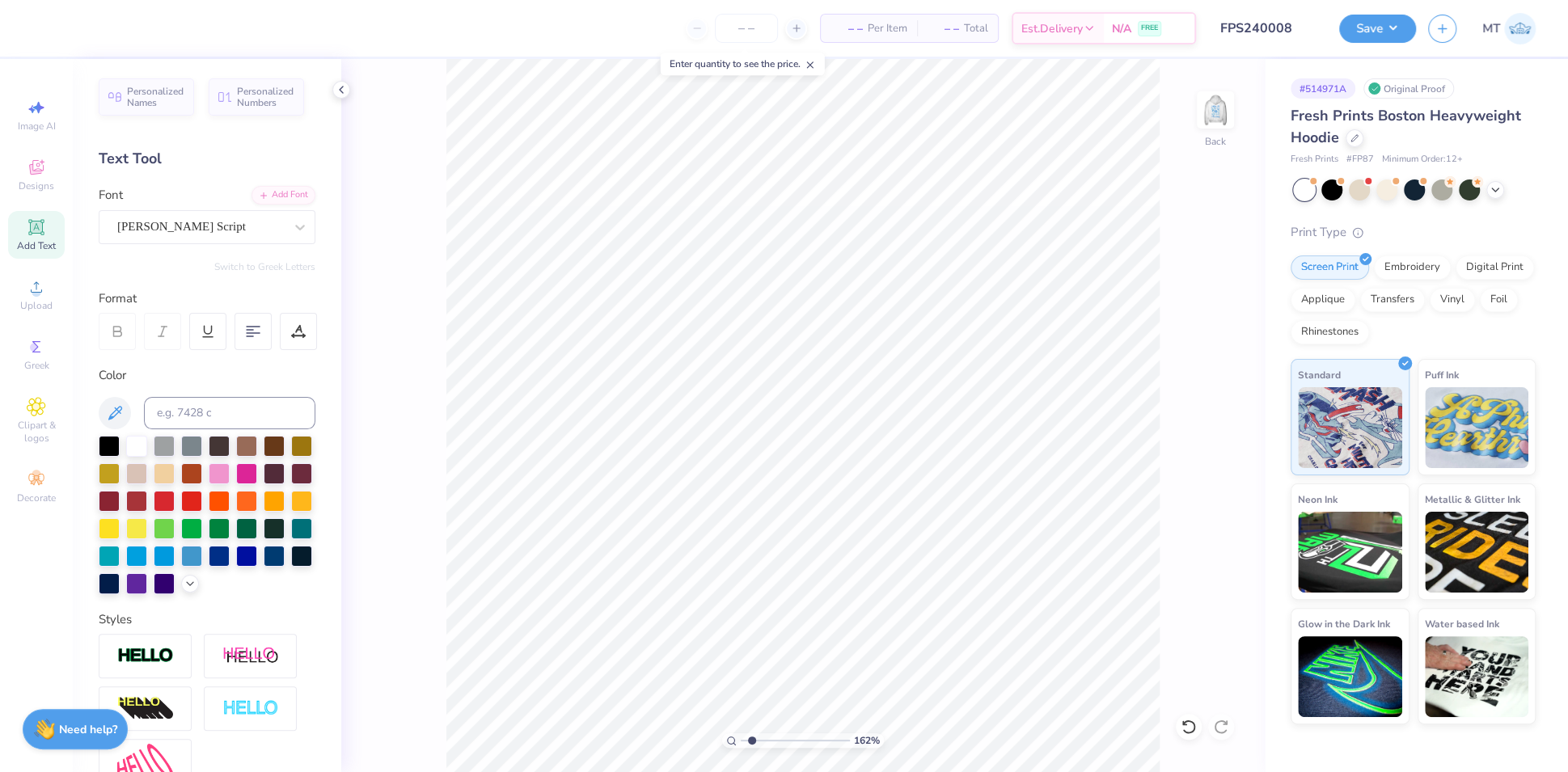
type input "1.61720372141866"
click at [1196, 337] on input "9.85" at bounding box center [1205, 341] width 58 height 23
type input "5"
type input "1.61720372141866"
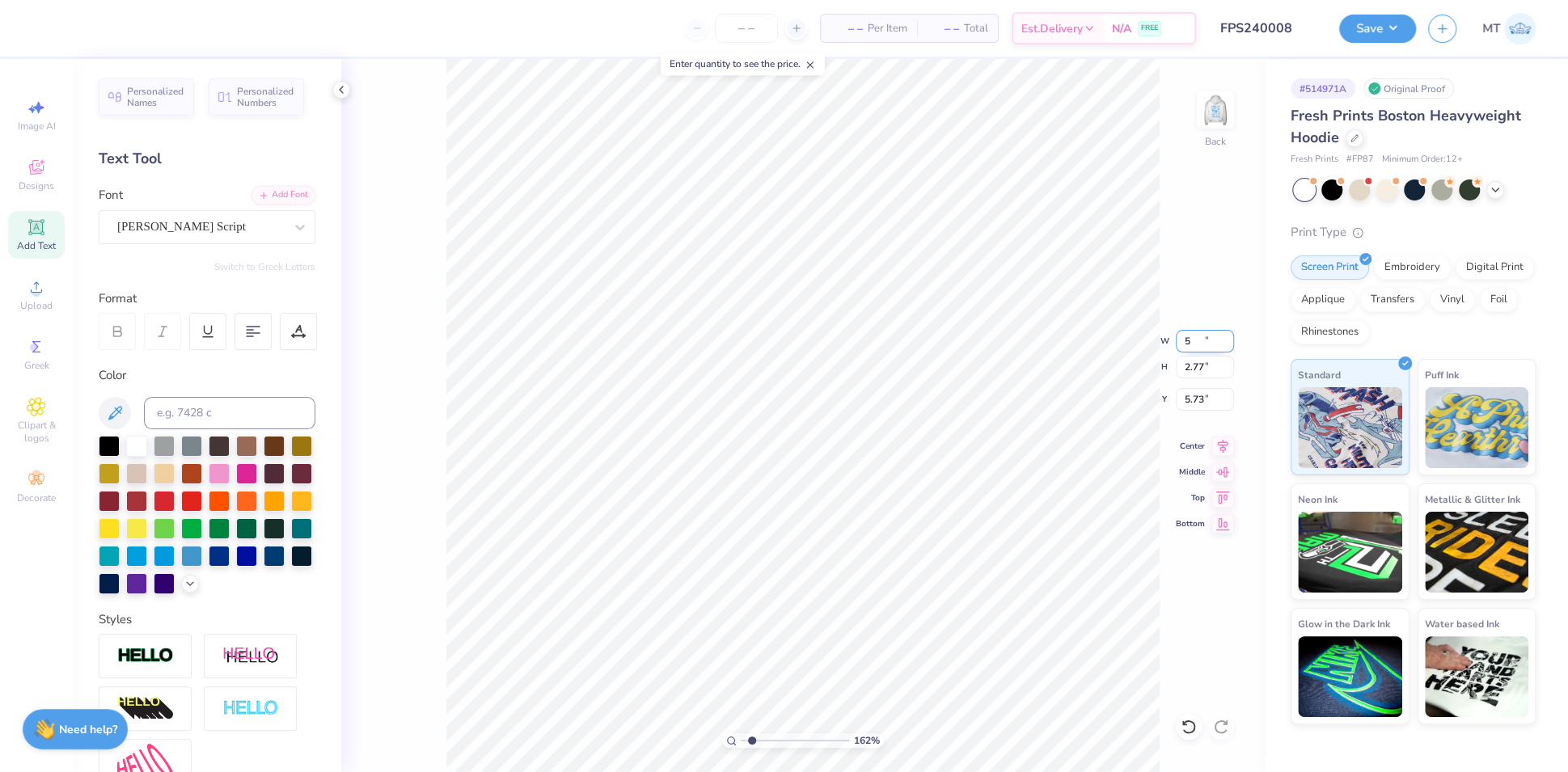
type input "5.00"
type input "1.41"
type input "6.41"
type input "1.61720372141866"
type input "3.00"
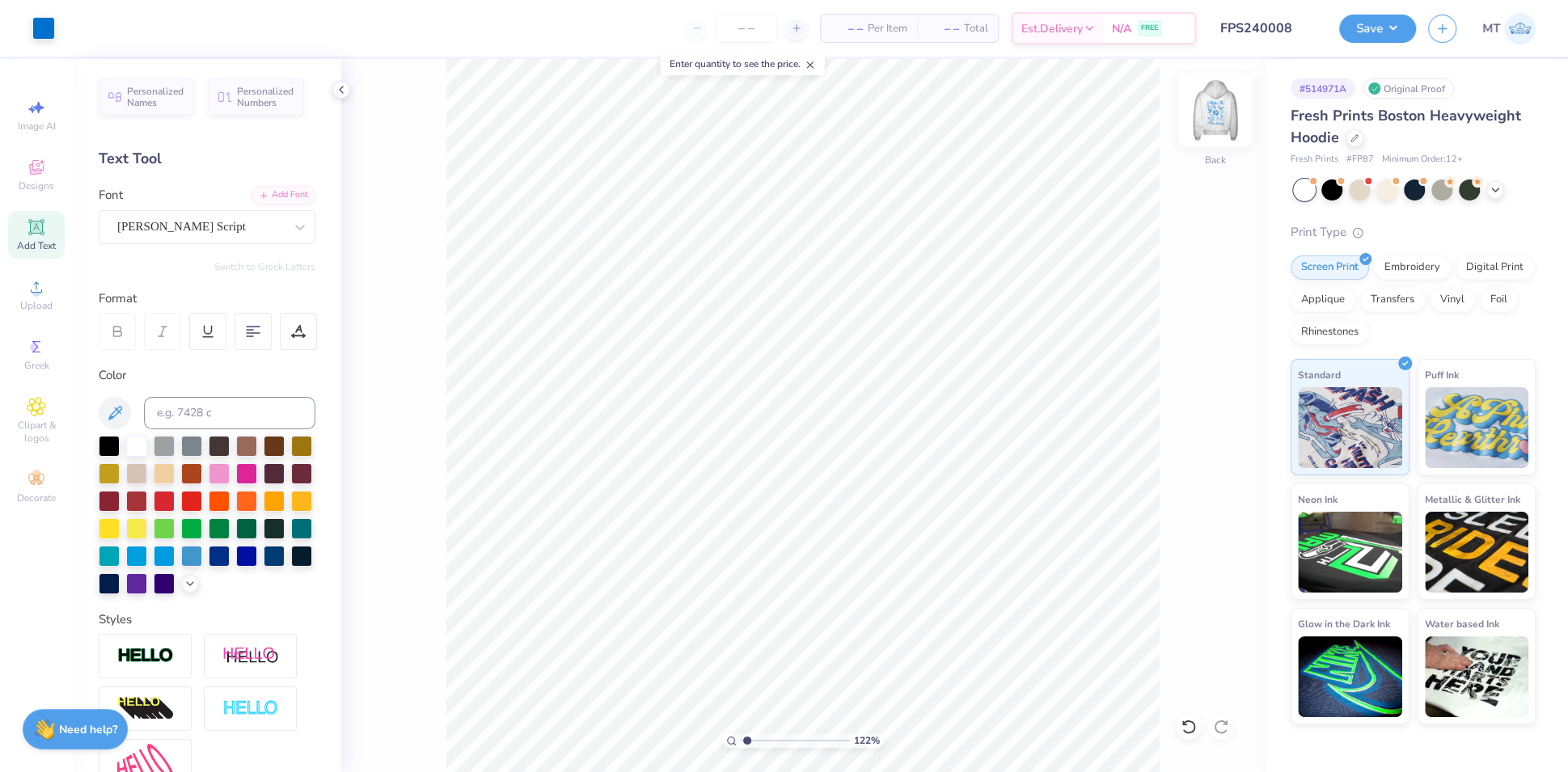
click at [1207, 104] on img at bounding box center [1215, 110] width 65 height 65
click at [949, 631] on li "Ungroup" at bounding box center [953, 631] width 127 height 32
type input "3.28142891265066"
type input "9.16"
click at [1220, 106] on img at bounding box center [1215, 110] width 65 height 65
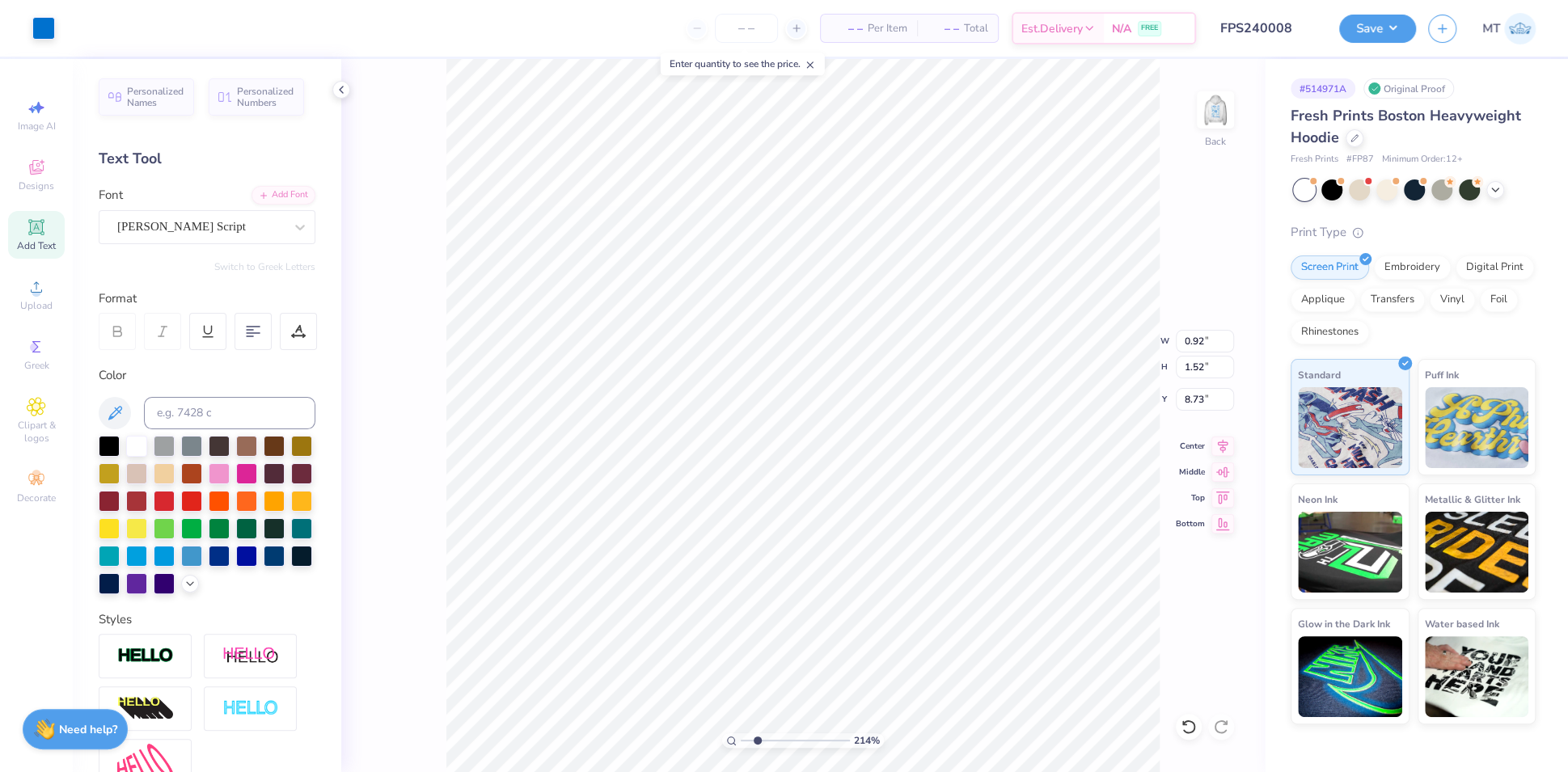
type input "2.14179074934035"
type input "2.77"
type input "5.03548930067735"
type input "1.32"
type input "1.17"
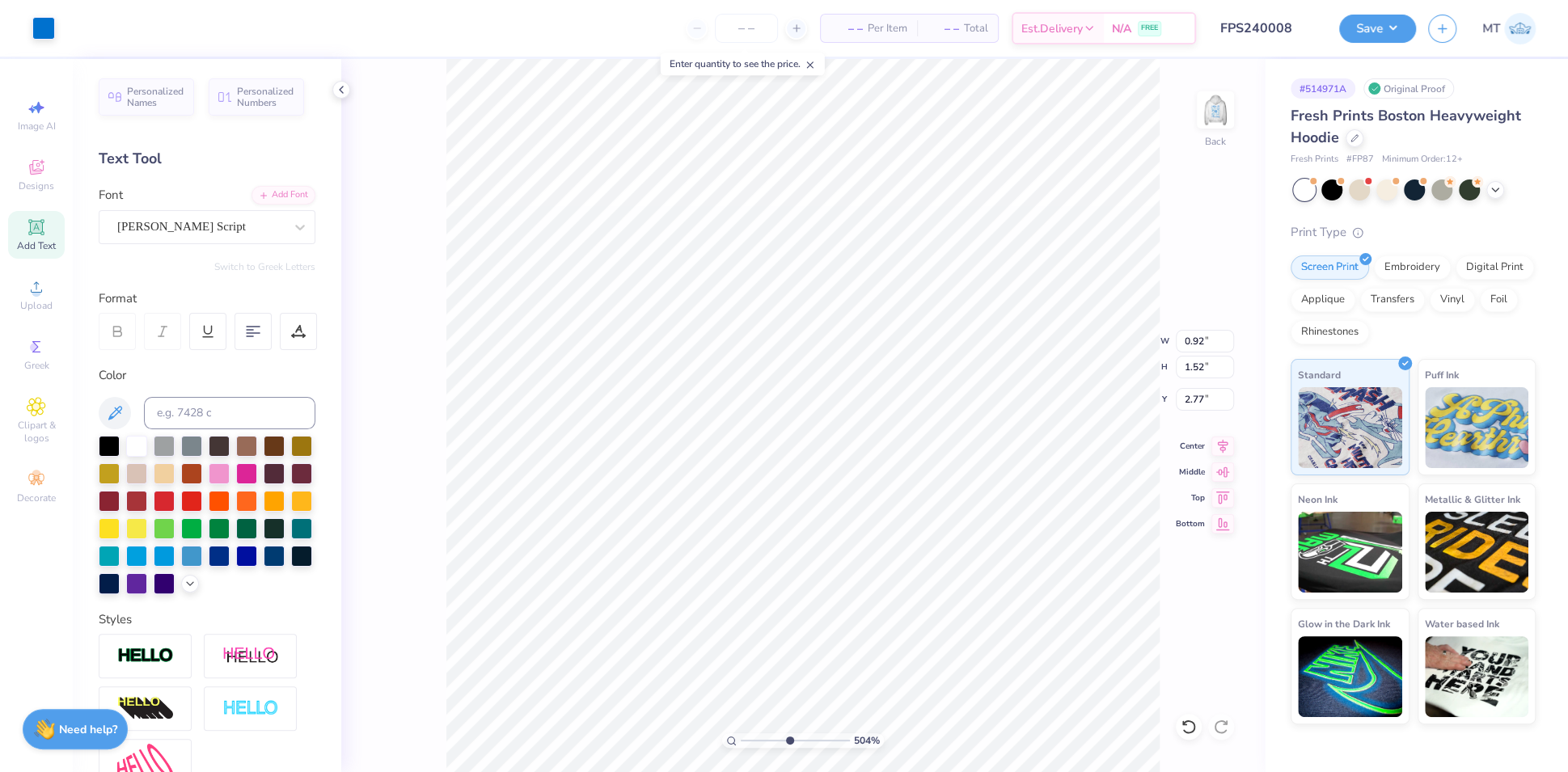
type input "2.96"
type input "5.03548930067735"
type input "3.12"
type input "2.90614969555866"
type input "2.91"
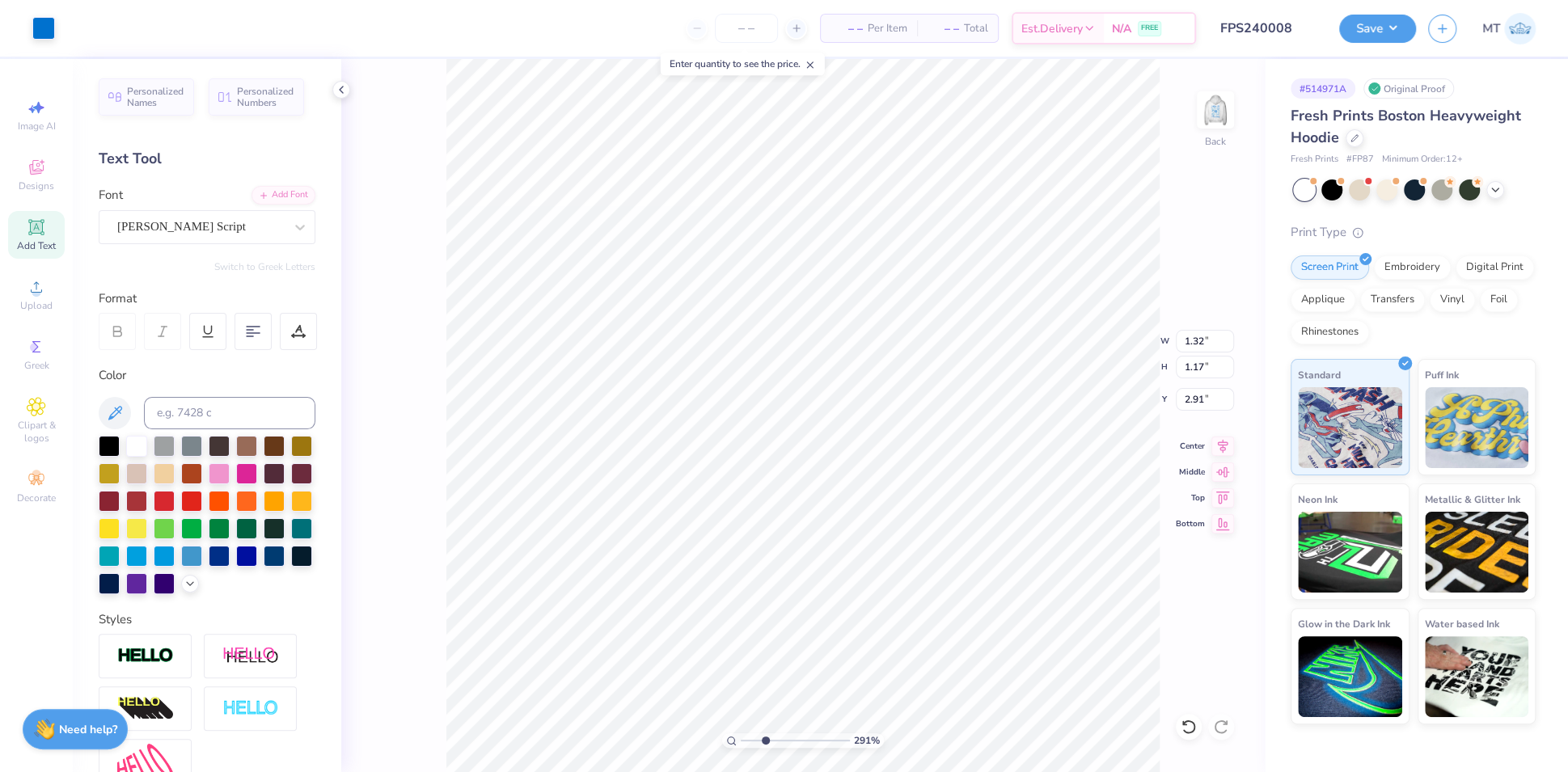
type input "2.90614969555866"
type input "1.02"
type input "1.47"
type input "2.76"
type input "2.90614969555866"
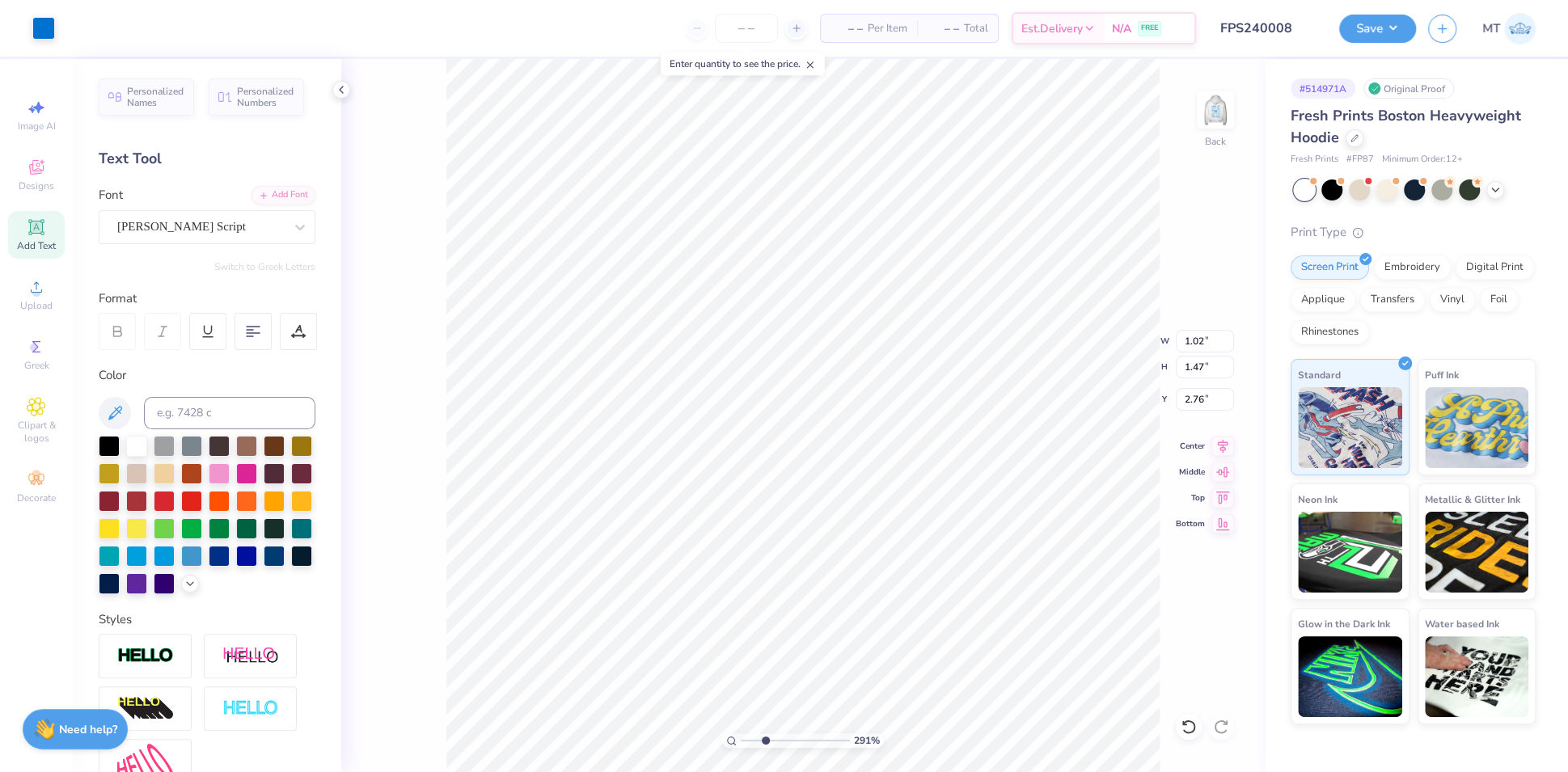
type input "2.75"
click at [1209, 114] on img at bounding box center [1215, 110] width 65 height 65
click at [1220, 120] on img at bounding box center [1215, 110] width 65 height 65
type input "2.8715596524803"
type input "0.77"
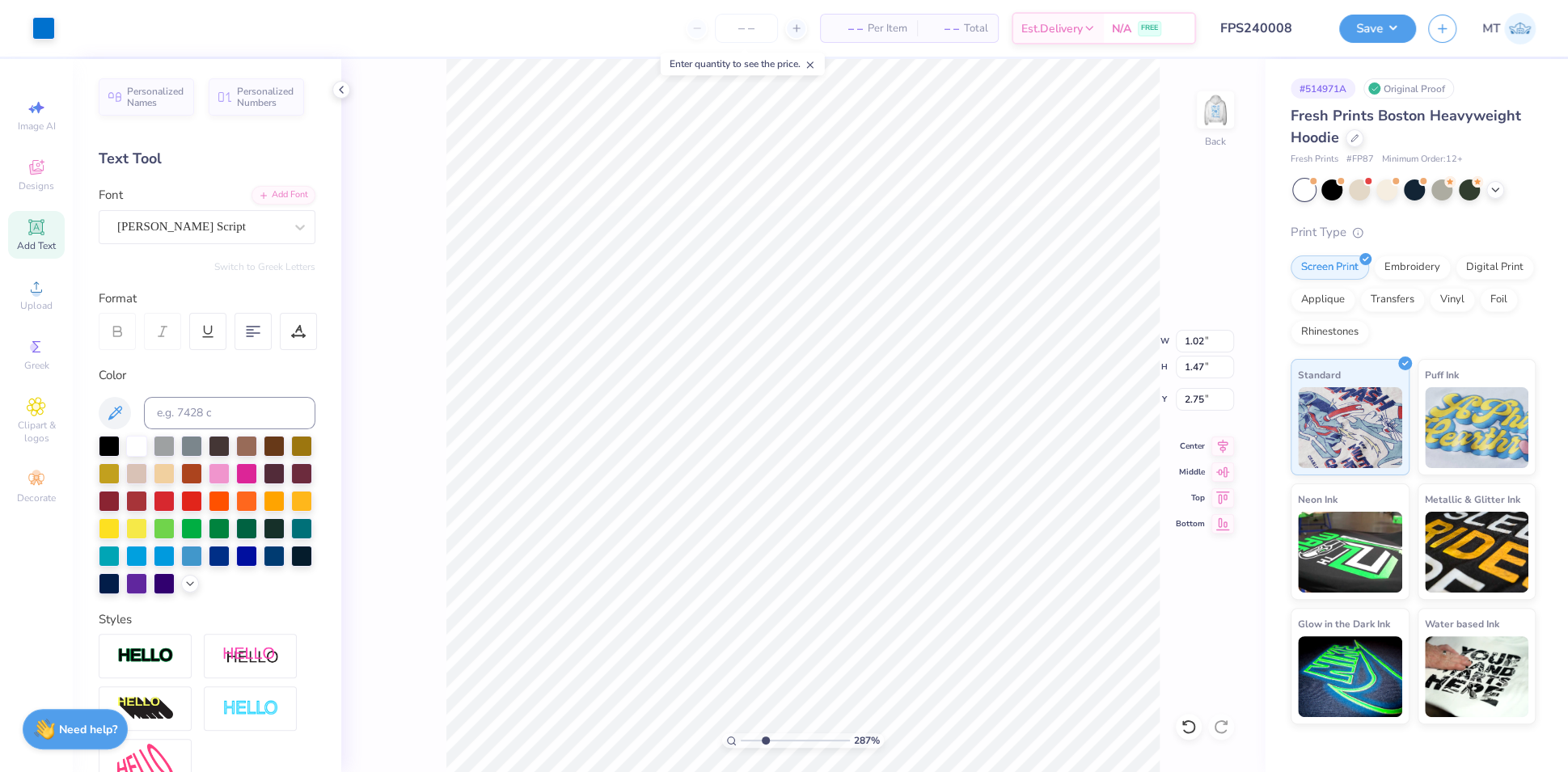
type input "1.51"
type input "2.70"
type input "4.60716213230995"
type input "2.71"
type input "1.71410331492789"
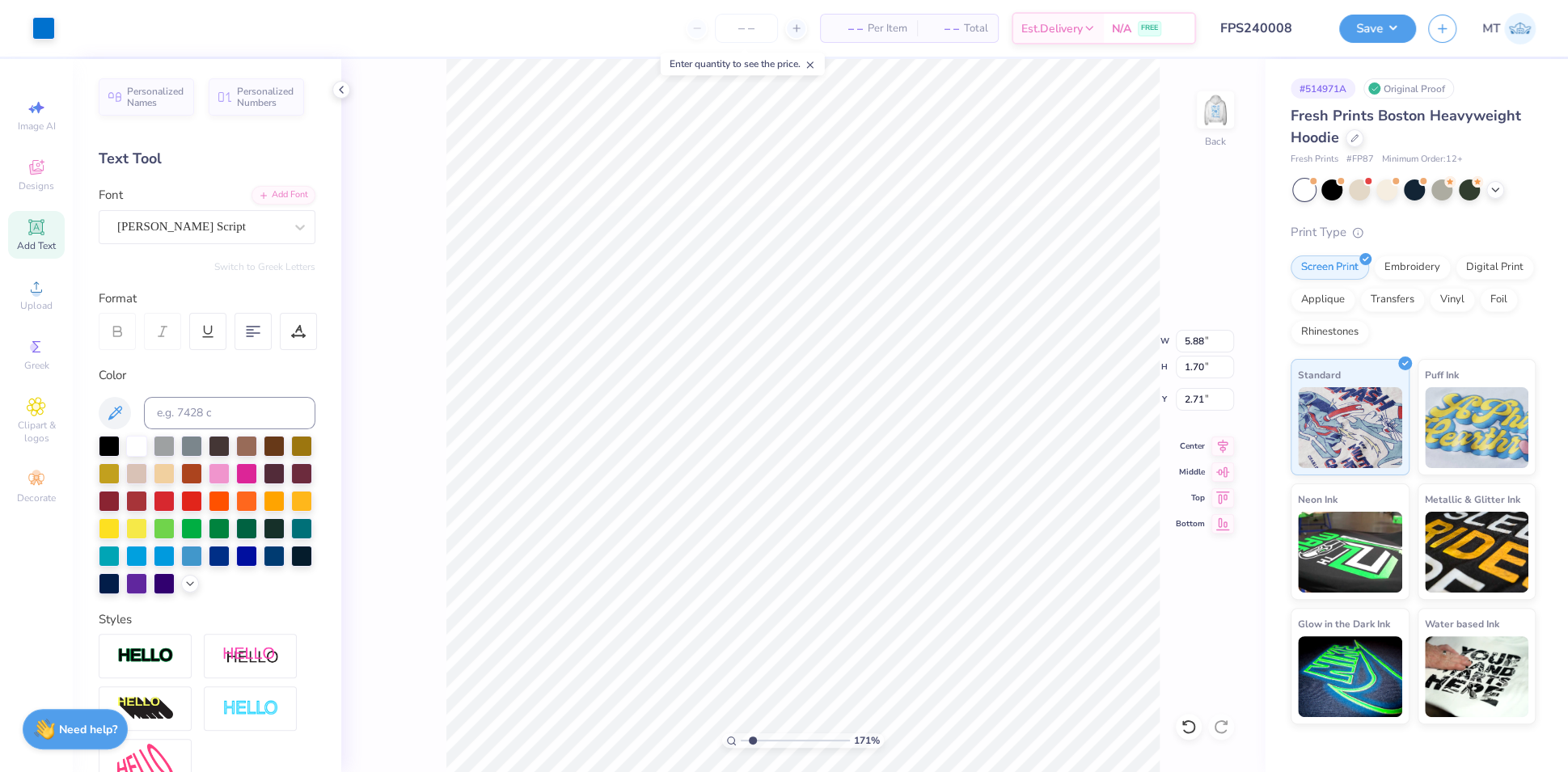
type input "3.00"
type input "2.20430341564475"
type input "4.00"
type input "1"
click at [1195, 394] on input "3.29" at bounding box center [1205, 400] width 58 height 23
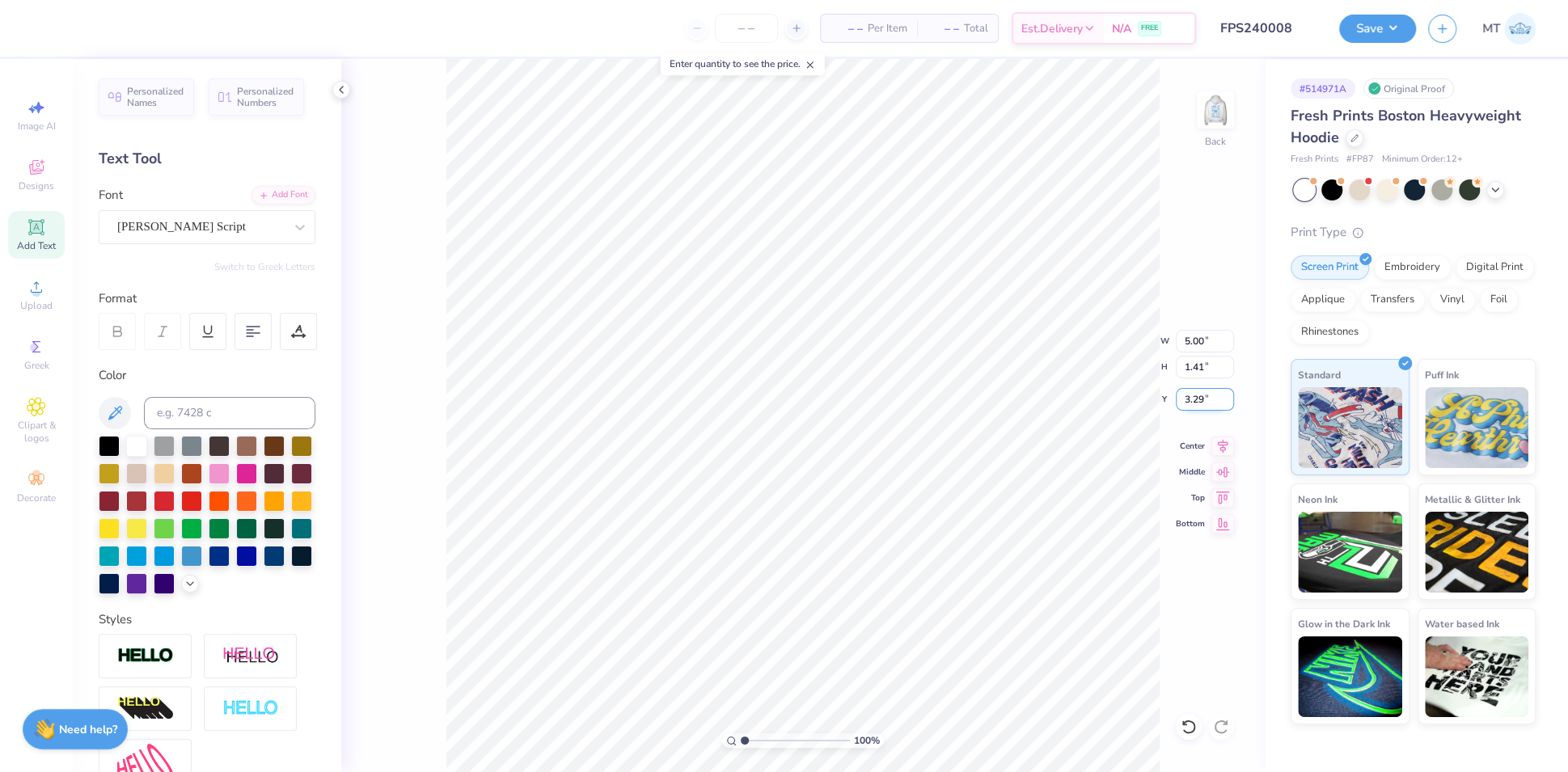
click at [1195, 394] on input "3.29" at bounding box center [1205, 400] width 58 height 23
type input "3.00"
click at [1231, 96] on img at bounding box center [1215, 110] width 65 height 65
click at [1228, 99] on img at bounding box center [1216, 110] width 33 height 33
click at [1411, 15] on button "Save" at bounding box center [1378, 27] width 77 height 28
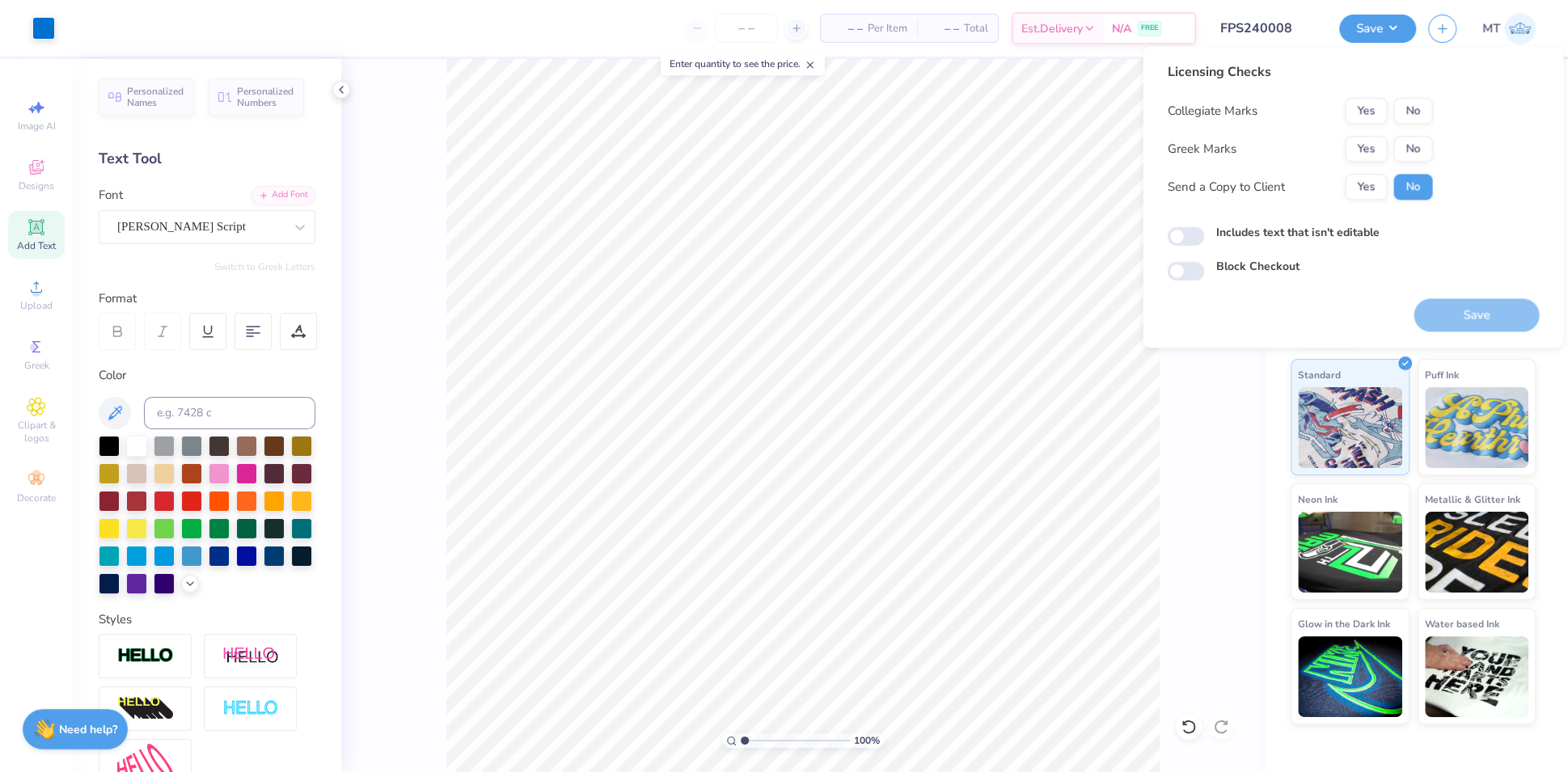
click at [1371, 136] on div "Yes No" at bounding box center [1388, 149] width 88 height 26
click at [1370, 144] on button "Yes" at bounding box center [1366, 149] width 42 height 26
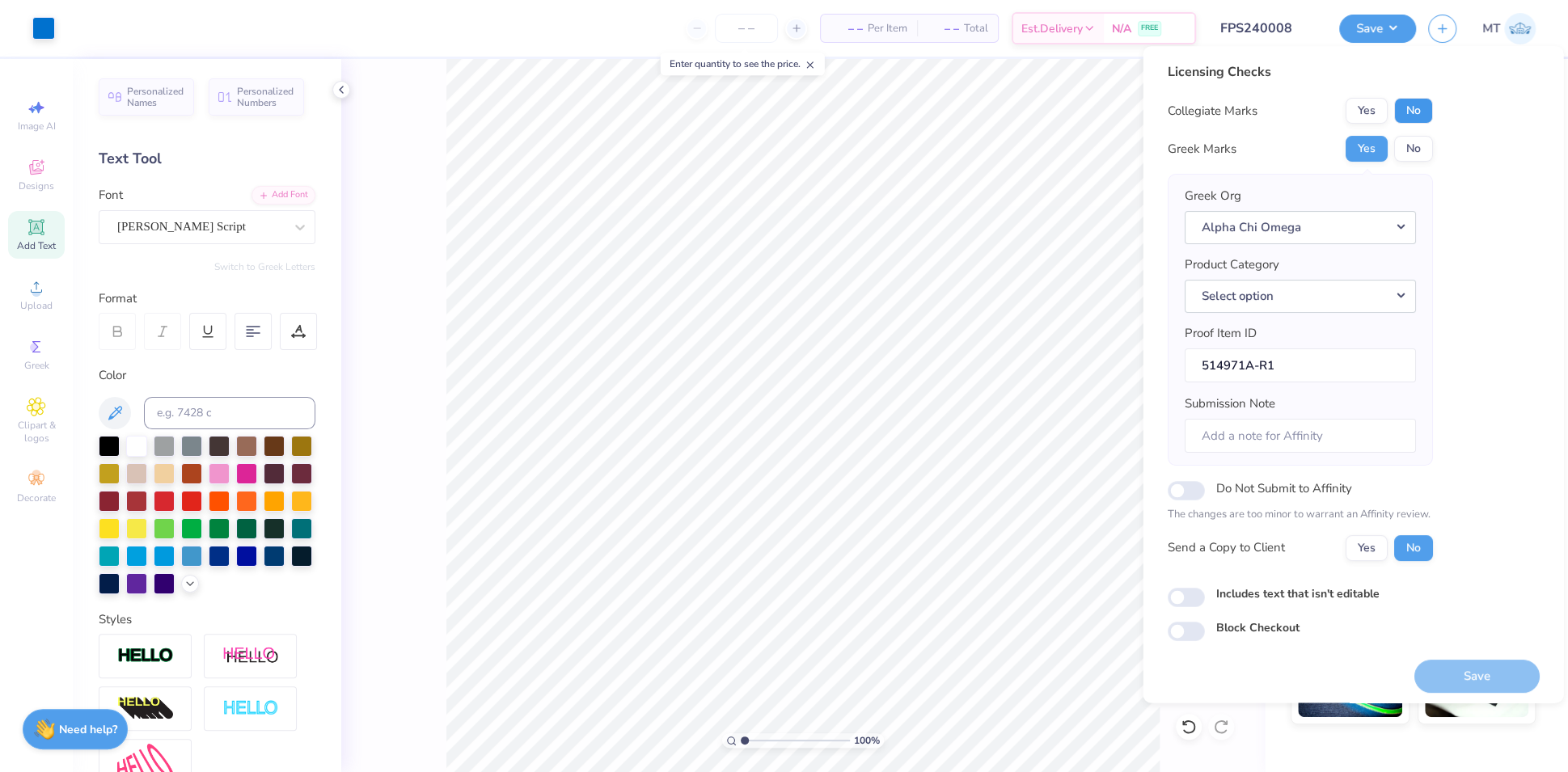
click at [1410, 109] on button "No" at bounding box center [1413, 111] width 39 height 26
click at [1342, 296] on button "Select option" at bounding box center [1299, 295] width 231 height 33
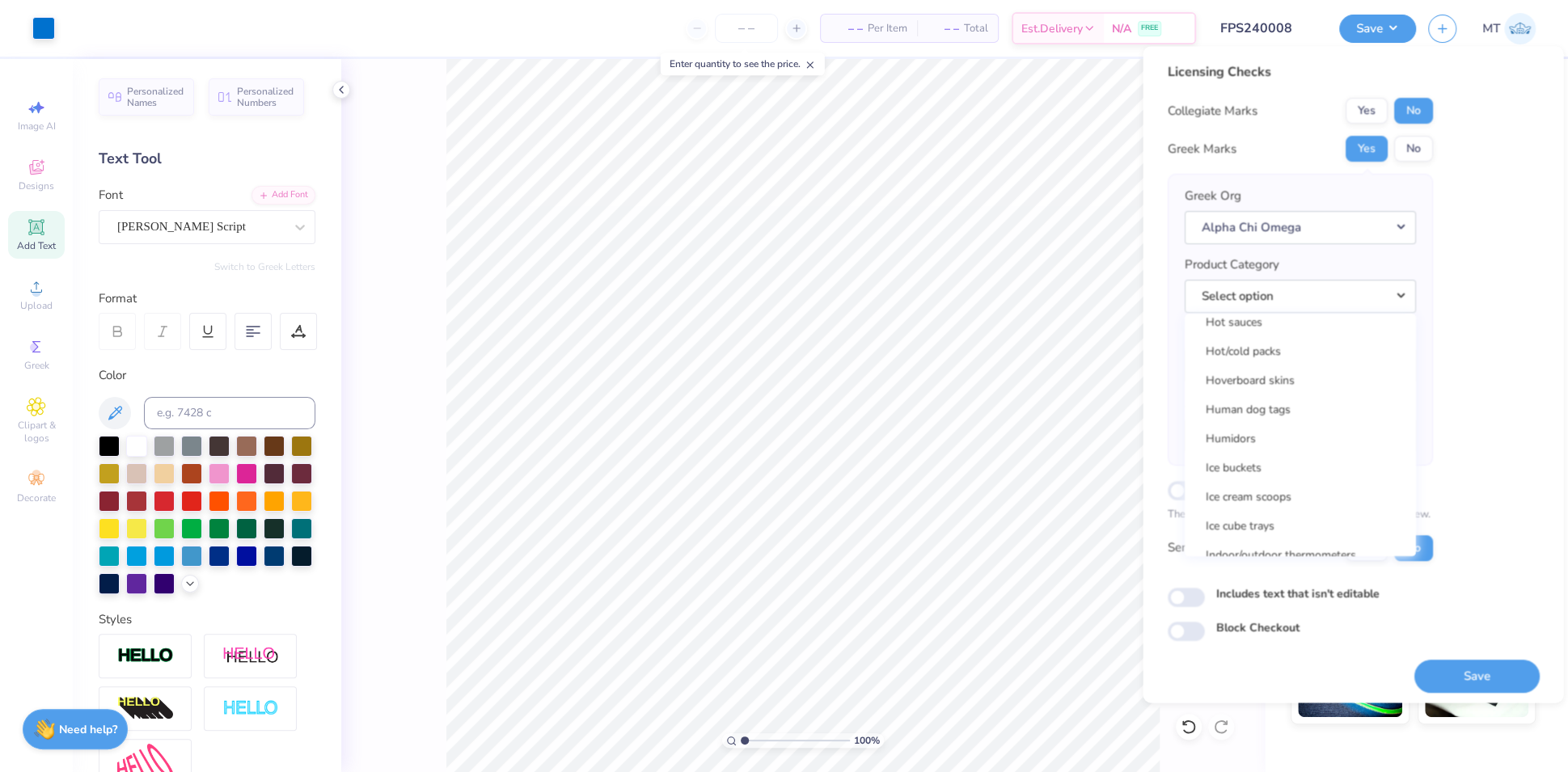
scroll to position [13767, 0]
click at [1294, 359] on link "Hooded sweatshirts" at bounding box center [1300, 361] width 219 height 27
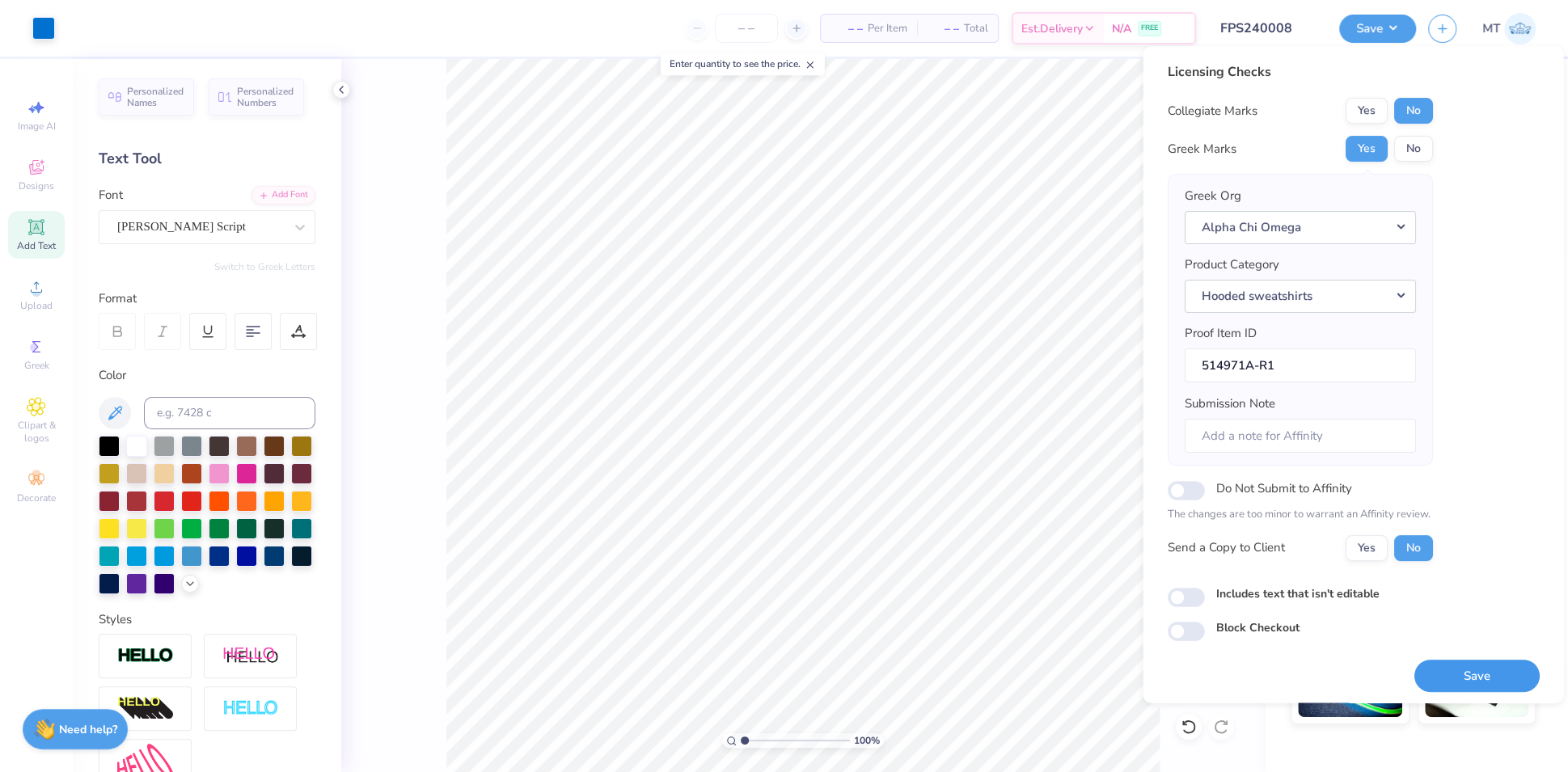
click at [1488, 666] on button "Save" at bounding box center [1477, 676] width 126 height 33
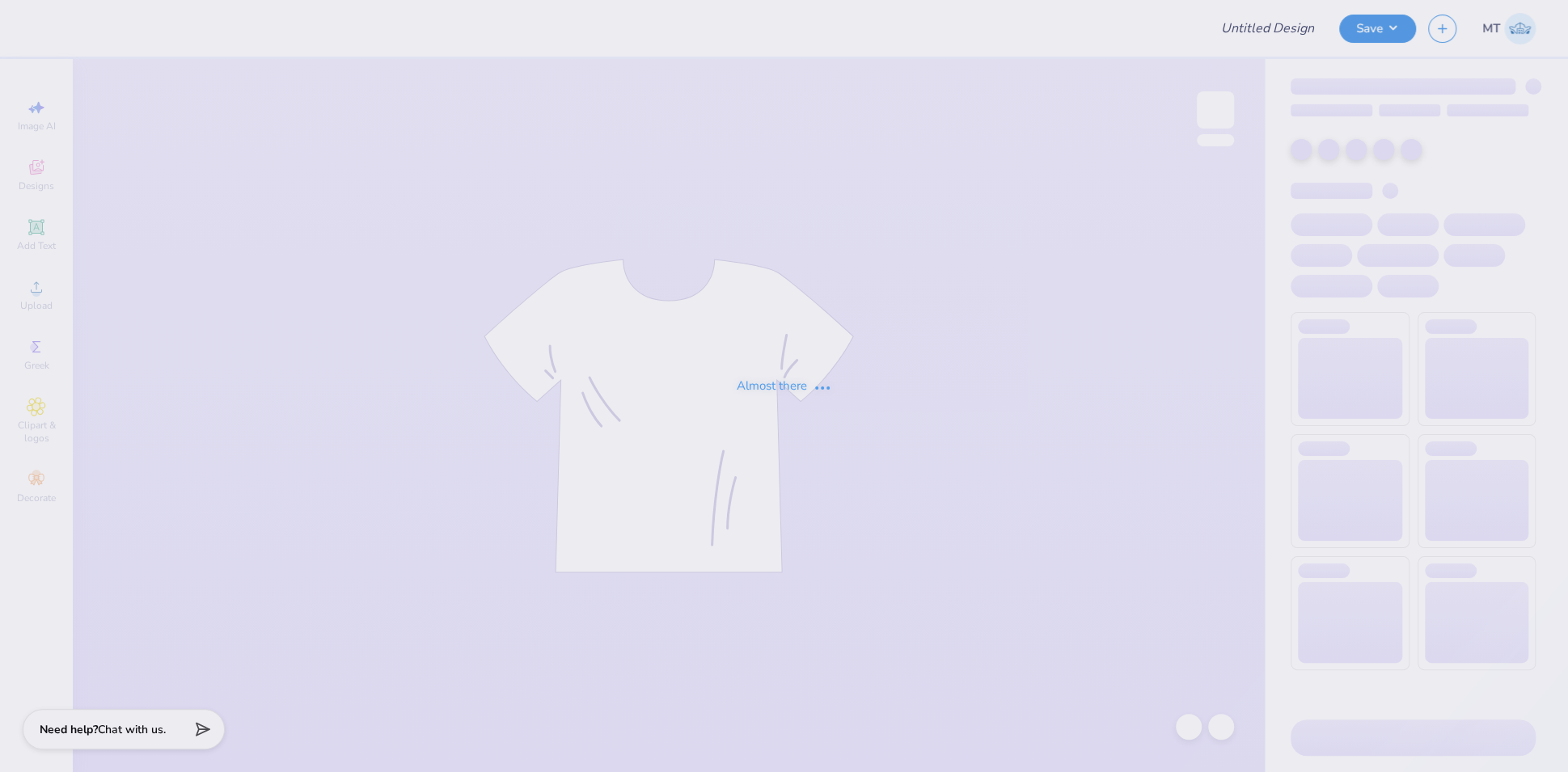
type input "FPS240009"
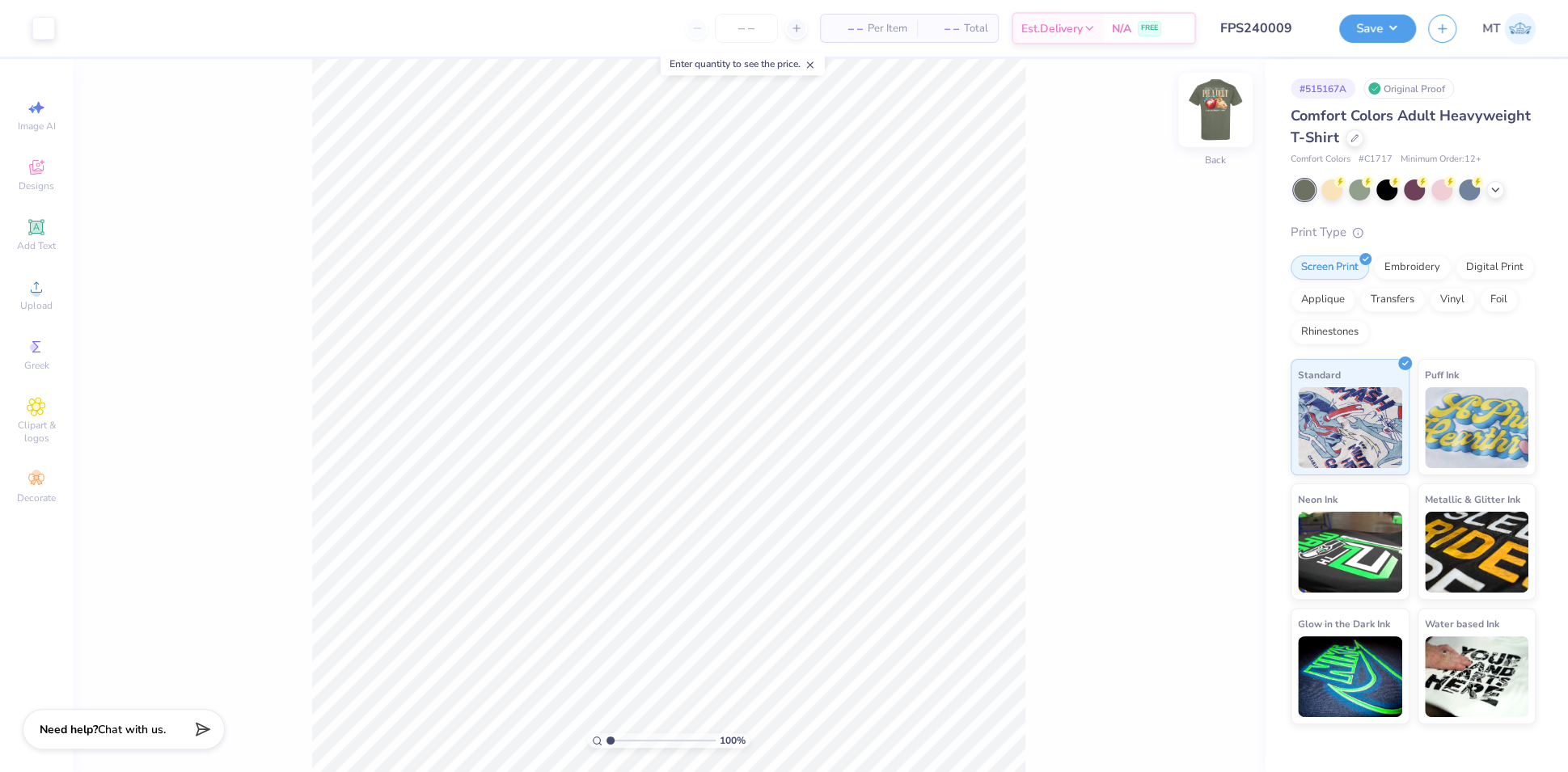
click at [1233, 118] on img at bounding box center [1215, 110] width 65 height 65
click at [1211, 118] on img at bounding box center [1215, 110] width 65 height 65
type input "1"
click at [1203, 107] on img at bounding box center [1215, 110] width 65 height 65
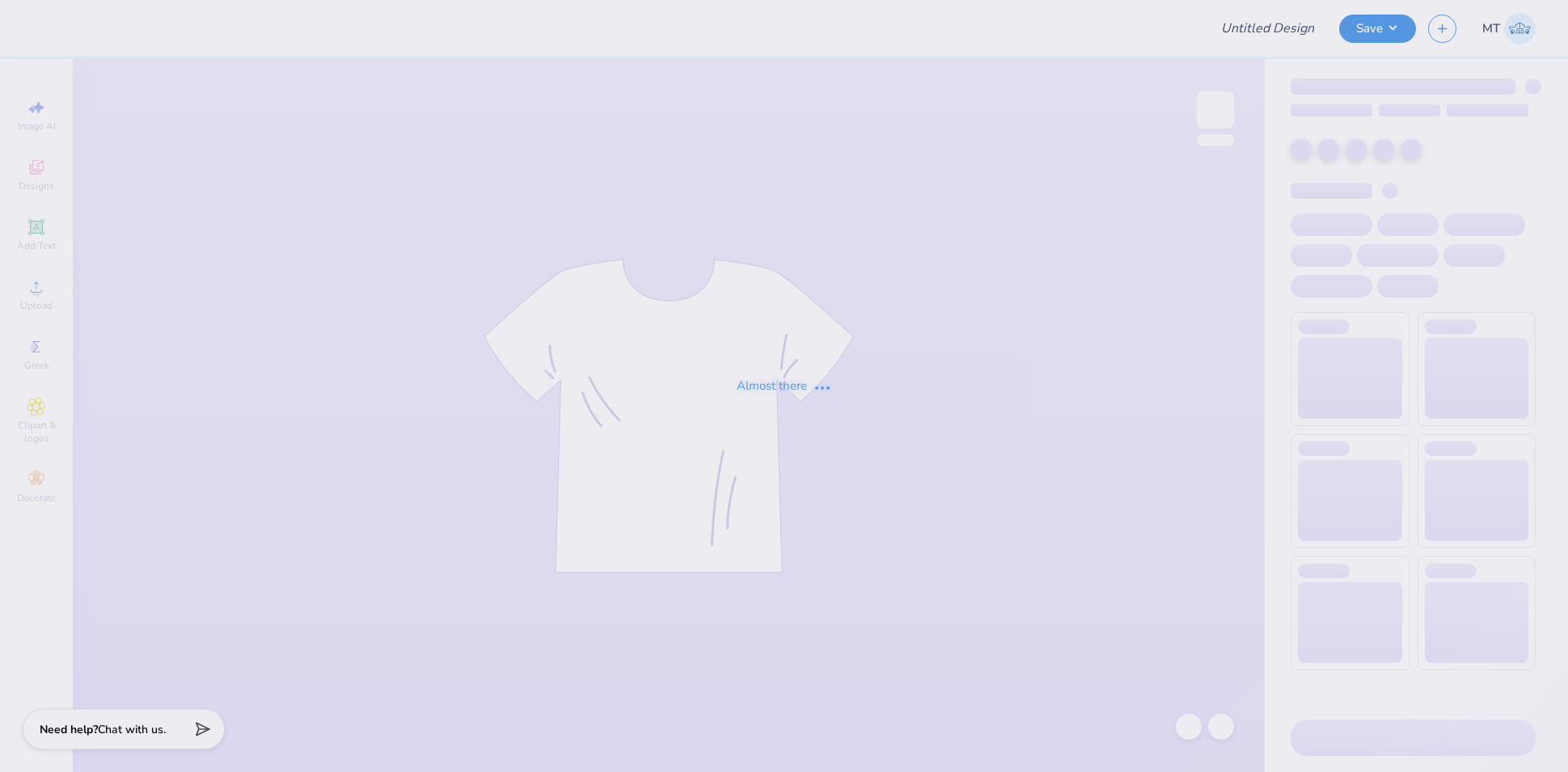
type input "FPS240010"
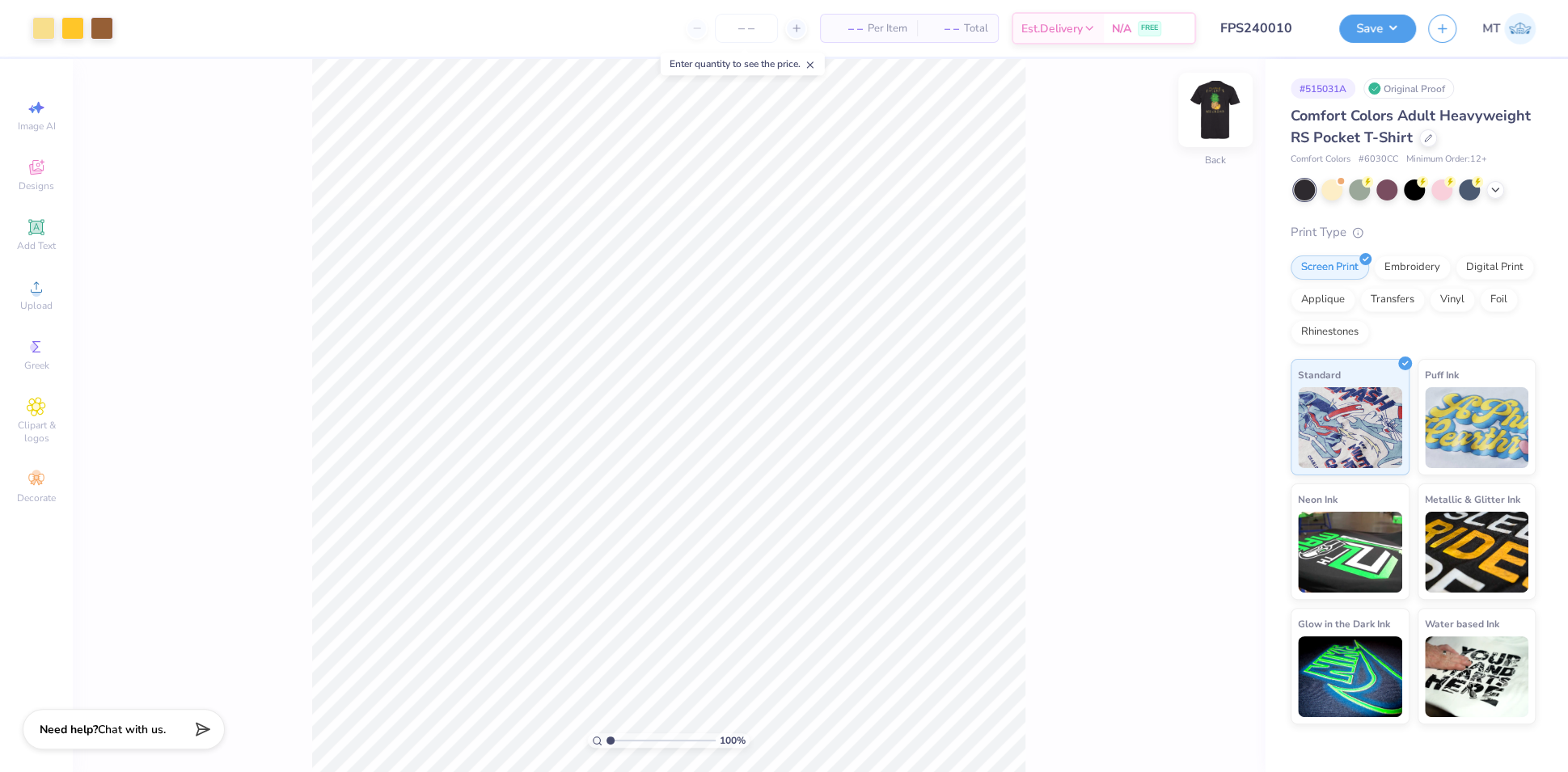
click at [1213, 117] on img at bounding box center [1215, 110] width 65 height 65
click at [1224, 117] on img at bounding box center [1215, 110] width 65 height 65
click at [1220, 121] on img at bounding box center [1215, 110] width 65 height 65
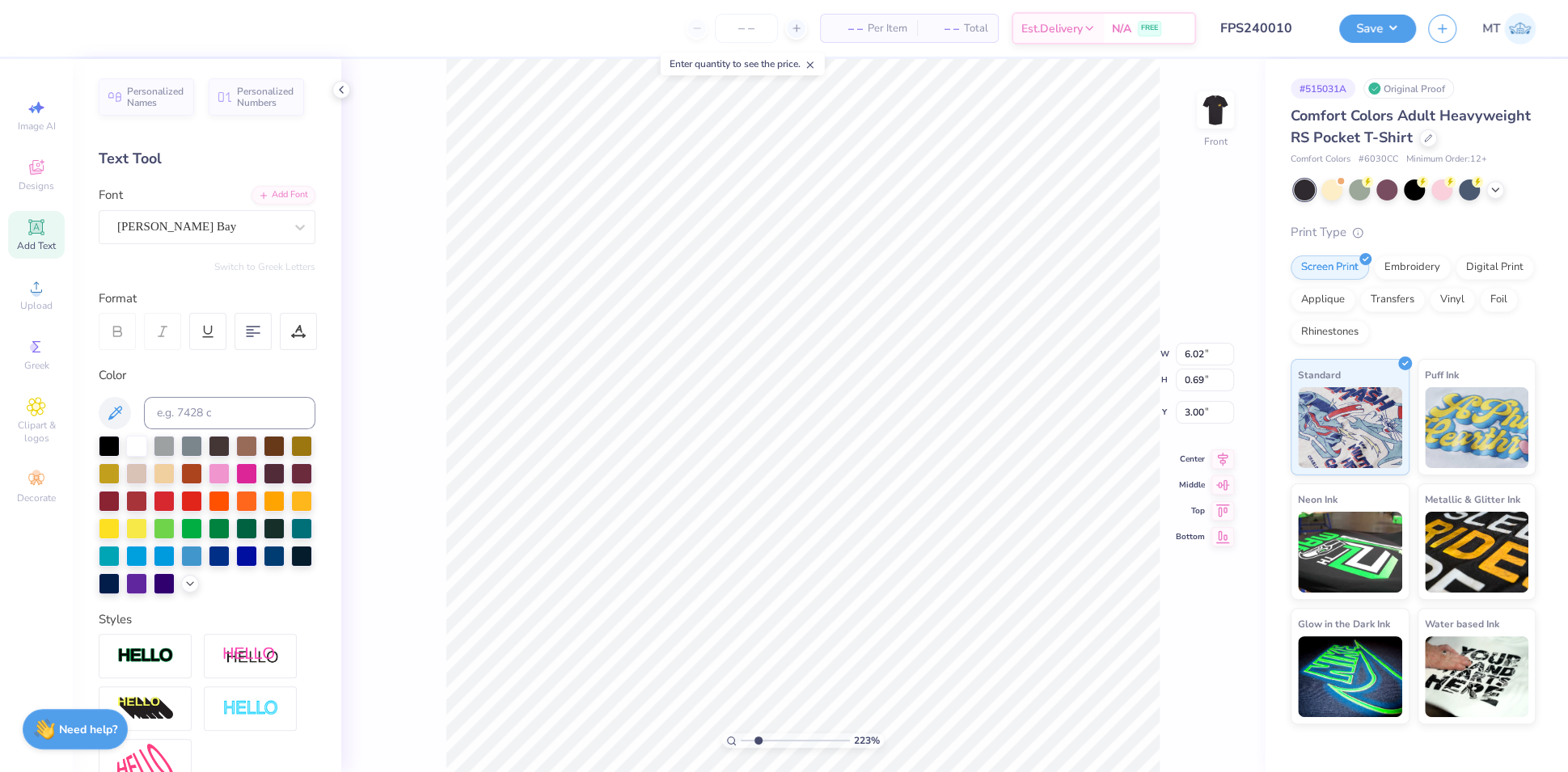
scroll to position [17, 2]
type input "2.22579753397098"
type textarea "A"
type input "2.22579753397098"
type textarea "Al"
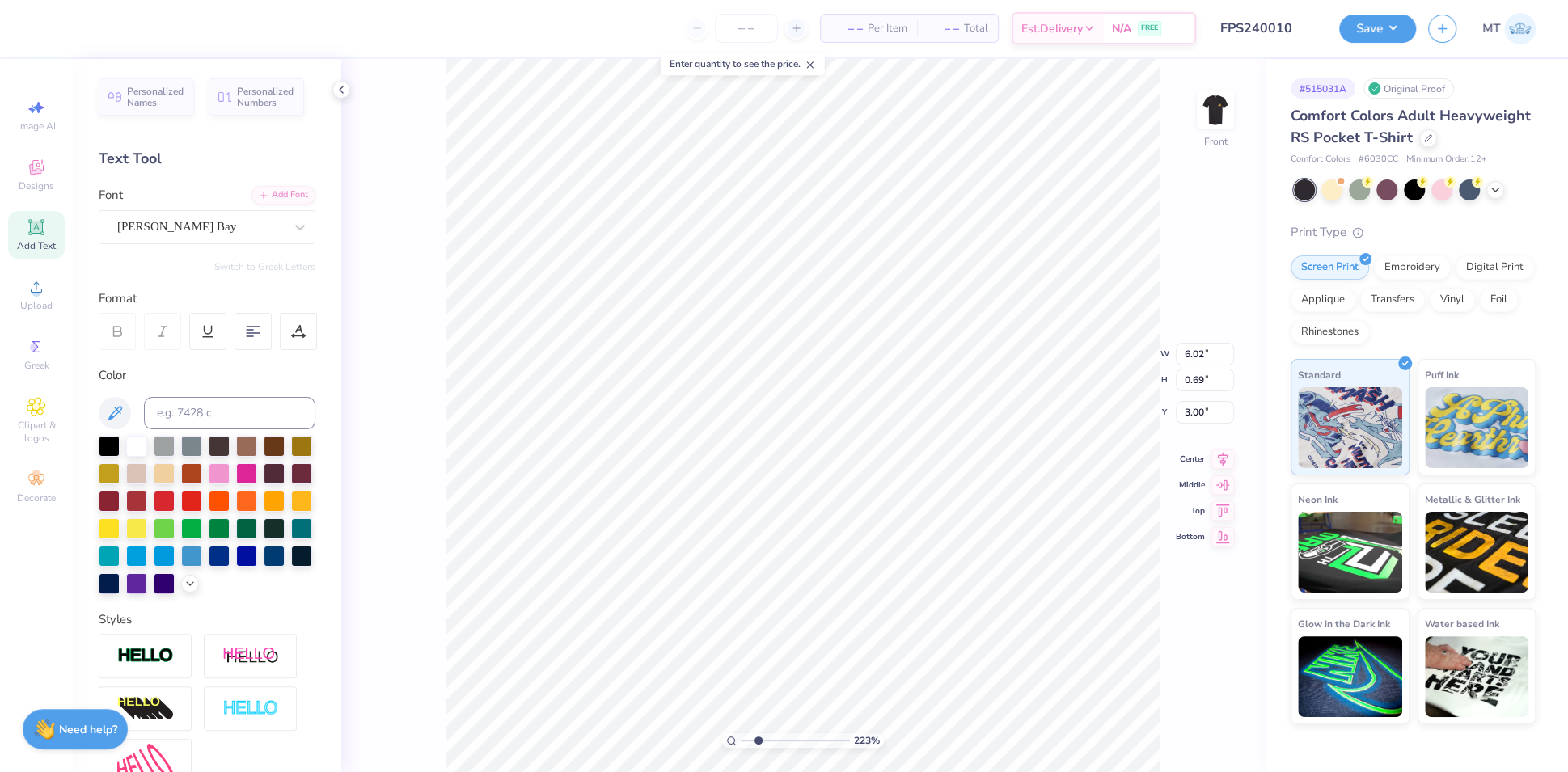
type input "2.22579753397098"
type textarea "Alp"
type input "2.22579753397098"
type textarea "Alpha"
type input "2.22579753397098"
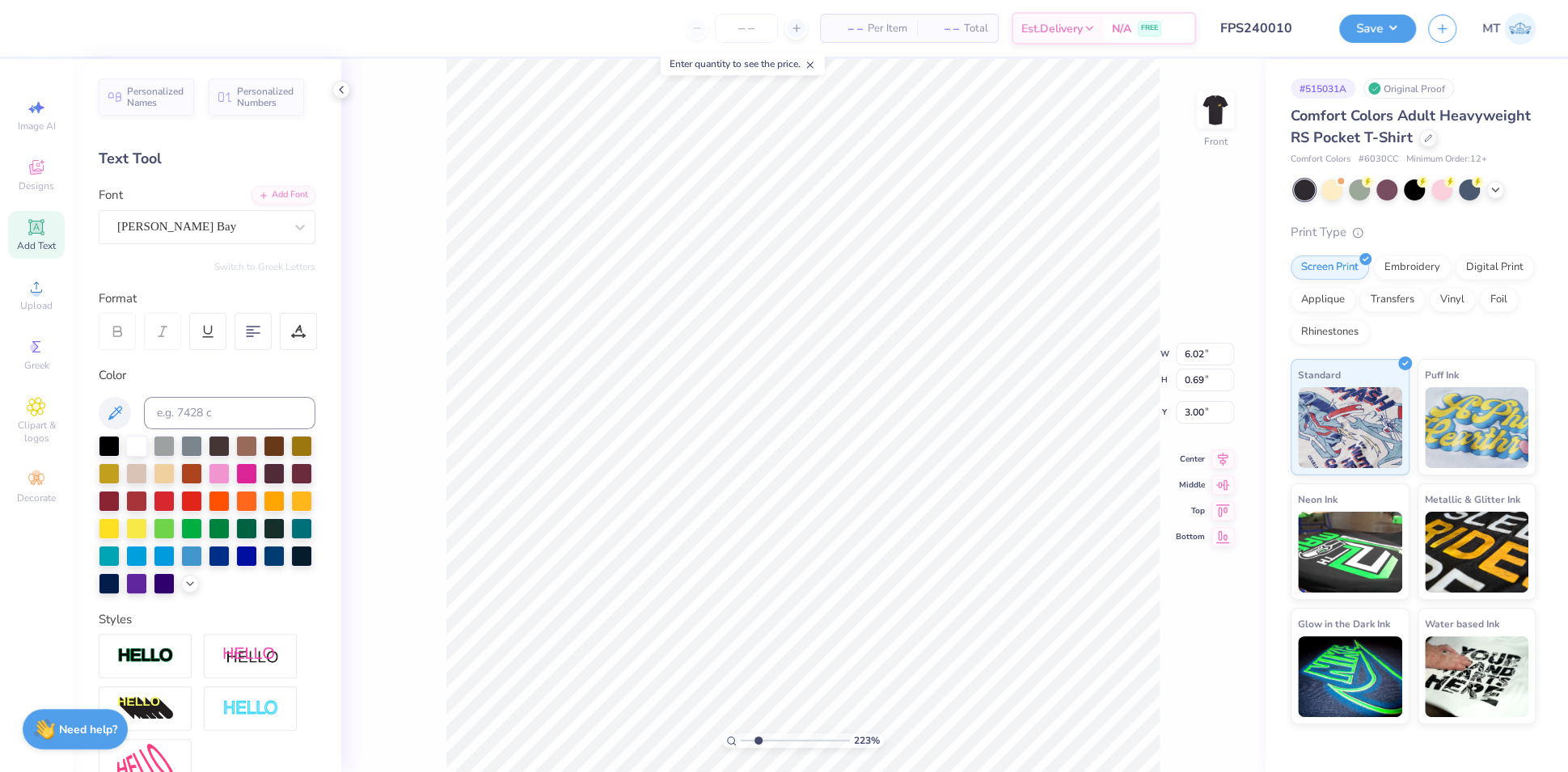
type textarea "Alpha"
type input "2.22579753397098"
type textarea "Alpha D"
type input "2.22579753397098"
type textarea "Alpha Del"
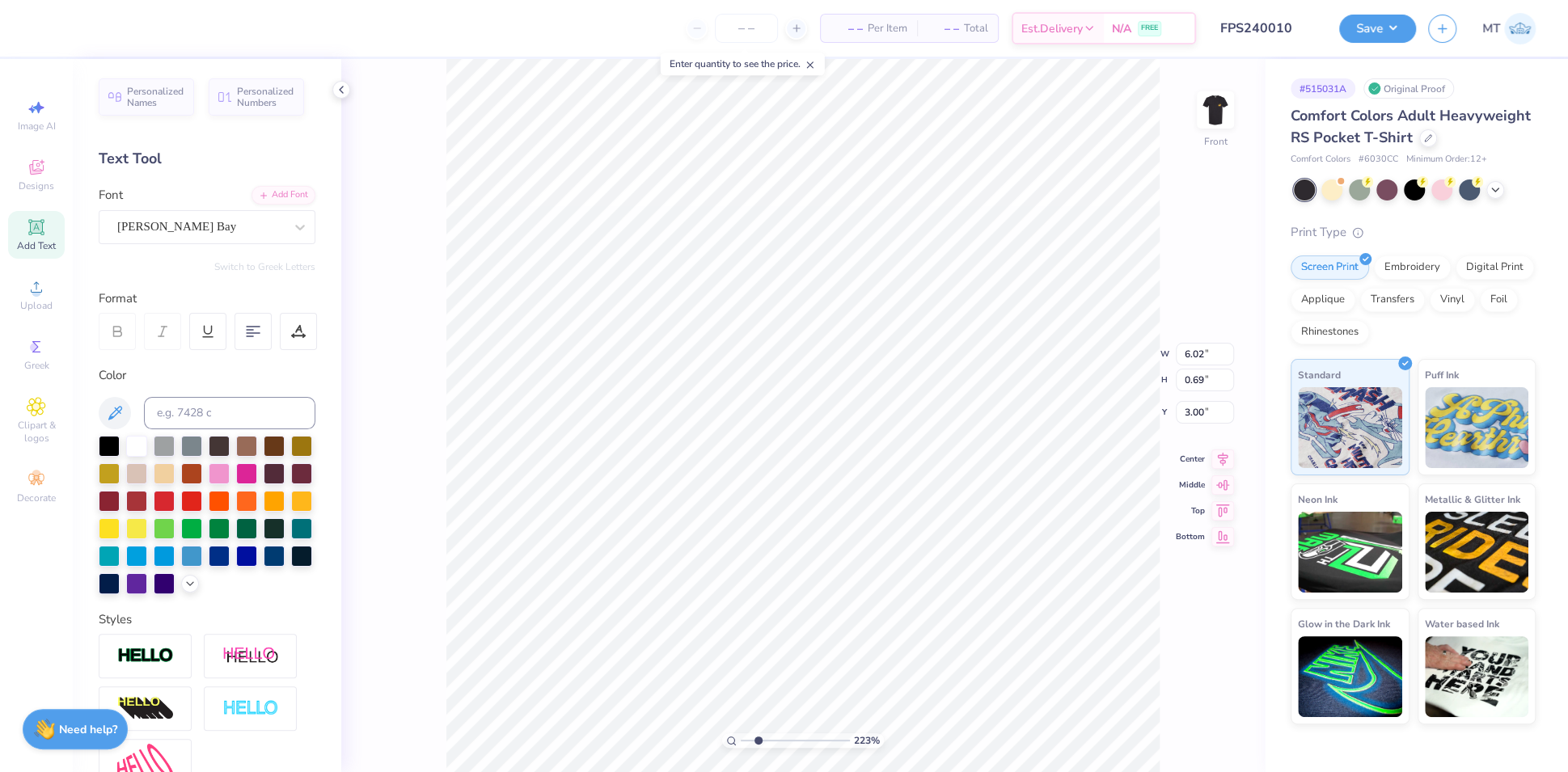
type input "2.22579753397098"
type textarea "Alpha Delt"
type input "2.22579753397098"
type textarea "Alpha Delta"
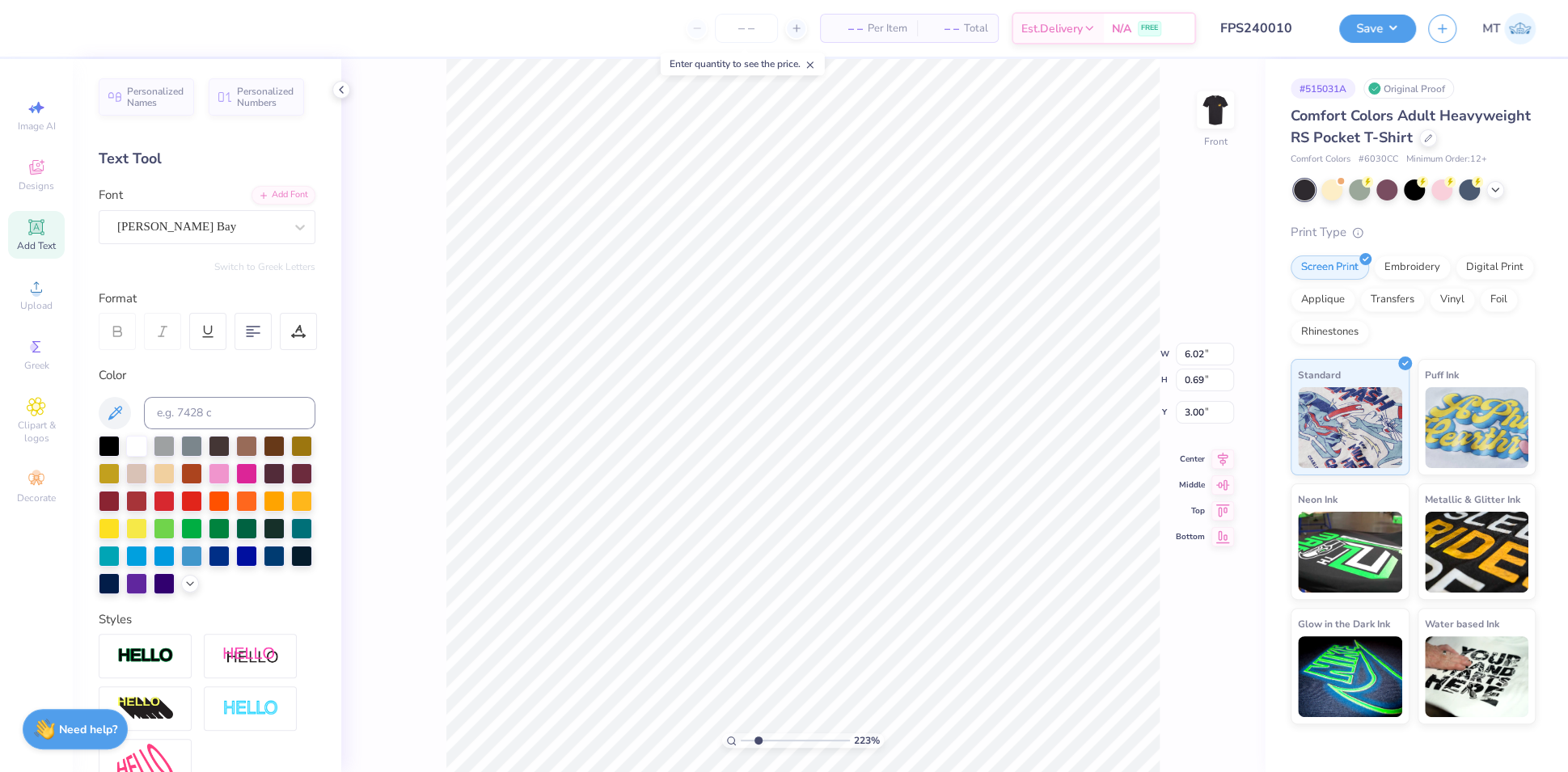
type input "2.22579753397098"
type textarea "Alpha Delta"
type input "2.22579753397098"
type textarea "Alpha Delta P"
type input "2.22579753397098"
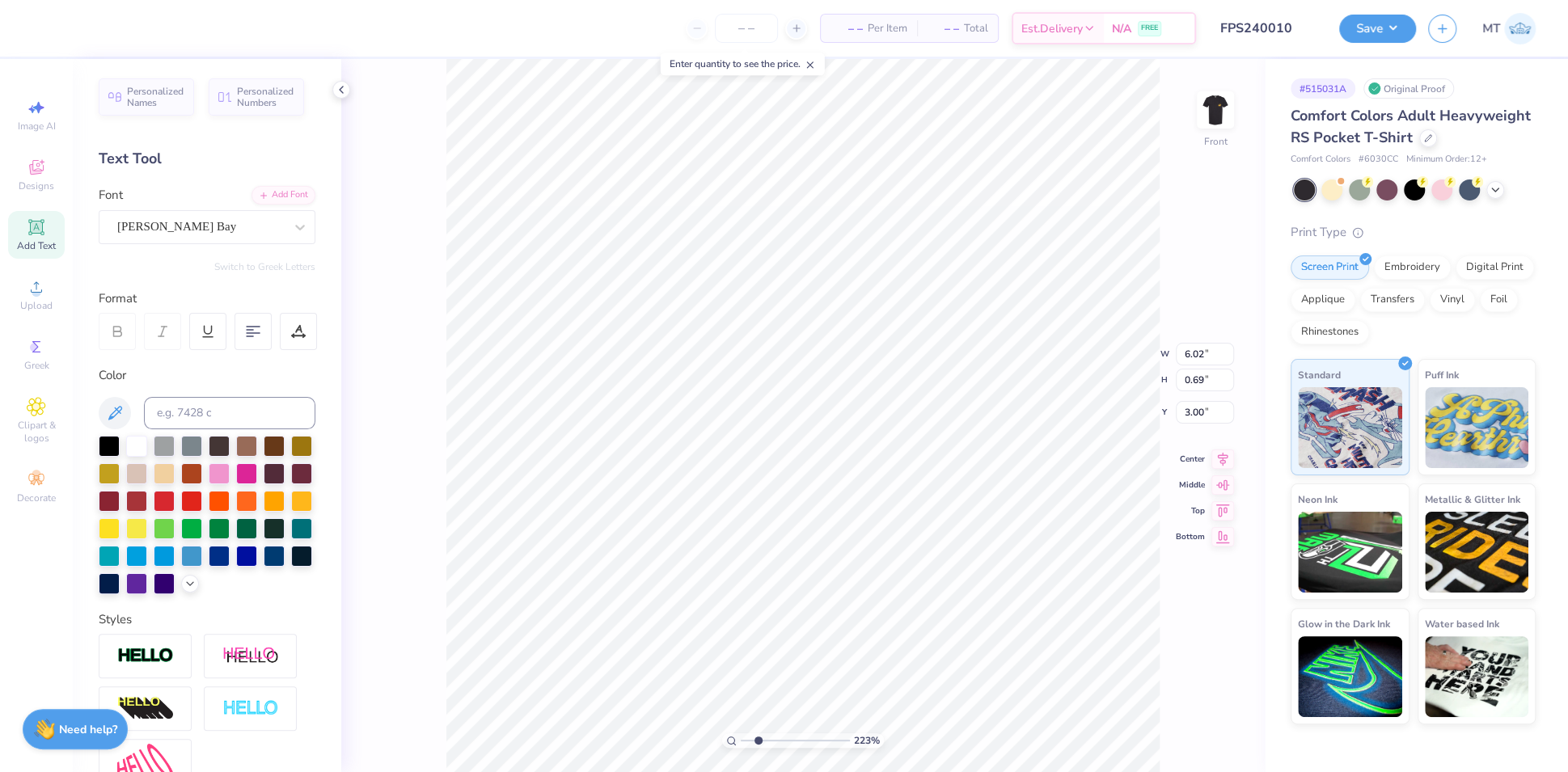
scroll to position [17, 4]
type textarea "Alpha Delta Pi"
type input "2.22579753397098"
click at [291, 337] on icon at bounding box center [298, 332] width 14 height 14
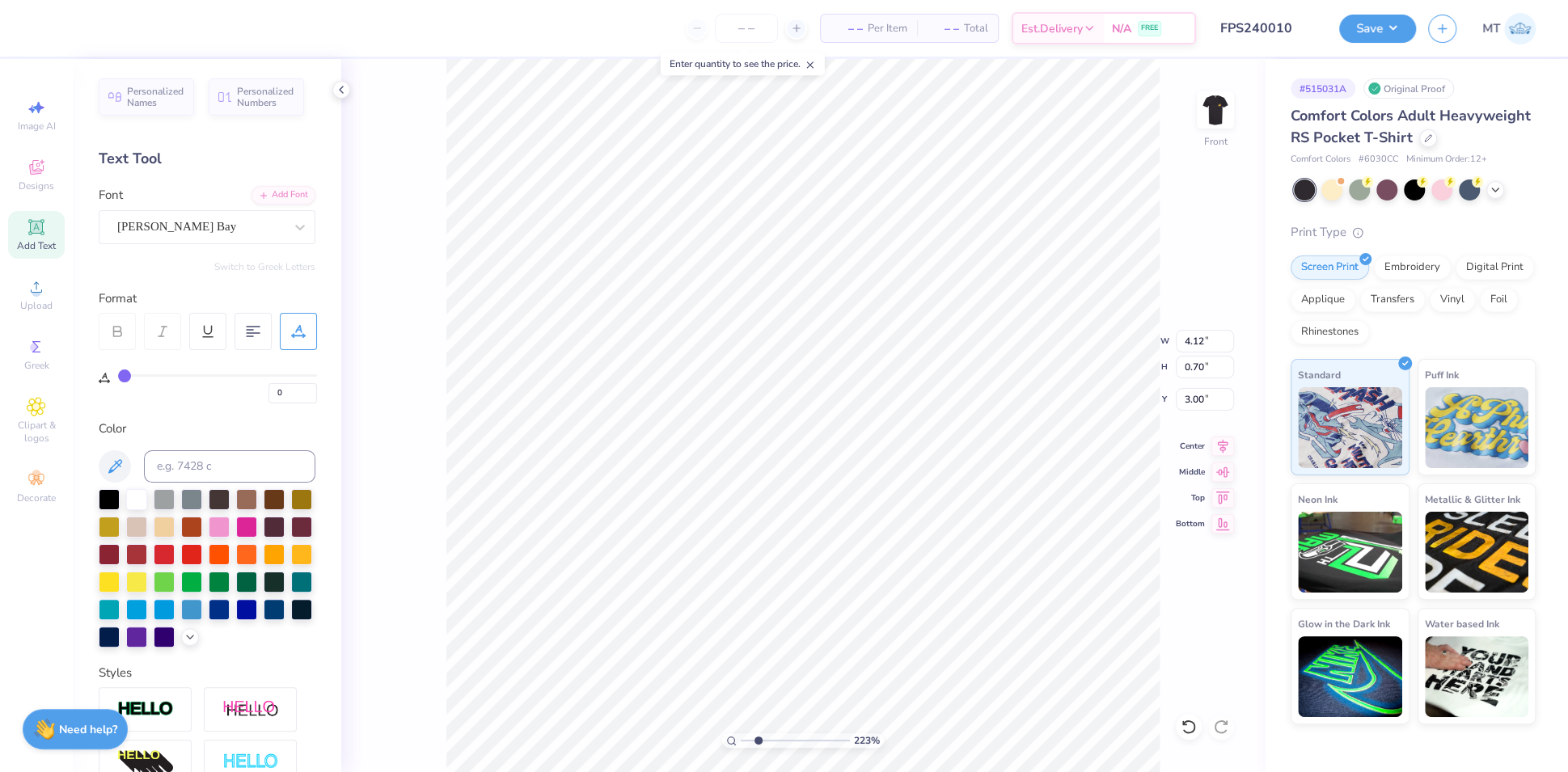
type input "1"
type input "2"
type input "3"
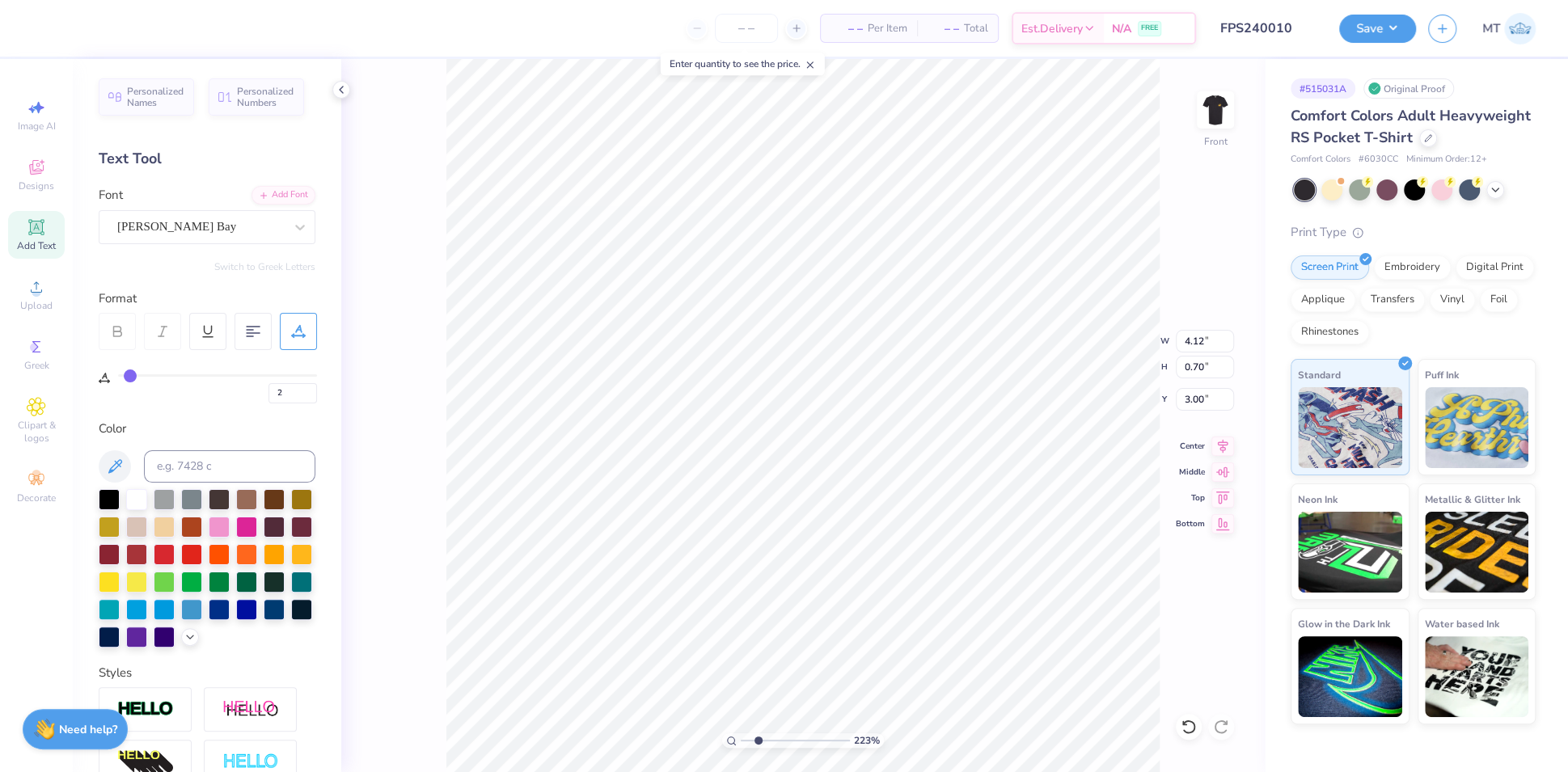
type input "3"
click at [129, 377] on input "range" at bounding box center [217, 375] width 199 height 3
type input "2.22579753397098"
type input "4.41"
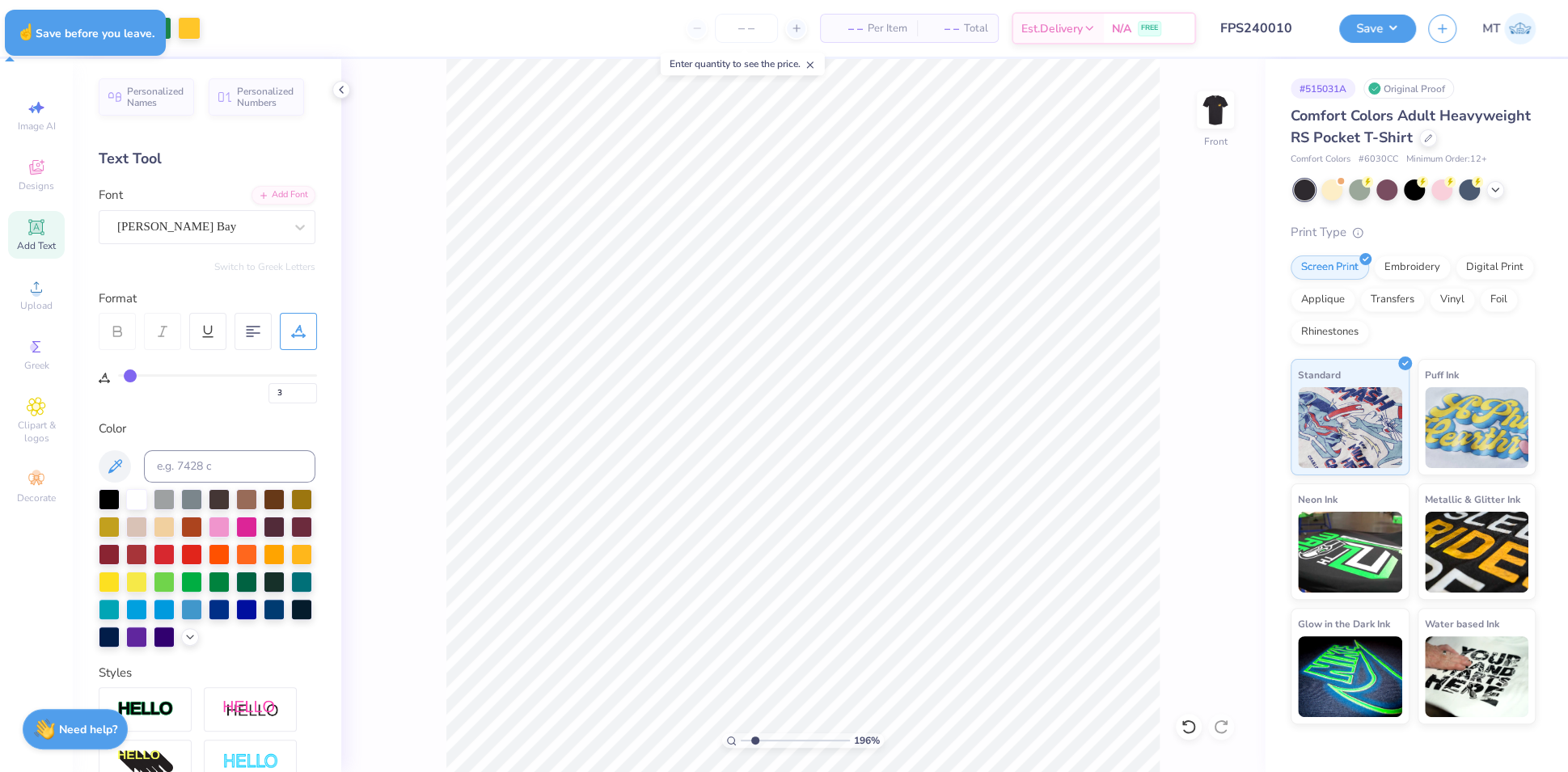
type input "1.9569500843096"
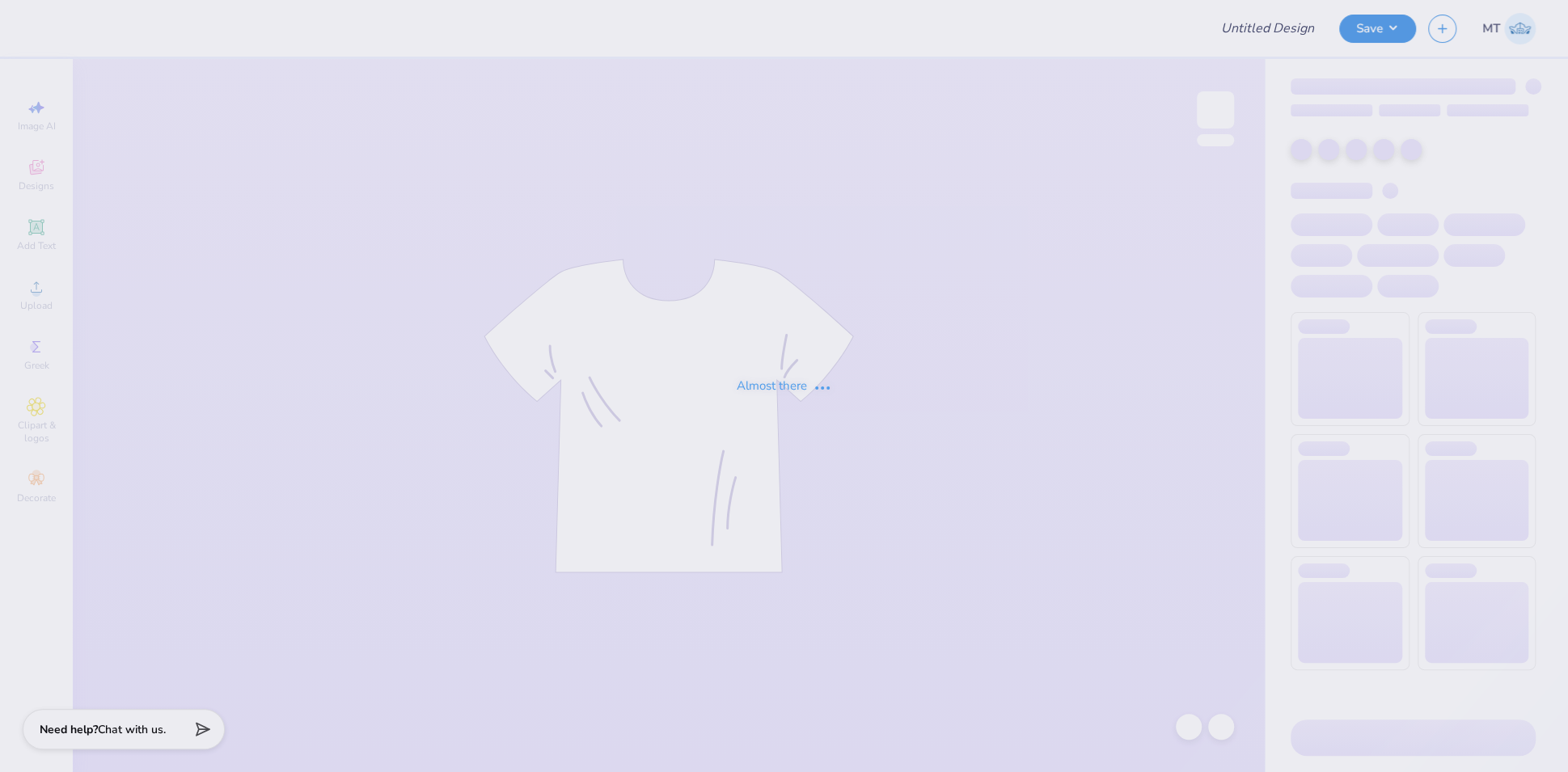
type input "FPS240011"
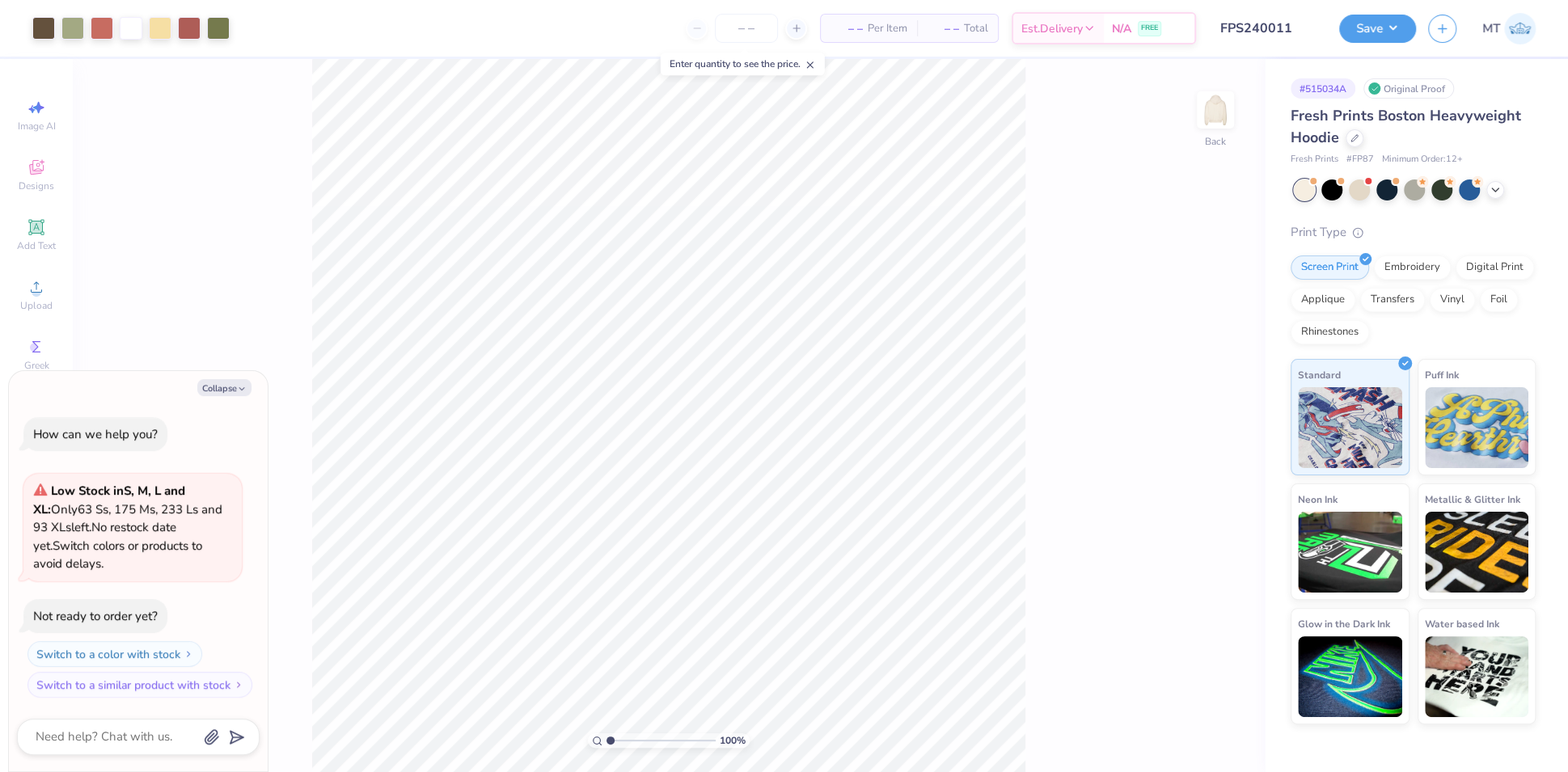
type textarea "x"
type input "1.02610045560412"
type textarea "x"
type input "1.81737410335836"
type textarea "x"
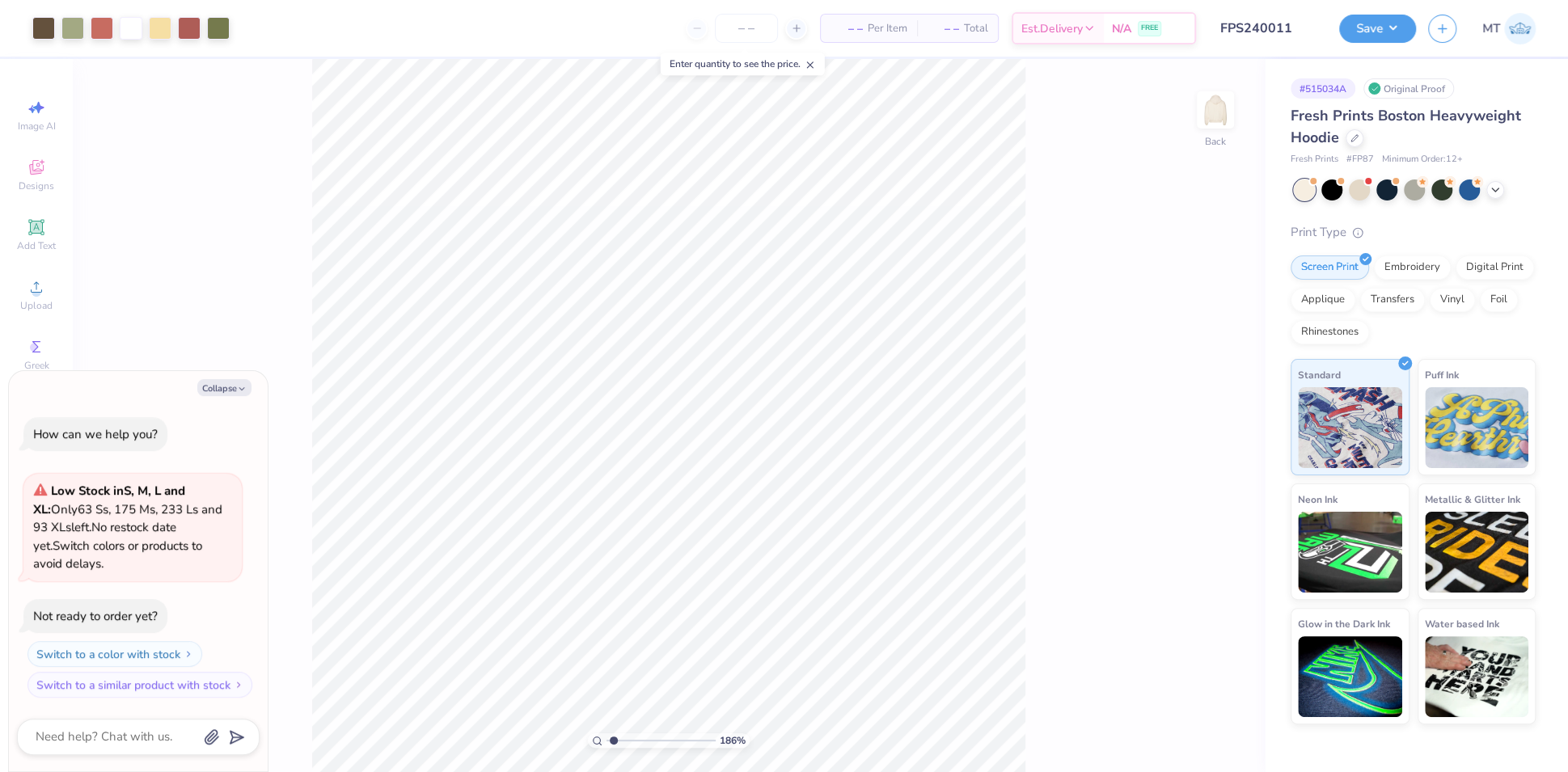
type input "1"
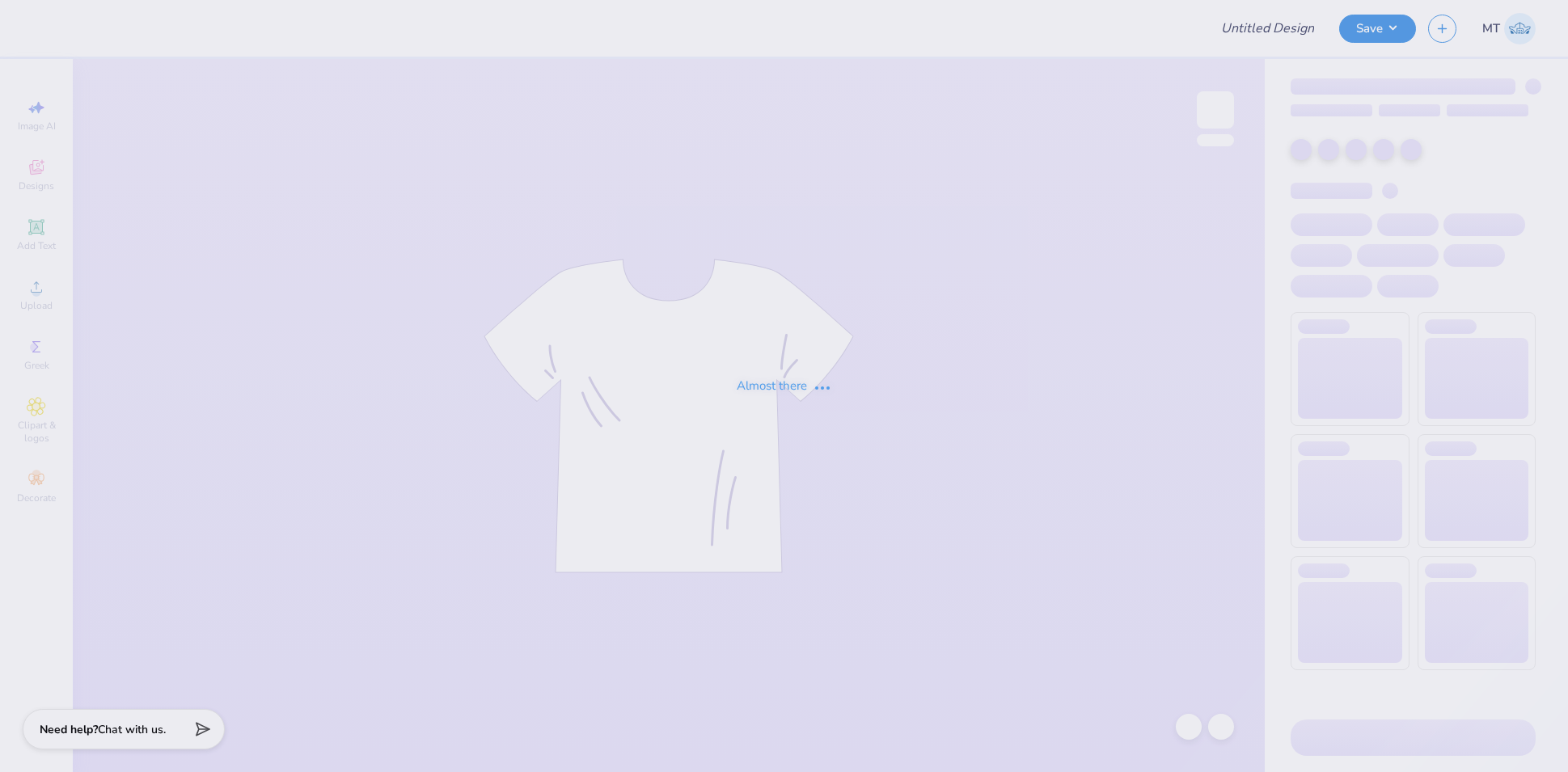
type input "FPS240012"
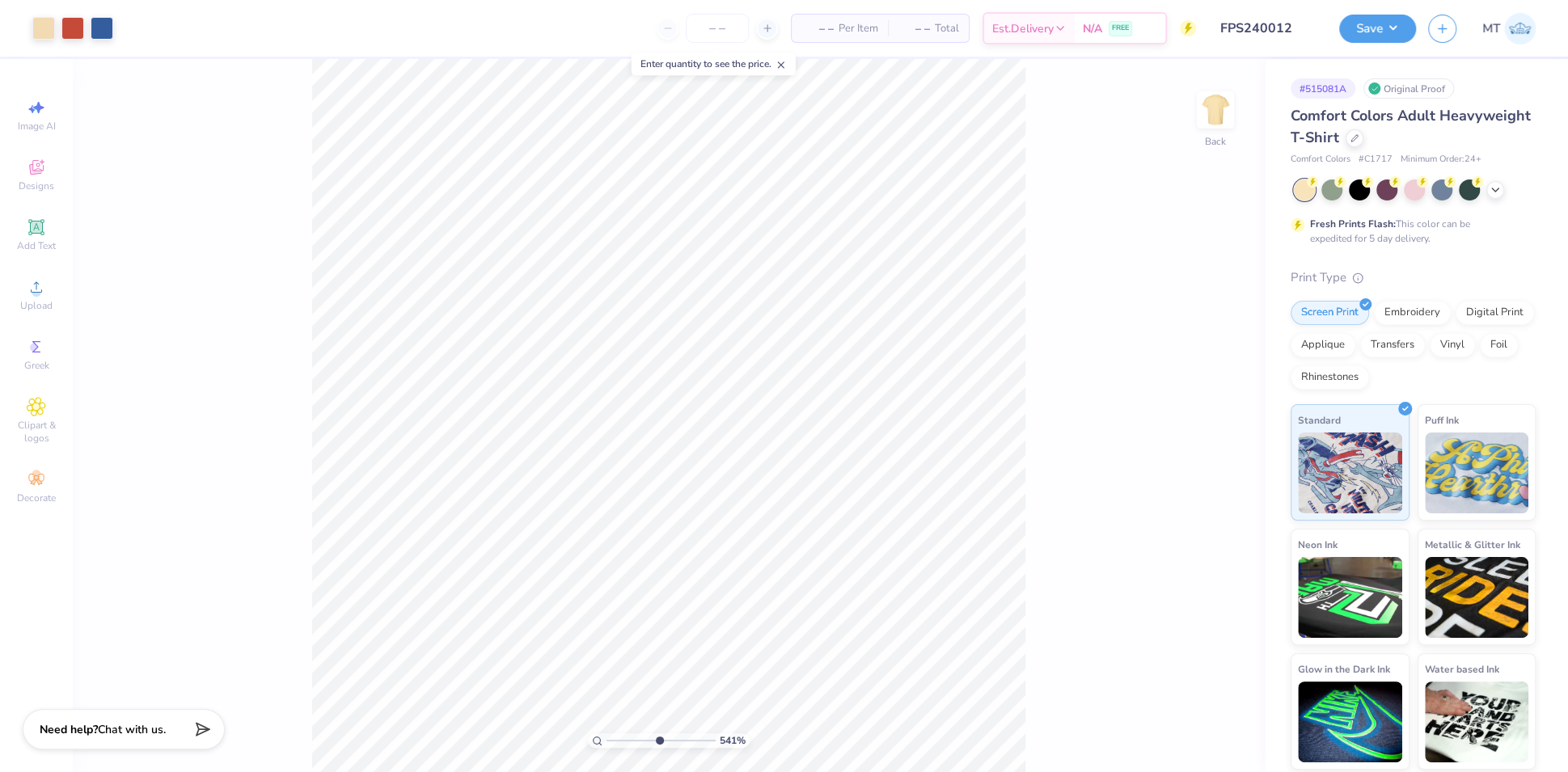
type input "5.40942276306815"
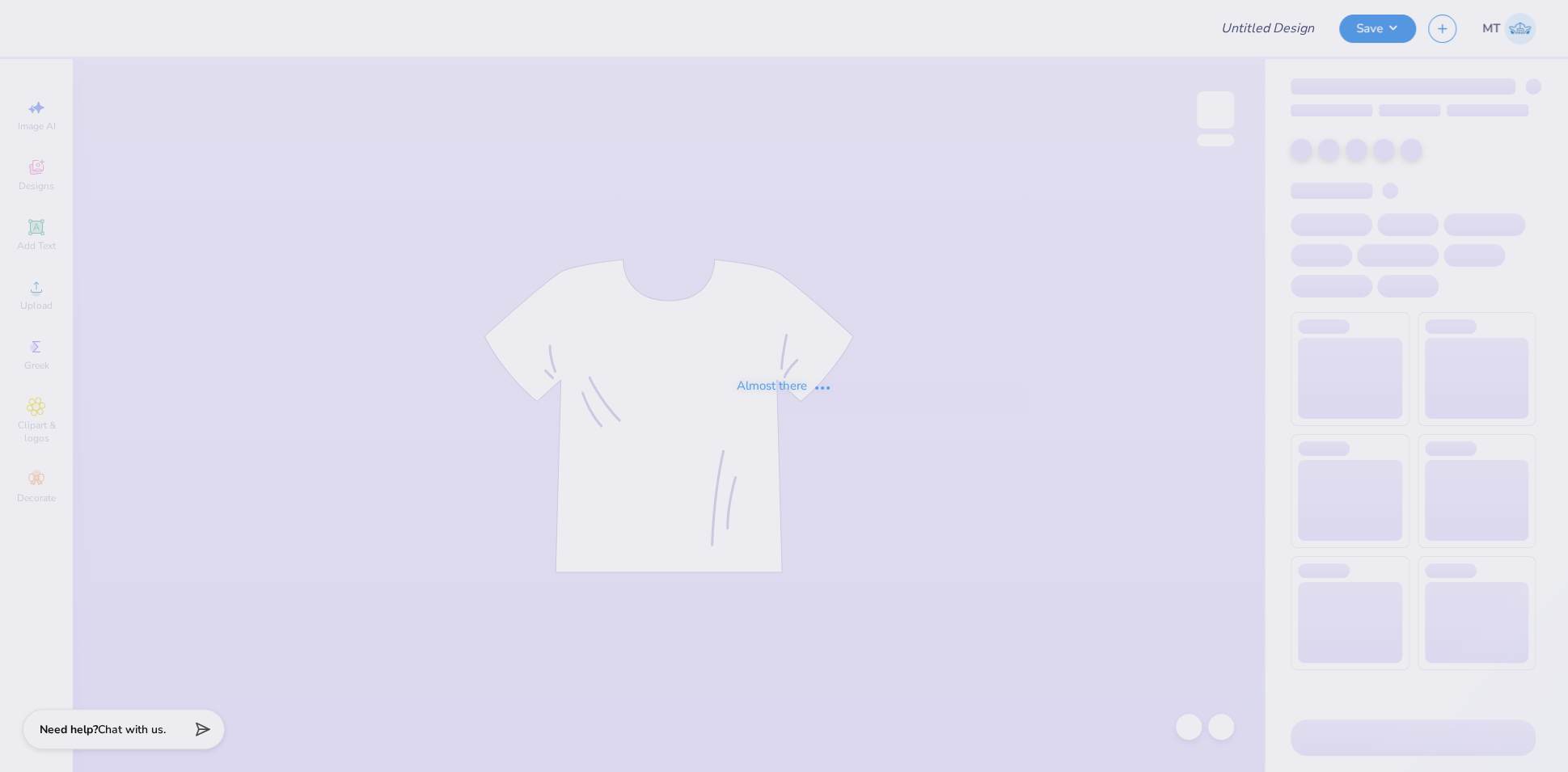
type input "FPS240012"
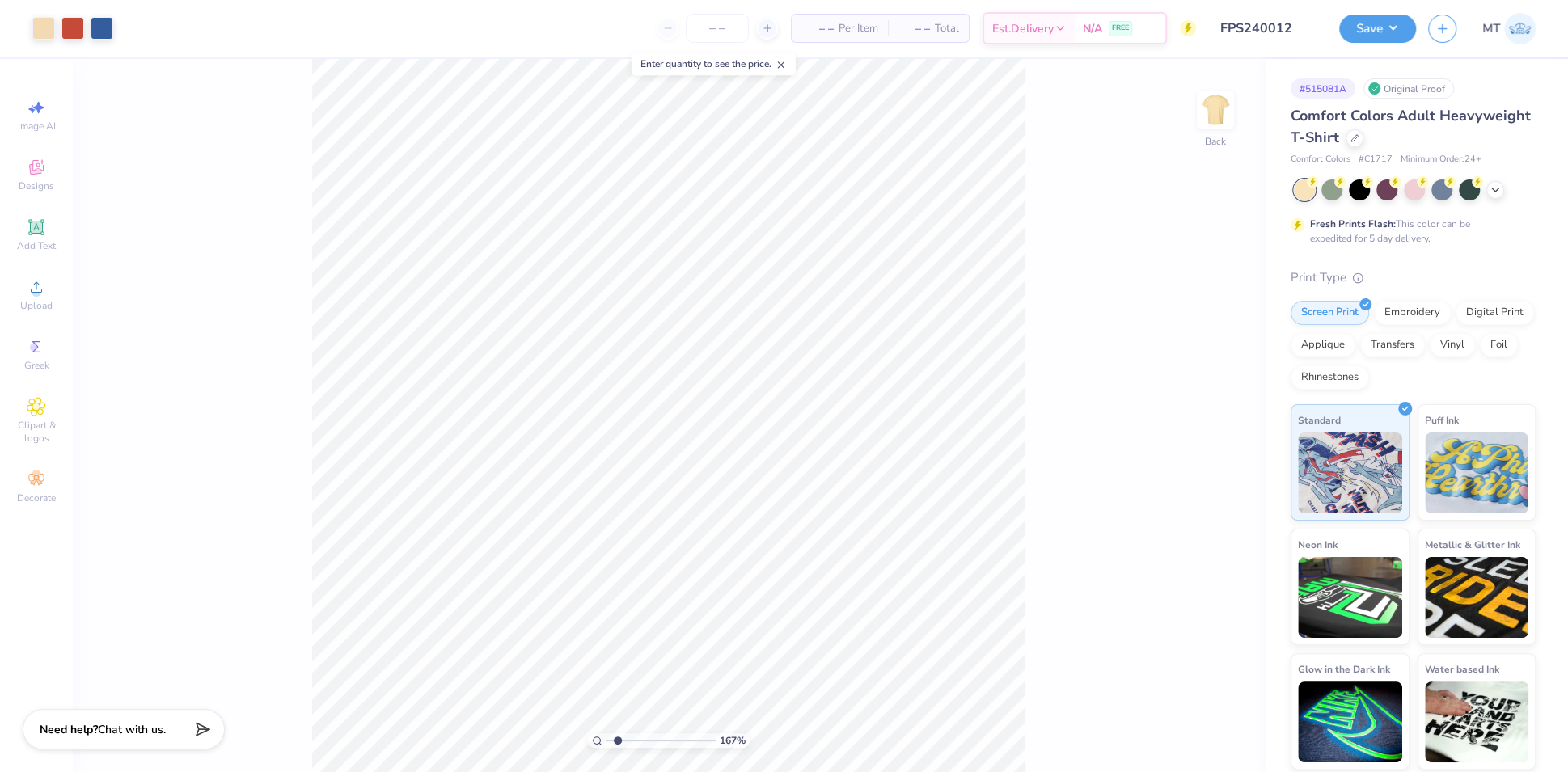
type input "1.20571495979391"
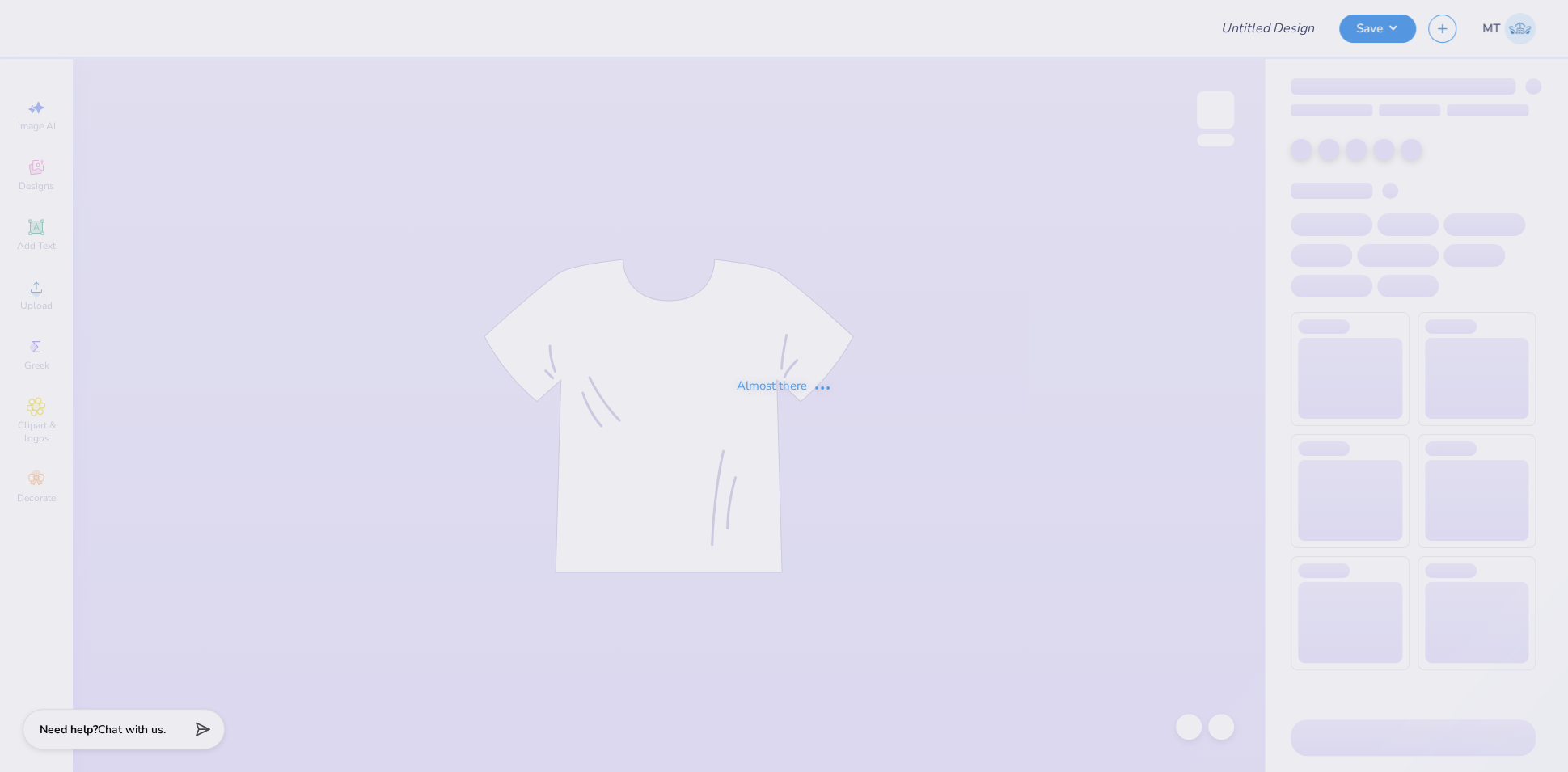
type input "FPS240013"
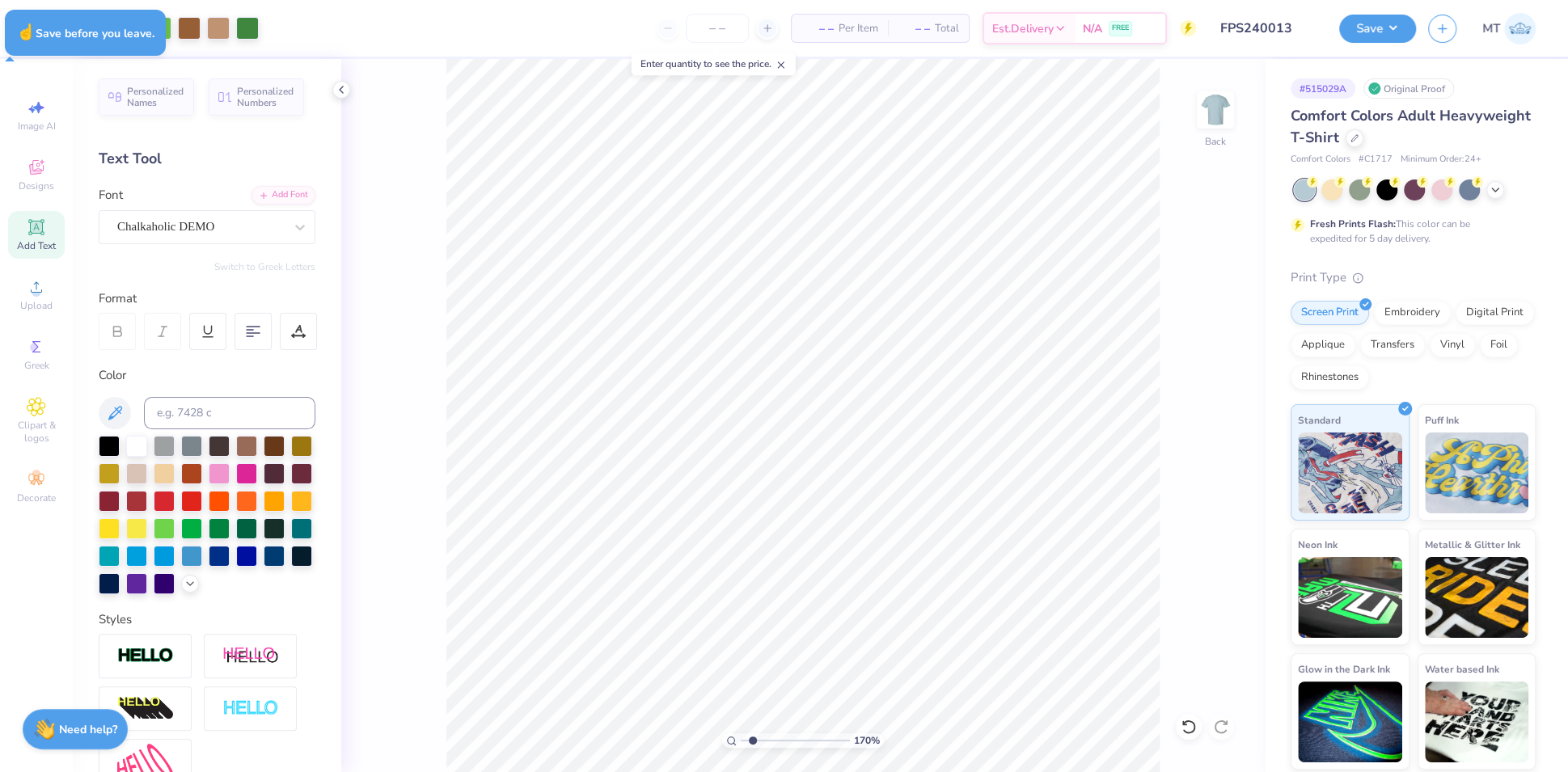
type input "1.69795970283895"
